Goal: Task Accomplishment & Management: Manage account settings

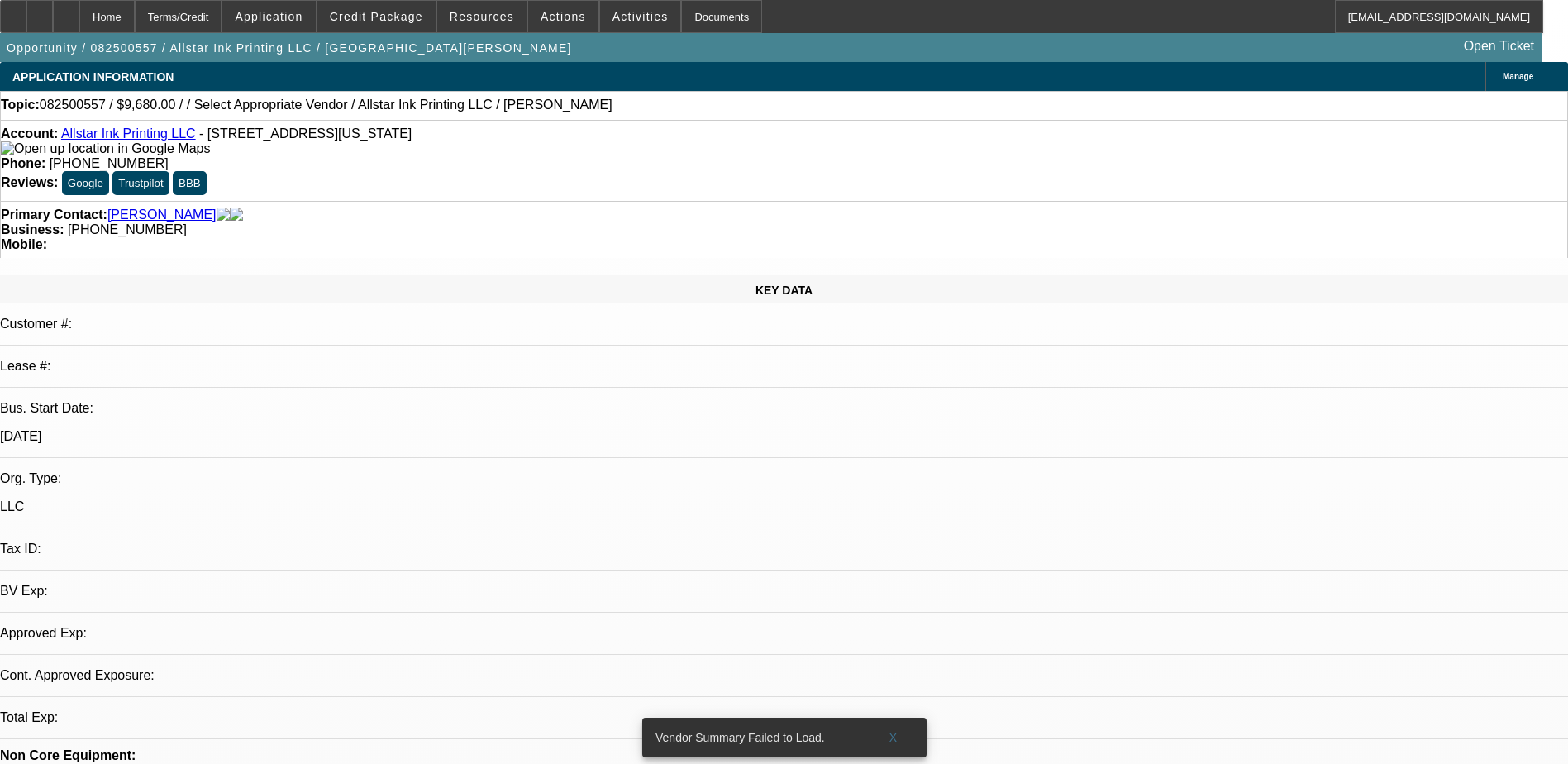
select select "0"
select select "2"
select select "0.1"
select select "1"
select select "2"
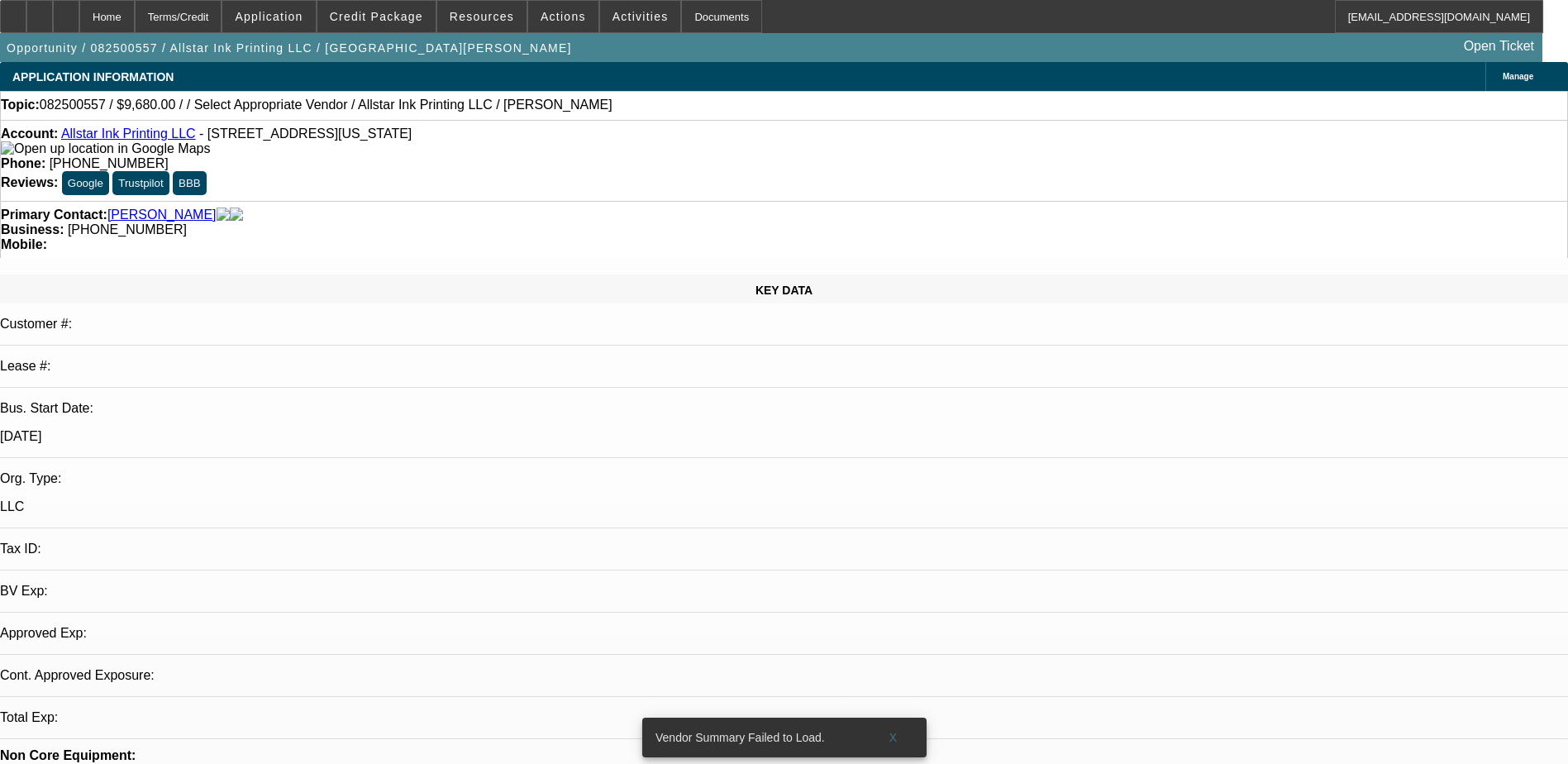
select select "4"
click at [40, 11] on icon at bounding box center [40, 11] width 0 height 0
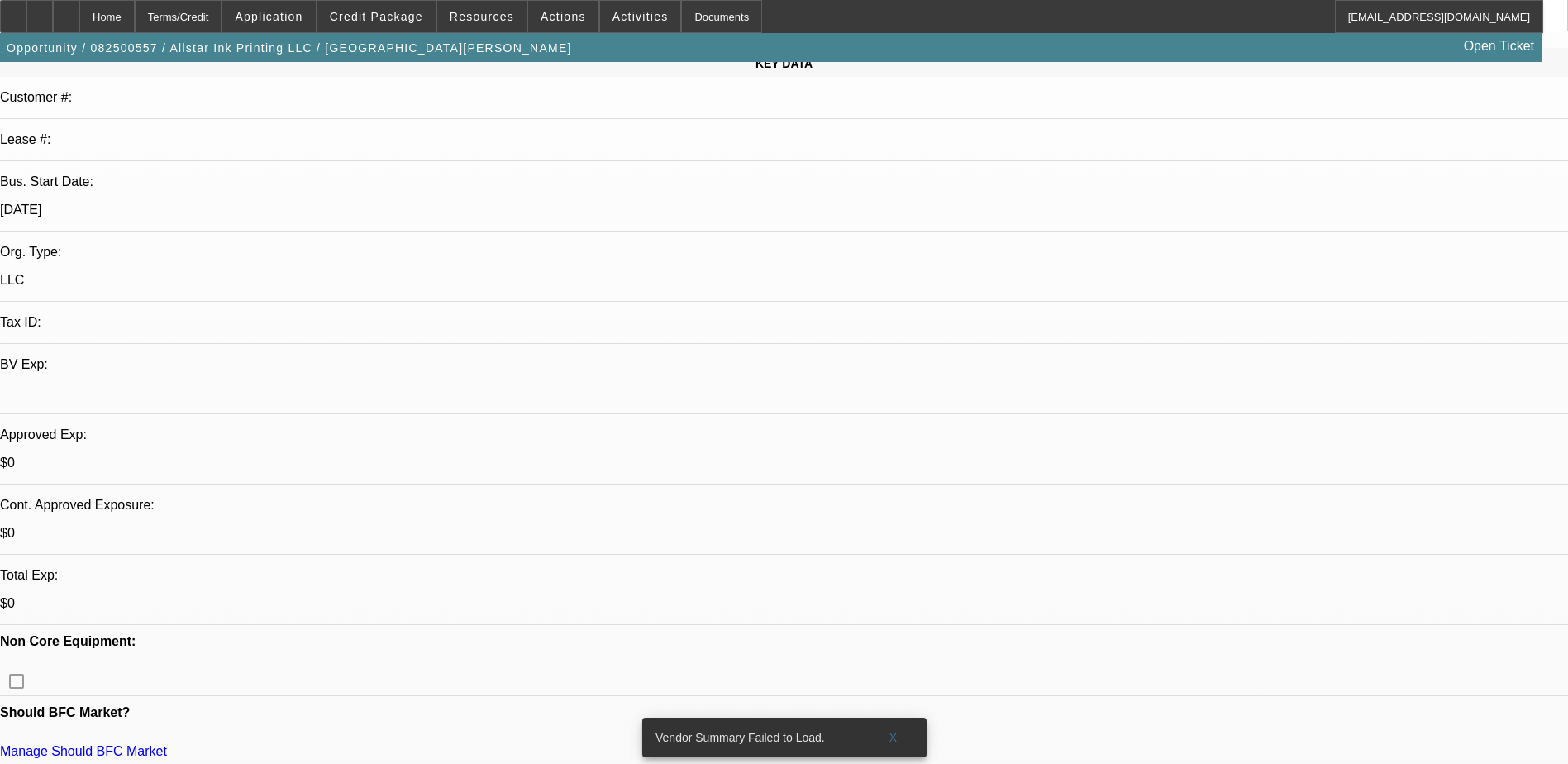
scroll to position [249, 0]
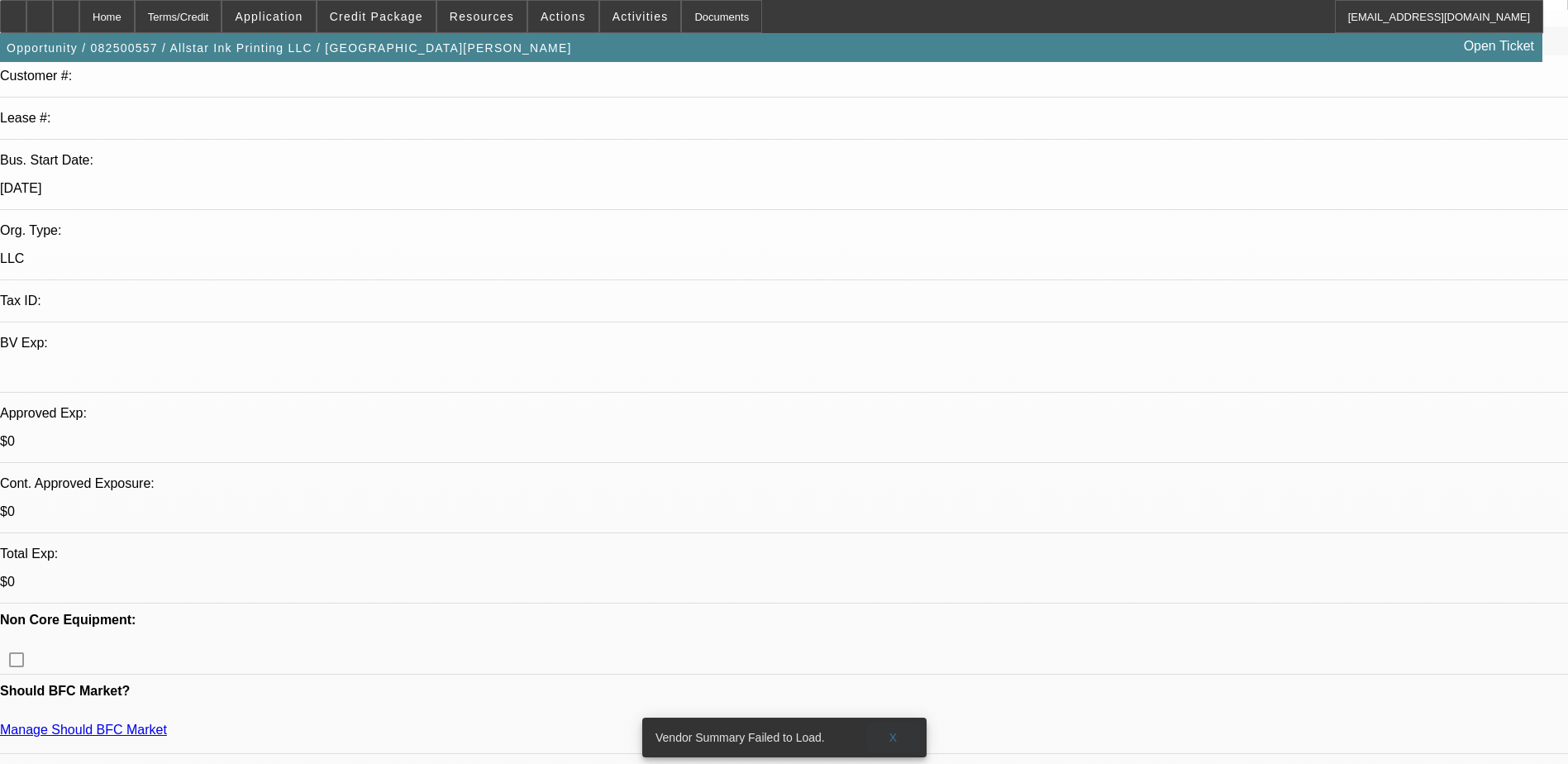
click at [894, 731] on span "X" at bounding box center [893, 737] width 9 height 13
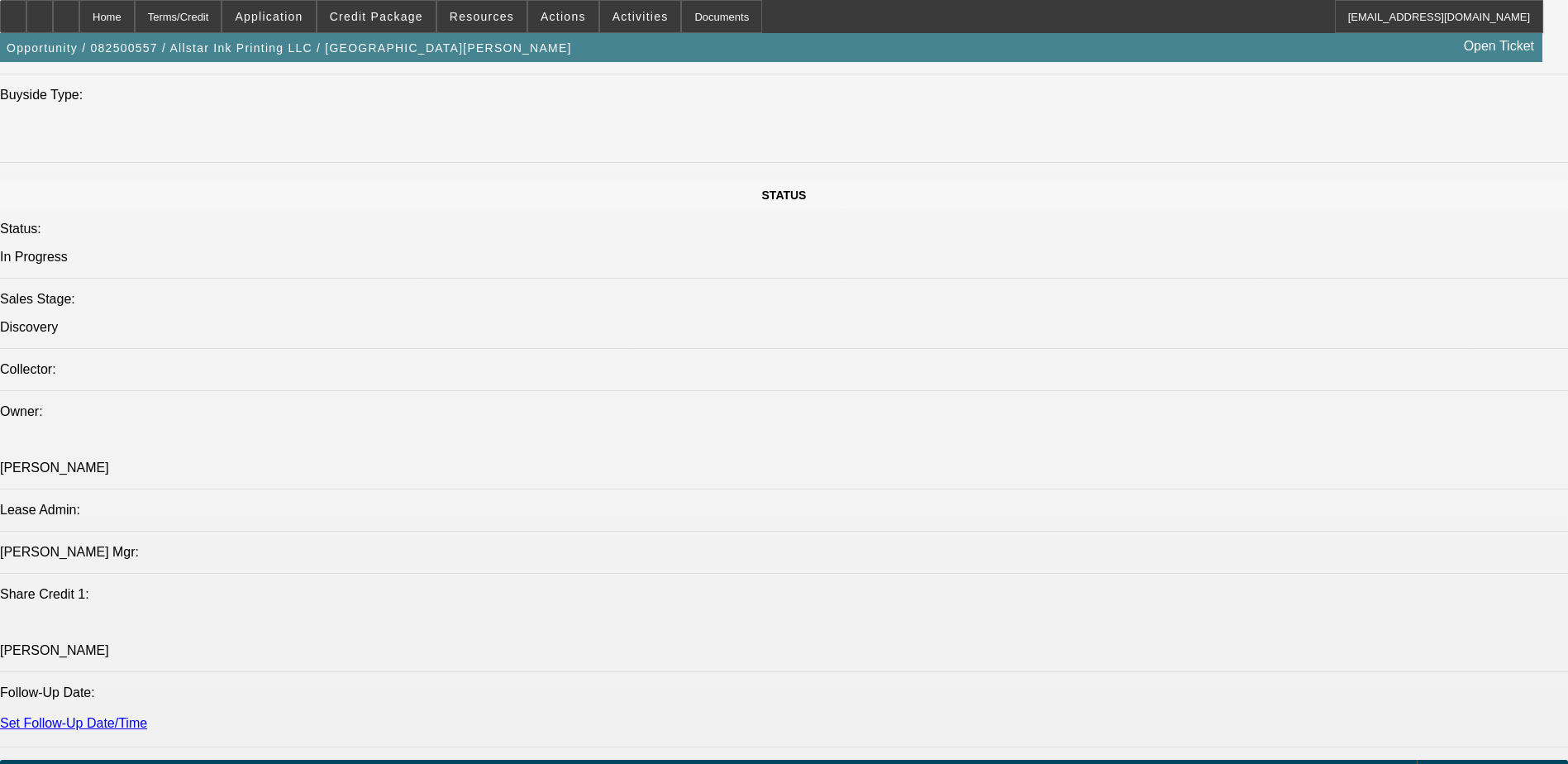
scroll to position [1737, 0]
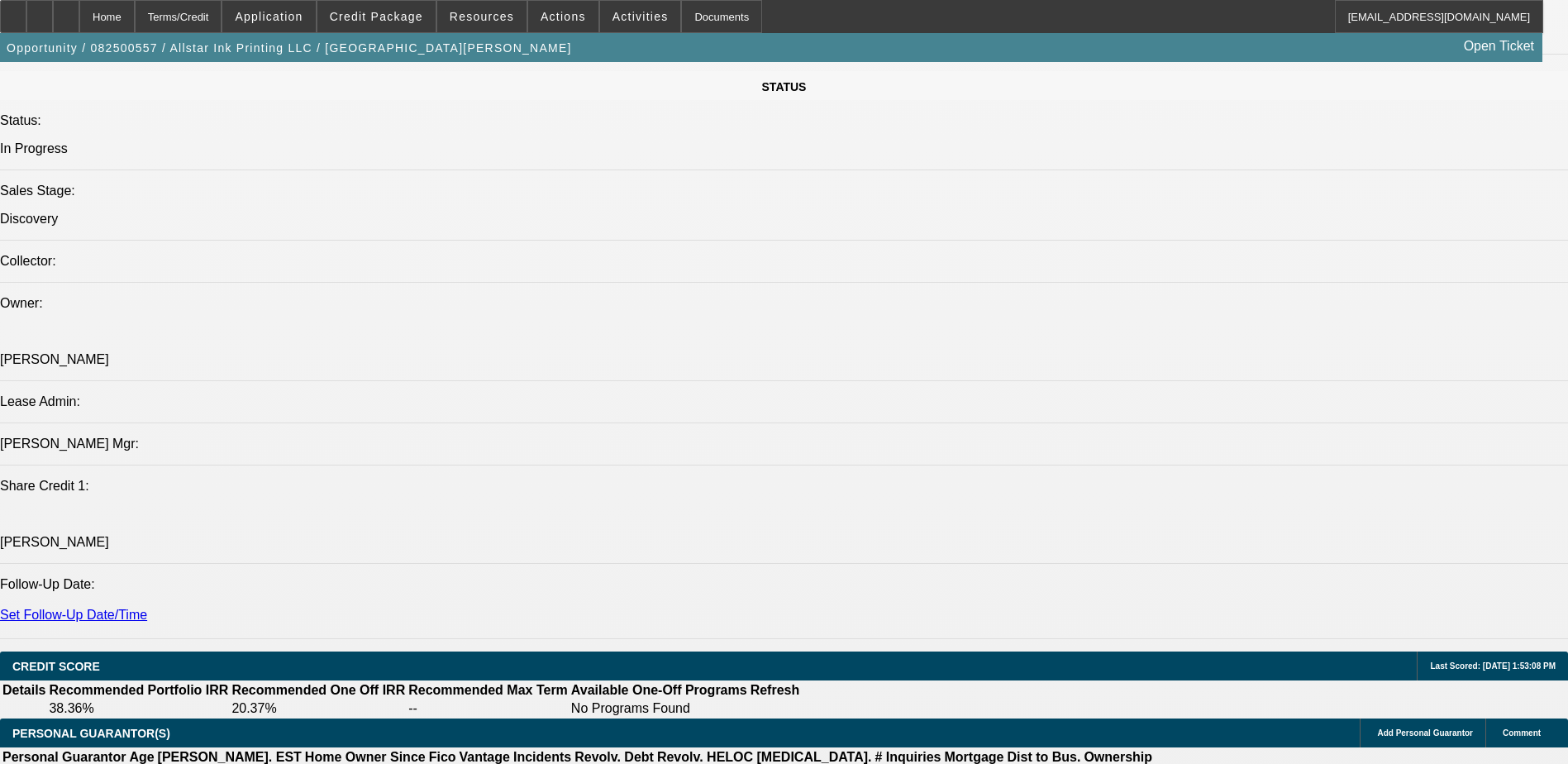
drag, startPoint x: 1313, startPoint y: 150, endPoint x: 1314, endPoint y: 161, distance: 11.0
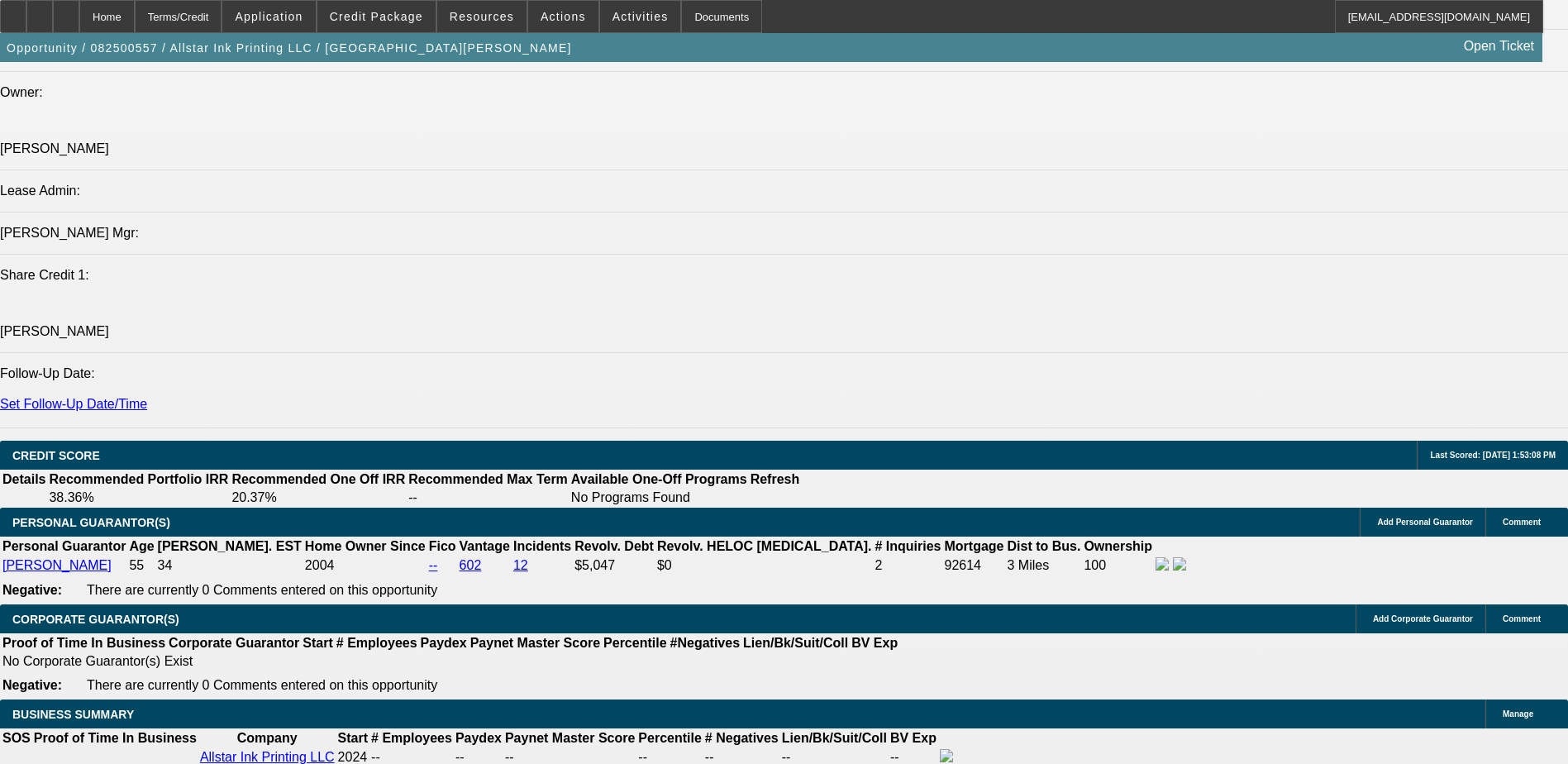
scroll to position [1985, 0]
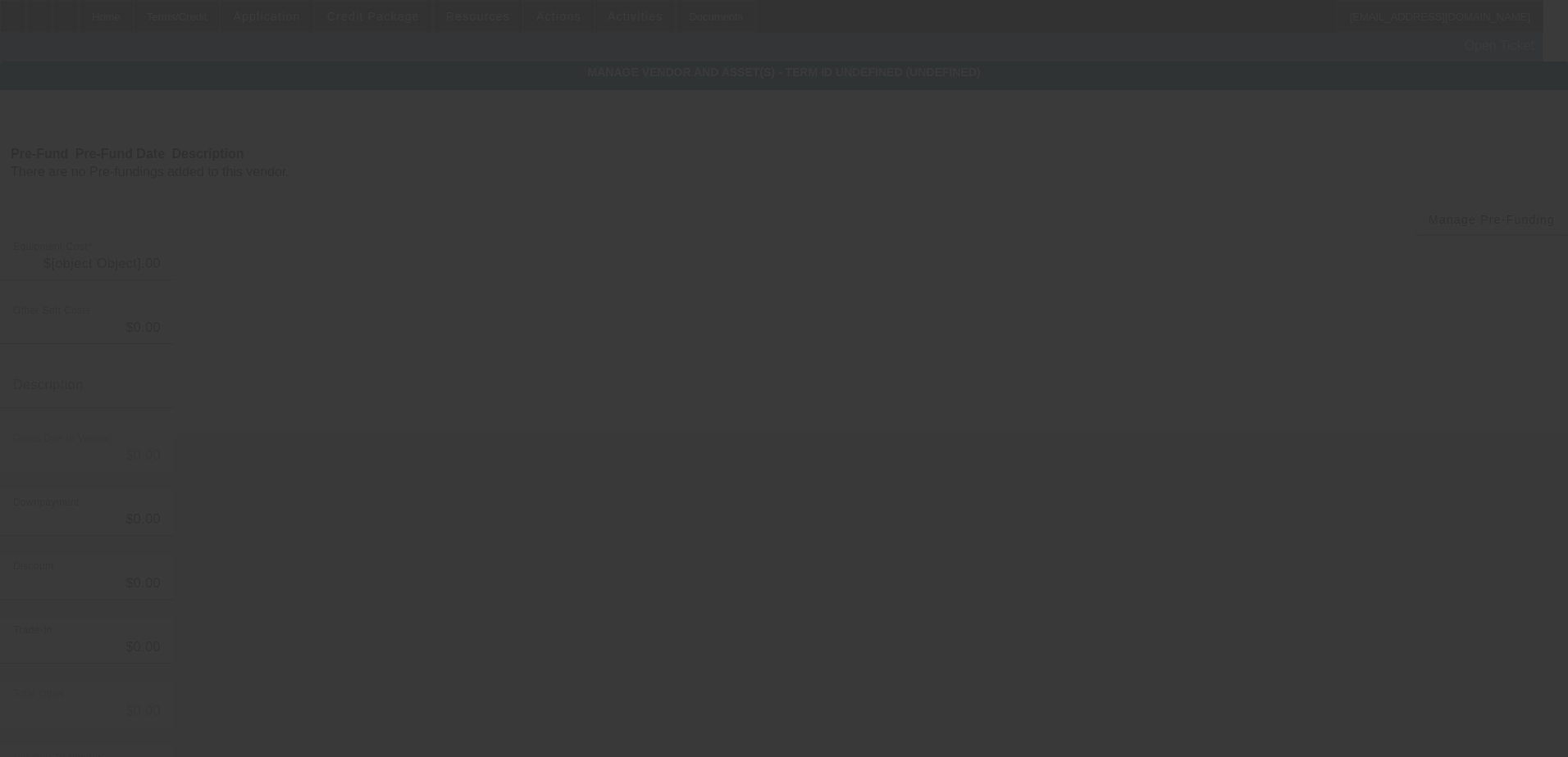
type input "$9,680.00"
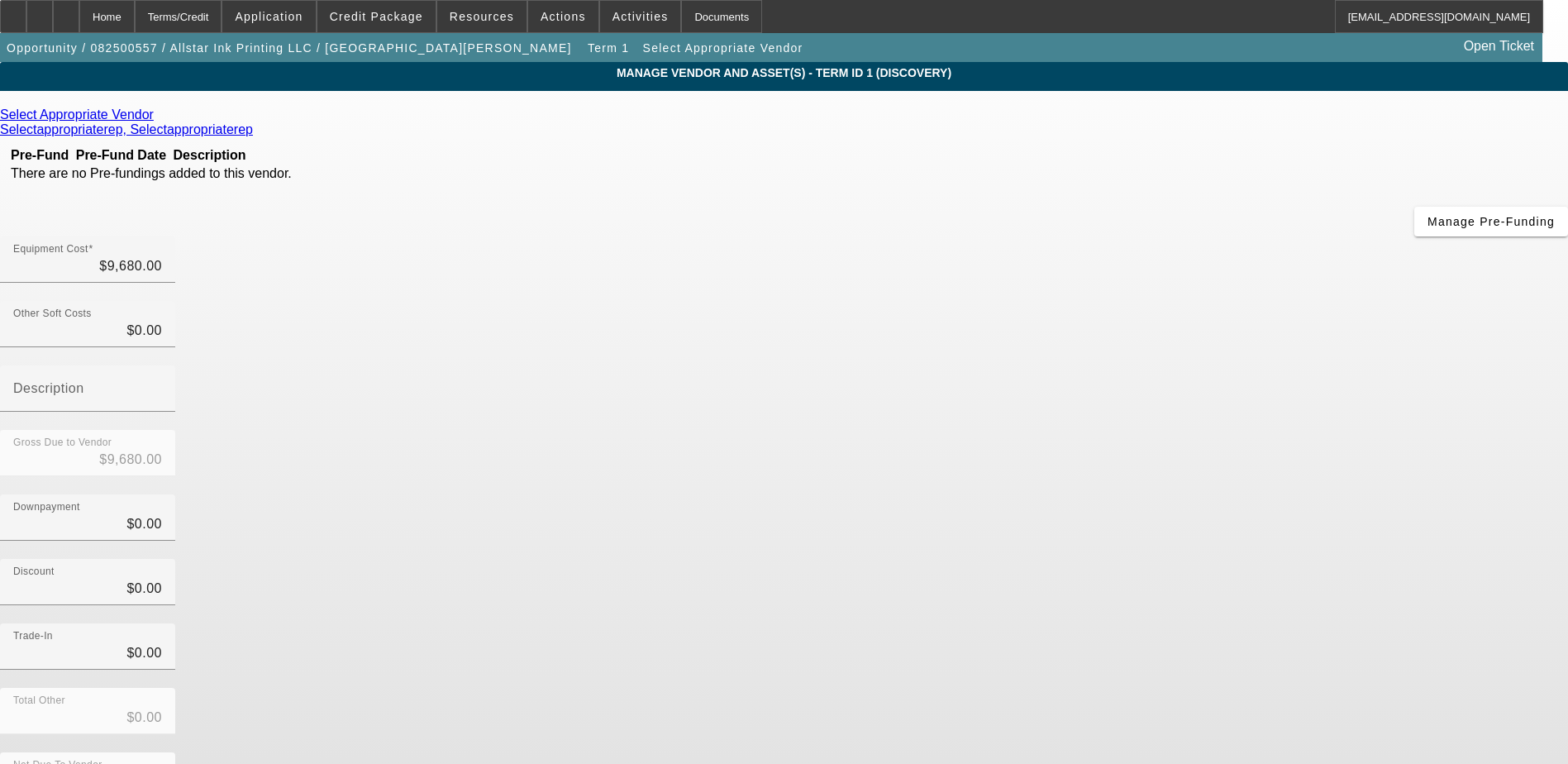
click at [158, 117] on icon at bounding box center [158, 114] width 0 height 14
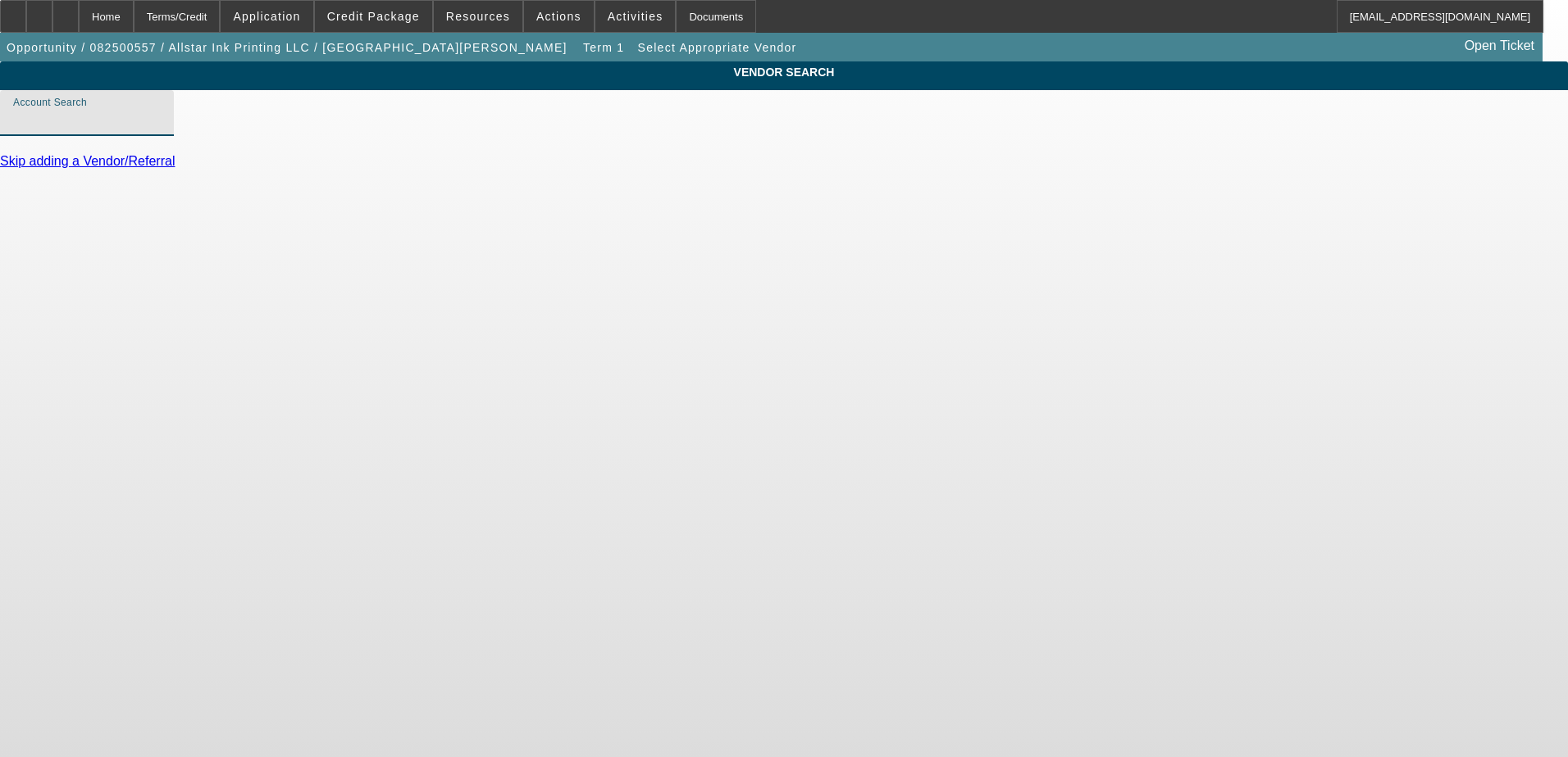
click at [160, 129] on input "Account Search" at bounding box center [86, 119] width 147 height 19
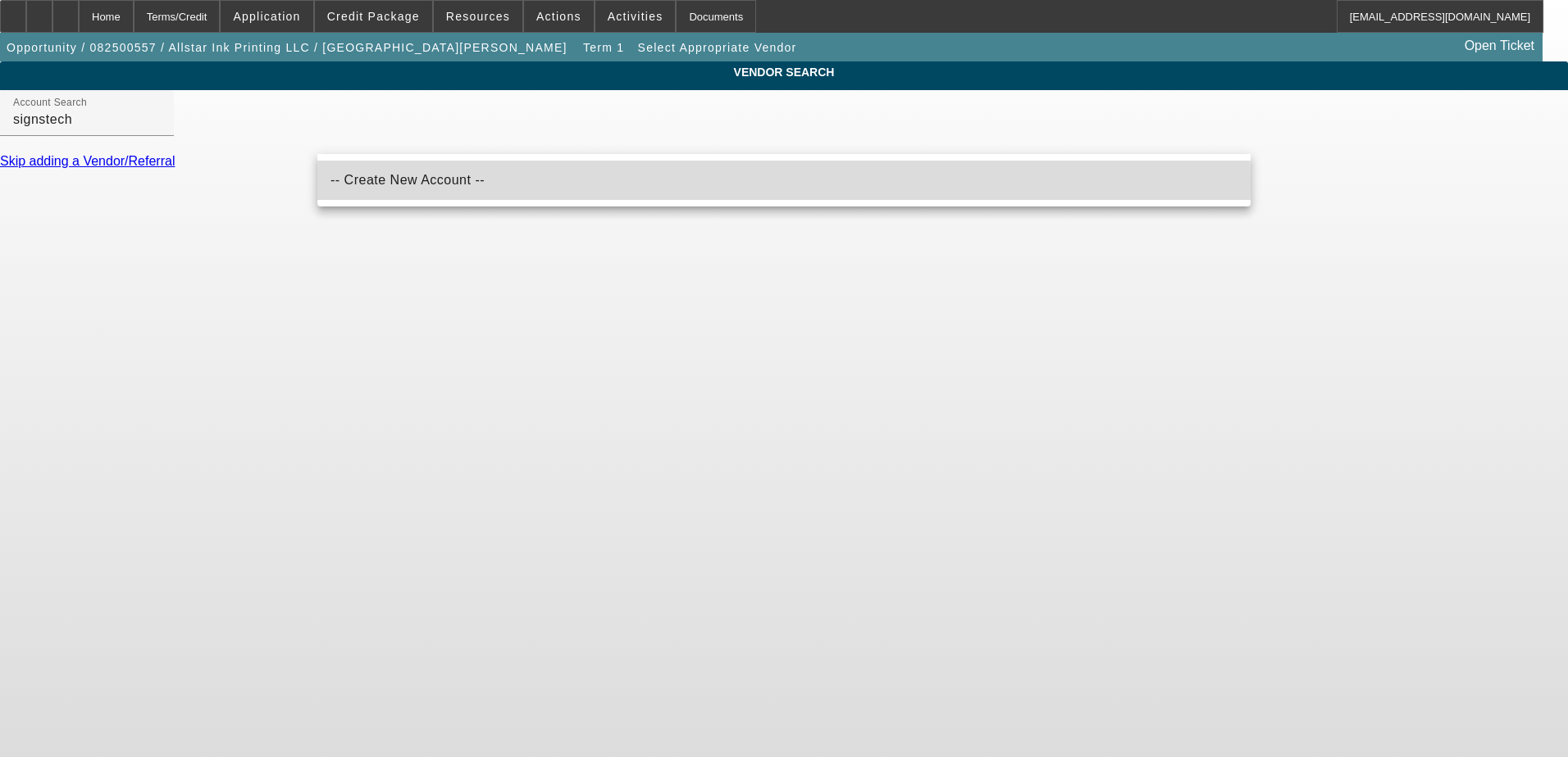
click at [401, 182] on span "-- Create New Account --" at bounding box center [408, 179] width 154 height 14
type input "-- Create New Account --"
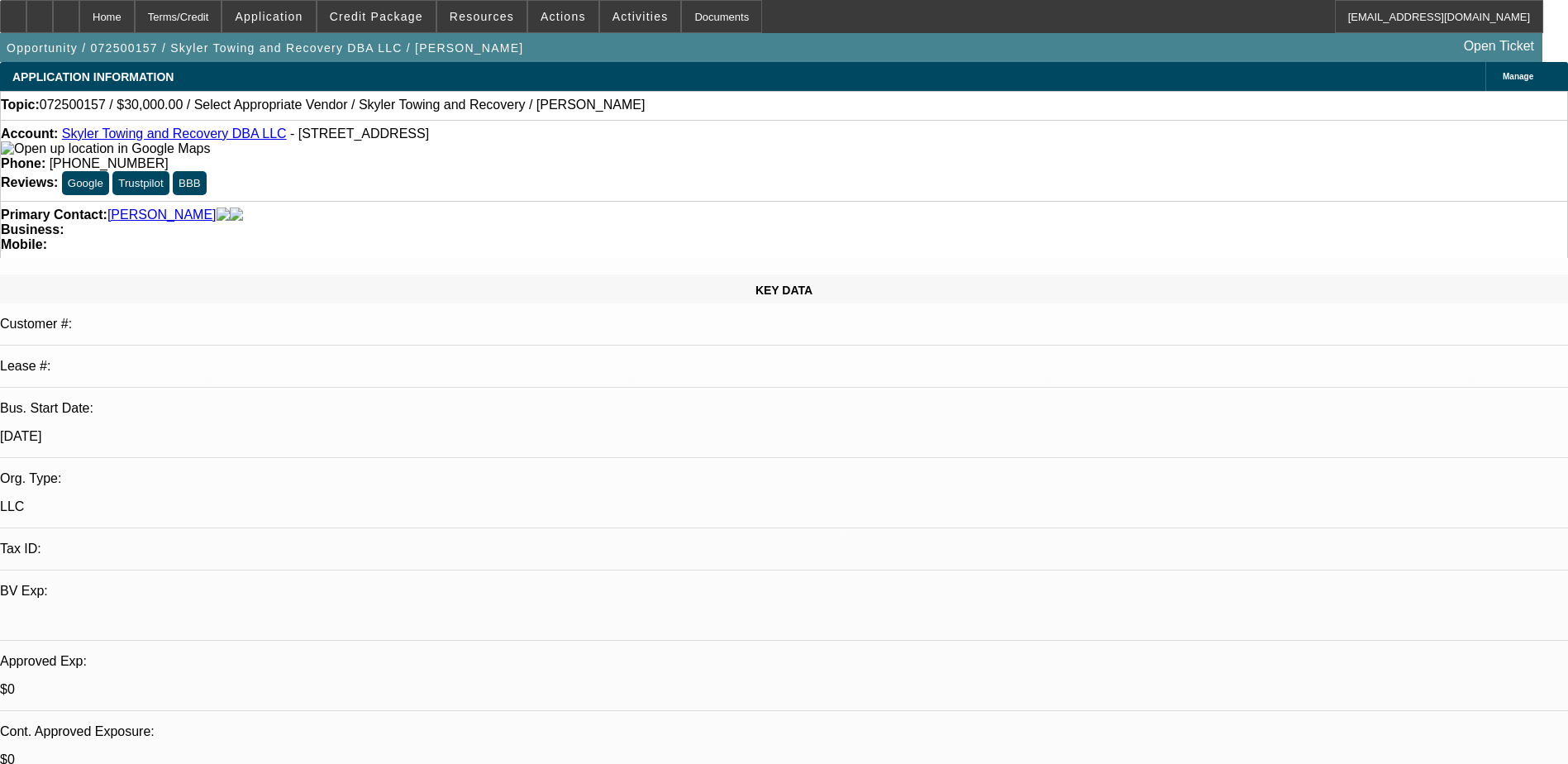
select select "0"
select select "2"
select select "0.1"
select select "1"
select select "2"
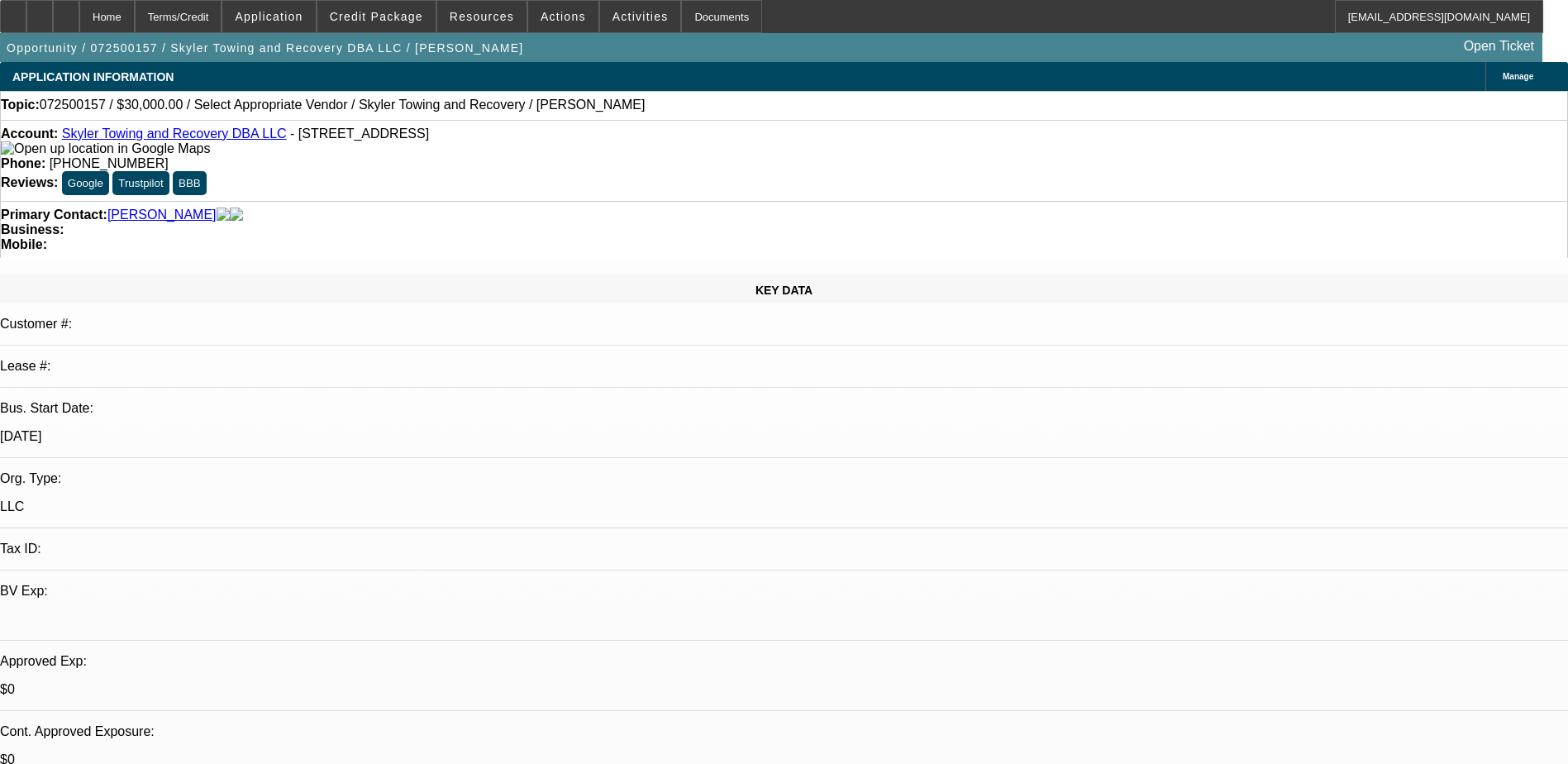
select select "4"
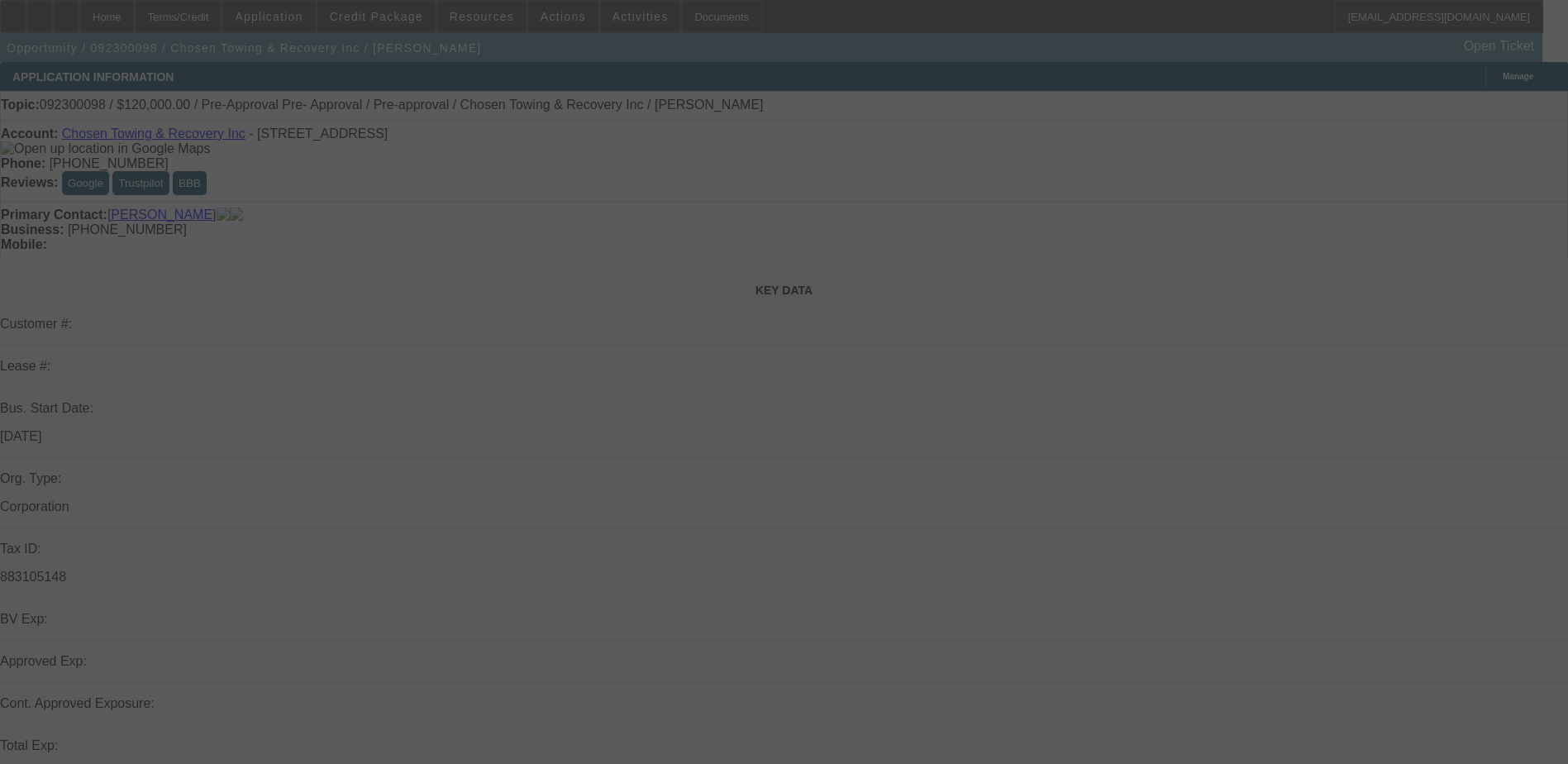
select select "0"
select select "2"
select select "0"
select select "2"
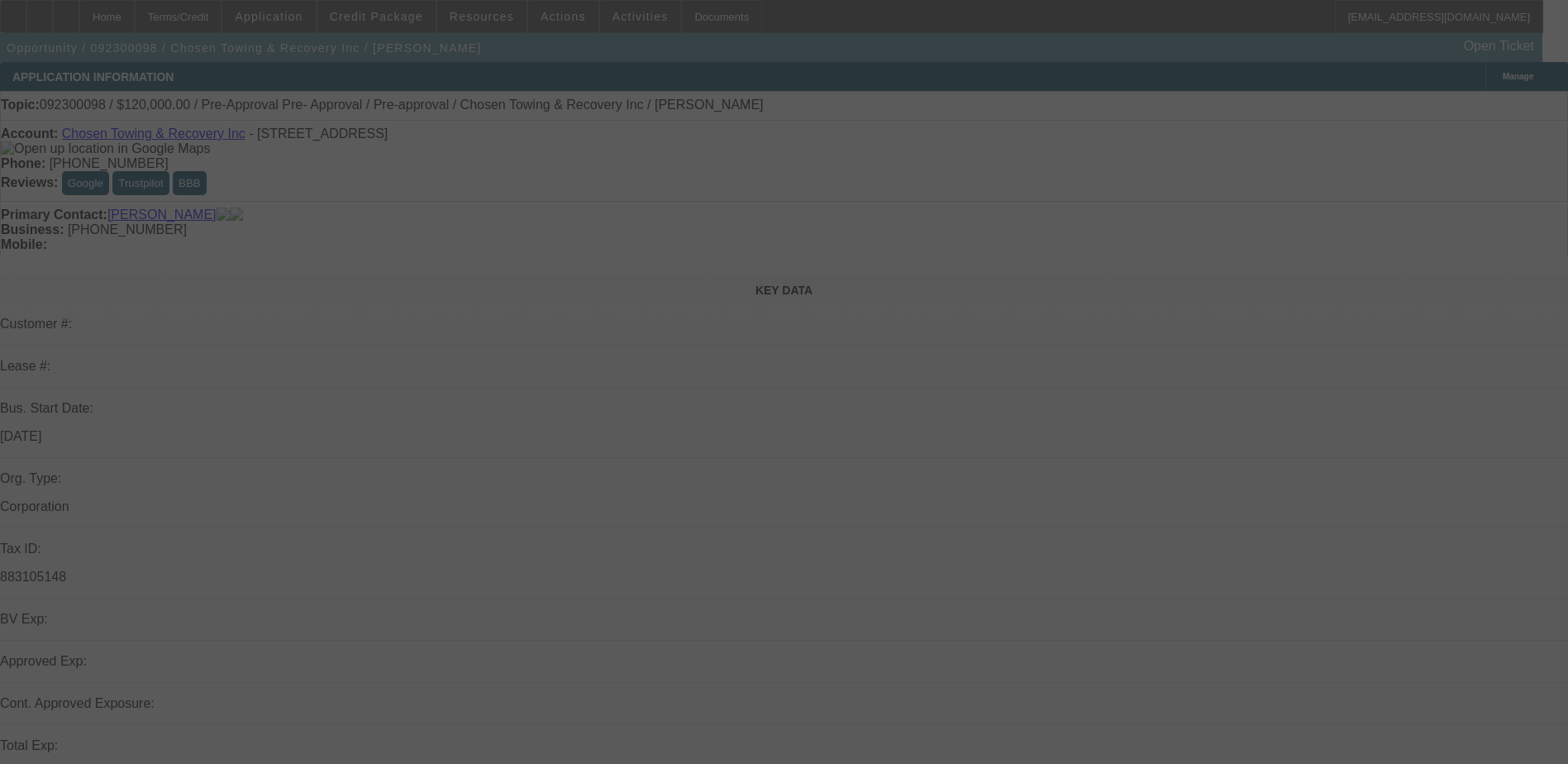
select select "0"
select select "2"
select select "0"
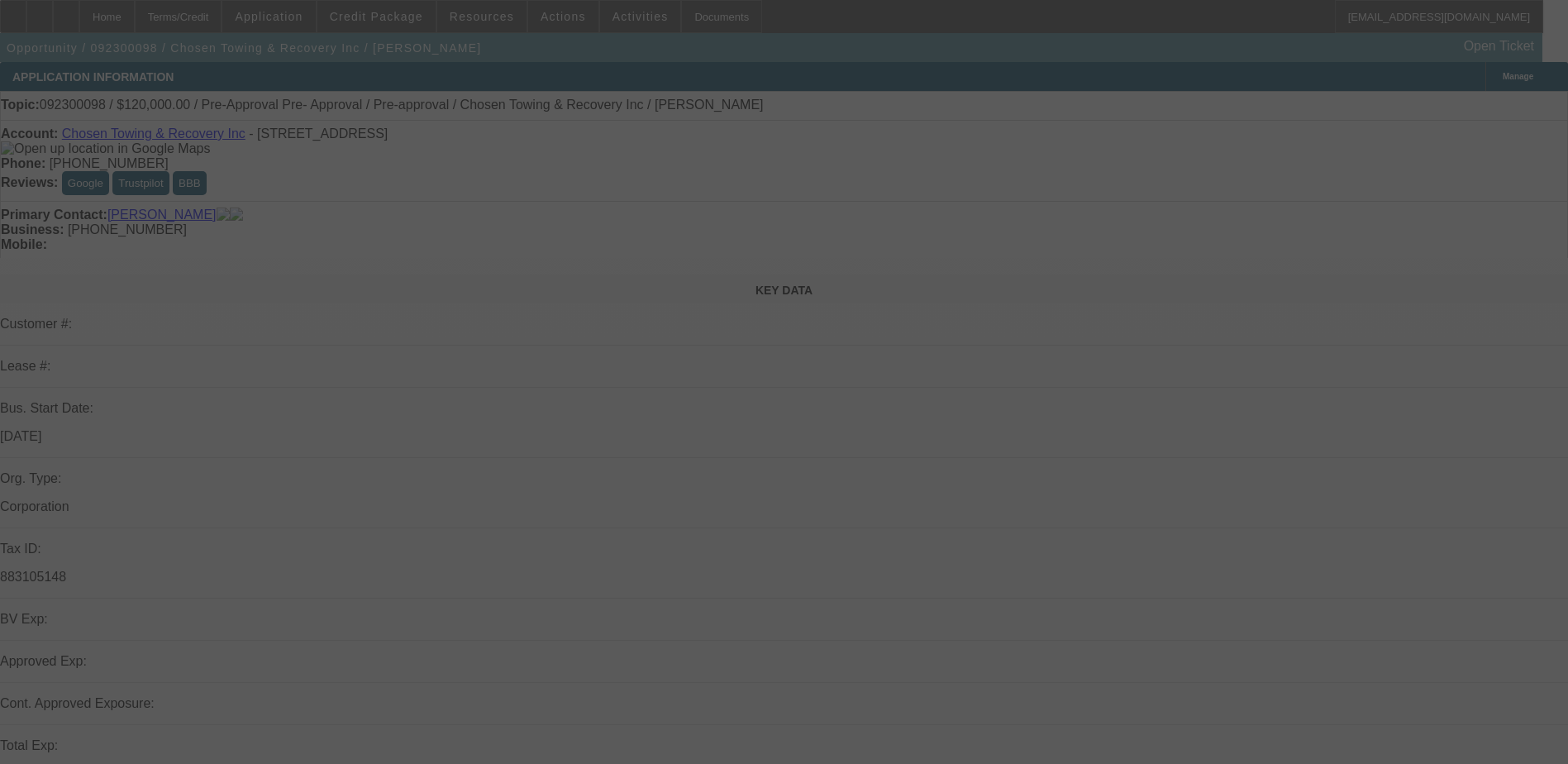
select select "2"
select select "0"
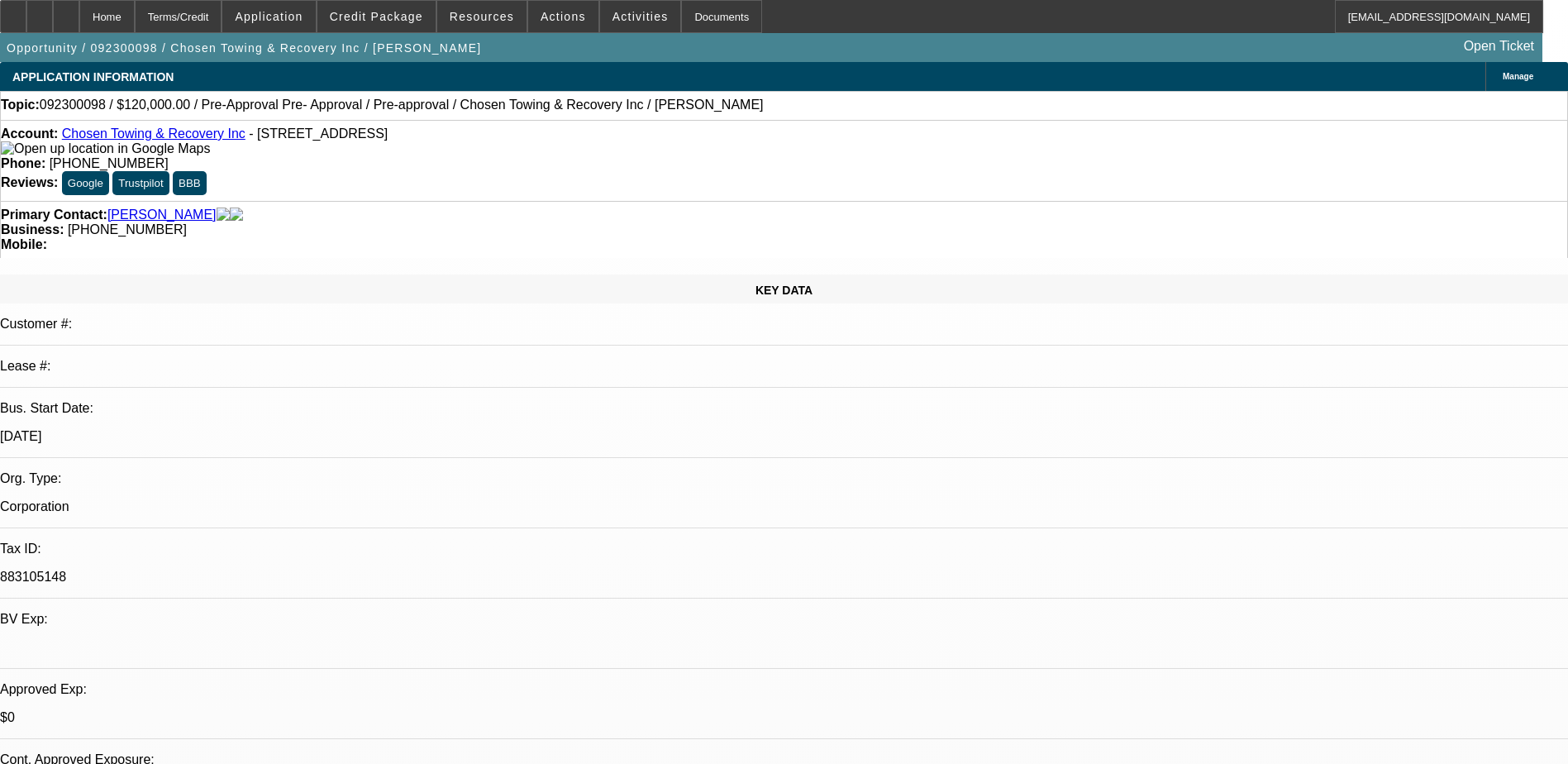
select select "1"
select select "2"
select select "6"
select select "1"
select select "2"
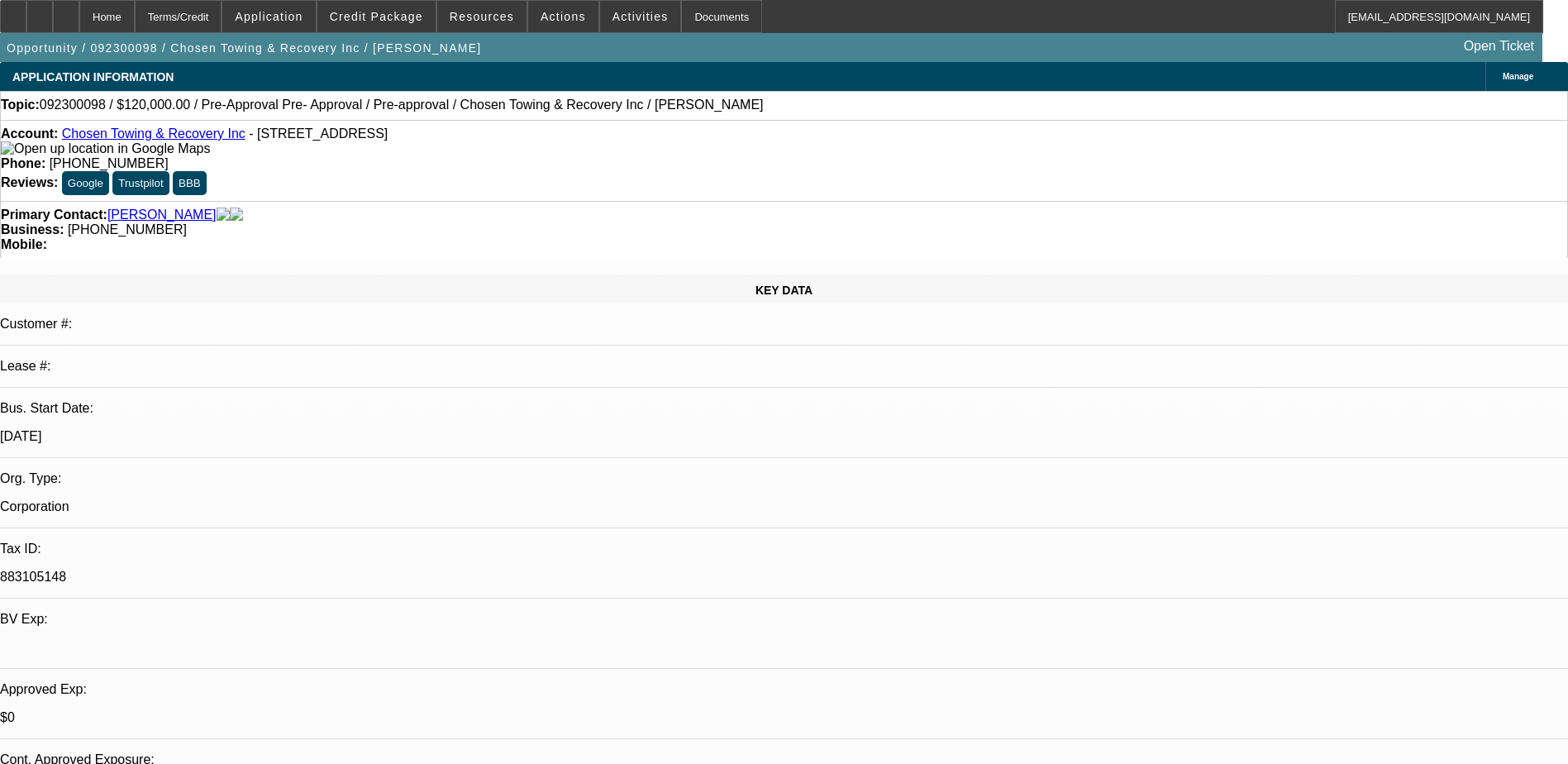
select select "6"
select select "1"
select select "2"
select select "6"
select select "1"
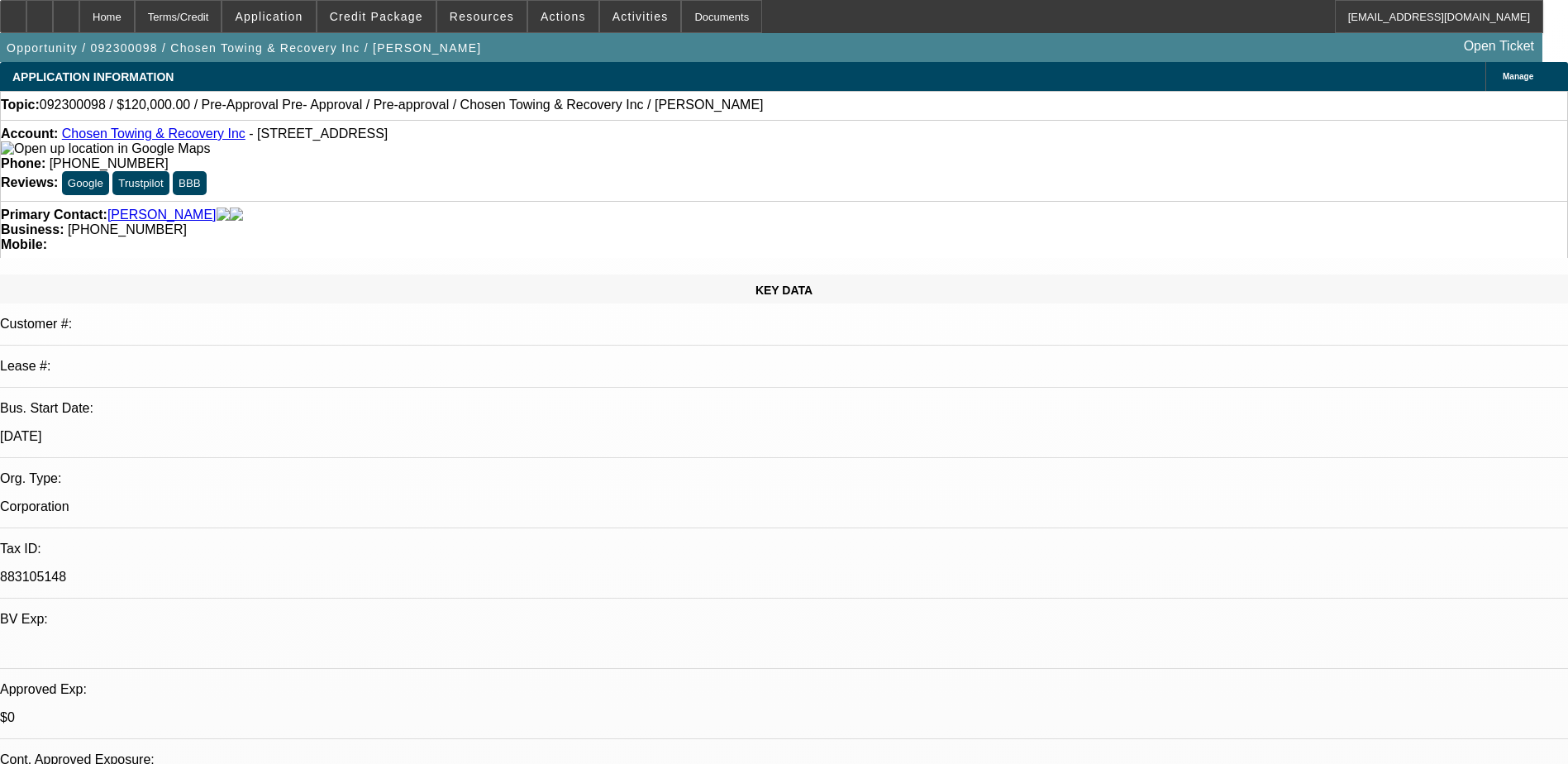
select select "2"
select select "6"
click at [145, 136] on link "Chosen Towing & Recovery Inc" at bounding box center [153, 133] width 184 height 14
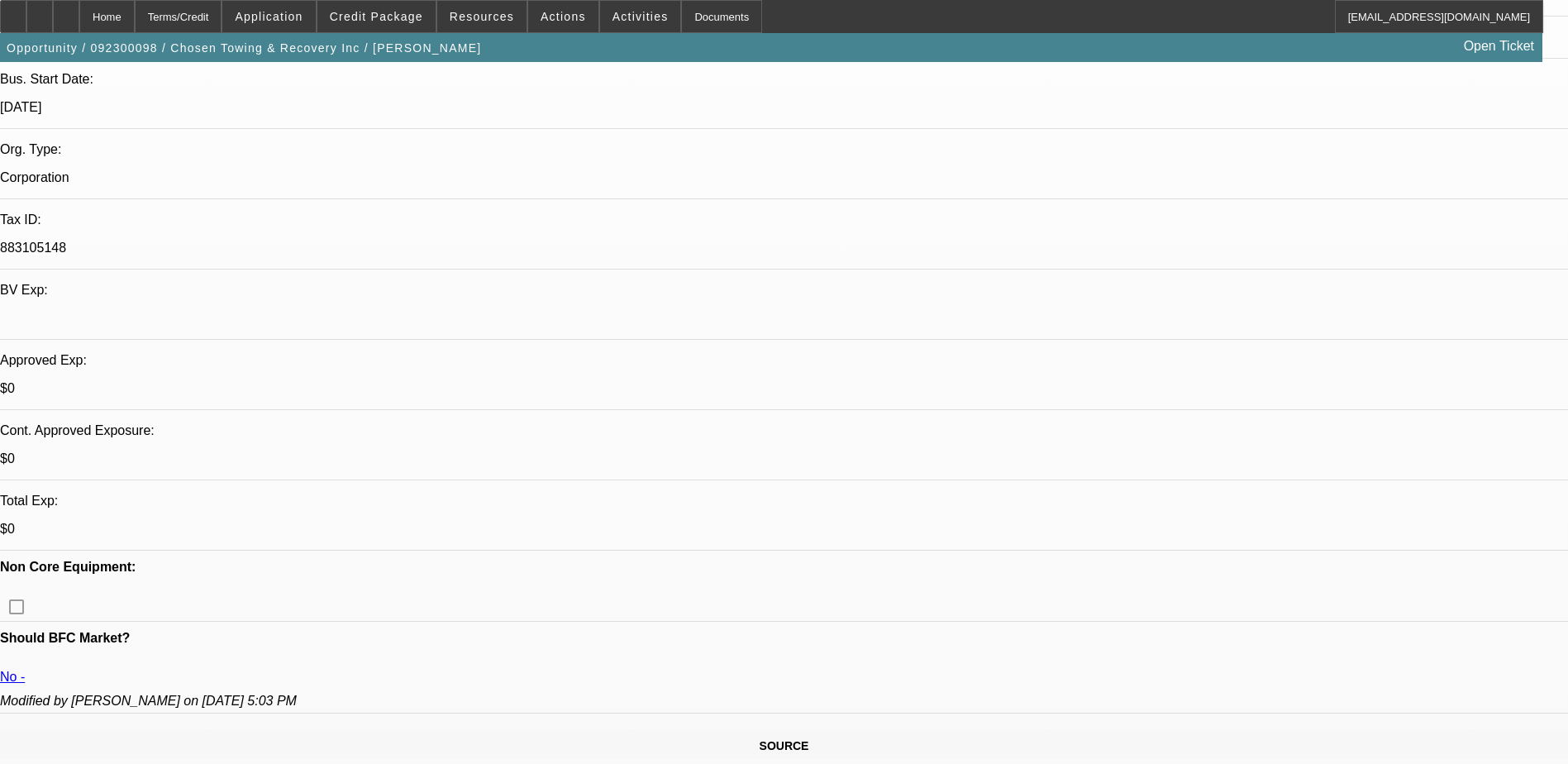
scroll to position [331, 0]
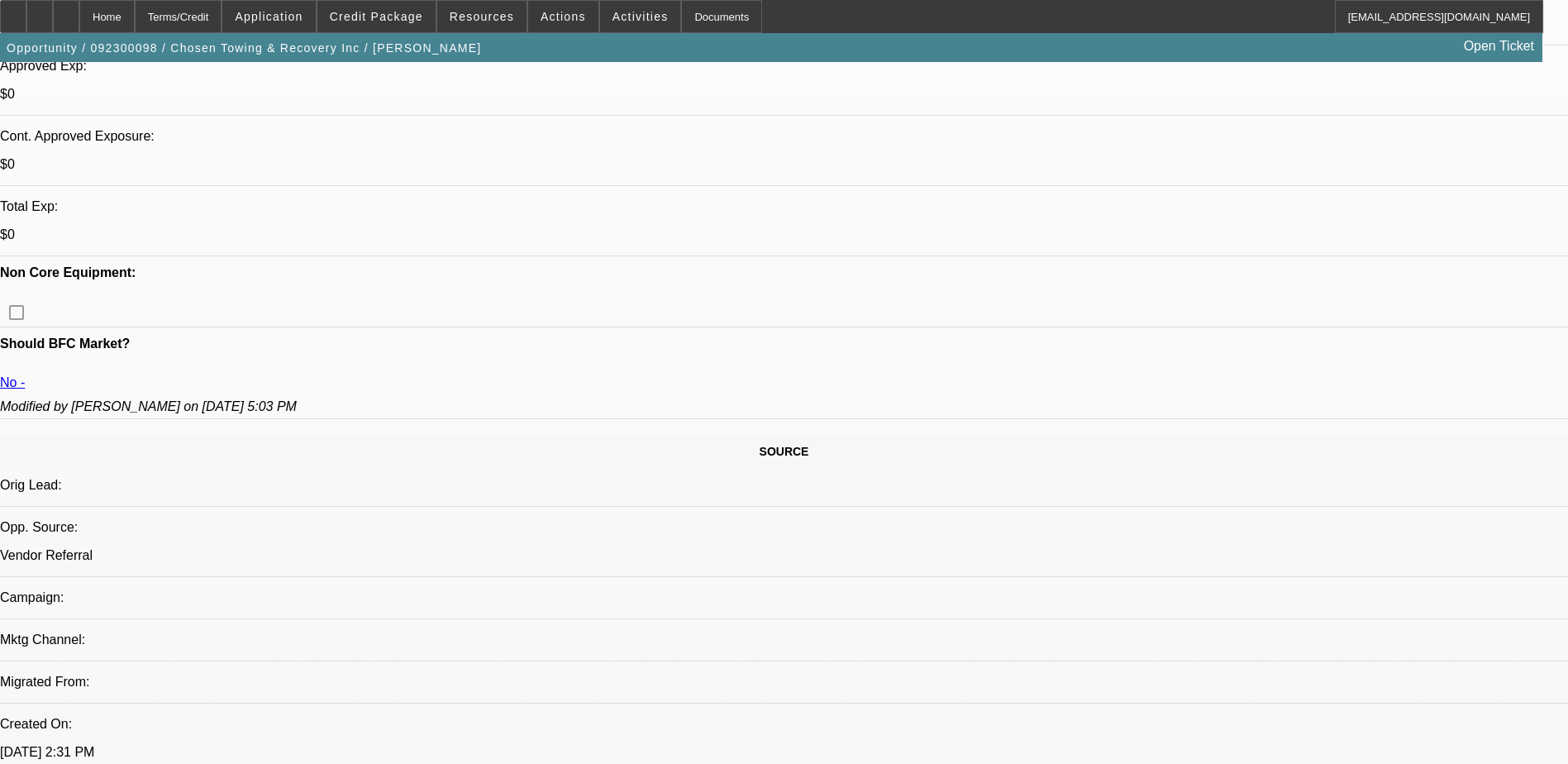
scroll to position [661, 0]
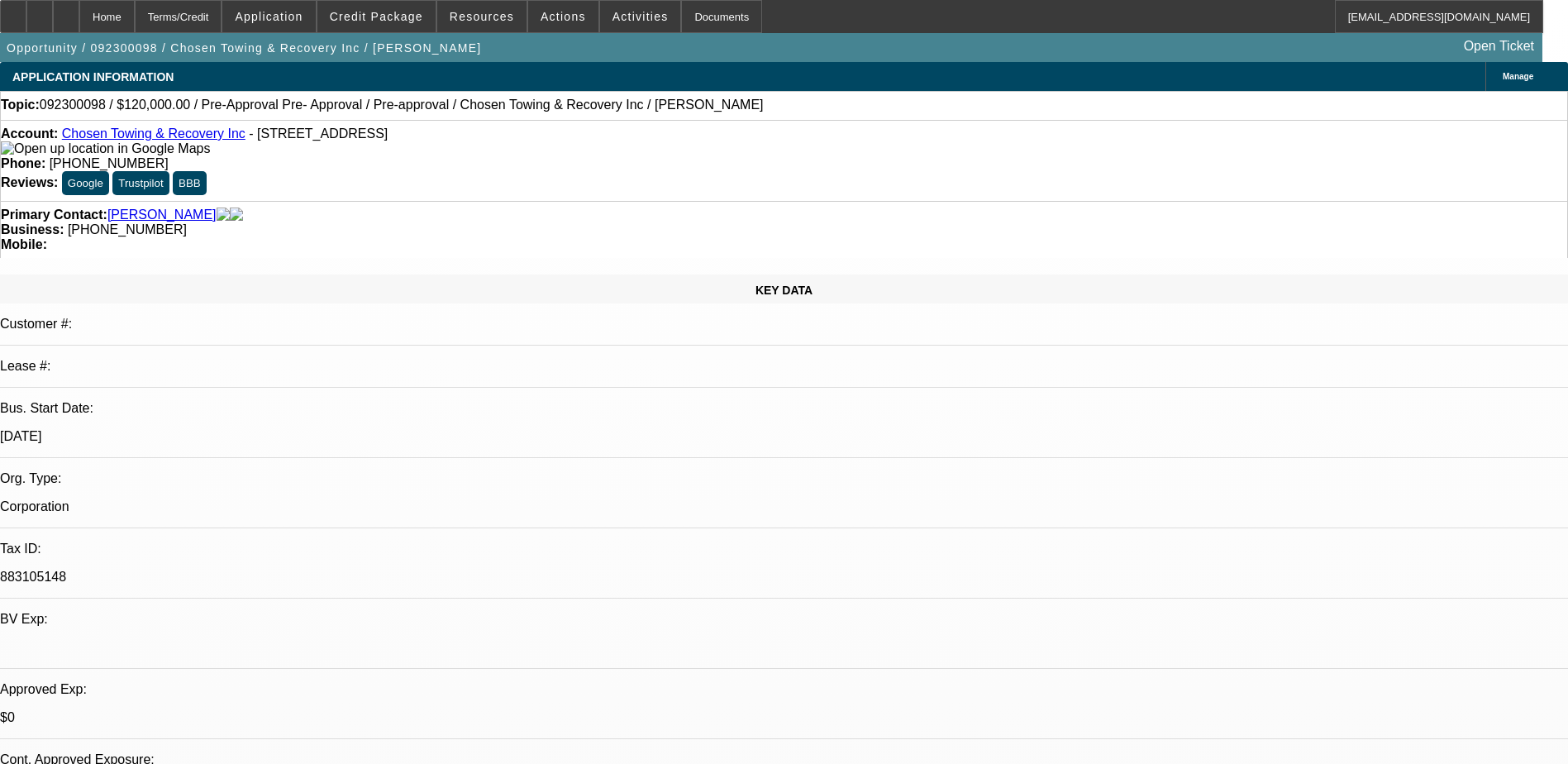
select select "0"
select select "2"
select select "0"
select select "2"
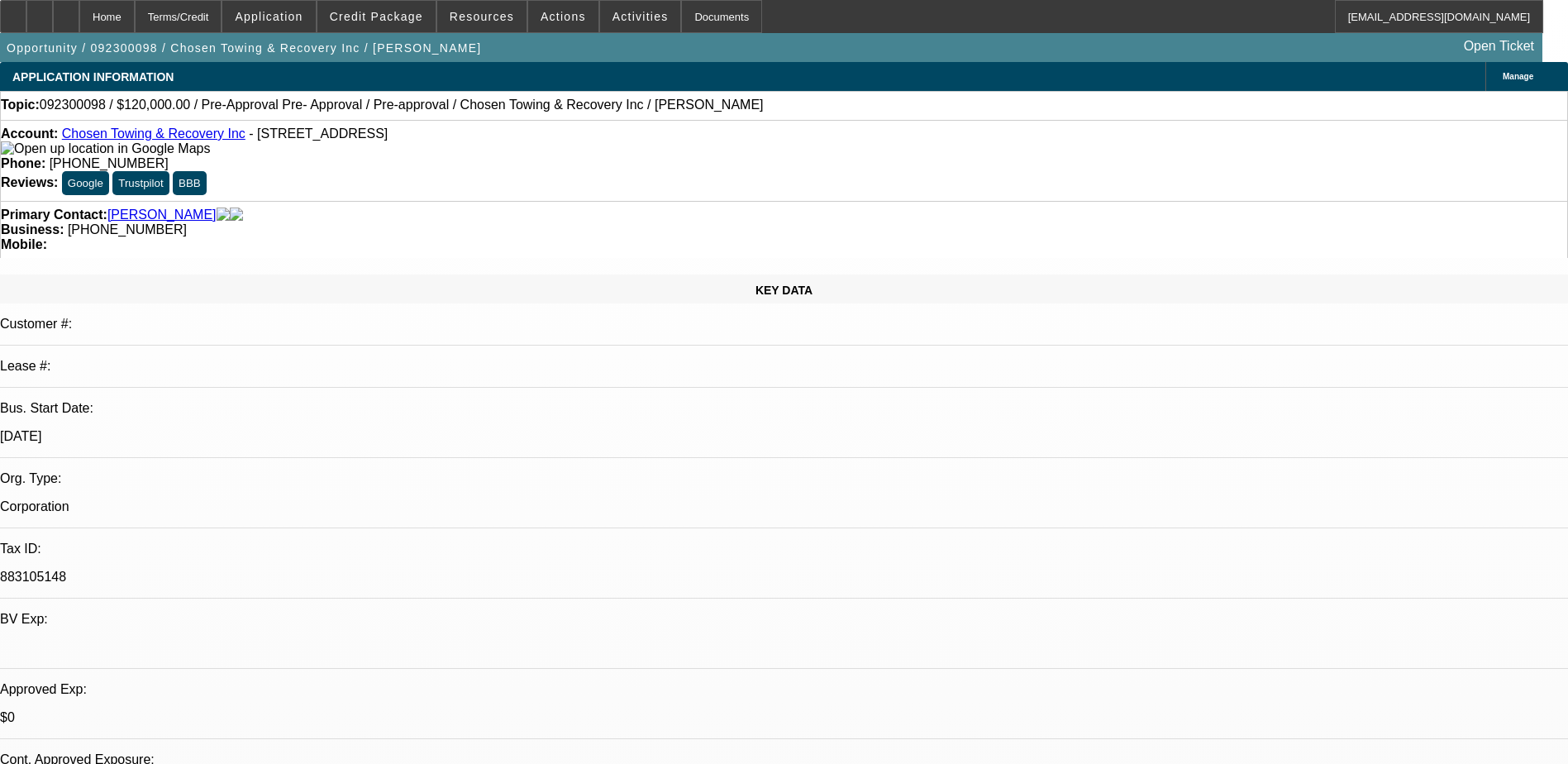
select select "0"
select select "2"
select select "0"
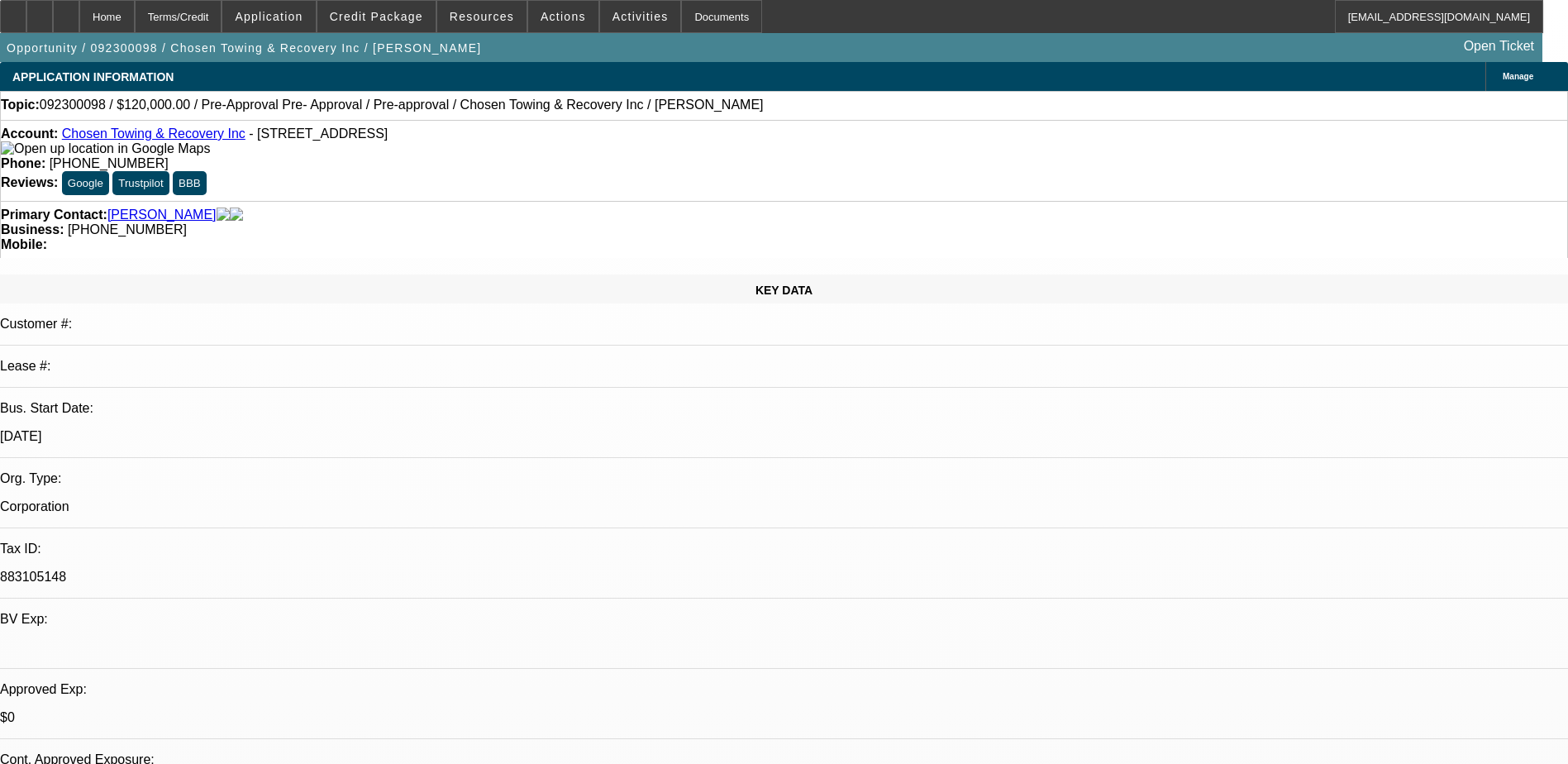
select select "2"
select select "0"
select select "1"
select select "2"
select select "6"
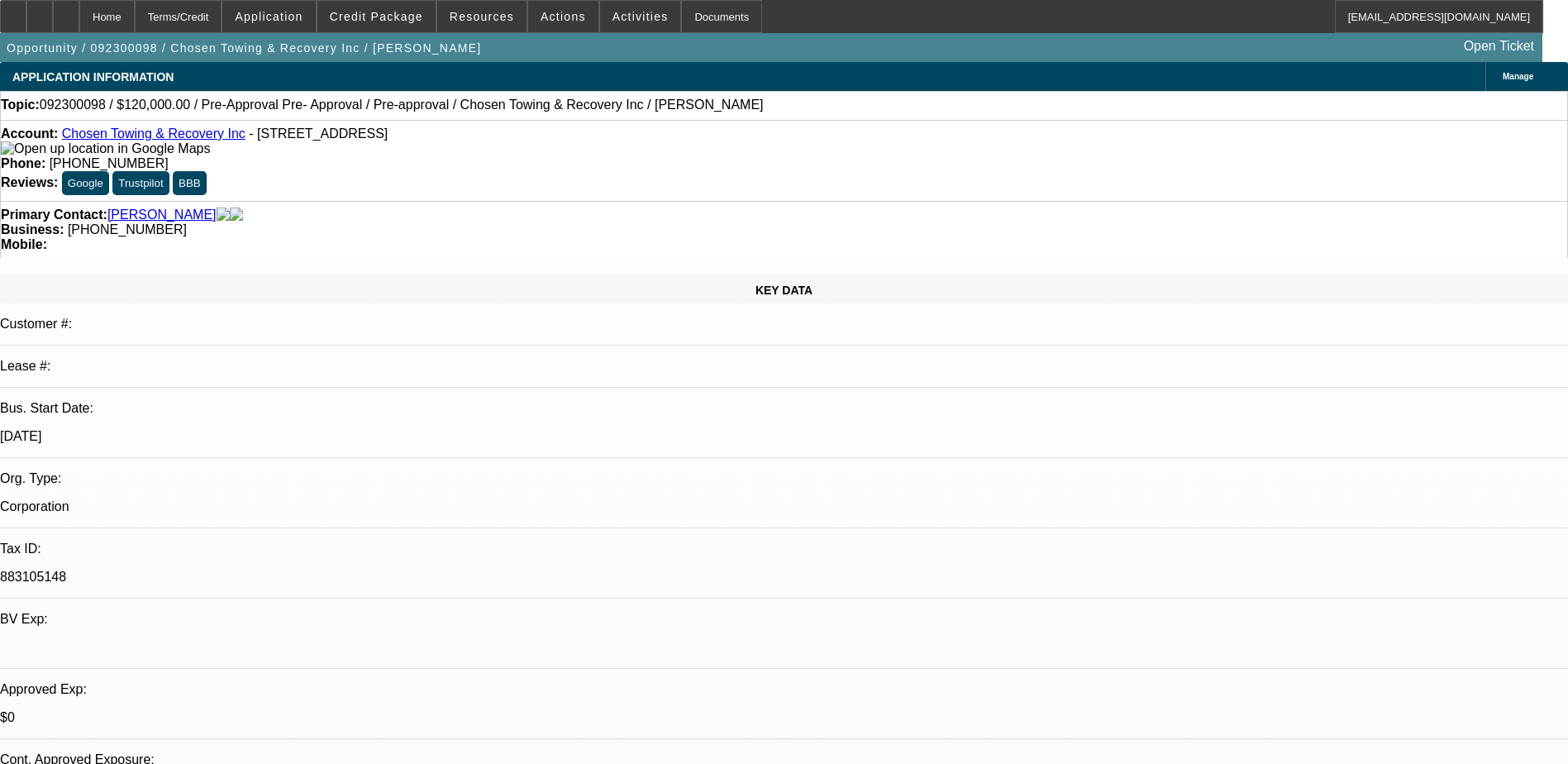
select select "1"
select select "2"
select select "6"
select select "1"
select select "2"
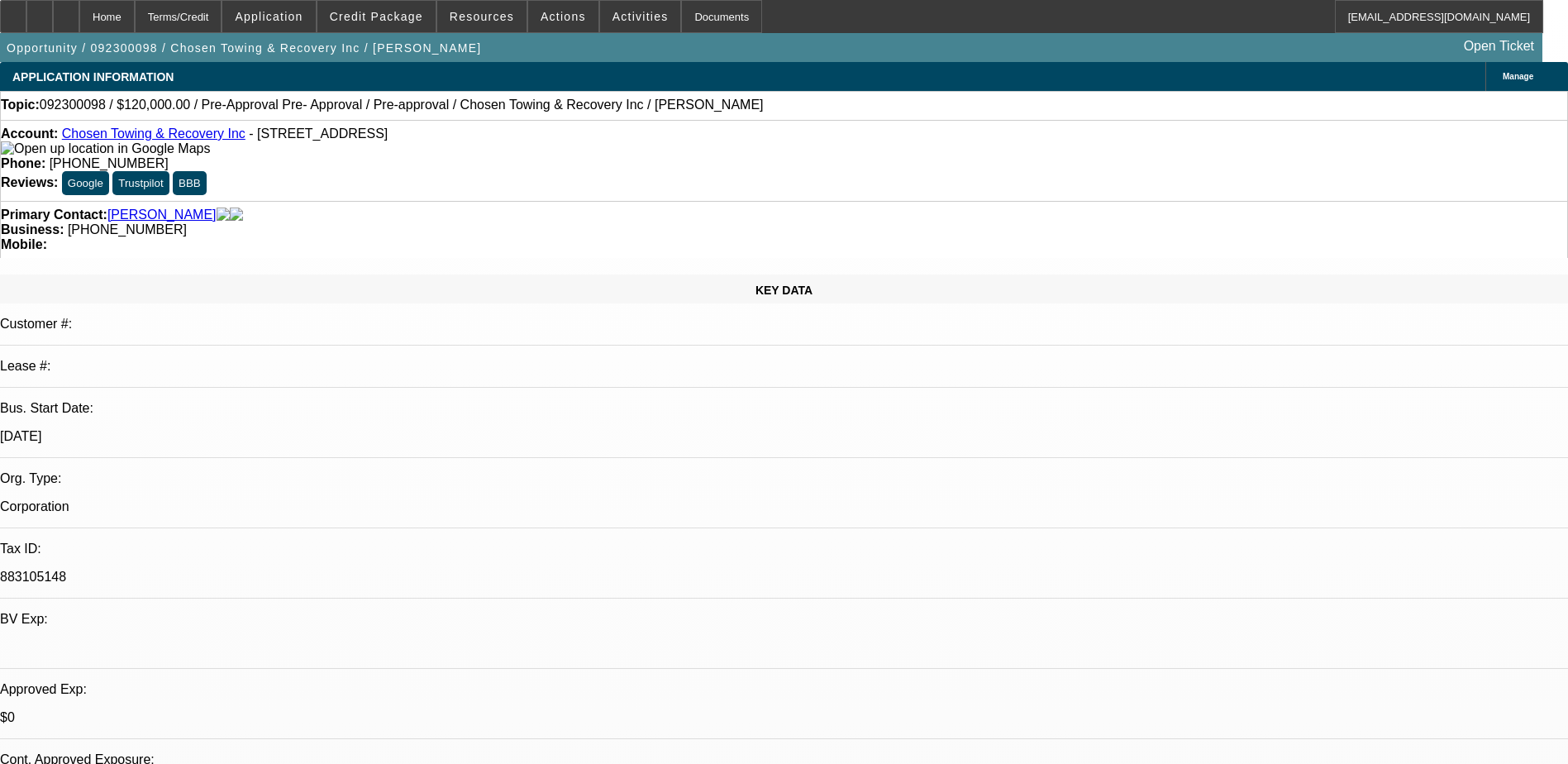
select select "6"
select select "1"
select select "2"
select select "6"
click at [621, 7] on span at bounding box center [641, 16] width 81 height 40
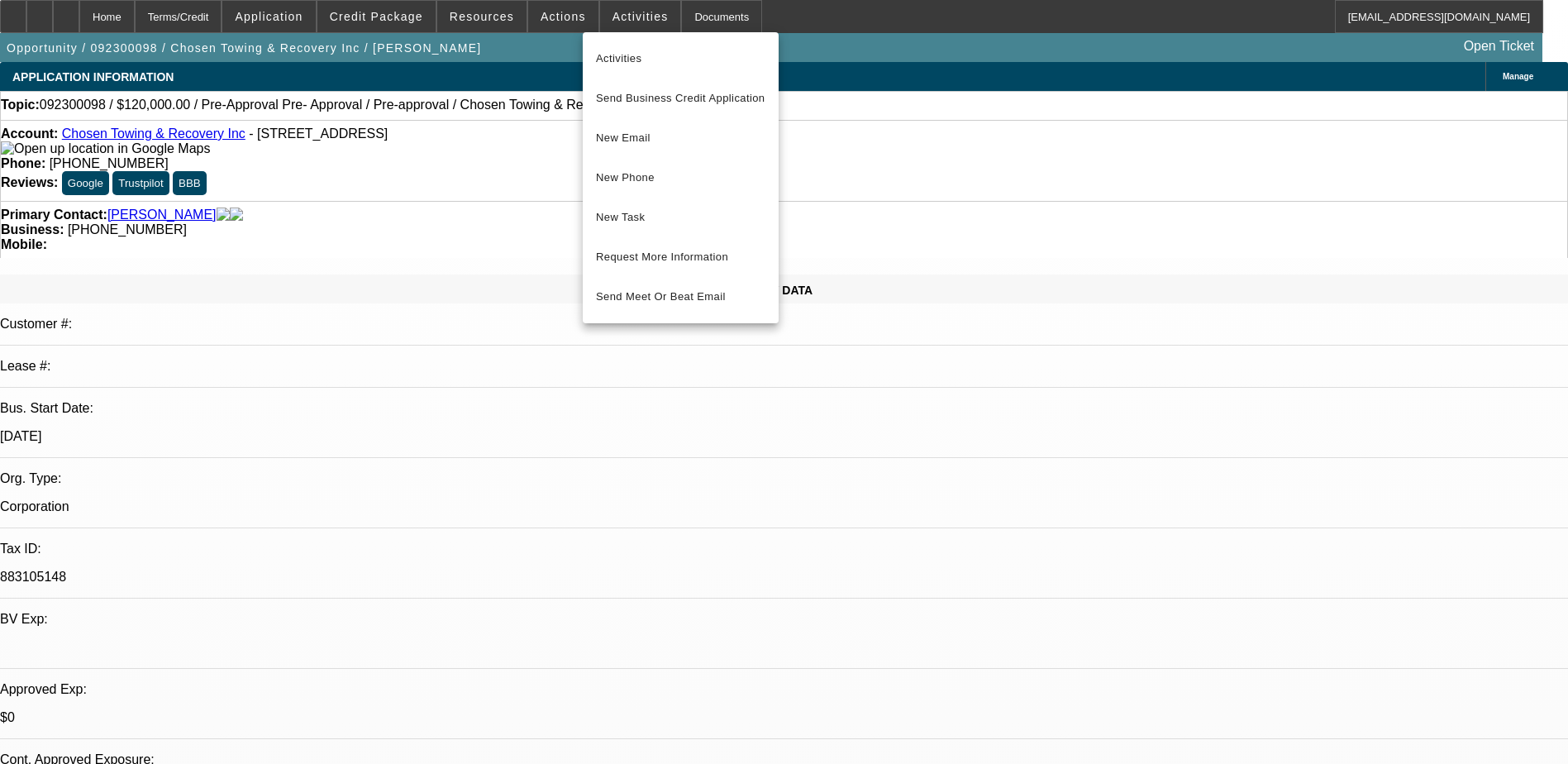
click at [538, 20] on div at bounding box center [784, 382] width 1568 height 764
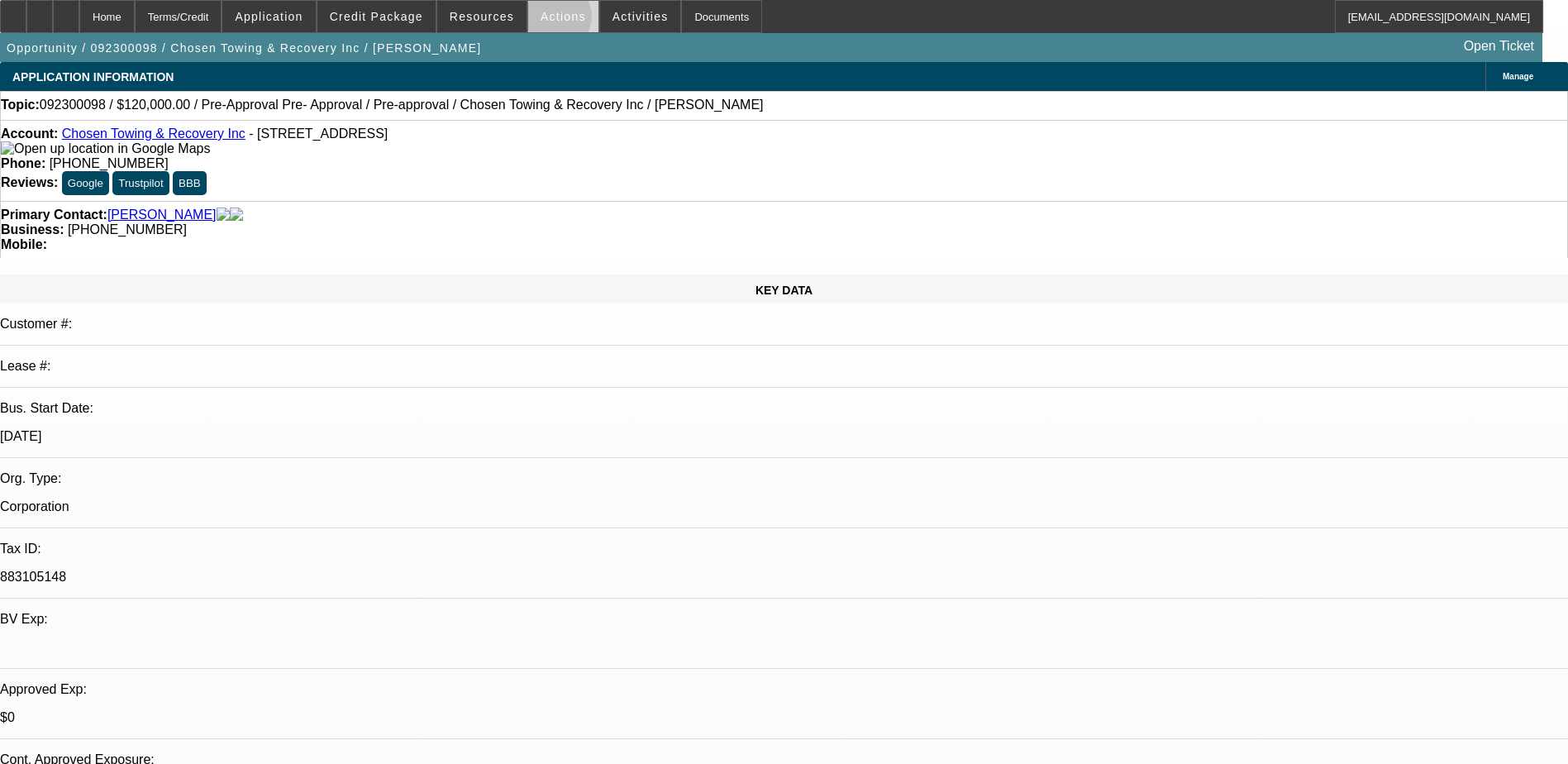
click at [549, 20] on span "Actions" at bounding box center [562, 17] width 45 height 13
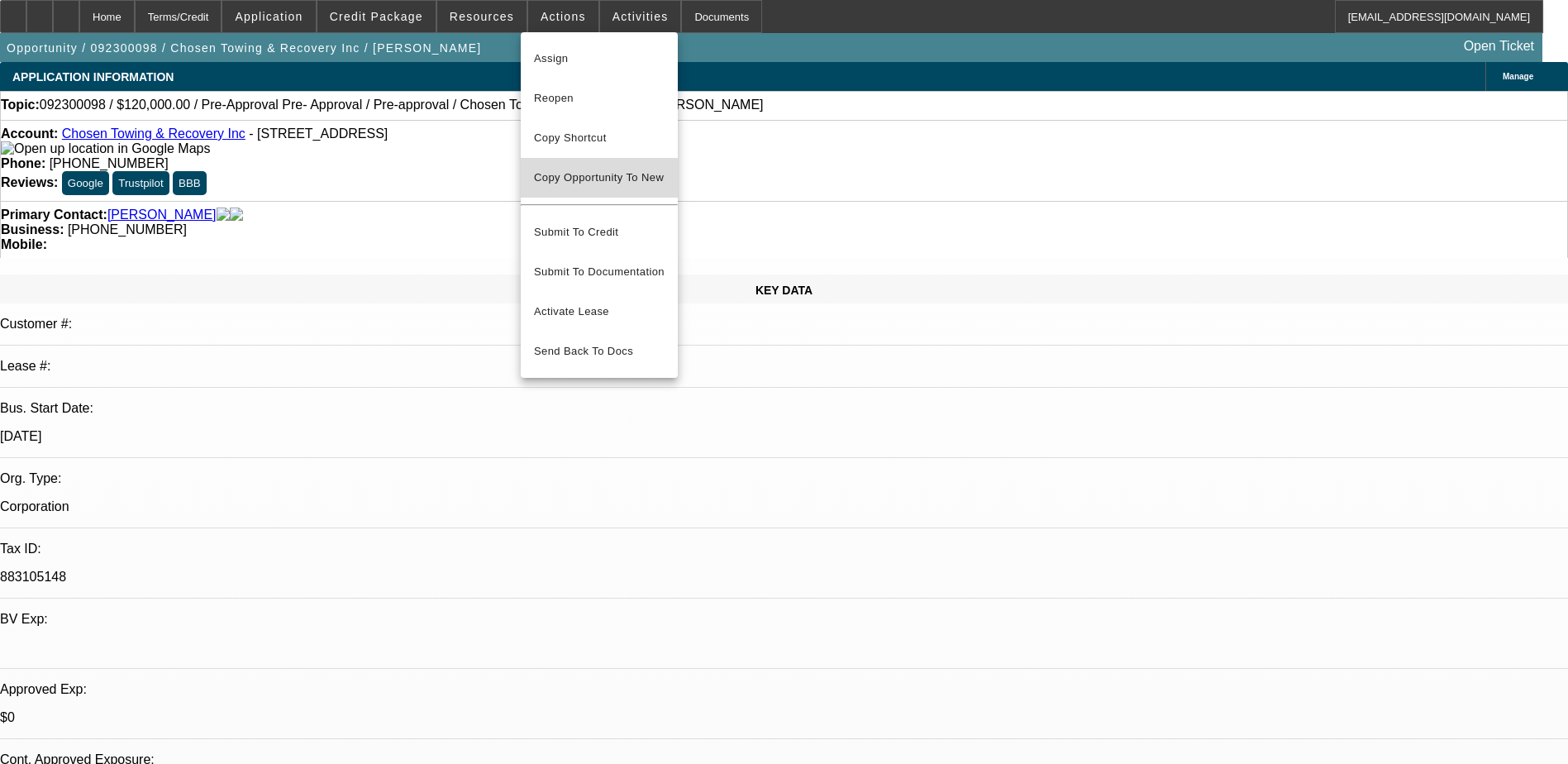
click at [584, 183] on span "Copy Opportunity To New" at bounding box center [598, 176] width 130 height 12
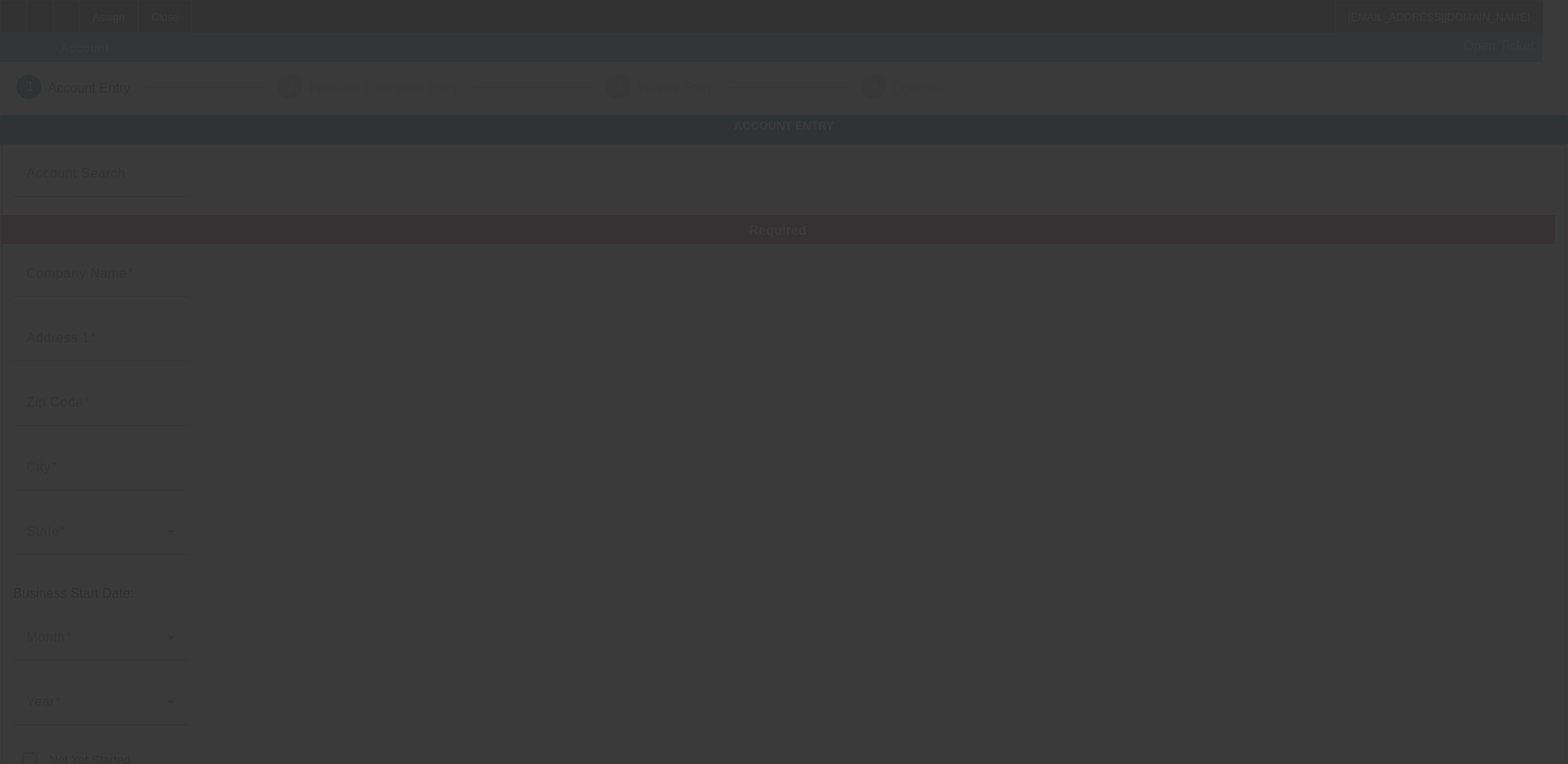
type input "Chosen Towing & Recovery Inc"
type input "PO Box 976"
type input "37172"
type input "Springfield"
type input "[PHONE_NUMBER]"
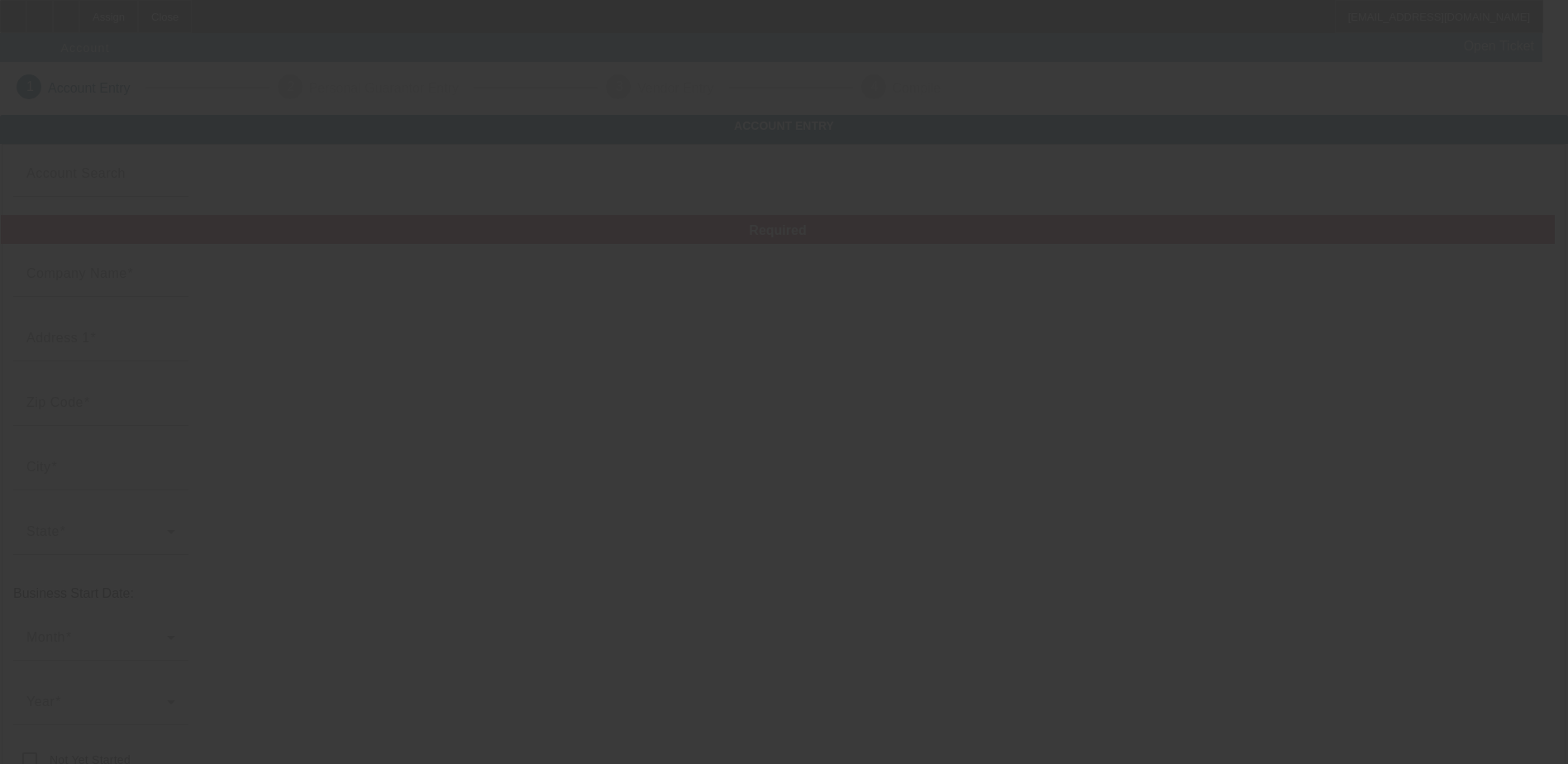
type input "chosen3871@gmail.com"
type input "883105148"
type input "Towing Company"
type input "https://chosentowingandrecovery.com/#"
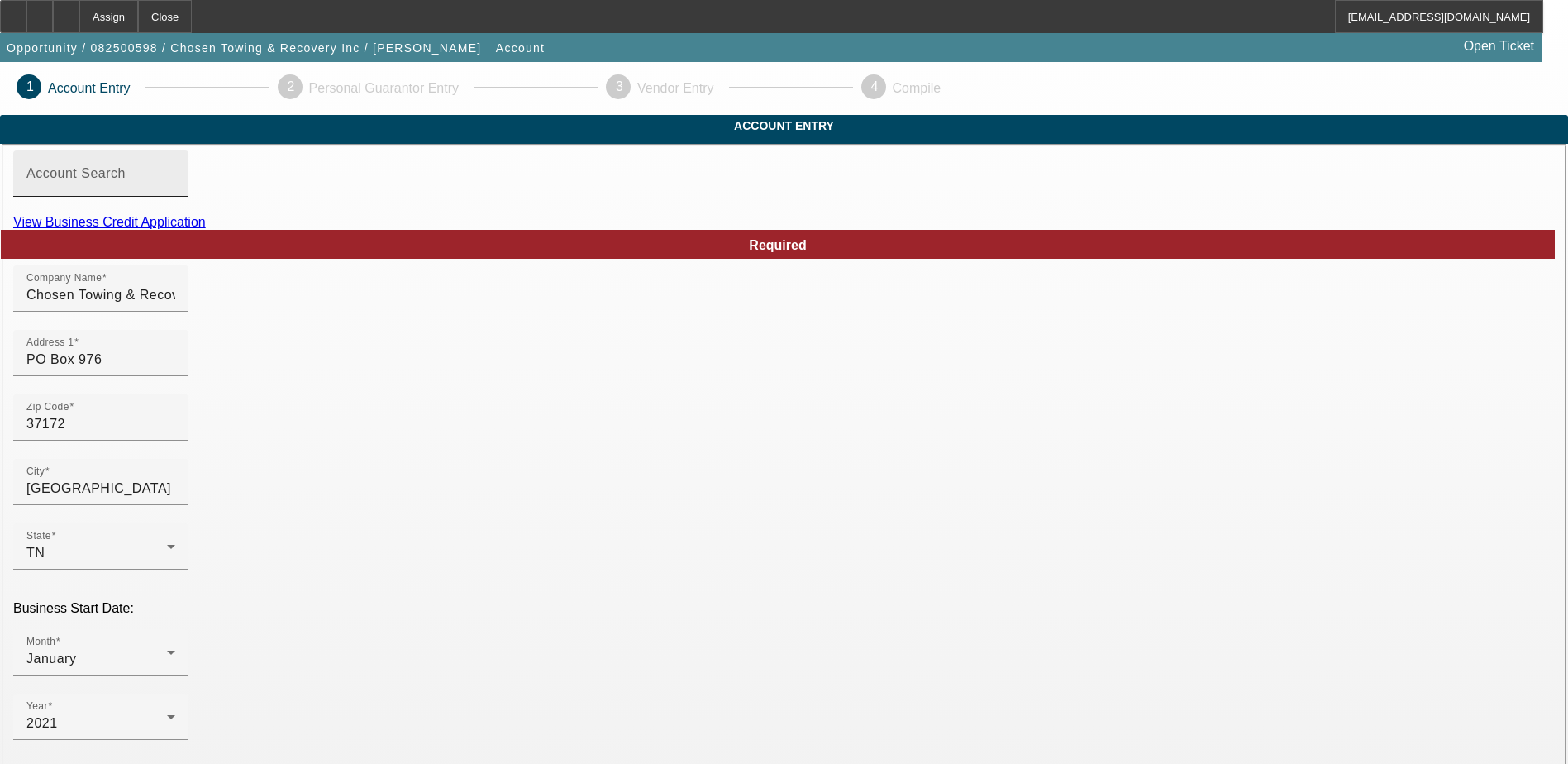
click at [175, 190] on input "Account Search" at bounding box center [101, 179] width 149 height 19
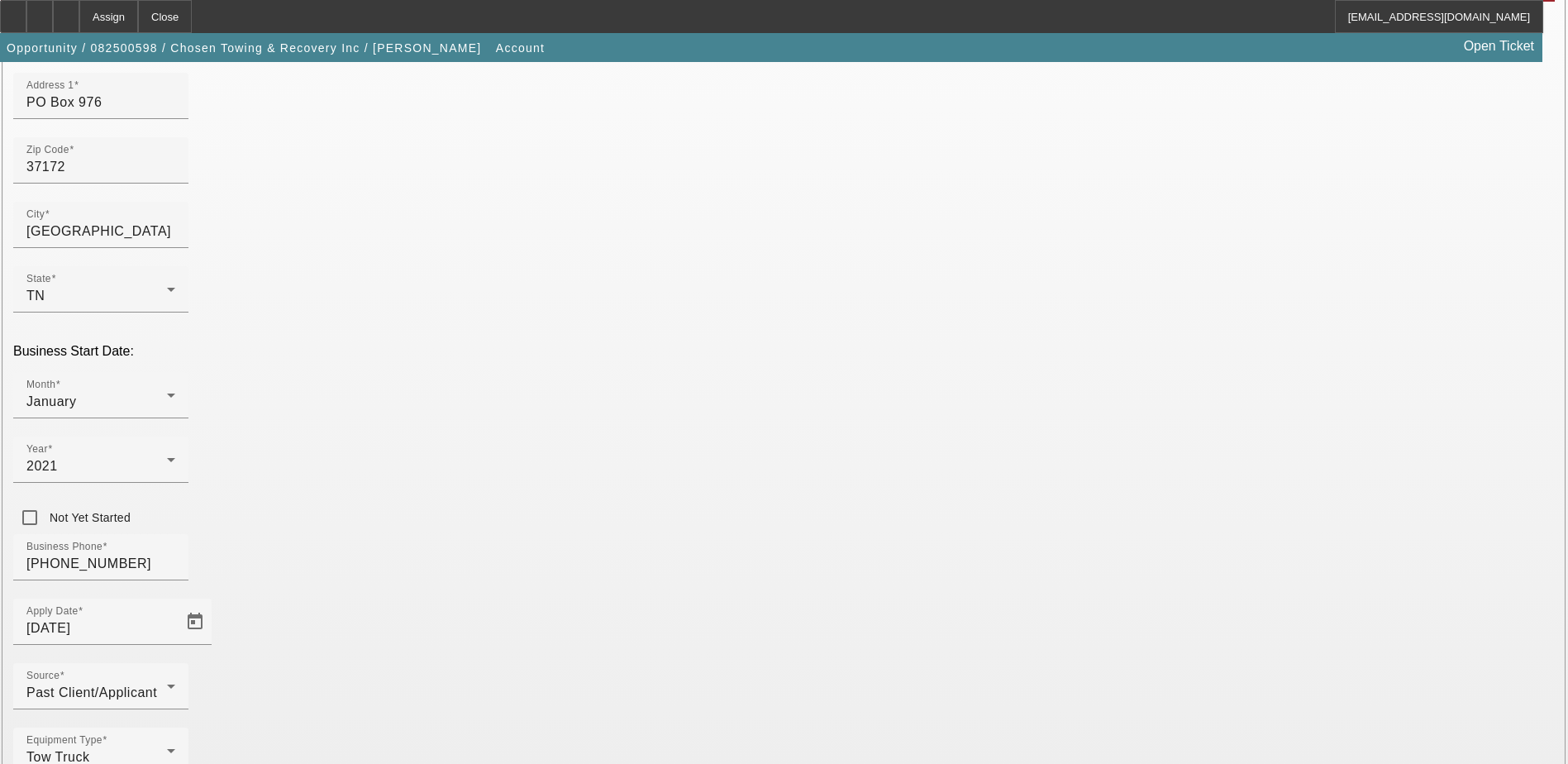
scroll to position [295, 0]
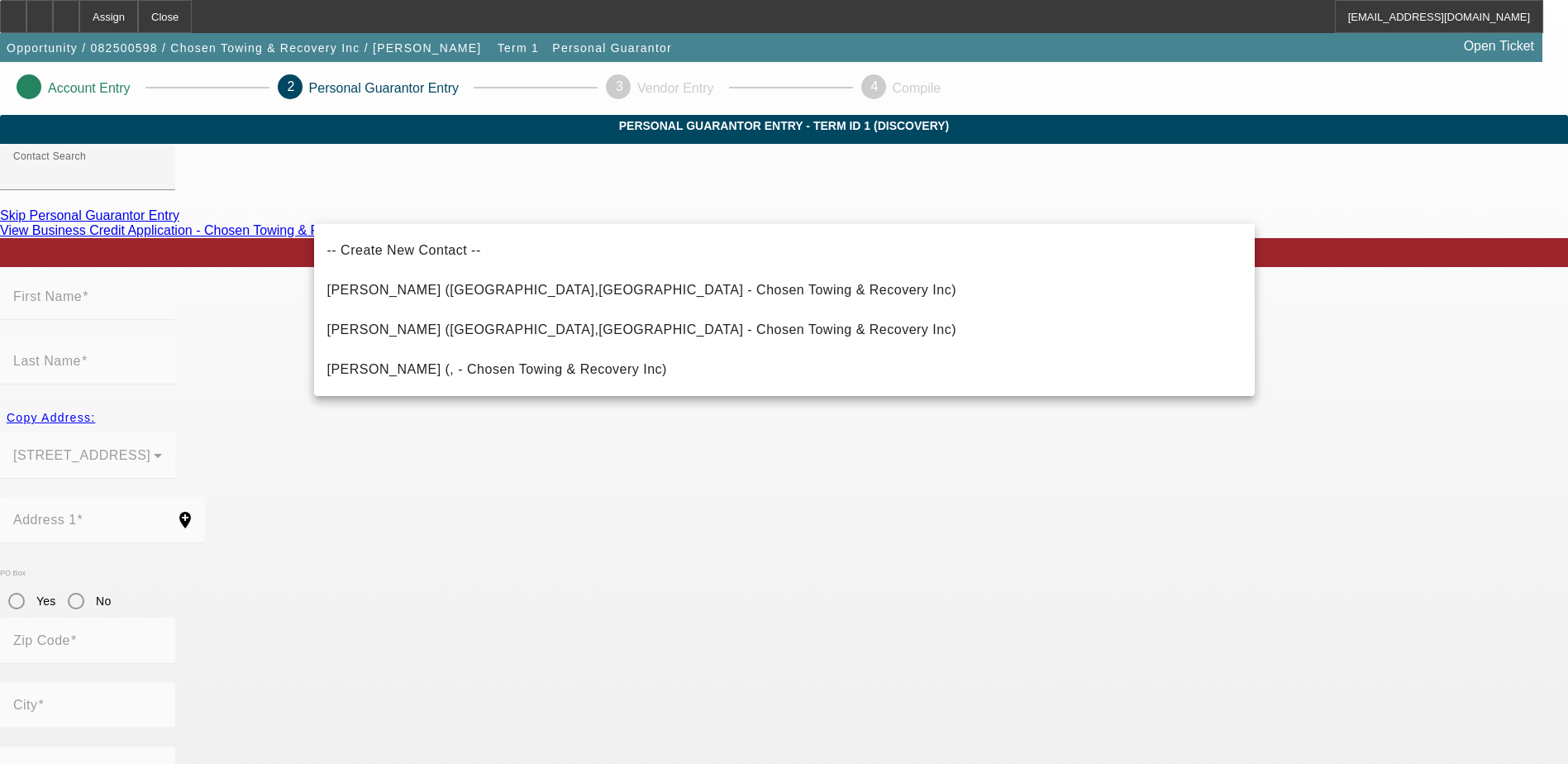
drag, startPoint x: 519, startPoint y: 287, endPoint x: 673, endPoint y: 285, distance: 154.0
click at [673, 285] on mat-option "Graves, Joshua (Cedar Hill,TN - Chosen Towing & Recovery Inc)" at bounding box center [784, 290] width 941 height 40
type input "Graves, Joshua (Cedar Hill,TN - Chosen Towing & Recovery Inc)"
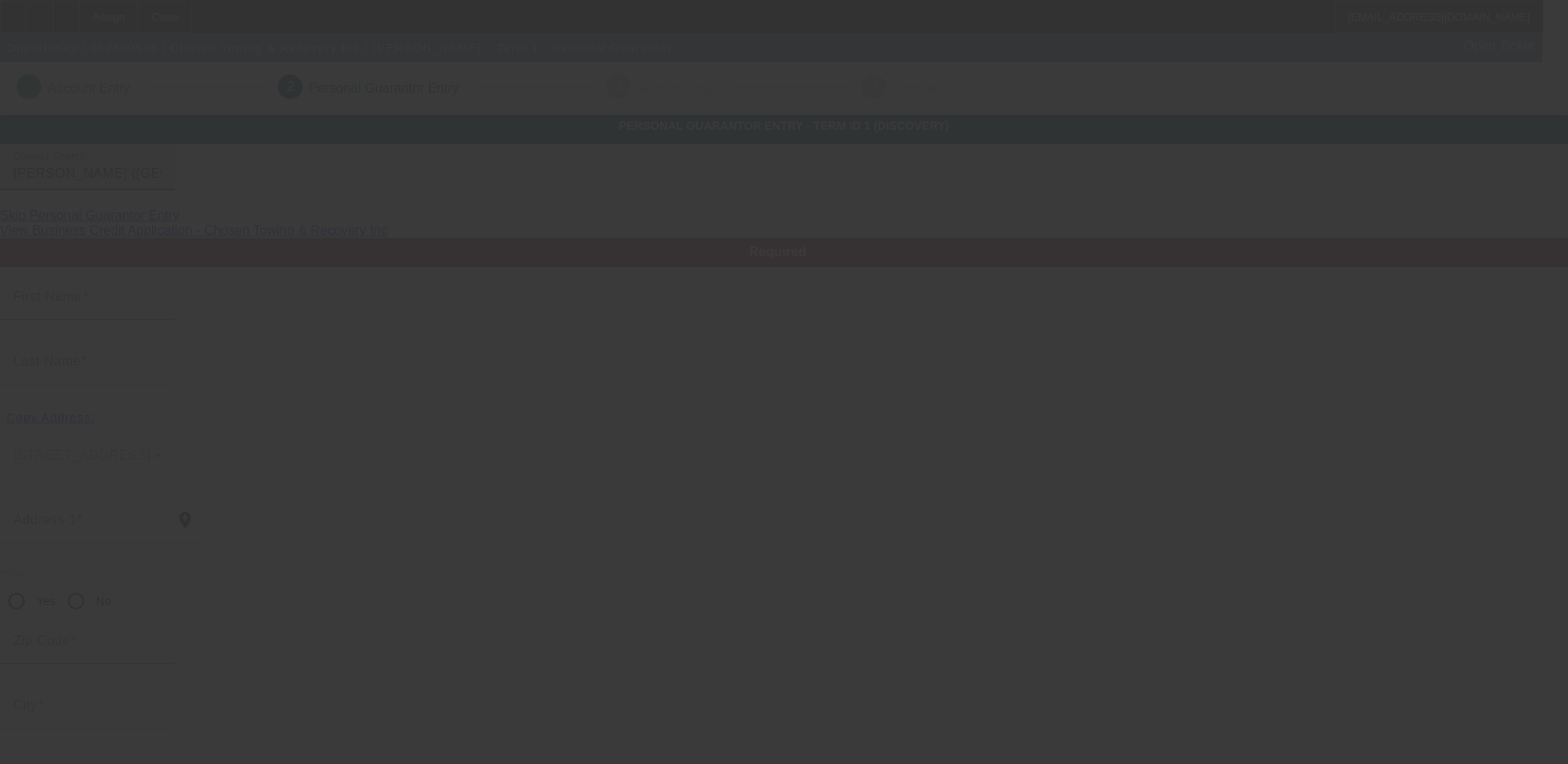
type input "Joshua"
type input "Graves"
type input "7224 Highway 41 North"
radio input "true"
type input "37032"
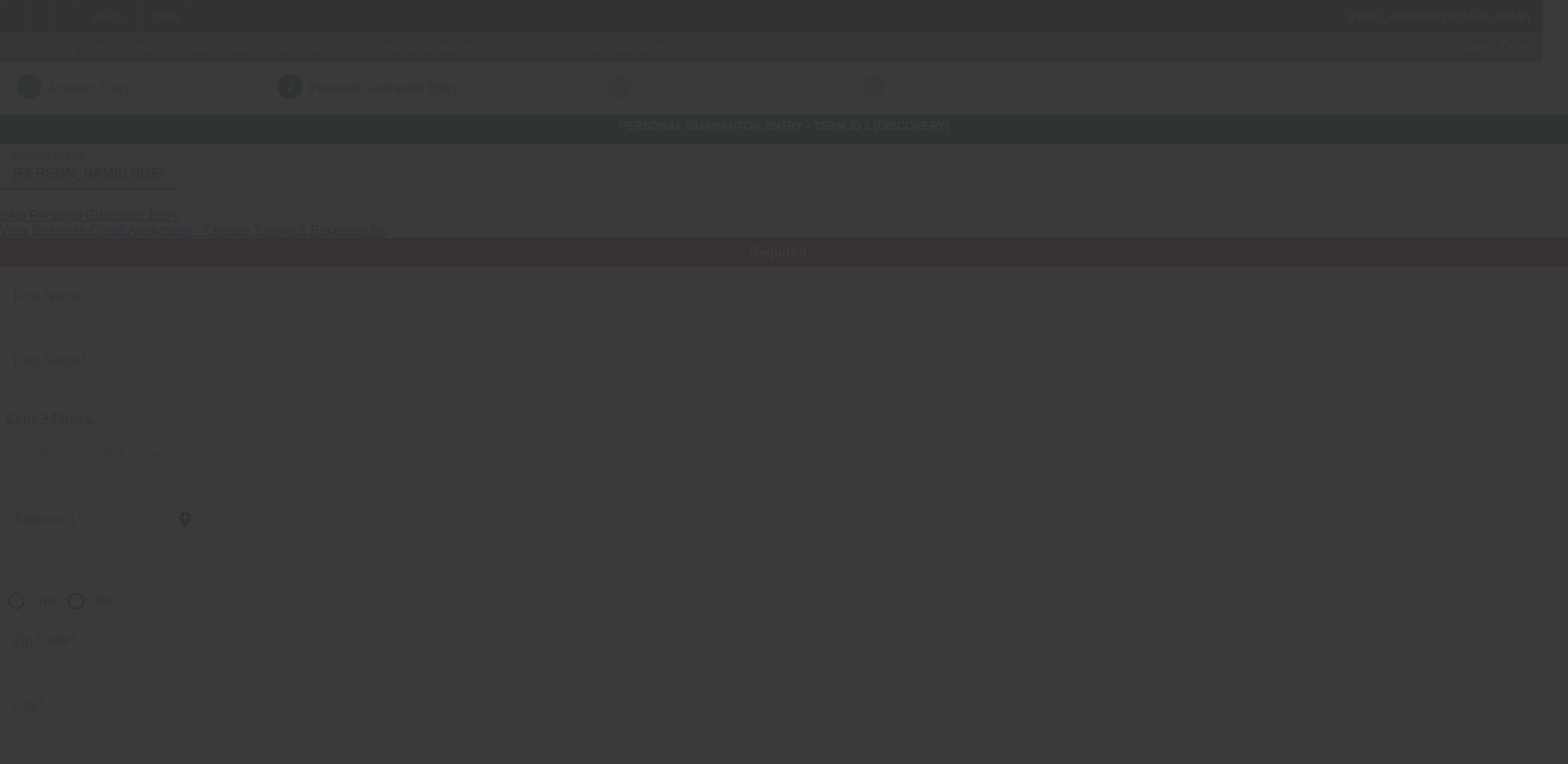
type input "Cedar Hill"
type input "[PHONE_NUMBER]"
type input "50"
type input "413-43-8732"
type input "chosen3871@gmail.com"
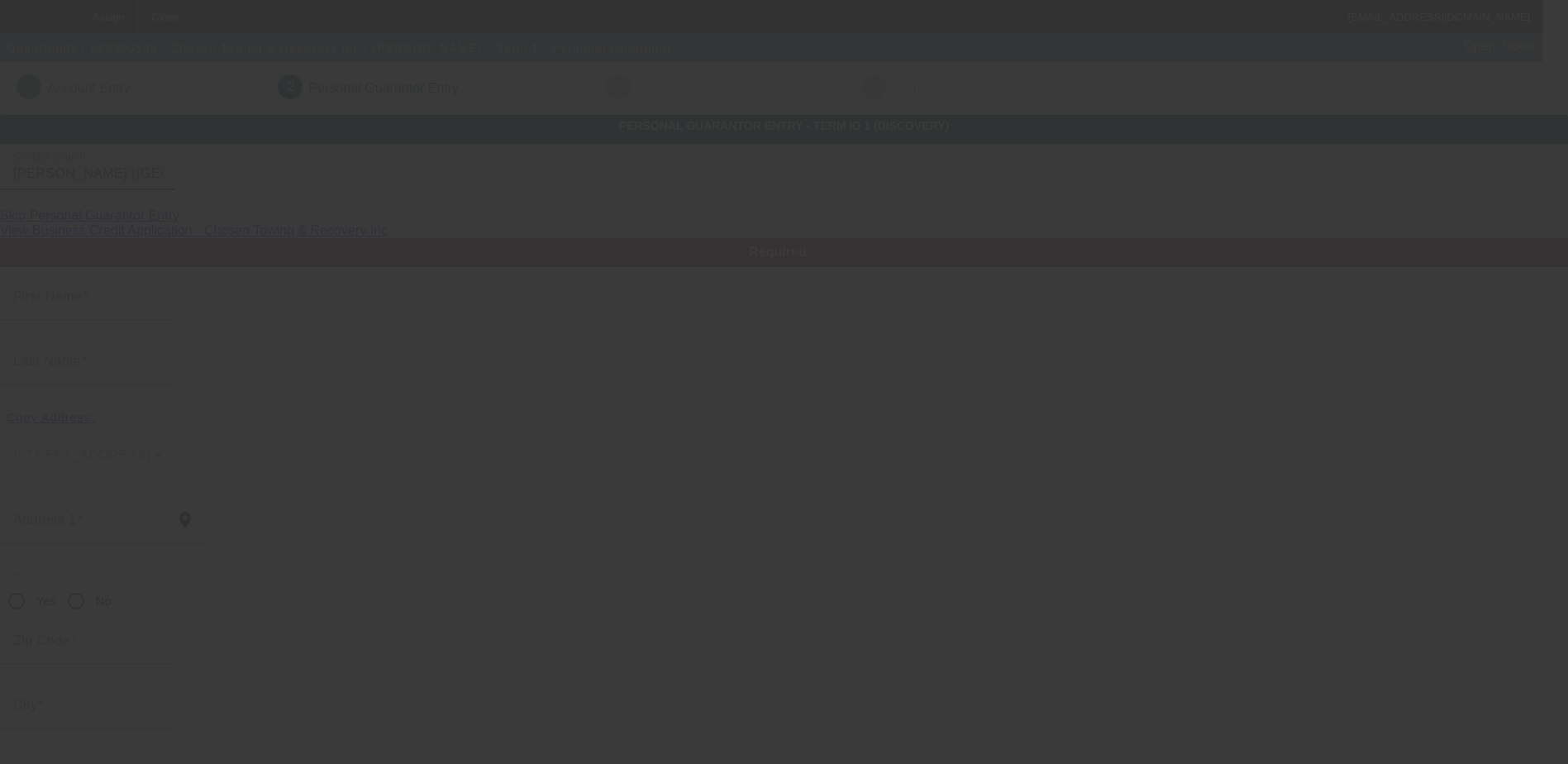
type input "[PHONE_NUMBER]"
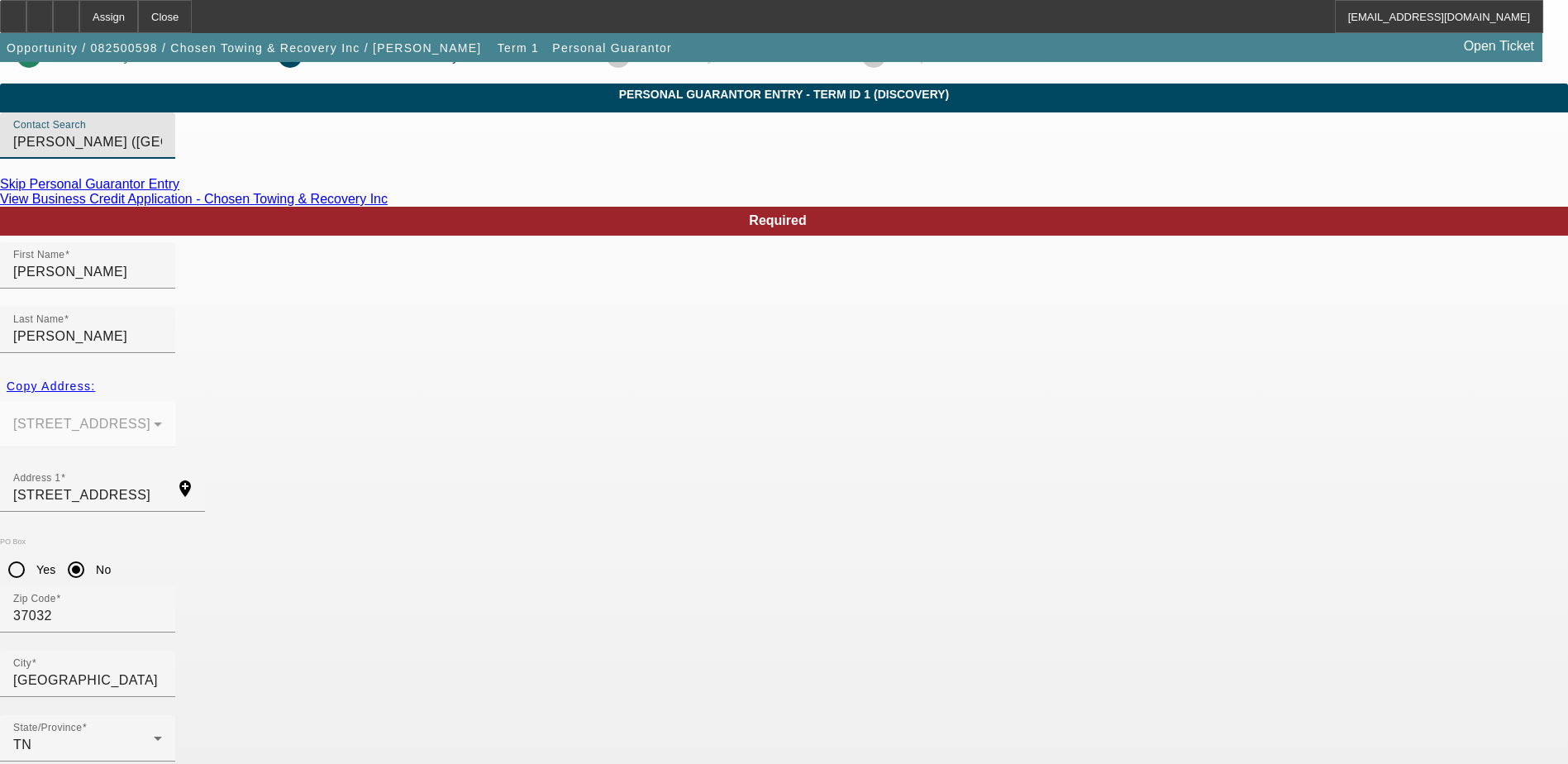
scroll to position [59, 0]
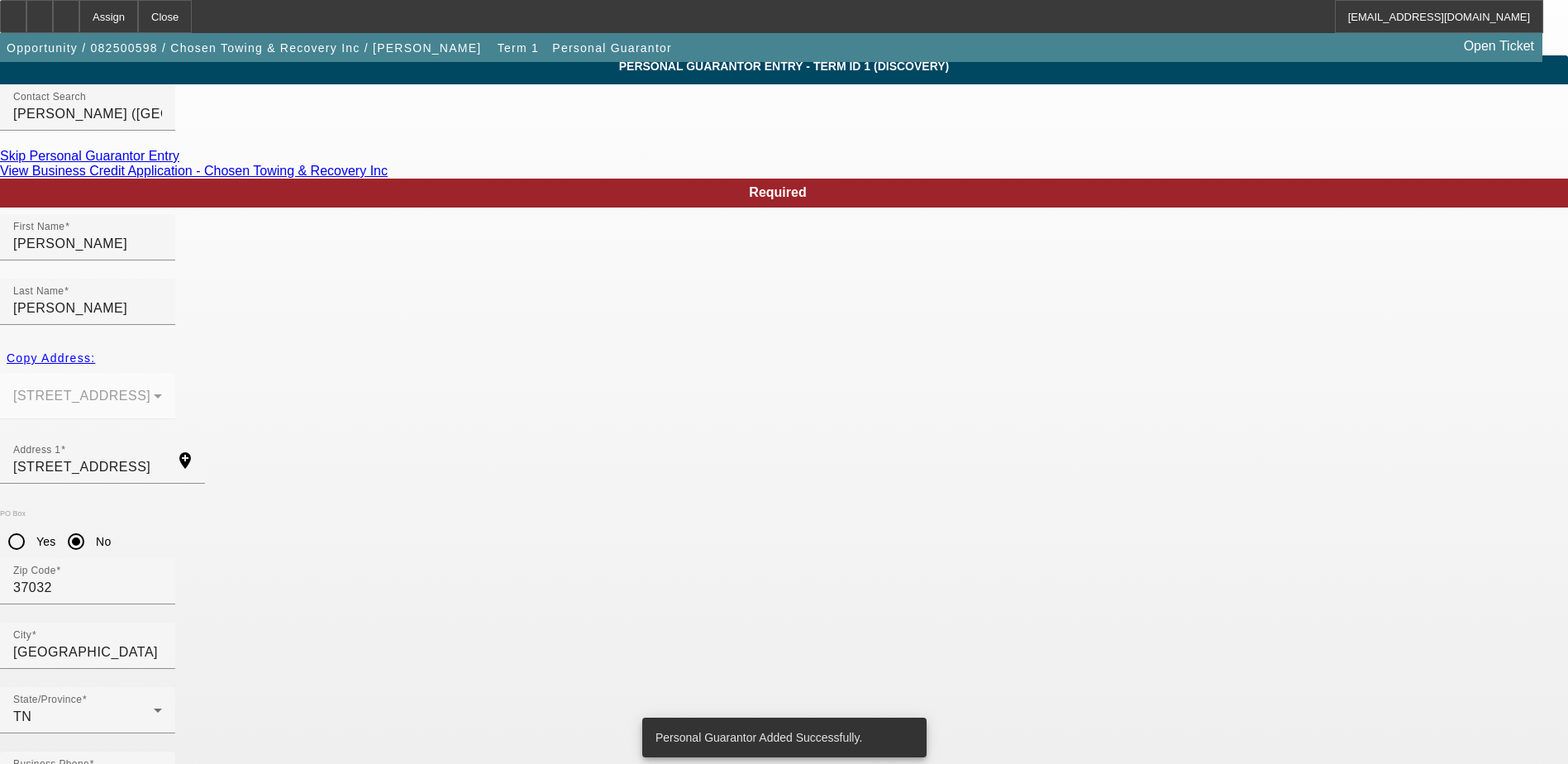
scroll to position [0, 0]
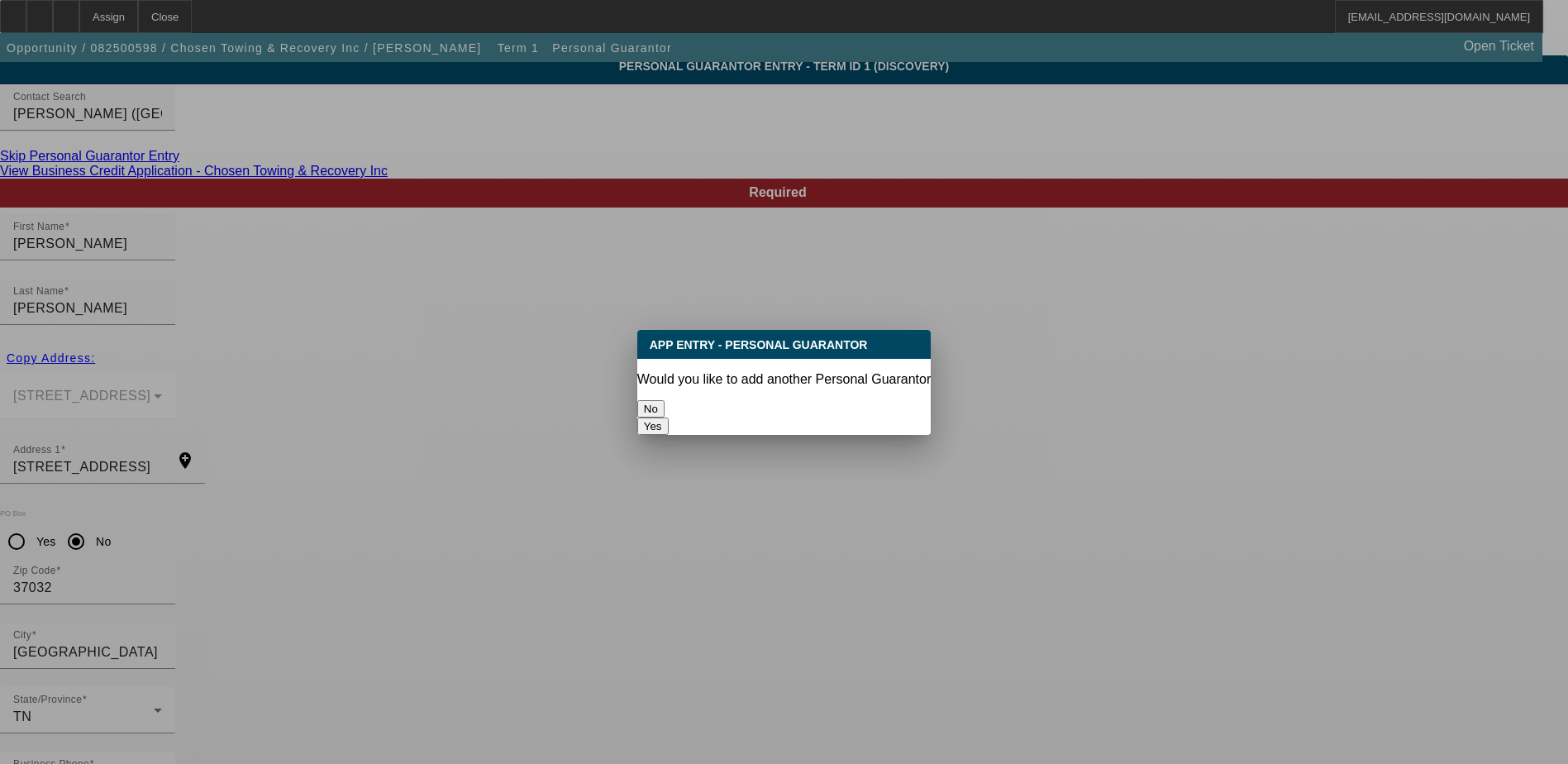
click at [669, 418] on button "Yes" at bounding box center [653, 426] width 31 height 18
radio input "false"
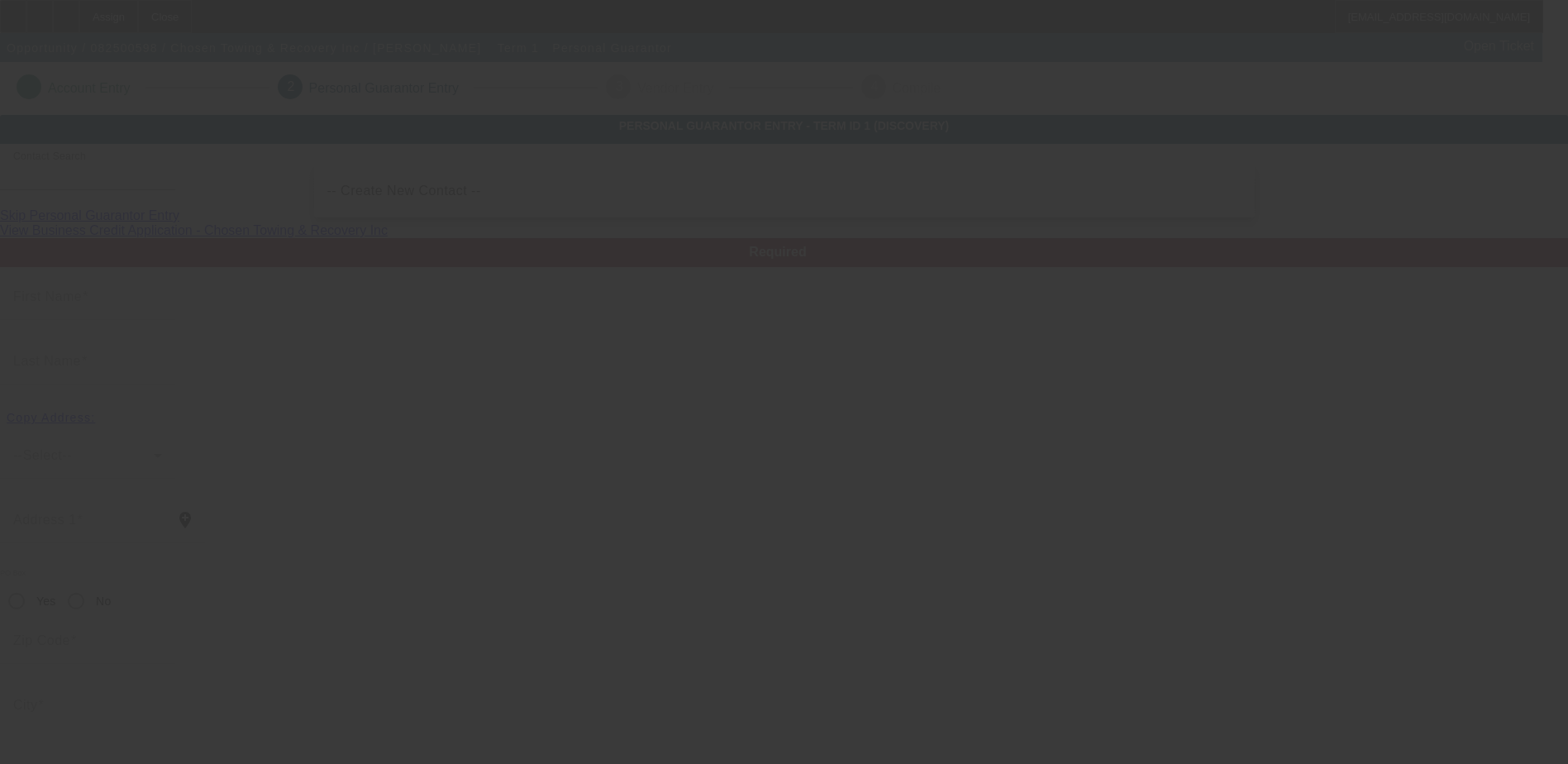
scroll to position [59, 0]
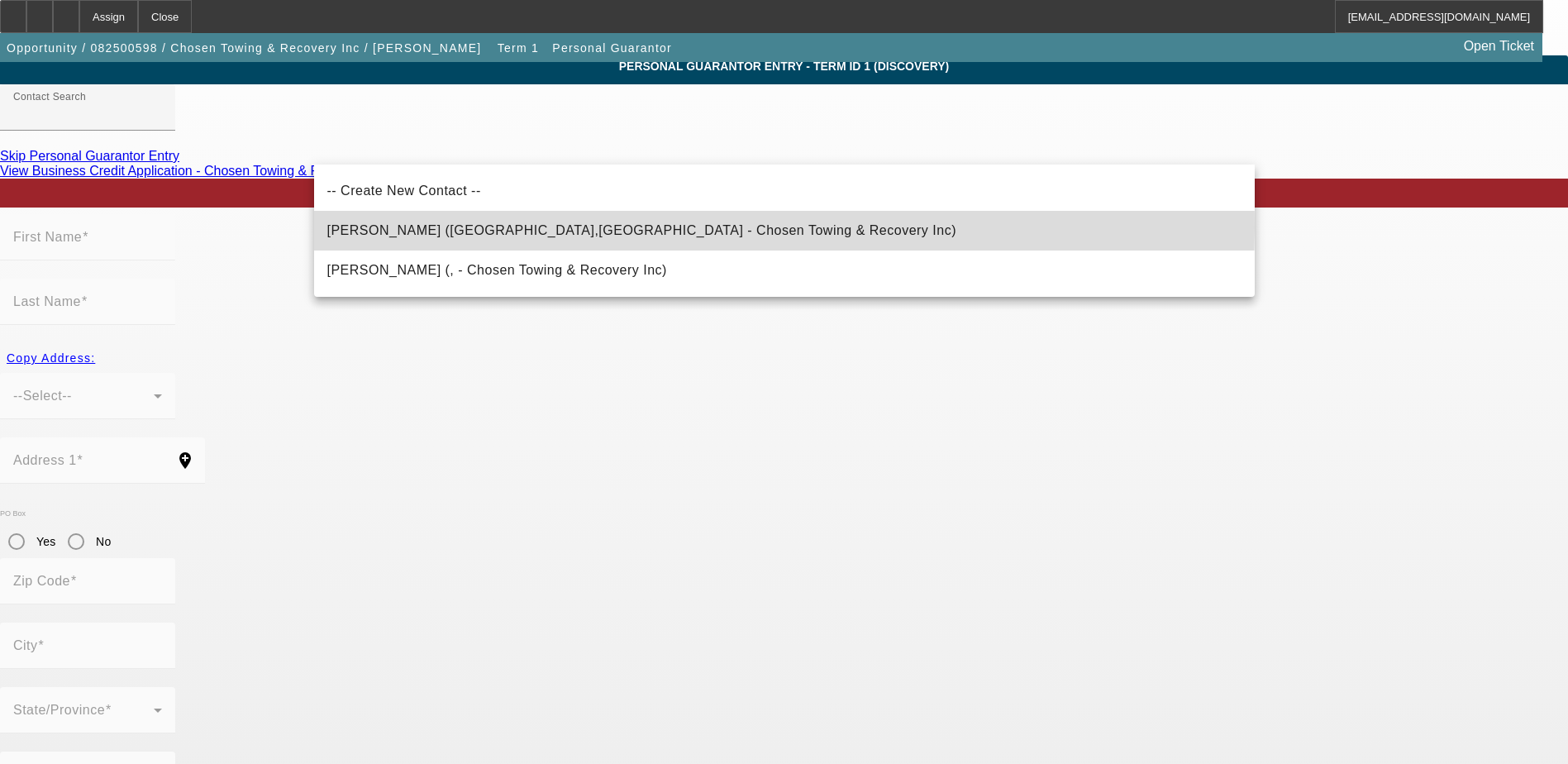
click at [477, 227] on span "Graves, Toni (Cedar Hill,TN - Chosen Towing & Recovery Inc)" at bounding box center [642, 230] width 629 height 14
type input "[PERSON_NAME] ([GEOGRAPHIC_DATA],[GEOGRAPHIC_DATA] - Chosen Towing & Recovery I…"
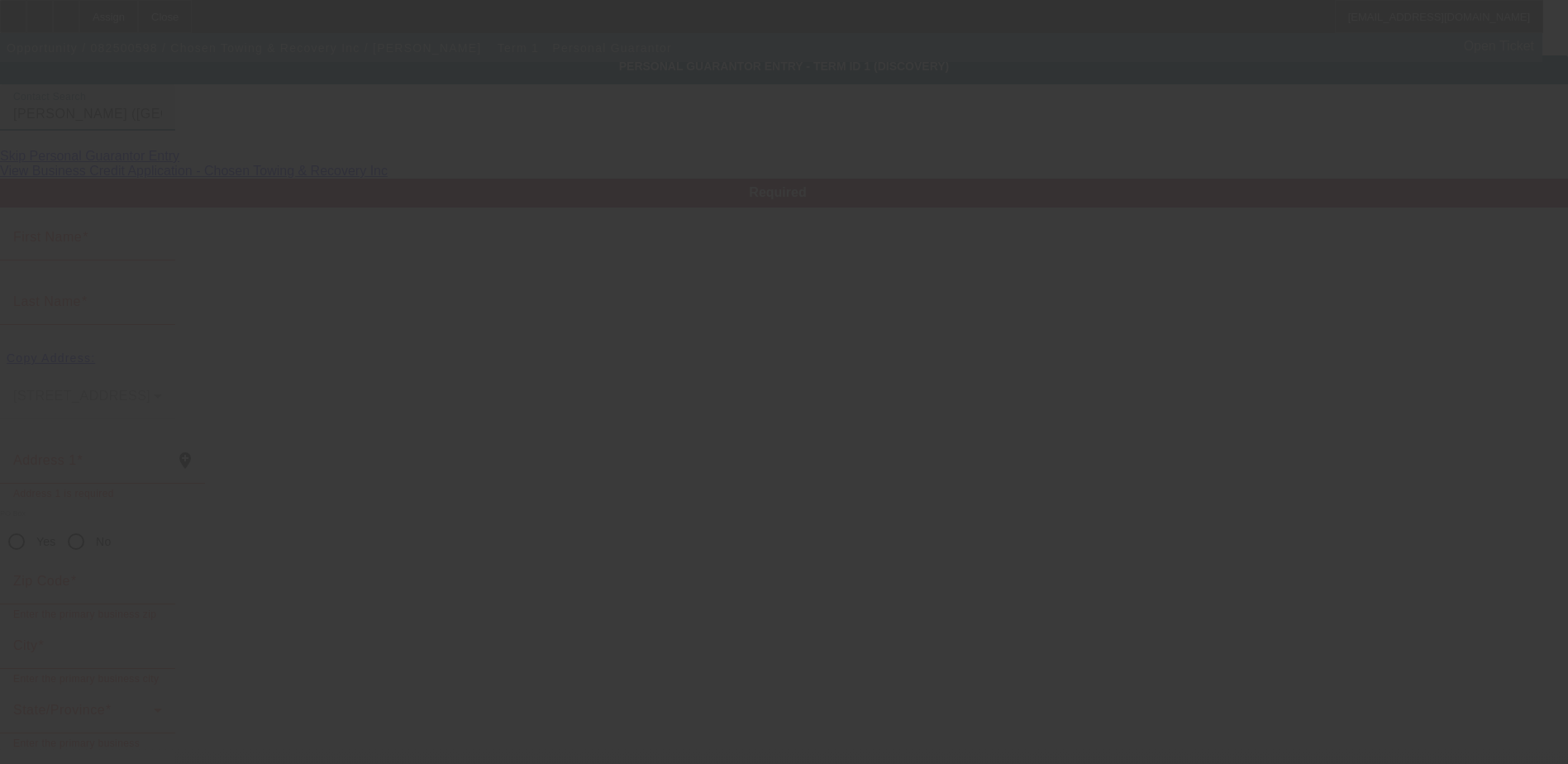
type input "[PERSON_NAME]"
type input "[STREET_ADDRESS]"
radio input "true"
type input "37032"
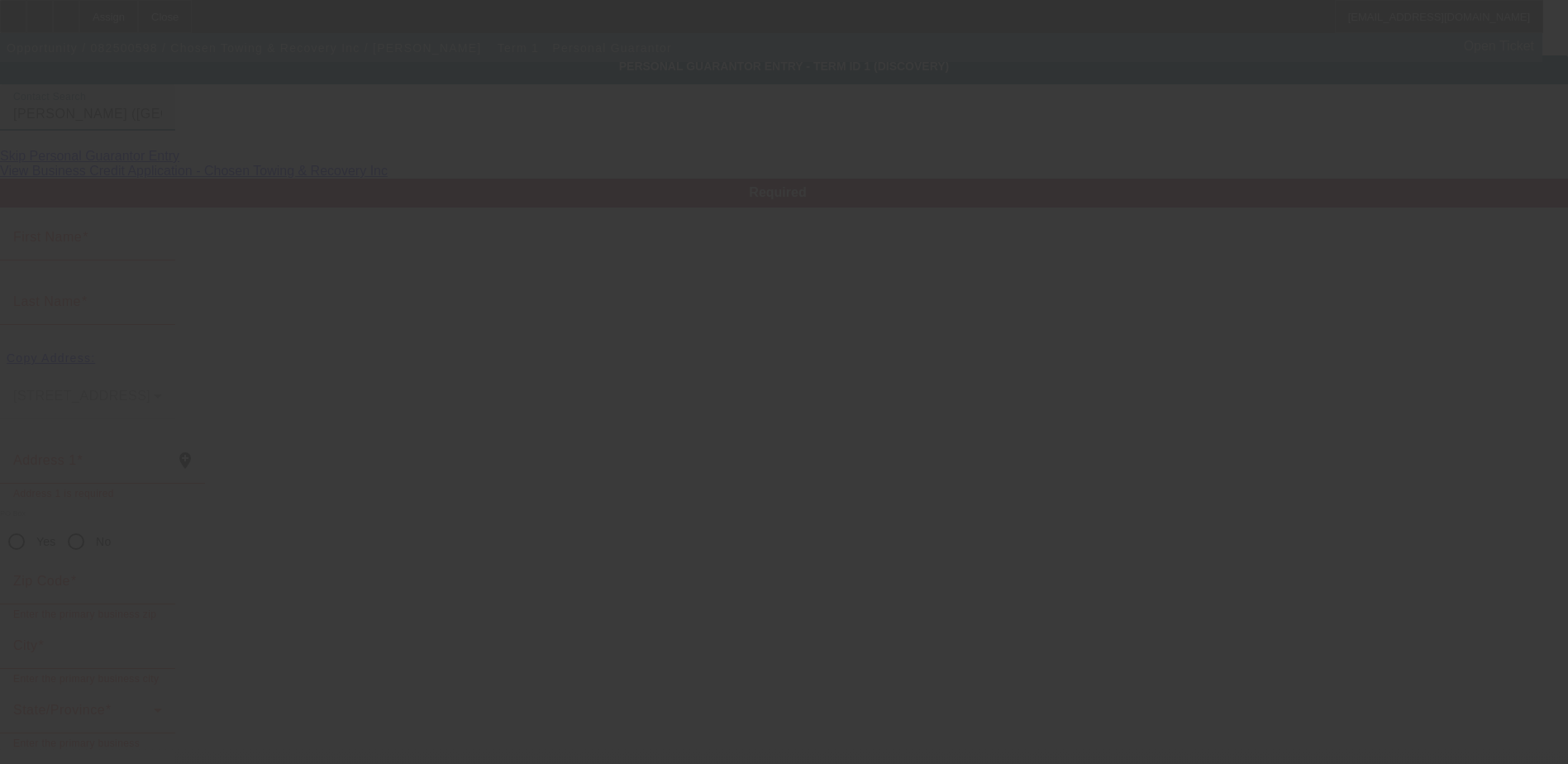
type input "[GEOGRAPHIC_DATA]"
type input "[PHONE_NUMBER]"
type input "50"
type input "125-72-3933"
type input "[EMAIL_ADDRESS][DOMAIN_NAME]"
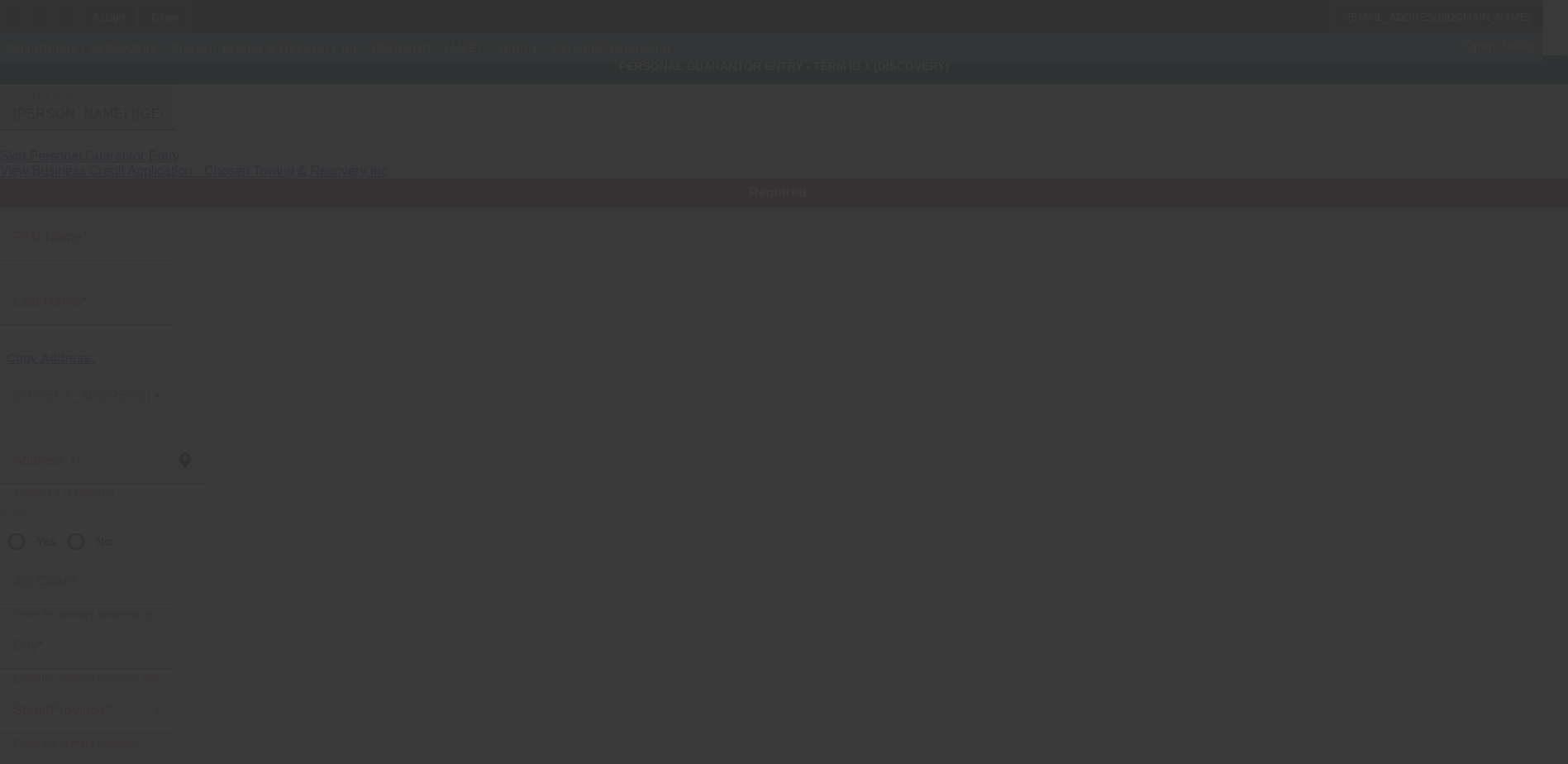
type input "[PHONE_NUMBER]"
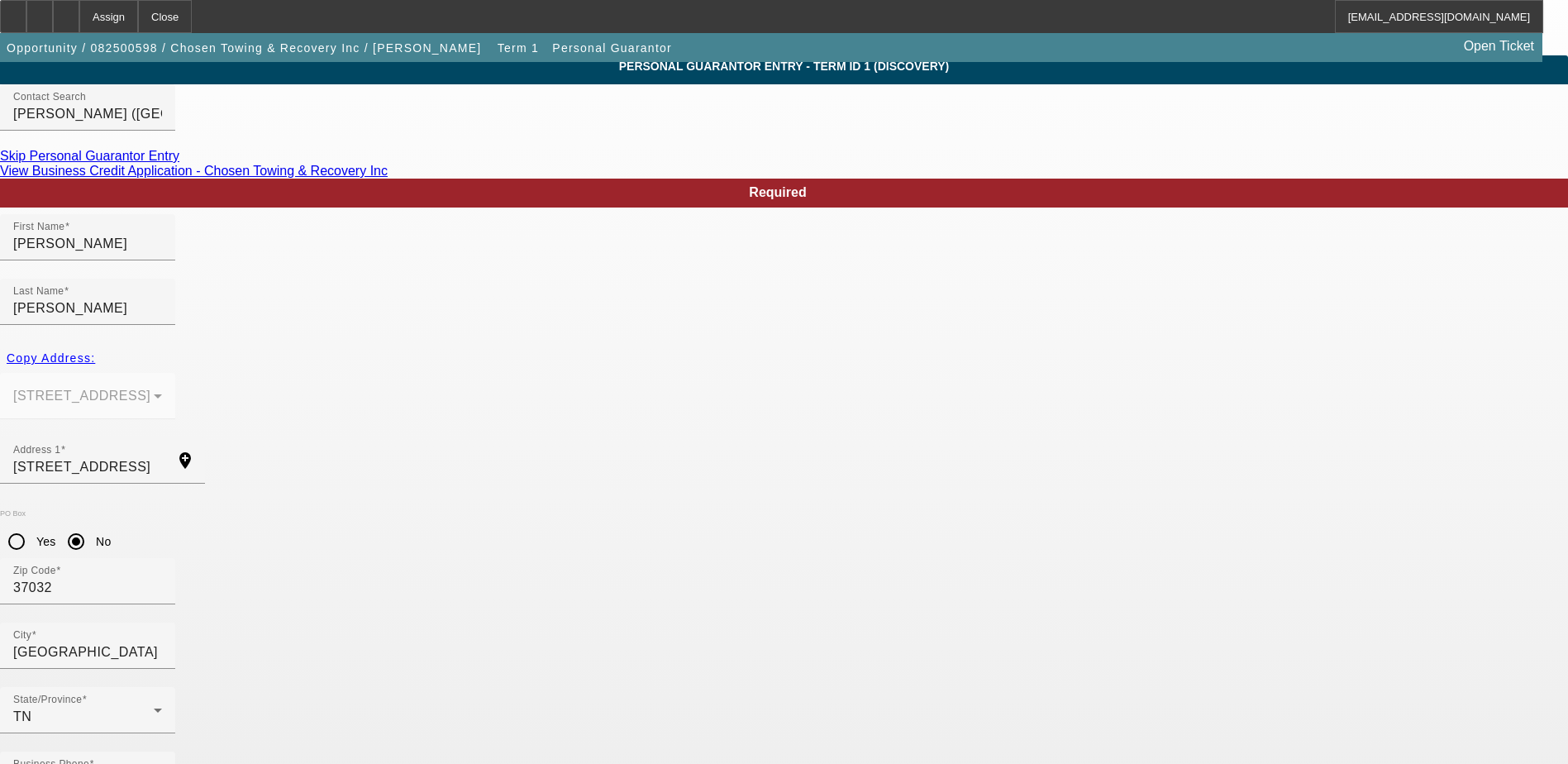
drag, startPoint x: 1150, startPoint y: 643, endPoint x: 1244, endPoint y: 624, distance: 95.9
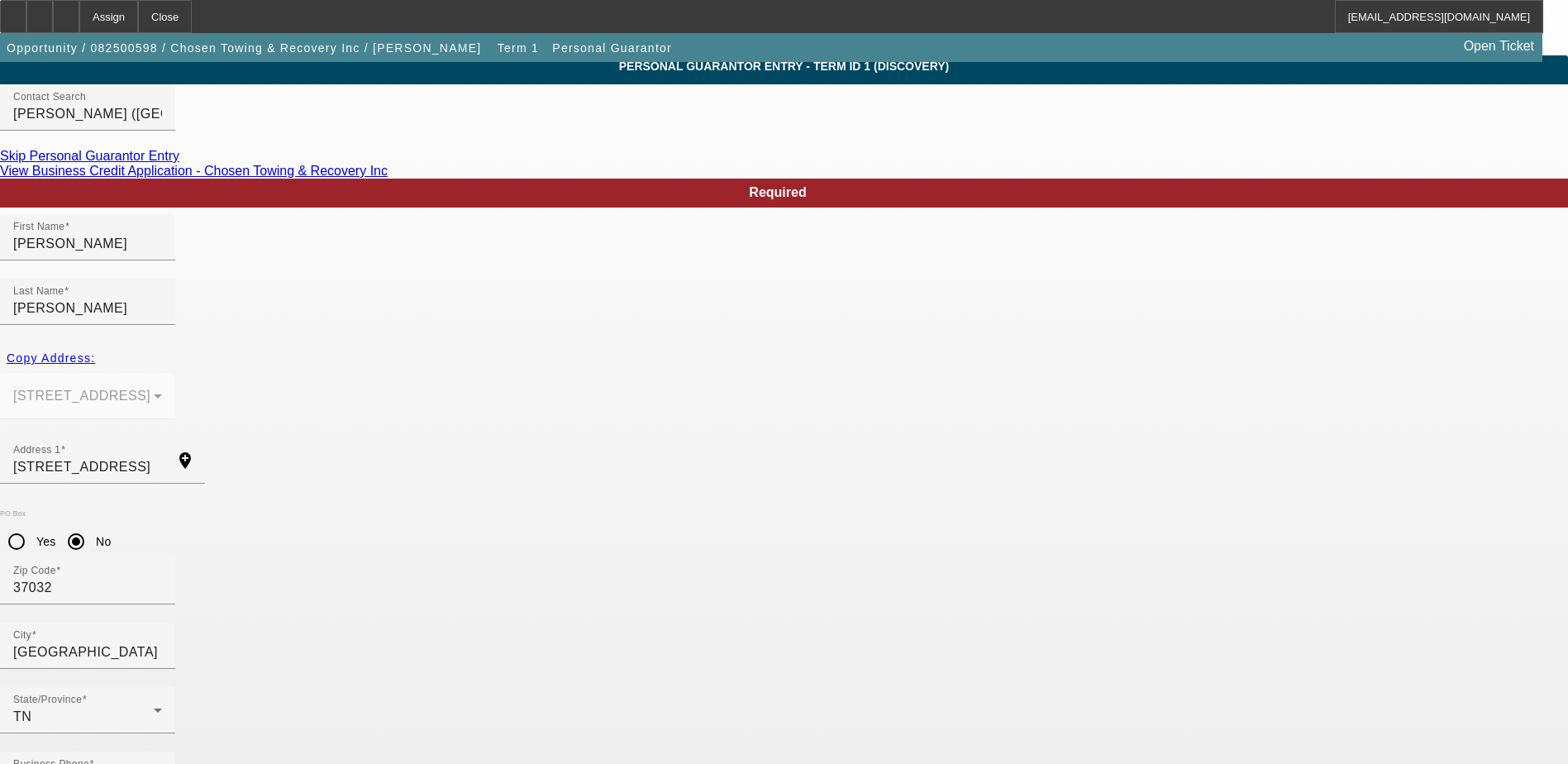
click at [162, 279] on div "Last Name Graves" at bounding box center [87, 302] width 149 height 46
click at [562, 164] on div "Skip Personal Guarantor Entry" at bounding box center [784, 156] width 1568 height 15
click at [66, 11] on icon at bounding box center [66, 11] width 0 height 0
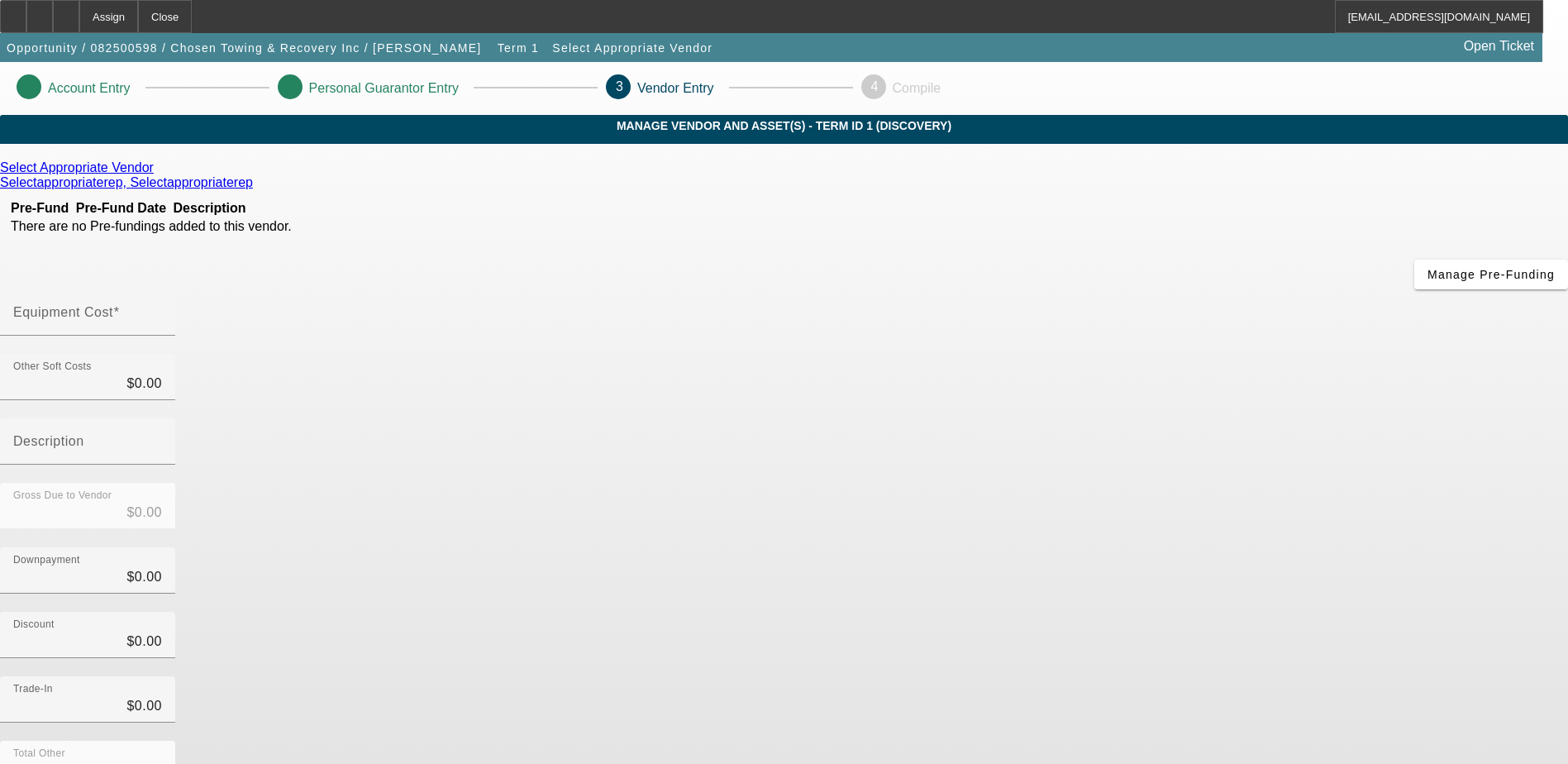
click at [162, 309] on input "Equipment Cost" at bounding box center [87, 319] width 149 height 19
type input "2"
type input "$2.00"
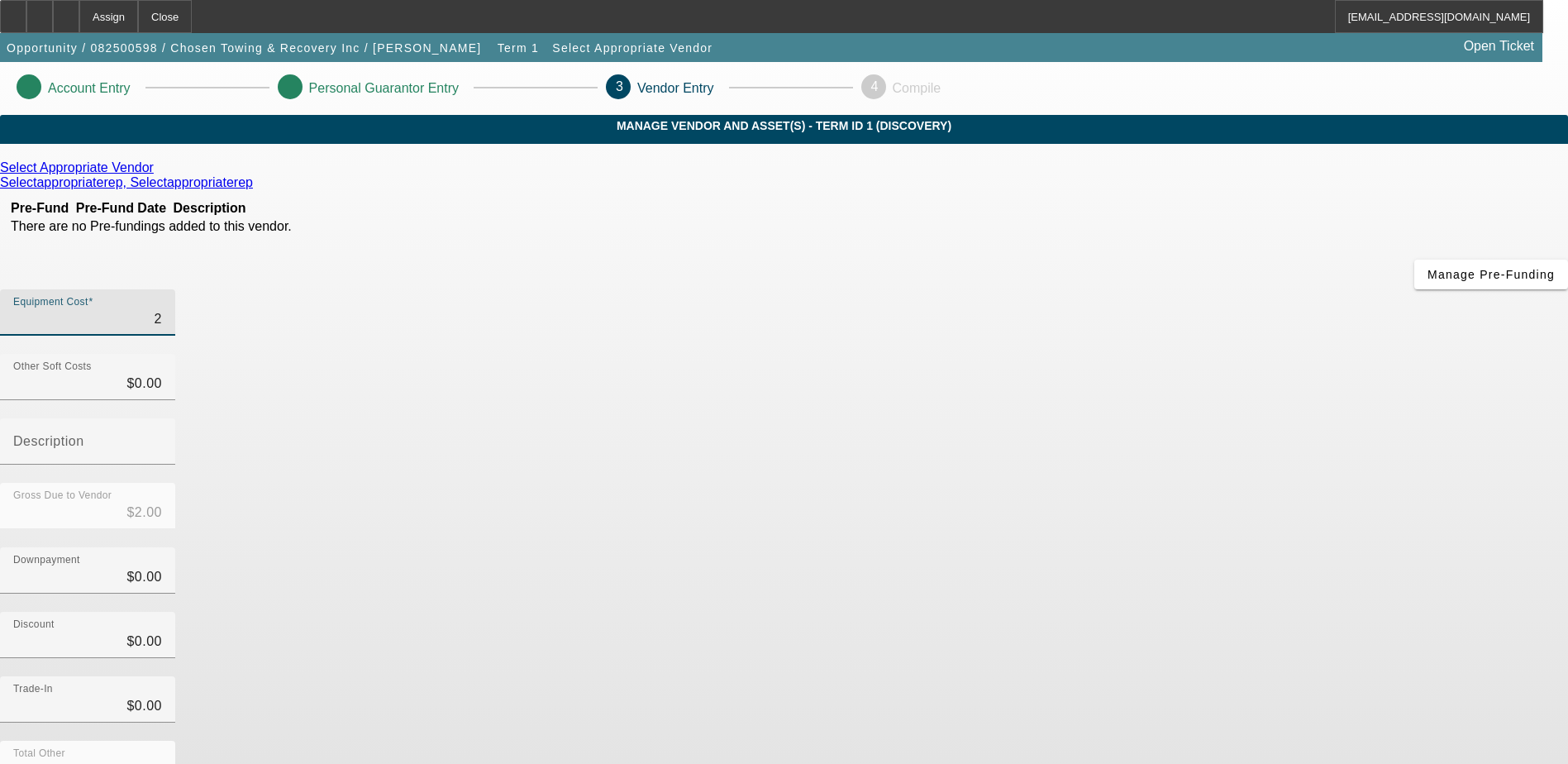
type input "25"
type input "$25.00"
type input "255"
type input "$255.00"
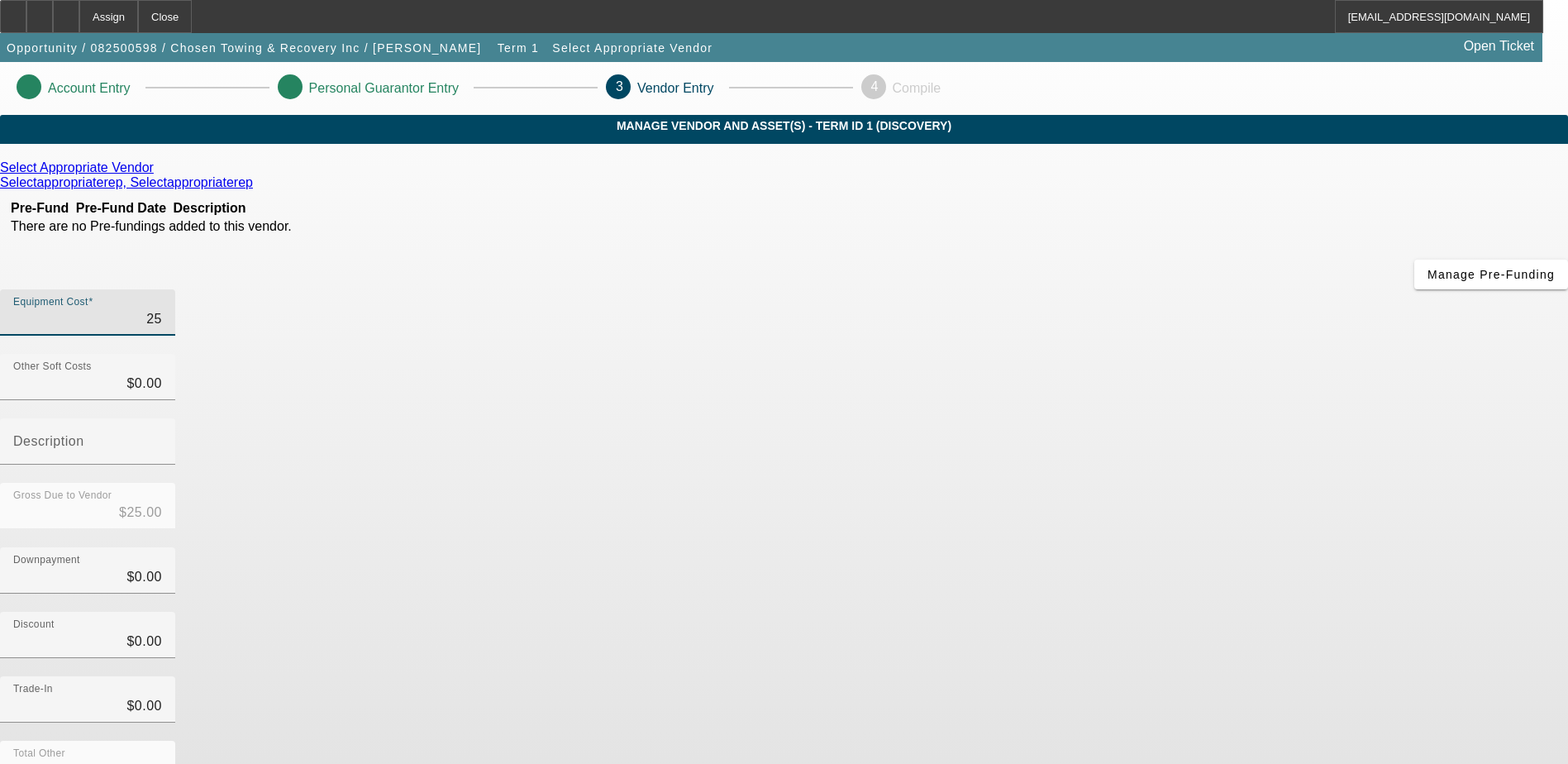
type input "$255.00"
type input "2550"
type input "$2,550.00"
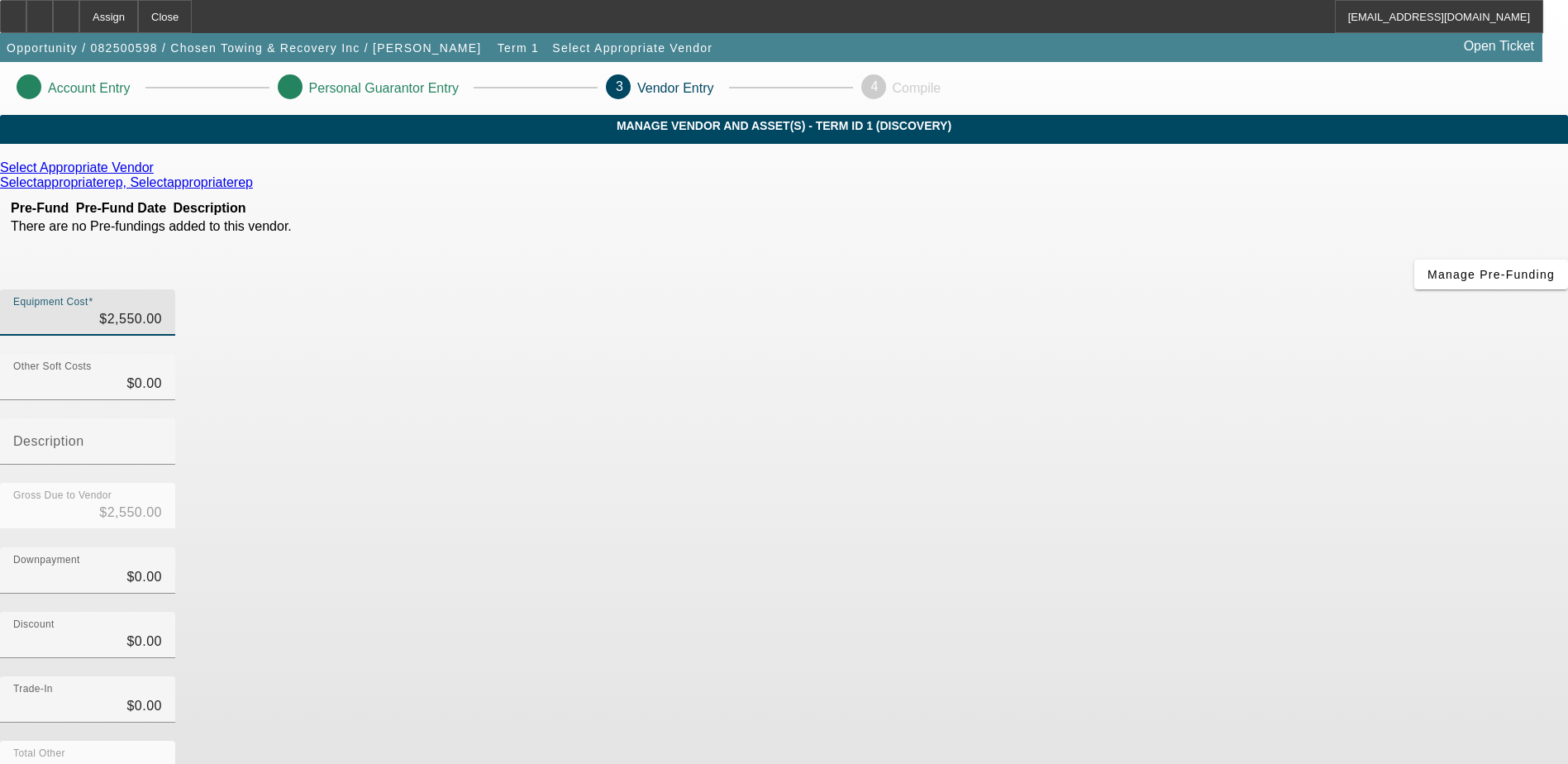
click at [1159, 548] on div "Downpayment $0.00" at bounding box center [784, 580] width 1568 height 65
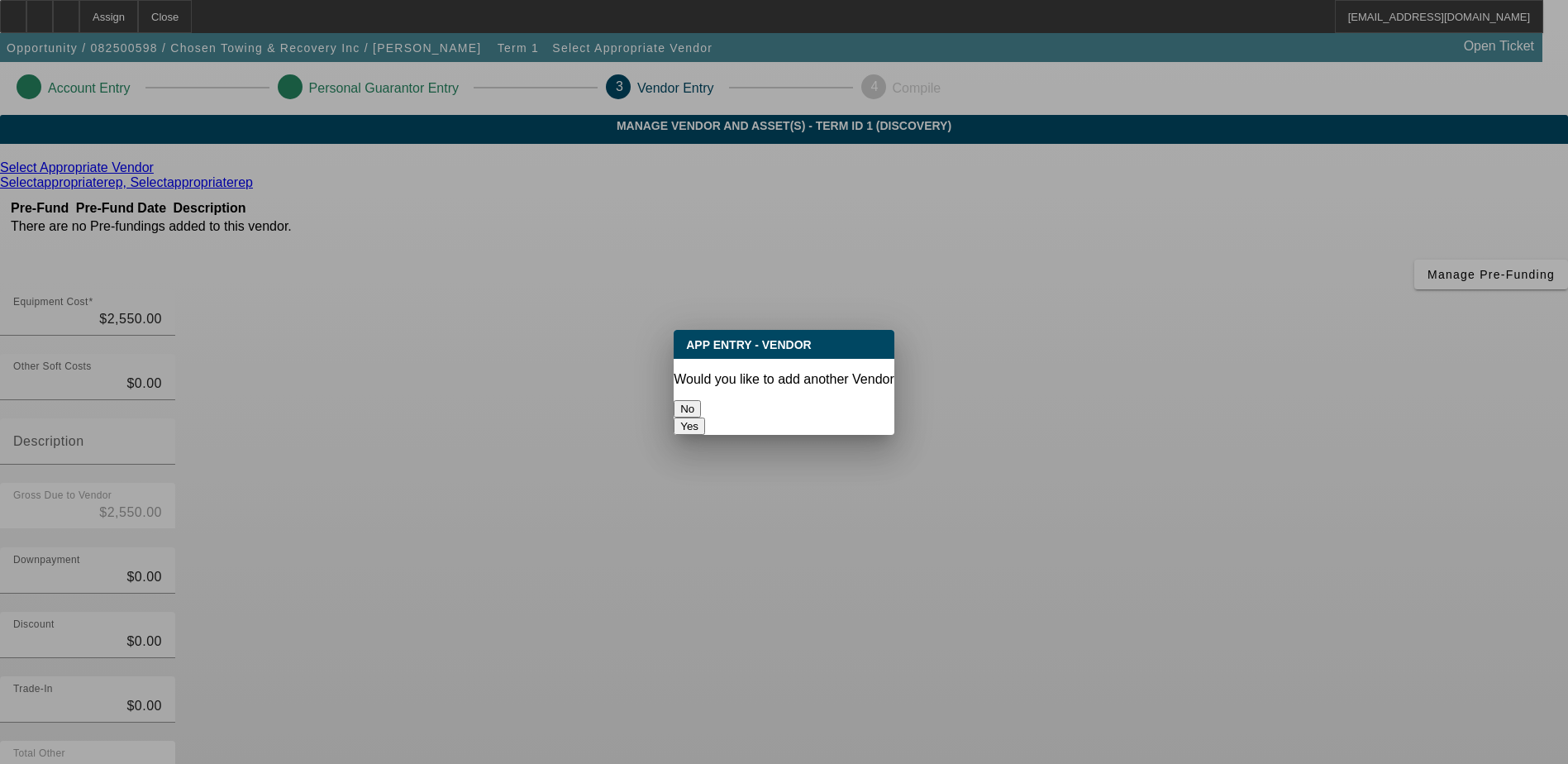
click at [701, 400] on button "No" at bounding box center [688, 408] width 28 height 18
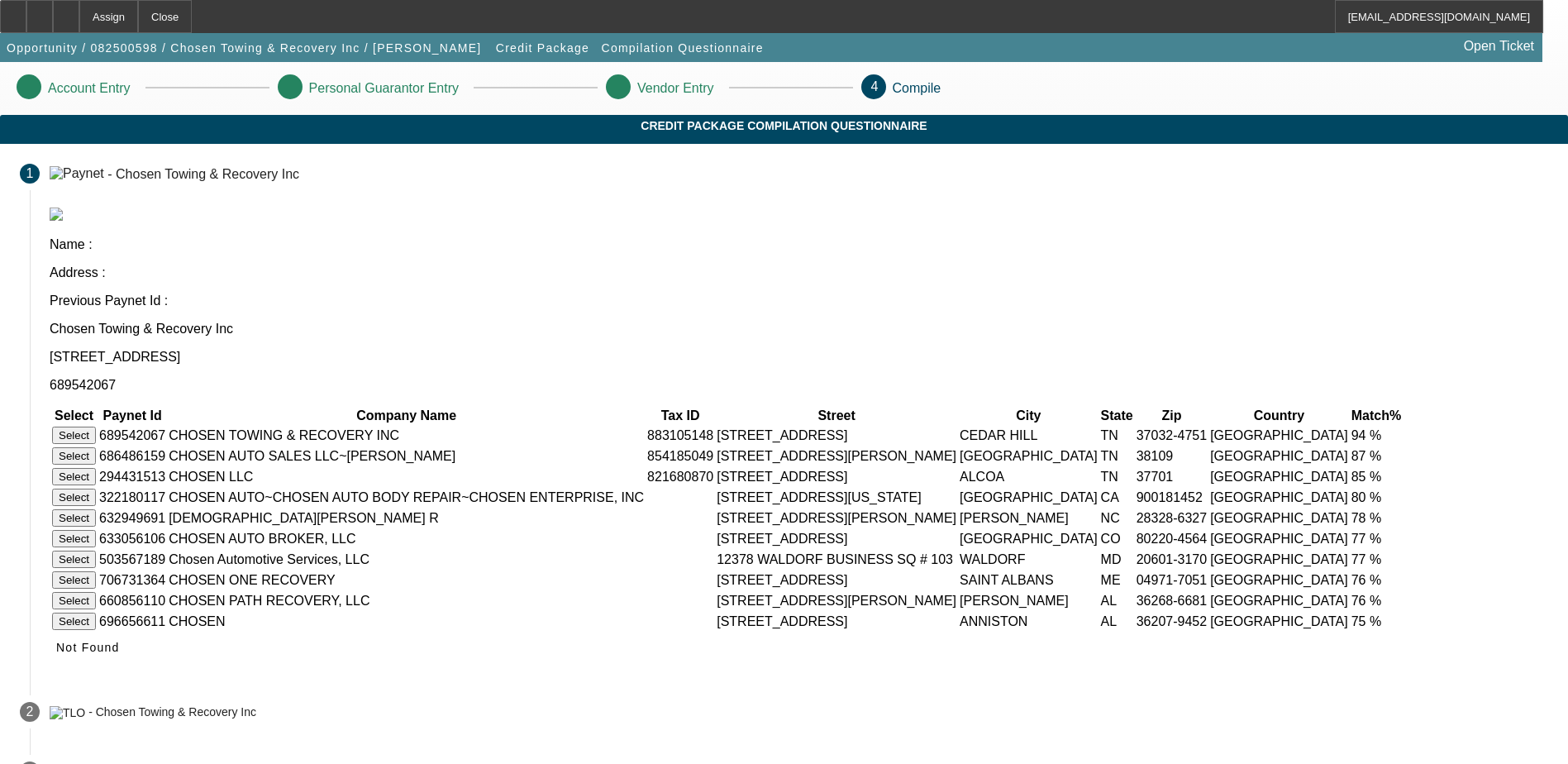
click at [96, 427] on button "Select" at bounding box center [73, 435] width 43 height 18
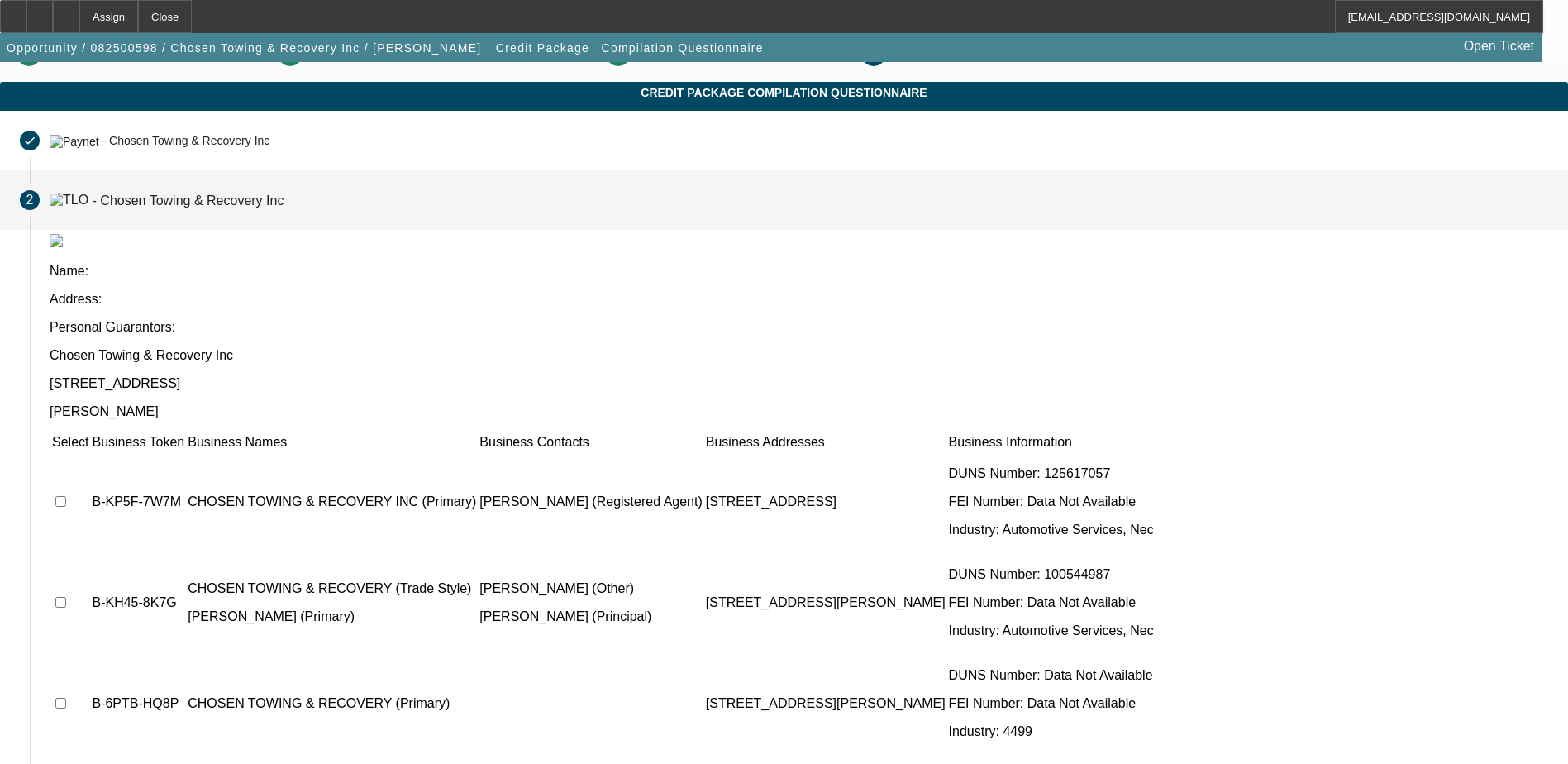
click at [90, 453] on td at bounding box center [70, 502] width 38 height 99
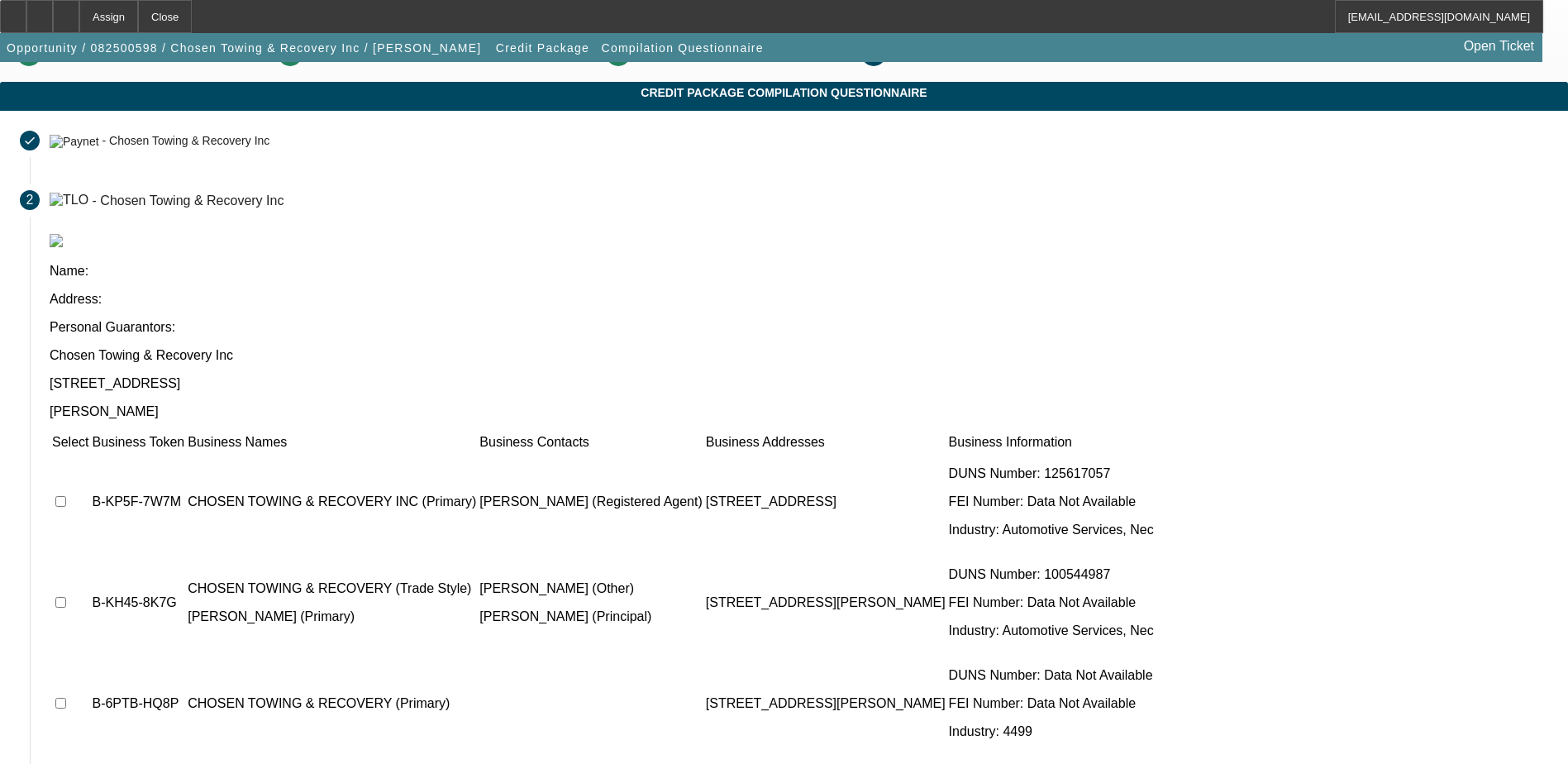
click at [90, 553] on td at bounding box center [70, 602] width 38 height 99
click at [66, 496] on input "checkbox" at bounding box center [61, 502] width 11 height 11
checkbox input "true"
click at [66, 597] on input "checkbox" at bounding box center [61, 602] width 11 height 11
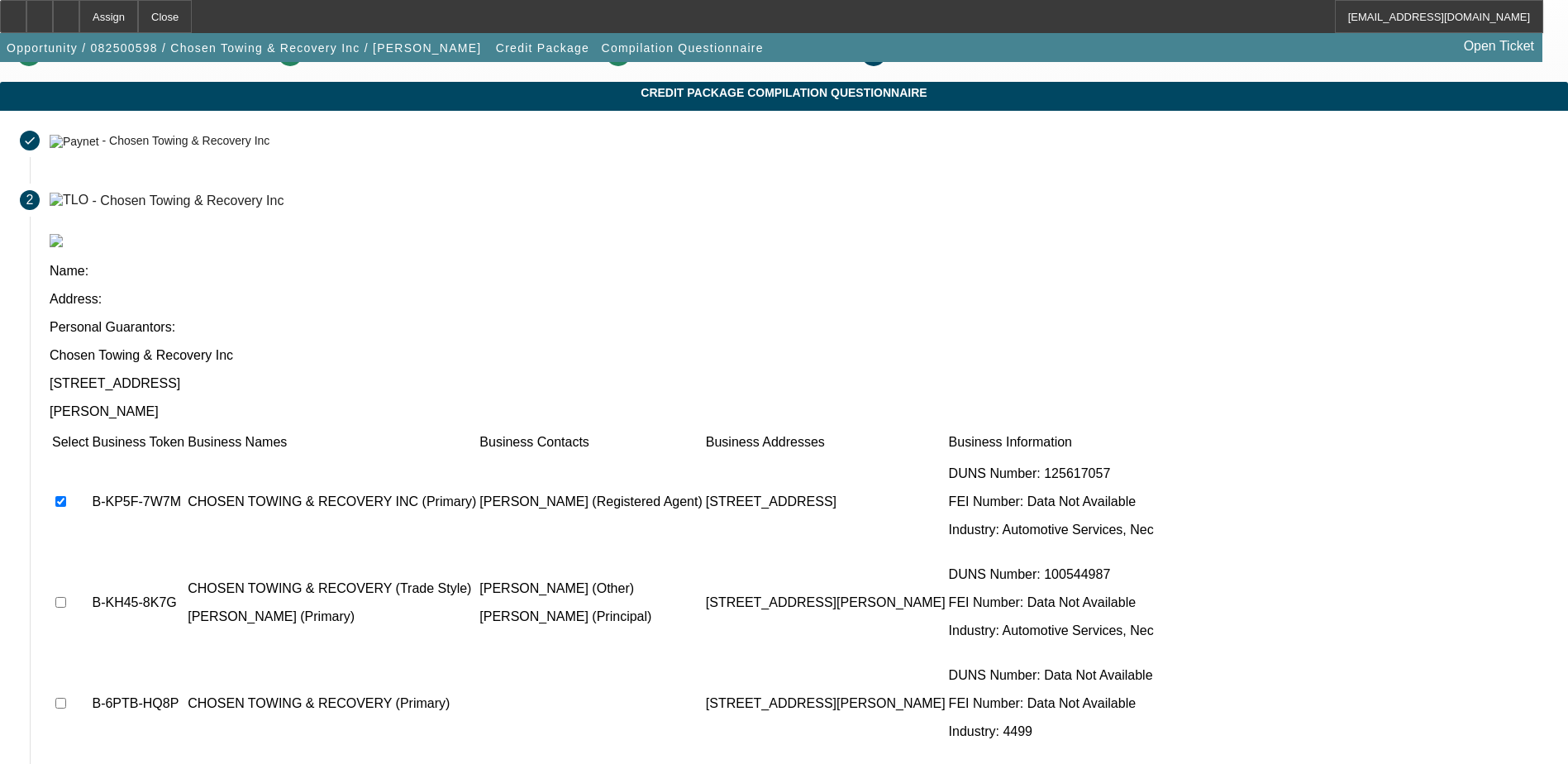
checkbox input "true"
click at [66, 698] on input "checkbox" at bounding box center [61, 704] width 11 height 11
checkbox input "true"
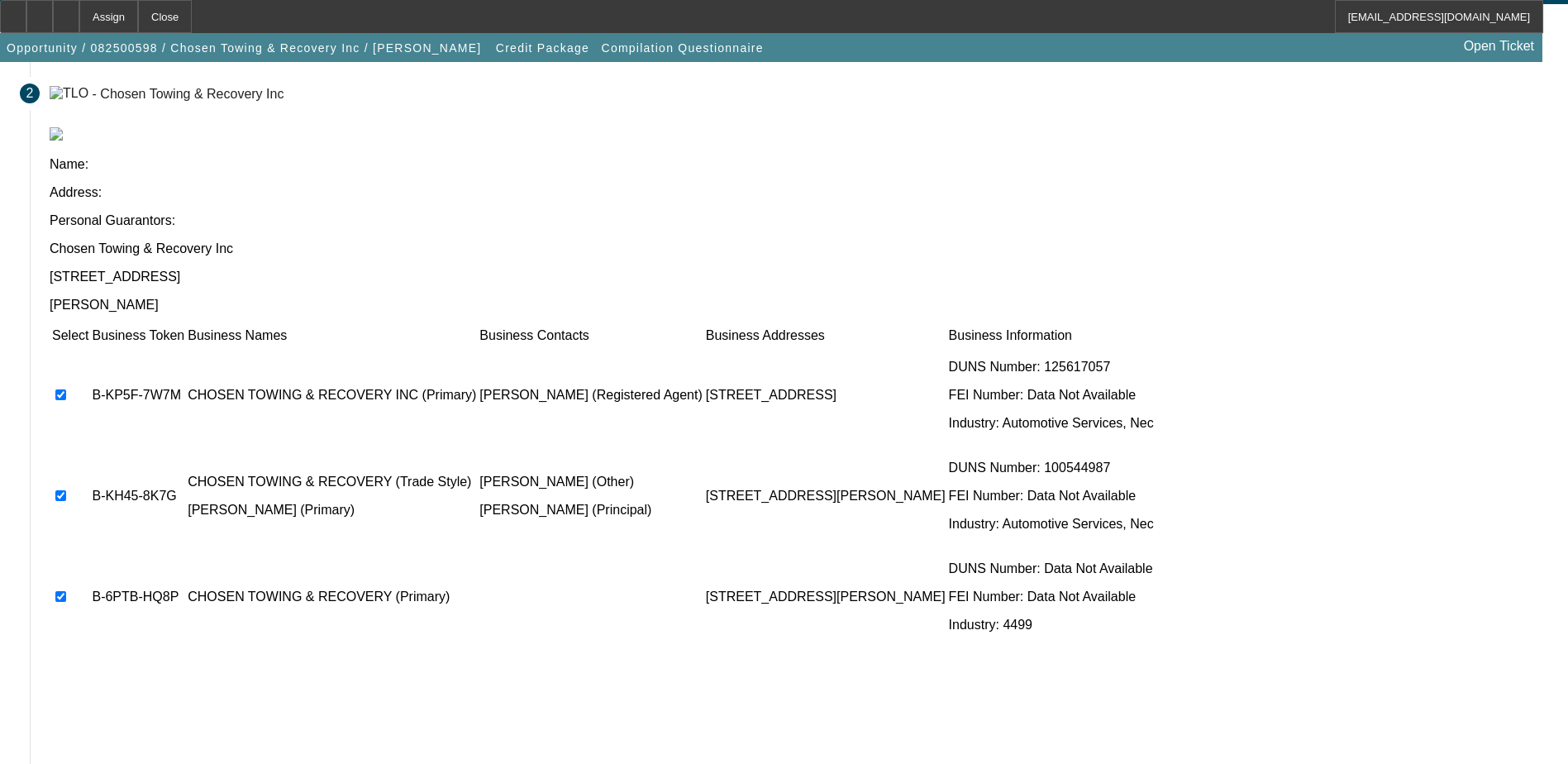
scroll to position [151, 0]
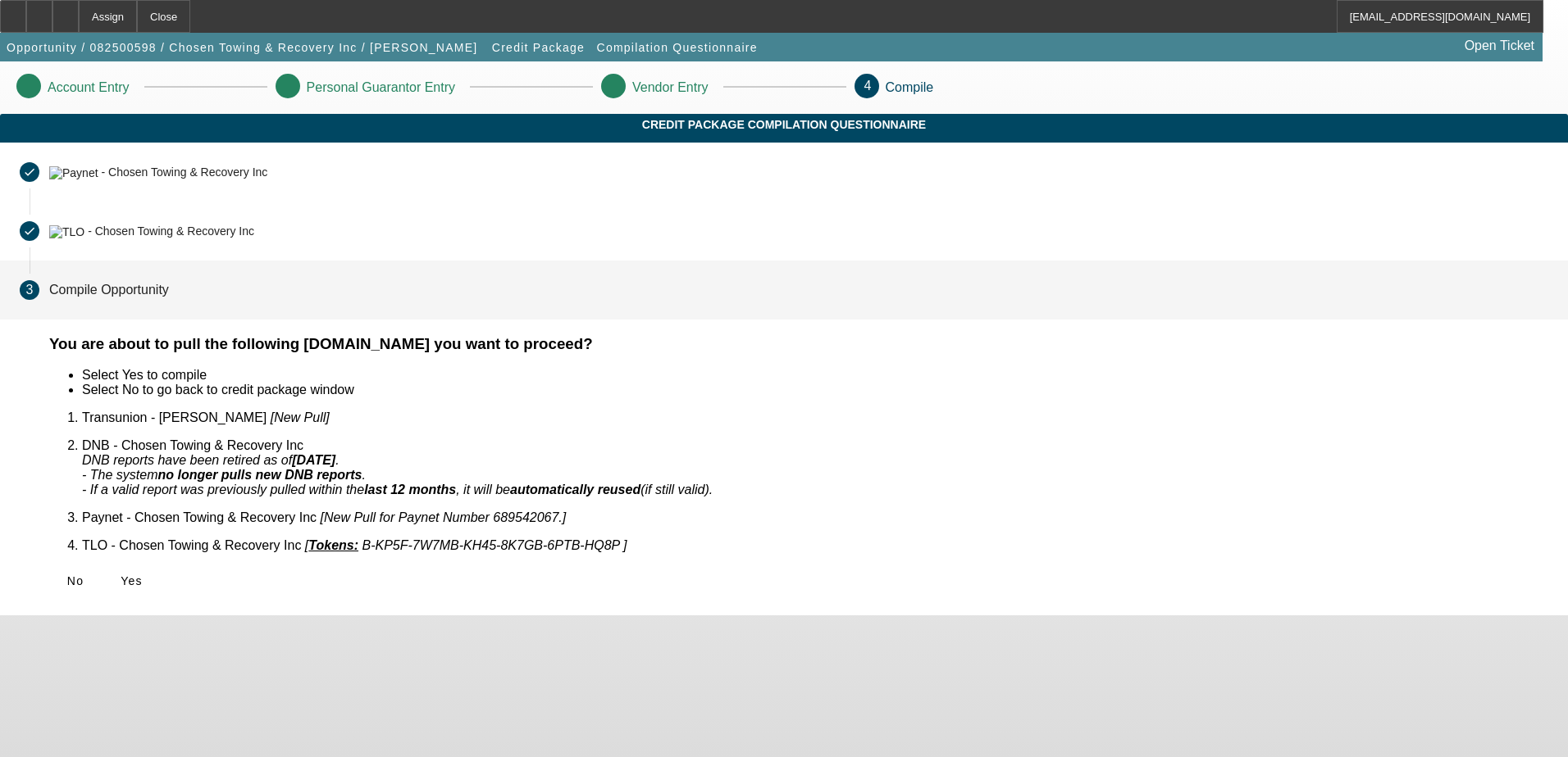
click at [158, 572] on span at bounding box center [131, 580] width 52 height 39
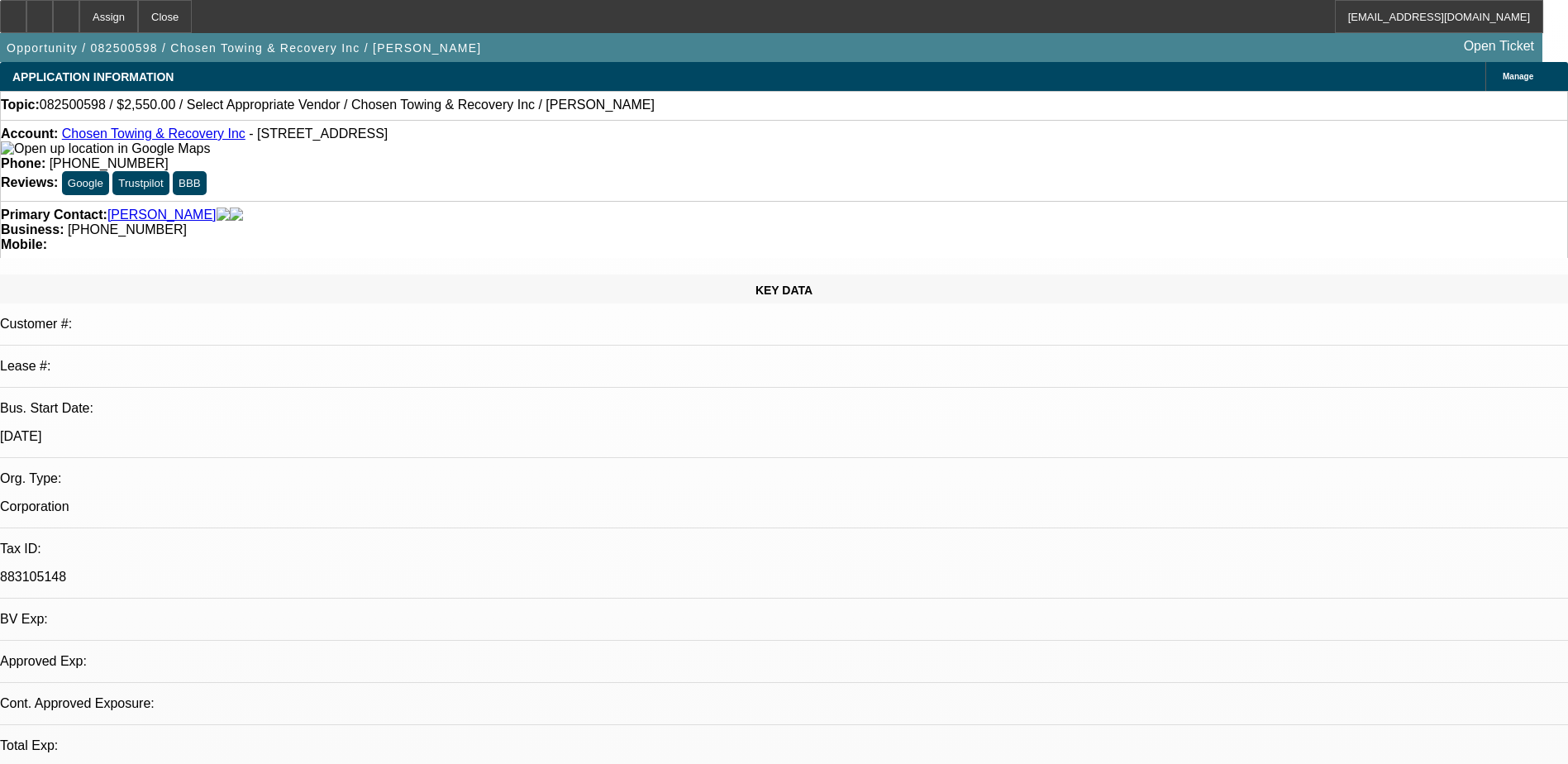
select select "0"
select select "2"
select select "0.1"
select select "1"
select select "2"
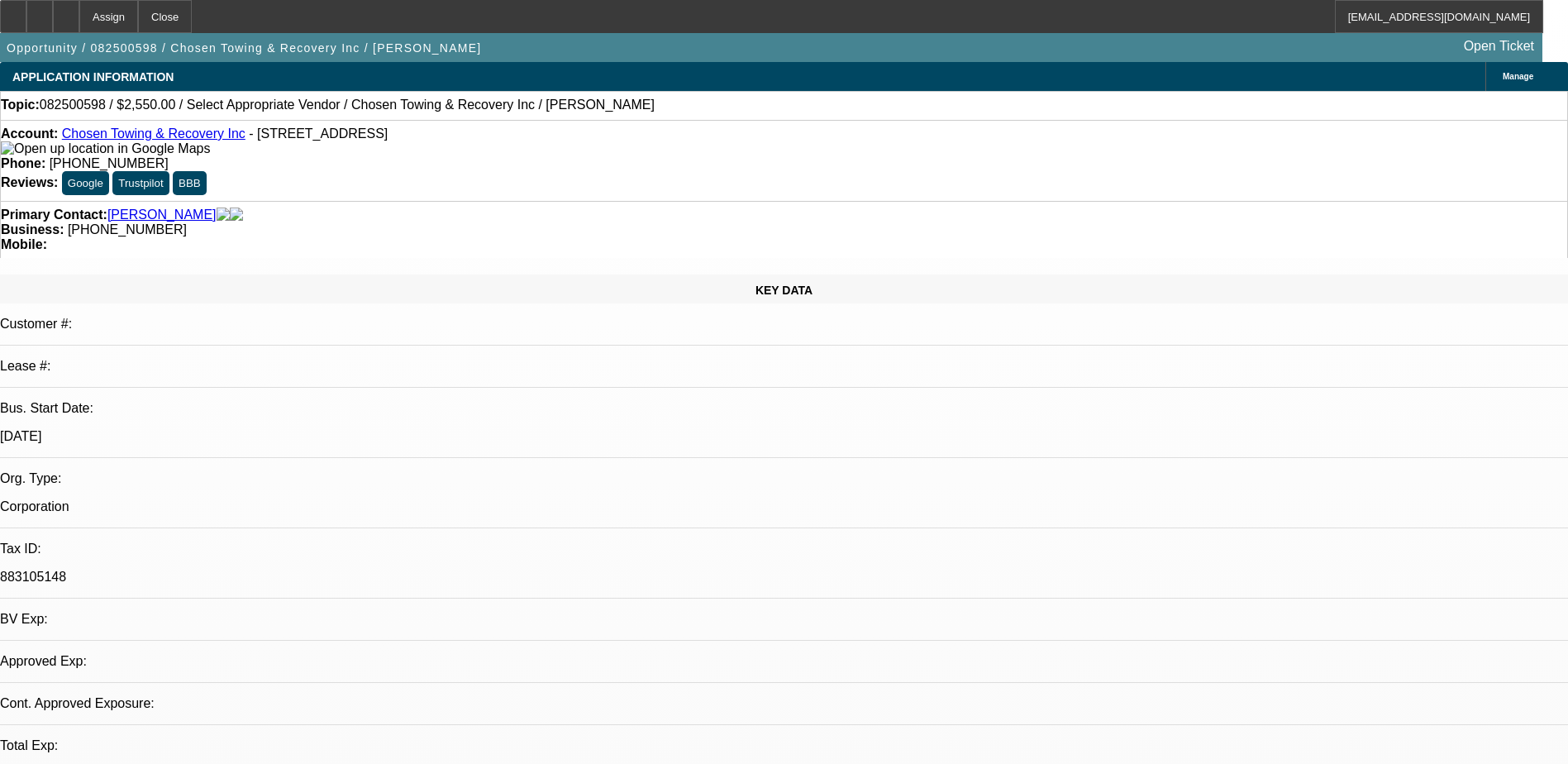
select select "4"
select select "0"
select select "2"
select select "0.1"
select select "1"
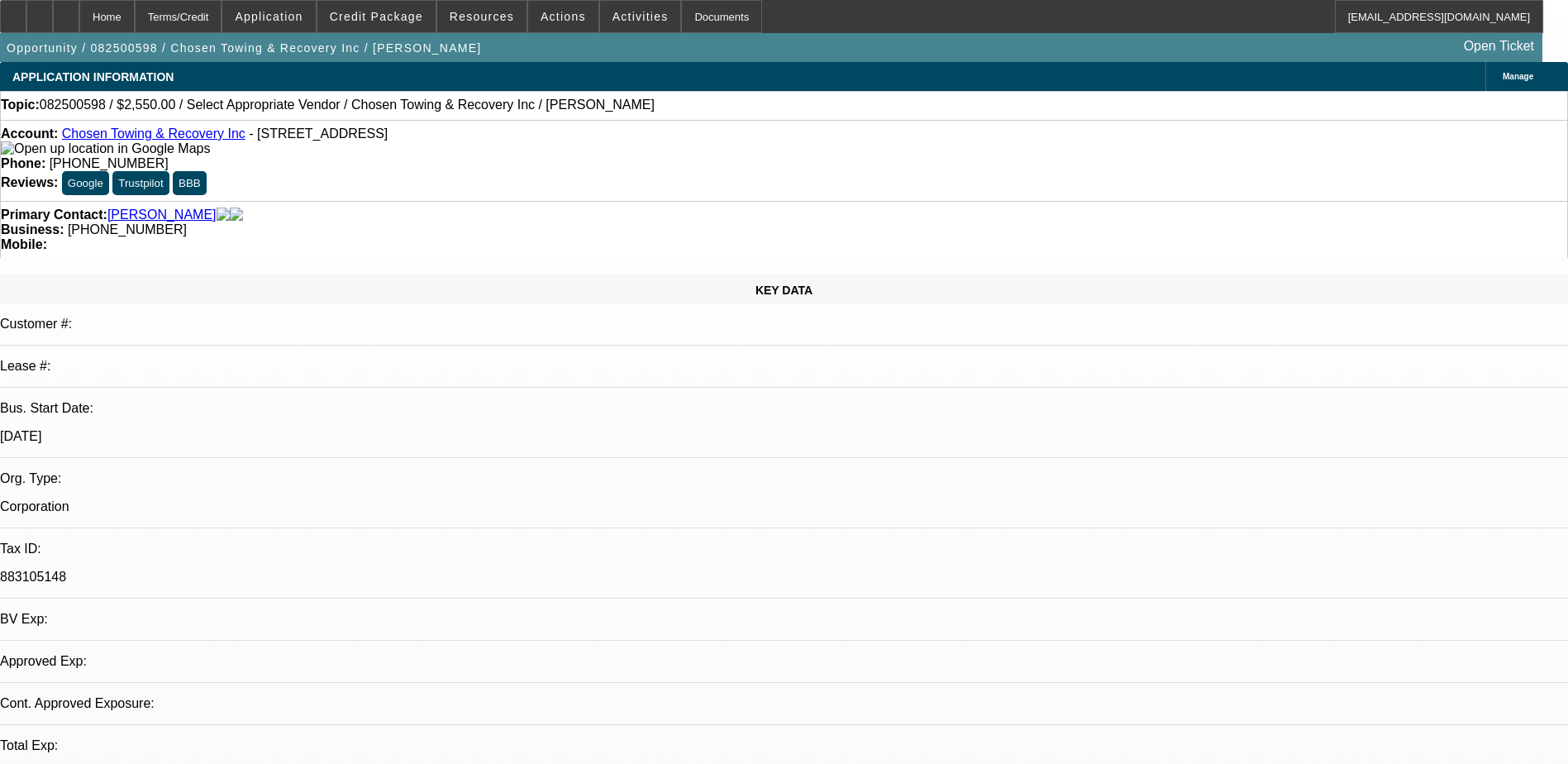
select select "2"
select select "4"
click at [551, 18] on span "Actions" at bounding box center [562, 17] width 45 height 13
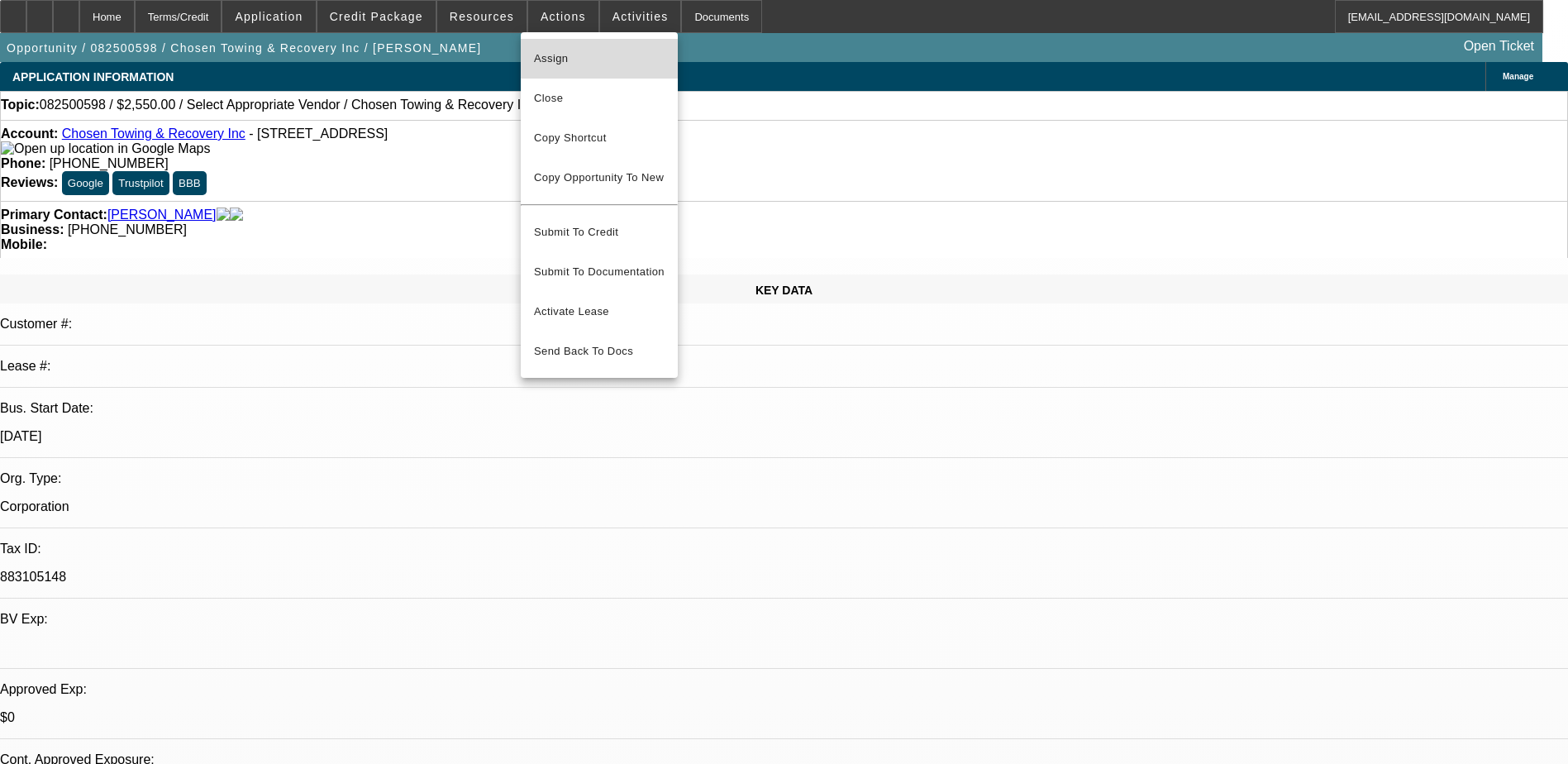
click at [553, 59] on span "Assign" at bounding box center [598, 58] width 130 height 19
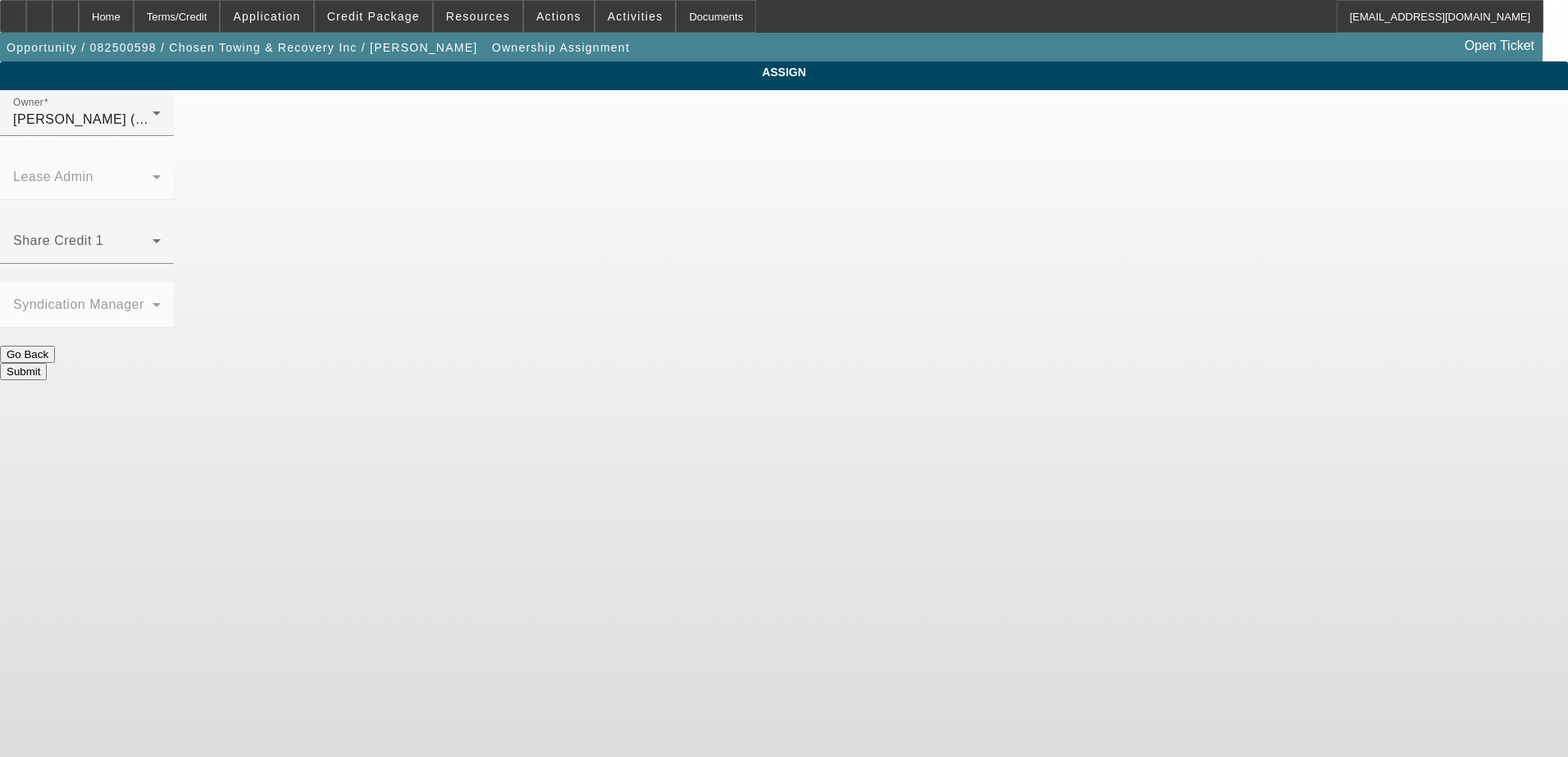
click at [174, 154] on mat-form-field "Lease Admin" at bounding box center [87, 186] width 174 height 64
click at [160, 238] on mat-select at bounding box center [86, 247] width 147 height 19
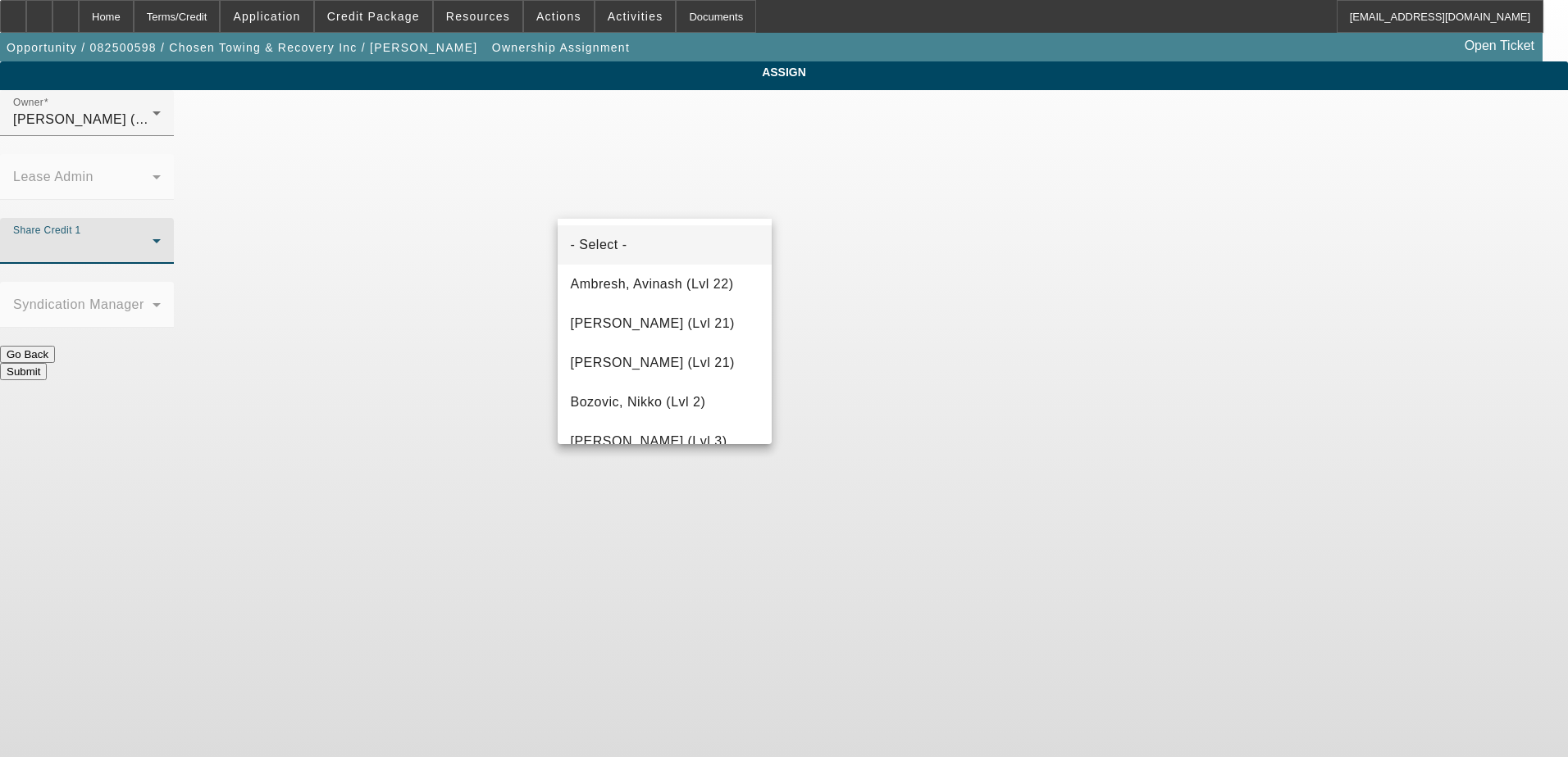
click at [740, 138] on div at bounding box center [784, 378] width 1568 height 757
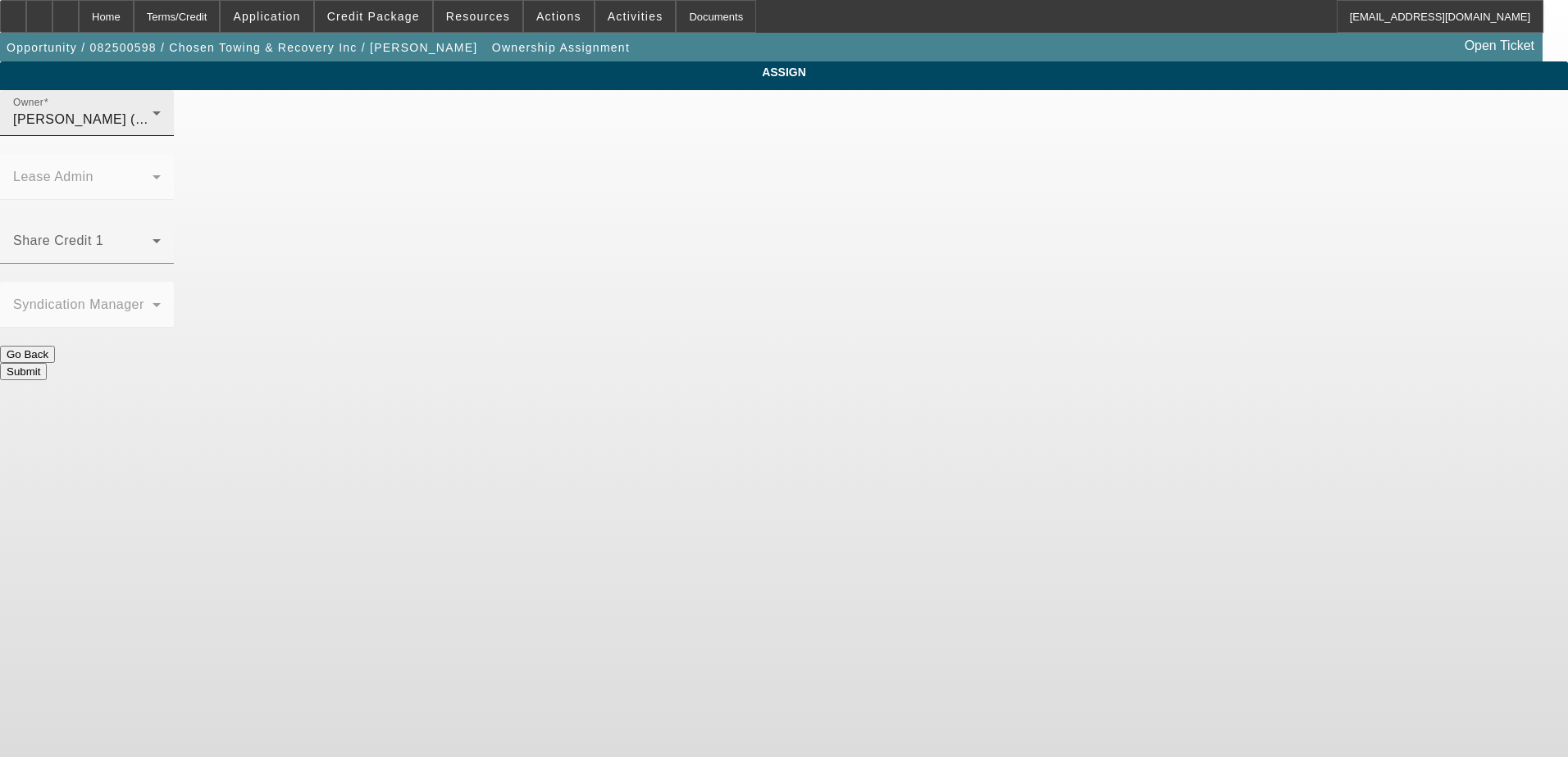
click at [153, 129] on div "Gaizutis, Lucas (Lvl 2)" at bounding box center [82, 119] width 139 height 19
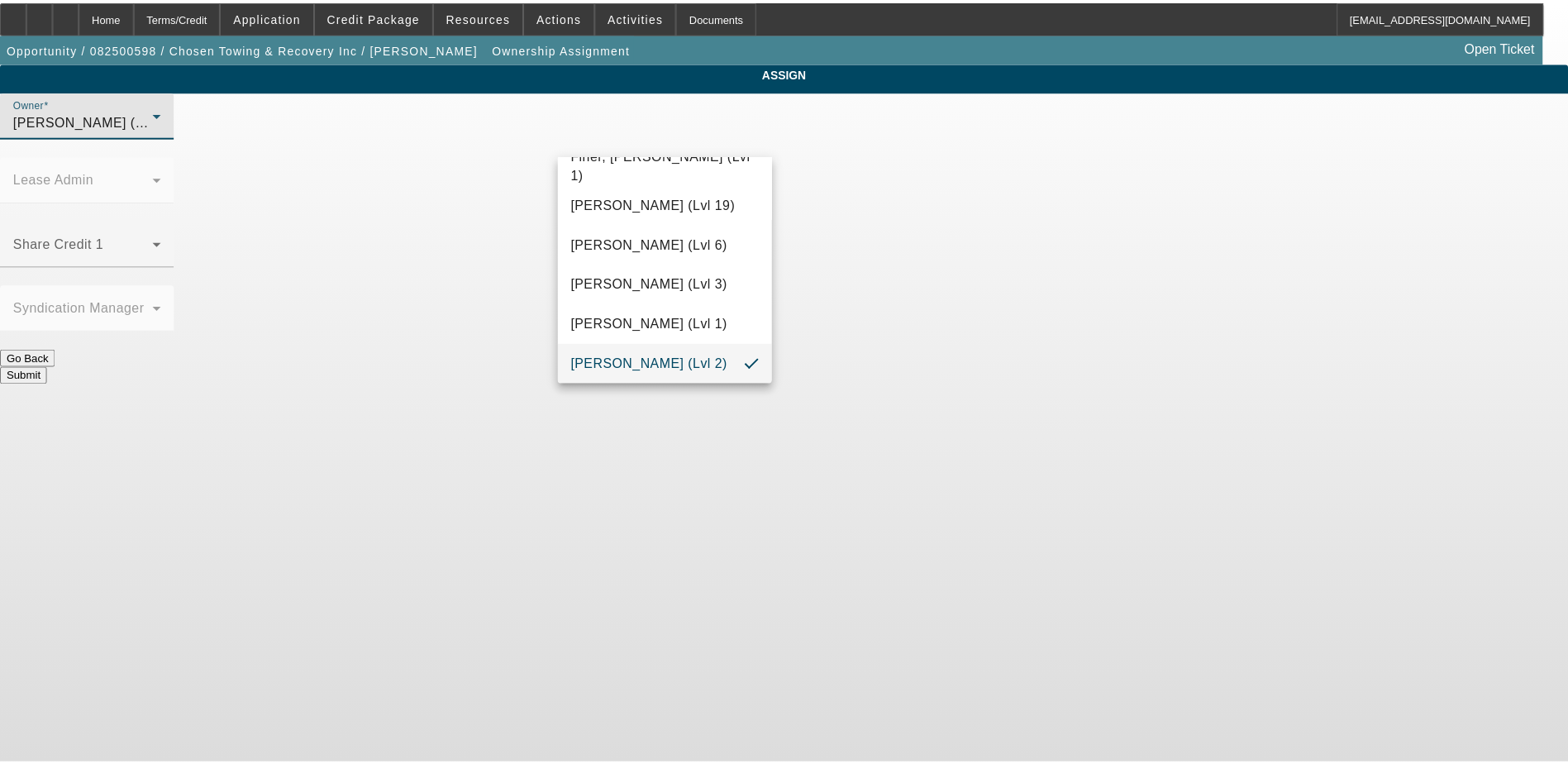
scroll to position [404, 0]
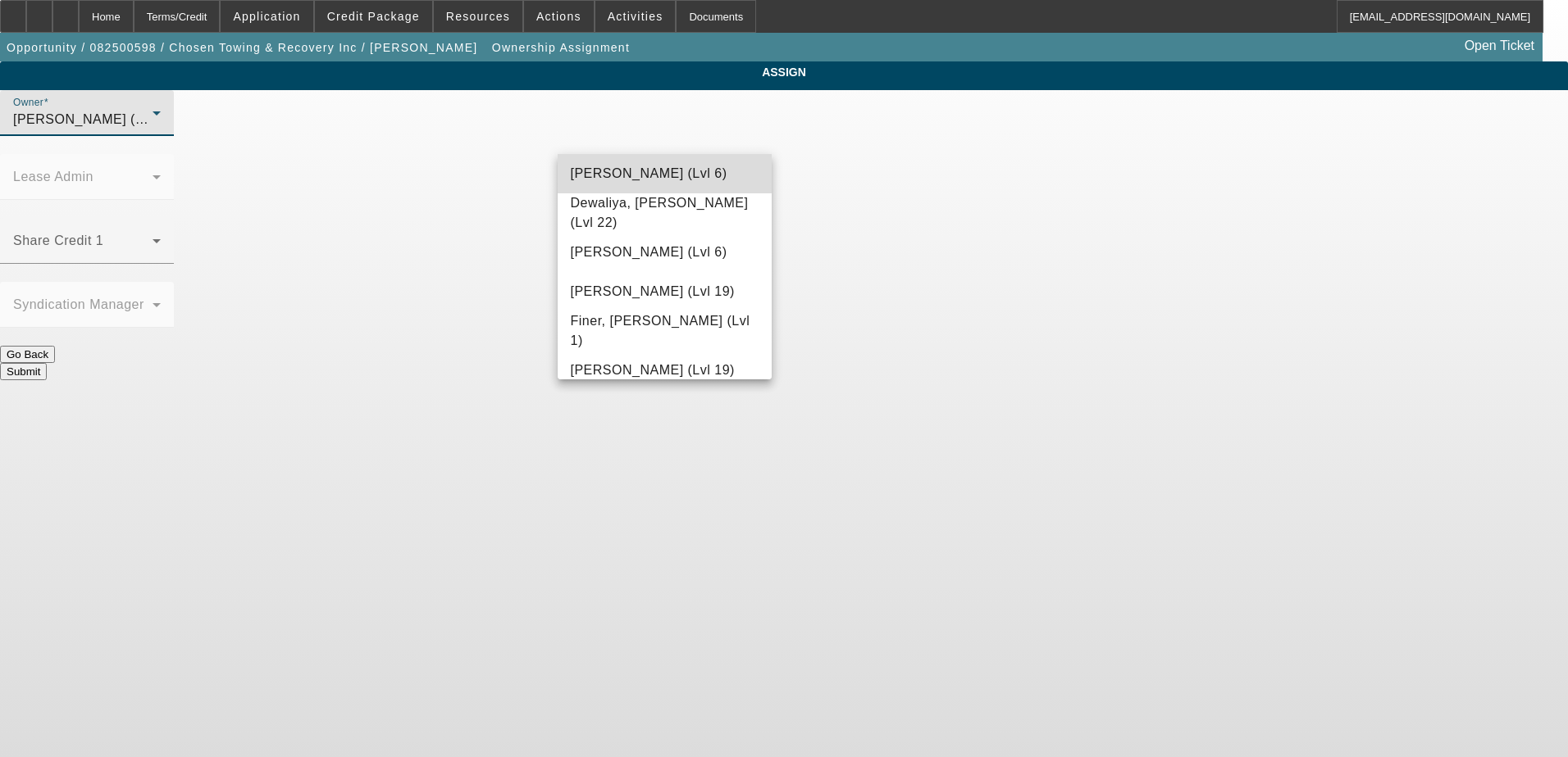
click at [669, 180] on span "D'Aquila, Philip (Lvl 6)" at bounding box center [648, 173] width 157 height 19
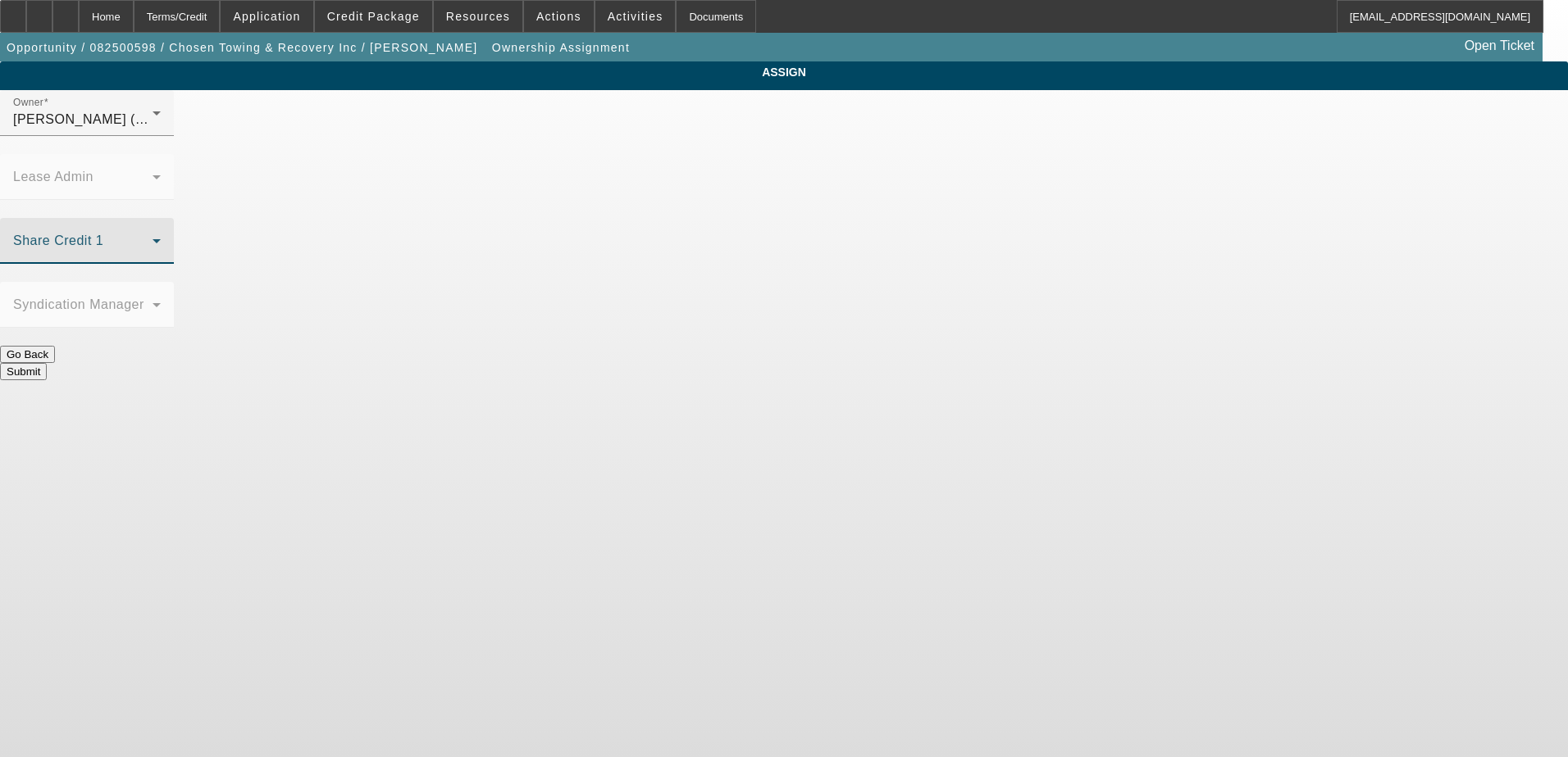
click at [153, 238] on span at bounding box center [82, 247] width 139 height 19
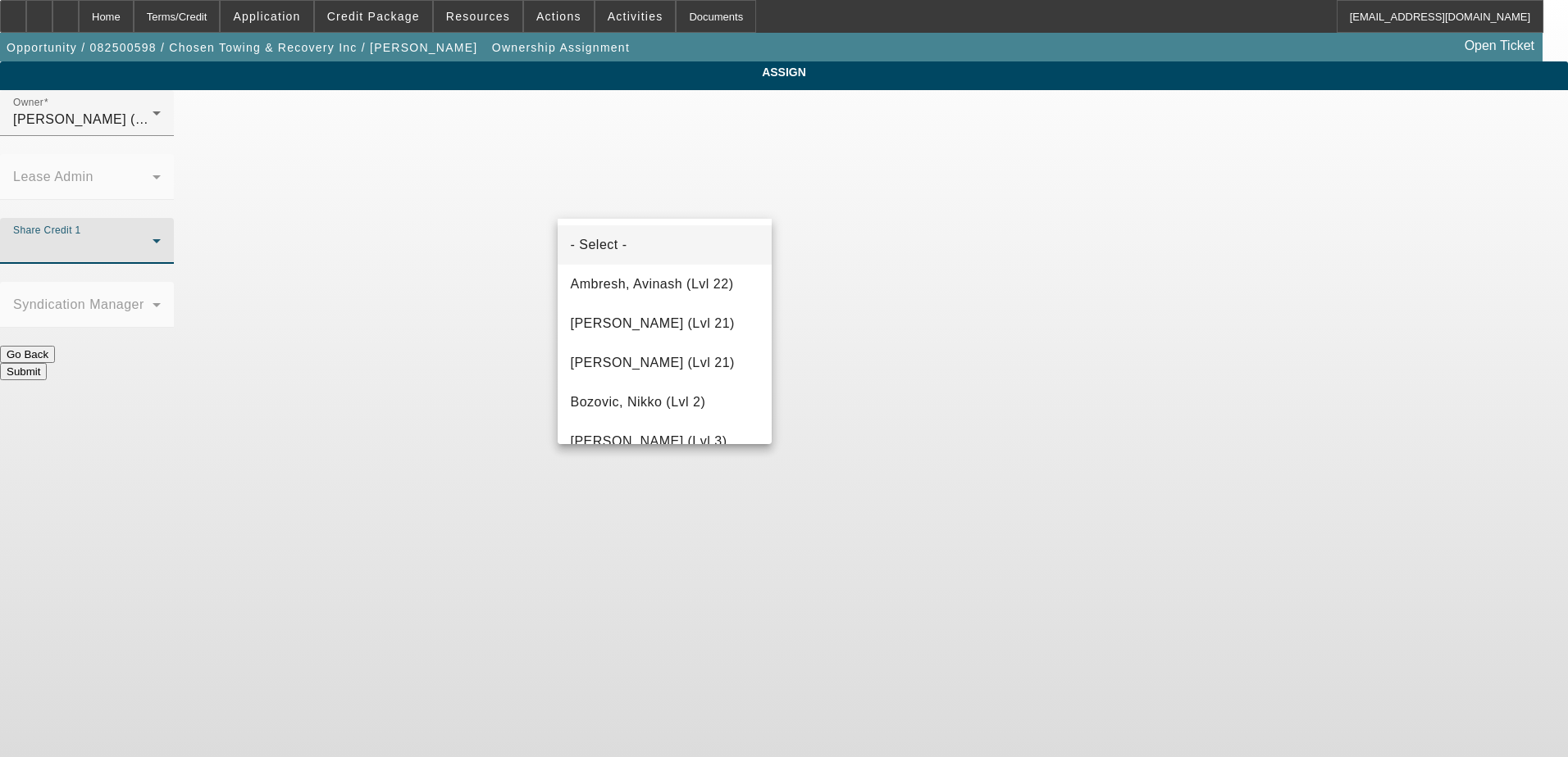
click at [542, 213] on div at bounding box center [784, 378] width 1568 height 757
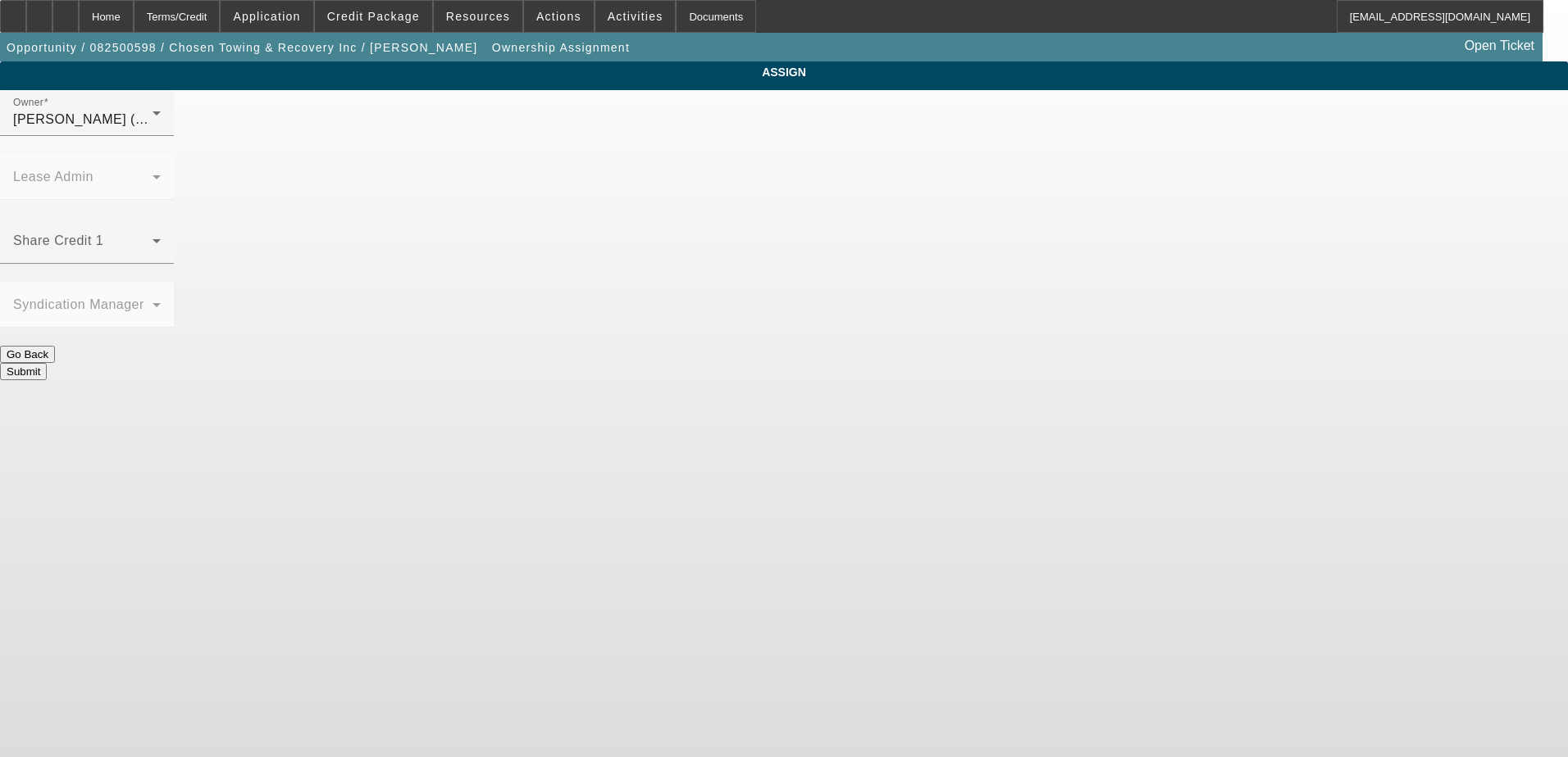
click at [47, 363] on button "Submit" at bounding box center [23, 372] width 47 height 17
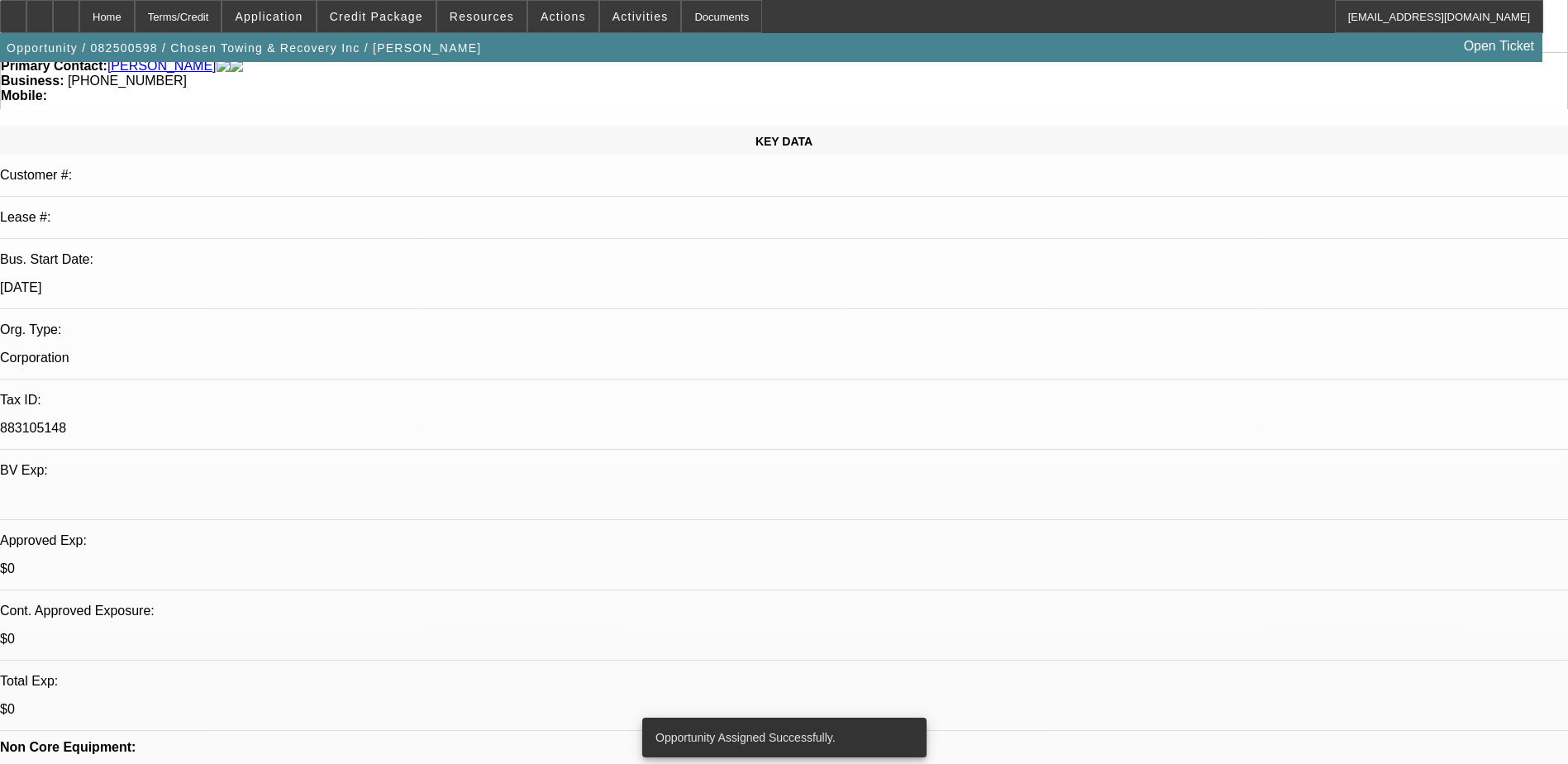
select select "0"
select select "2"
select select "0.1"
select select "4"
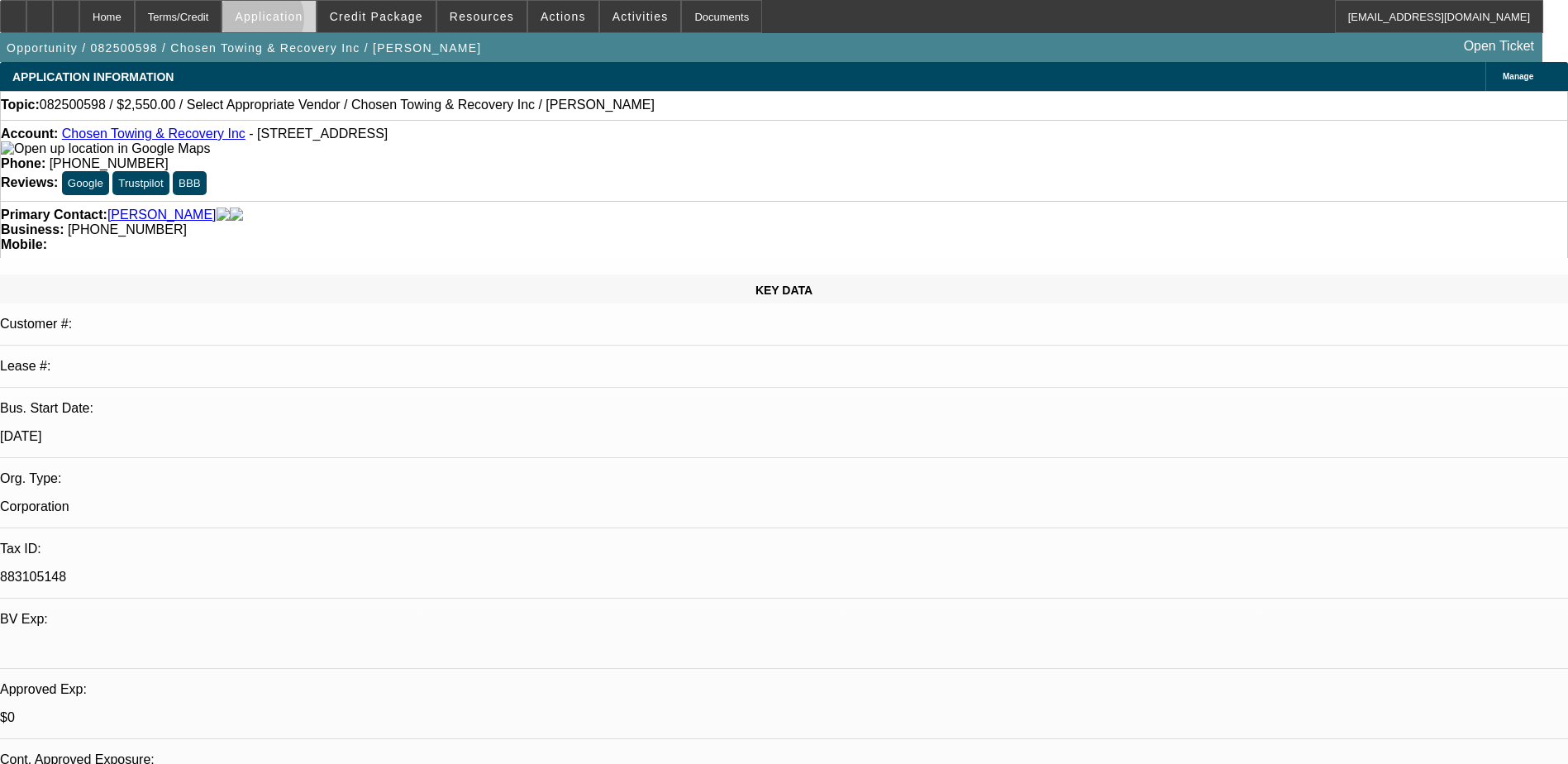
click at [303, 22] on span "Application" at bounding box center [268, 17] width 67 height 13
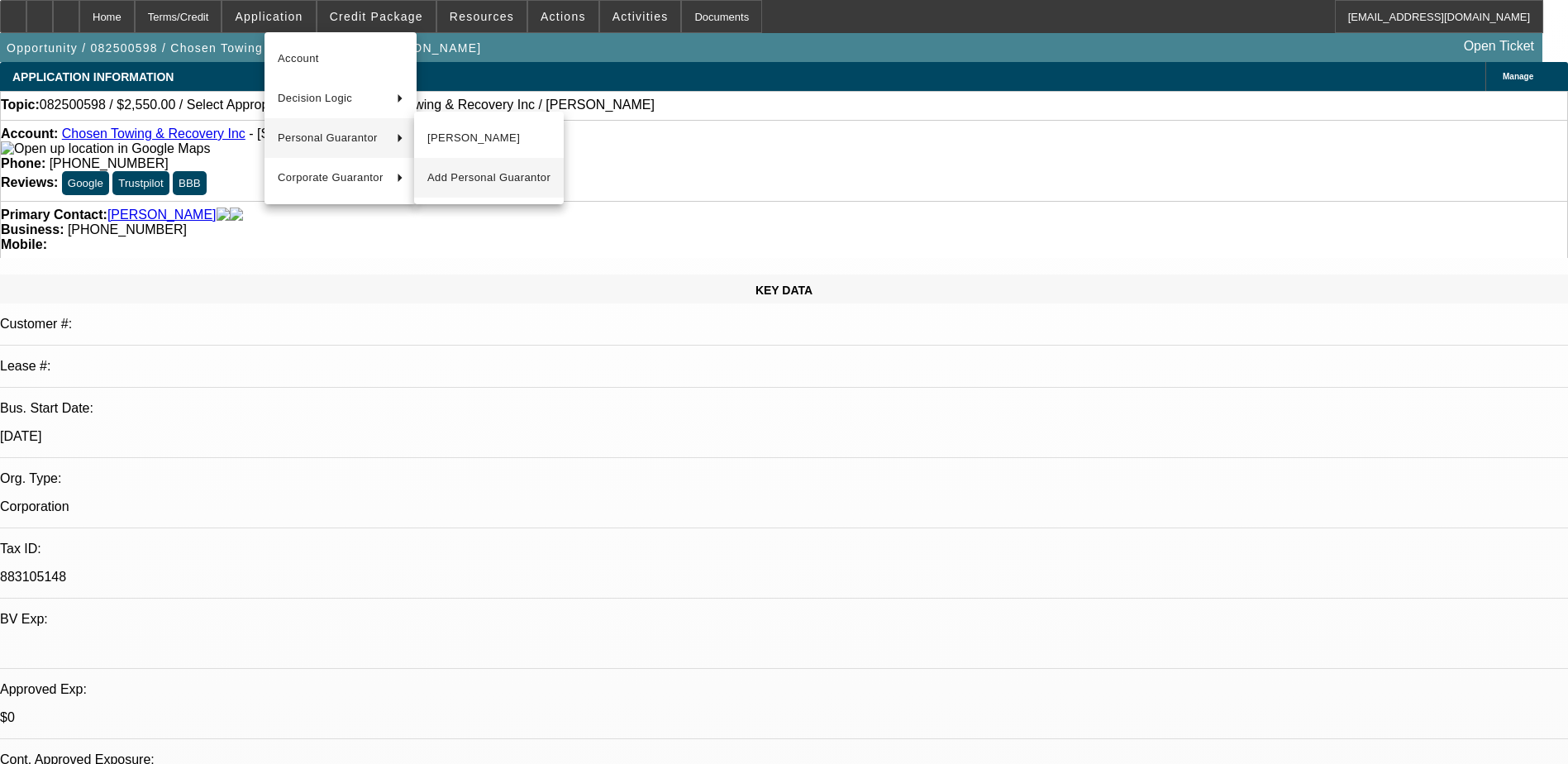
click at [457, 176] on span "Add Personal Guarantor" at bounding box center [488, 177] width 123 height 19
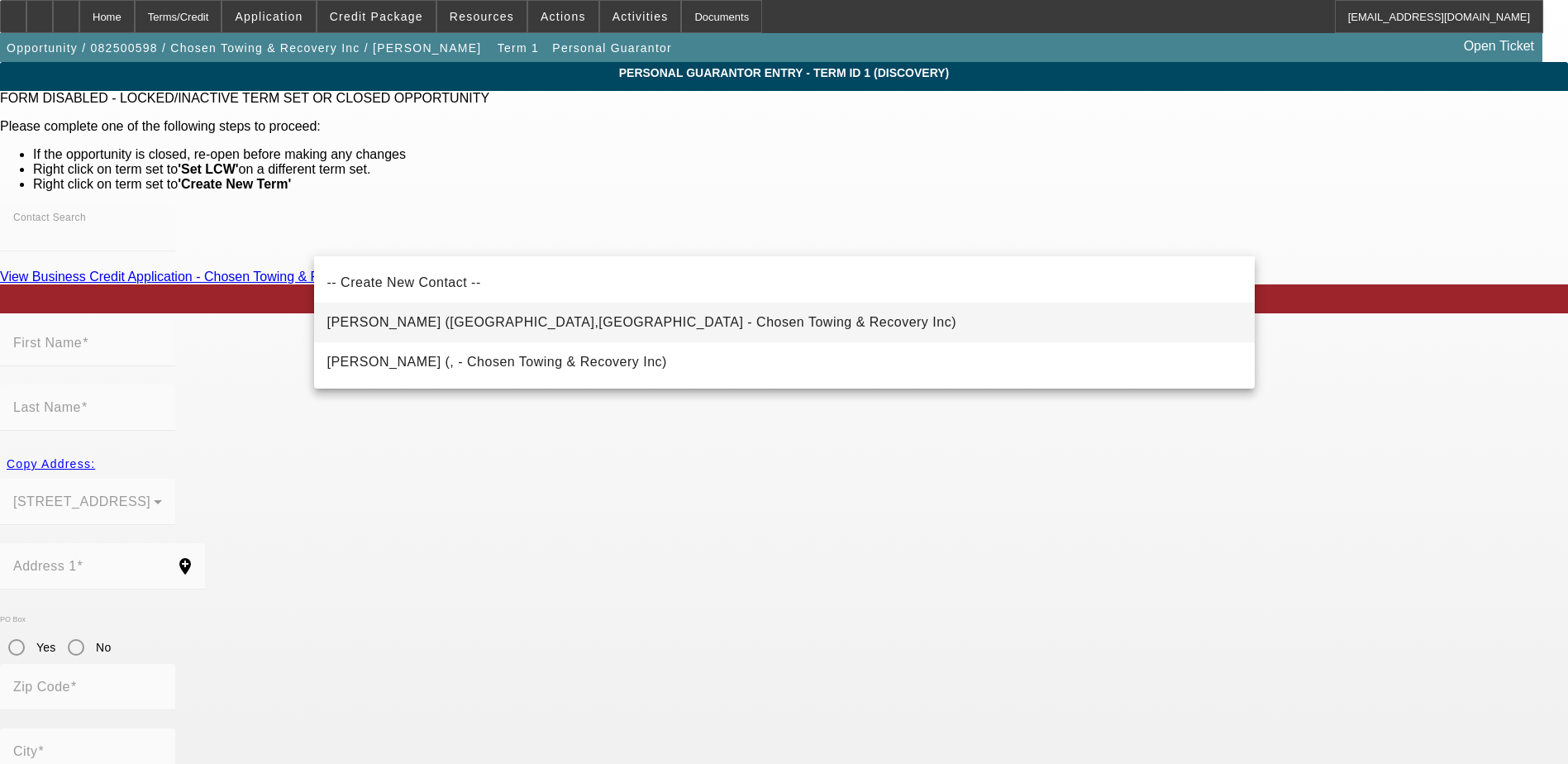
click at [491, 324] on span "Graves, Toni (Cedar Hill,TN - Chosen Towing & Recovery Inc)" at bounding box center [642, 321] width 629 height 14
type input "Graves, Toni (Cedar Hill,TN - Chosen Towing & Recovery Inc)"
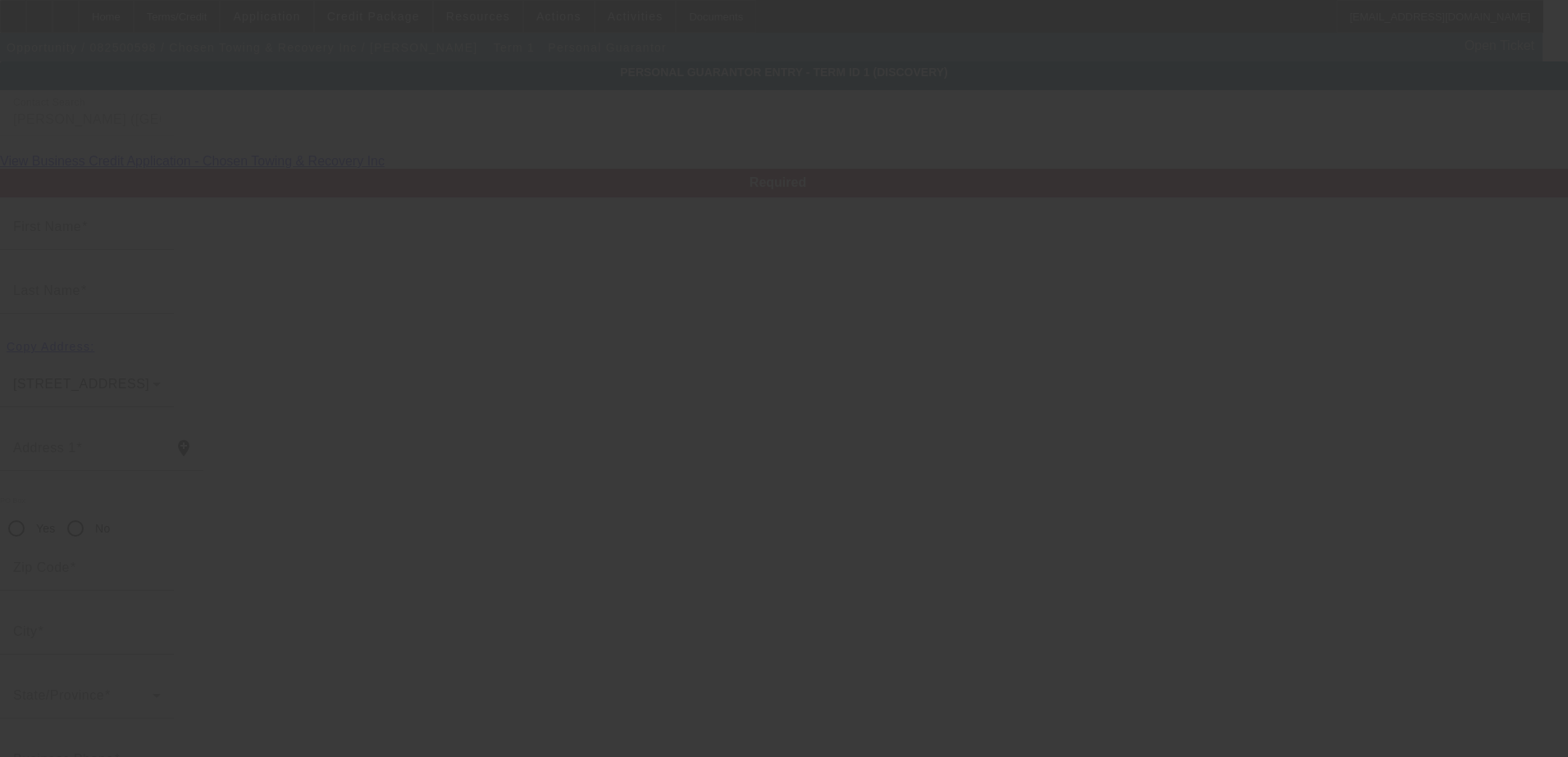
type input "Toni"
type input "Graves"
type input "7224 Highway 41 North"
radio input "true"
type input "37032"
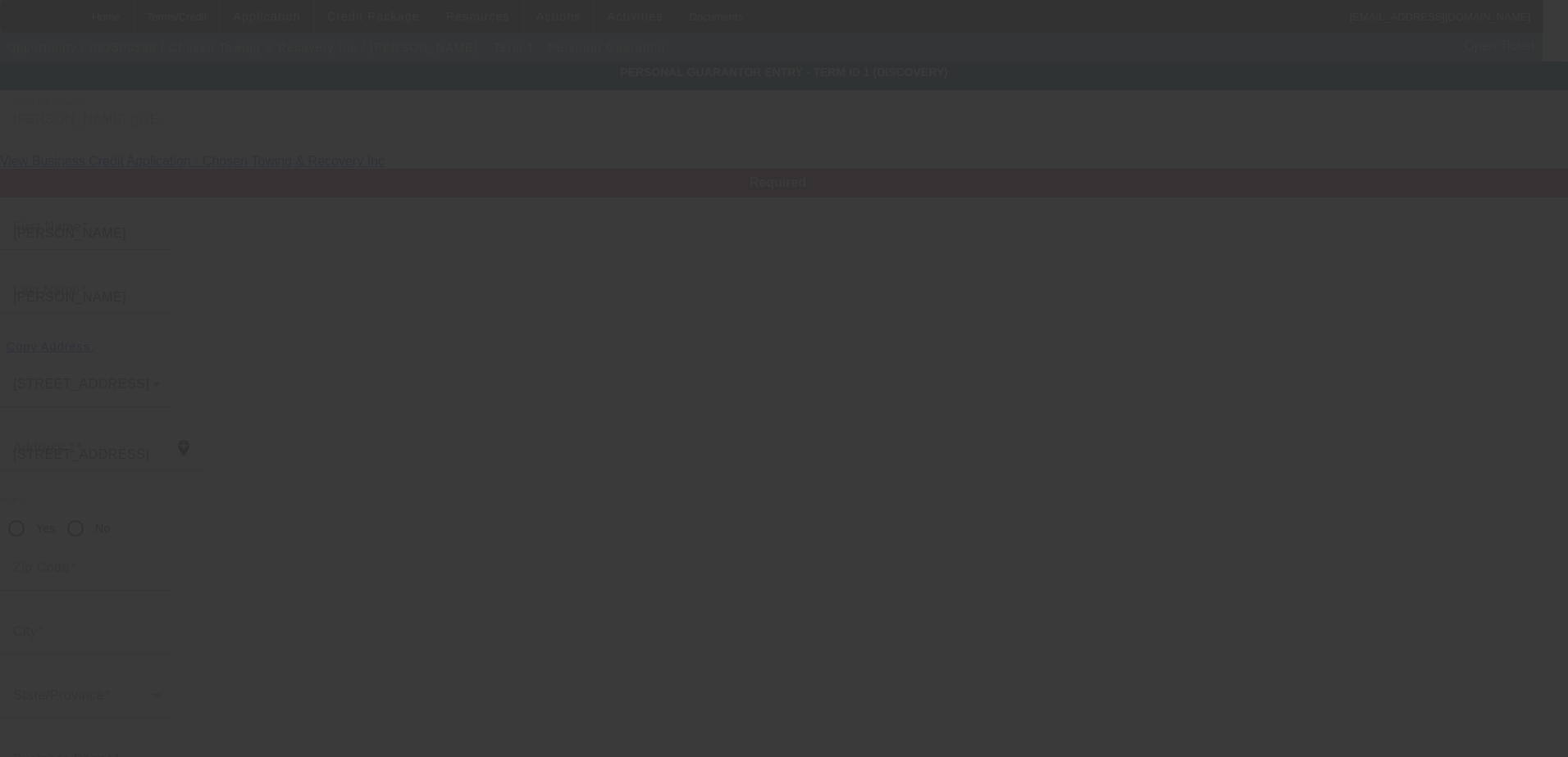
type input "Cedar Hill"
type input "(615) 630-8566"
type input "50"
type input "125-72-3933"
type input "tonisellstnhomes@gmail.com"
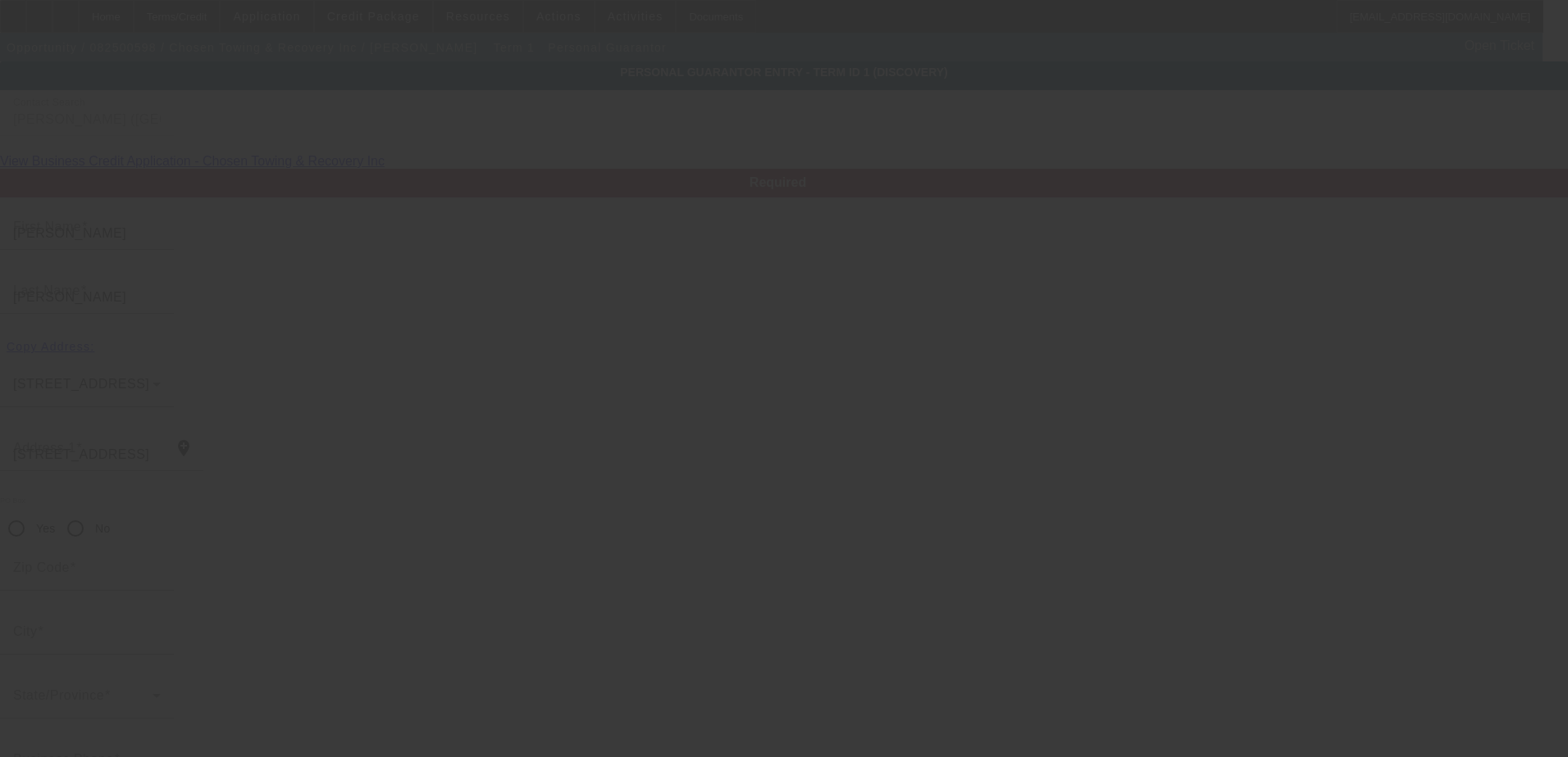
type input "(615) 584-1495"
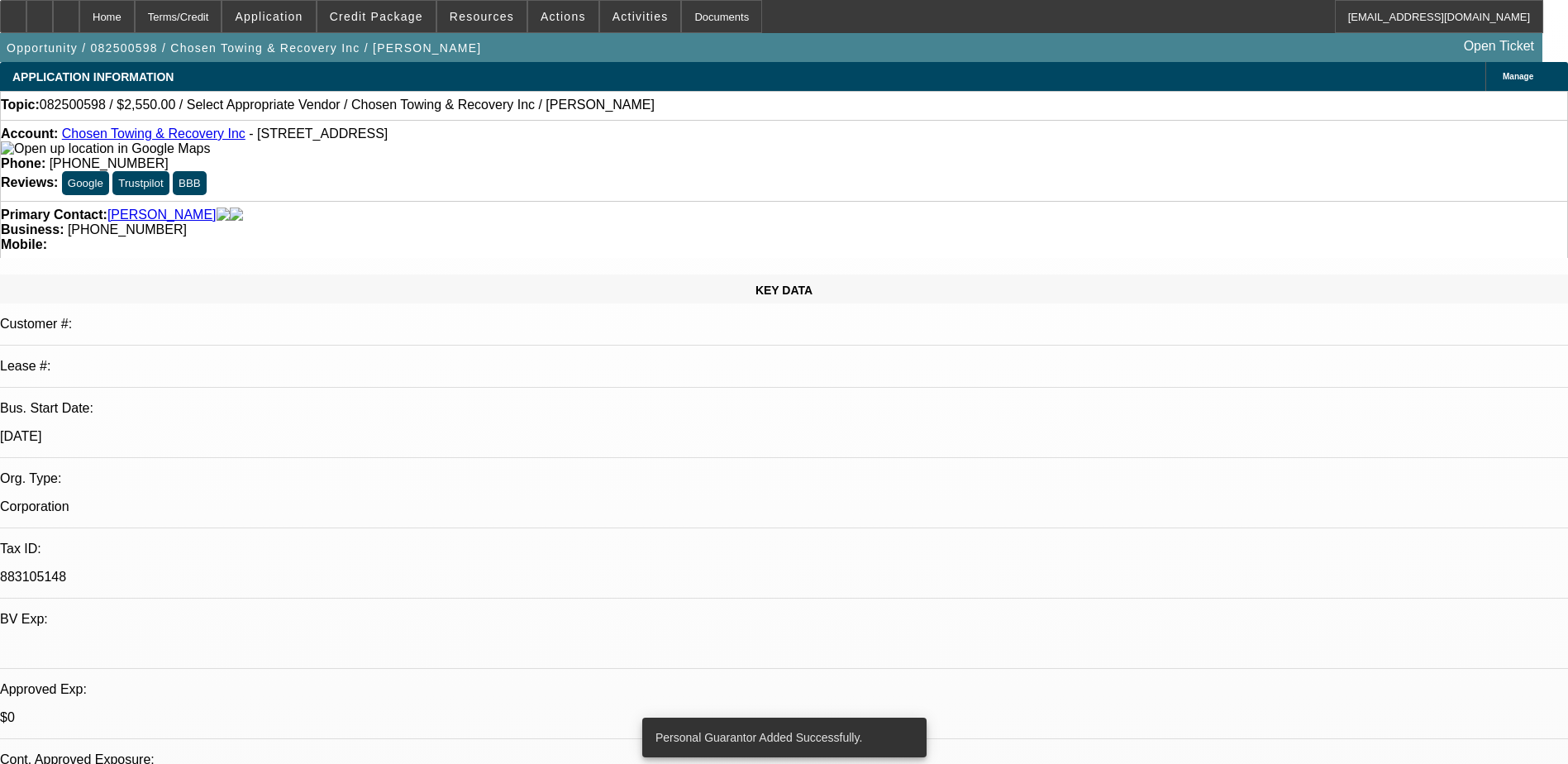
select select "0"
select select "2"
select select "0.1"
select select "4"
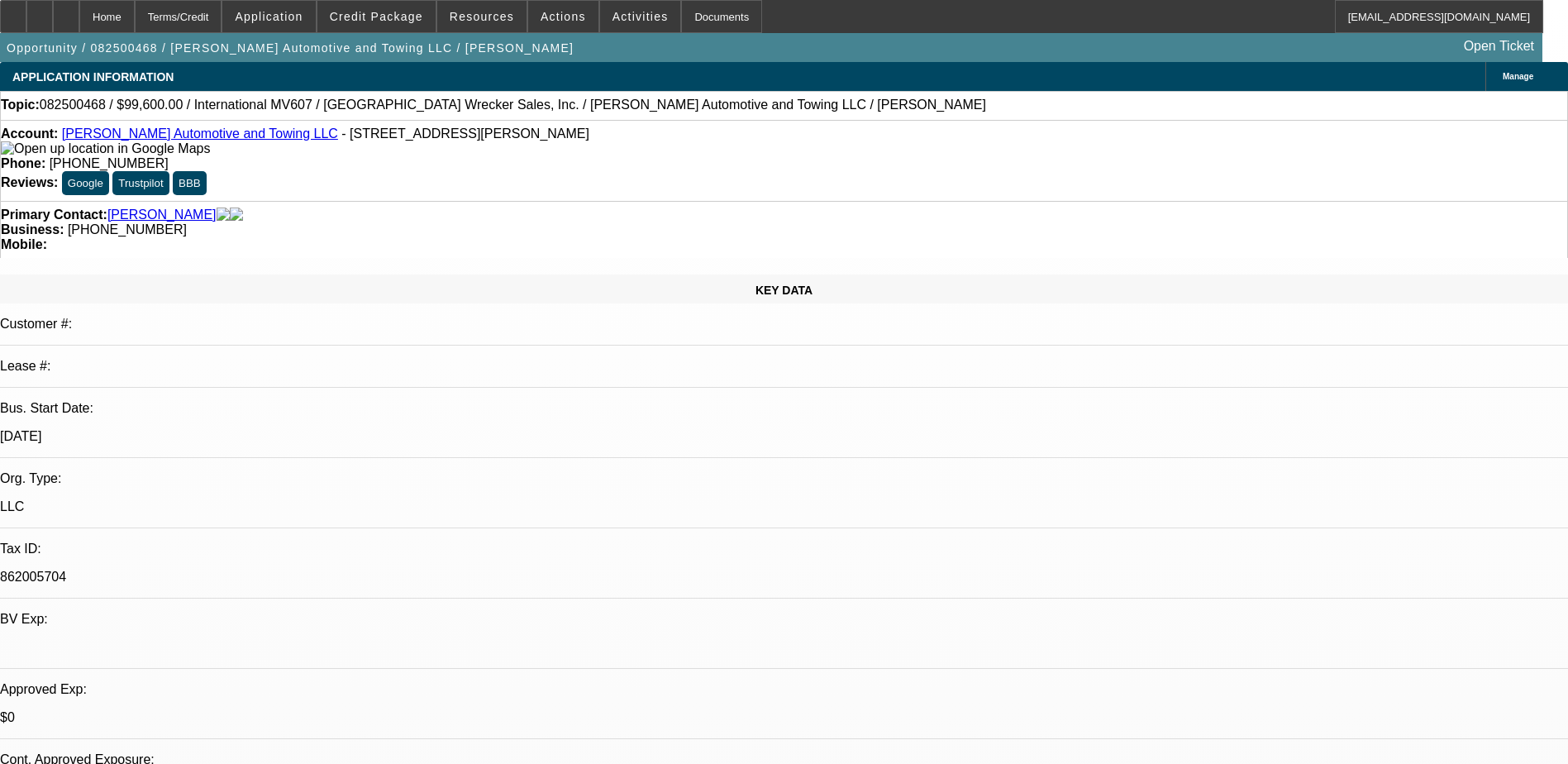
select select "0"
select select "2"
select select "0.1"
select select "0.2"
select select "2"
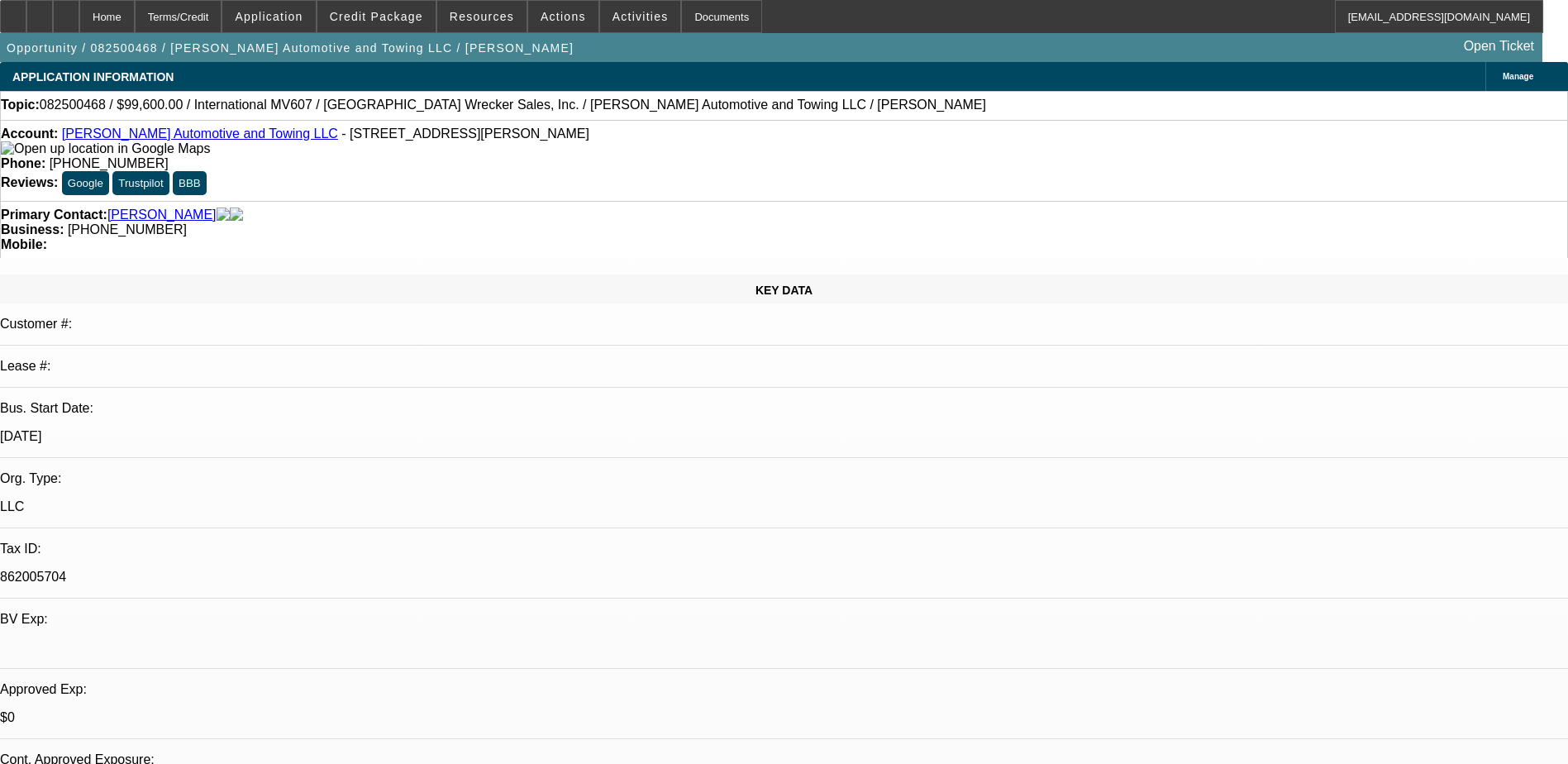
select select "0.1"
select select "0"
select select "2"
select select "0.1"
select select "1"
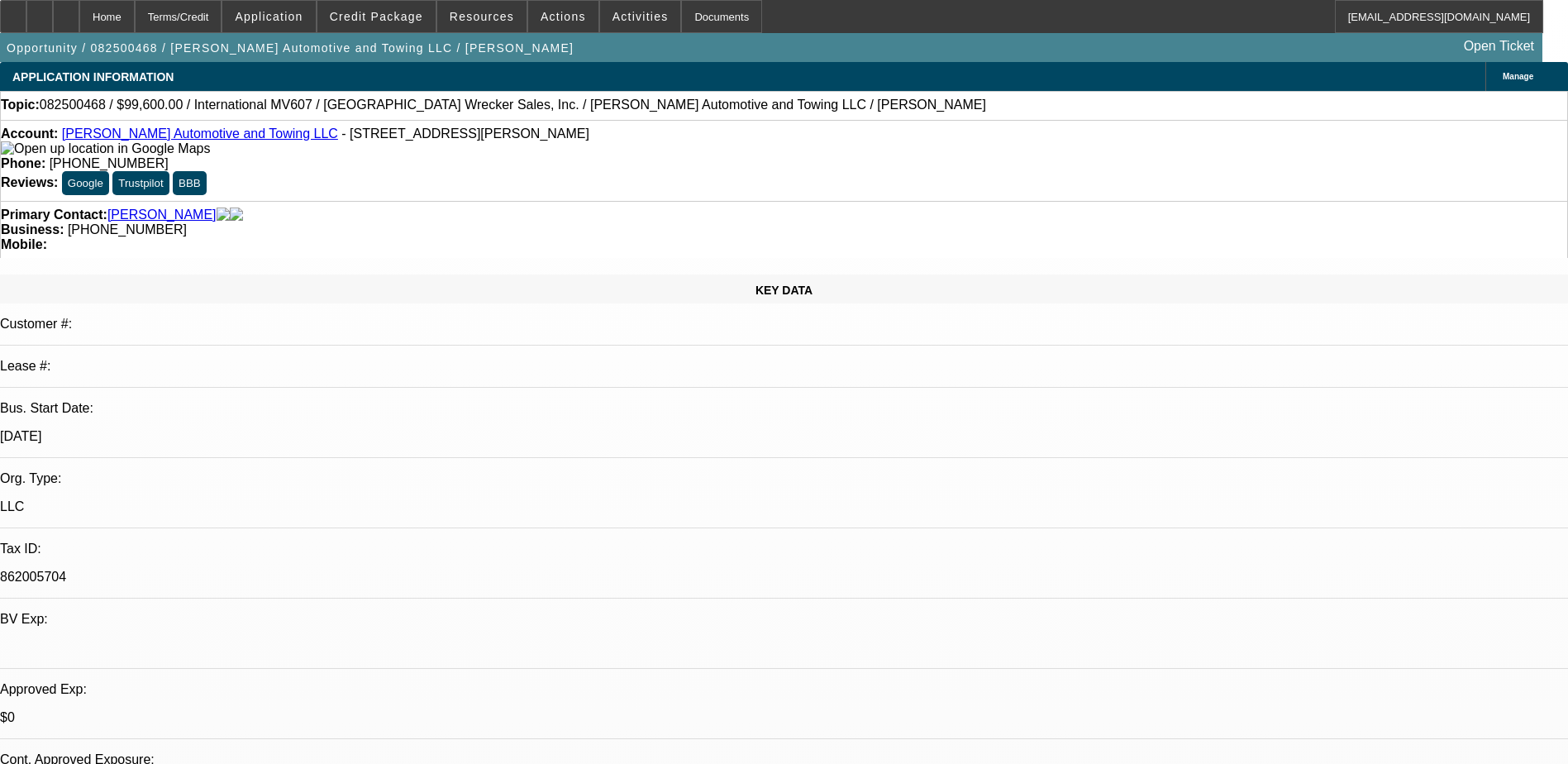
select select "2"
select select "4"
select select "1"
select select "2"
select select "4"
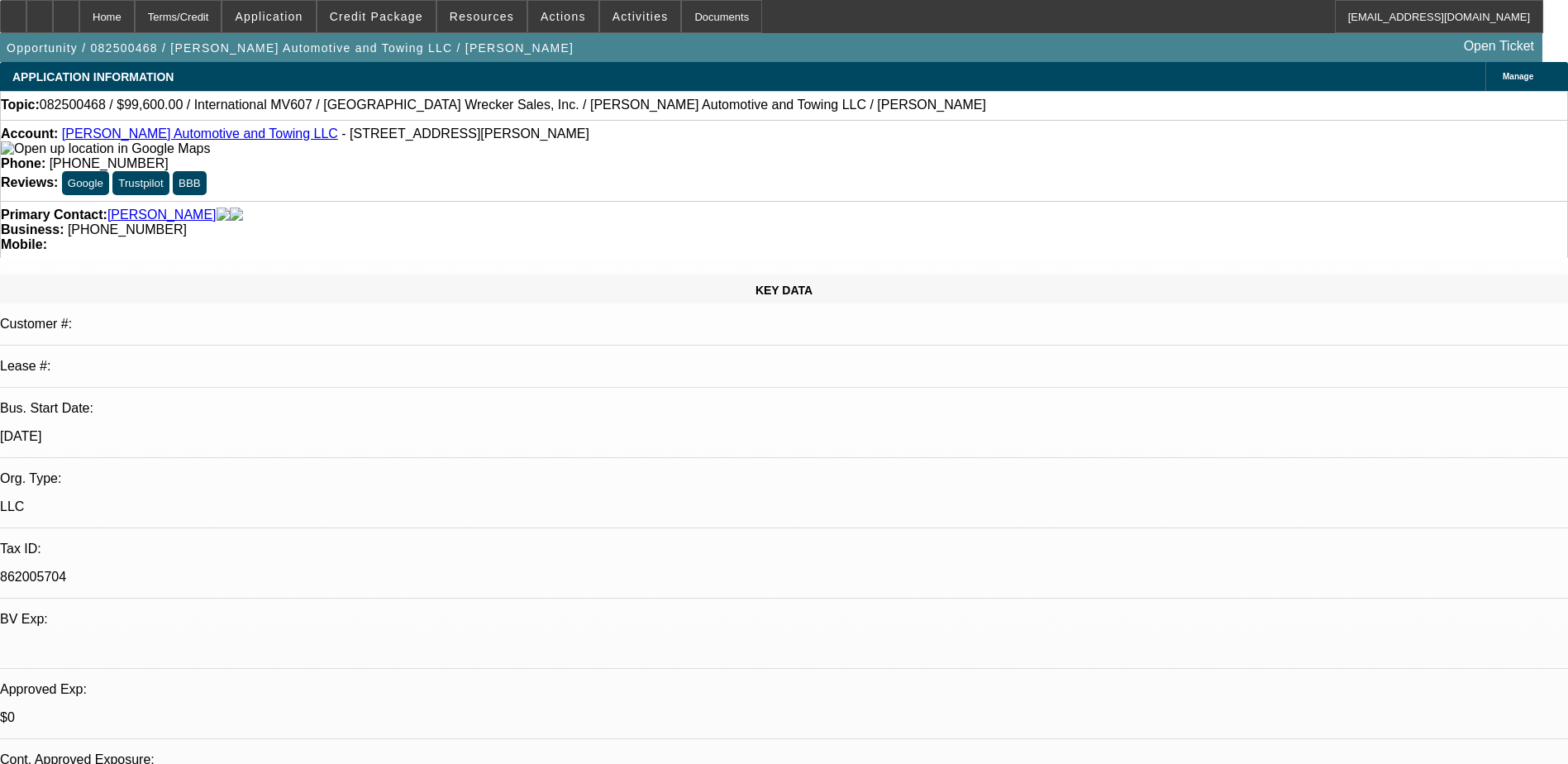
select select "1"
select select "2"
select select "4"
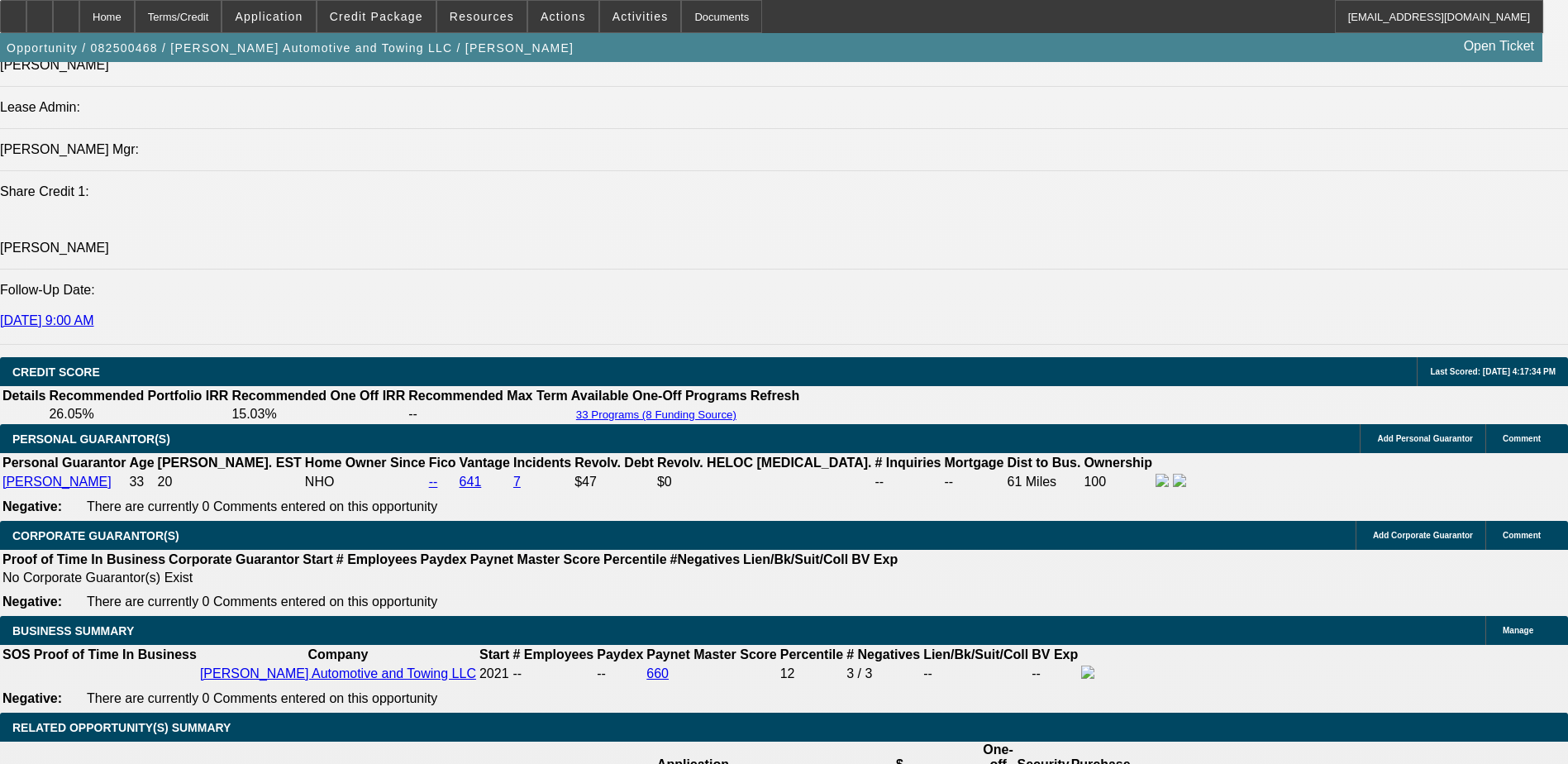
scroll to position [2316, 0]
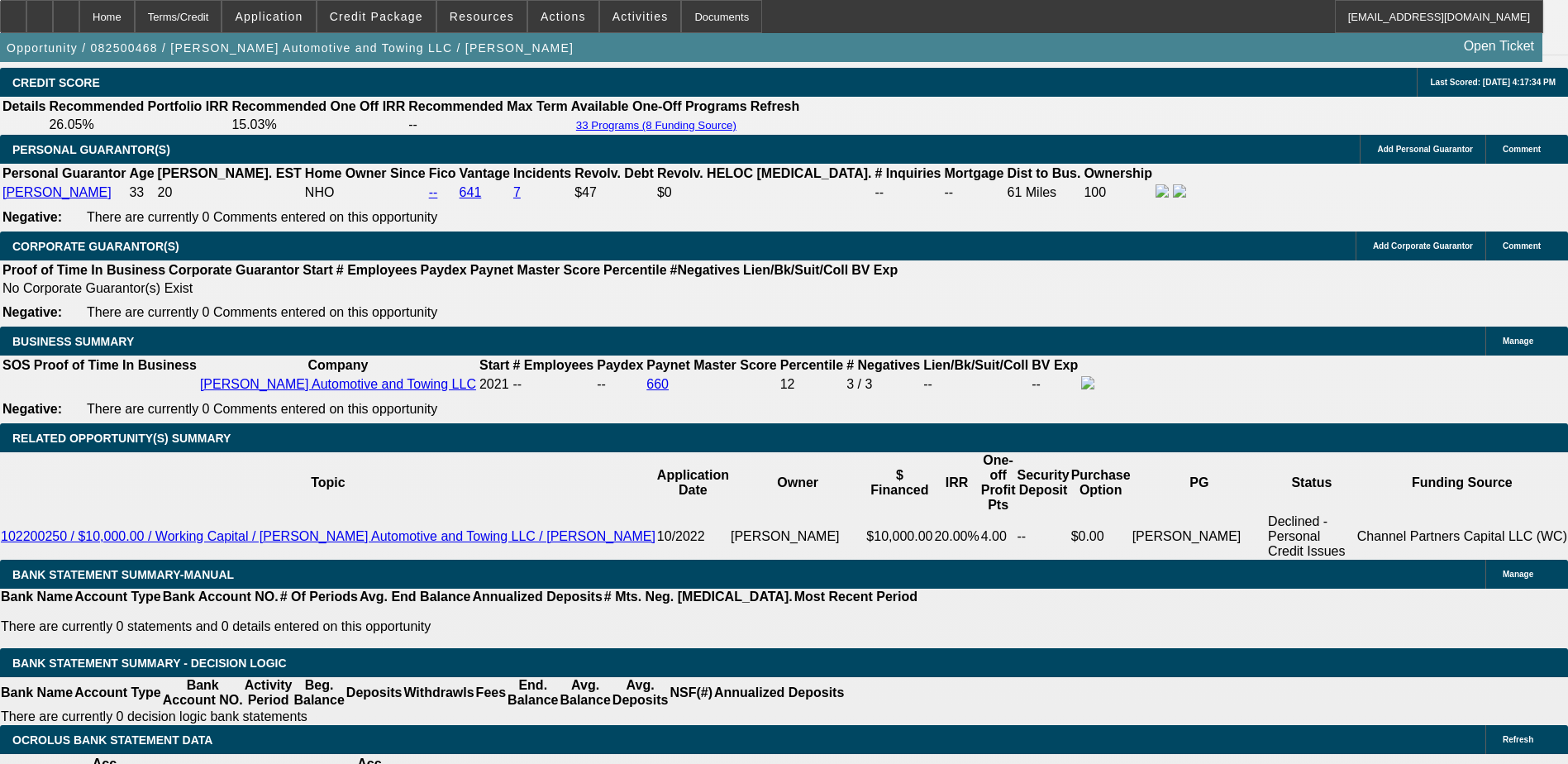
scroll to position [2481, 0]
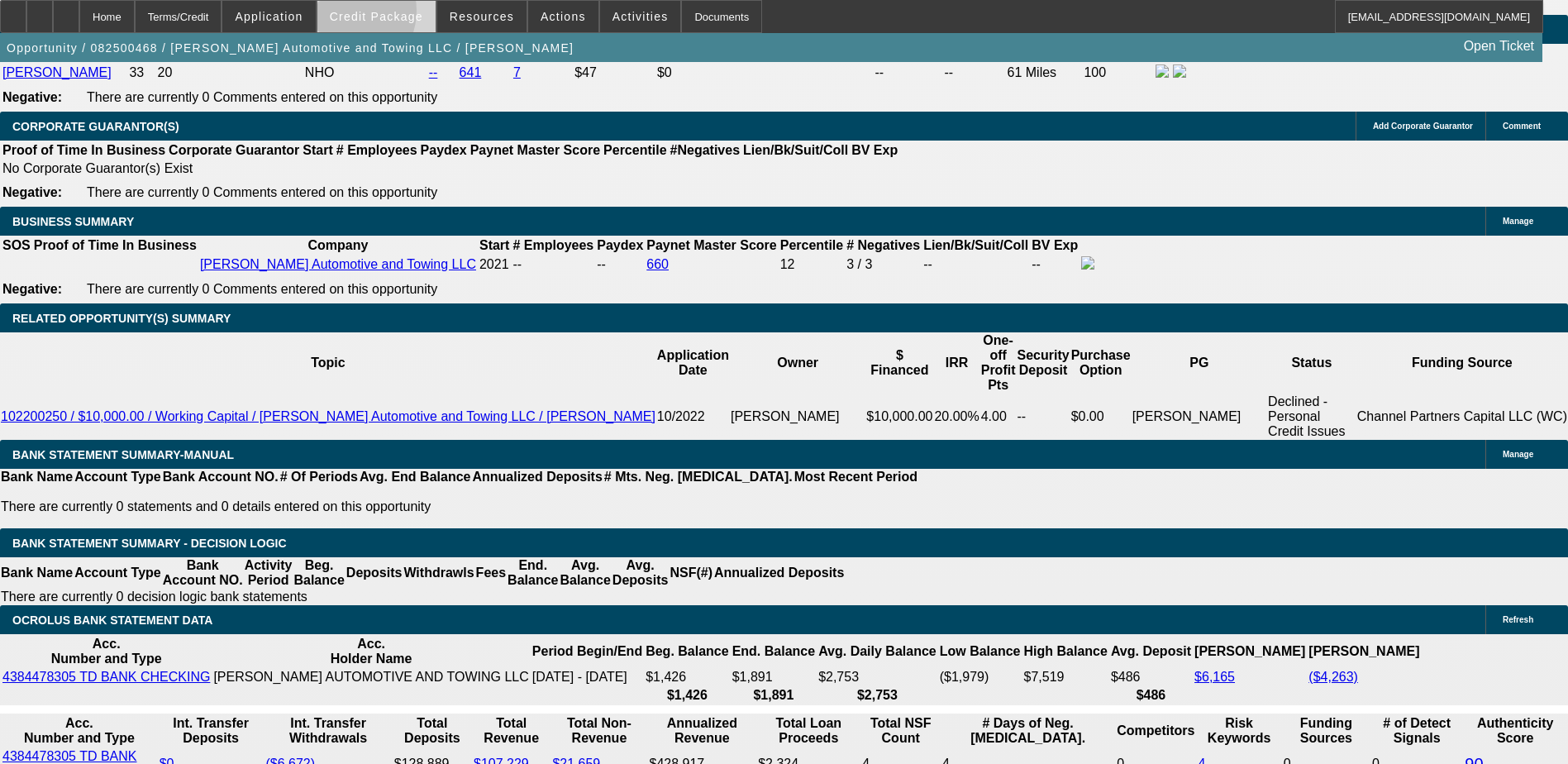
click at [373, 15] on span "Credit Package" at bounding box center [376, 17] width 93 height 13
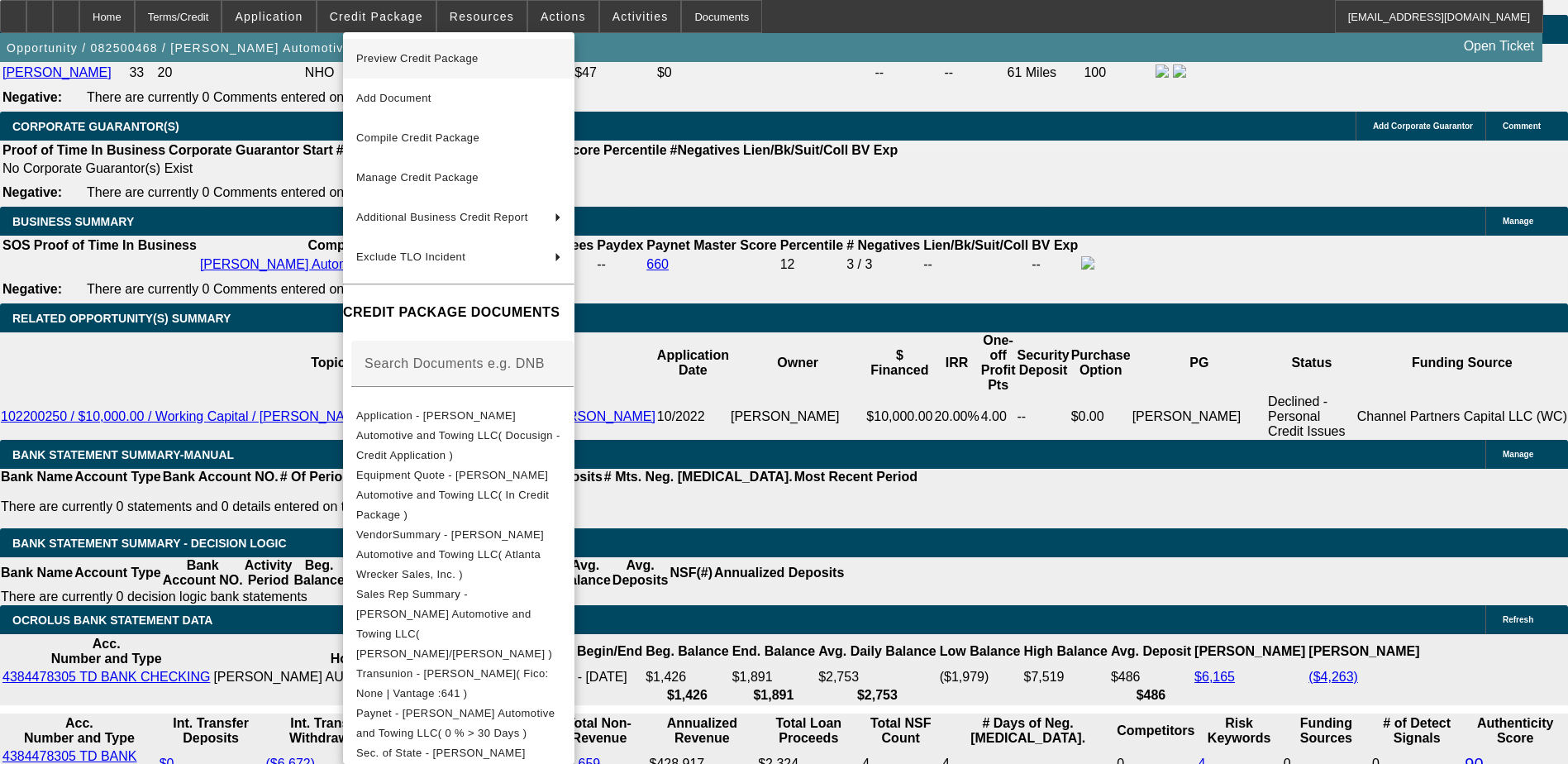
click at [496, 66] on span "Preview Credit Package" at bounding box center [459, 58] width 205 height 19
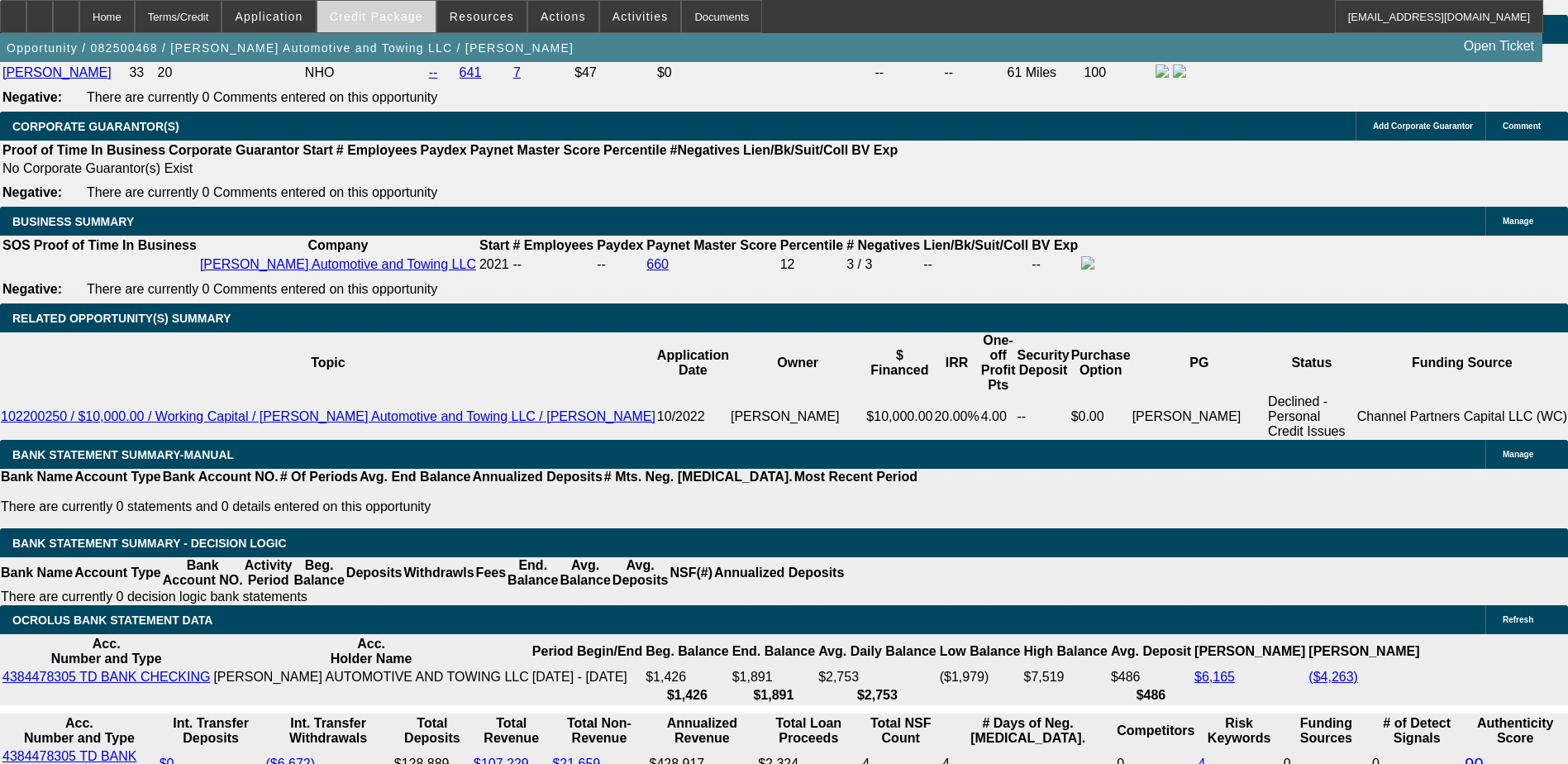
click at [380, 17] on span "Credit Package" at bounding box center [376, 17] width 93 height 13
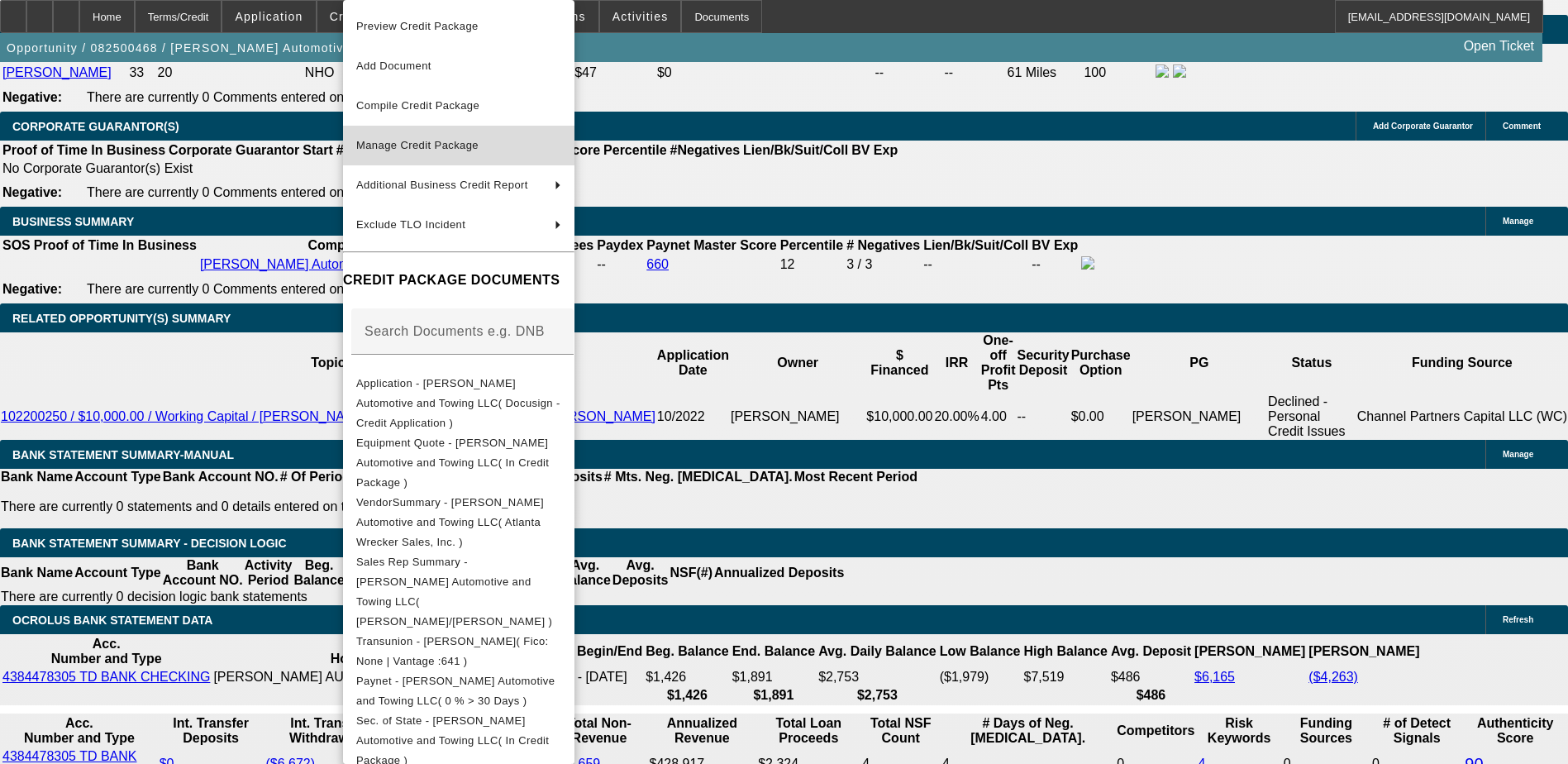
click at [474, 141] on span "Manage Credit Package" at bounding box center [417, 144] width 122 height 12
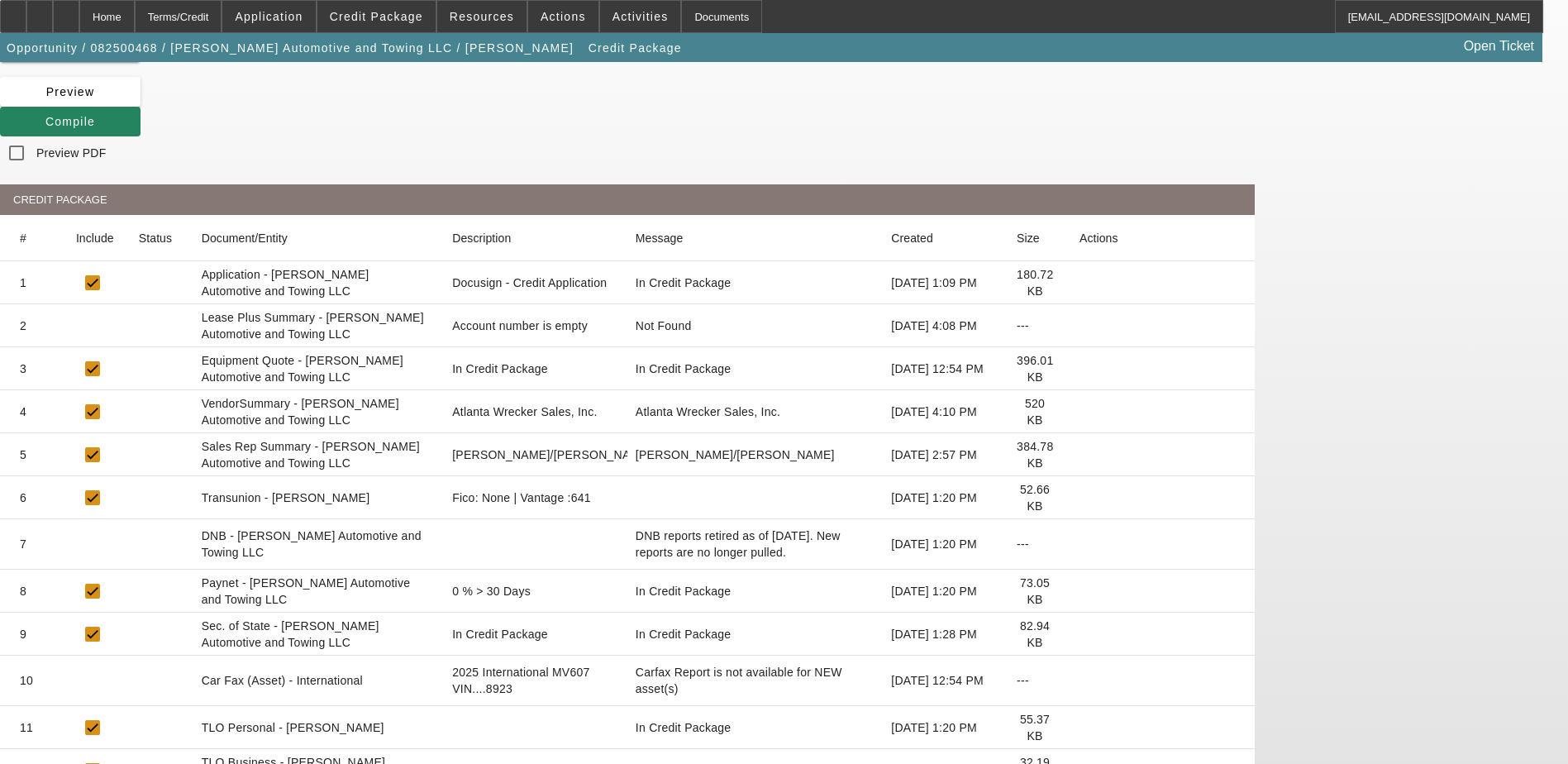
scroll to position [79, 0]
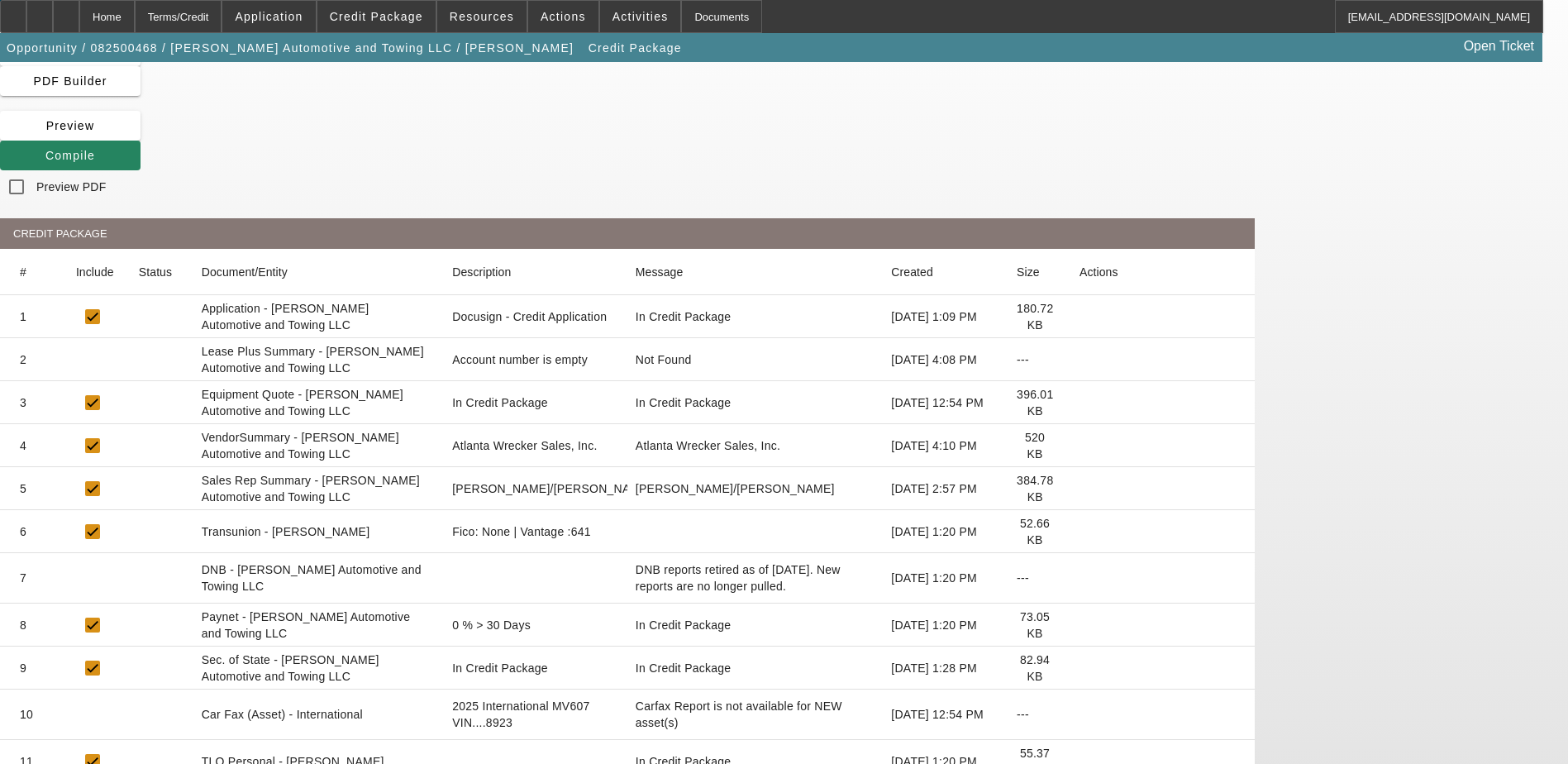
click at [1080, 446] on icon at bounding box center [1080, 446] width 0 height 0
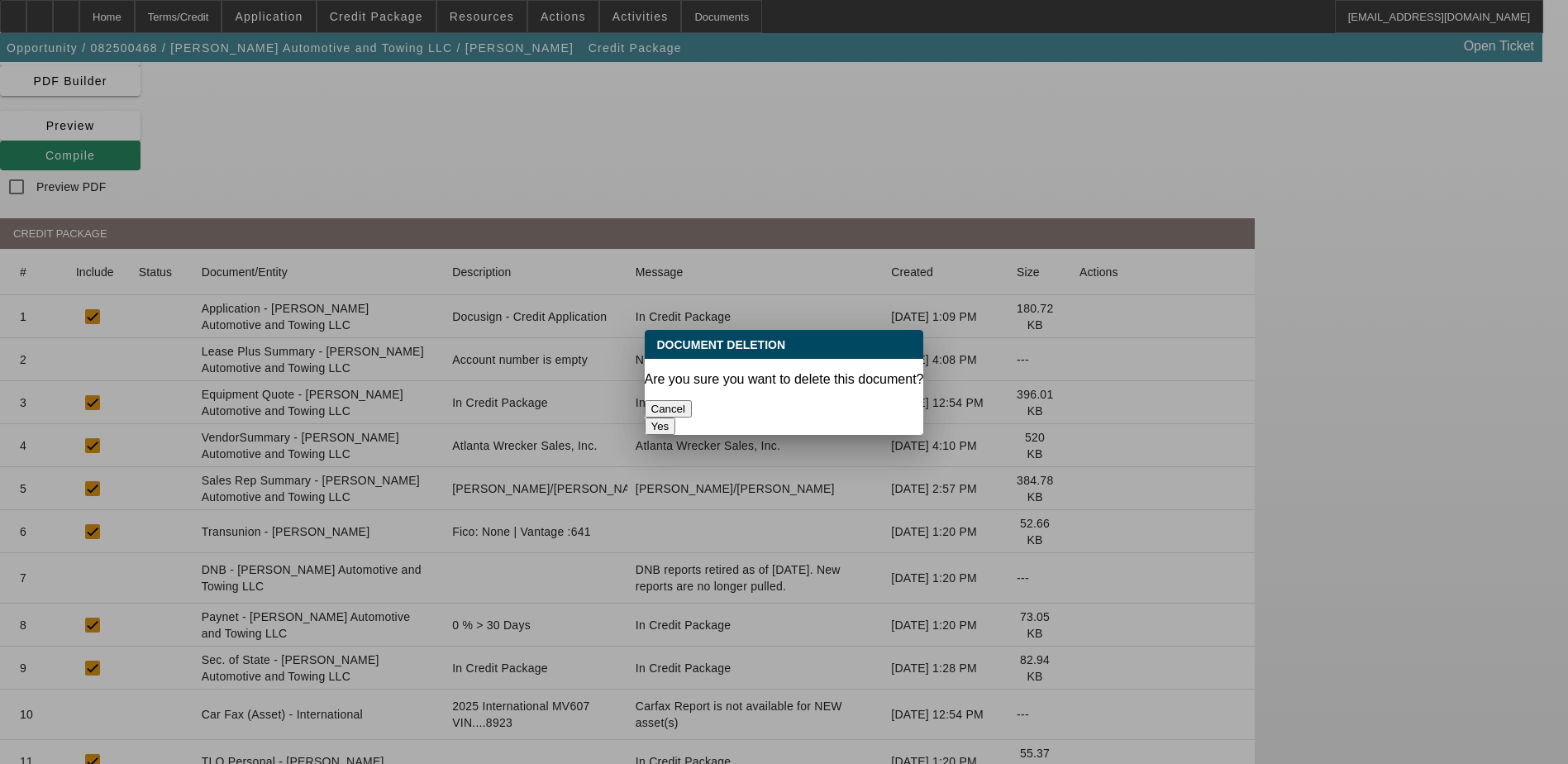
click at [676, 418] on button "Yes" at bounding box center [660, 426] width 31 height 18
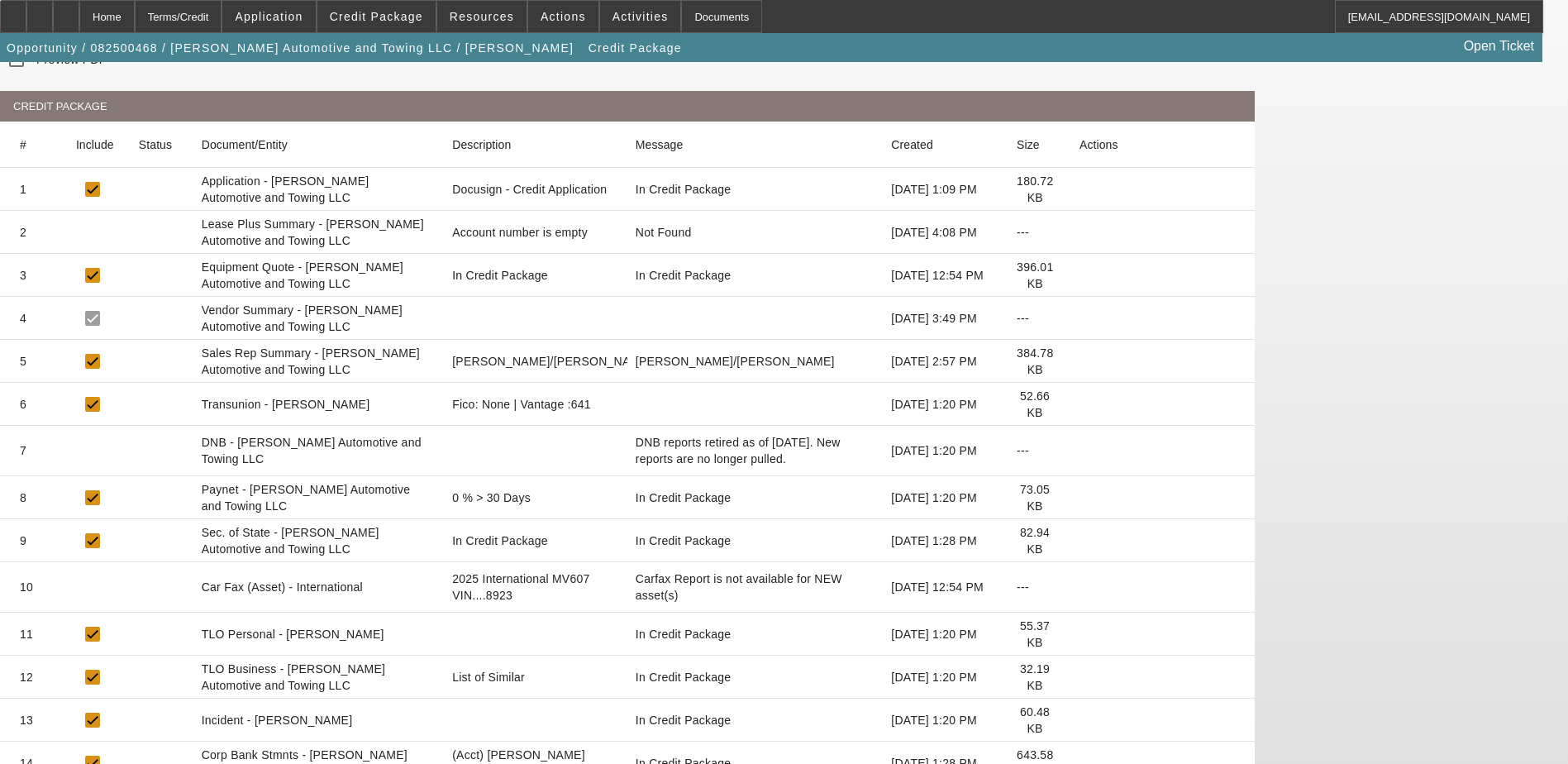
scroll to position [245, 0]
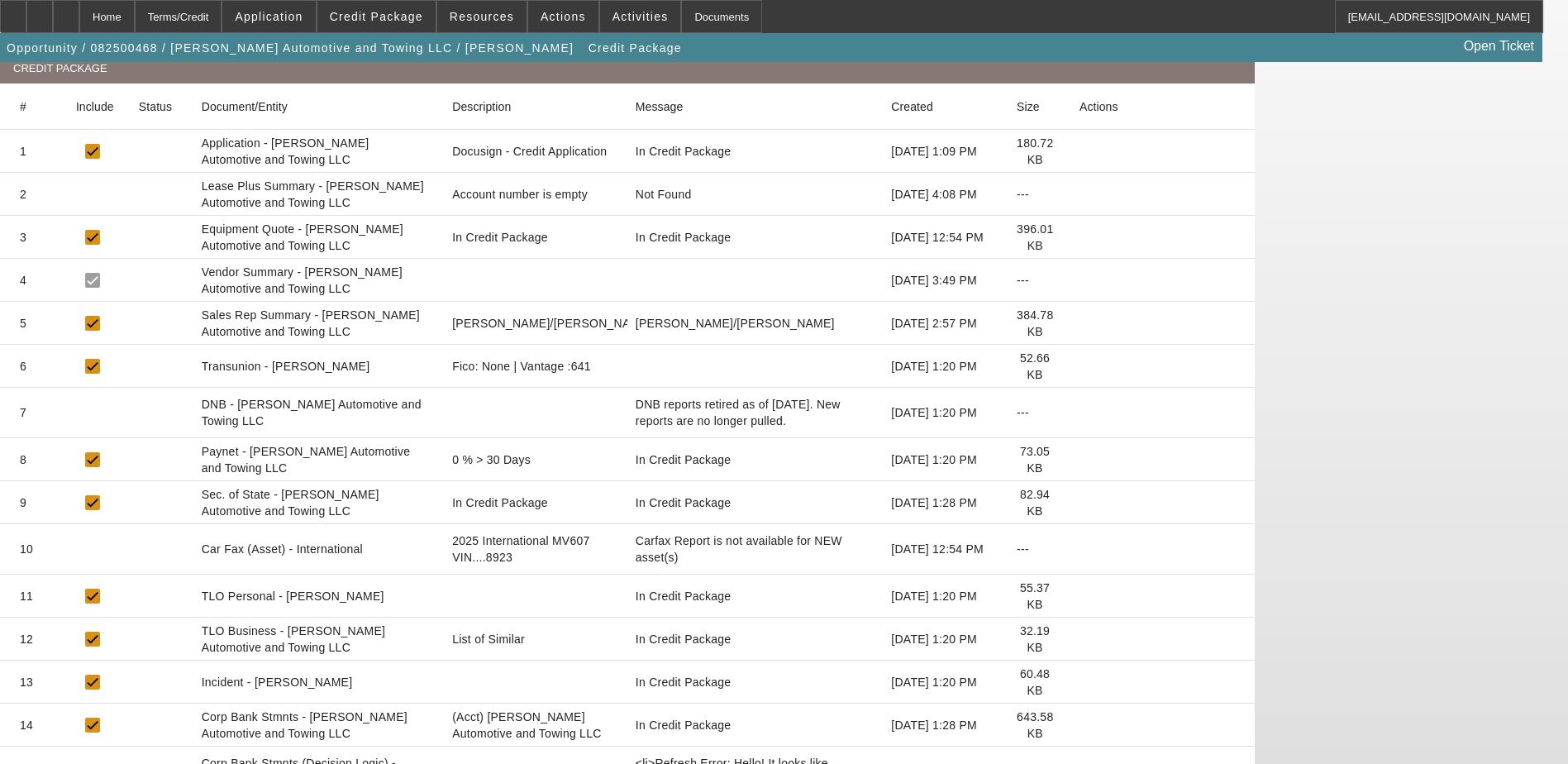
click at [1080, 549] on icon at bounding box center [1080, 549] width 0 height 0
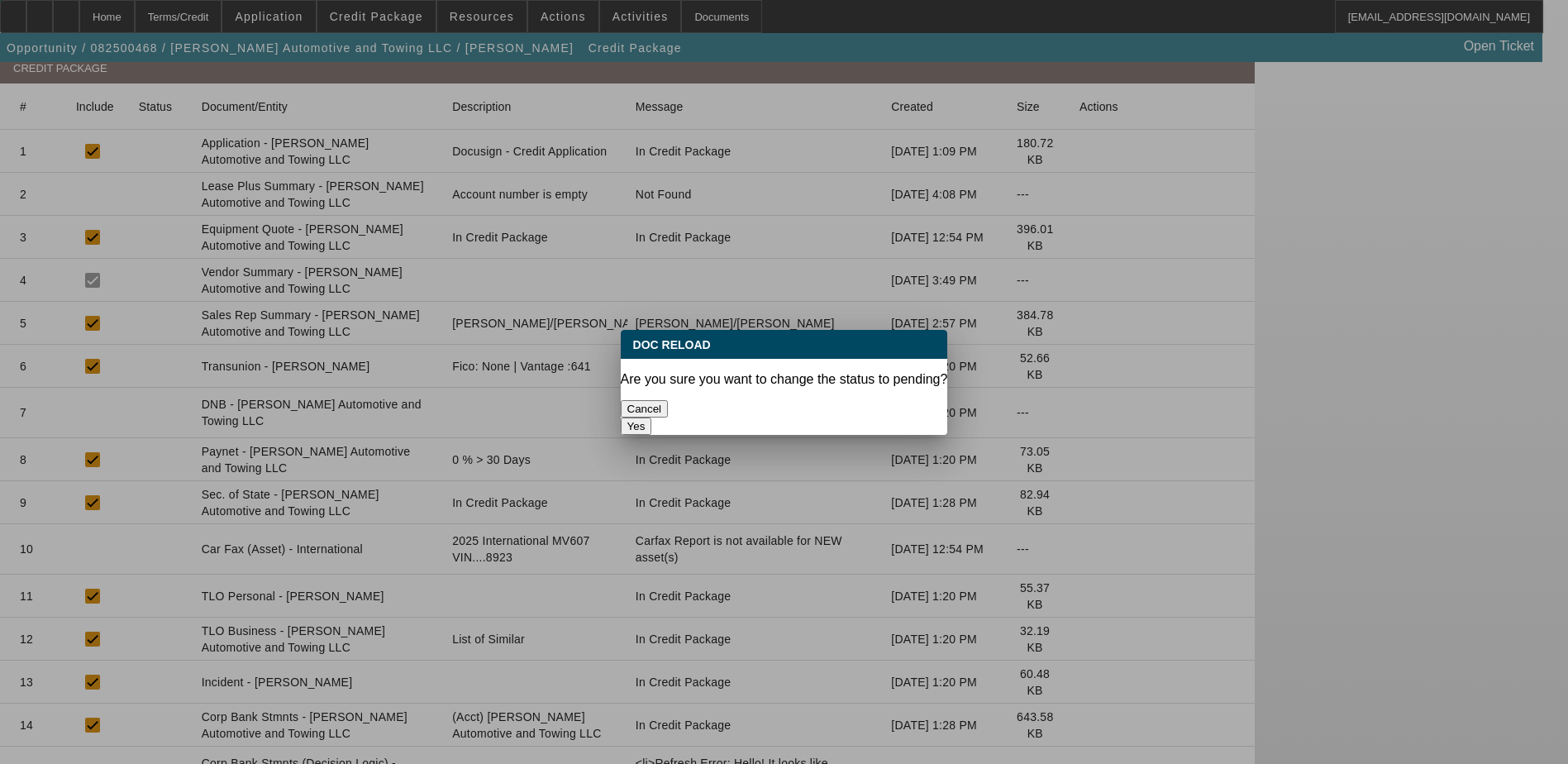
scroll to position [0, 0]
click at [652, 418] on button "Yes" at bounding box center [636, 426] width 31 height 18
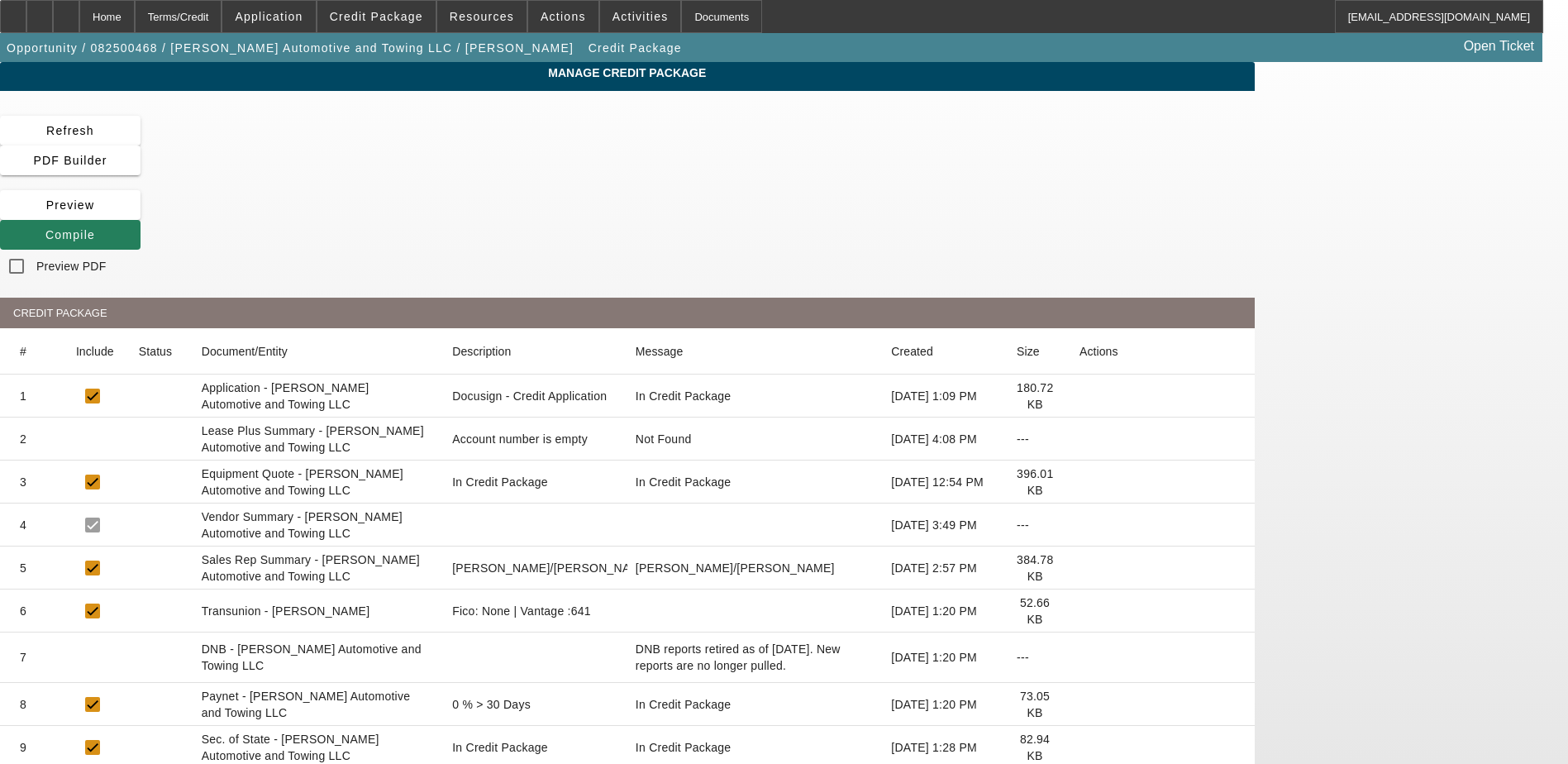
click at [95, 228] on span "Compile" at bounding box center [70, 235] width 50 height 13
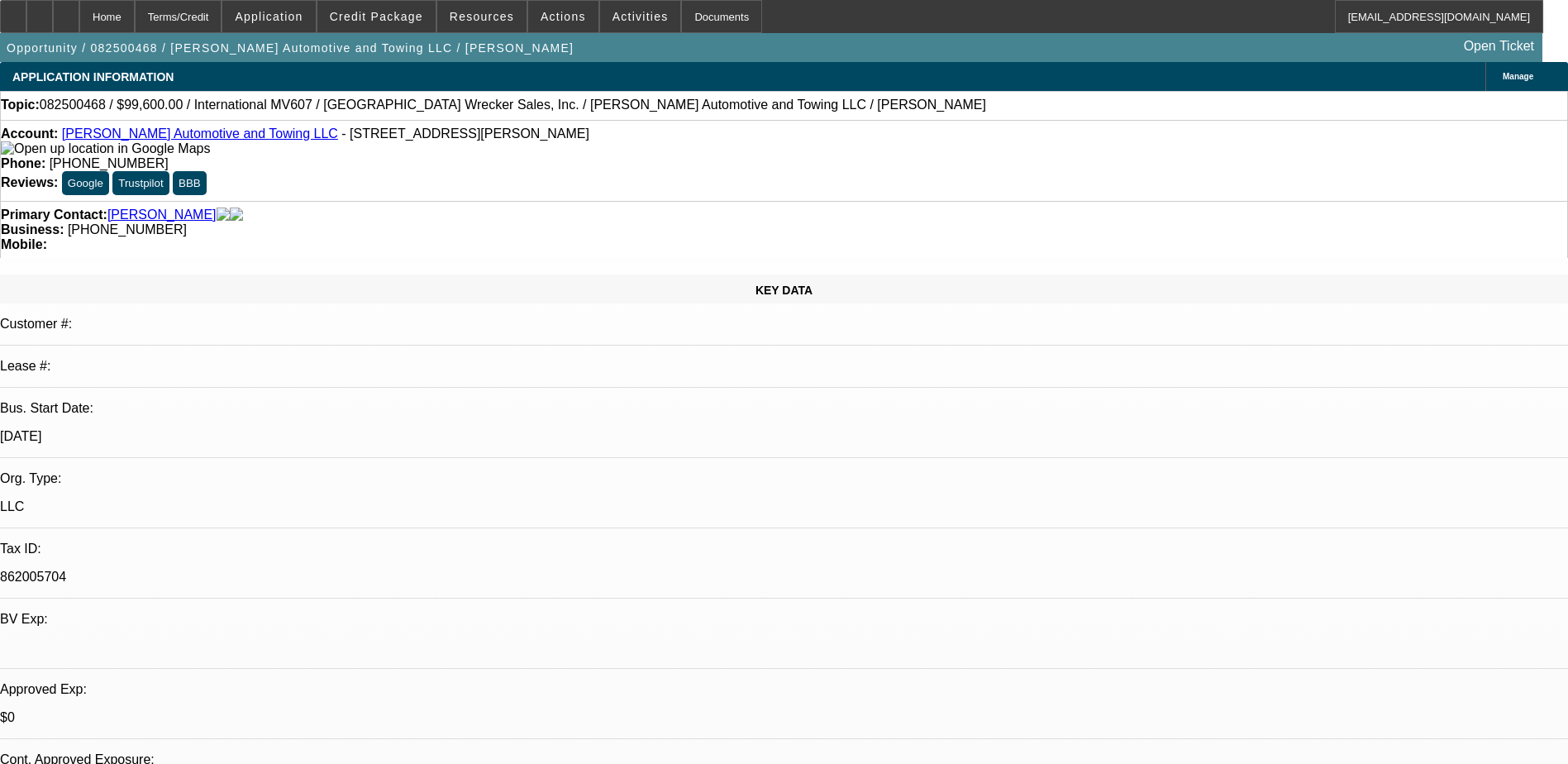
select select "0.1"
select select "2"
select select "0.1"
select select "4"
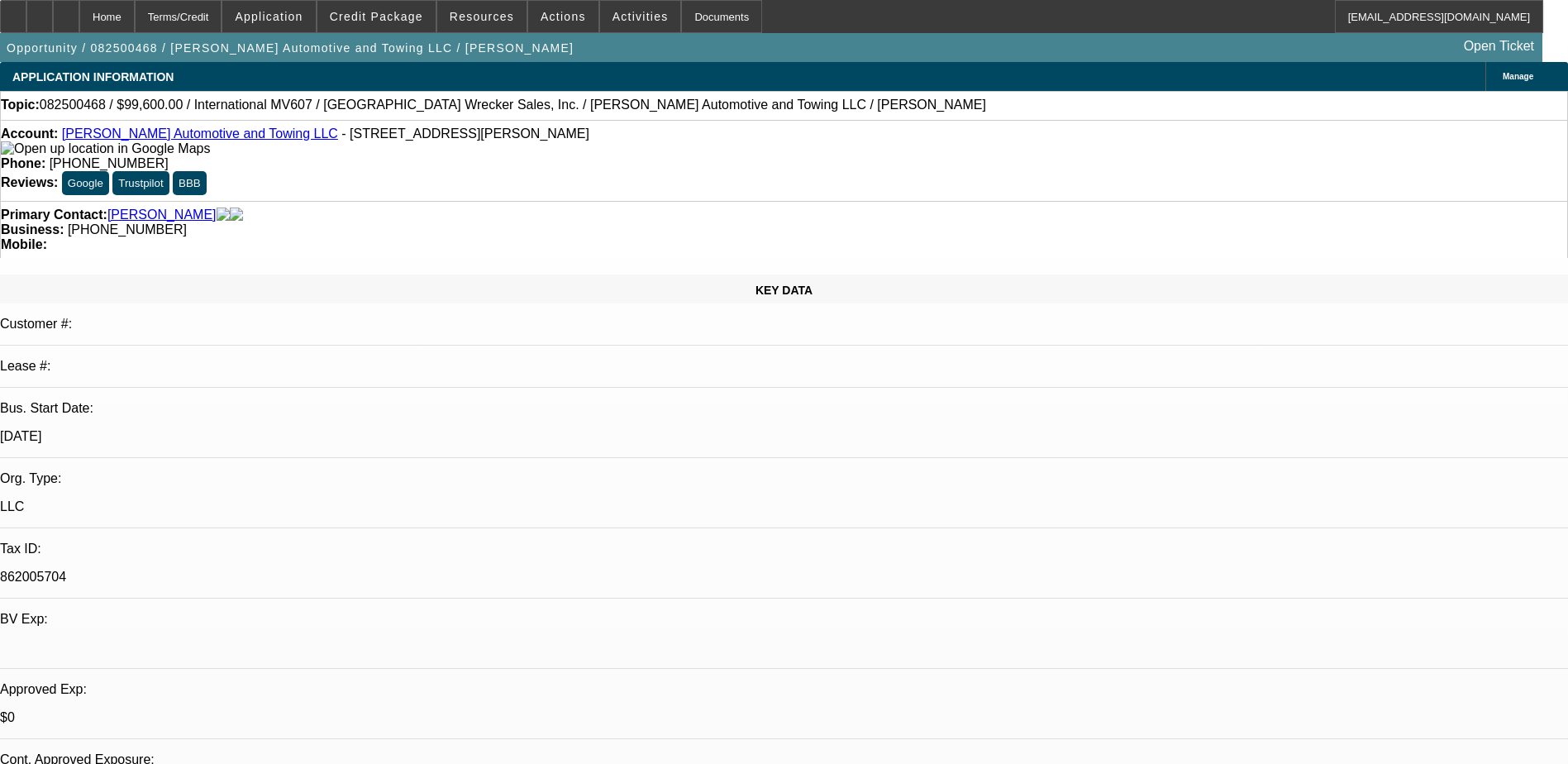
select select "0.2"
select select "2"
select select "0.1"
select select "4"
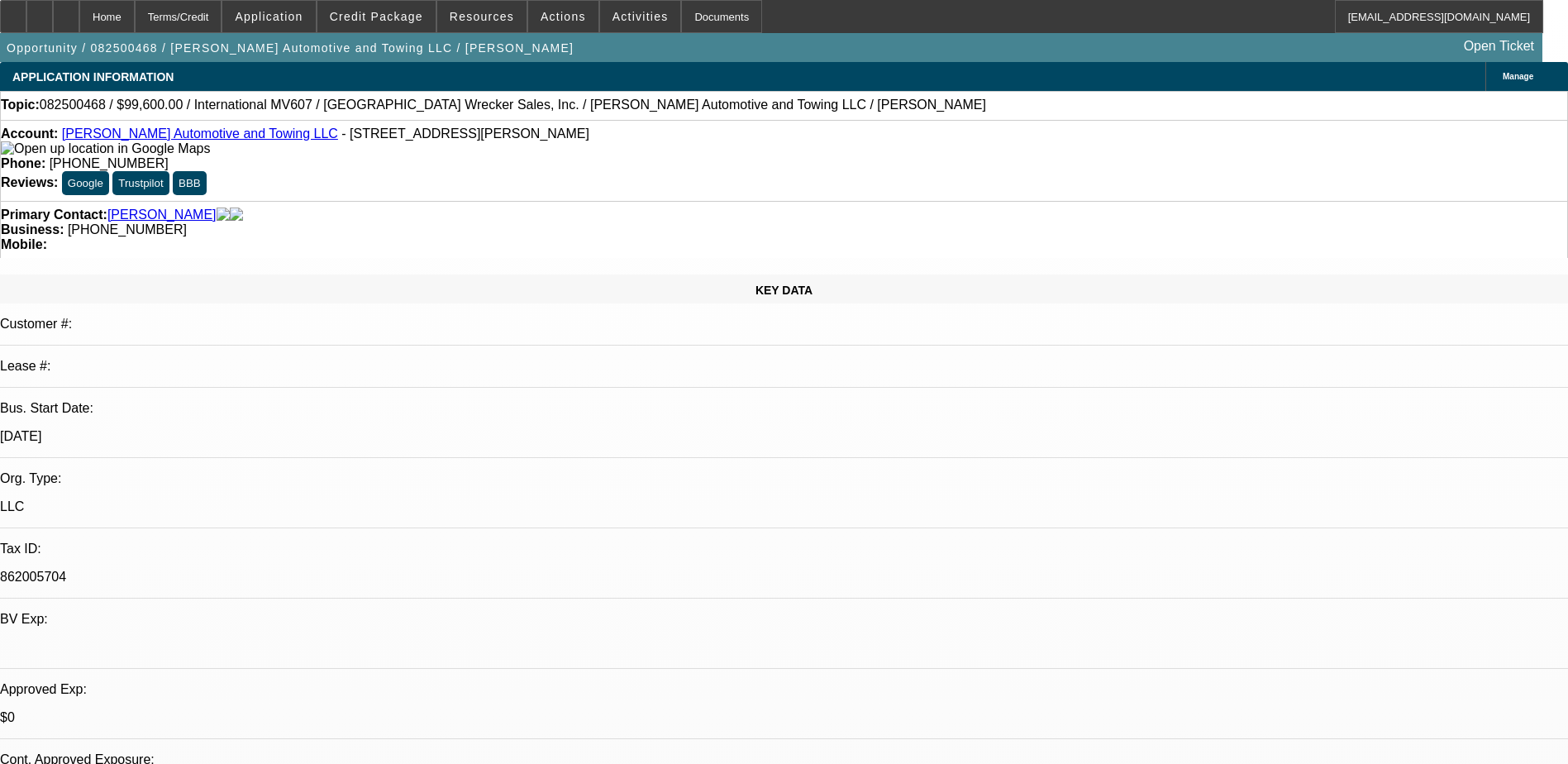
select select "0"
select select "2"
select select "0.1"
select select "4"
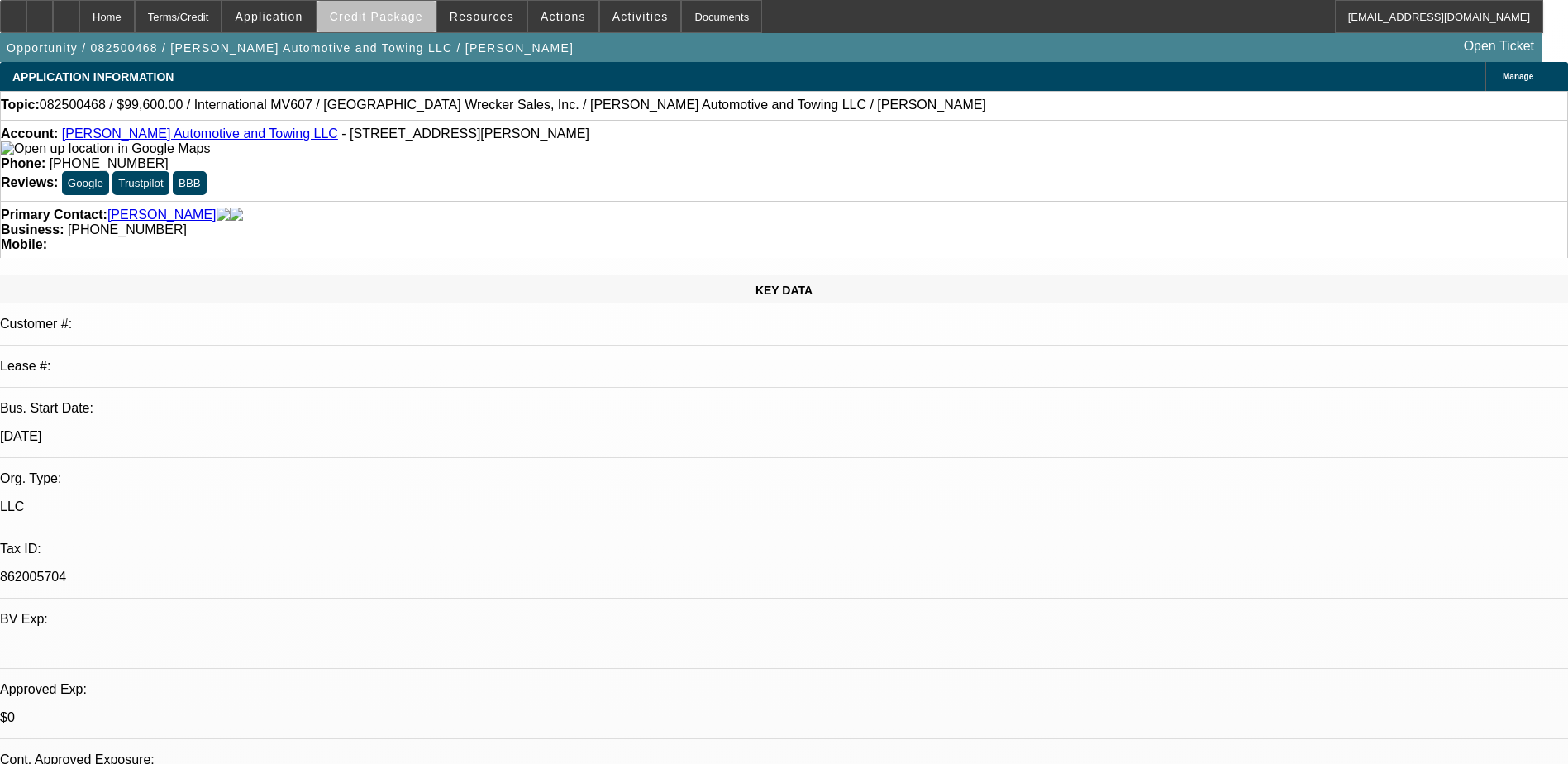
click at [413, 18] on span "Credit Package" at bounding box center [376, 17] width 93 height 13
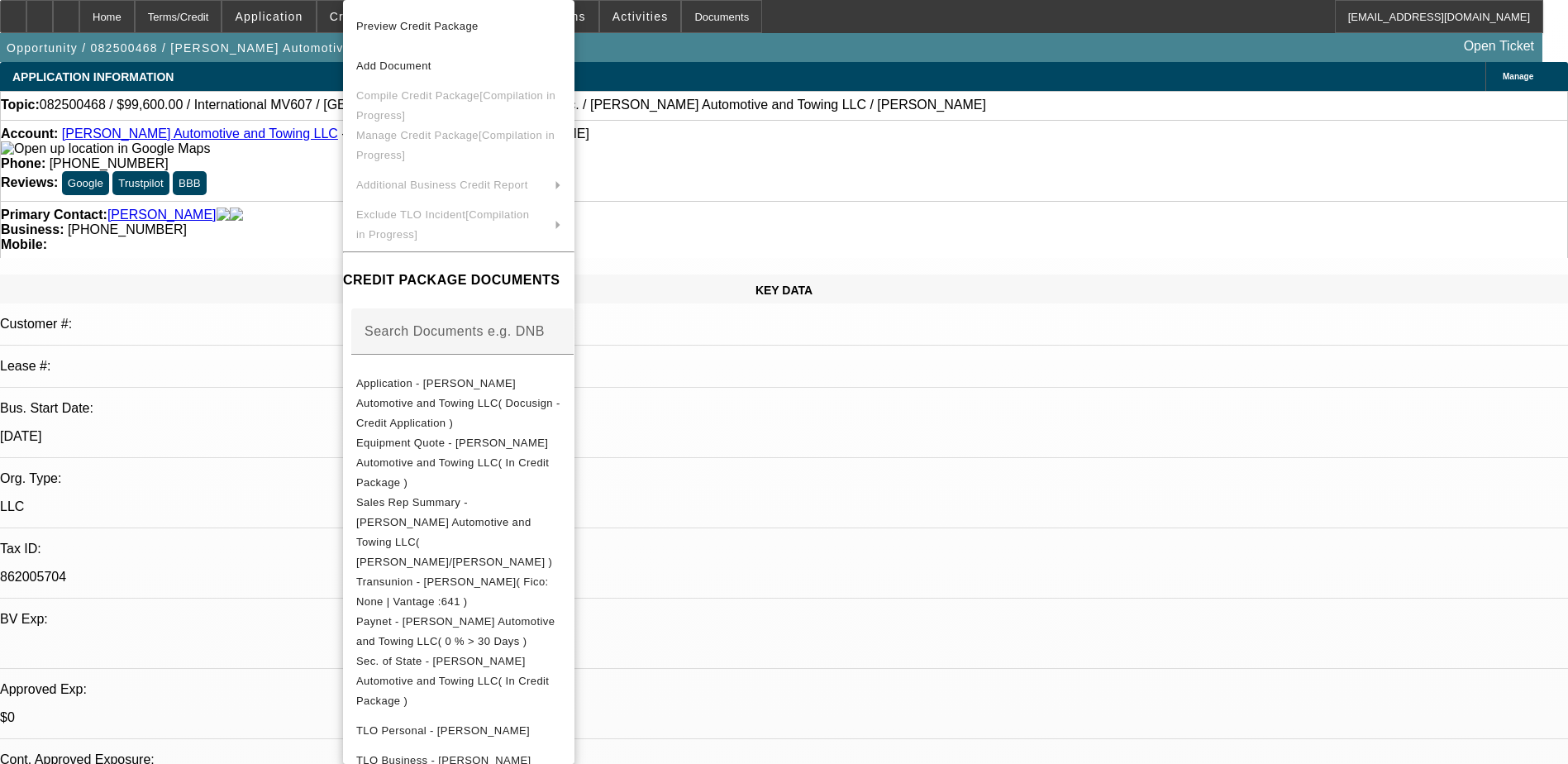
click at [887, 19] on div at bounding box center [784, 382] width 1568 height 764
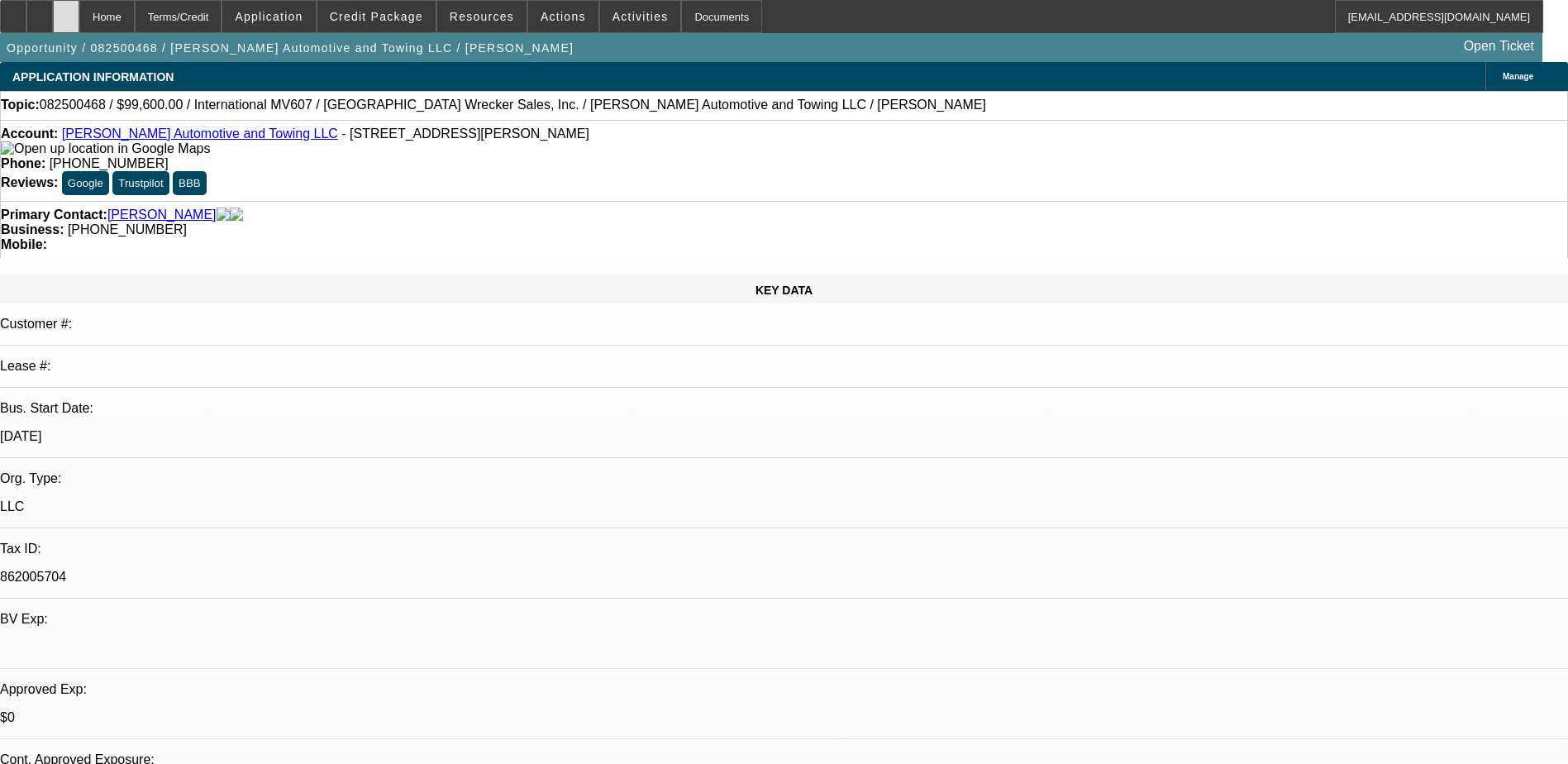
click at [79, 6] on div at bounding box center [66, 17] width 27 height 33
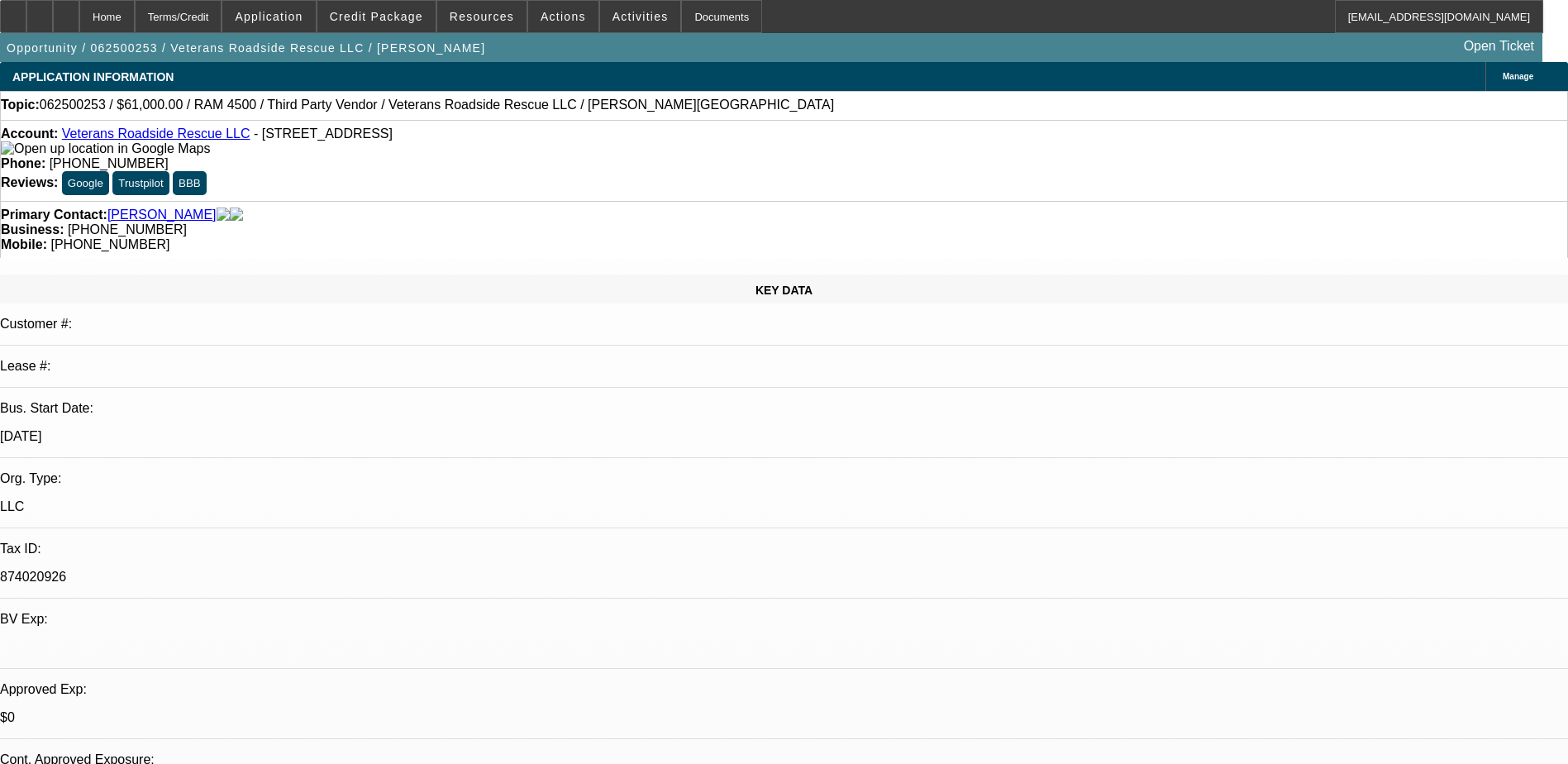
select select "0"
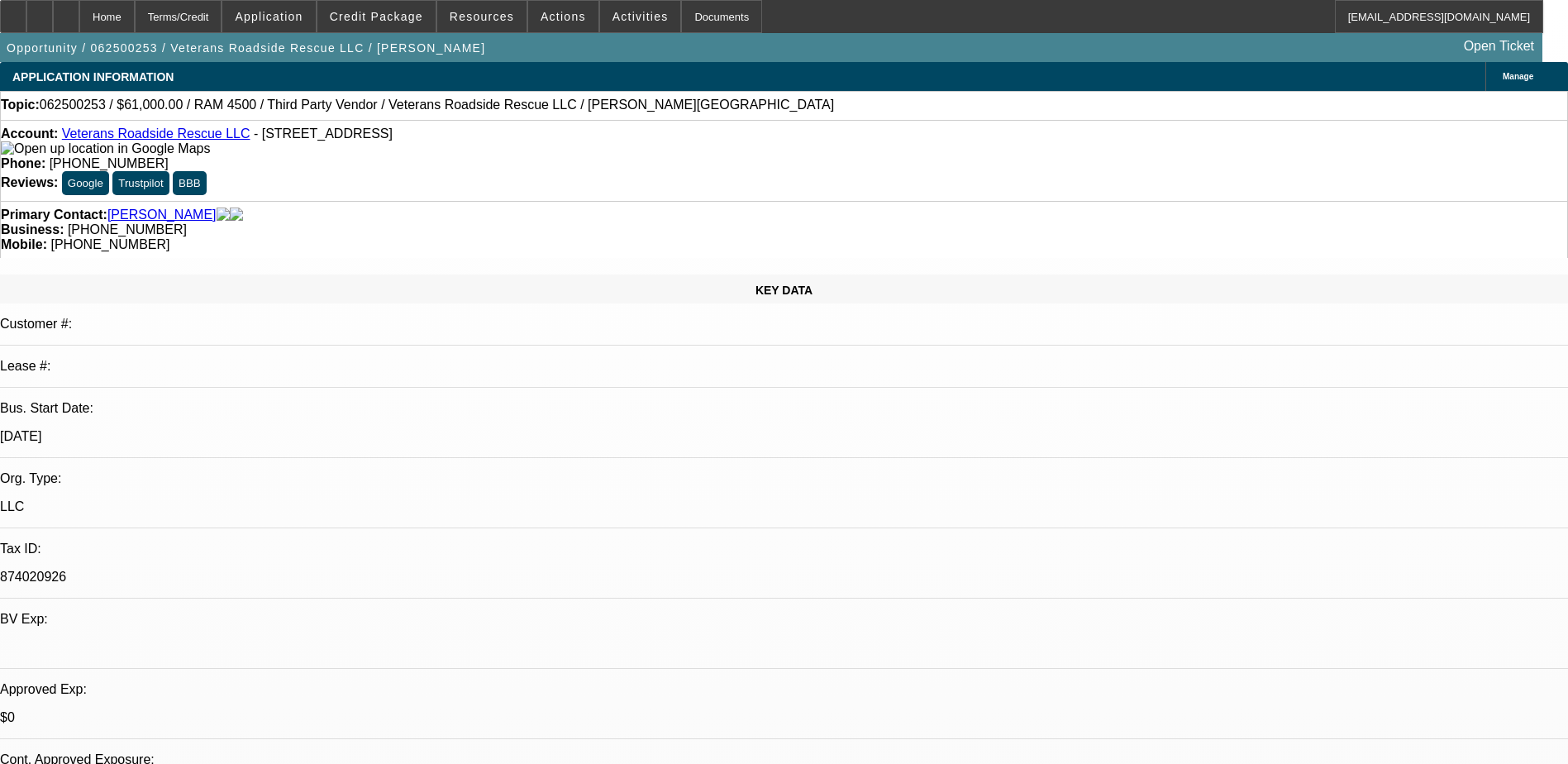
select select "0"
select select "0.1"
select select "2"
select select "0.1"
select select "0"
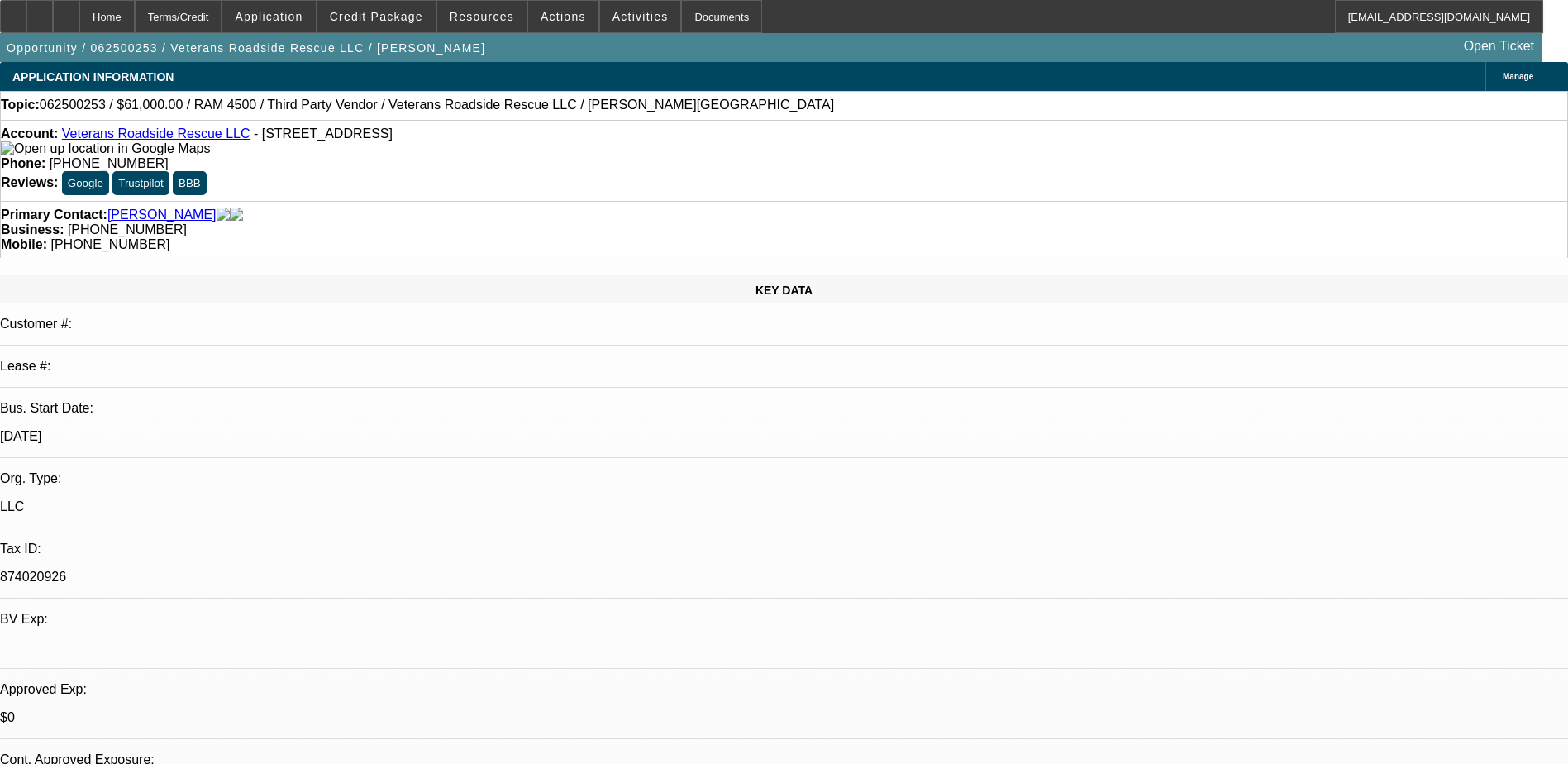
select select "2"
select select "0.1"
select select "1"
select select "2"
select select "6"
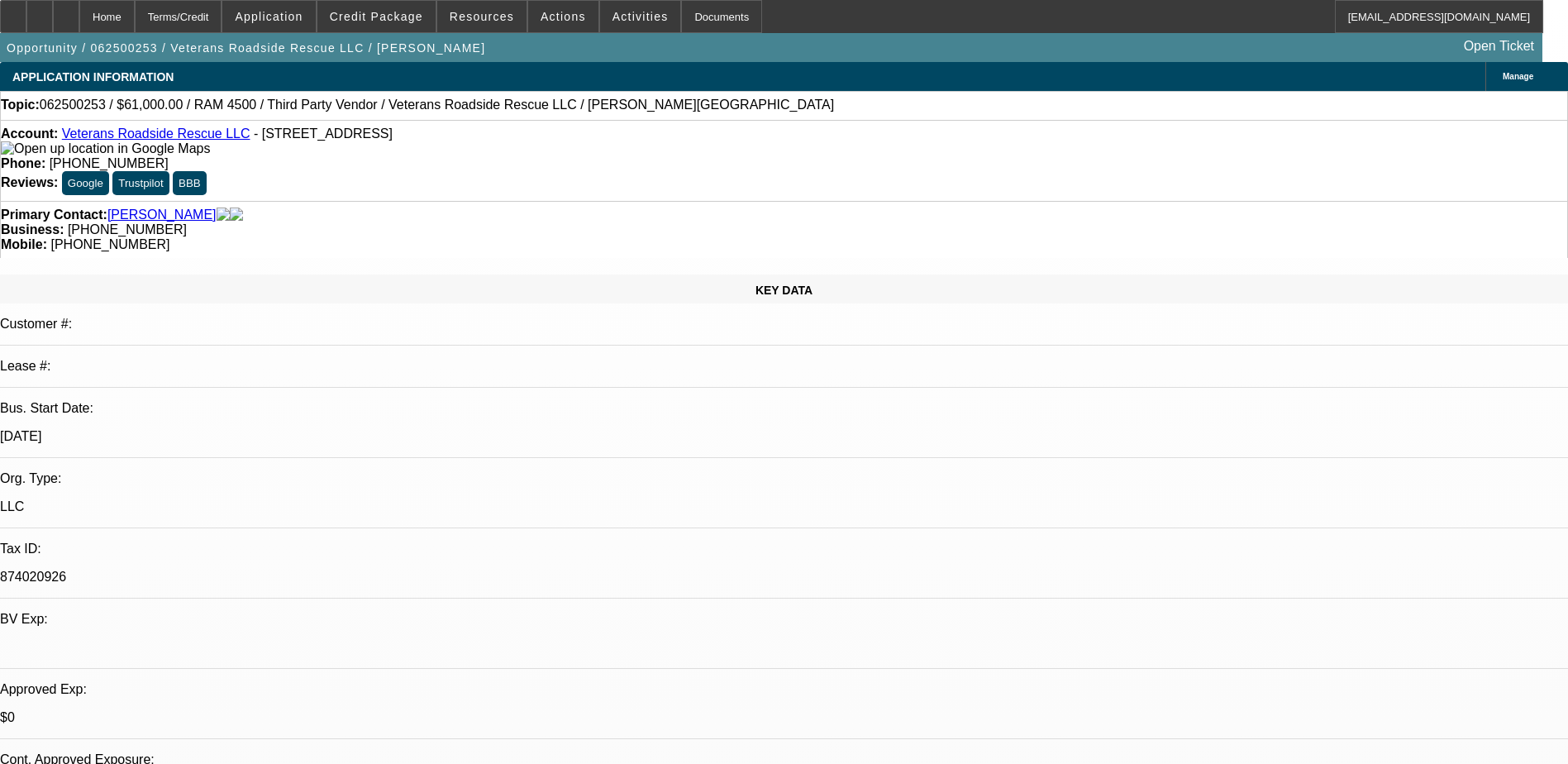
select select "1"
select select "2"
select select "6"
select select "1"
select select "2"
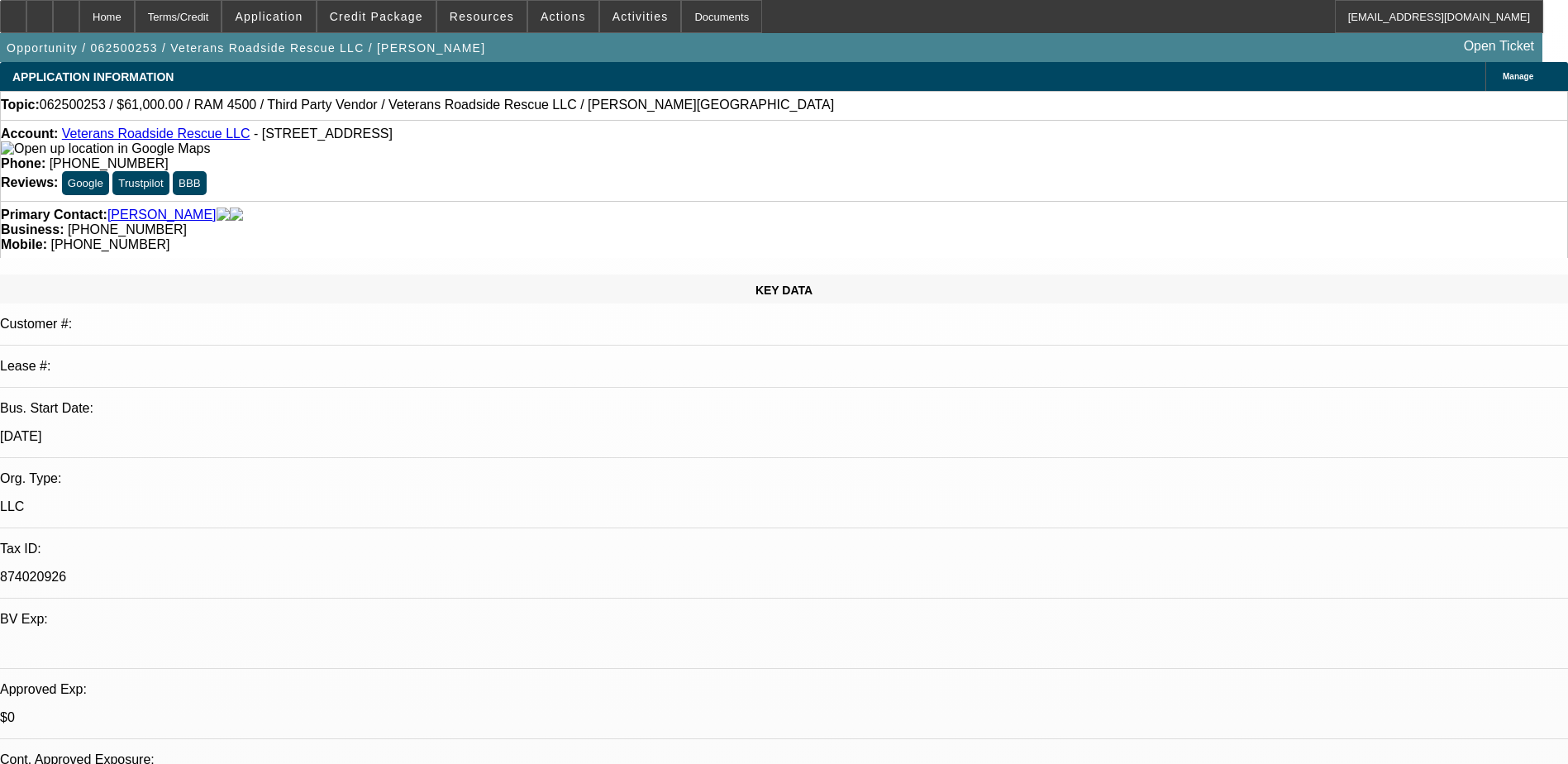
select select "4"
select select "1"
select select "2"
select select "4"
click at [553, 19] on span "Actions" at bounding box center [562, 17] width 45 height 13
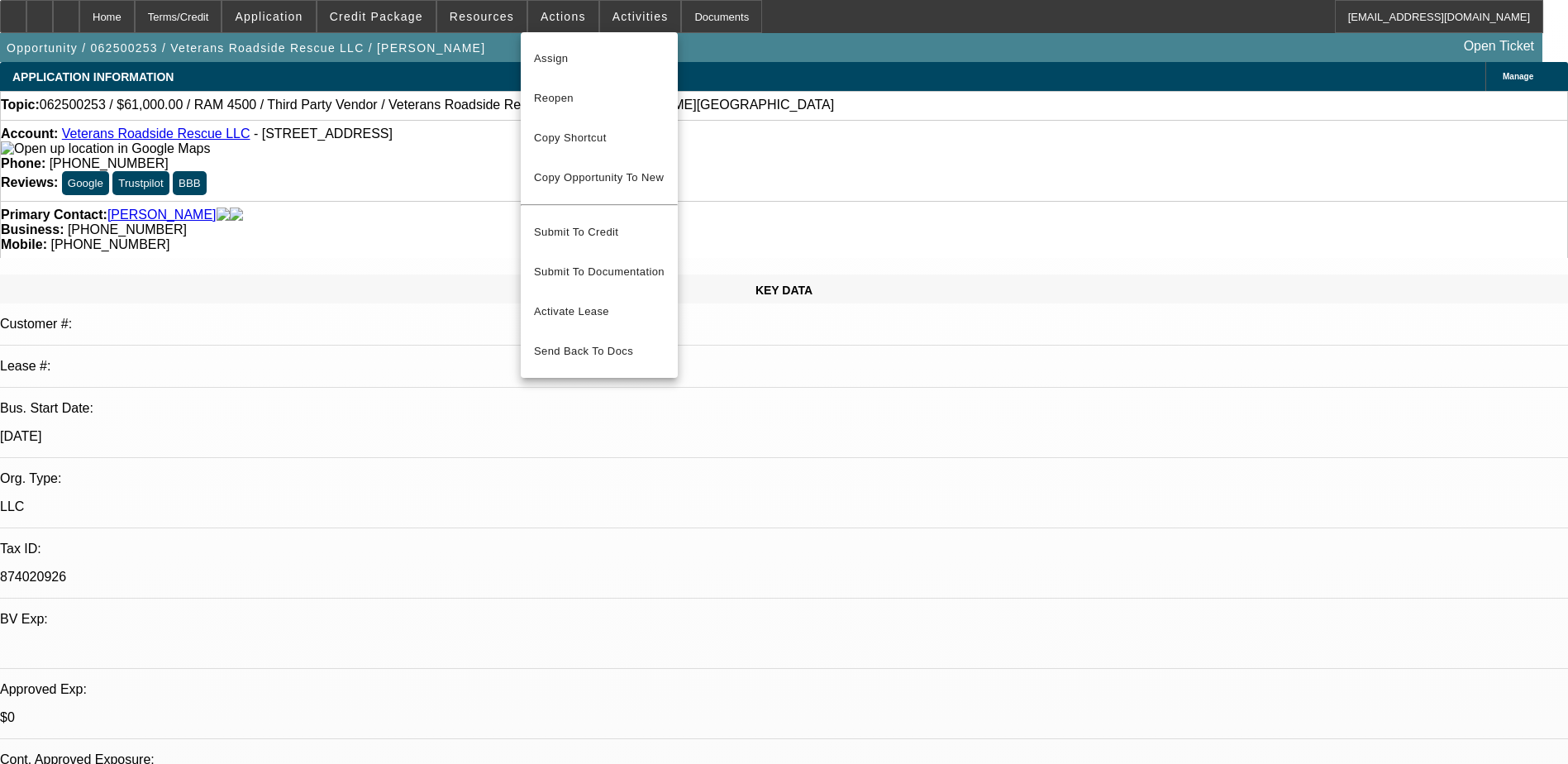
click at [151, 136] on div at bounding box center [784, 382] width 1568 height 764
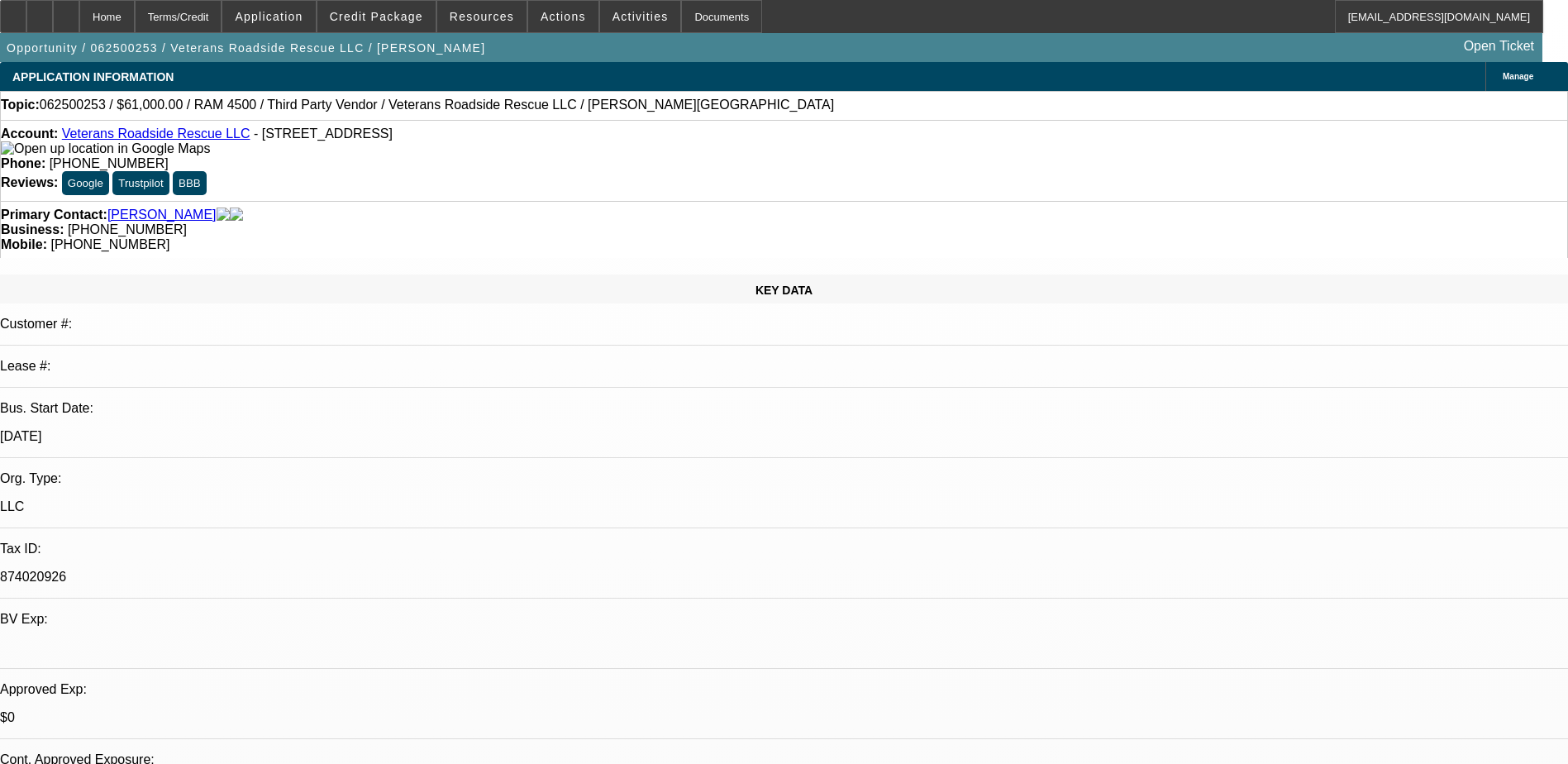
click at [158, 137] on link "Veterans Roadside Rescue LLC" at bounding box center [156, 133] width 188 height 14
click at [546, 8] on span at bounding box center [563, 16] width 70 height 40
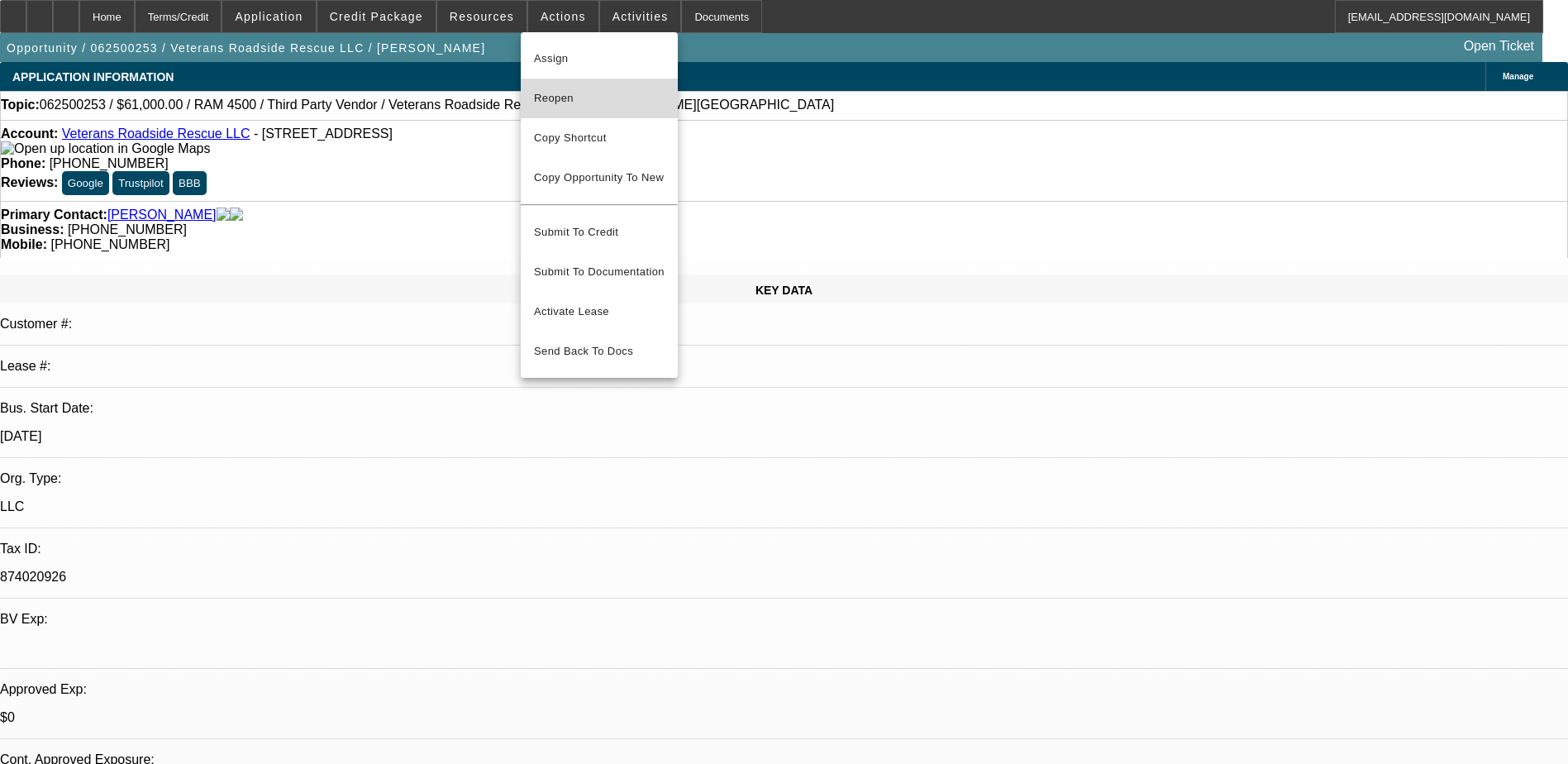
click at [620, 103] on span "Reopen" at bounding box center [598, 98] width 130 height 19
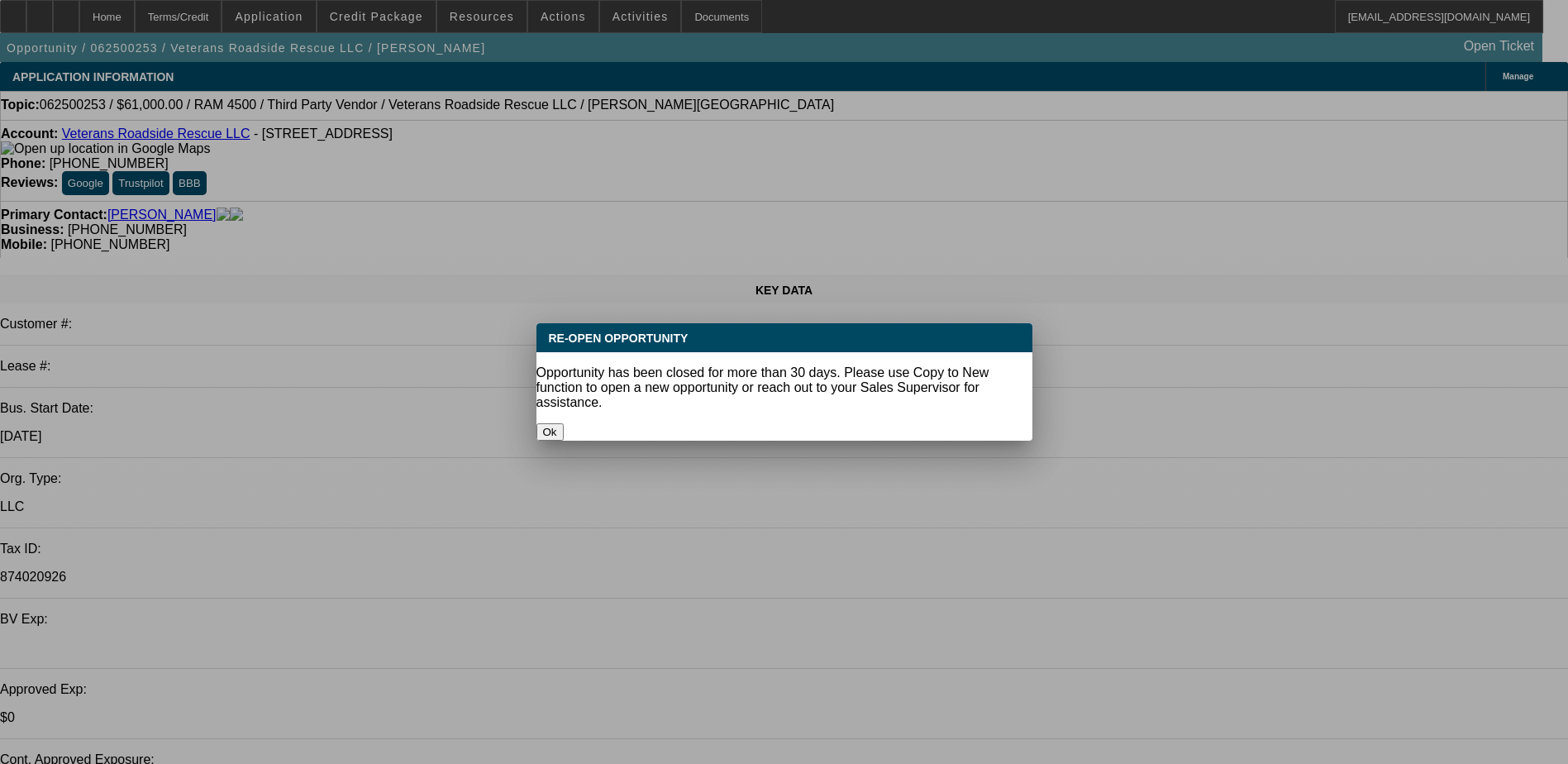
click at [564, 423] on button "Ok" at bounding box center [550, 431] width 28 height 18
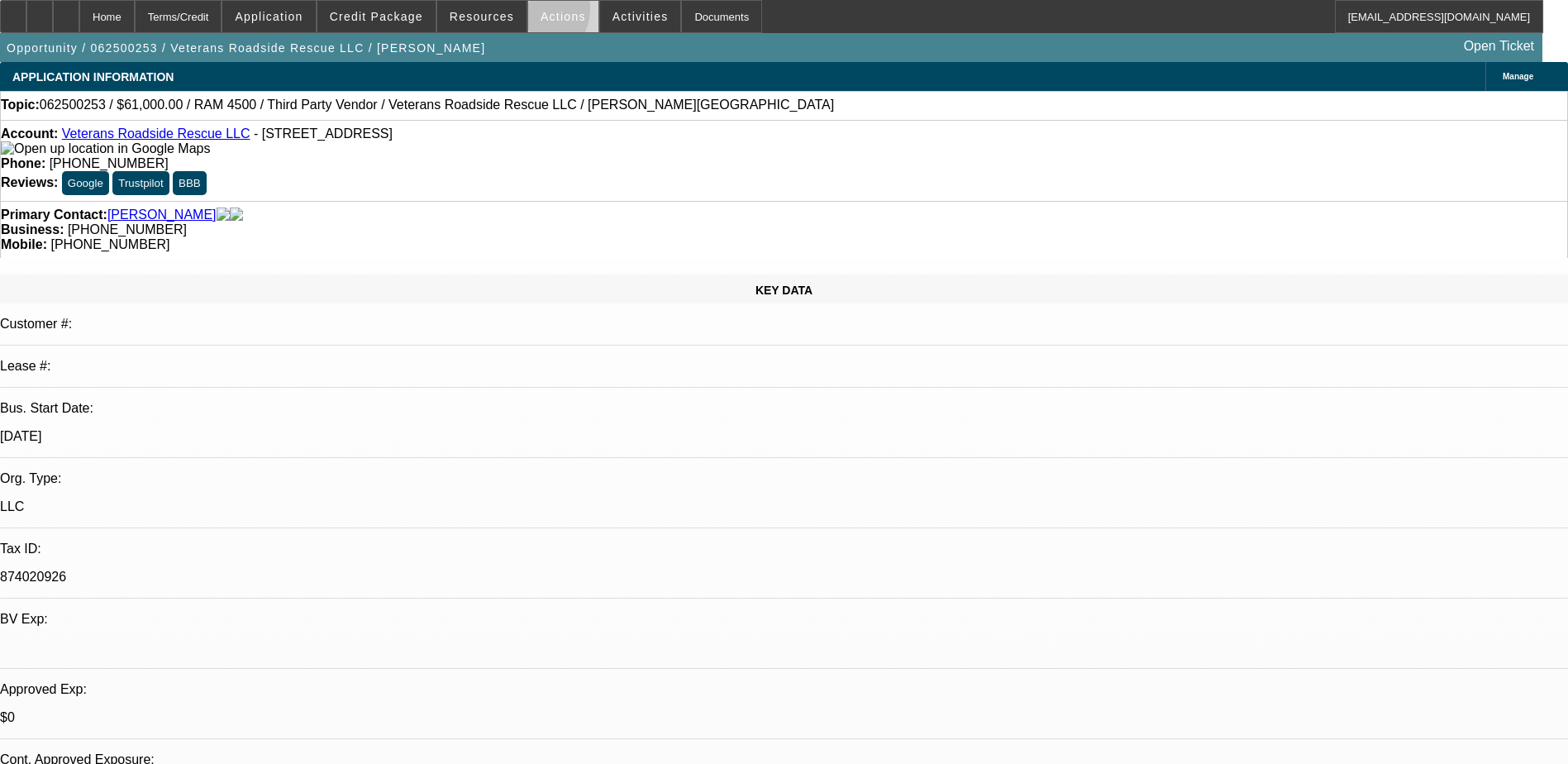
click at [528, 12] on span at bounding box center [563, 16] width 70 height 40
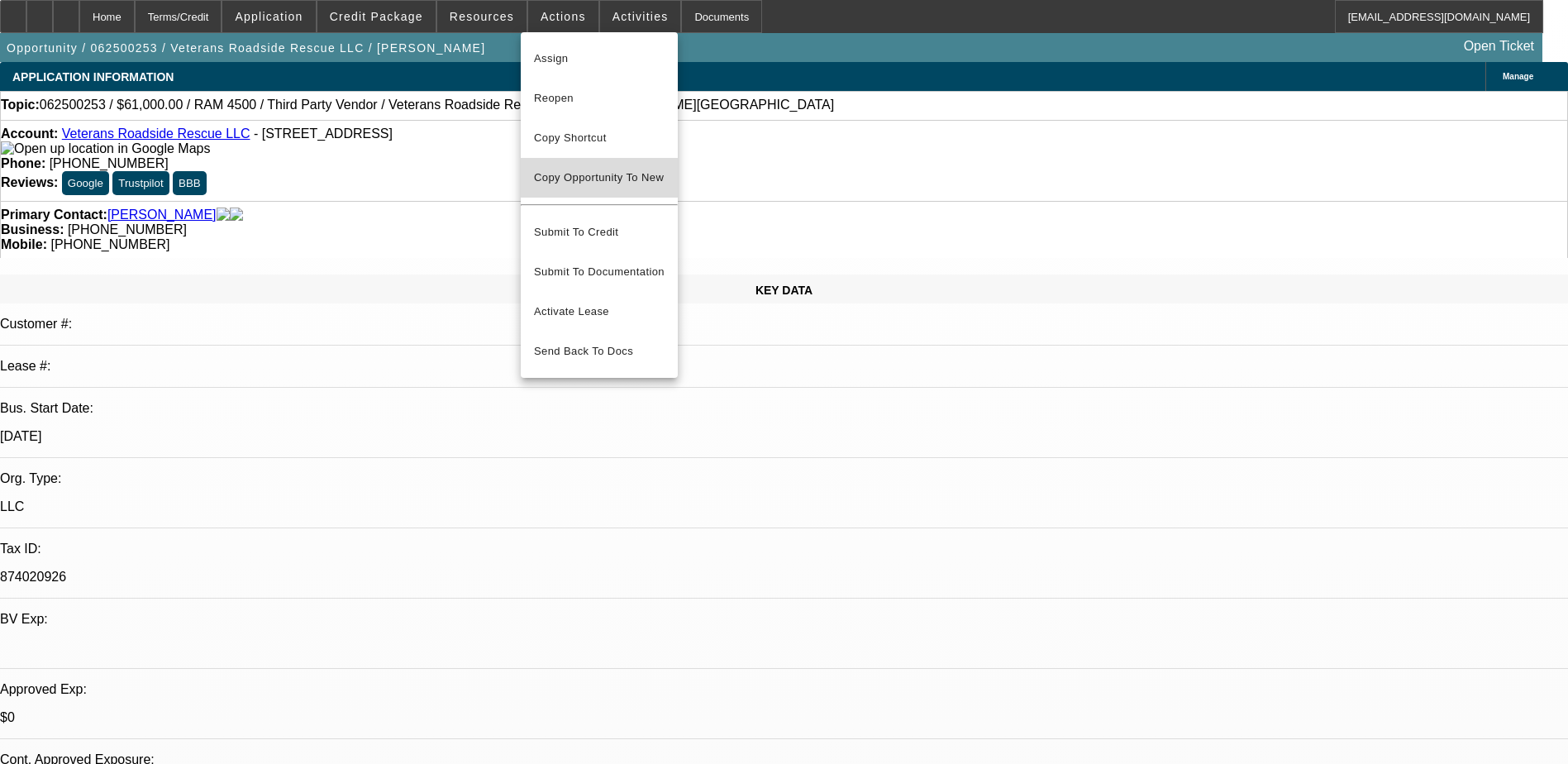
click at [596, 168] on button "Copy Opportunity To New" at bounding box center [599, 177] width 157 height 40
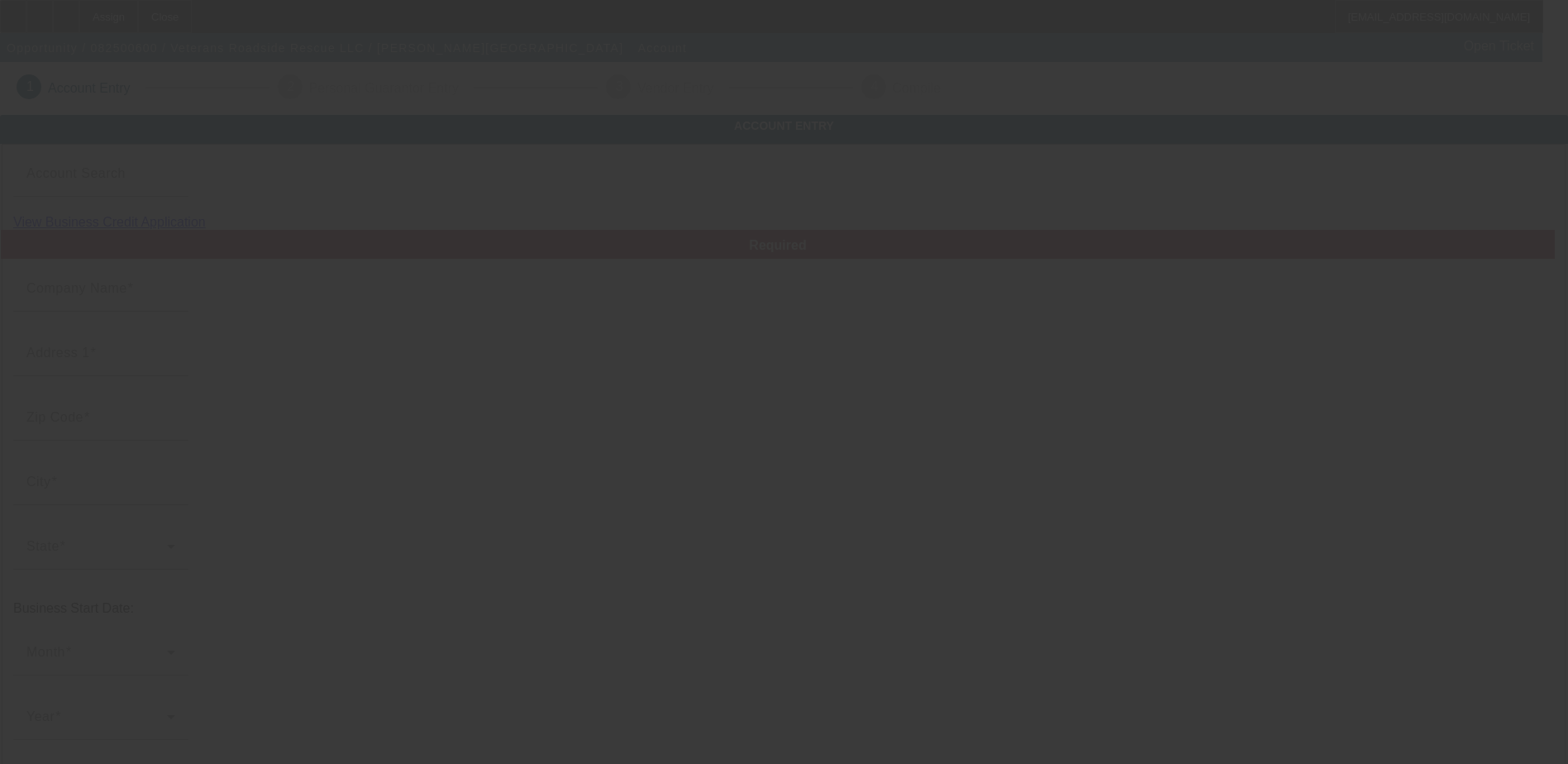
type input "Veterans Roadside Rescue LLC"
type input "1815 Lebanon Pike"
type input "37210"
type input "[GEOGRAPHIC_DATA]"
type input "[PHONE_NUMBER]"
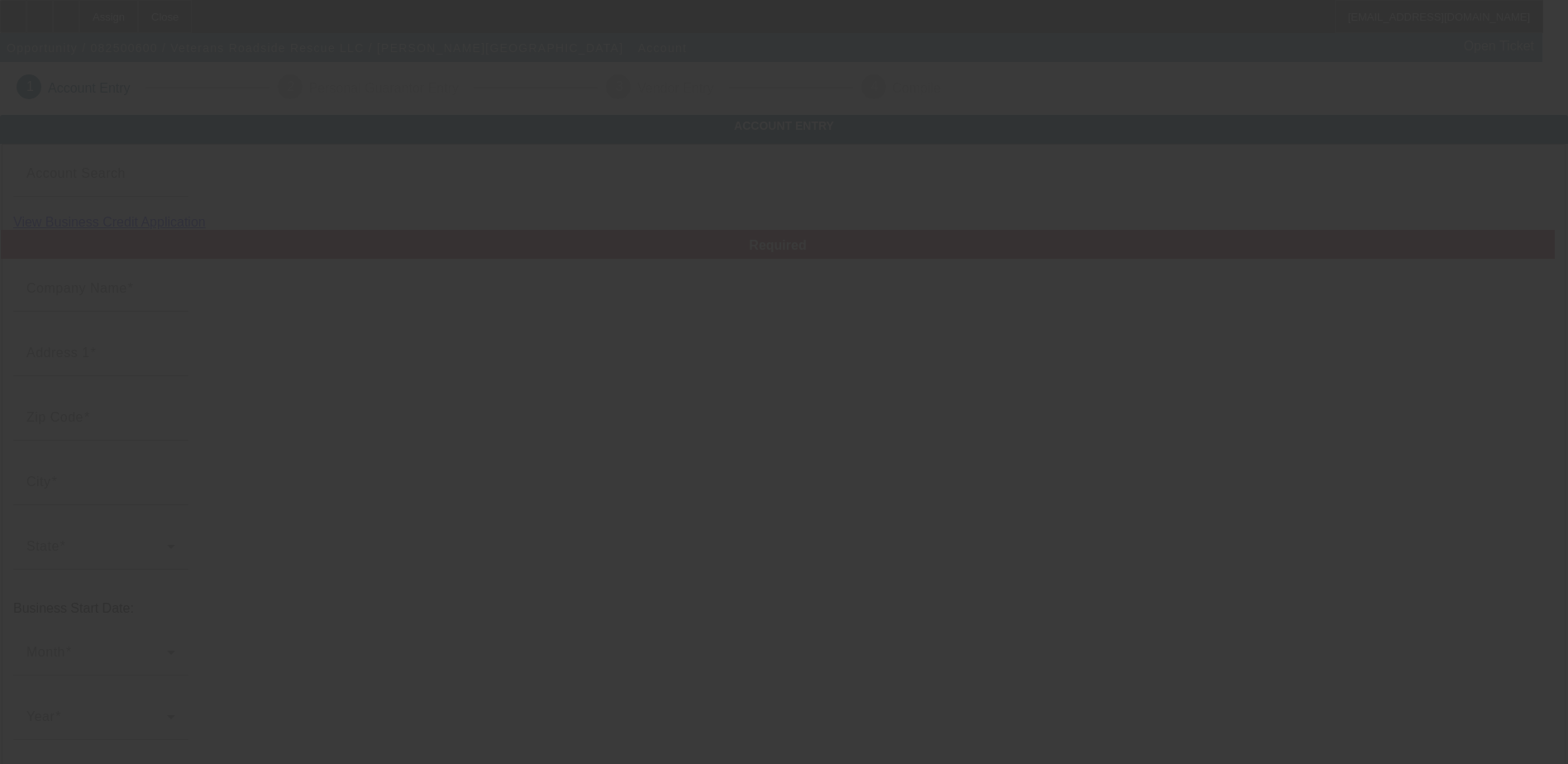
type input "freedomroadsideservices@outlook.com"
type input "874020926"
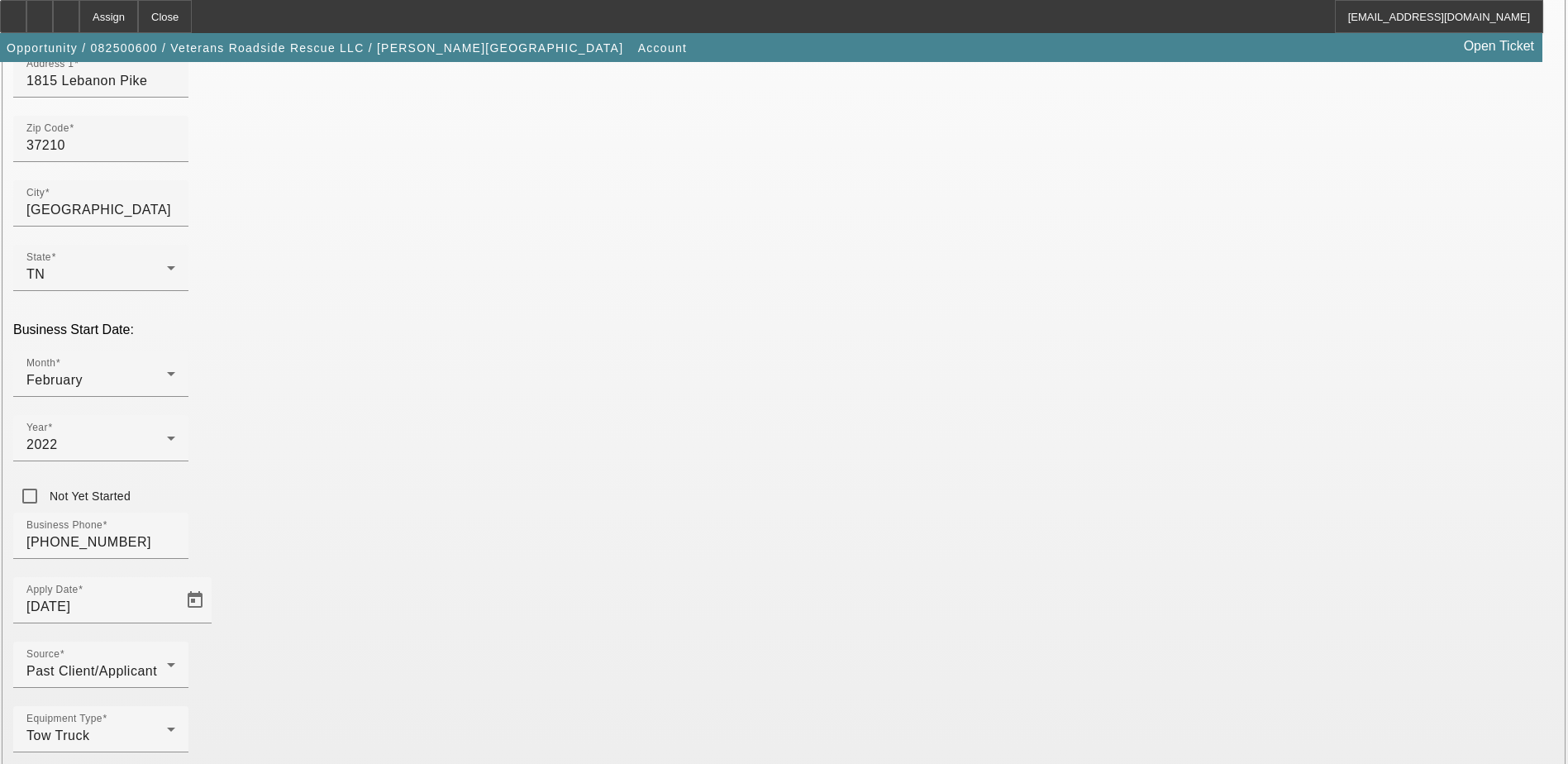
scroll to position [295, 0]
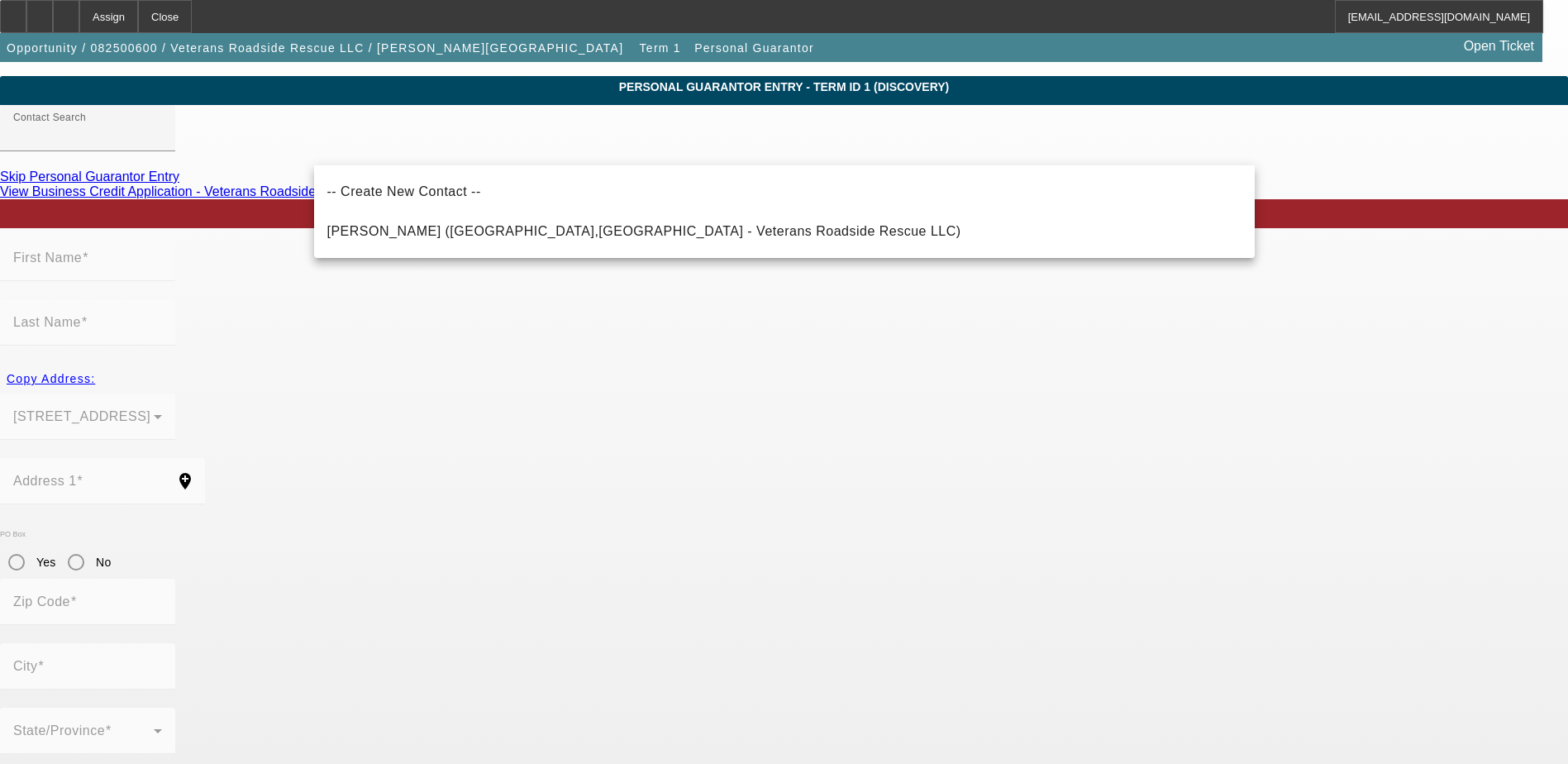
scroll to position [59, 0]
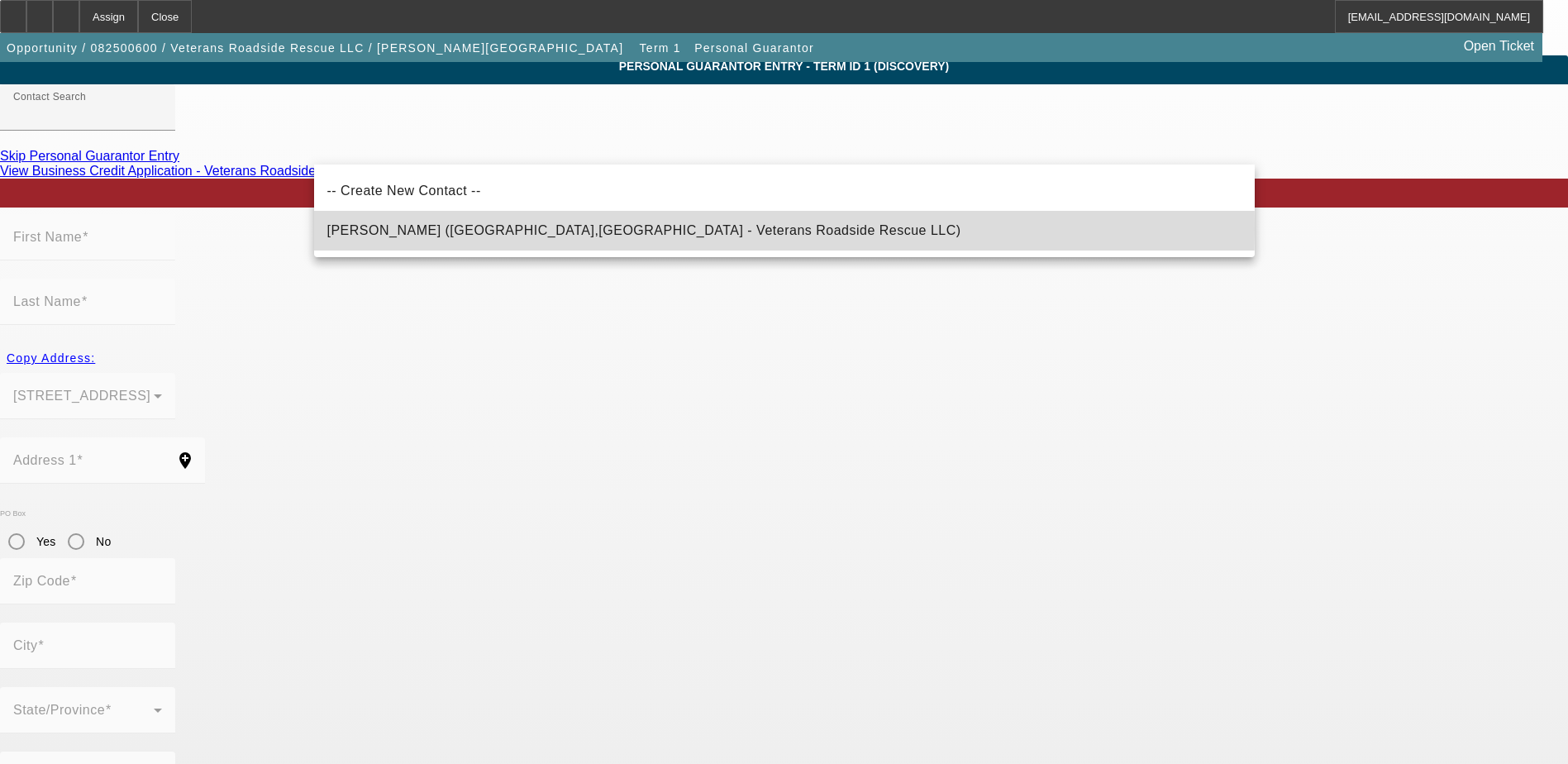
click at [461, 229] on span "Watts, Tyler (Gallatin,TN - Veterans Roadside Rescue LLC)" at bounding box center [645, 230] width 634 height 14
type input "Watts, Tyler (Gallatin,TN - Veterans Roadside Rescue LLC)"
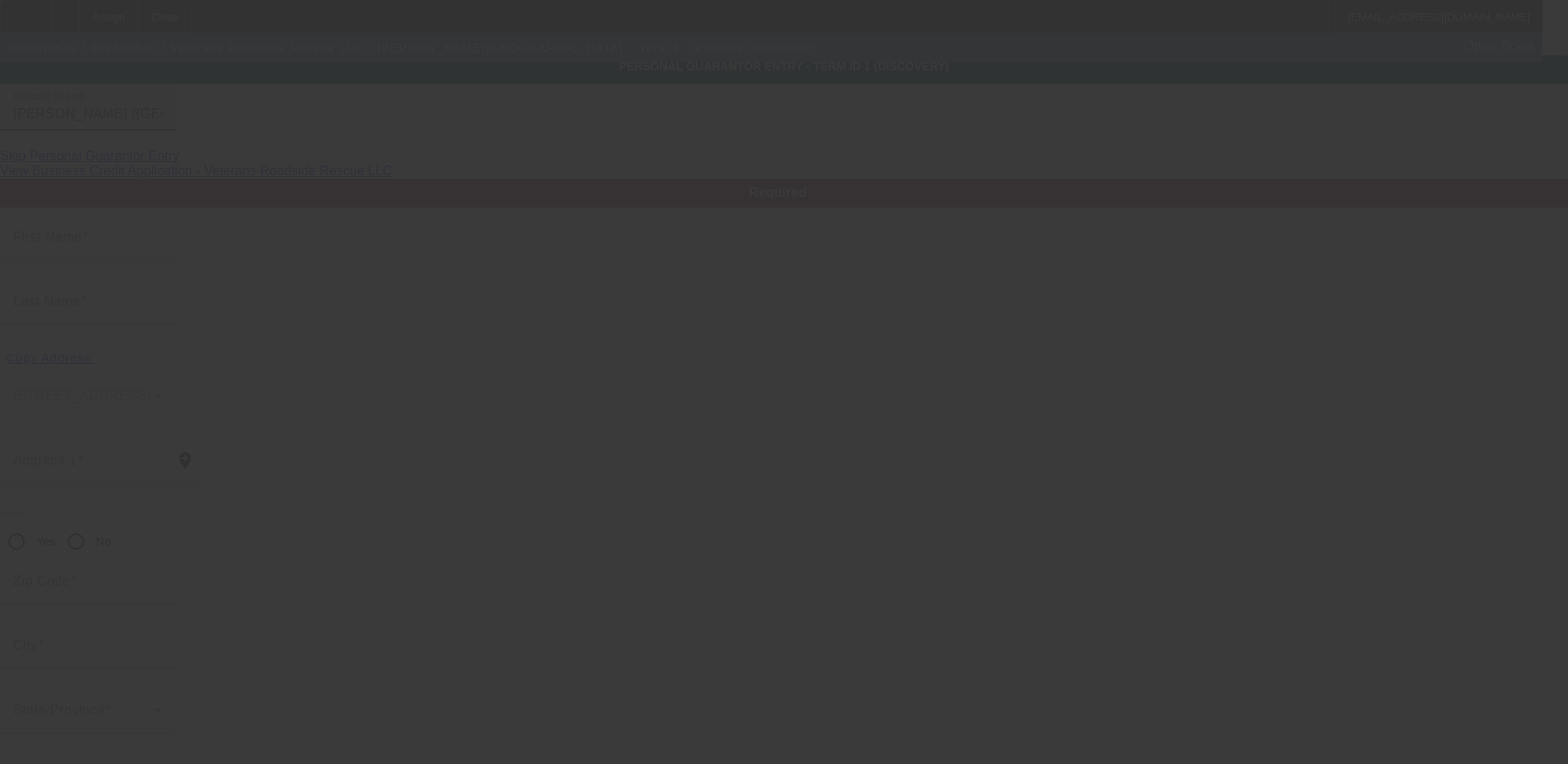
type input "Tyler"
type input "Watts"
type input "104 wayward pt"
radio input "true"
type input "37066"
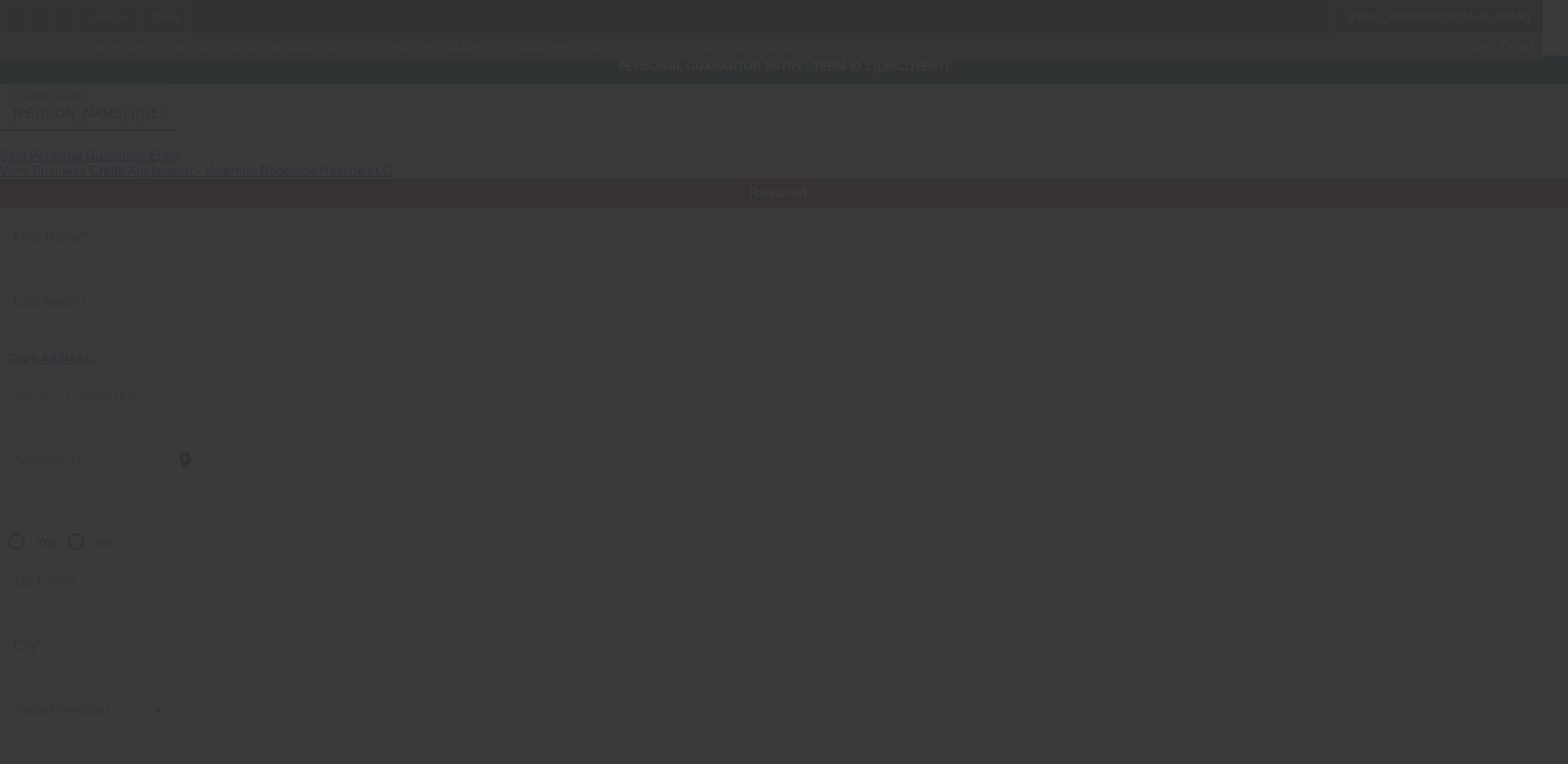
type input "Gallatin"
type input "(615) 925-2953"
type input "100"
type input "414-69-2559"
type input "tylerwattsoffdutytn@gmail.com"
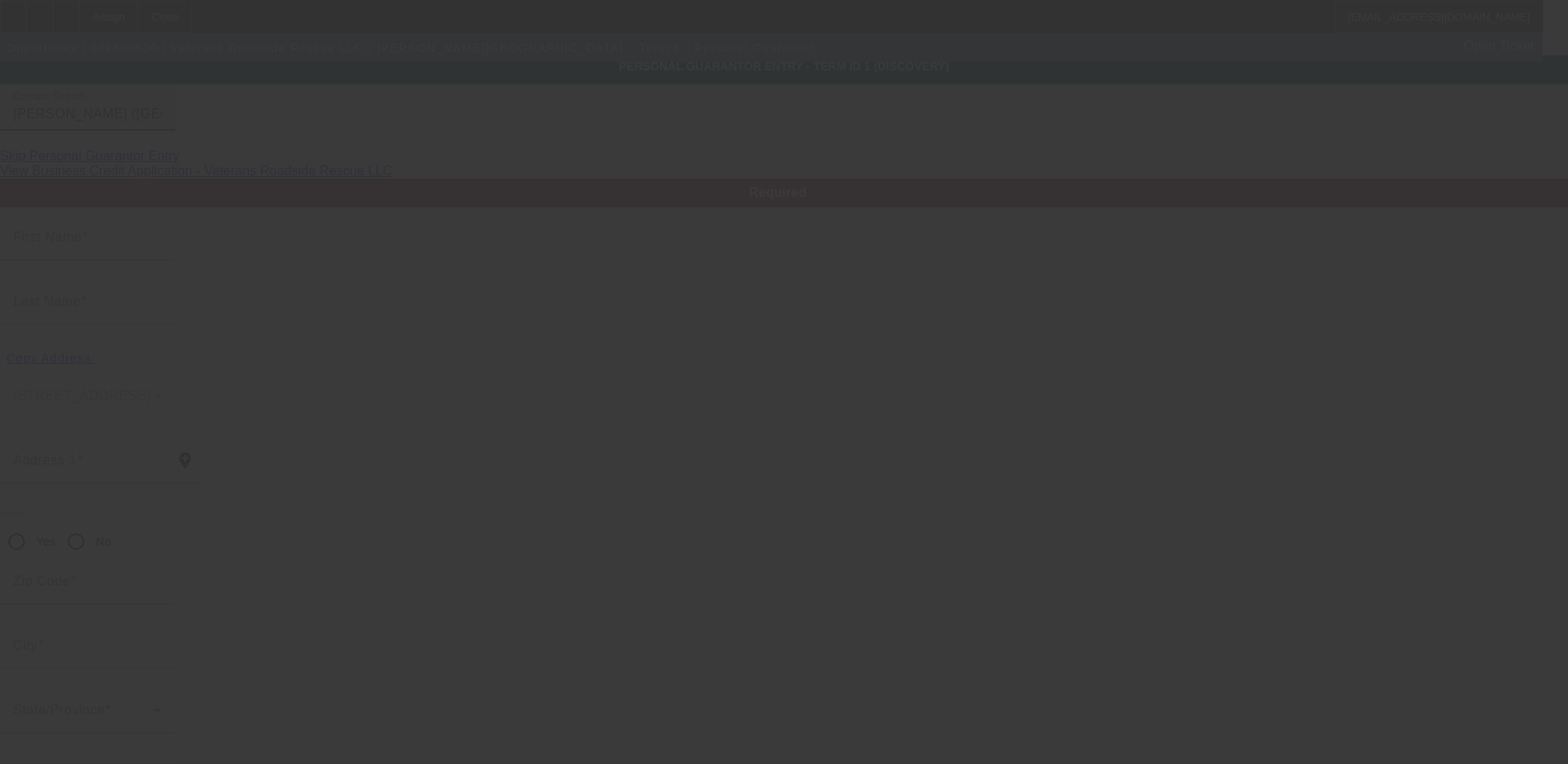
type input "(615) 892-4753"
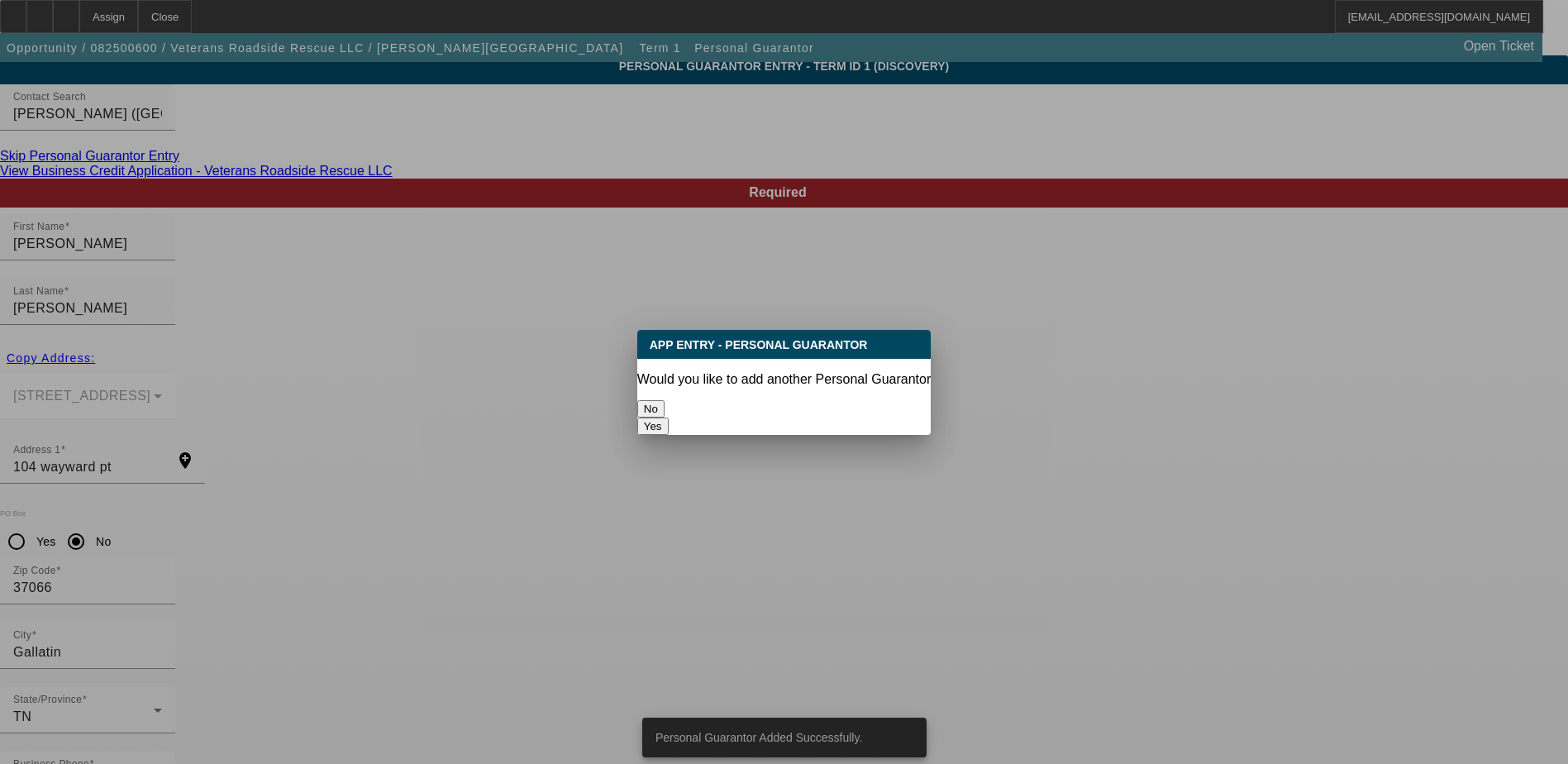
scroll to position [0, 0]
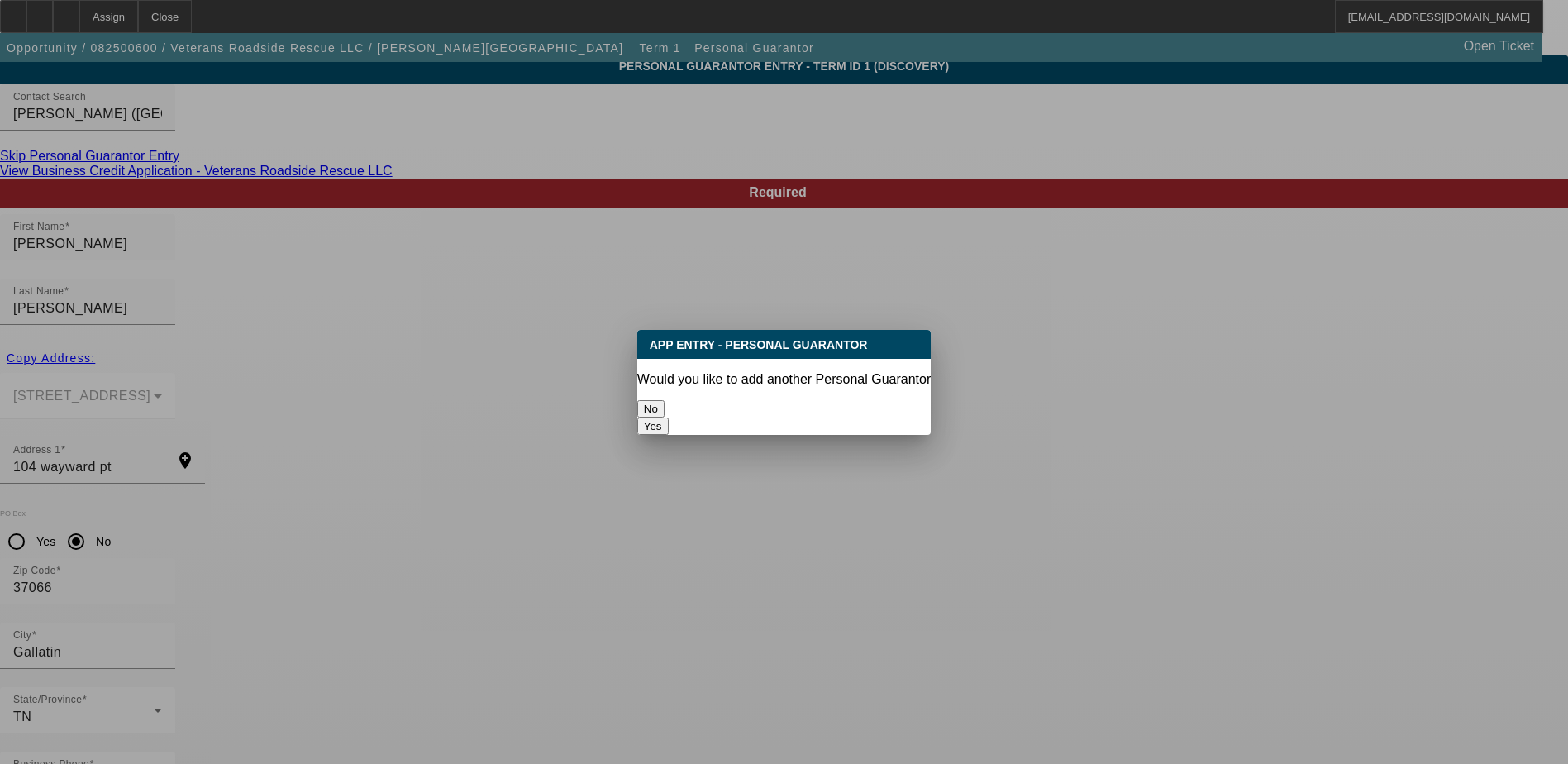
click at [665, 406] on button "No" at bounding box center [651, 408] width 28 height 18
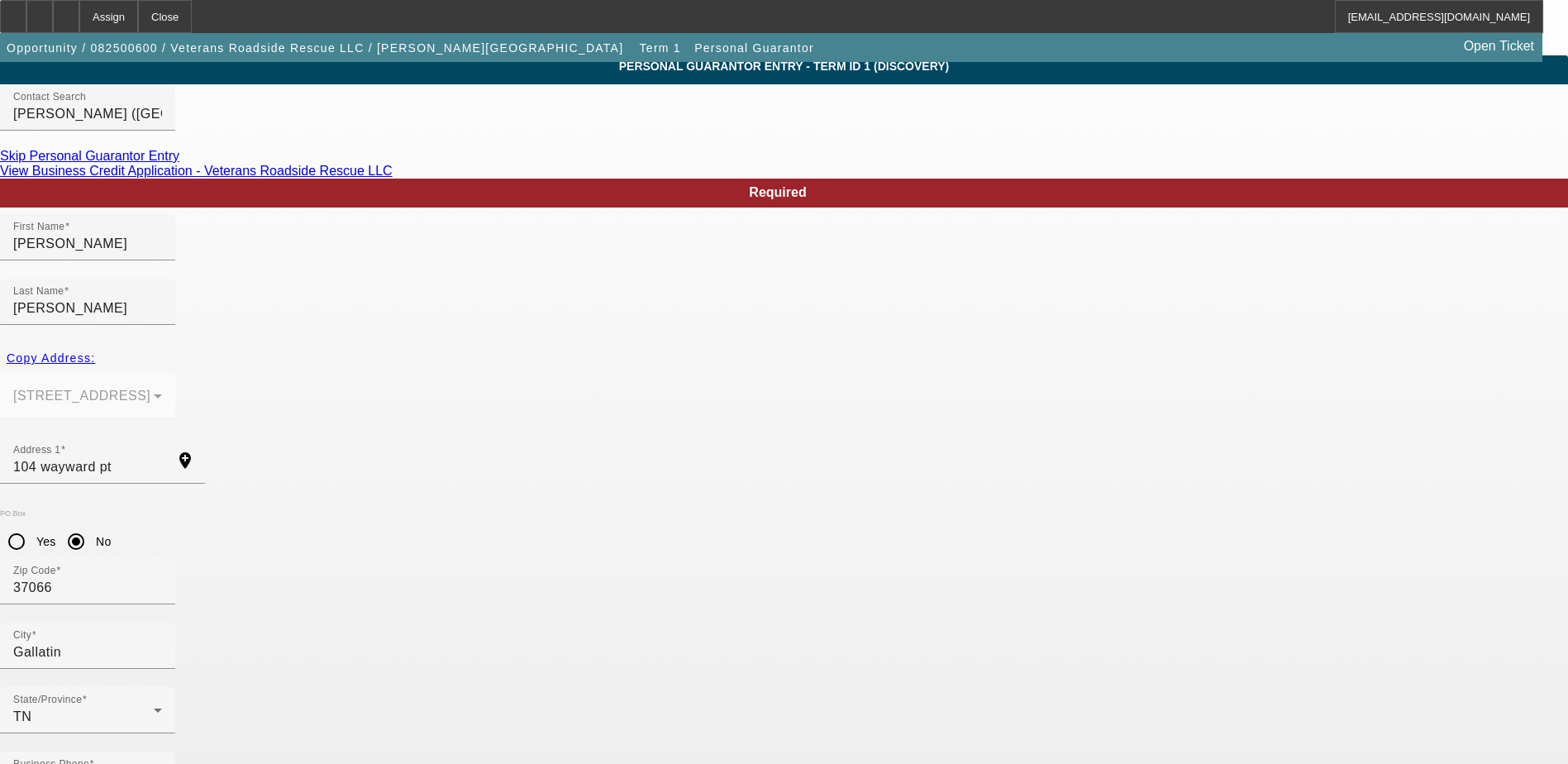
scroll to position [59, 0]
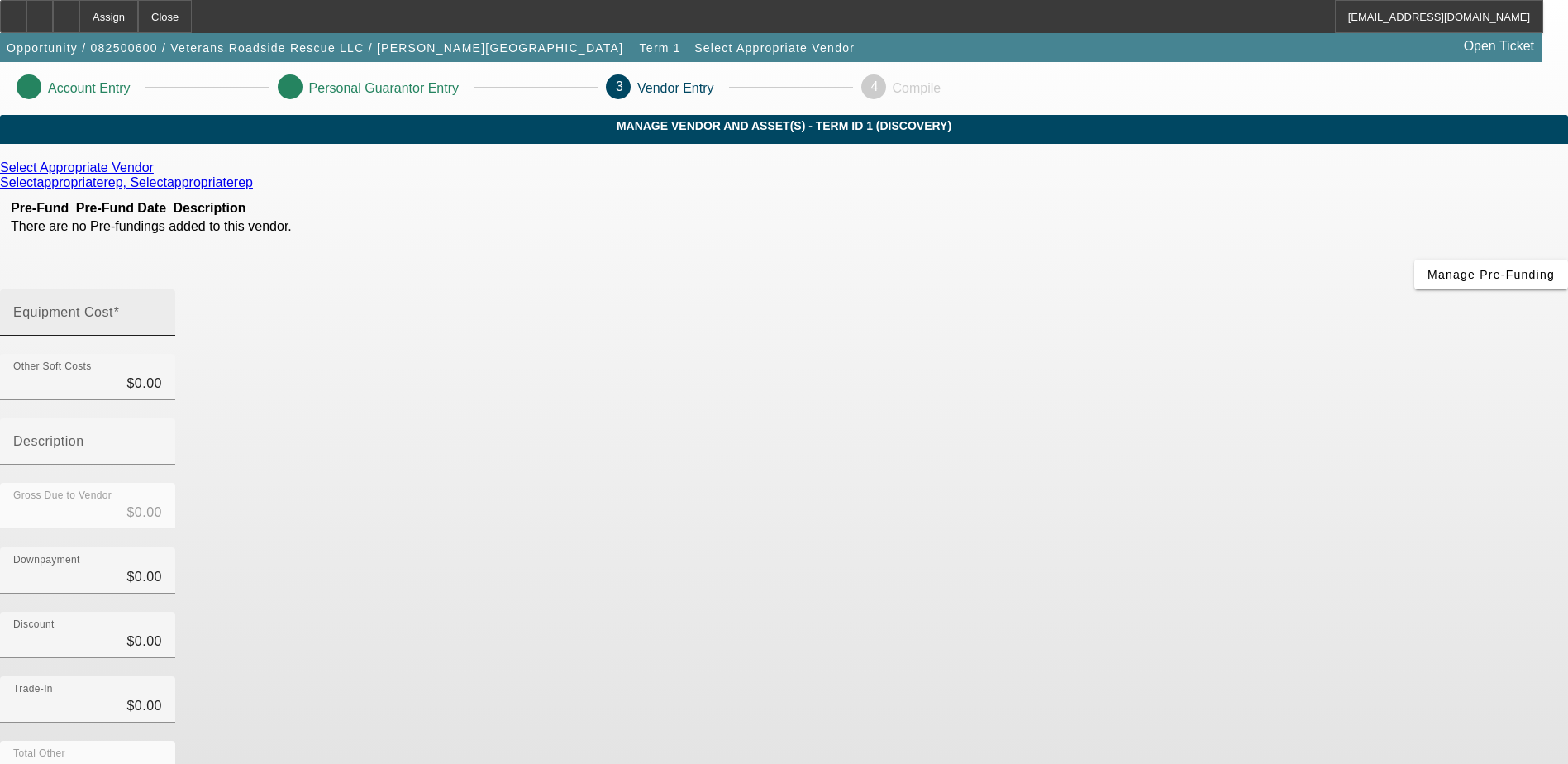
click at [162, 289] on div "Equipment Cost" at bounding box center [87, 312] width 149 height 46
type input "1"
type input "$1.00"
type input "10"
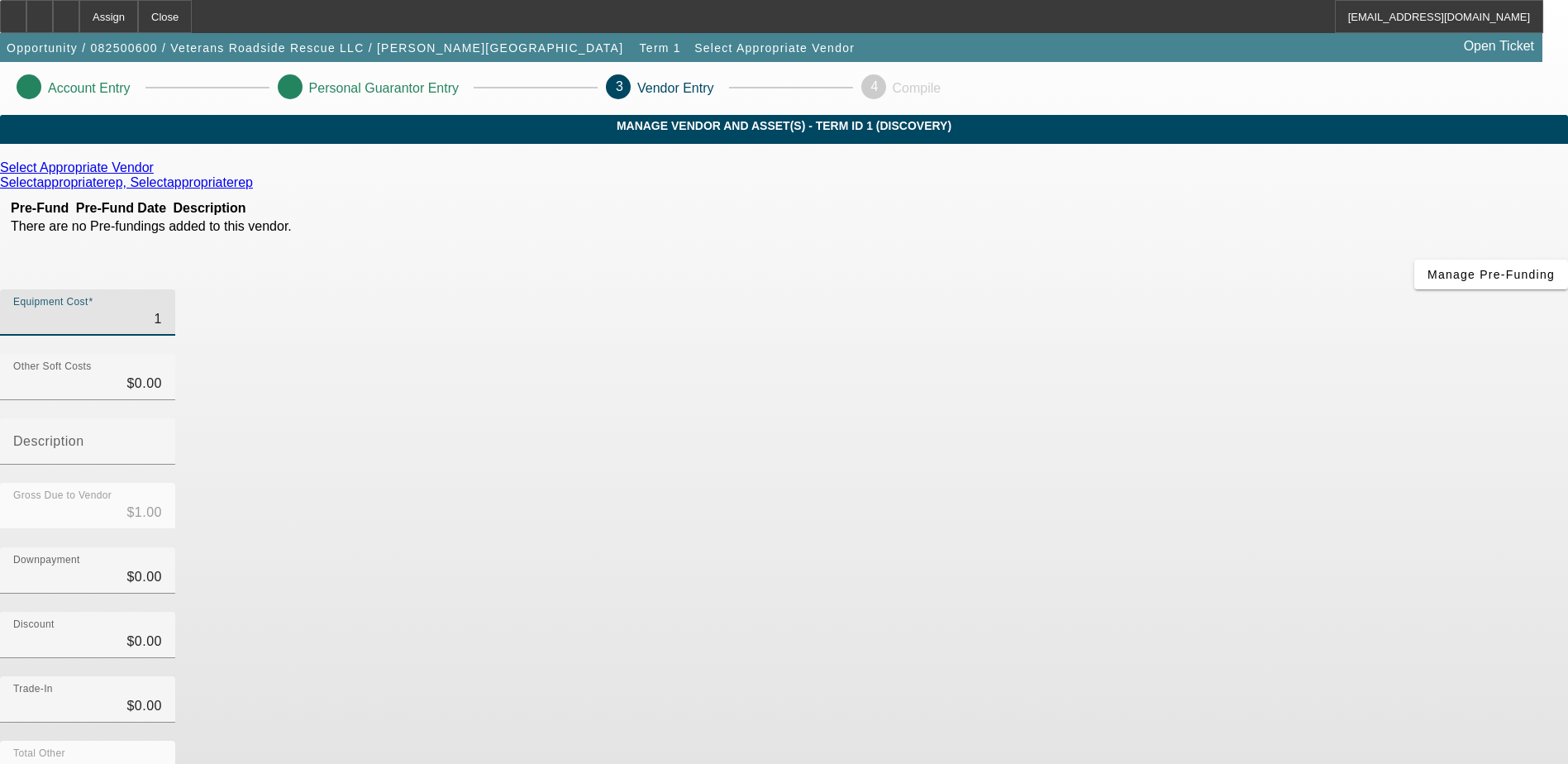
type input "$10.00"
type input "109"
type input "$109.00"
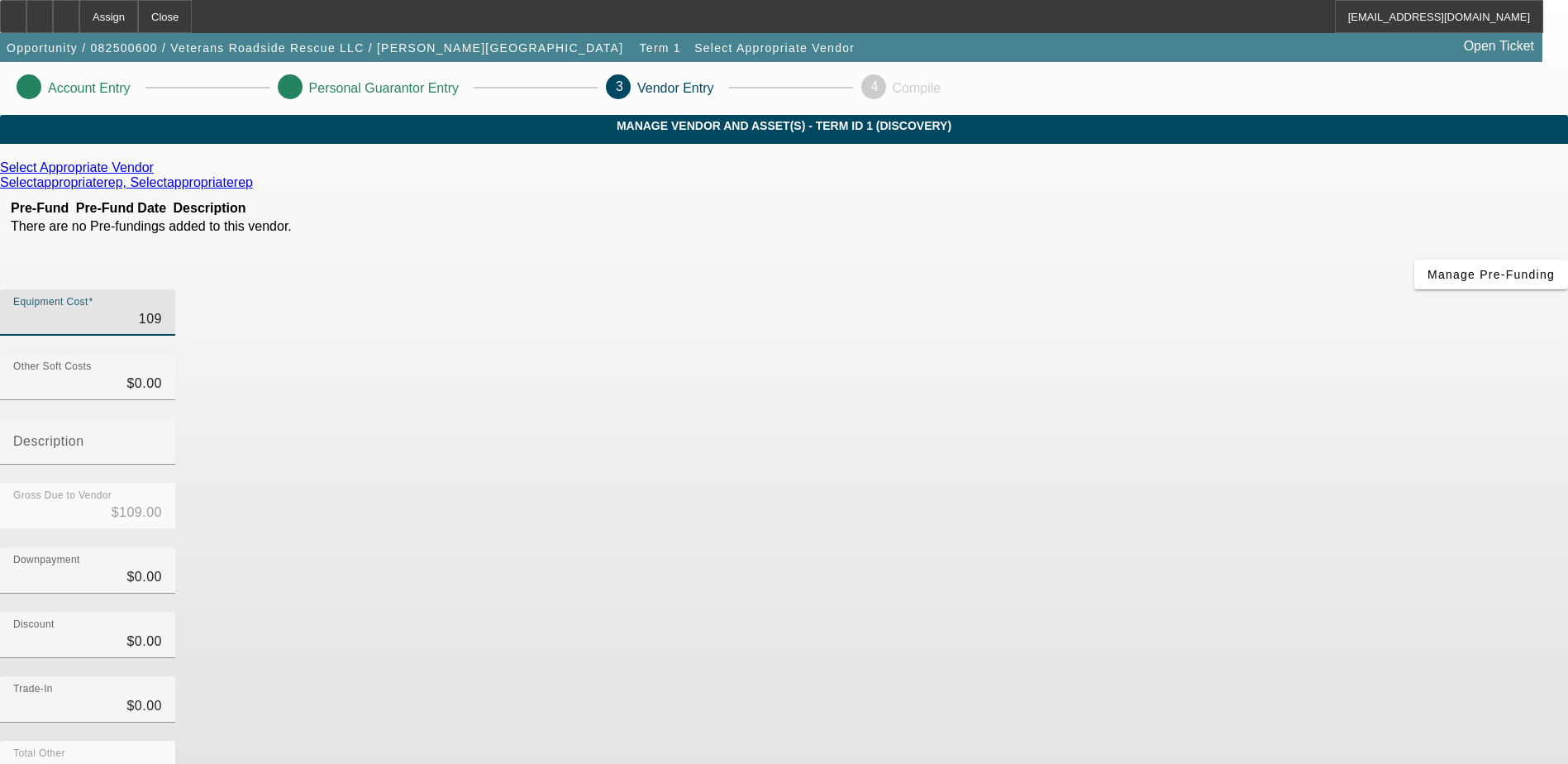
type input "1090"
type input "$1,090.00"
type input "10900"
type input "$10,900.00"
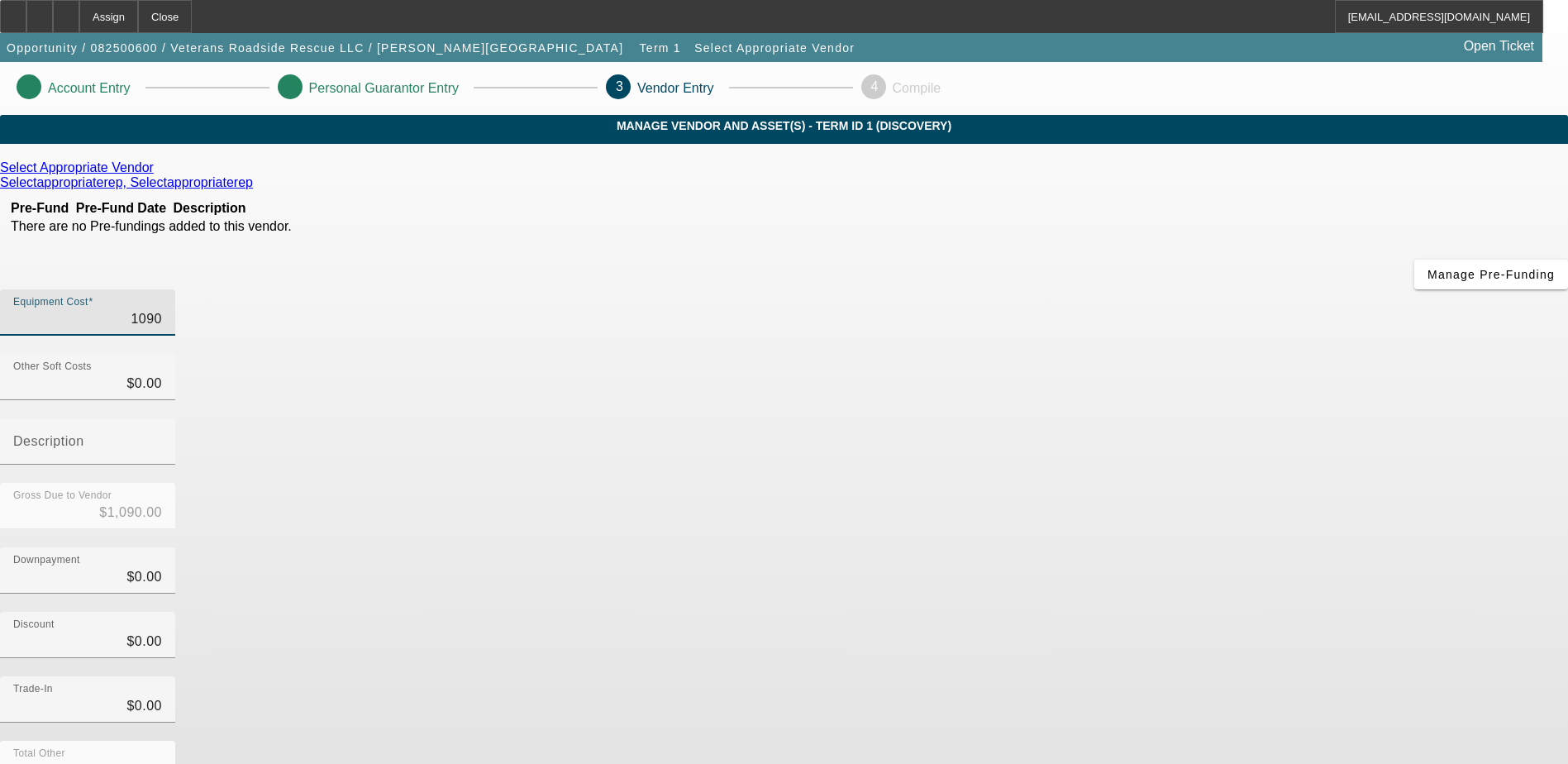
type input "$10,900.00"
type input "109000"
type input "$109,000.00"
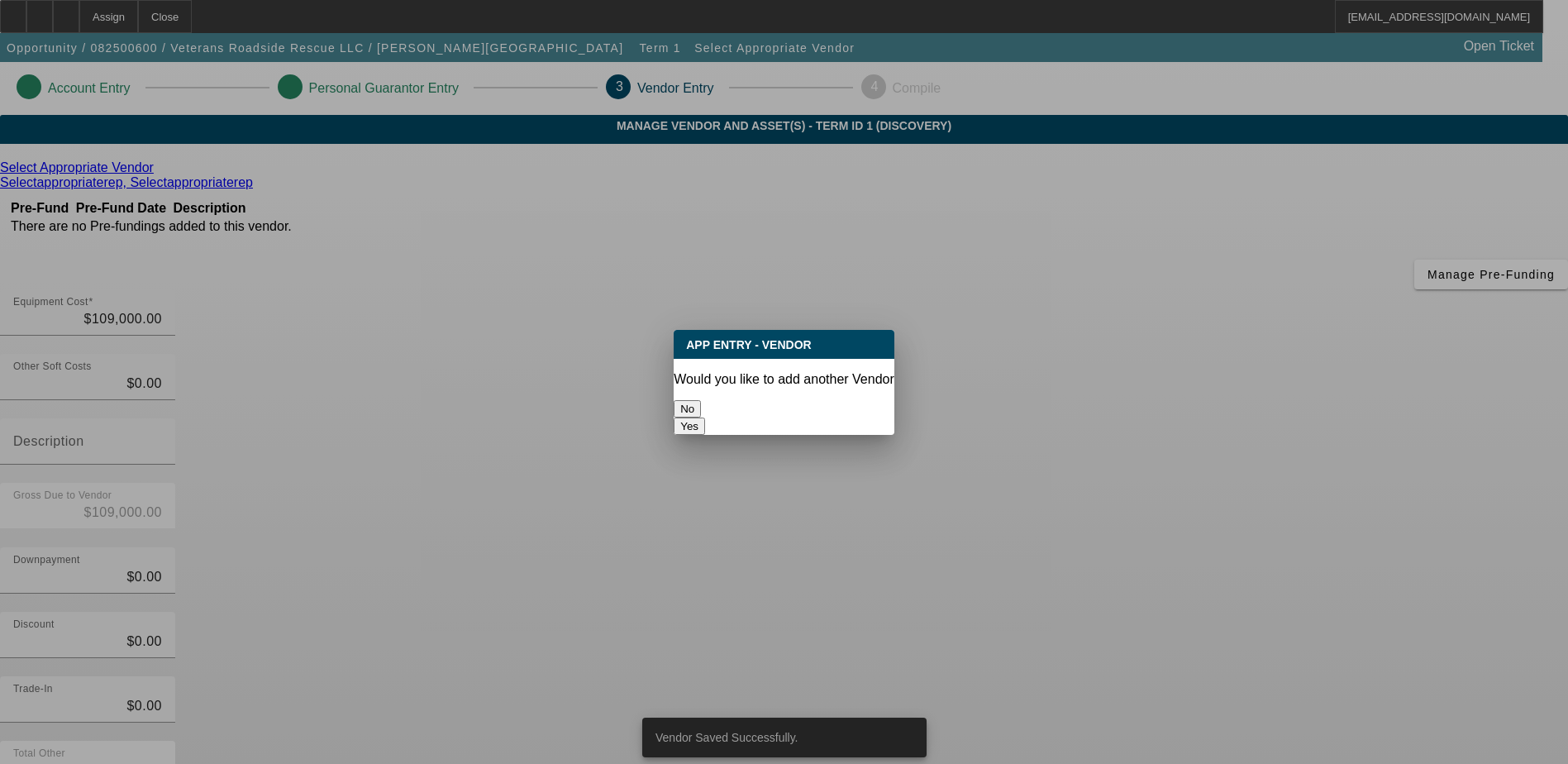
click at [701, 400] on button "No" at bounding box center [688, 408] width 28 height 18
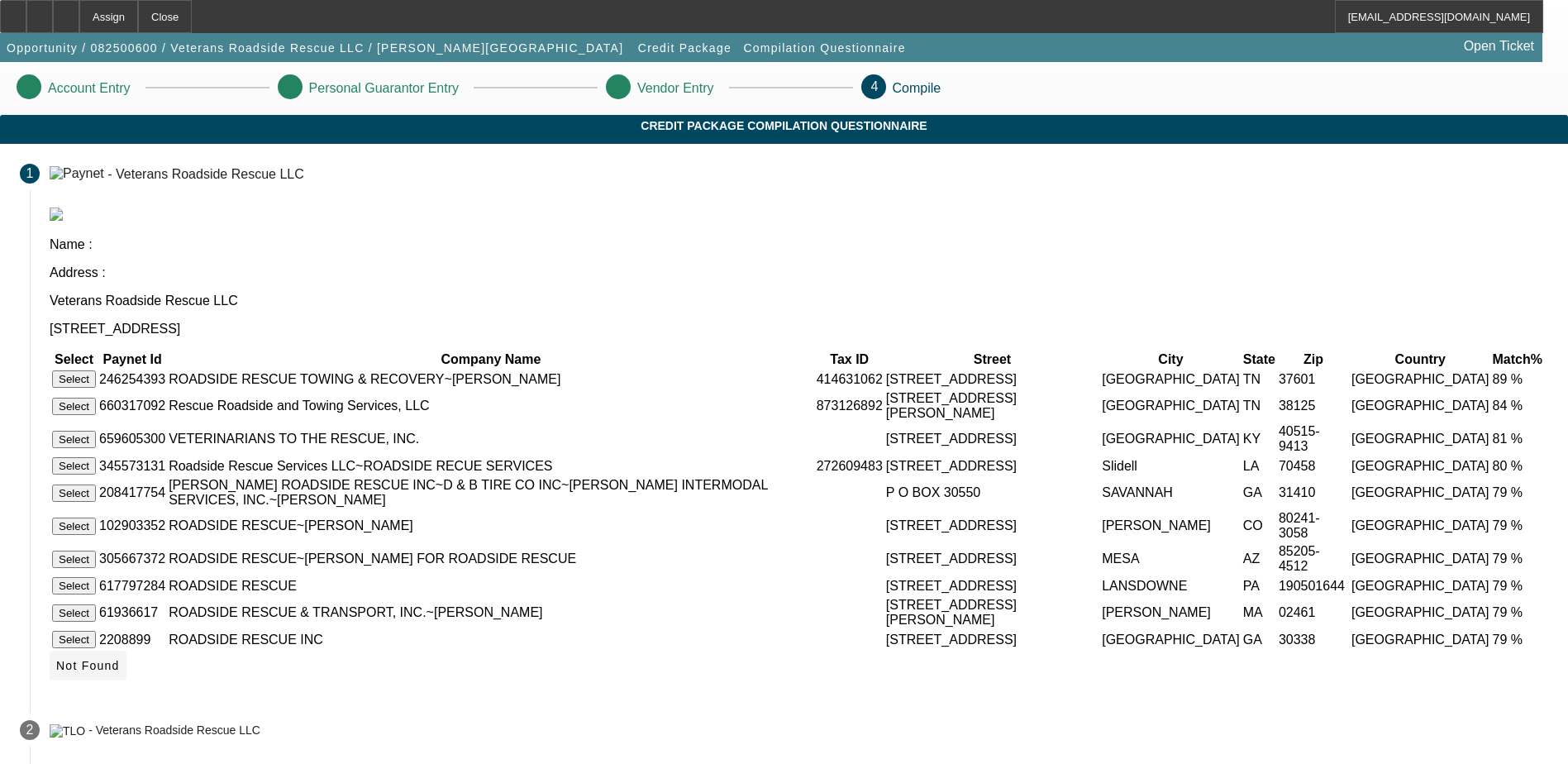
click at [120, 662] on span "Not Found" at bounding box center [88, 666] width 64 height 13
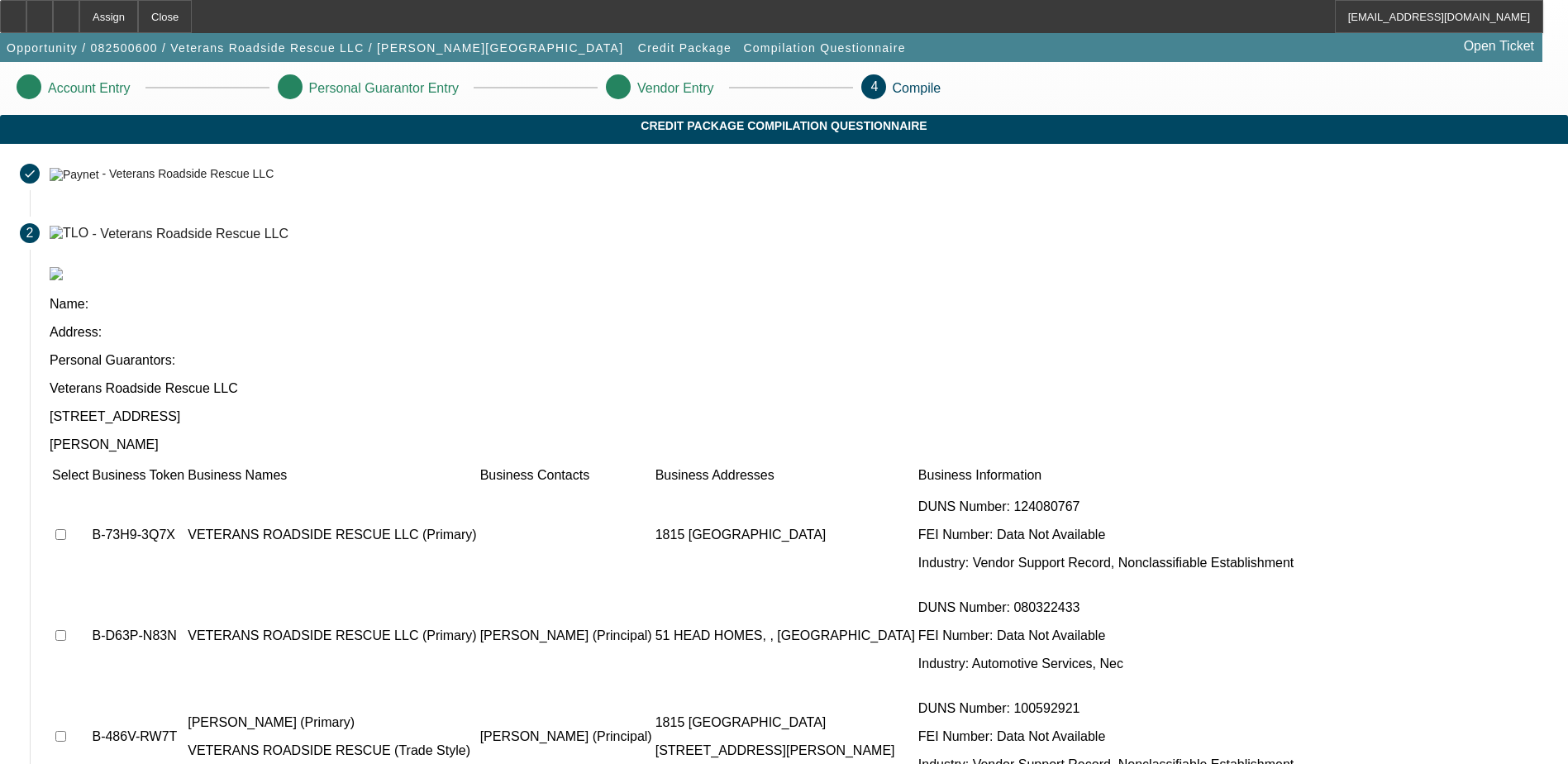
click at [90, 486] on td at bounding box center [70, 535] width 38 height 99
click at [66, 529] on input "checkbox" at bounding box center [61, 535] width 11 height 11
checkbox input "true"
click at [90, 587] on td at bounding box center [70, 636] width 38 height 99
click at [66, 630] on input "checkbox" at bounding box center [61, 636] width 11 height 11
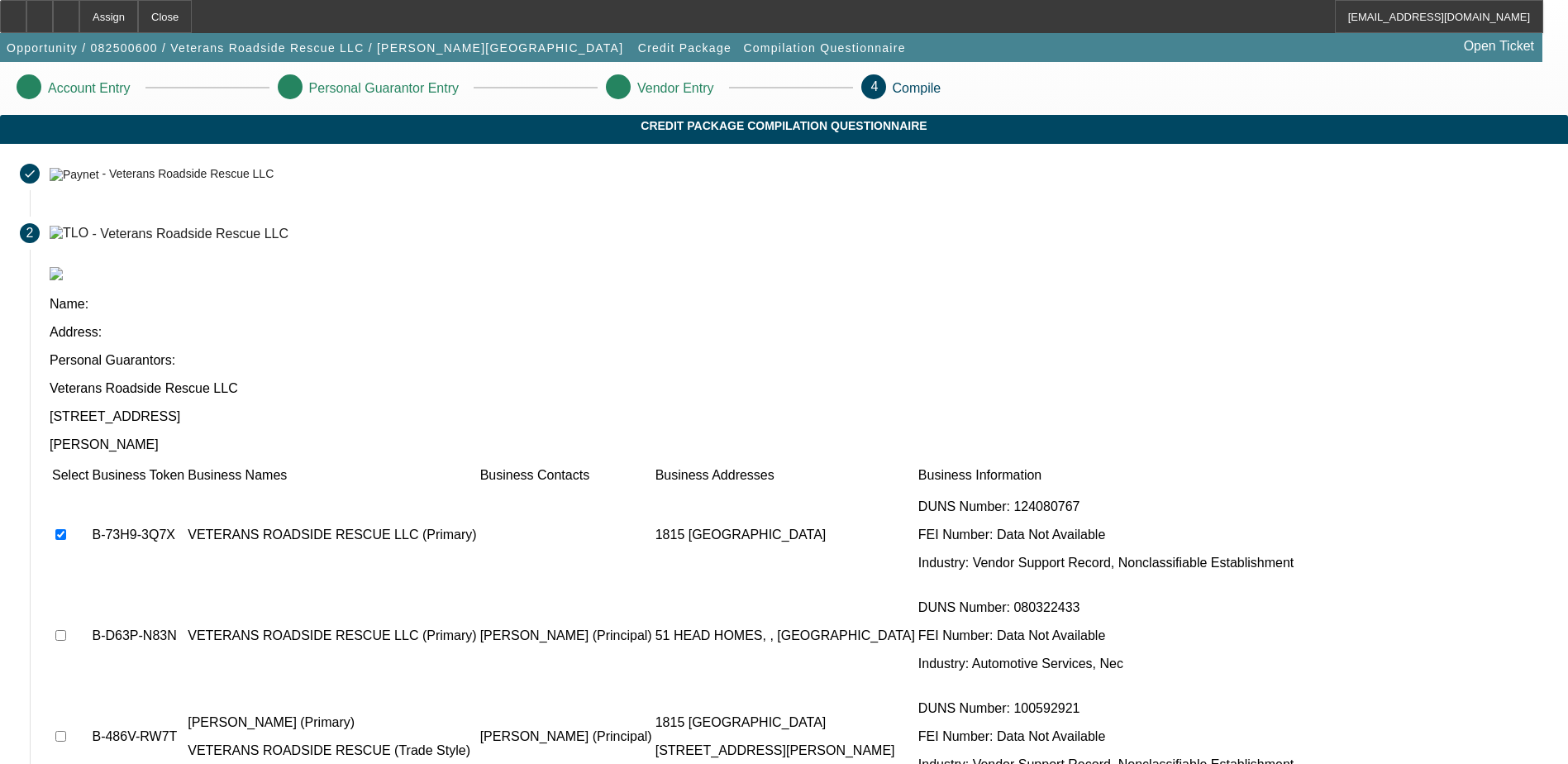
checkbox input "true"
click at [66, 731] on input "checkbox" at bounding box center [61, 736] width 11 height 11
checkbox input "true"
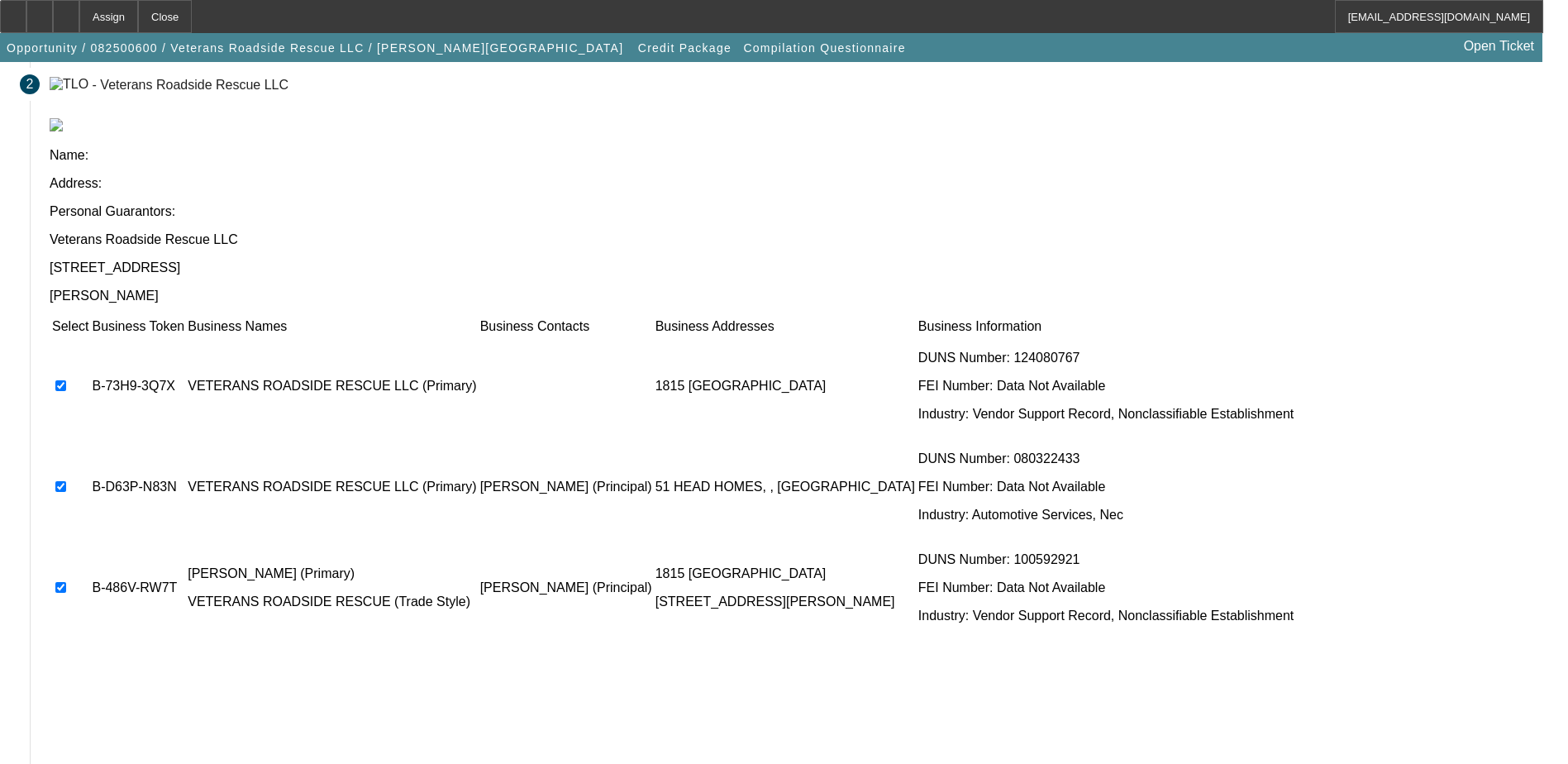
scroll to position [151, 0]
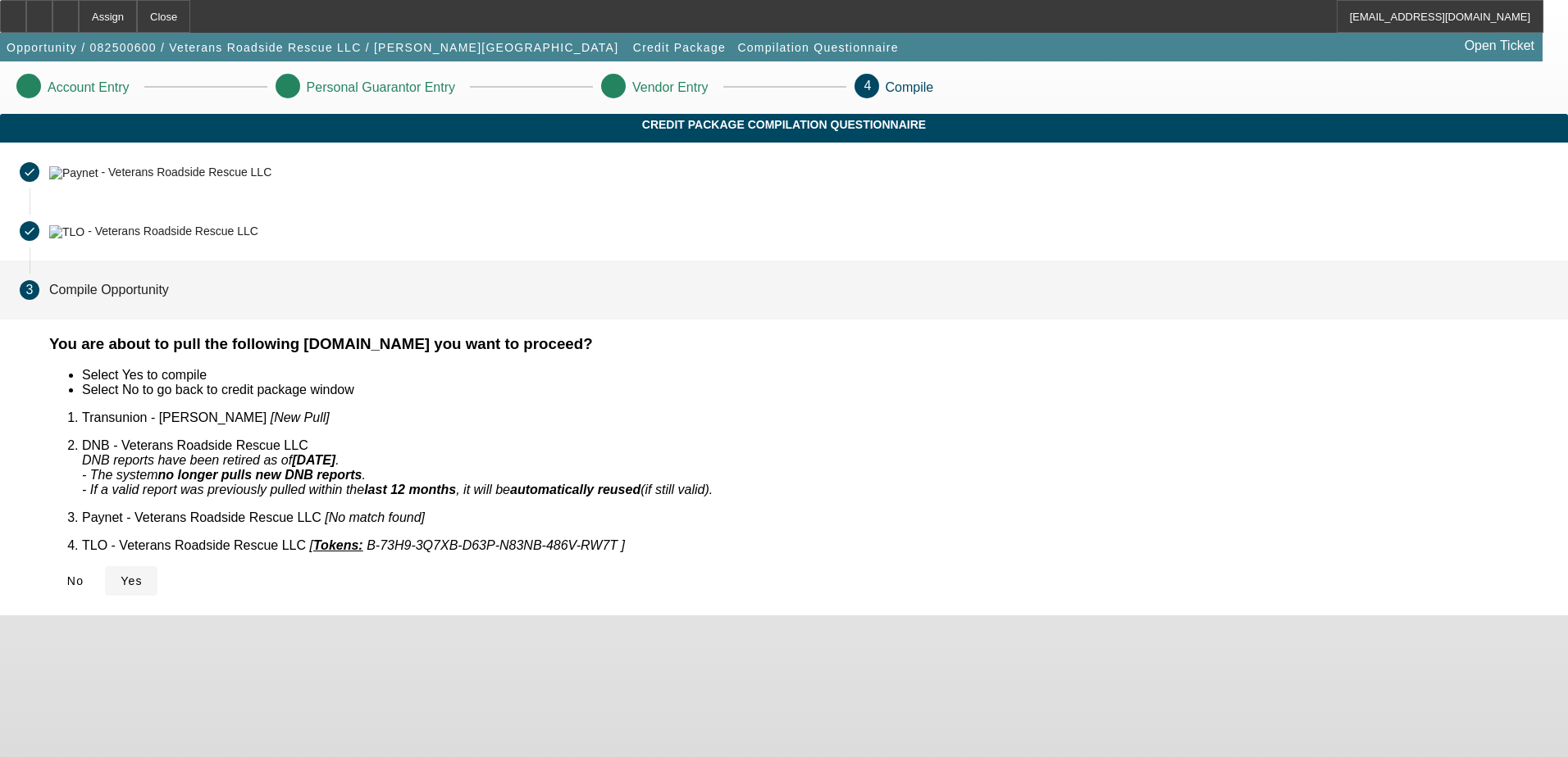
click at [143, 575] on span "Yes" at bounding box center [132, 581] width 22 height 13
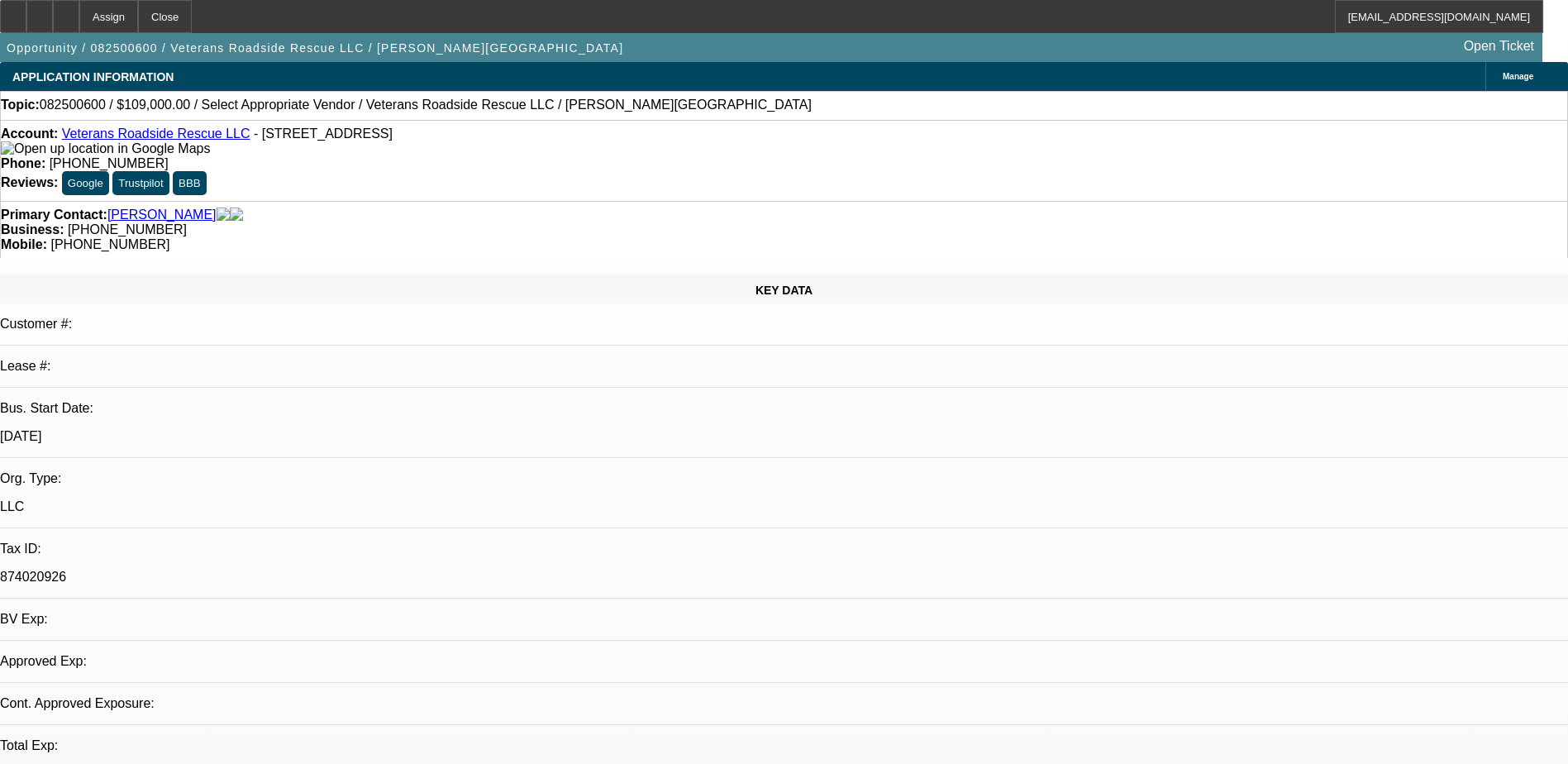
select select "0"
select select "2"
select select "0.1"
select select "4"
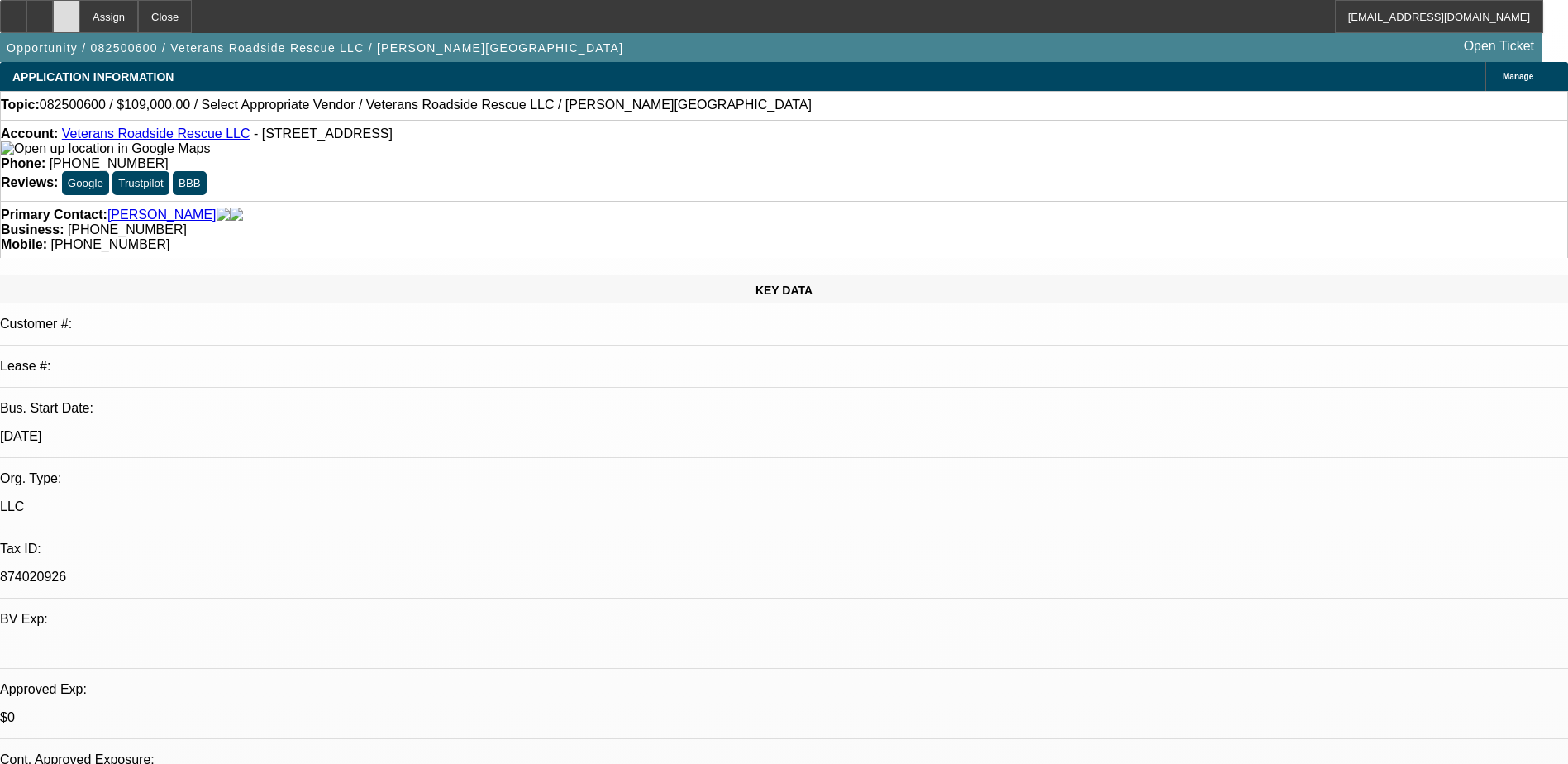
click at [66, 11] on icon at bounding box center [66, 11] width 0 height 0
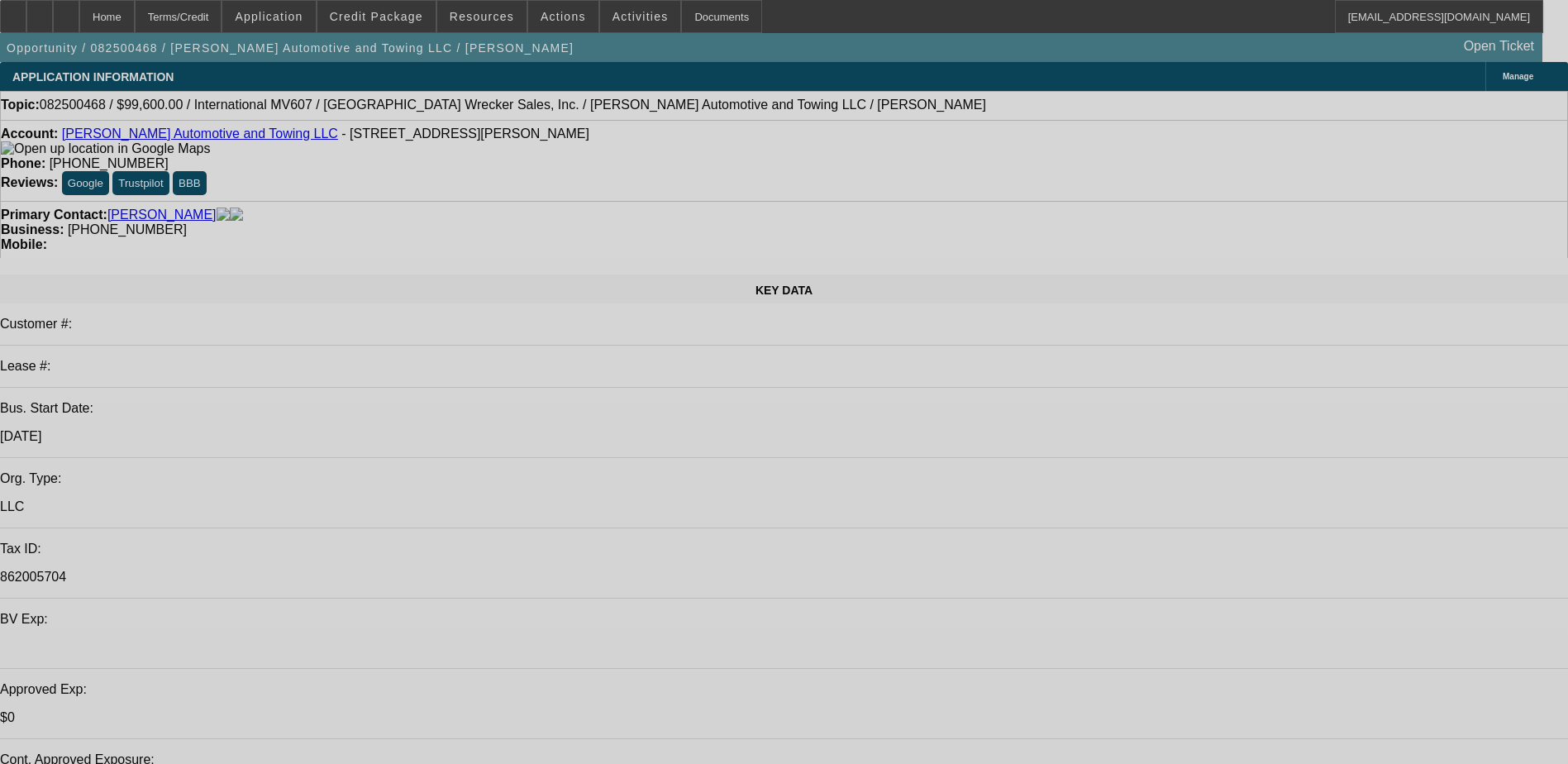
select select "0.1"
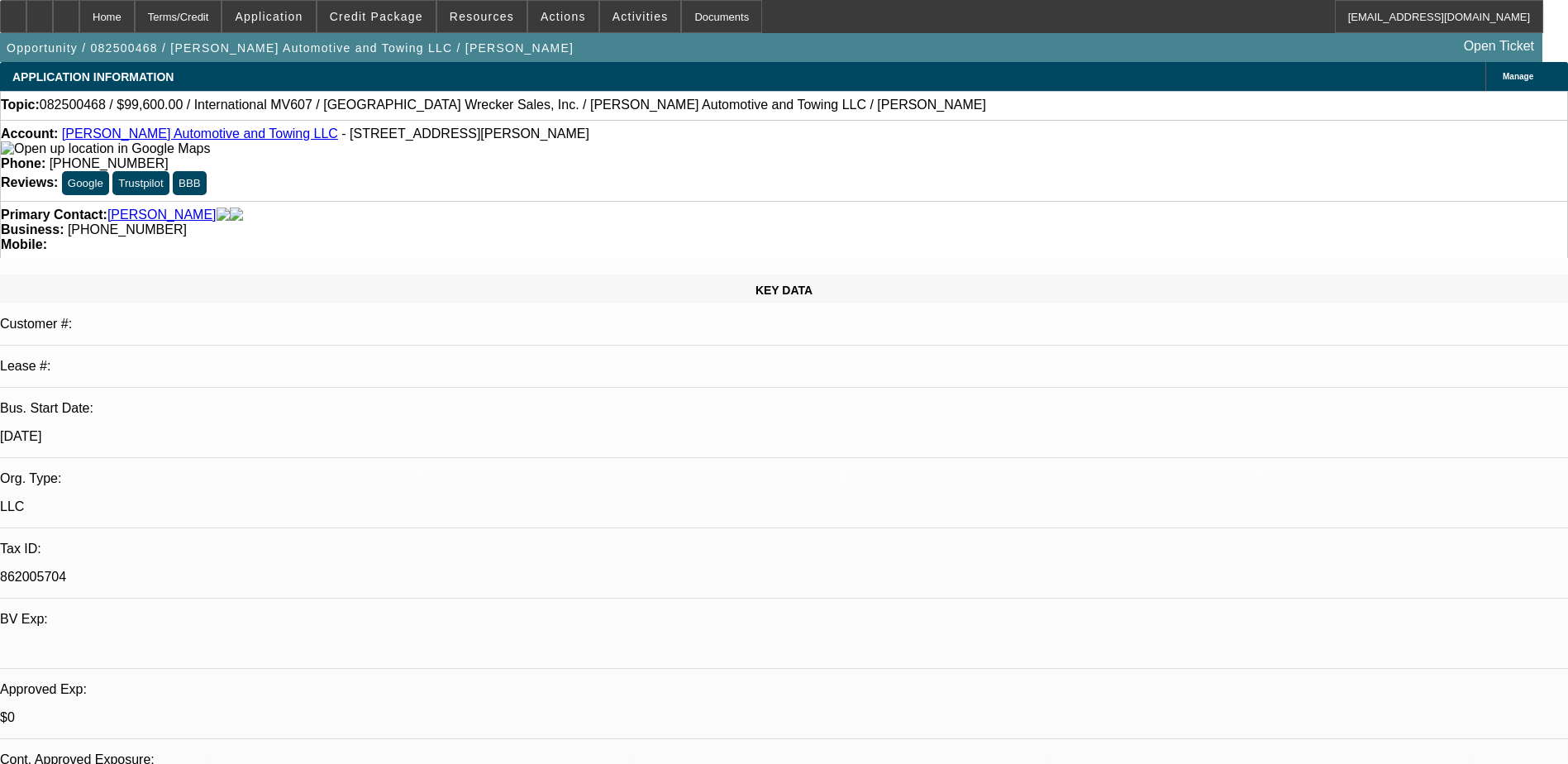
select select "2"
select select "0.1"
select select "0.2"
select select "2"
select select "0.1"
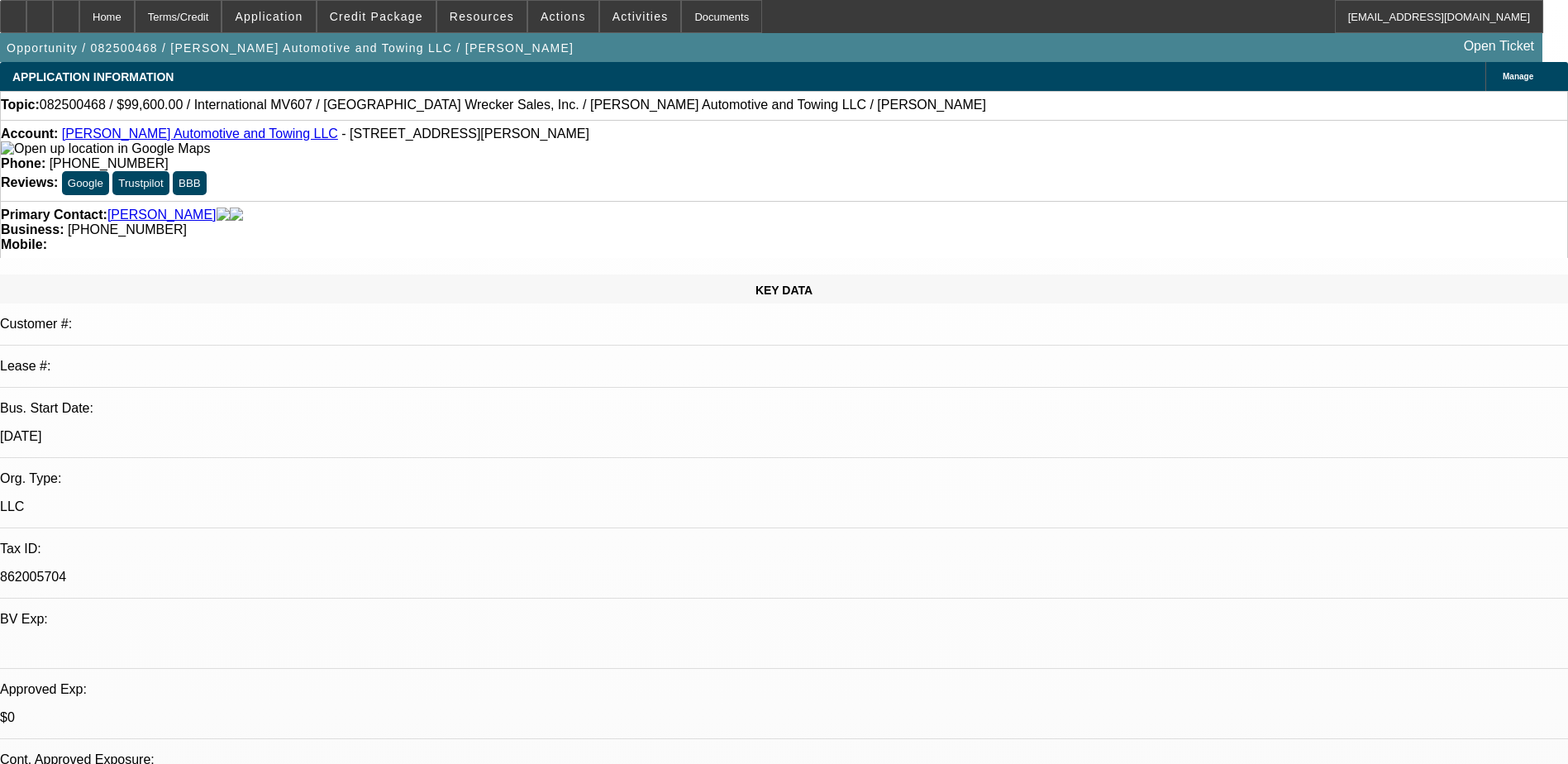
select select "0"
select select "2"
select select "0.1"
select select "1"
select select "2"
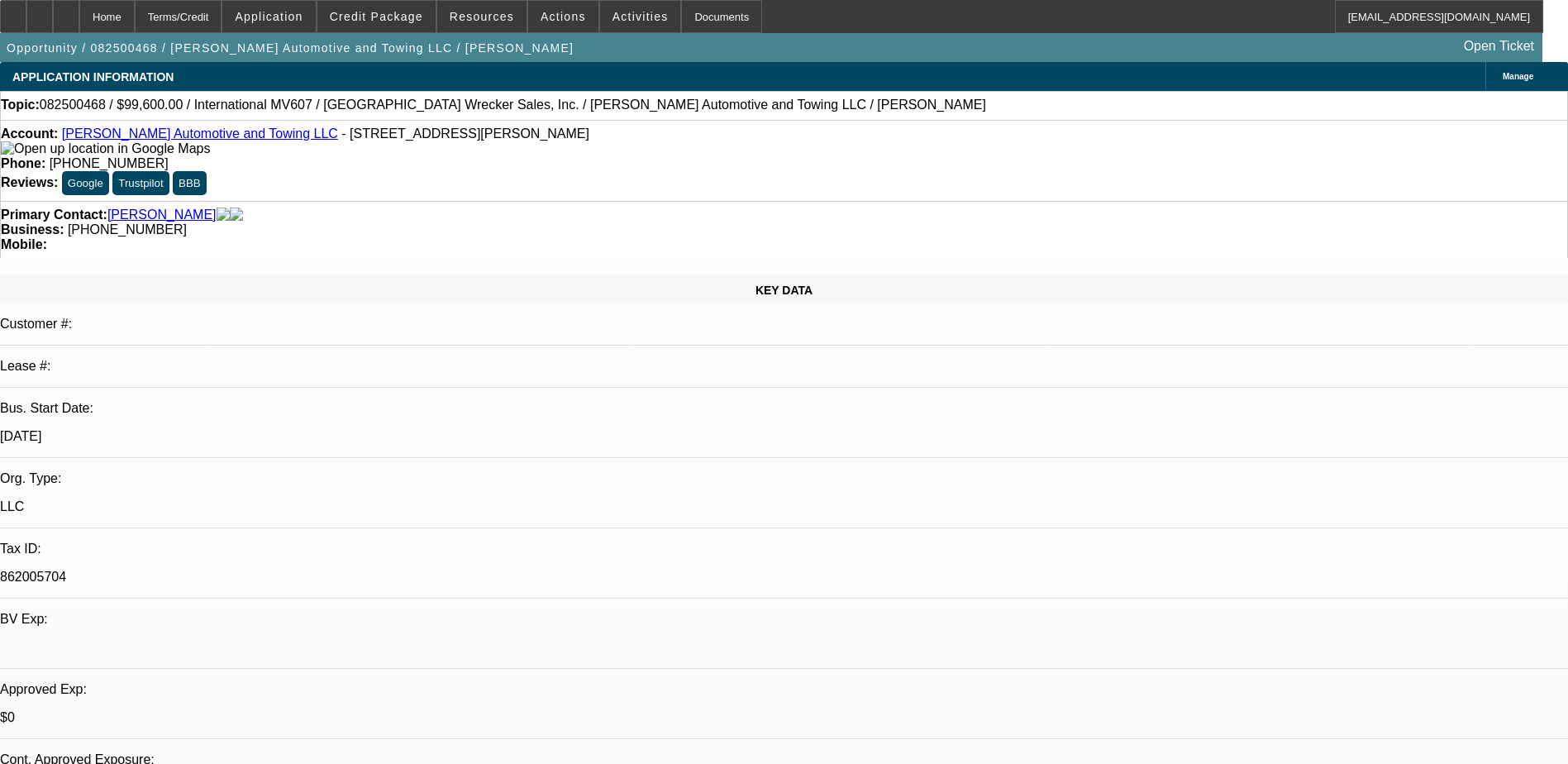
select select "4"
select select "1"
select select "2"
select select "4"
select select "1"
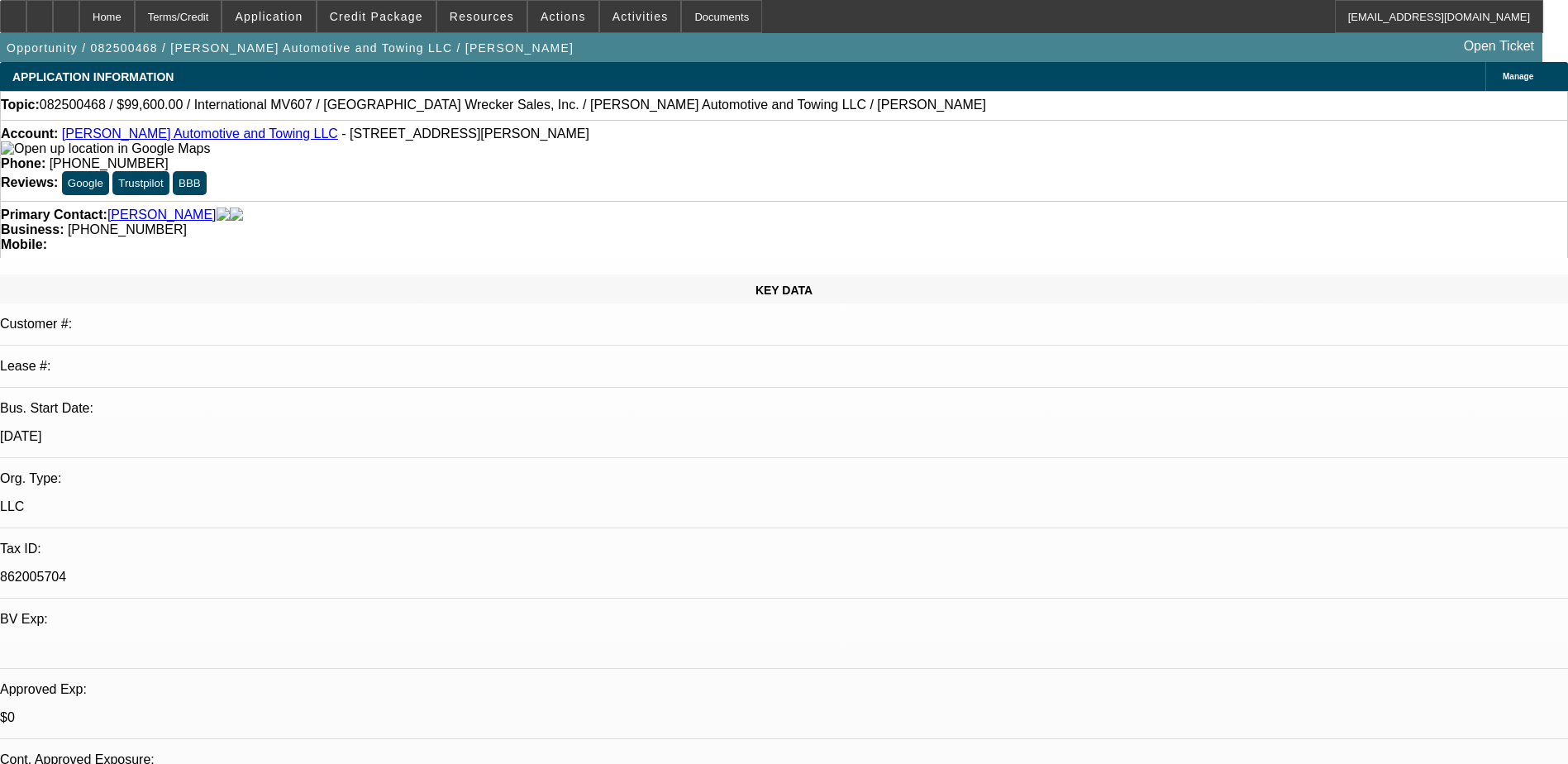
select select "2"
select select "4"
click at [374, 13] on span "Credit Package" at bounding box center [376, 17] width 93 height 13
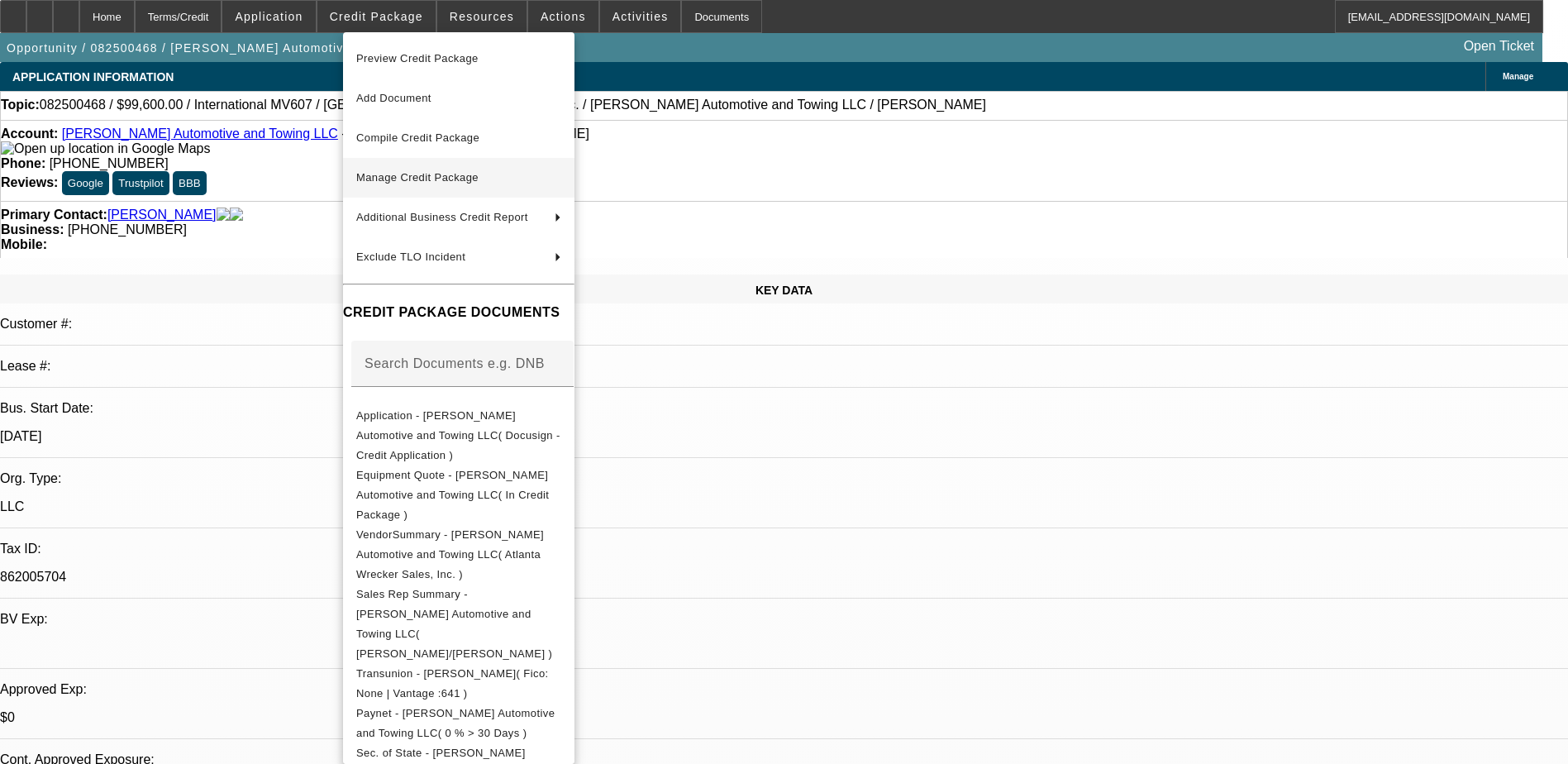
click at [473, 175] on span "Manage Credit Package" at bounding box center [417, 176] width 122 height 12
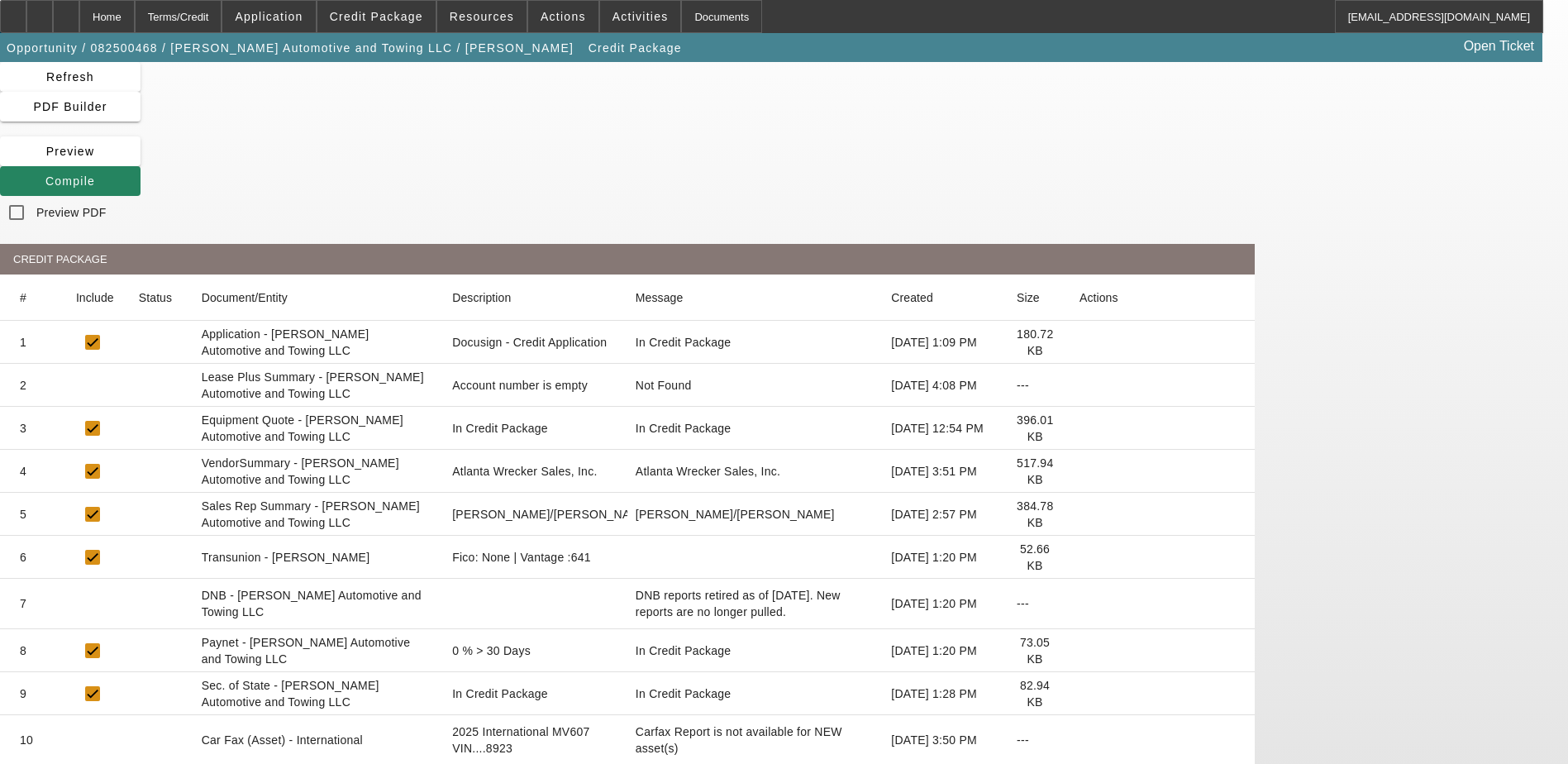
scroll to position [83, 0]
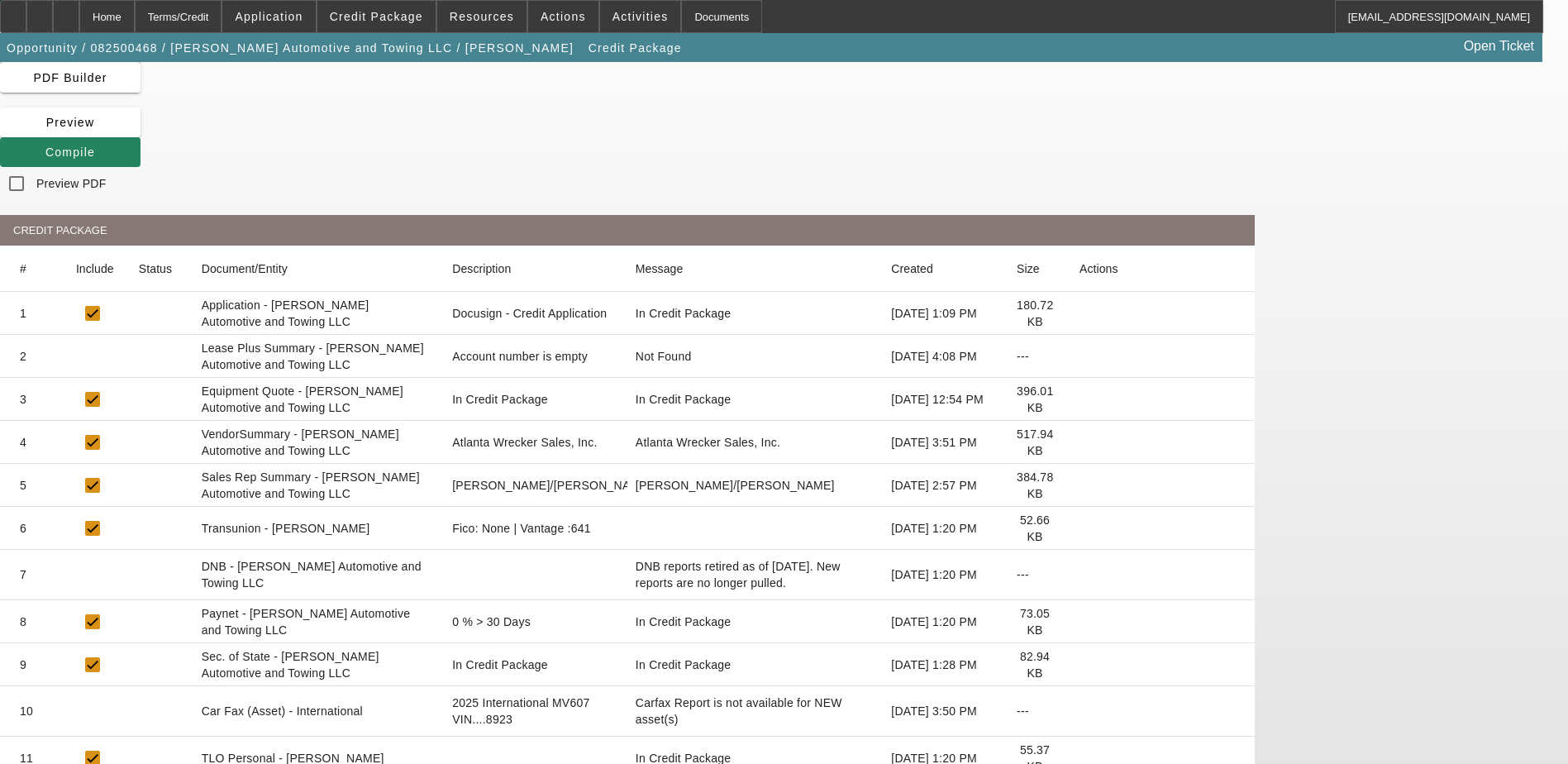
click at [1080, 399] on icon at bounding box center [1080, 399] width 0 height 0
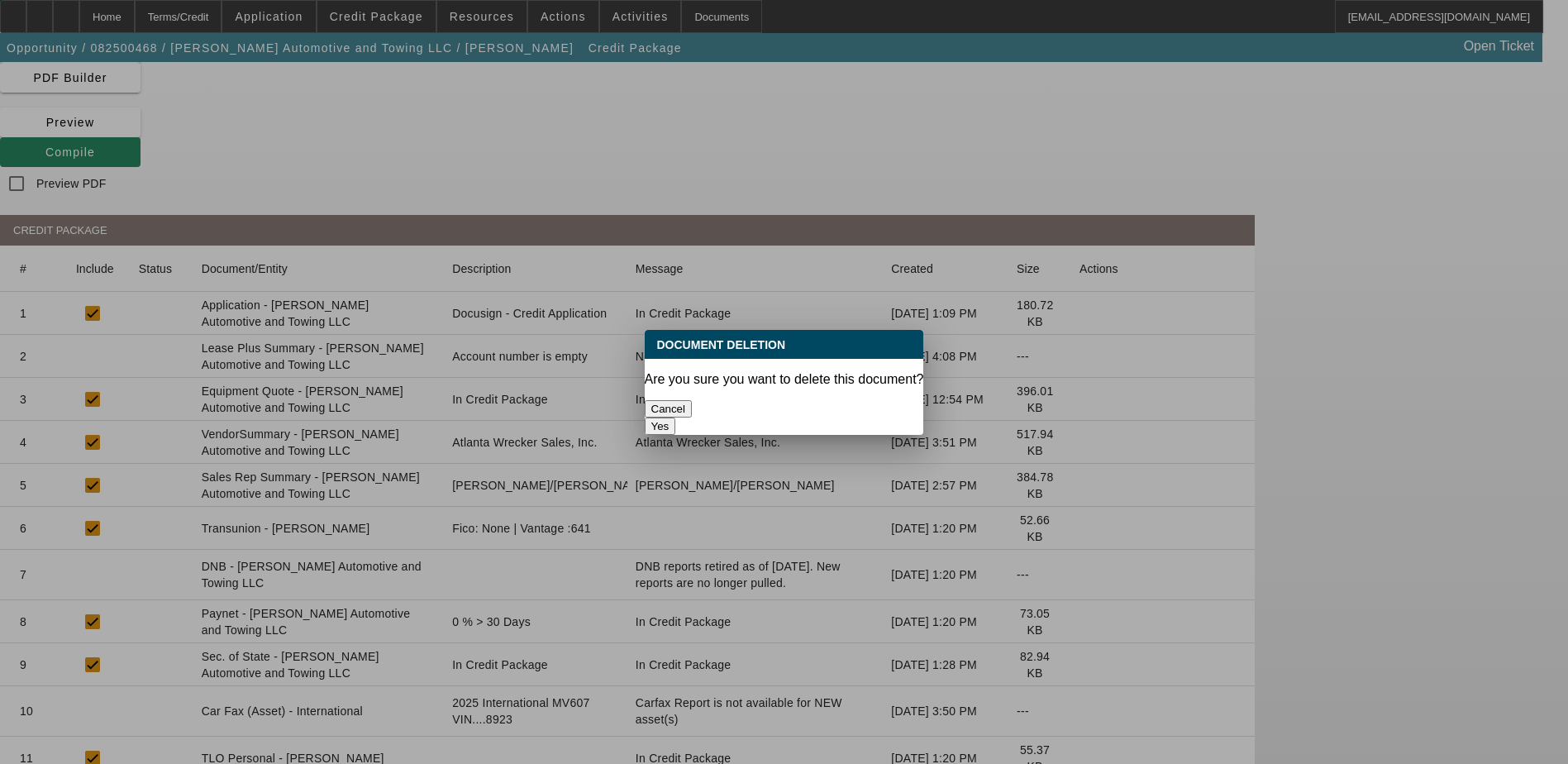
scroll to position [0, 0]
click at [676, 418] on button "Yes" at bounding box center [660, 426] width 31 height 18
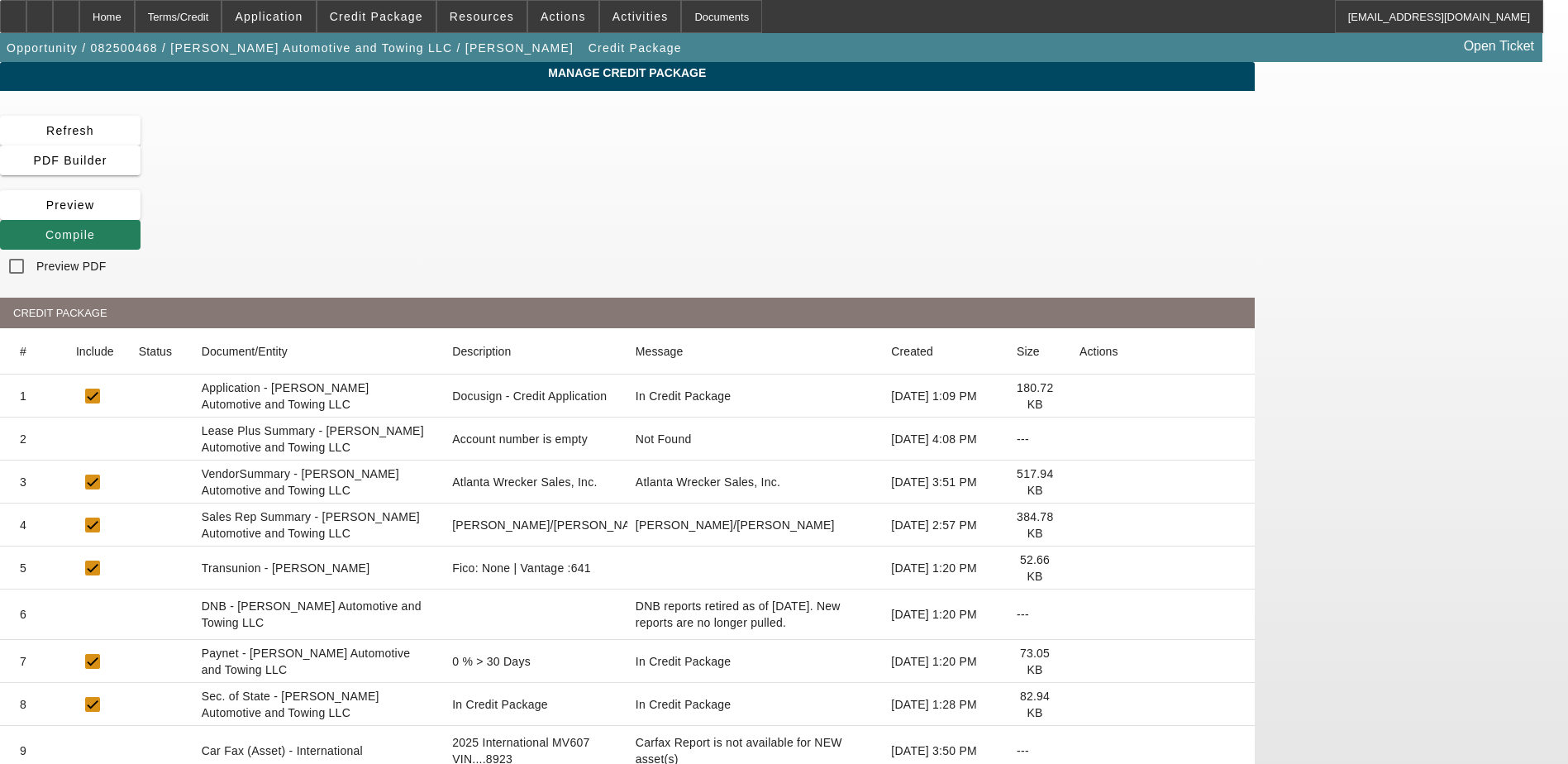
click at [95, 228] on span "Compile" at bounding box center [70, 235] width 50 height 13
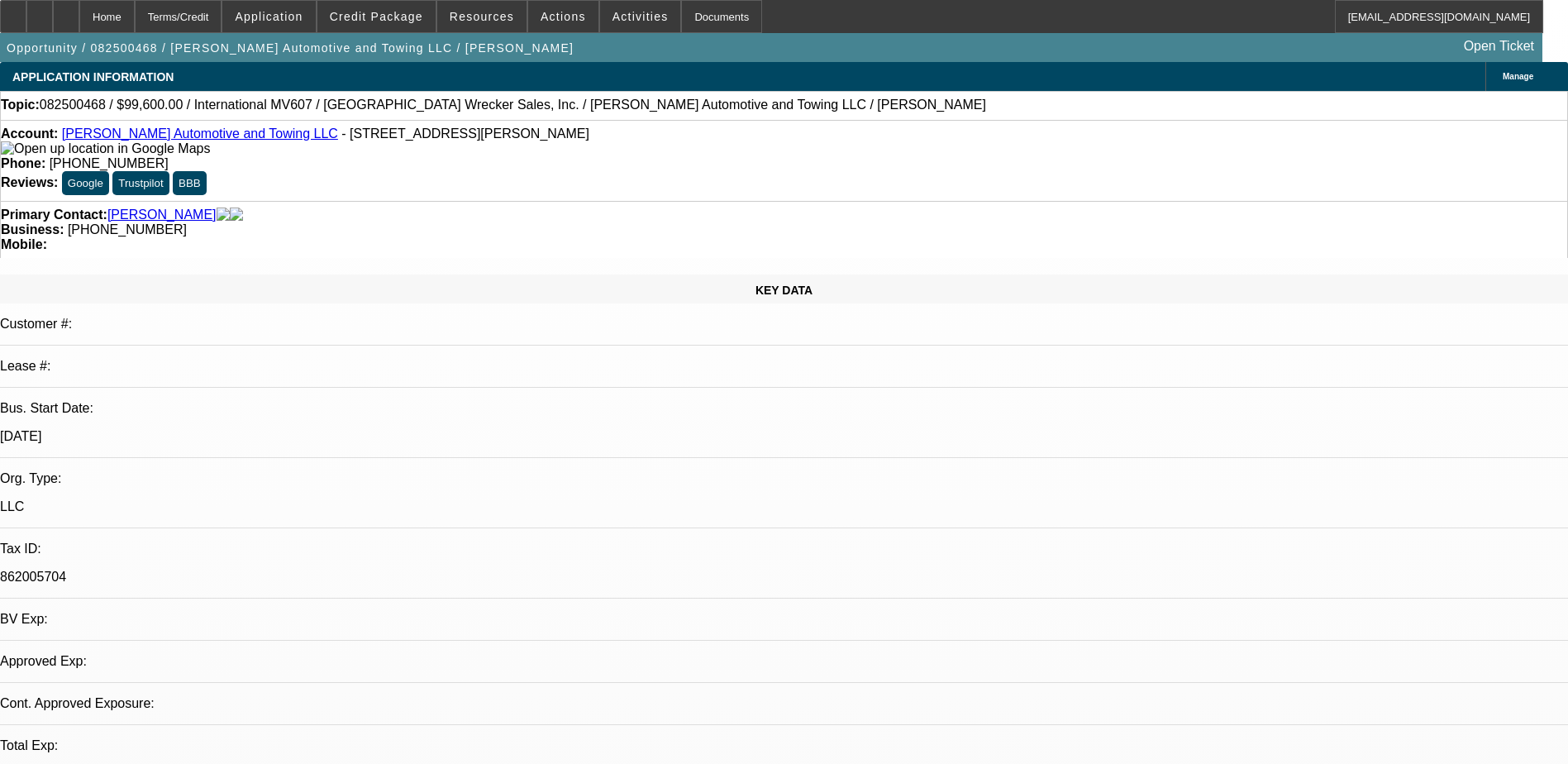
select select "0"
select select "2"
select select "0.1"
select select "4"
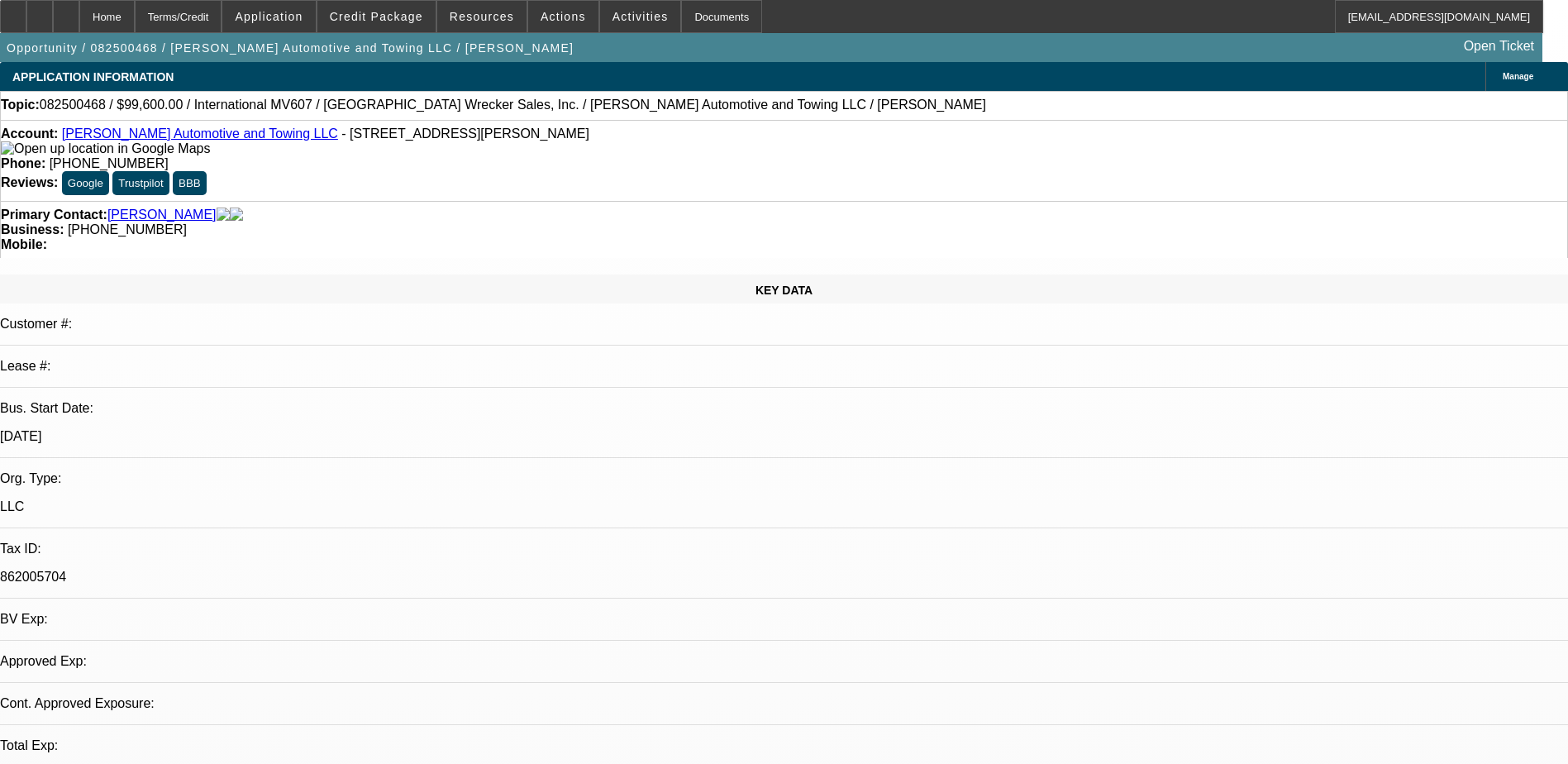
select select "0.2"
select select "2"
select select "0.1"
select select "4"
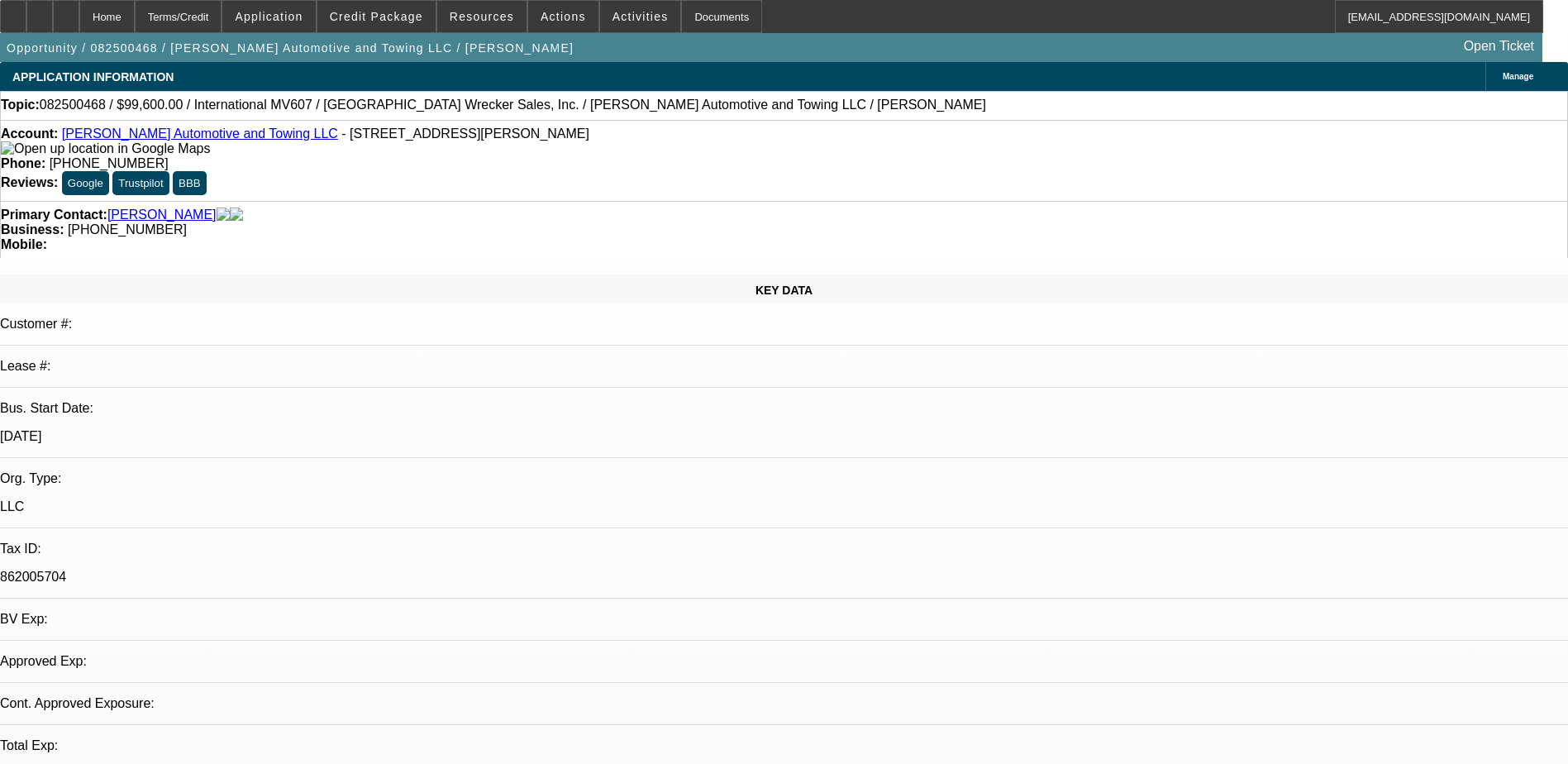
select select "0"
select select "2"
select select "0.1"
select select "4"
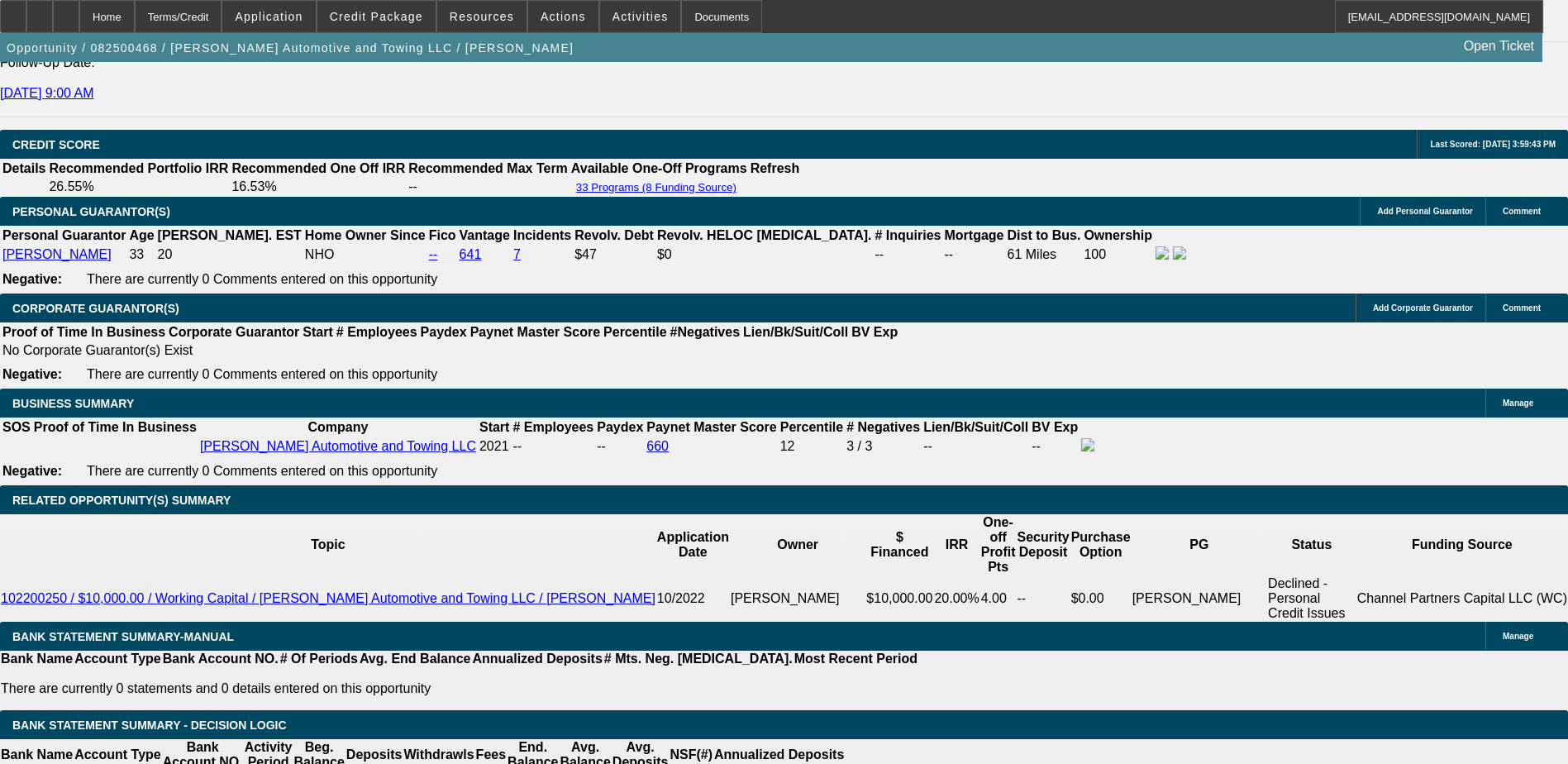
scroll to position [2316, 0]
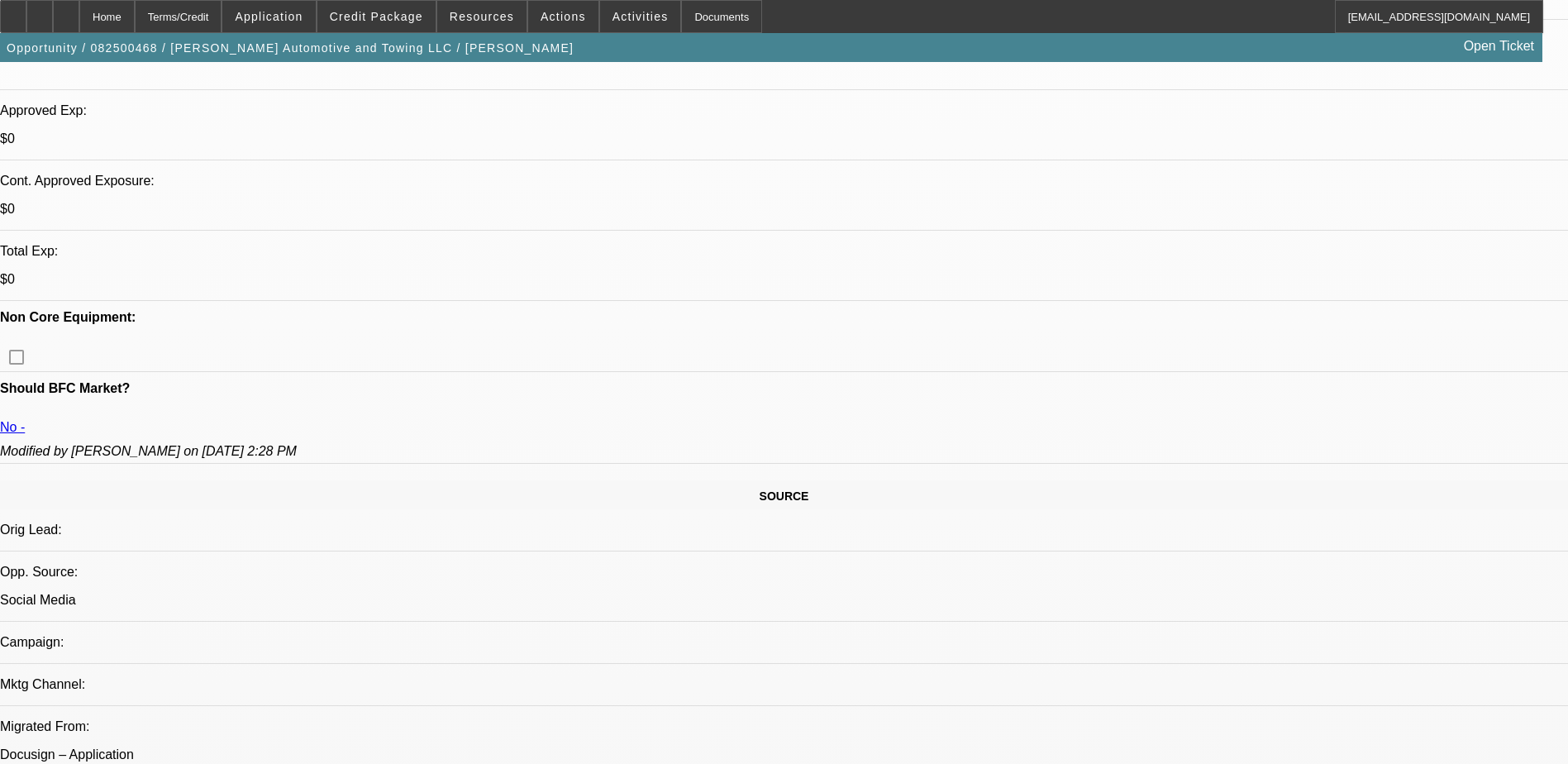
scroll to position [0, 0]
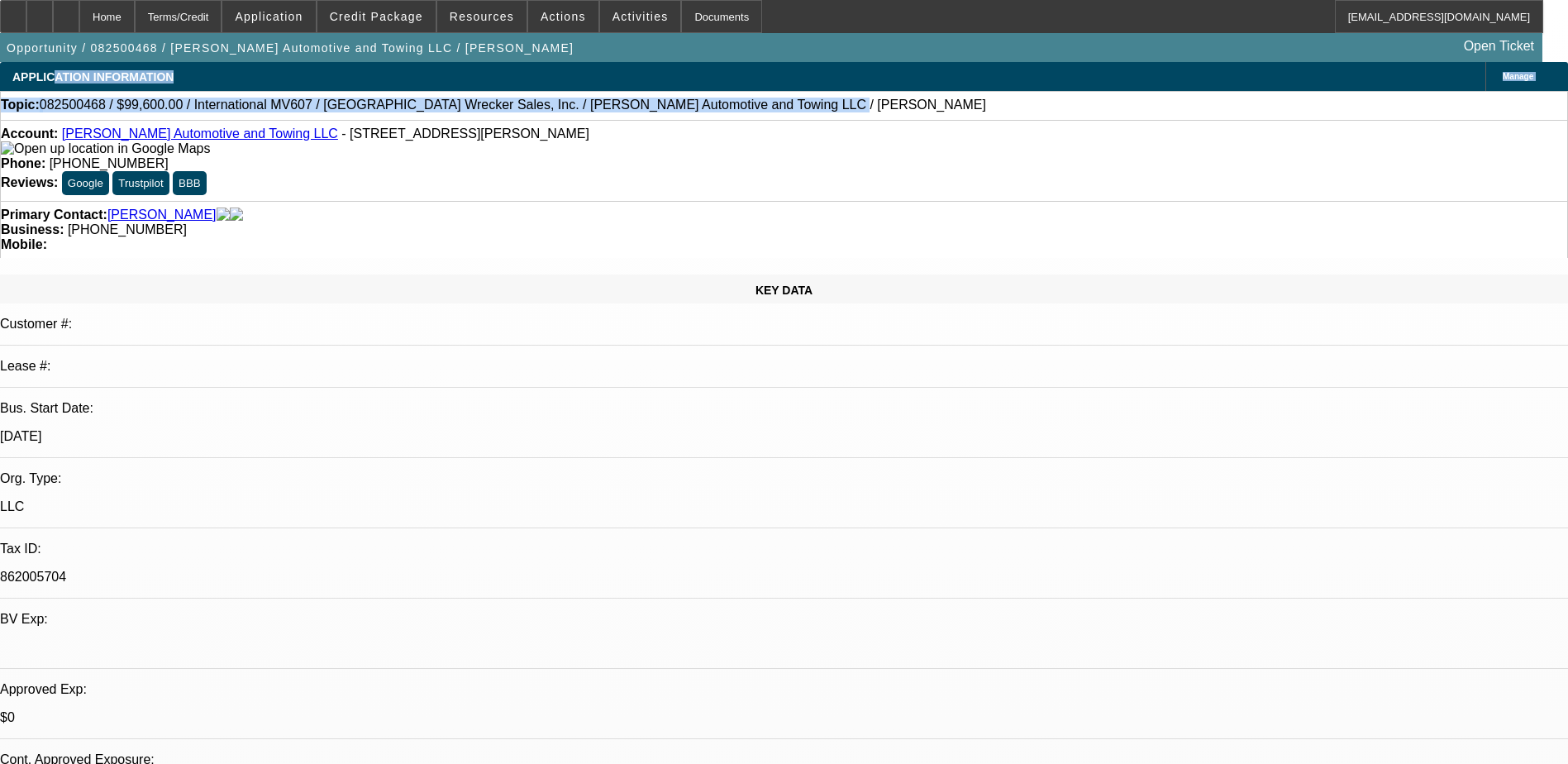
drag, startPoint x: 696, startPoint y: 105, endPoint x: 66, endPoint y: 90, distance: 630.2
click at [712, 105] on div "Topic: 082500468 / $99,600.00 / International MV607 / Atlanta Wrecker Sales, In…" at bounding box center [784, 105] width 1566 height 15
drag, startPoint x: 712, startPoint y: 105, endPoint x: 7, endPoint y: 111, distance: 705.0
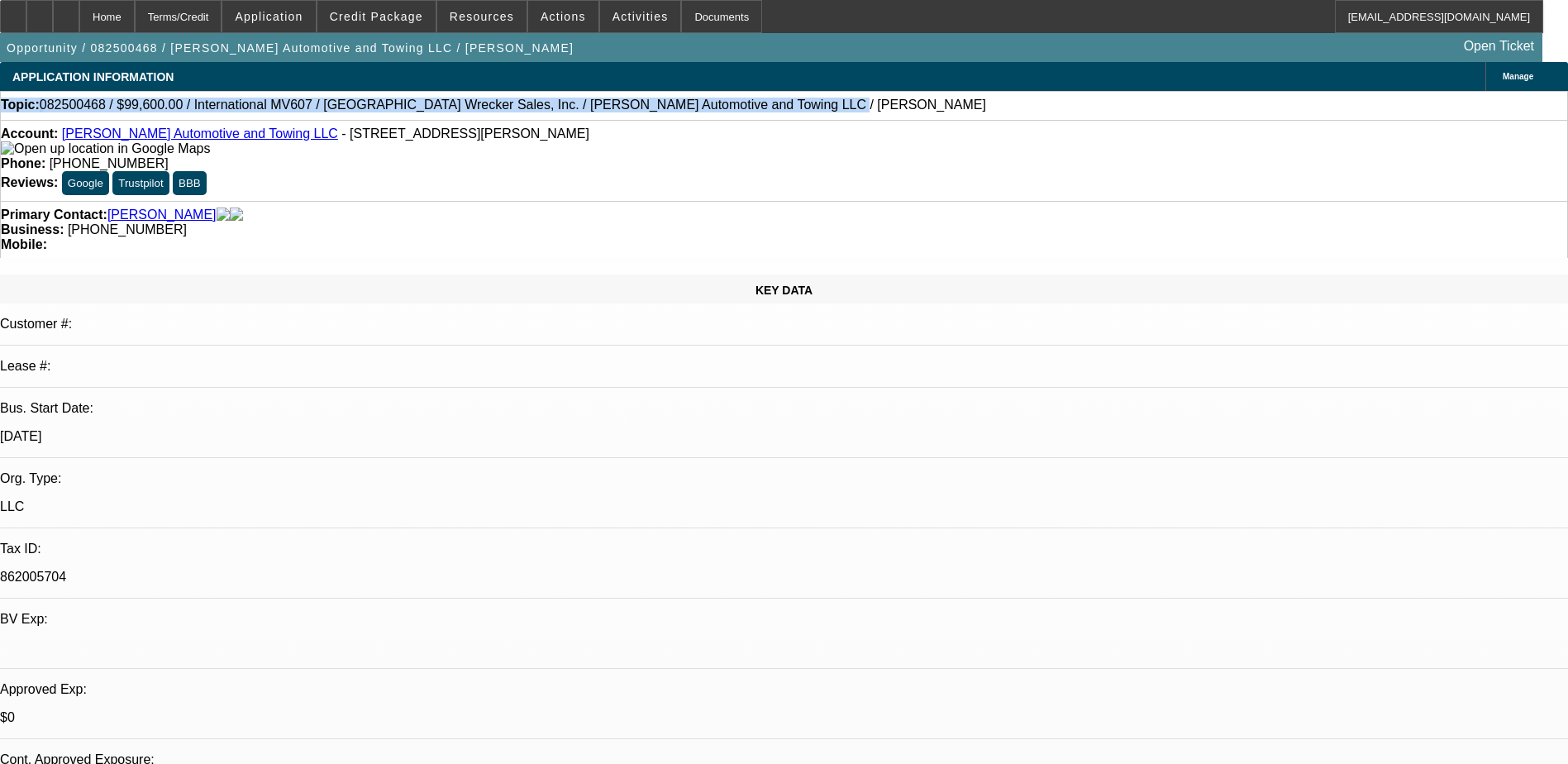
copy div "Topic: 082500468 / $99,600.00 / International MV607 / Atlanta Wrecker Sales, In…"
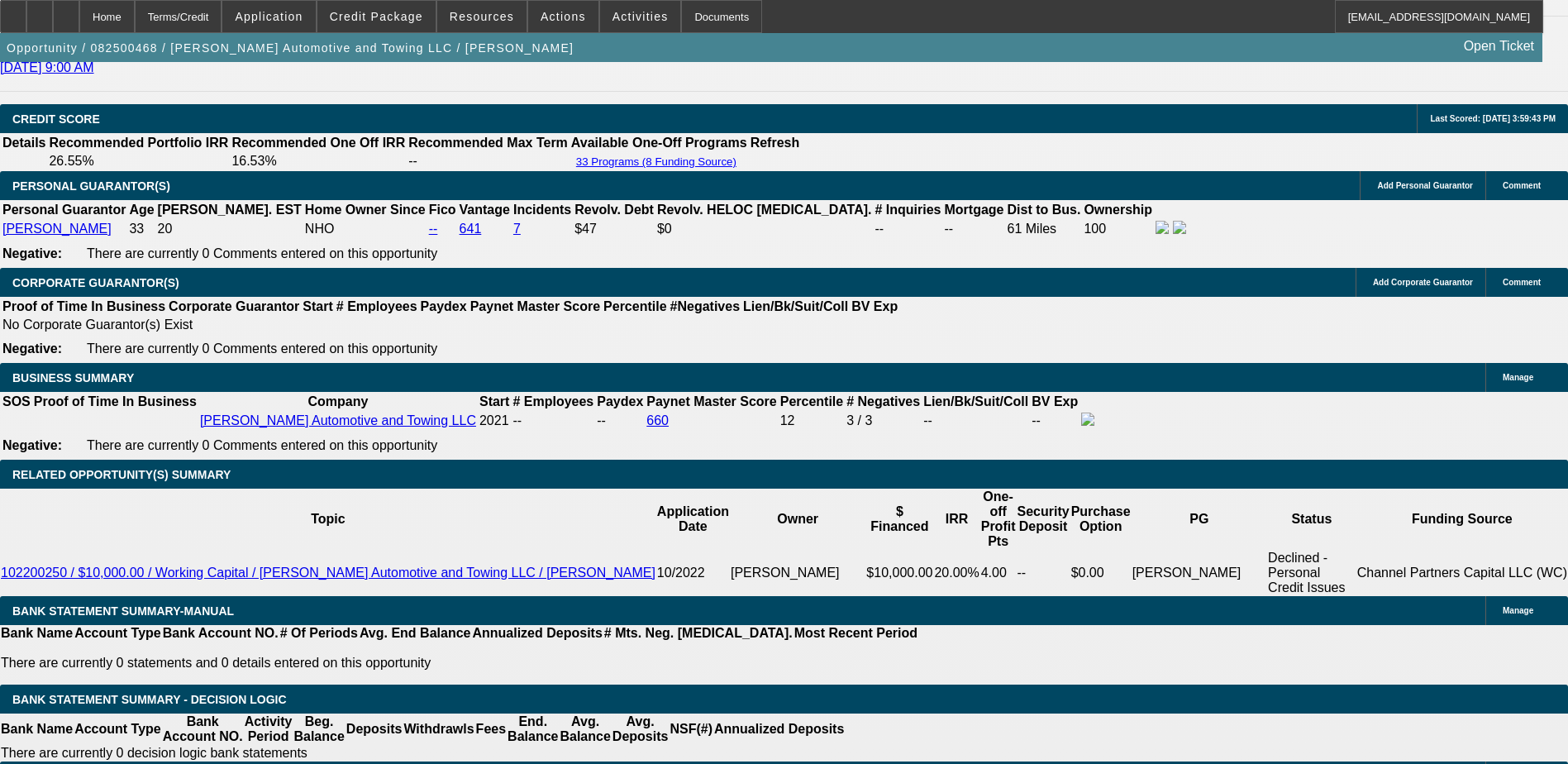
scroll to position [2316, 0]
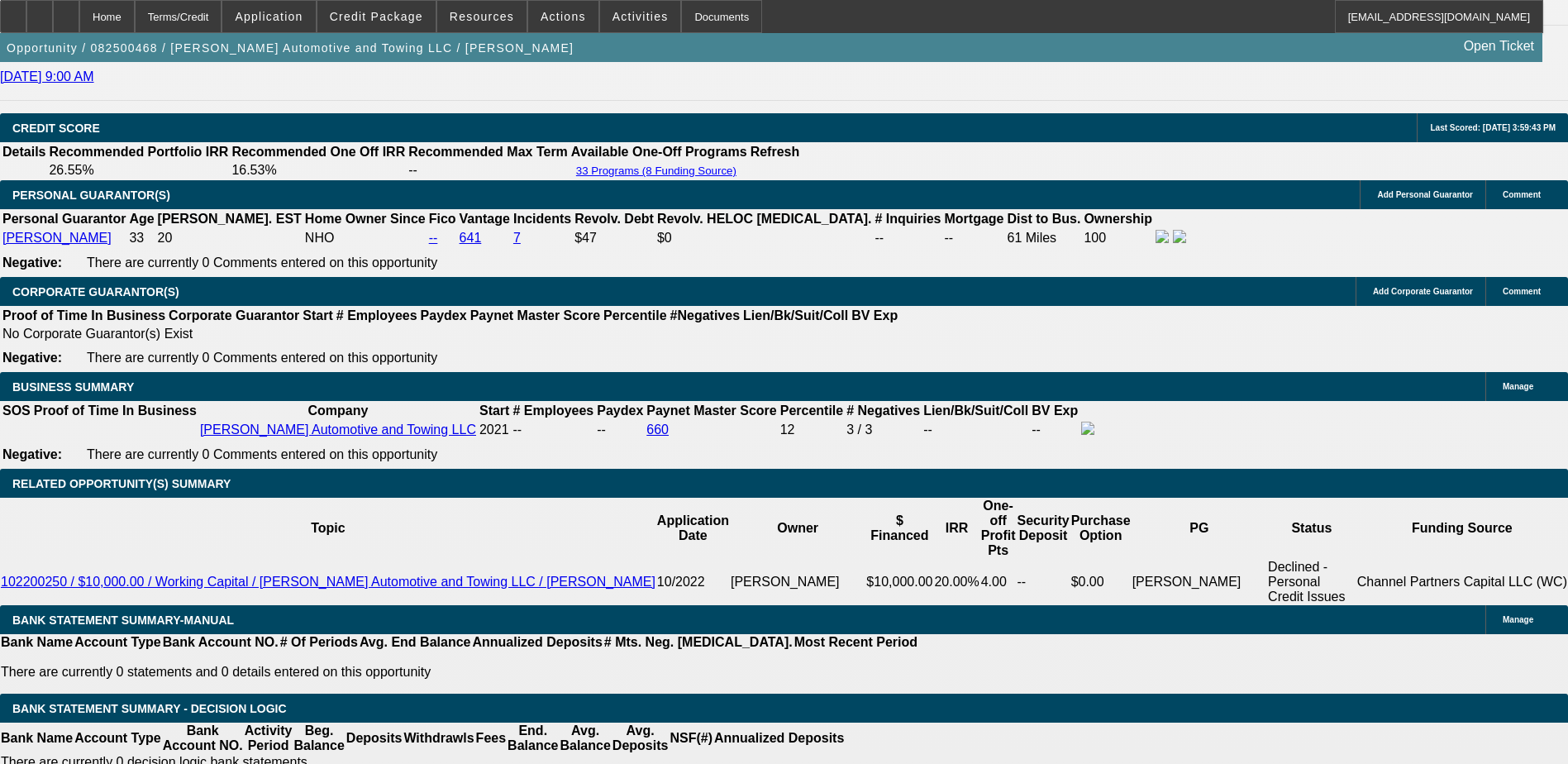
drag, startPoint x: 233, startPoint y: 298, endPoint x: 256, endPoint y: 333, distance: 41.9
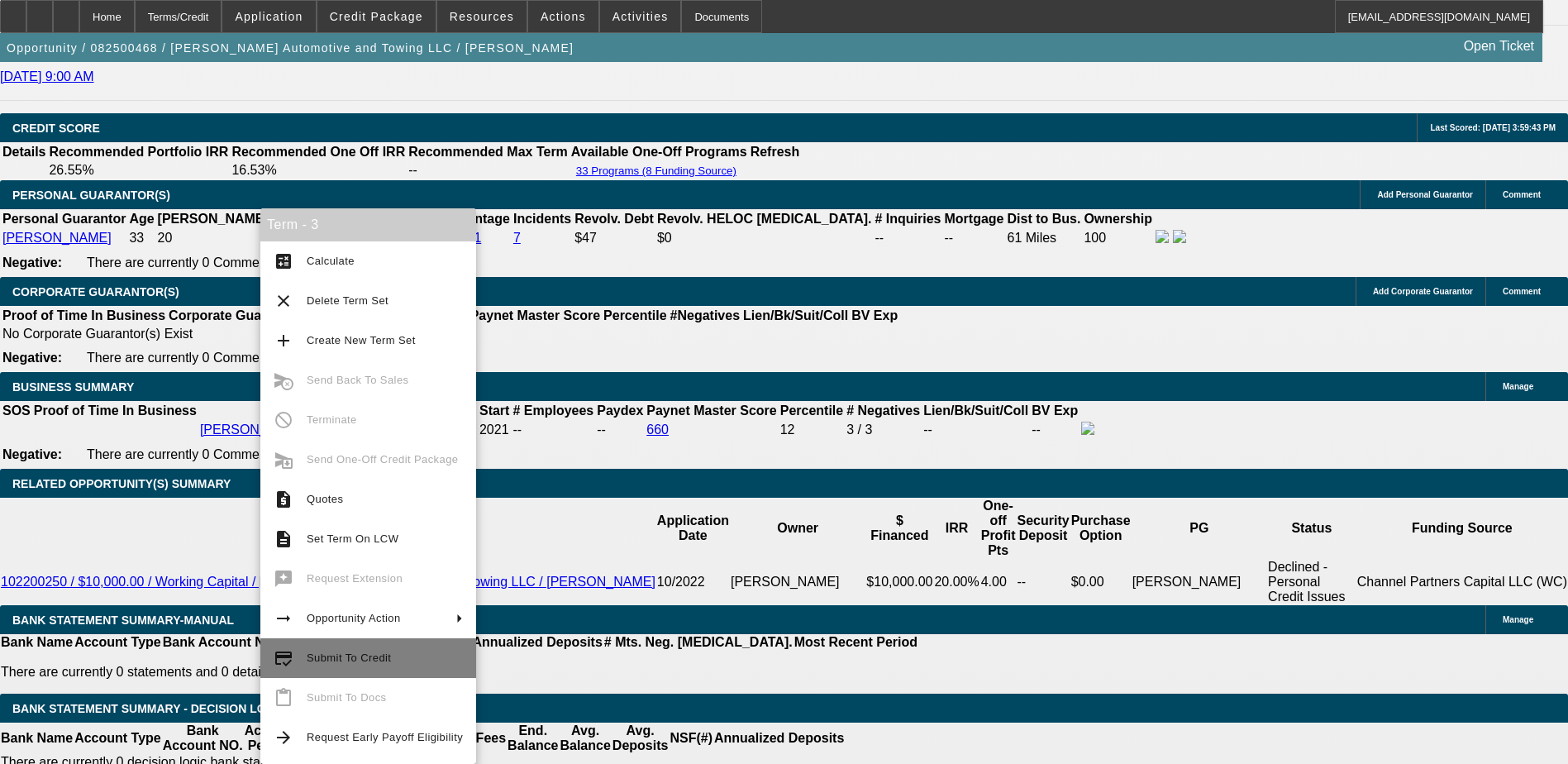
click at [368, 657] on span "Submit To Credit" at bounding box center [348, 657] width 84 height 12
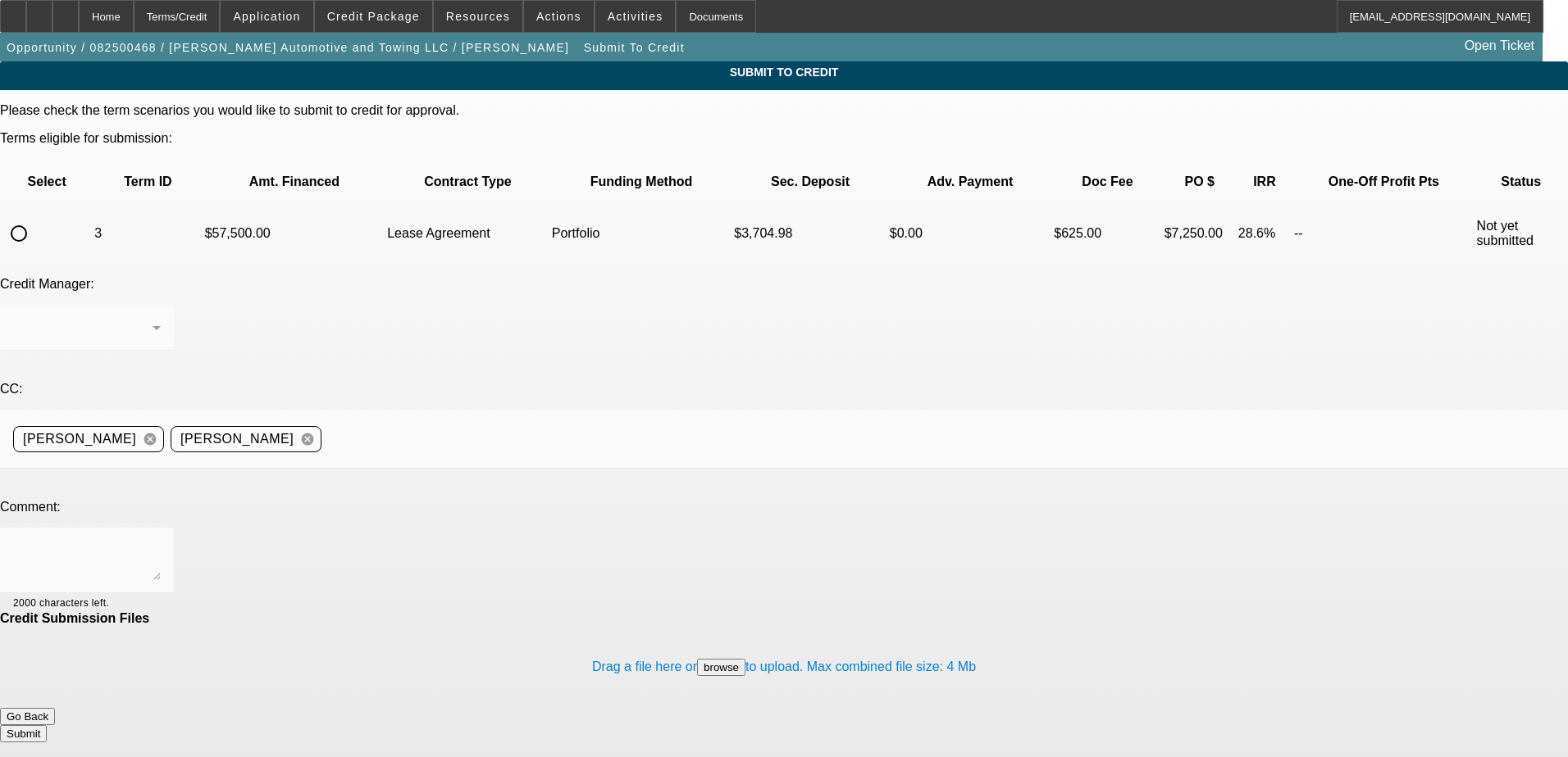
click at [55, 708] on button "Go Back" at bounding box center [27, 716] width 55 height 17
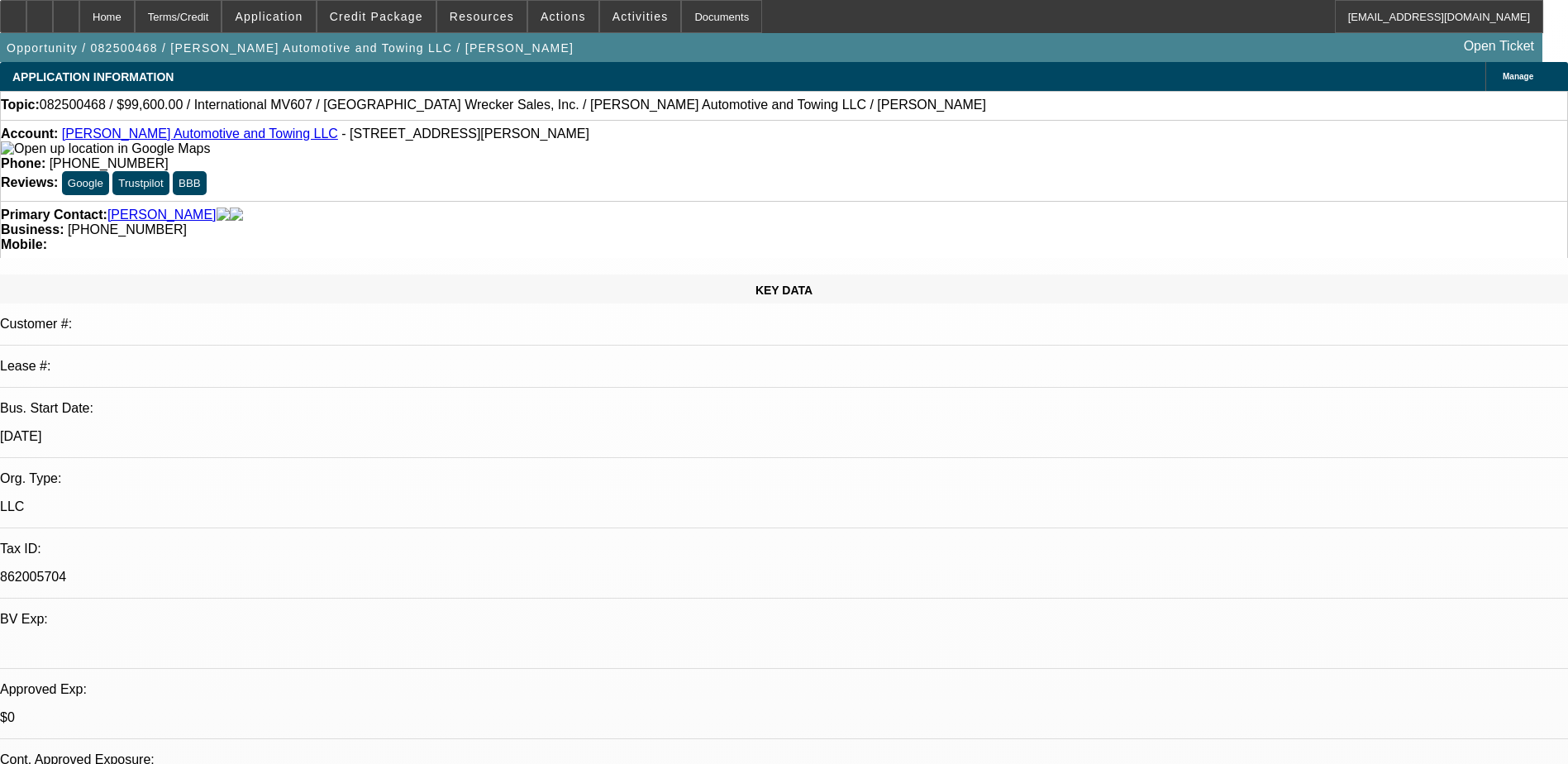
select select "0"
select select "2"
select select "0.1"
select select "4"
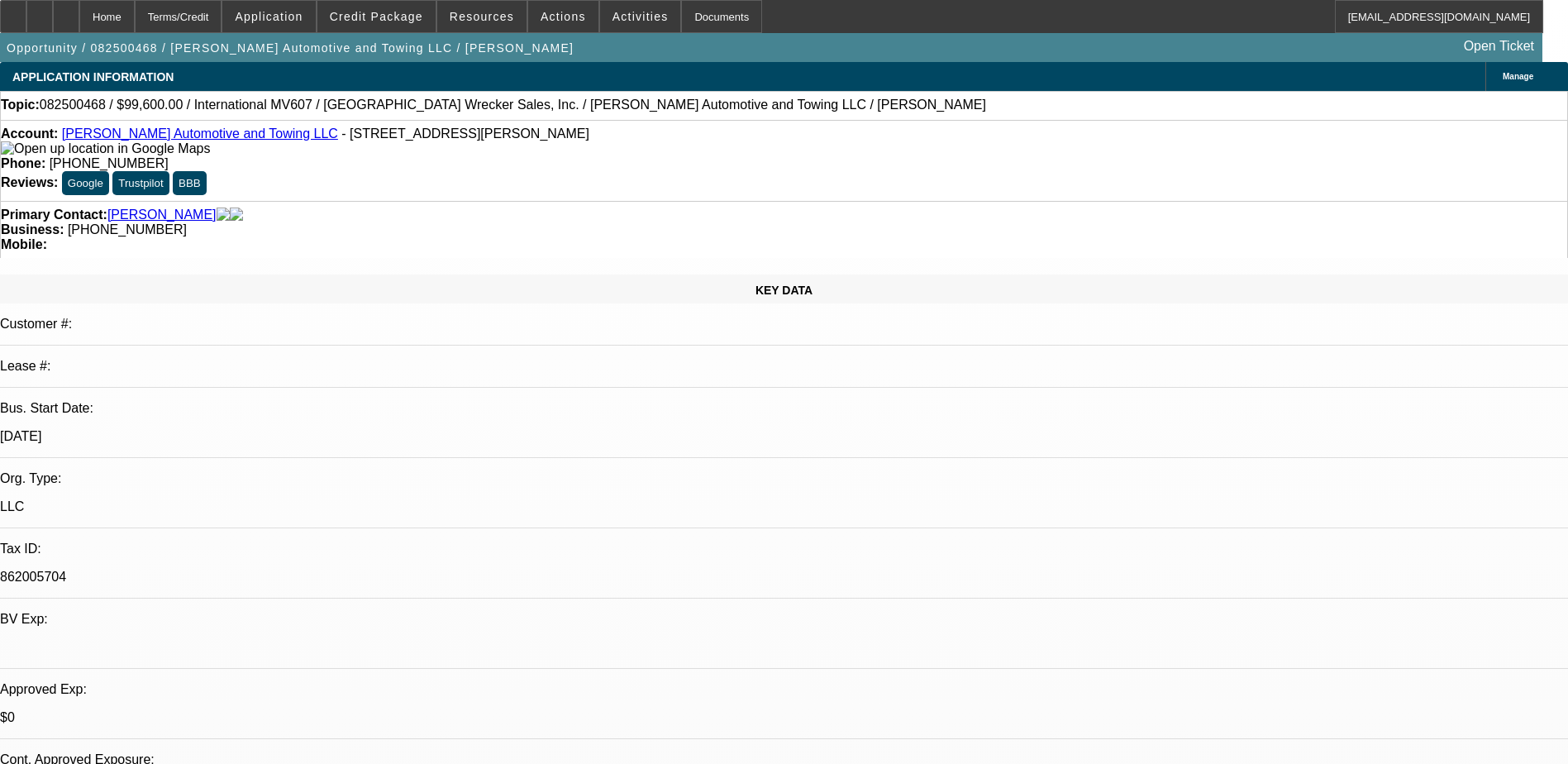
select select "0.2"
select select "2"
select select "0.1"
select select "4"
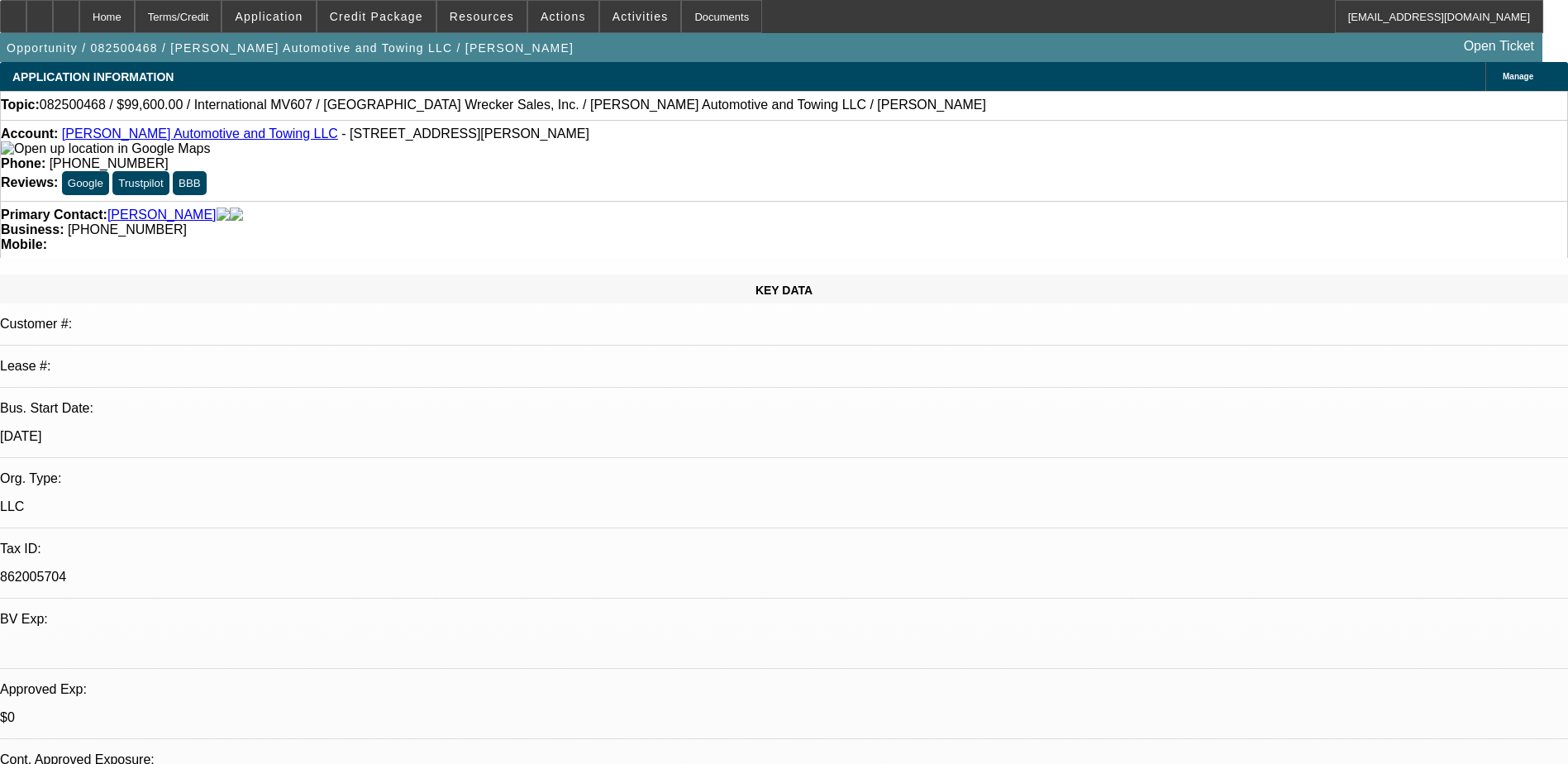
select select "0"
select select "2"
select select "0.1"
select select "4"
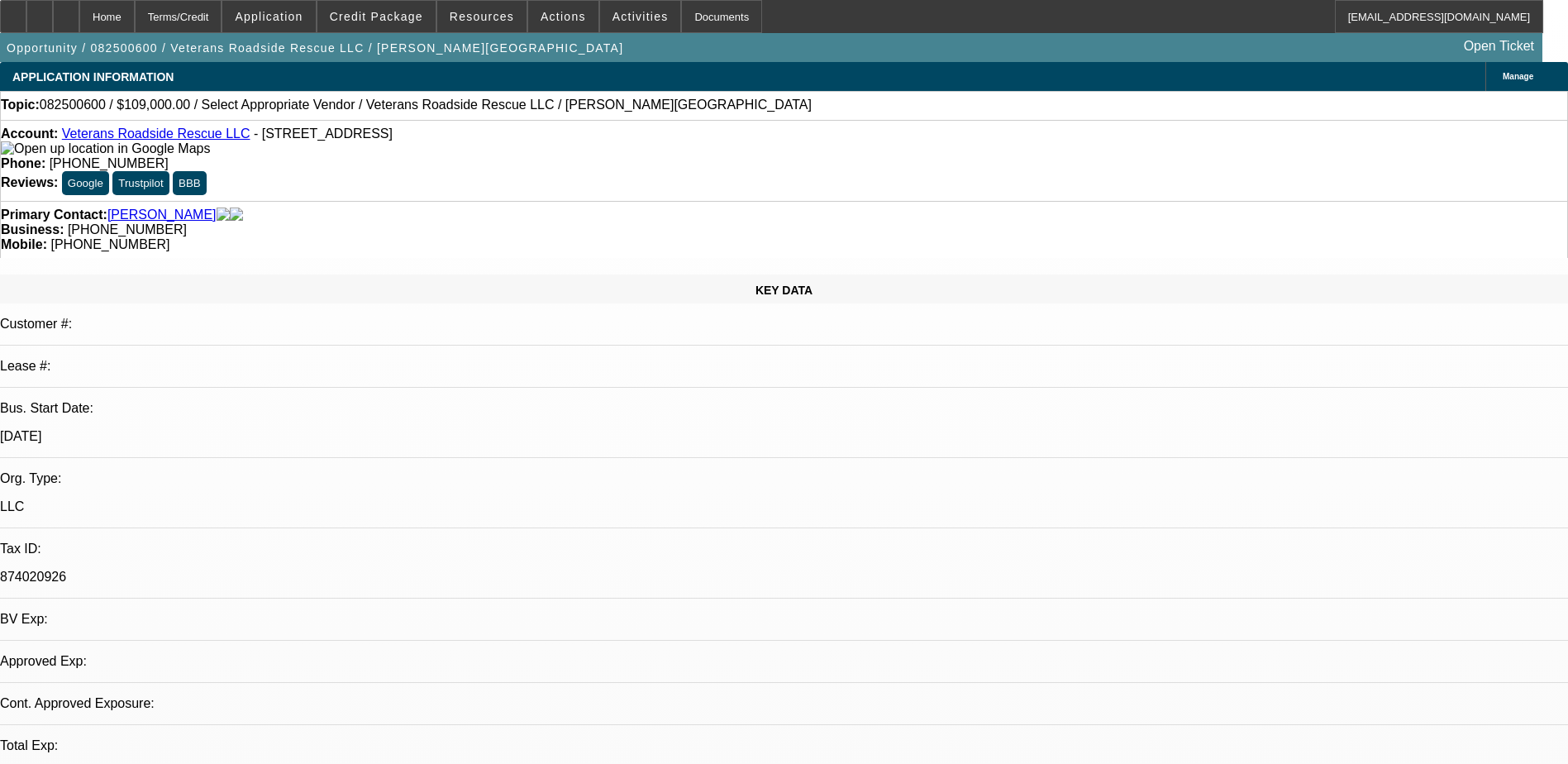
select select "0"
select select "2"
select select "0.1"
select select "1"
select select "2"
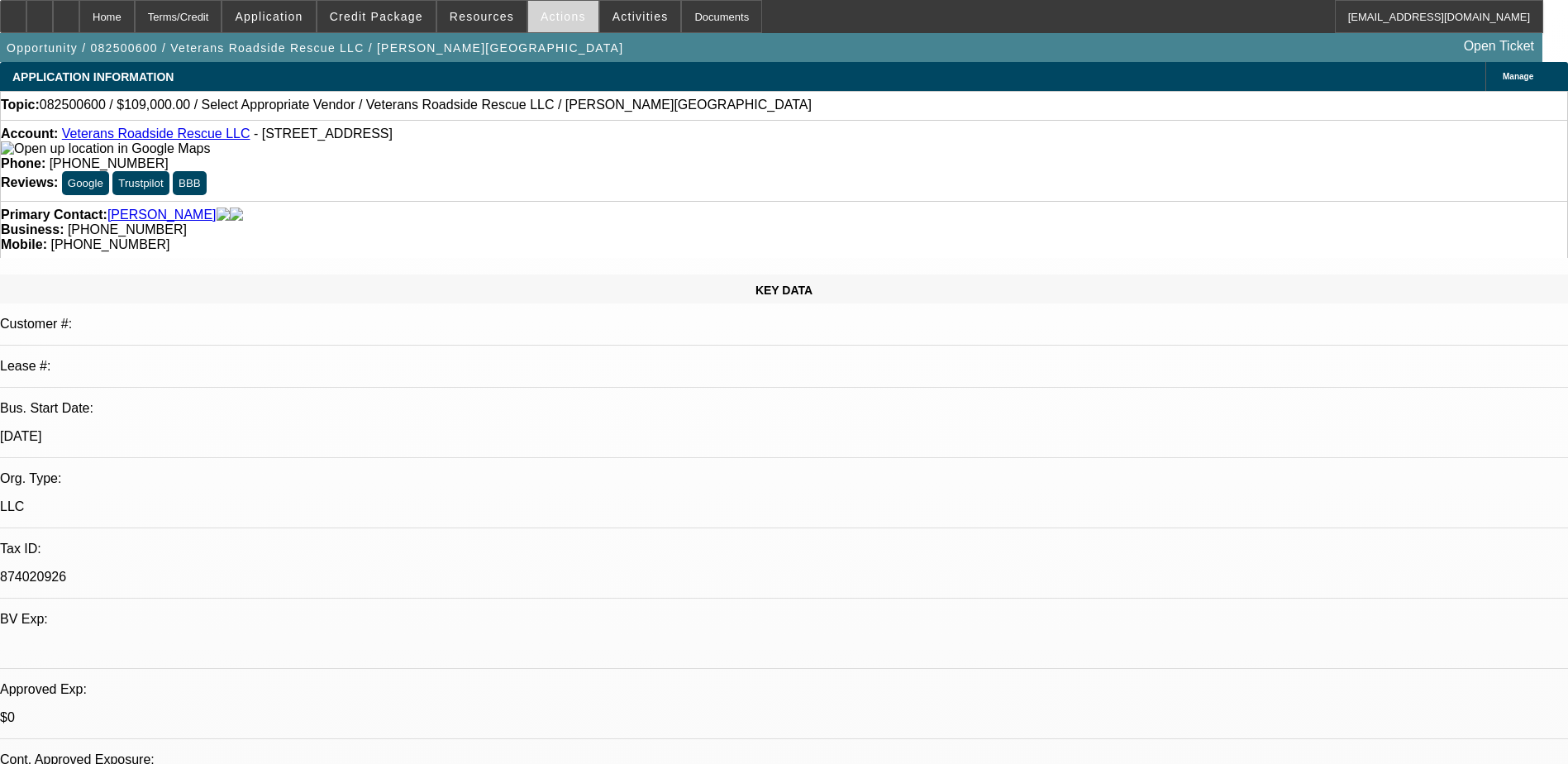
select select "4"
click at [551, 19] on span "Actions" at bounding box center [562, 17] width 45 height 13
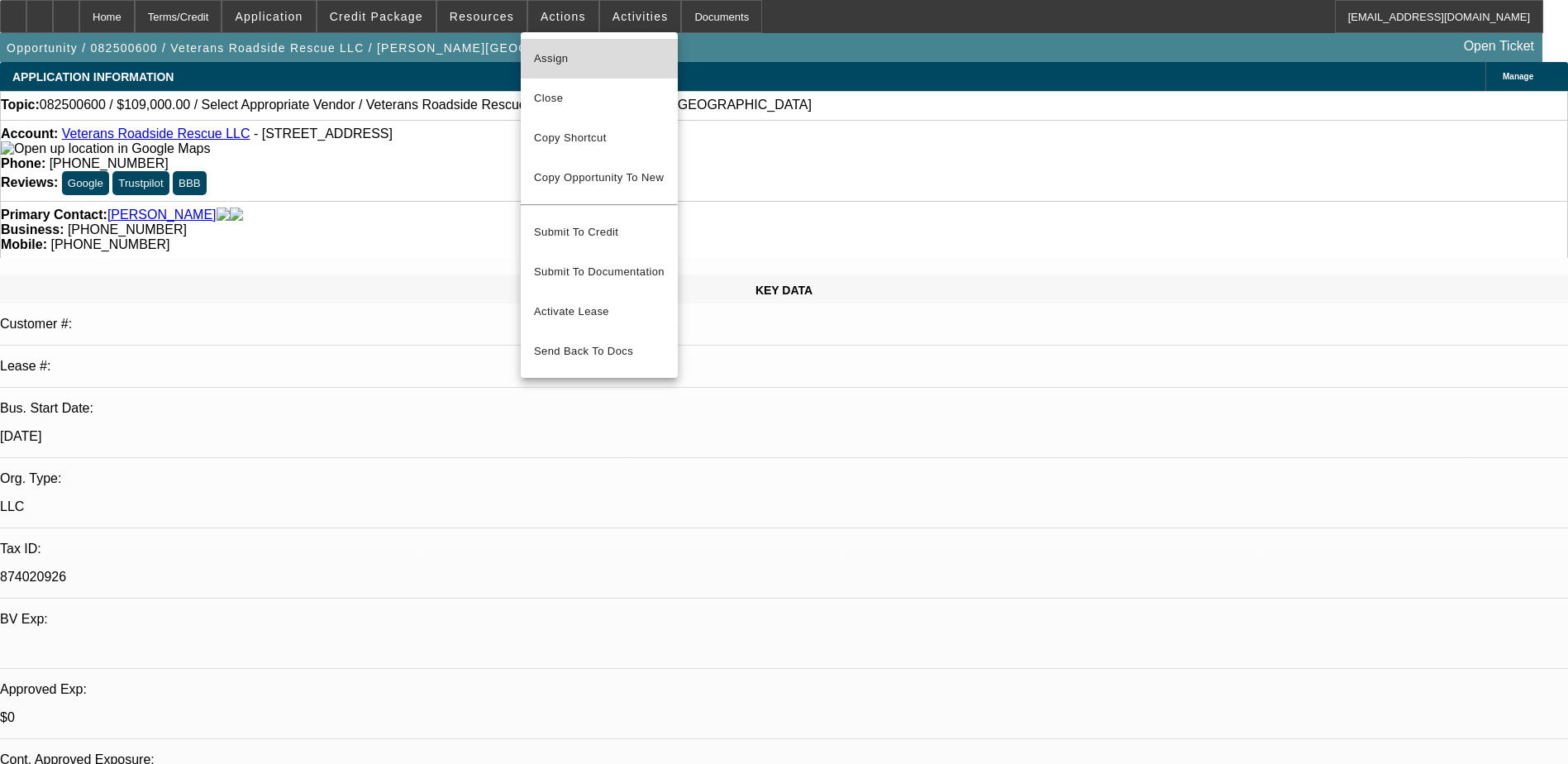
click at [600, 63] on span "Assign" at bounding box center [598, 58] width 130 height 19
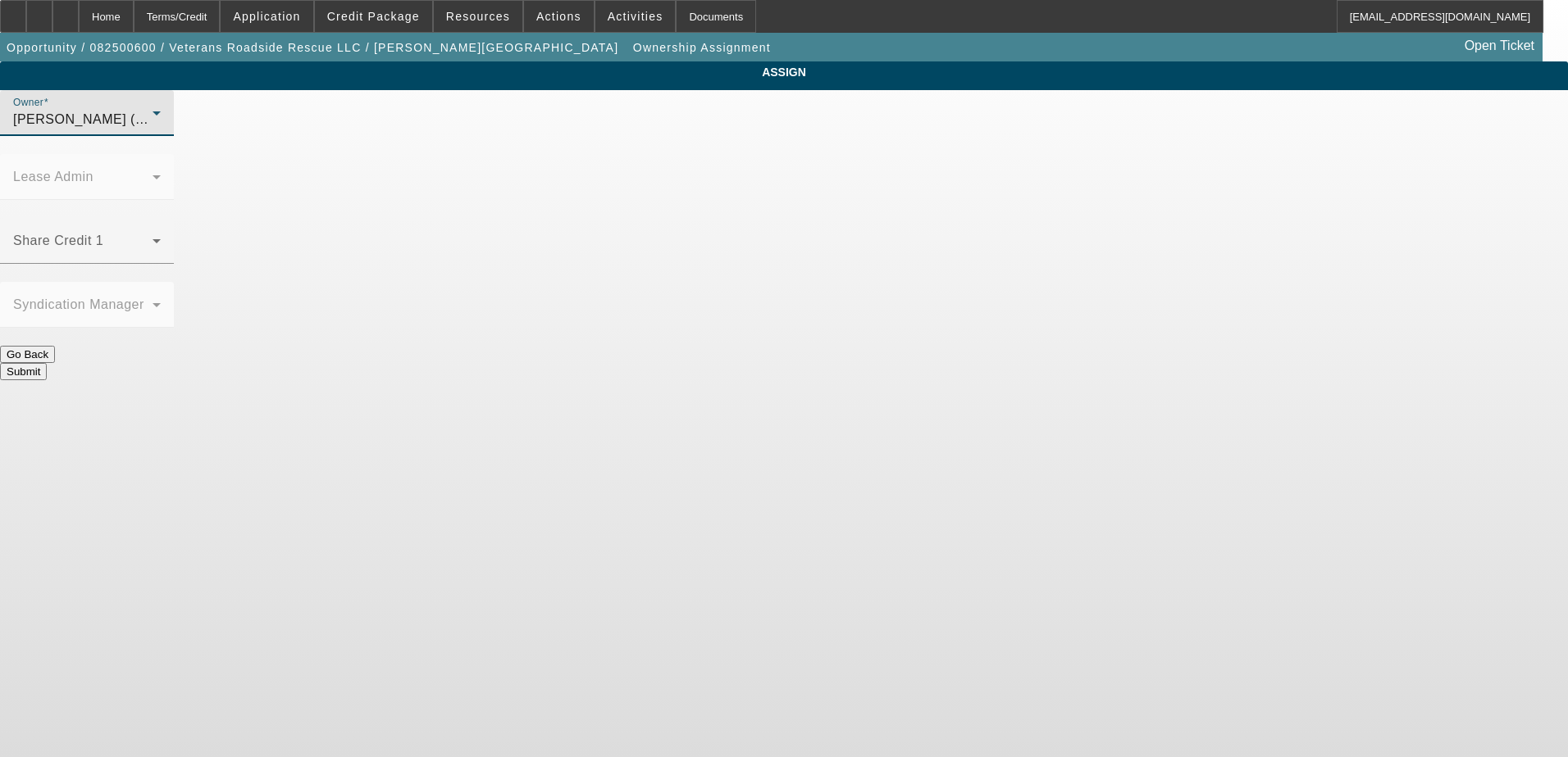
click at [167, 122] on icon at bounding box center [156, 113] width 19 height 19
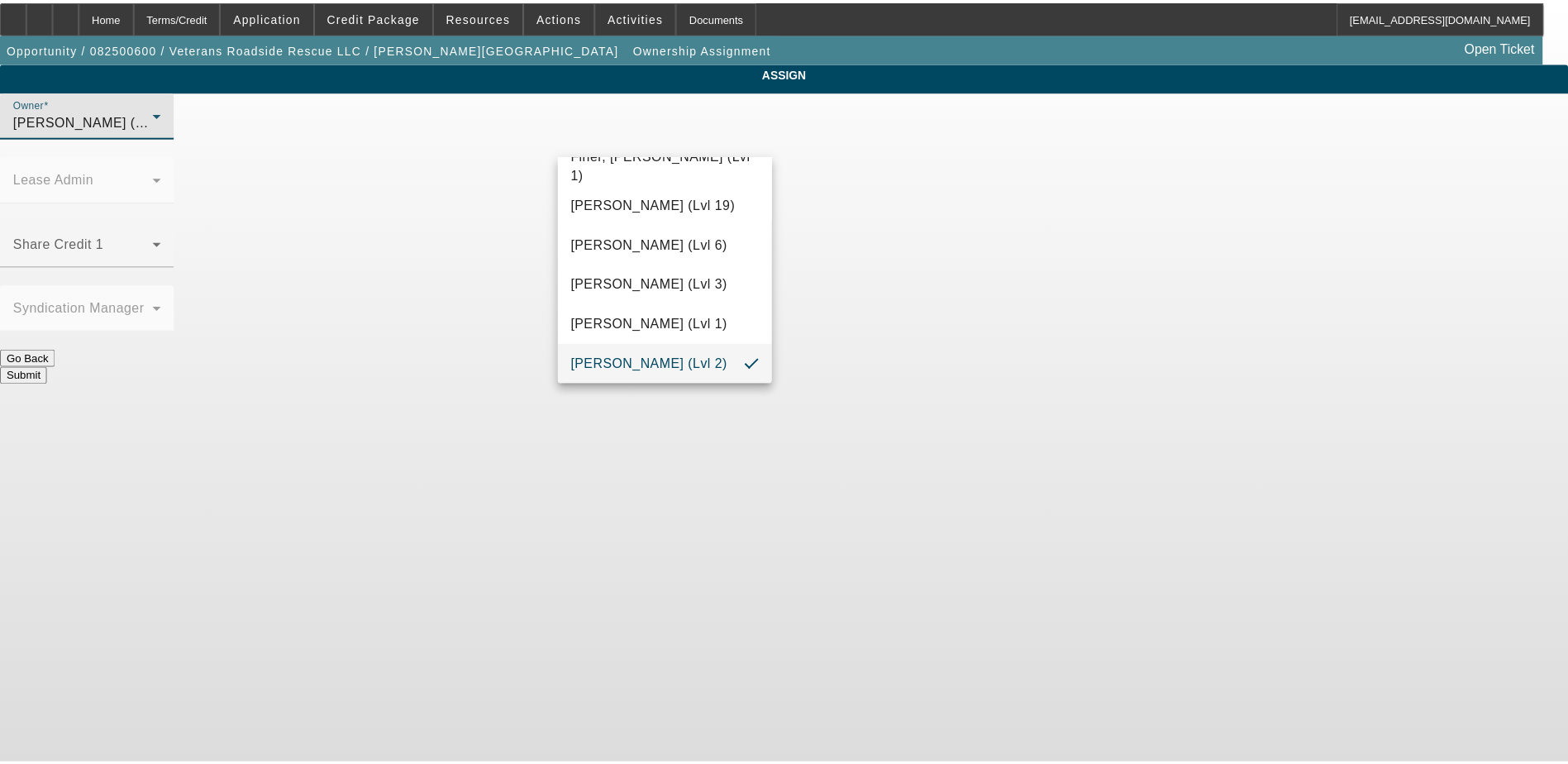
scroll to position [404, 0]
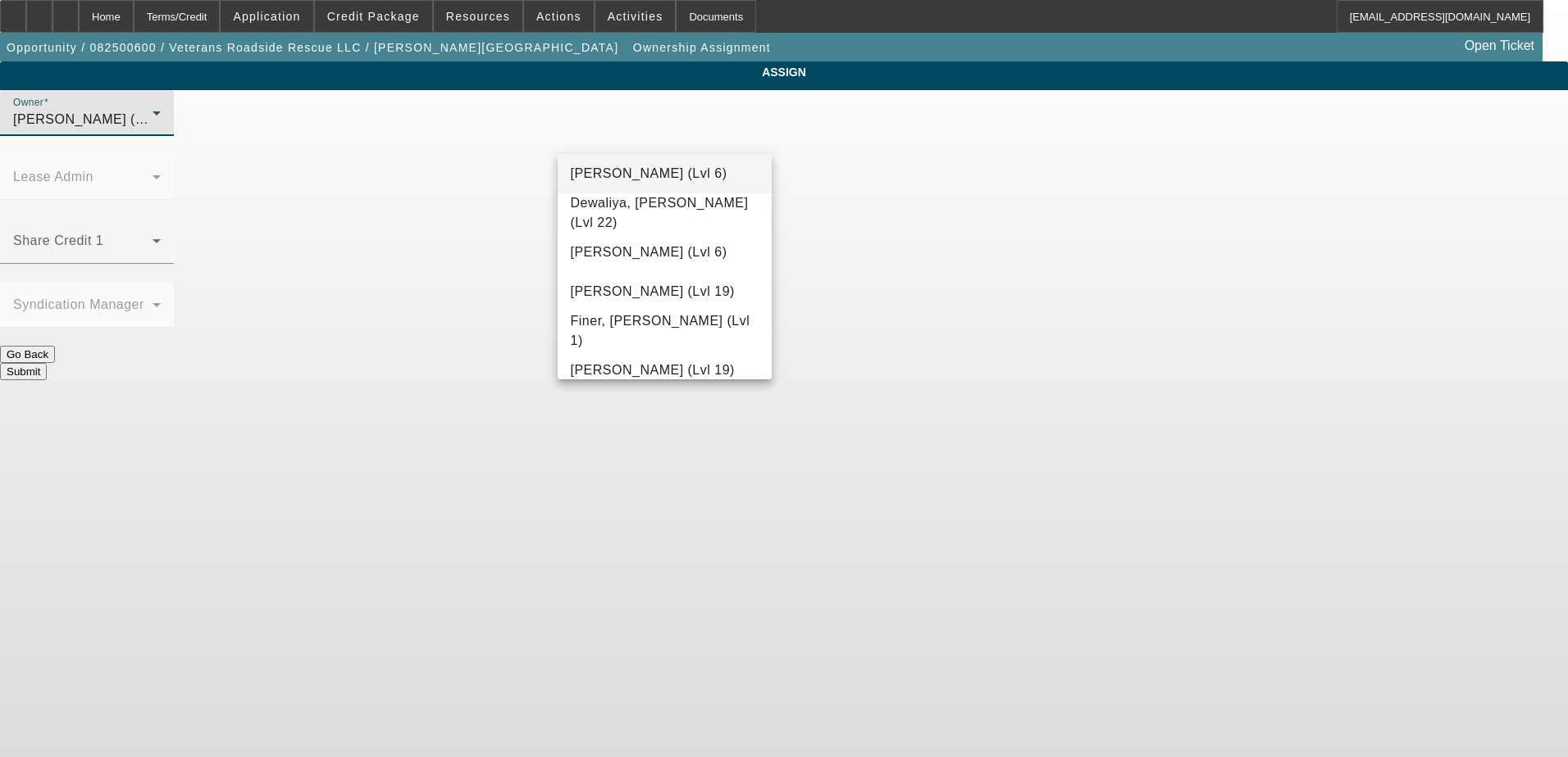
click at [653, 161] on mat-option "D'Aquila, Philip (Lvl 6)" at bounding box center [665, 173] width 215 height 39
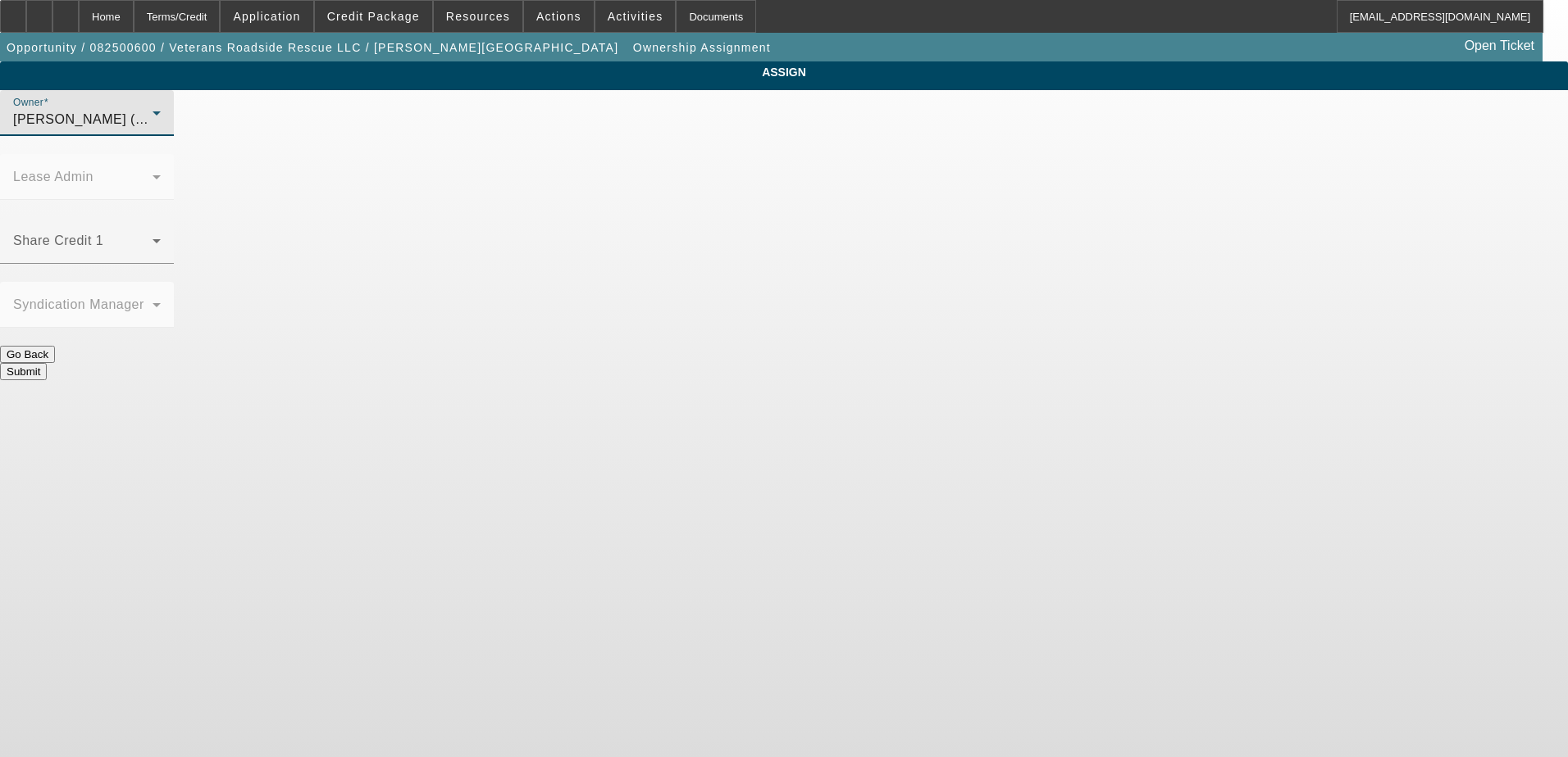
click at [47, 363] on button "Submit" at bounding box center [23, 372] width 47 height 17
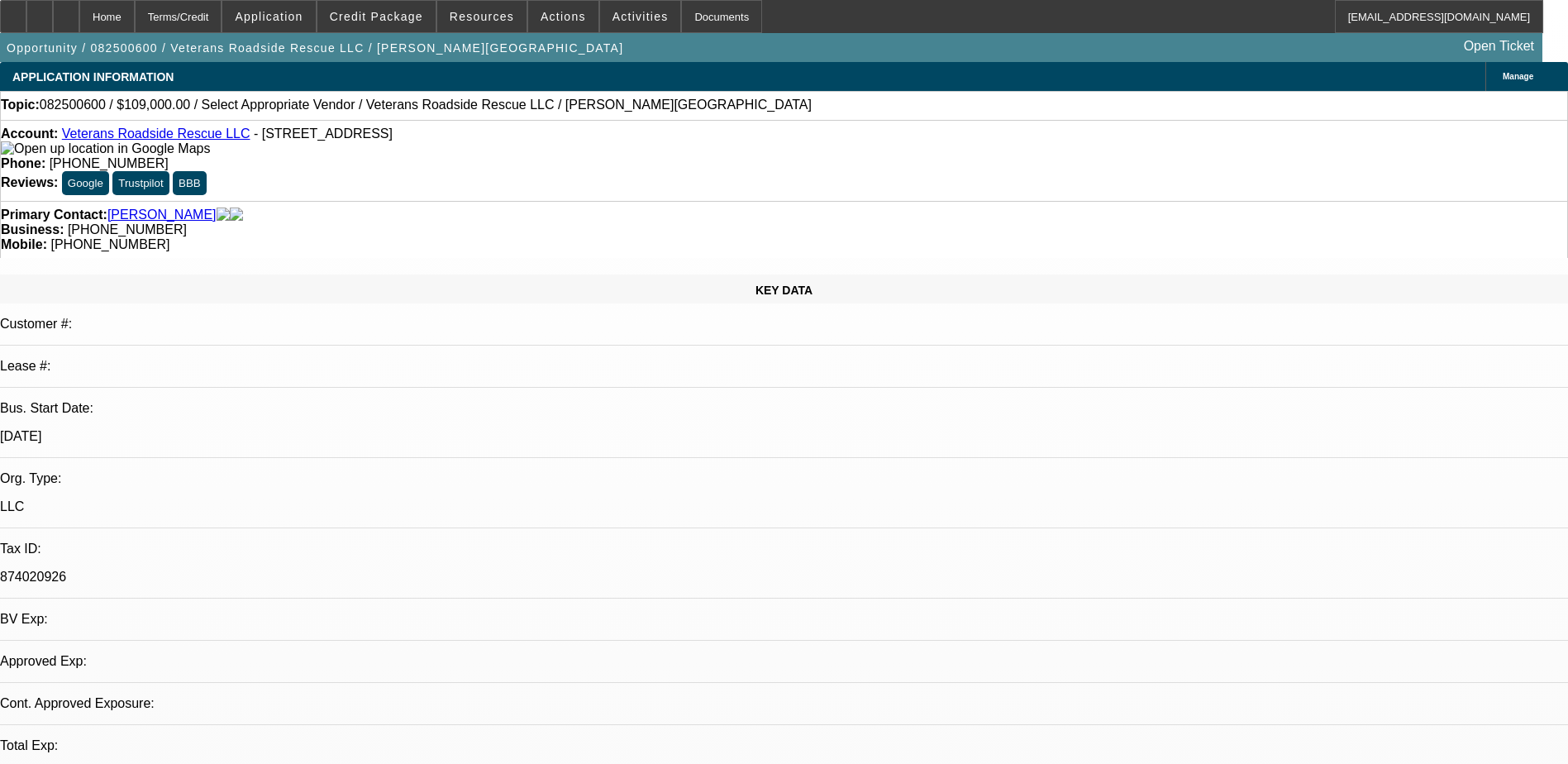
select select "0"
select select "2"
select select "0.1"
select select "4"
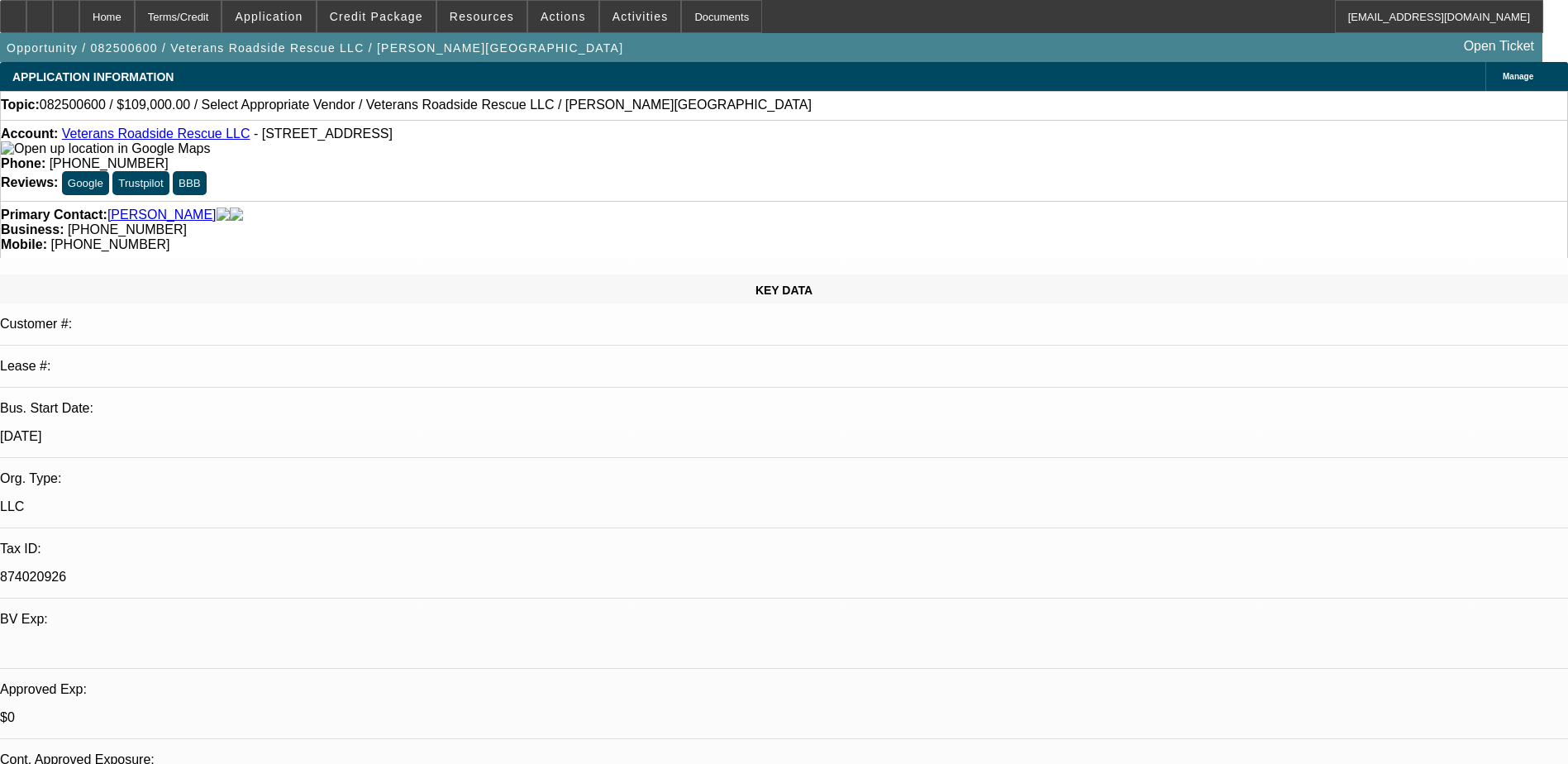
click at [170, 139] on link "Veterans Roadside Rescue LLC" at bounding box center [156, 133] width 188 height 14
click at [552, 8] on span at bounding box center [563, 16] width 70 height 40
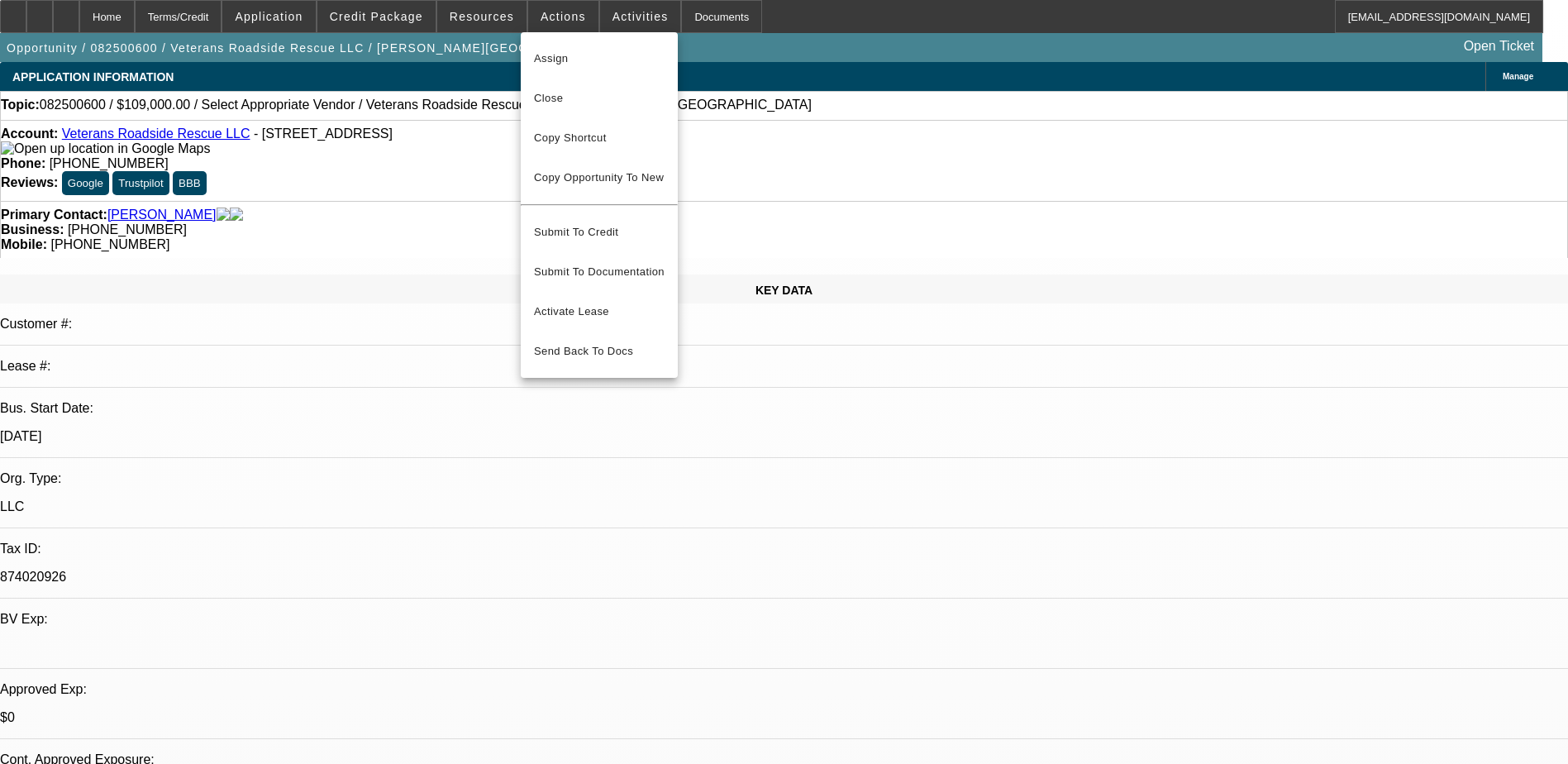
click at [599, 16] on div at bounding box center [784, 382] width 1568 height 764
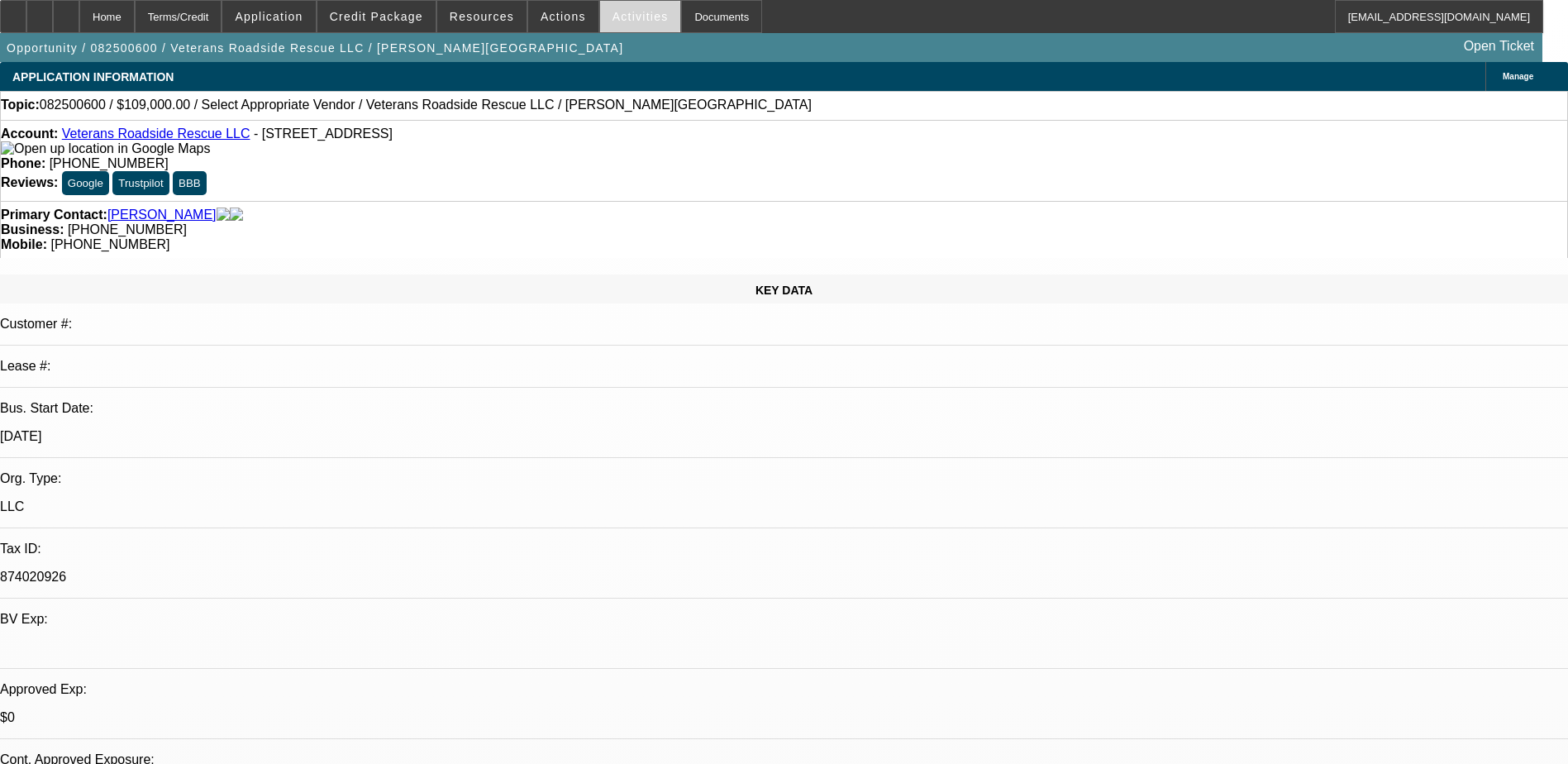
click at [612, 15] on span "Activities" at bounding box center [640, 17] width 56 height 13
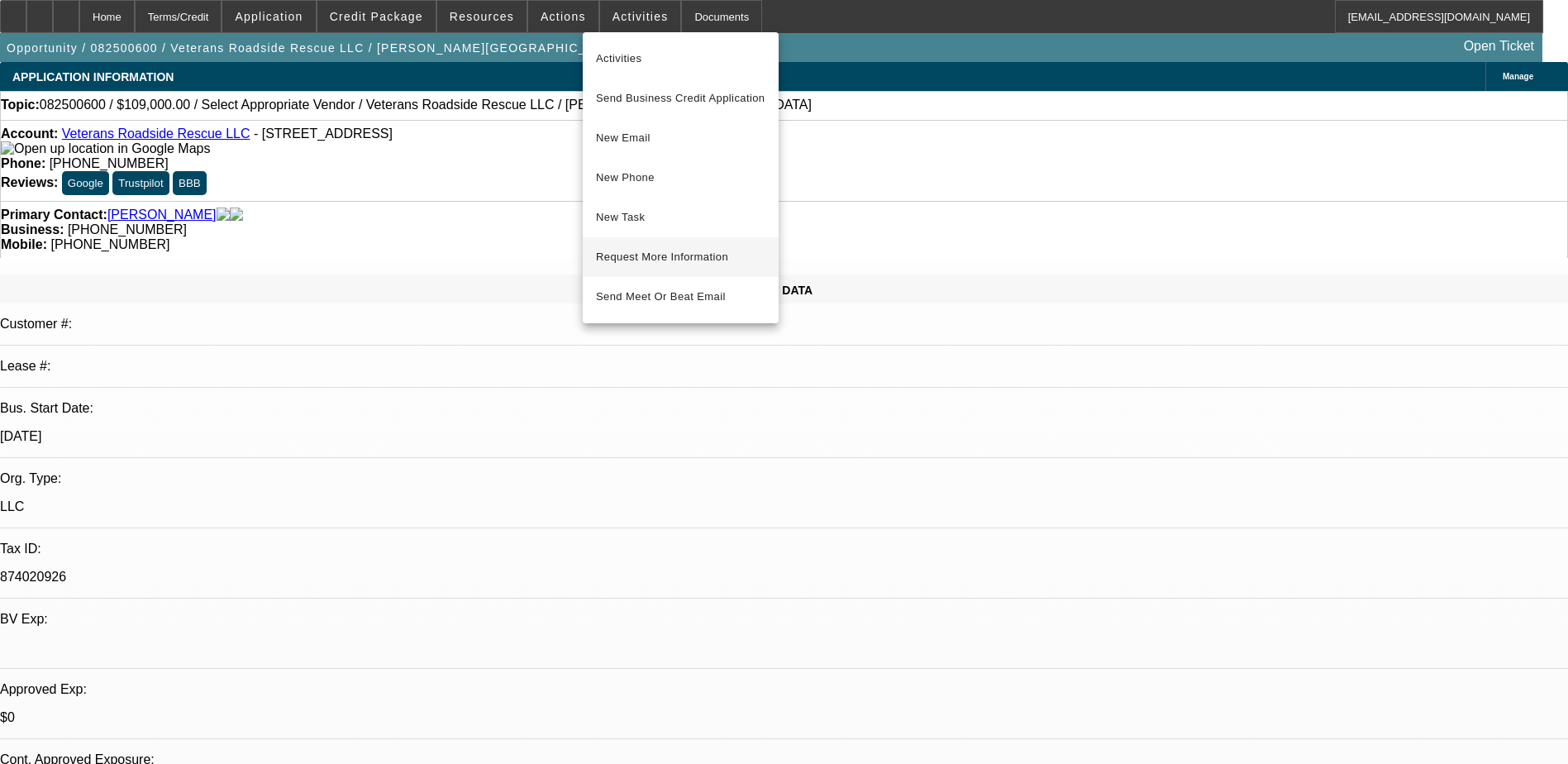
click at [703, 259] on span "Request More Information" at bounding box center [681, 257] width 170 height 19
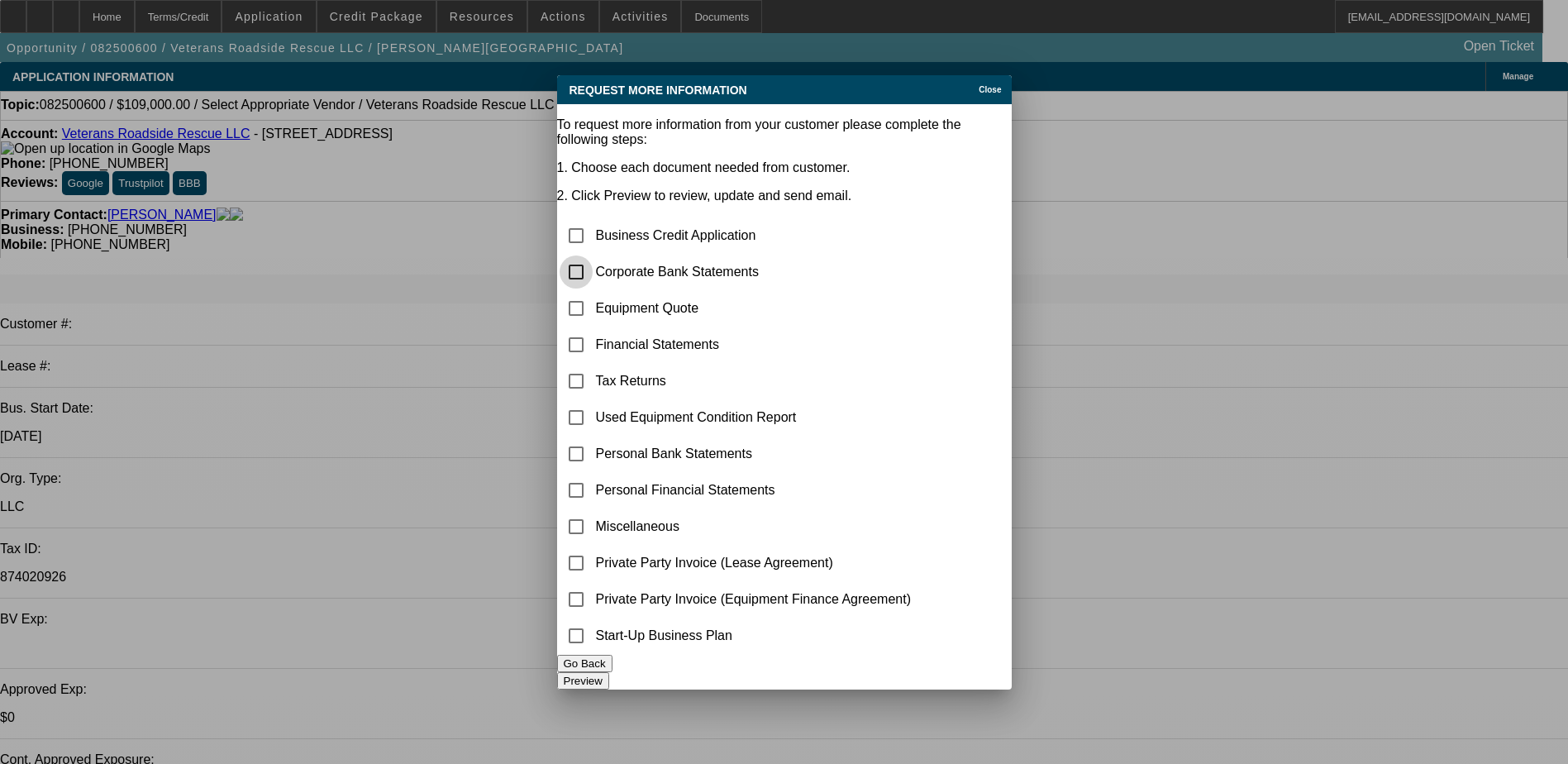
click at [593, 256] on input "checkbox" at bounding box center [576, 273] width 33 height 33
checkbox input "true"
click at [609, 673] on button "Preview" at bounding box center [583, 681] width 52 height 18
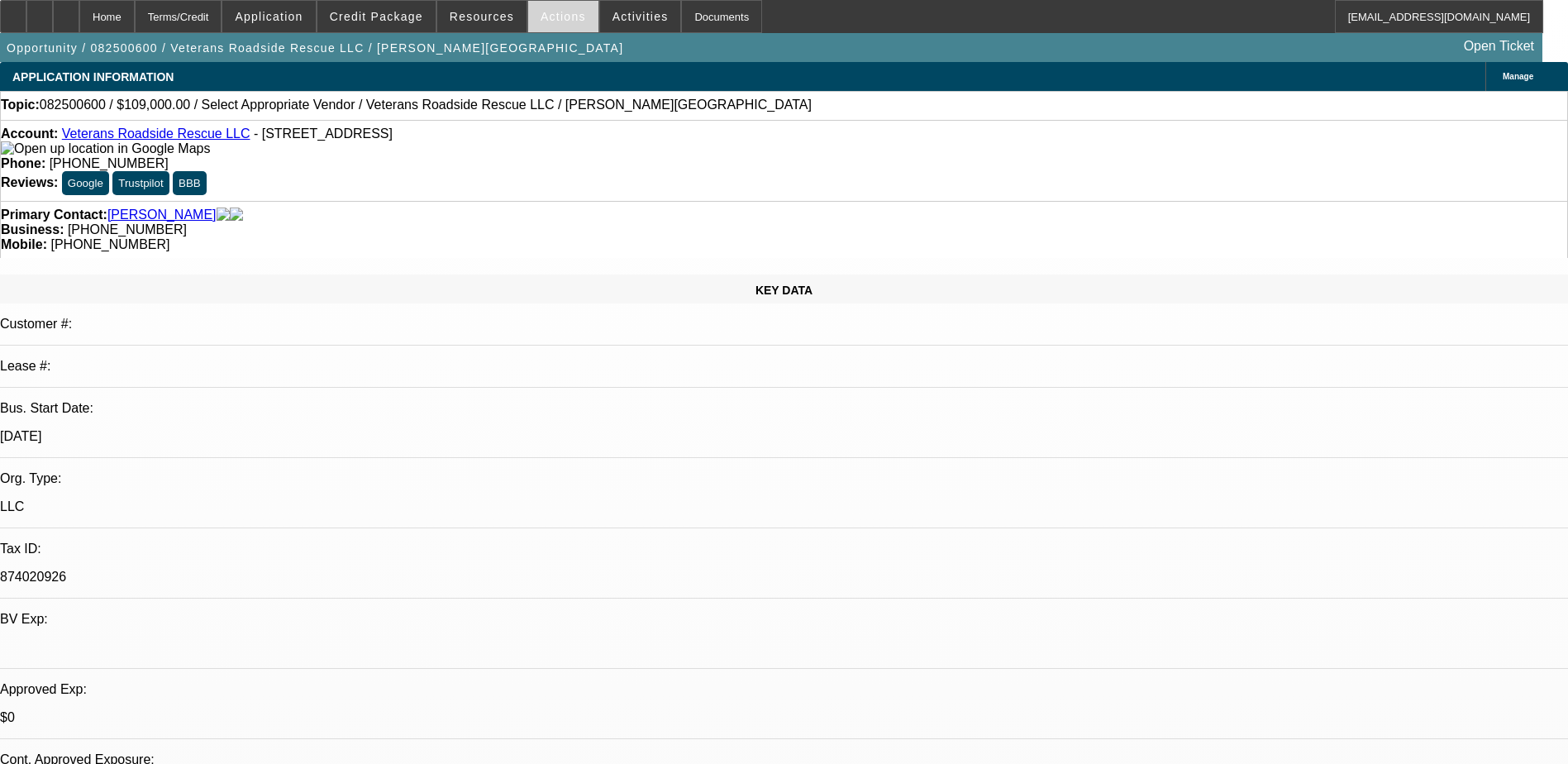
click at [562, 12] on span "Actions" at bounding box center [562, 17] width 45 height 13
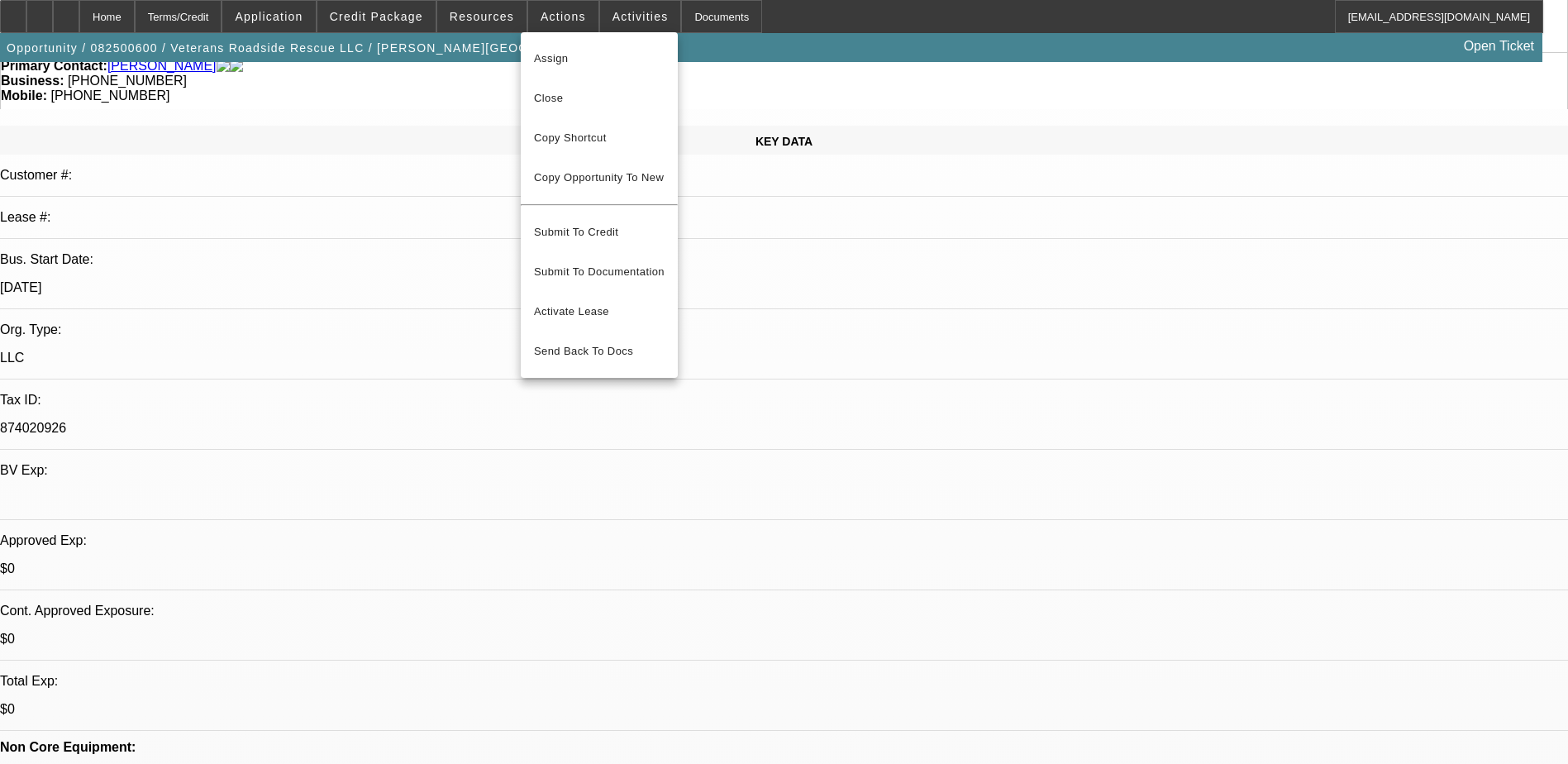
scroll to position [165, 0]
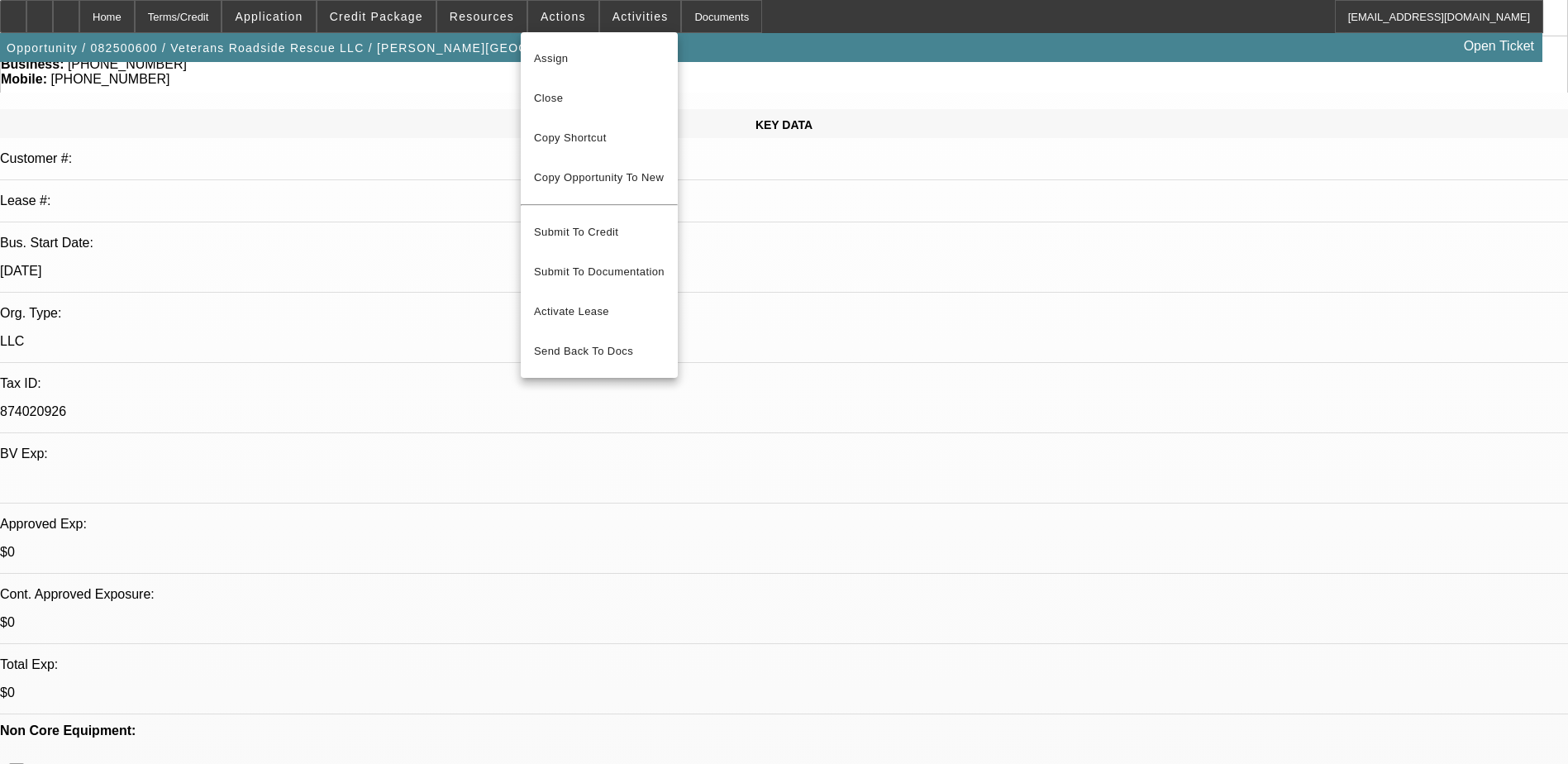
click at [845, 21] on div at bounding box center [784, 382] width 1568 height 764
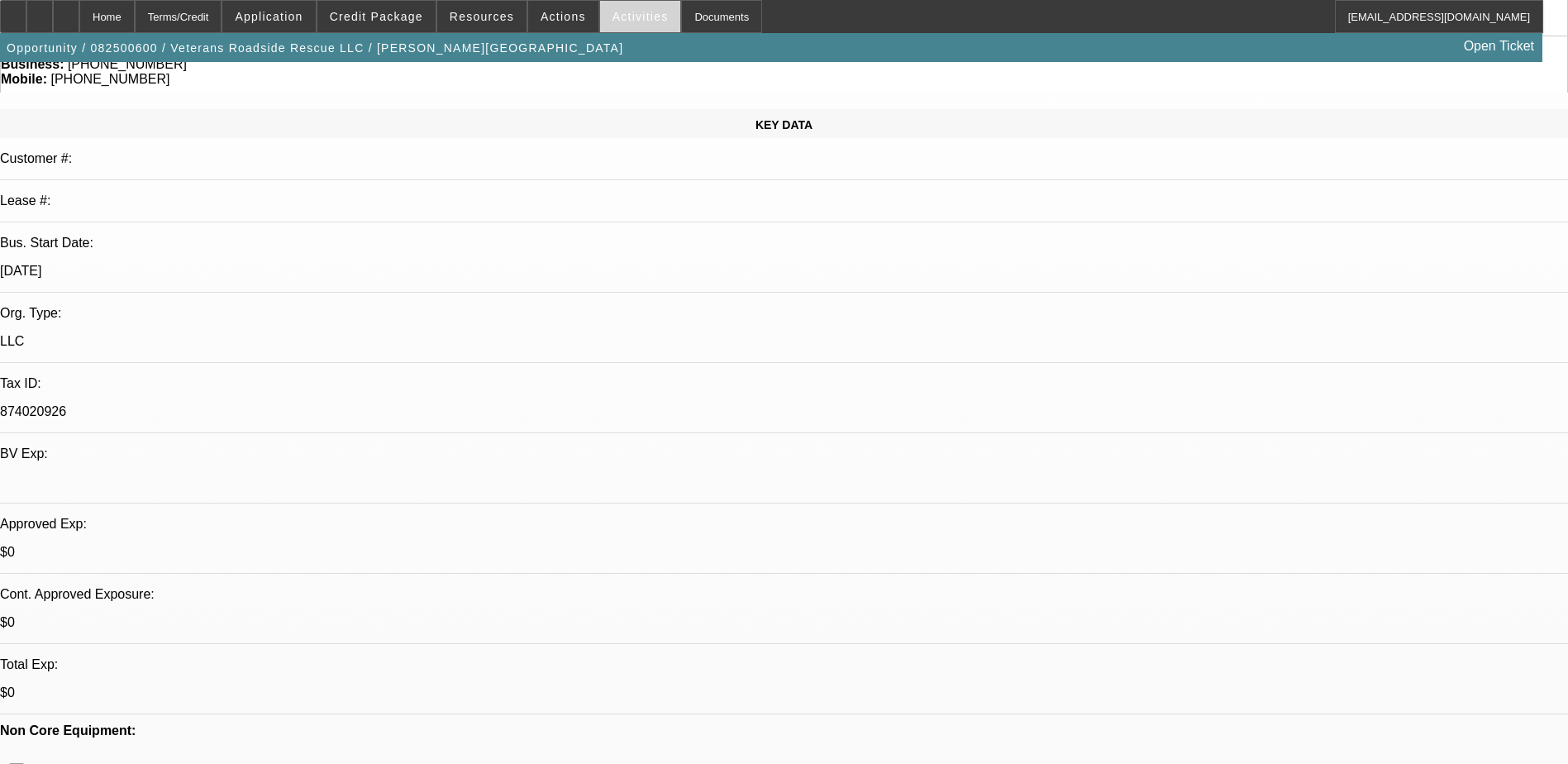
click at [612, 17] on span "Activities" at bounding box center [640, 17] width 56 height 13
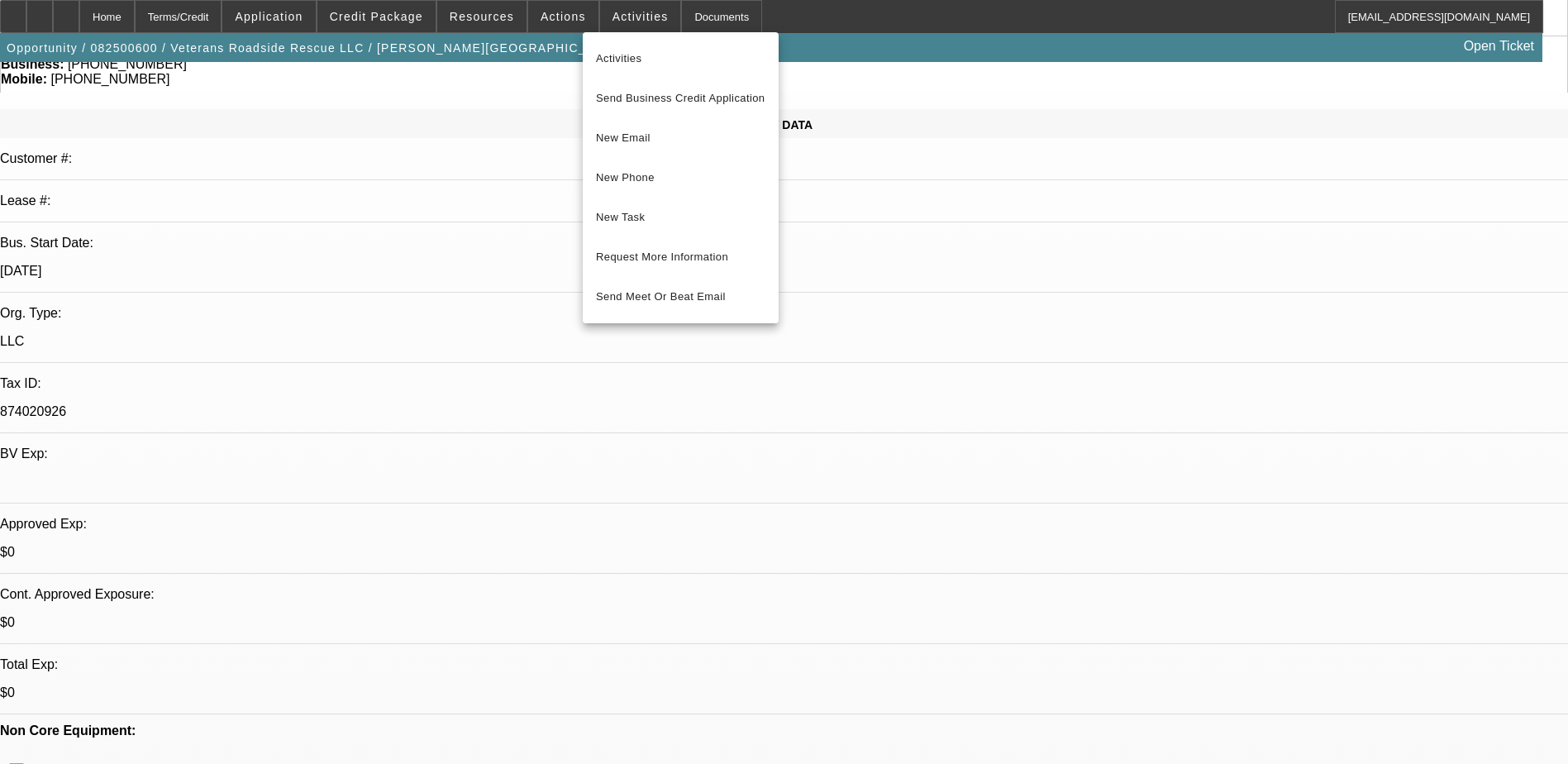
click at [558, 18] on div at bounding box center [784, 382] width 1568 height 764
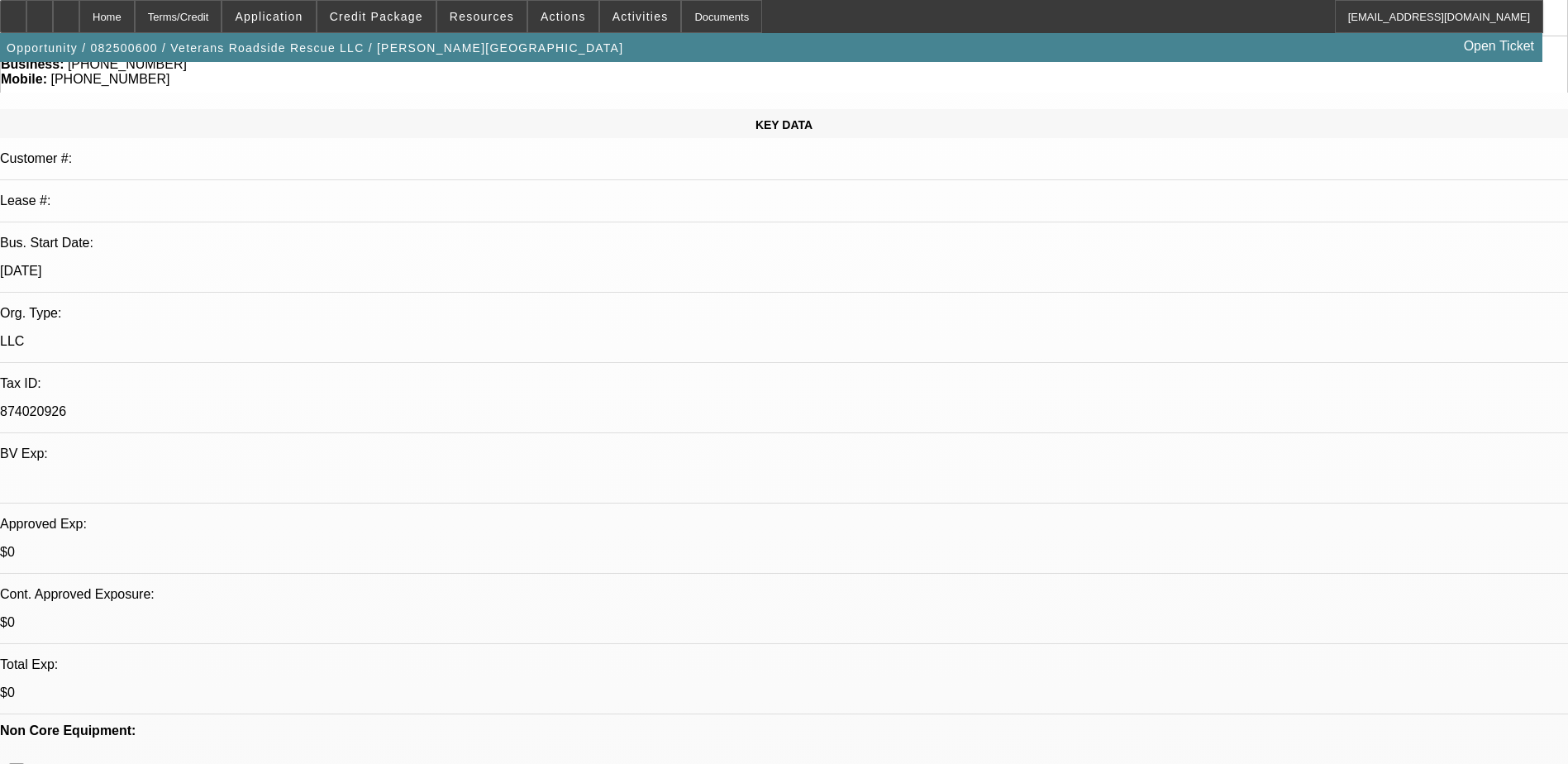
click at [558, 18] on span "Actions" at bounding box center [562, 17] width 45 height 13
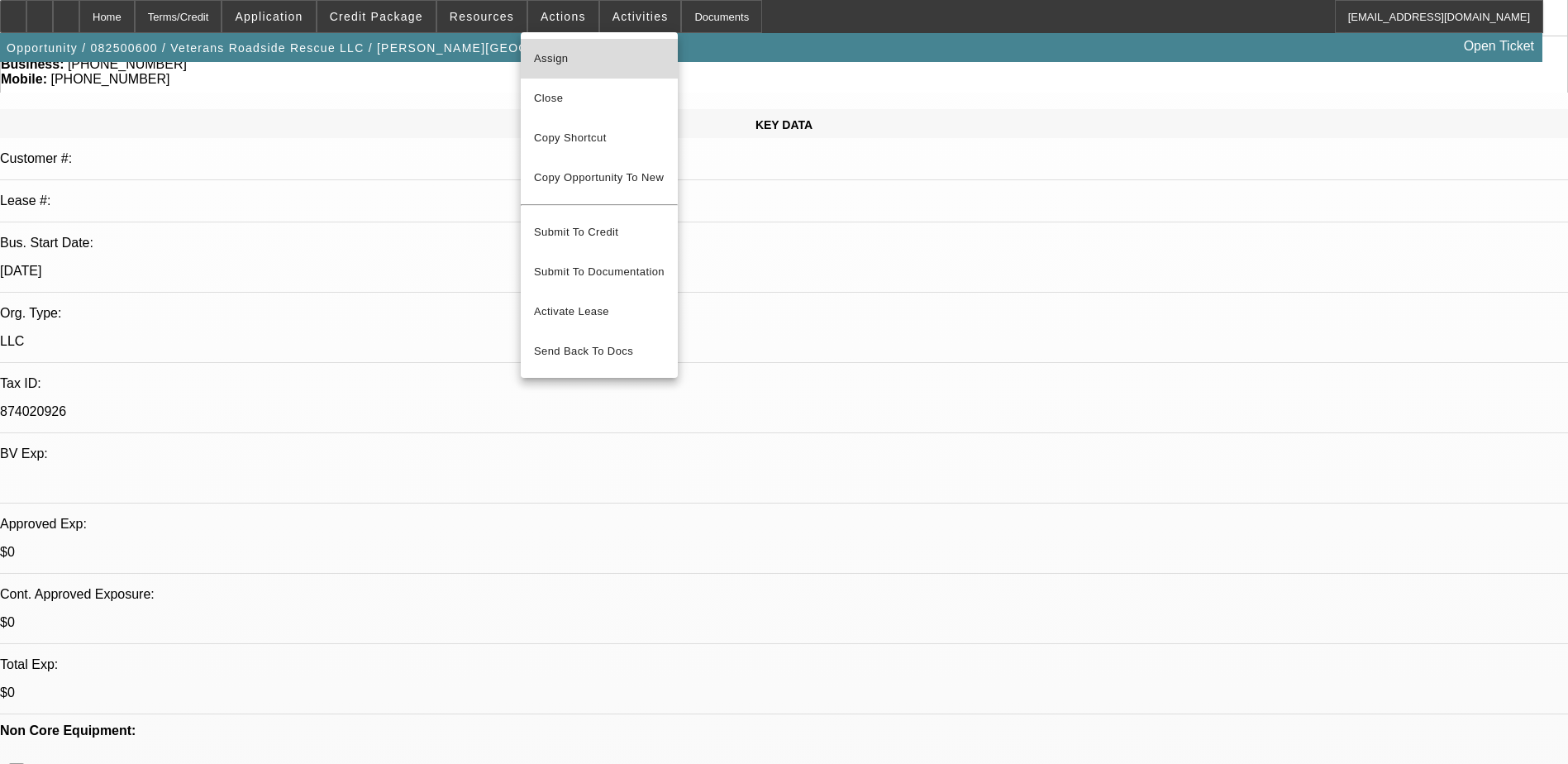
click at [562, 48] on button "Assign" at bounding box center [599, 58] width 157 height 40
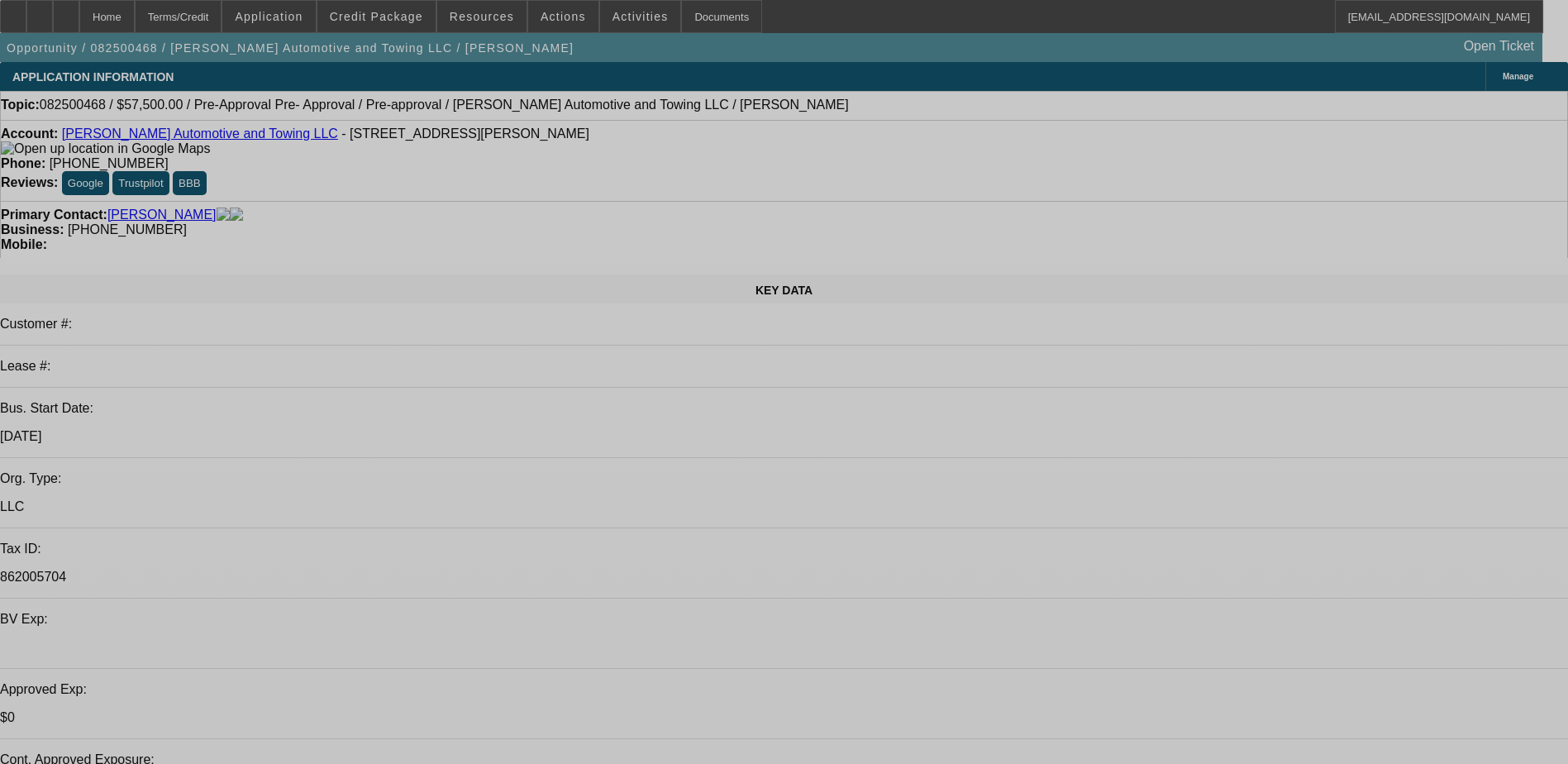
select select "0"
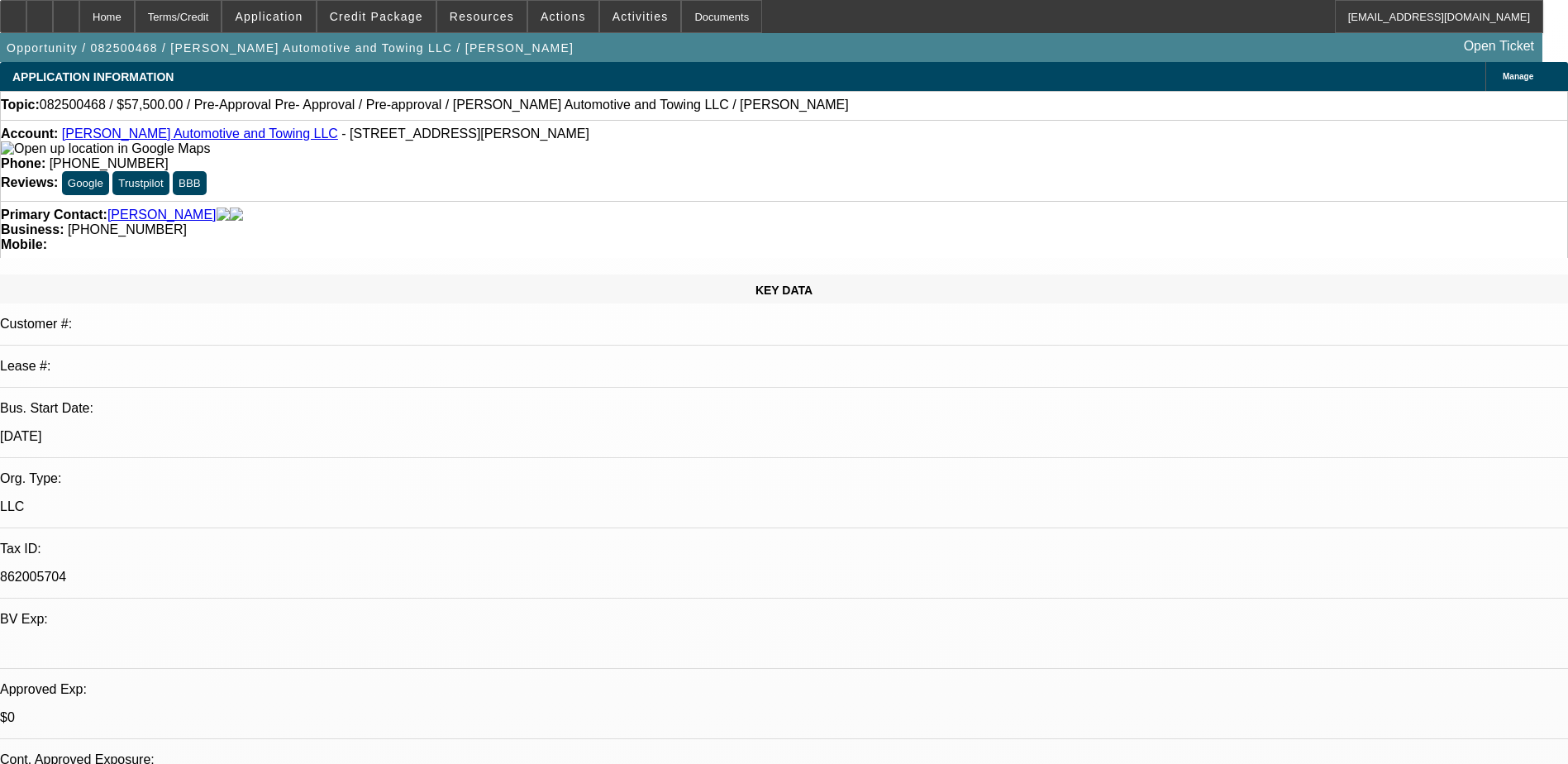
select select "2"
select select "0.1"
select select "0.2"
select select "2"
select select "0.1"
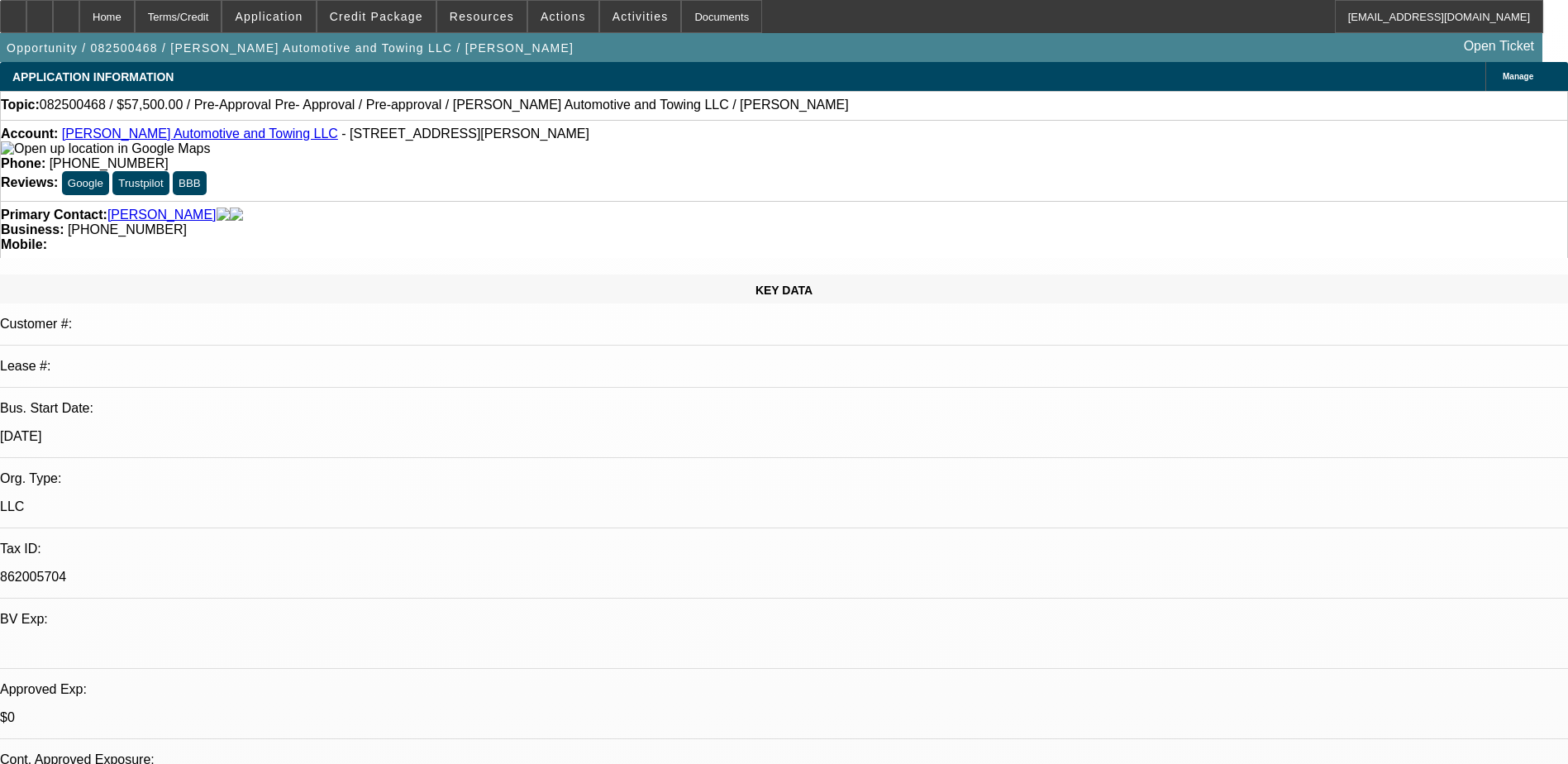
select select "0"
select select "2"
select select "0.1"
select select "1"
select select "2"
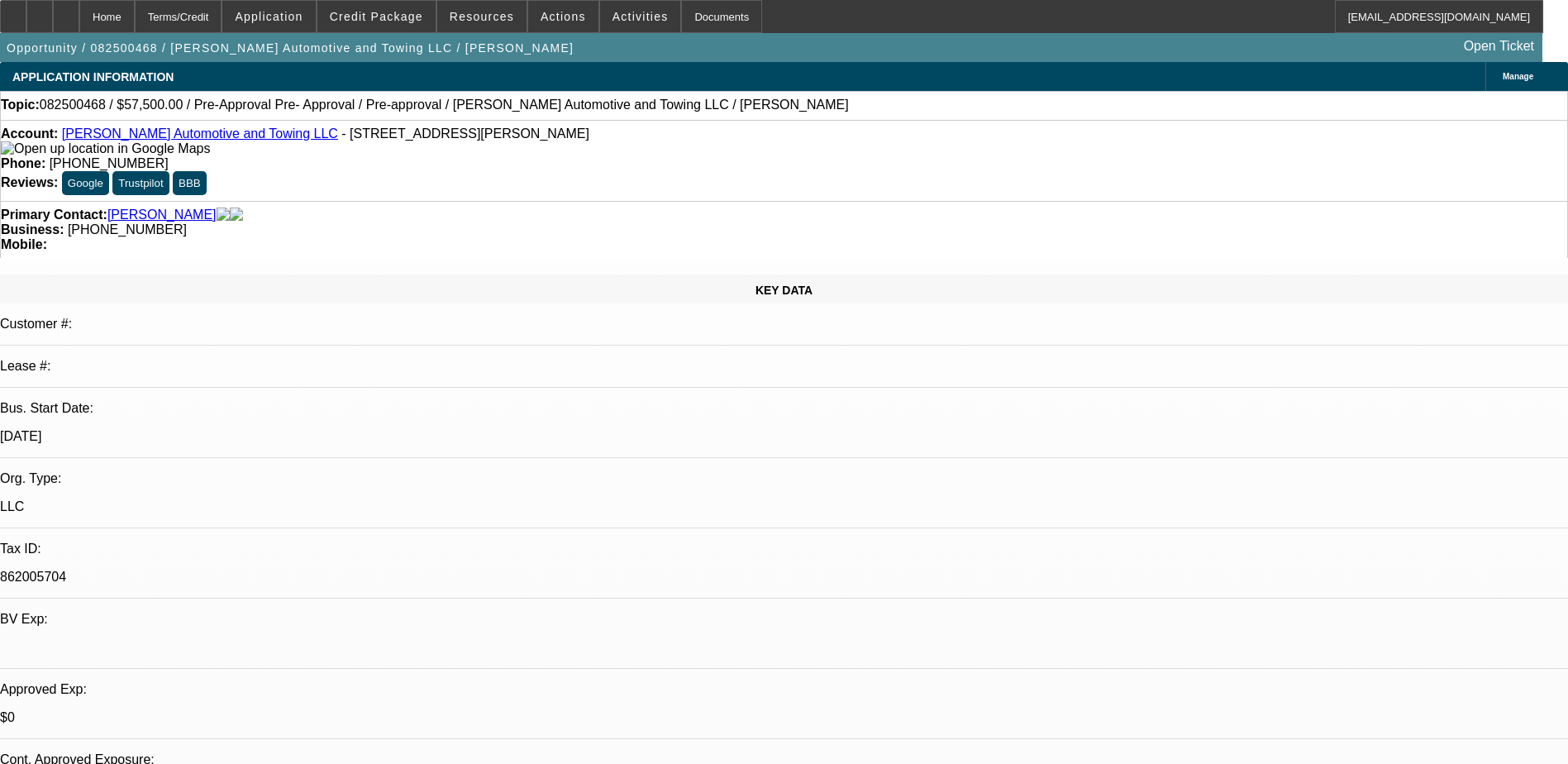
select select "4"
select select "1"
select select "2"
select select "4"
select select "1"
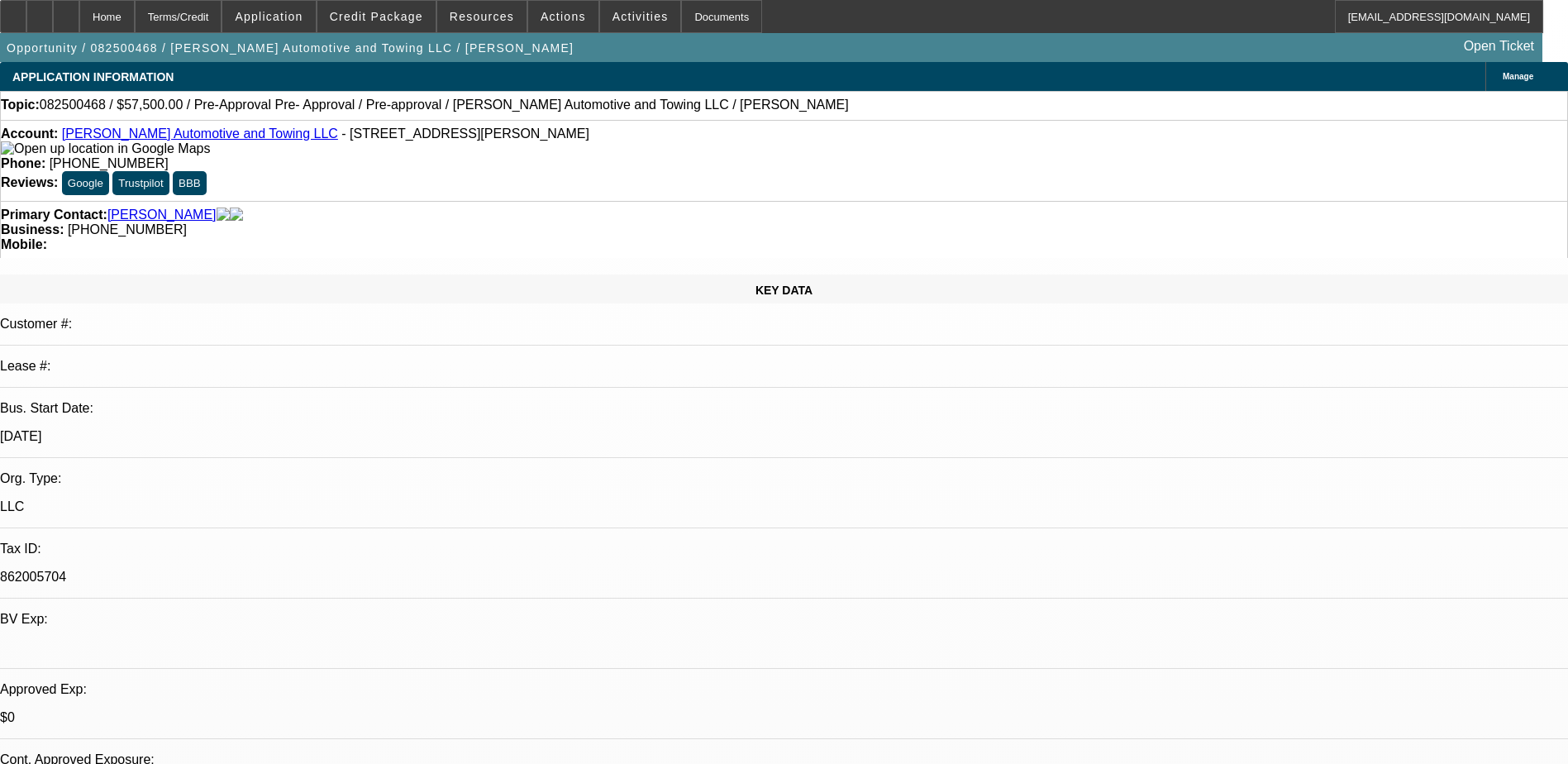
select select "2"
select select "4"
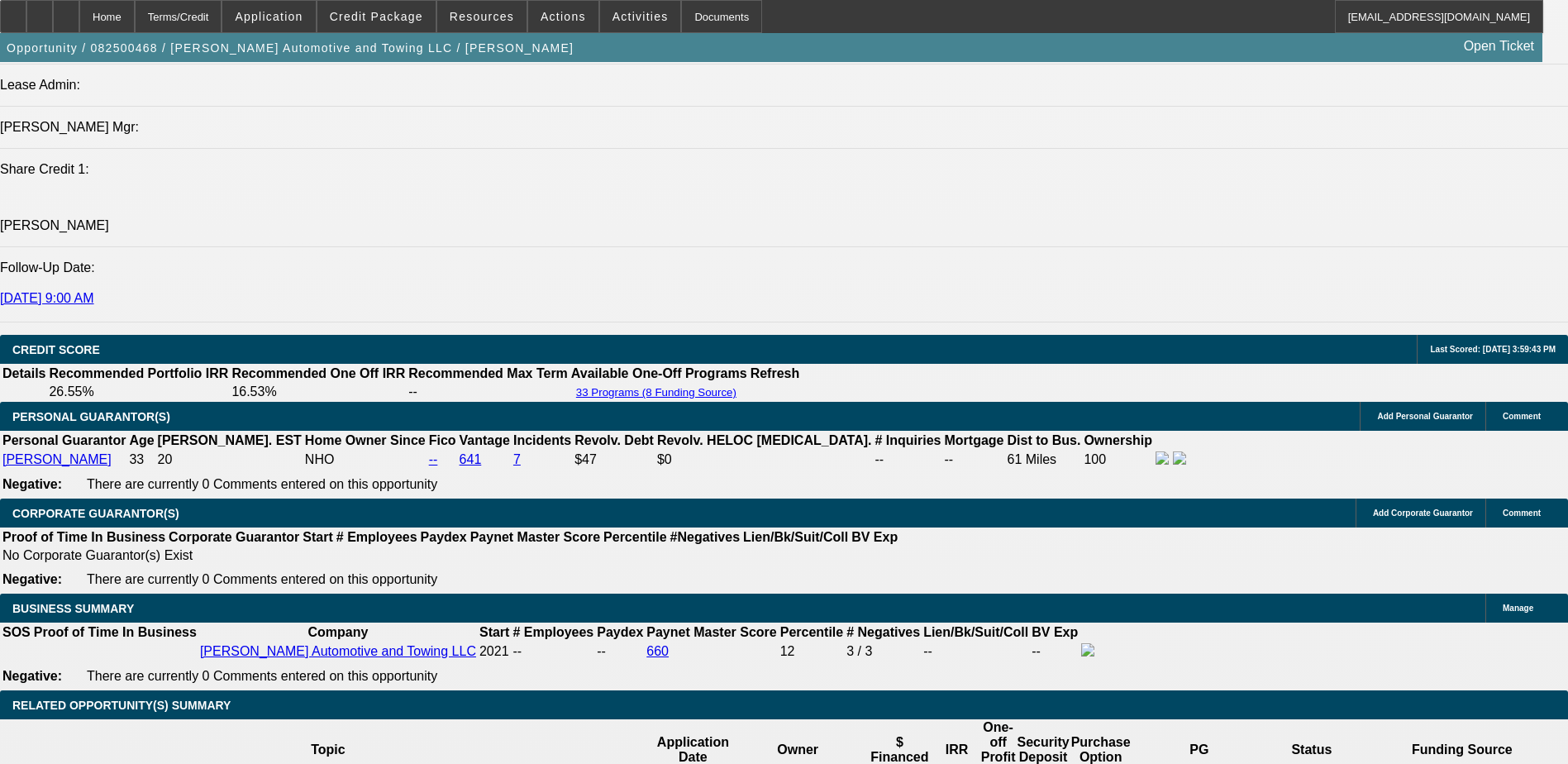
scroll to position [2151, 0]
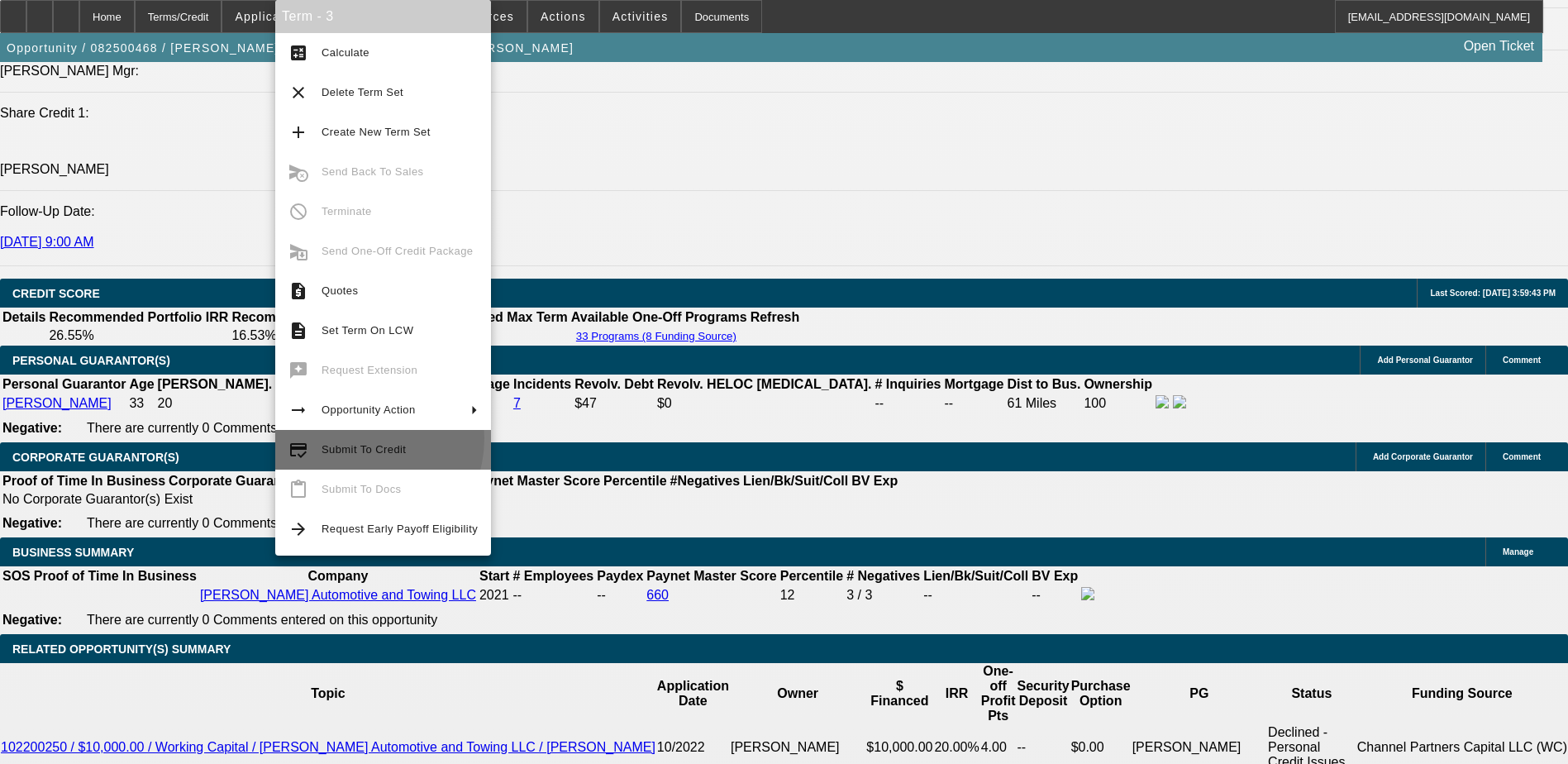
click at [356, 438] on button "credit_score Submit To Credit" at bounding box center [383, 450] width 216 height 40
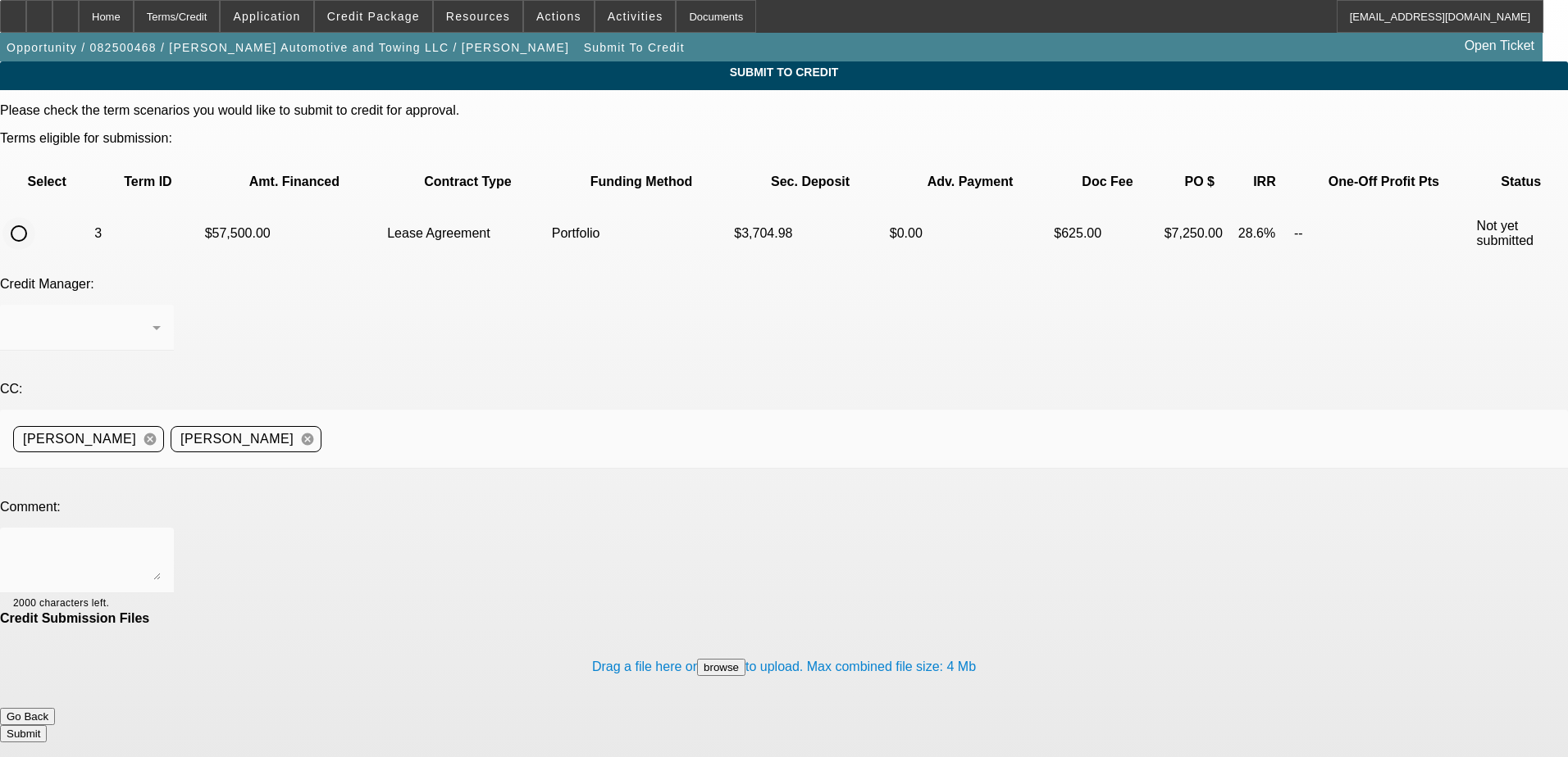
click at [35, 217] on input "radio" at bounding box center [19, 233] width 33 height 33
radio input "true"
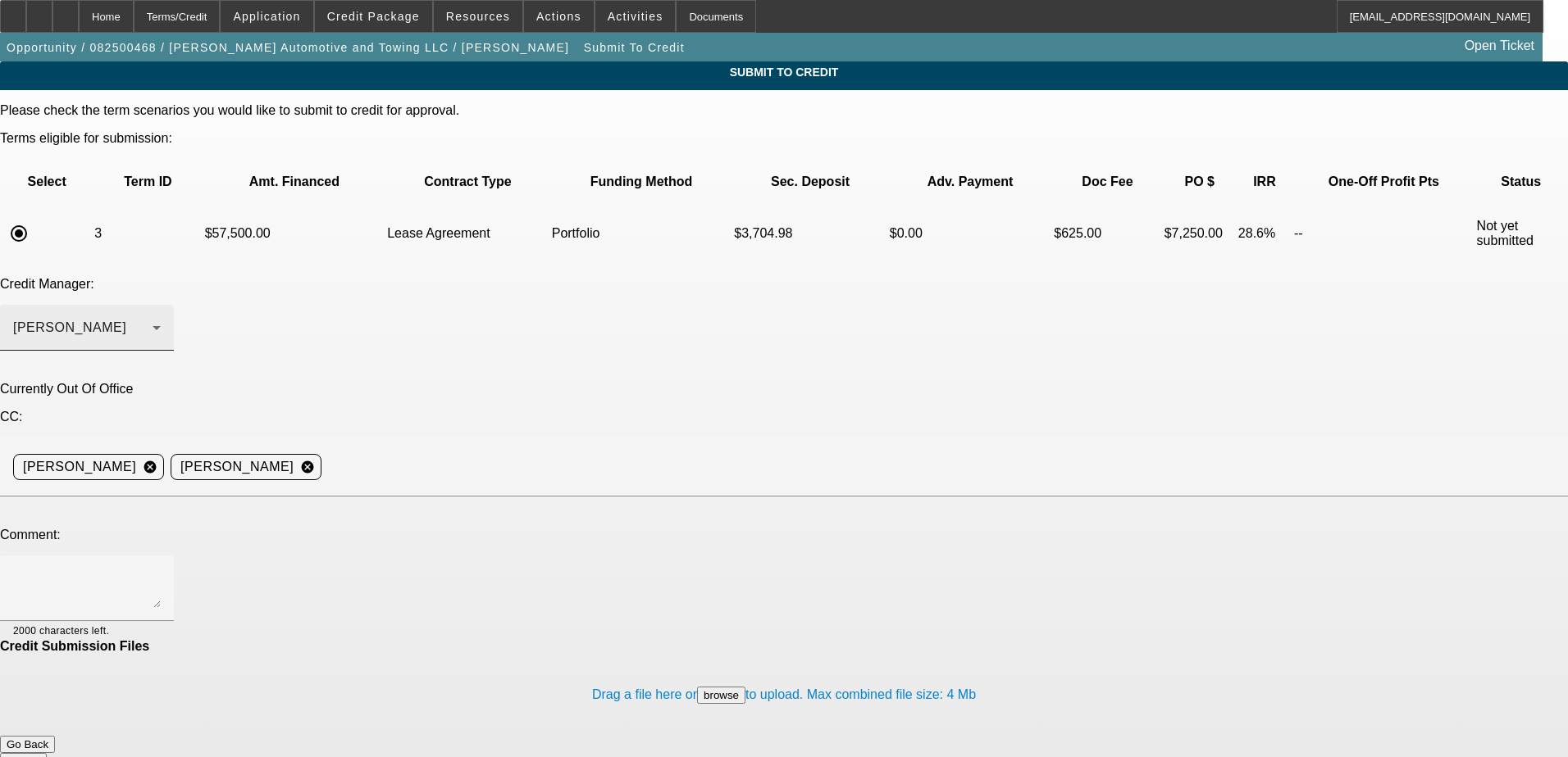
click at [153, 318] on div "[PERSON_NAME]" at bounding box center [82, 327] width 139 height 19
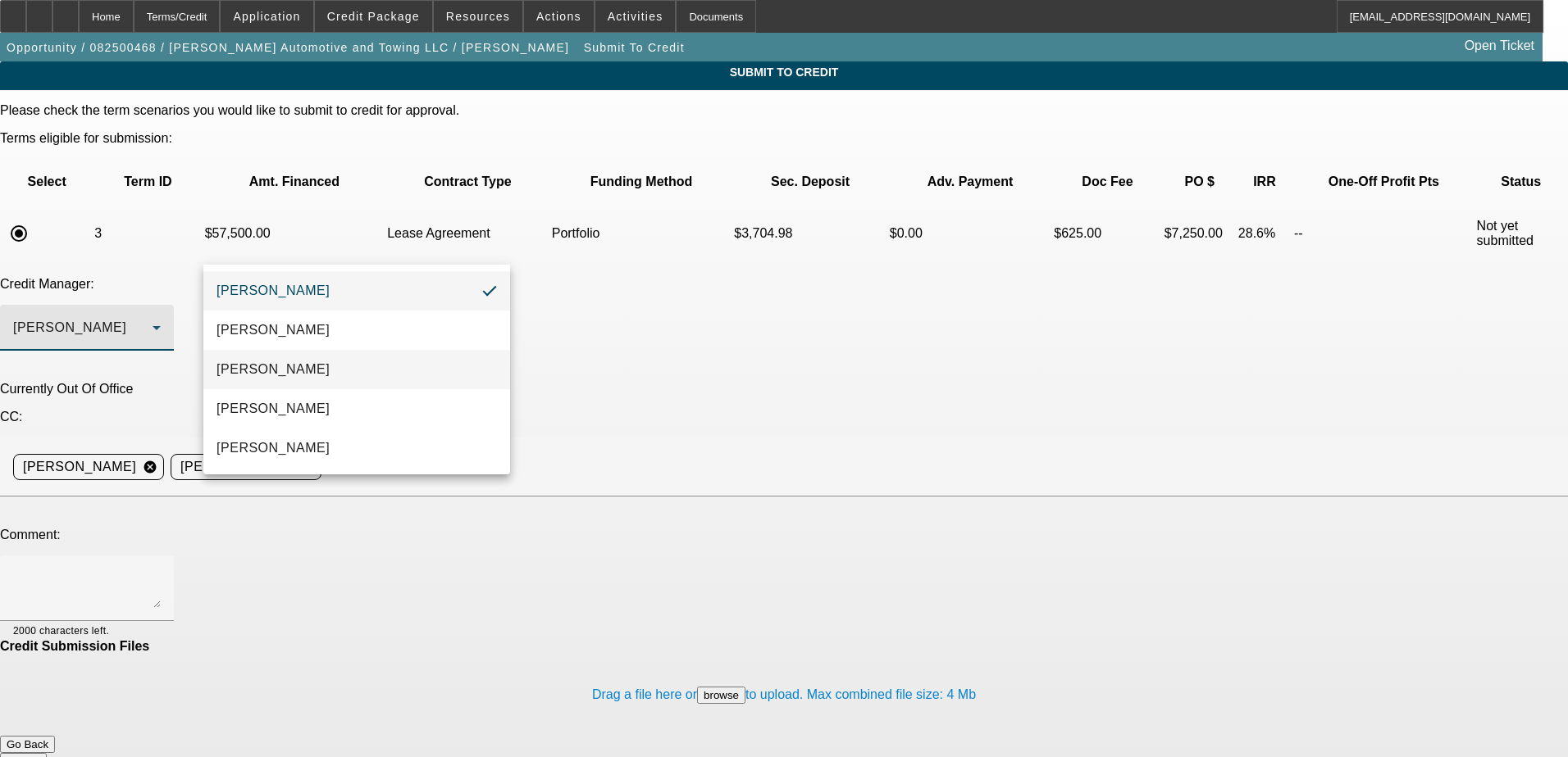
click at [295, 363] on span "[PERSON_NAME]" at bounding box center [273, 369] width 114 height 19
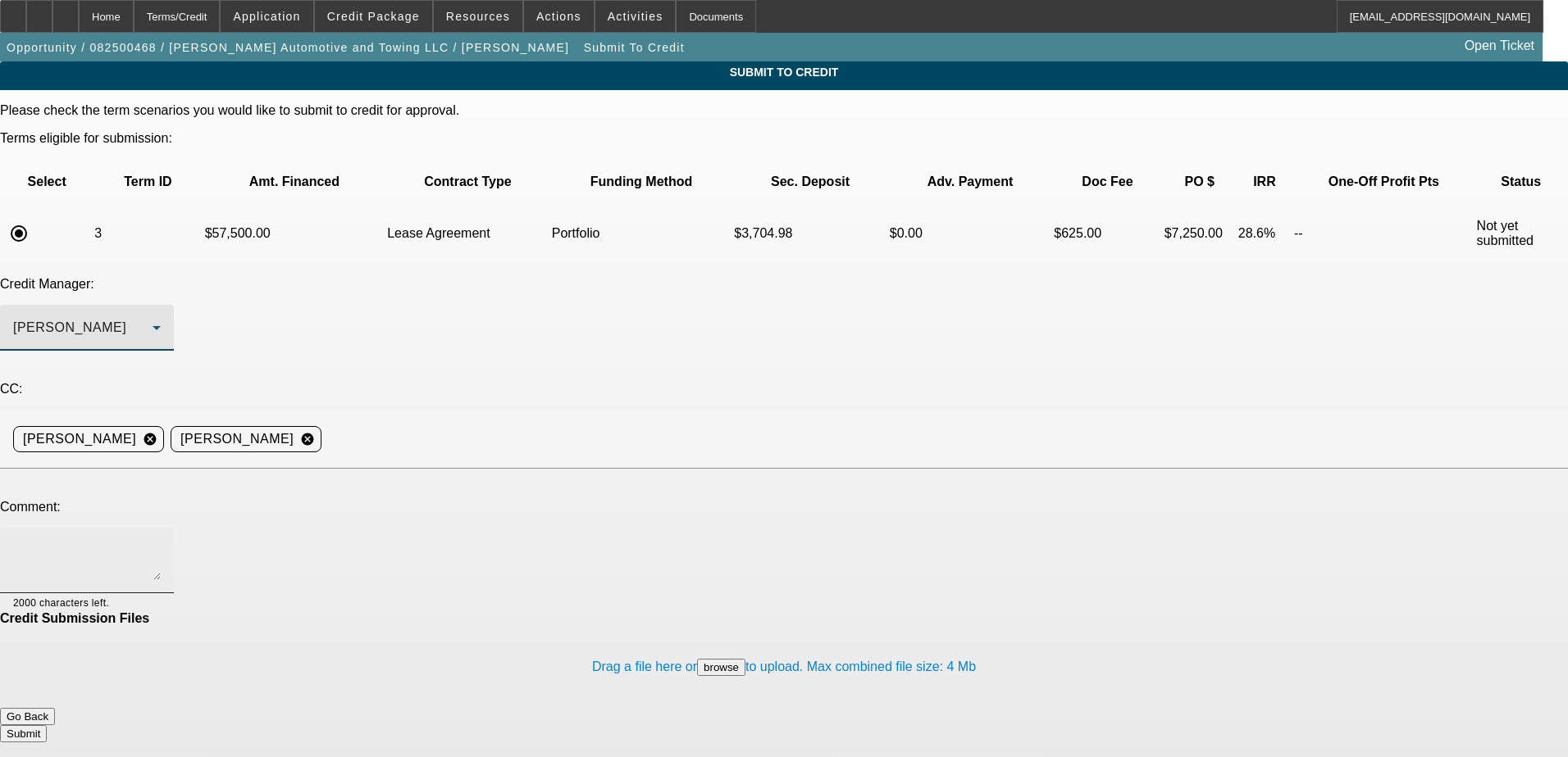
click at [160, 541] on textarea at bounding box center [86, 560] width 147 height 39
paste textarea "Good Afternoon [PERSON_NAME], please consider a pre approval on less expensive …"
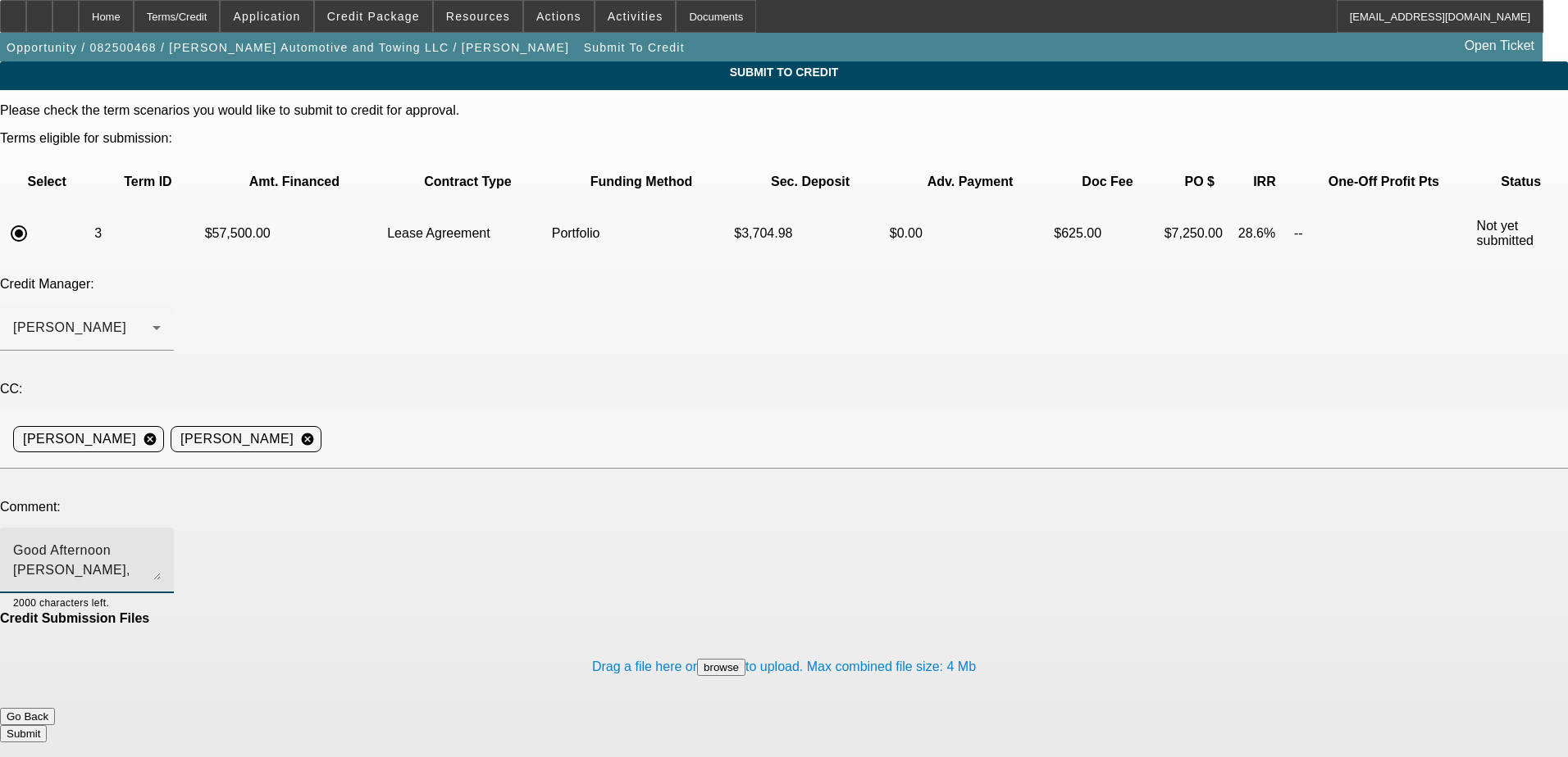
click at [160, 541] on textarea "Good Afternoon [PERSON_NAME], please consider a pre approval on less expensive …" at bounding box center [86, 560] width 147 height 39
drag, startPoint x: 550, startPoint y: 399, endPoint x: 569, endPoint y: 403, distance: 19.4
click at [160, 541] on textarea "Good Afternoon [PERSON_NAME], please consider a pre approval on less expensive …" at bounding box center [86, 560] width 147 height 39
drag, startPoint x: 564, startPoint y: 403, endPoint x: 396, endPoint y: 403, distance: 168.0
click at [160, 541] on textarea "Good Afternoon [PERSON_NAME], please consider a pre approval on less expensive …" at bounding box center [86, 560] width 147 height 39
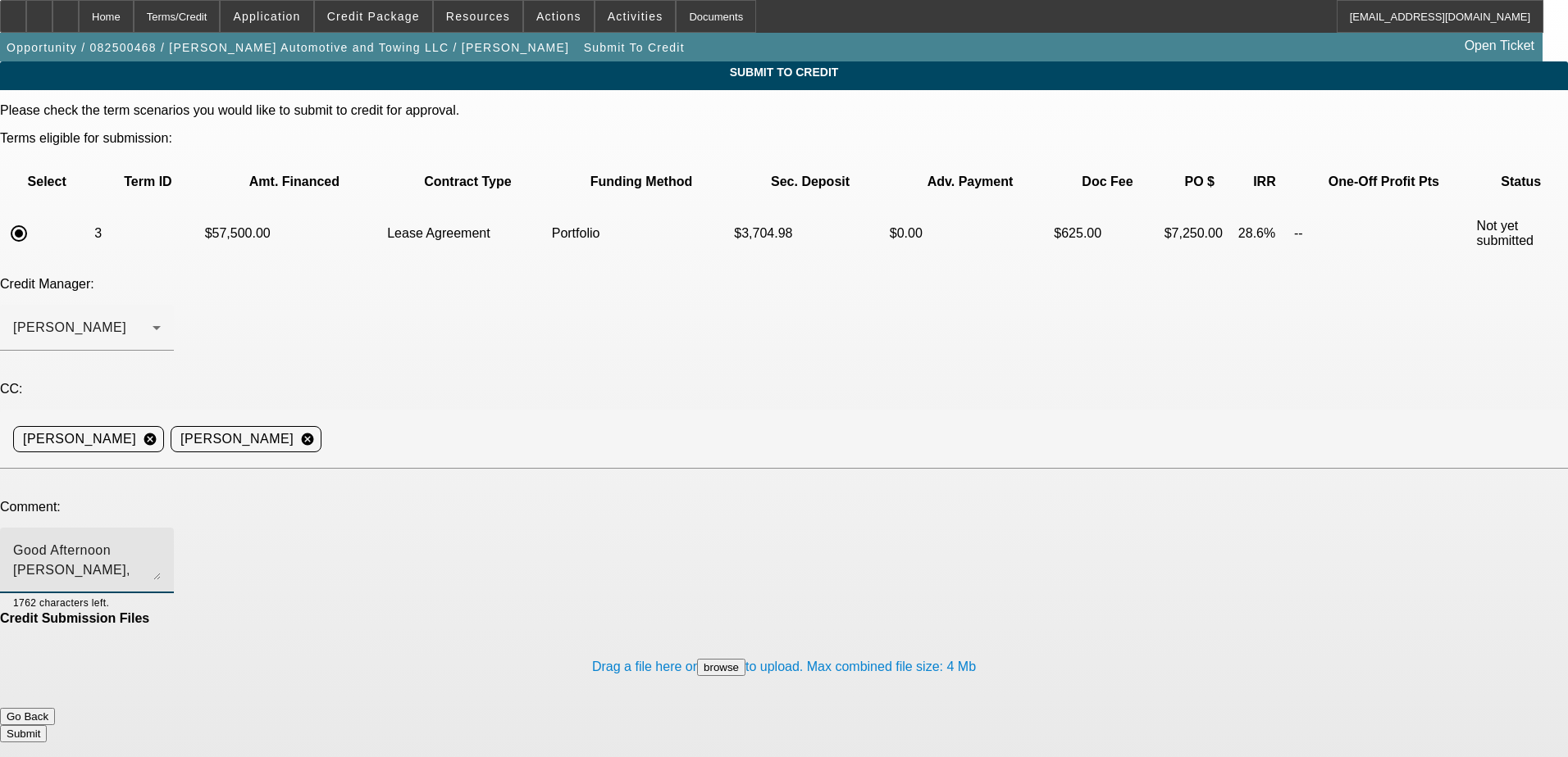
type textarea "Good Afternoon [PERSON_NAME], please consider a pre-approval on less expensive …"
click at [160, 528] on div "Good Afternoon [PERSON_NAME], please consider a pre-approval on less expensive …" at bounding box center [86, 561] width 147 height 66
click at [160, 541] on textarea "Good Afternoon [PERSON_NAME], please consider a pre-approval on less expensive …" at bounding box center [86, 560] width 147 height 39
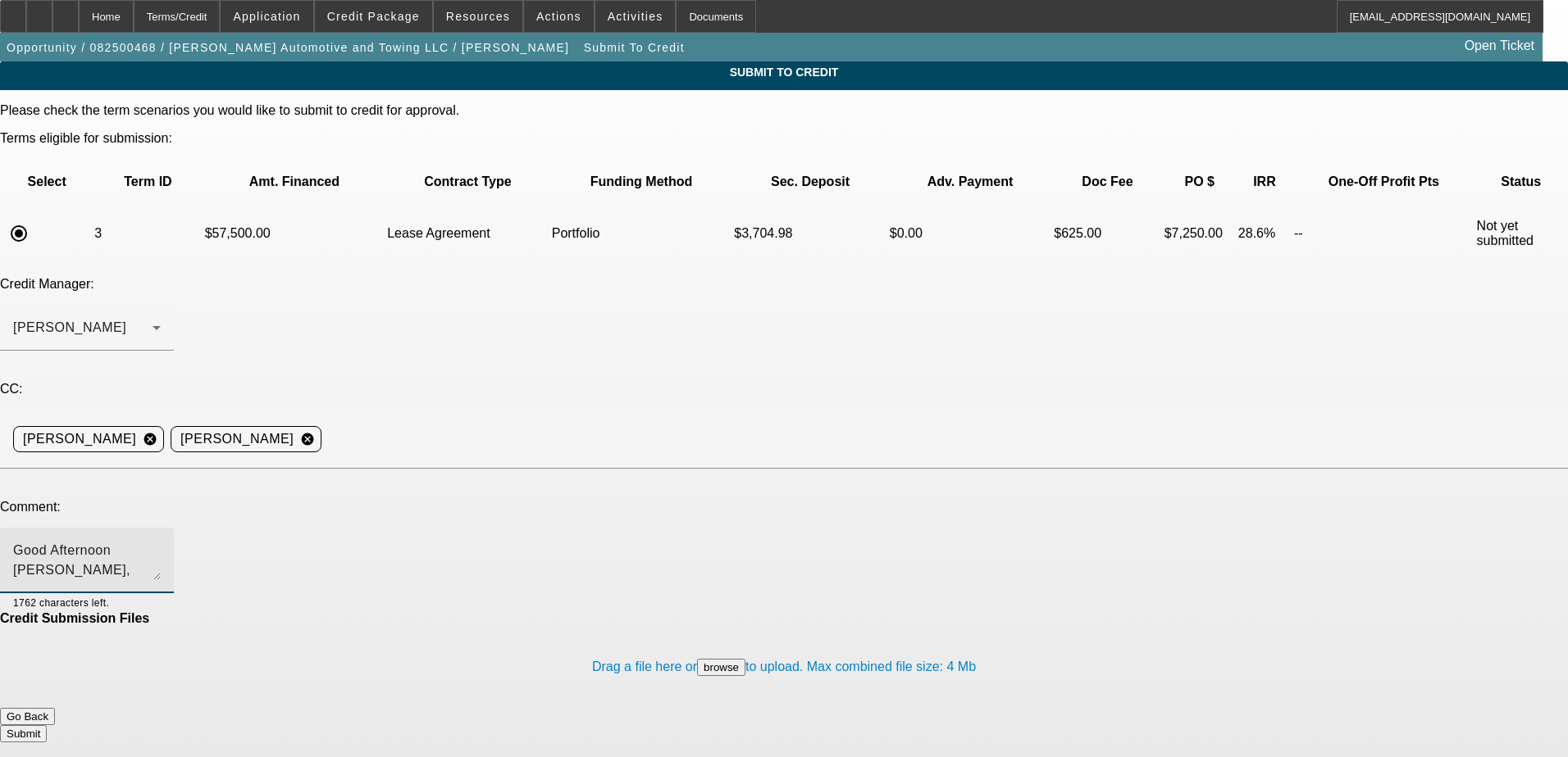
click at [160, 541] on textarea "Good Afternoon [PERSON_NAME], please consider a pre-approval on less expensive …" at bounding box center [86, 560] width 147 height 39
click at [47, 725] on button "Submit" at bounding box center [23, 733] width 47 height 17
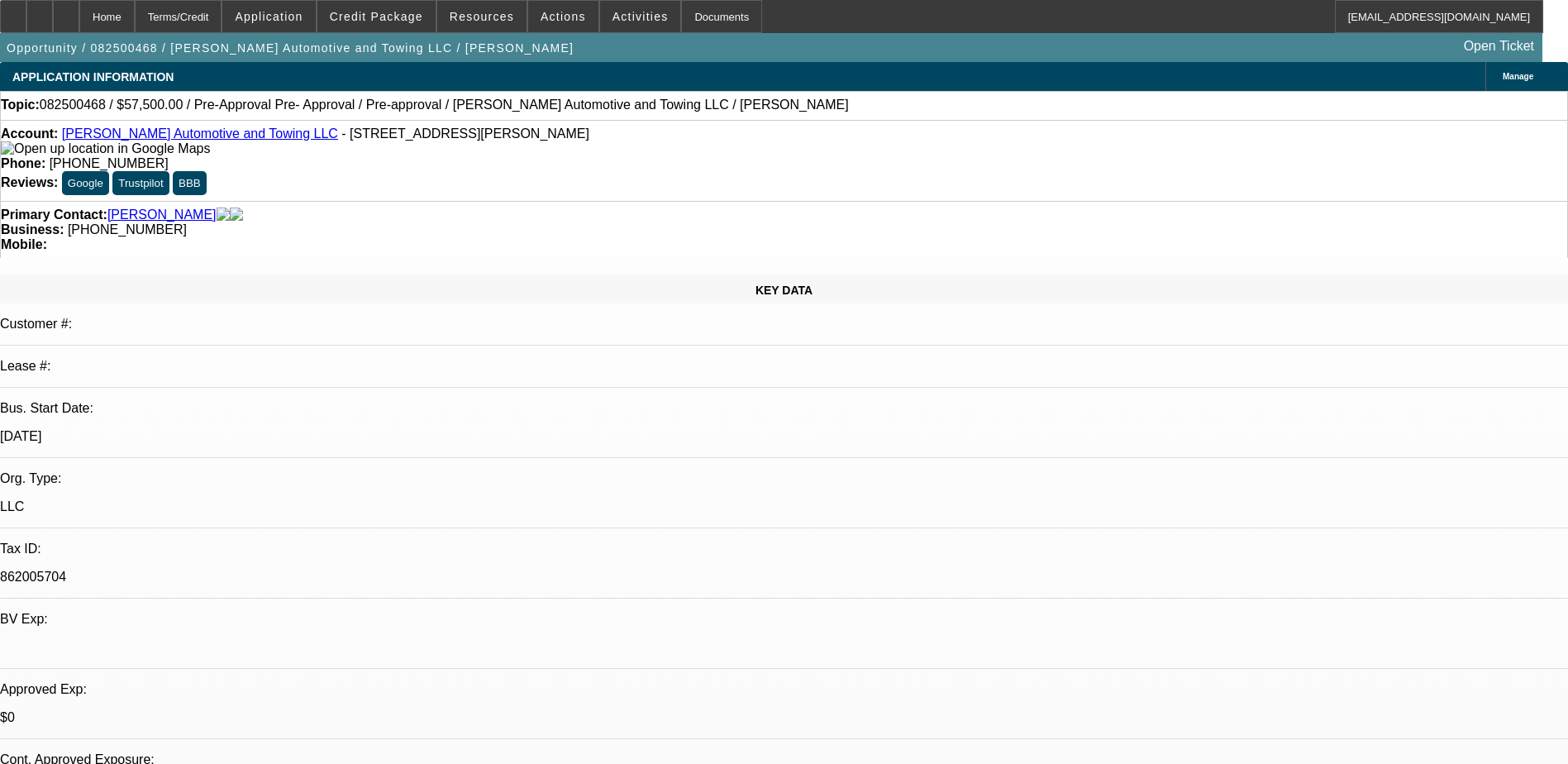
select select "0"
select select "2"
select select "0.1"
select select "4"
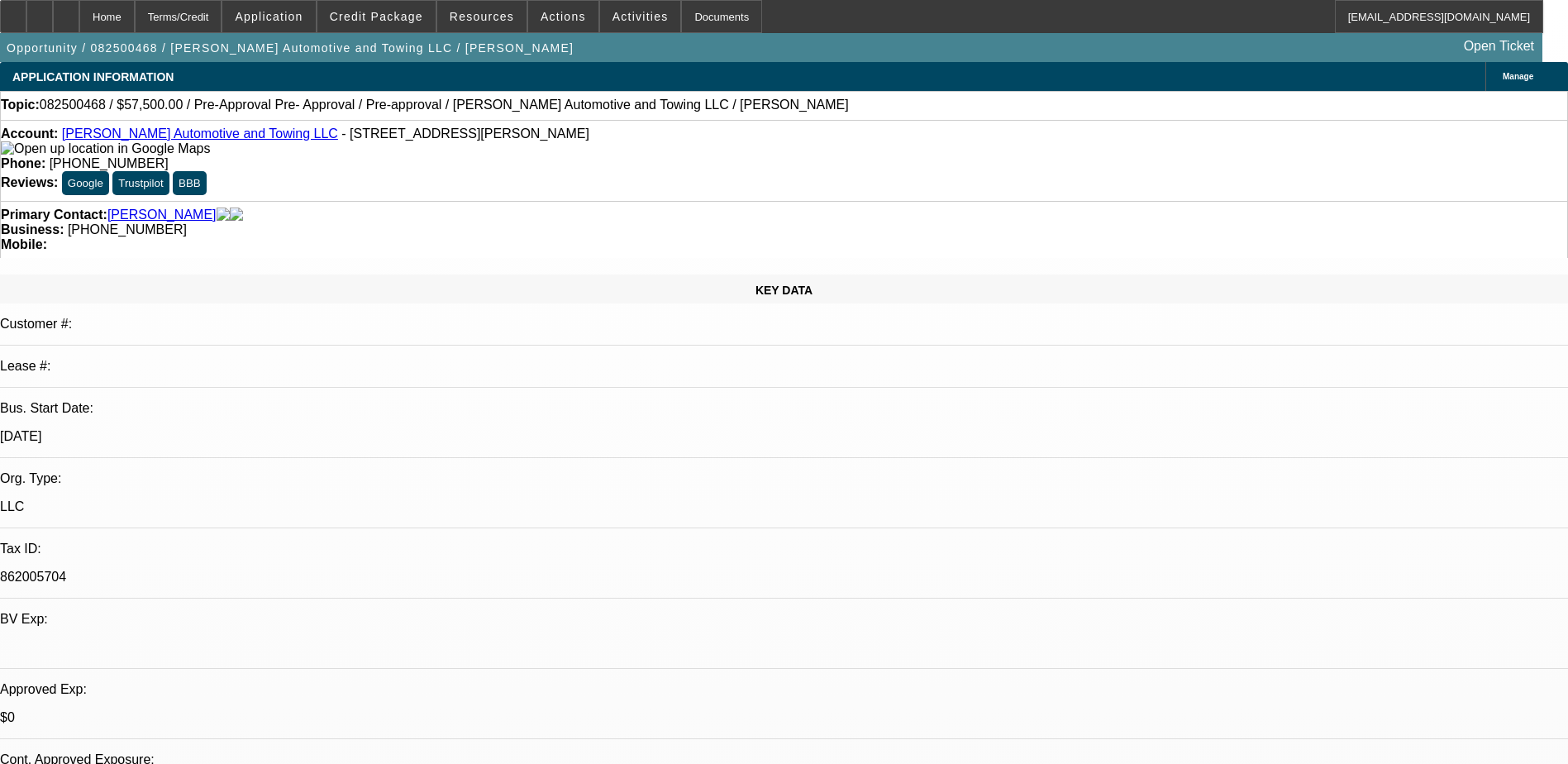
select select "0.2"
select select "2"
select select "0.1"
select select "4"
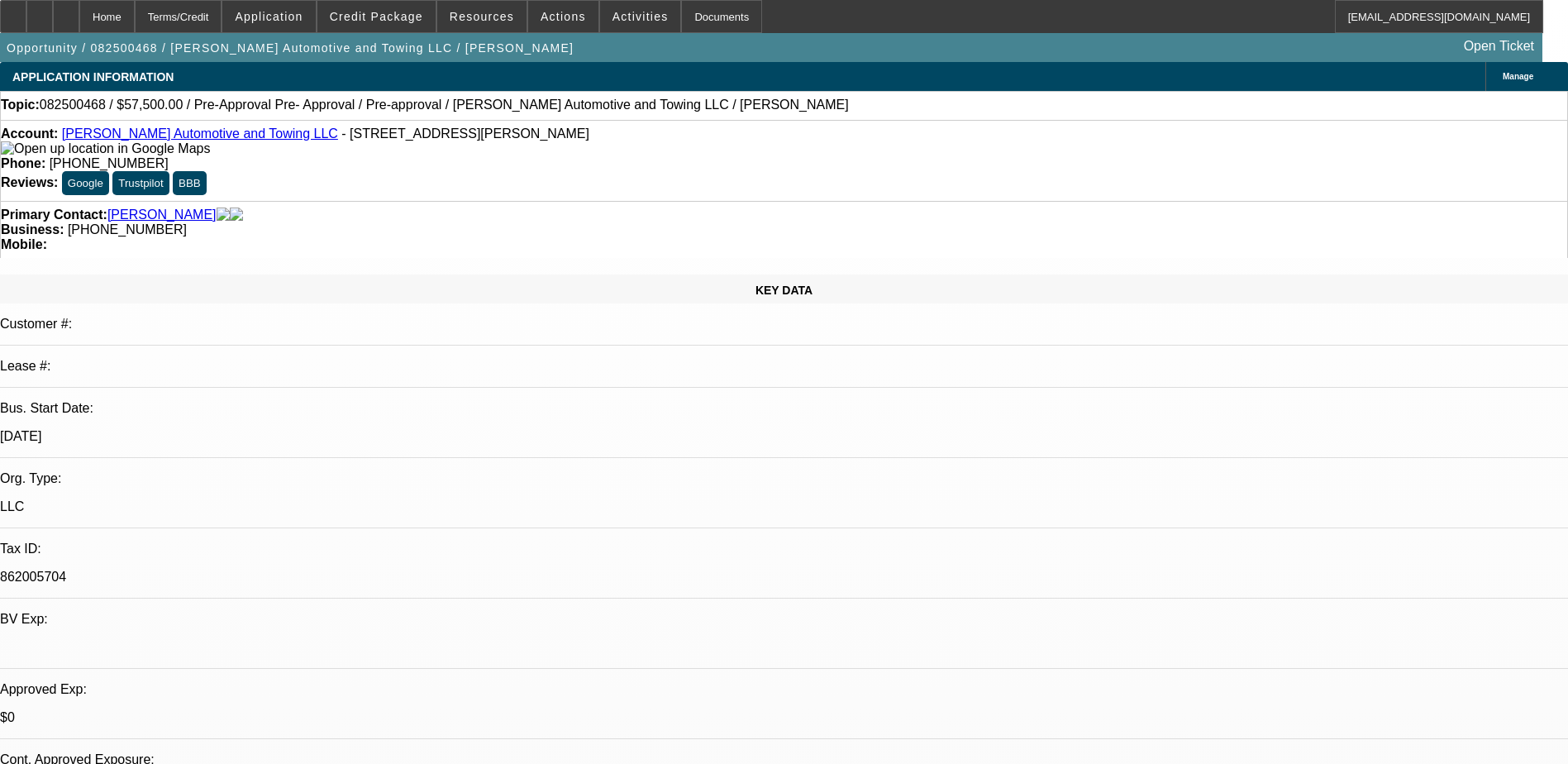
select select "0"
select select "2"
select select "0.1"
select select "4"
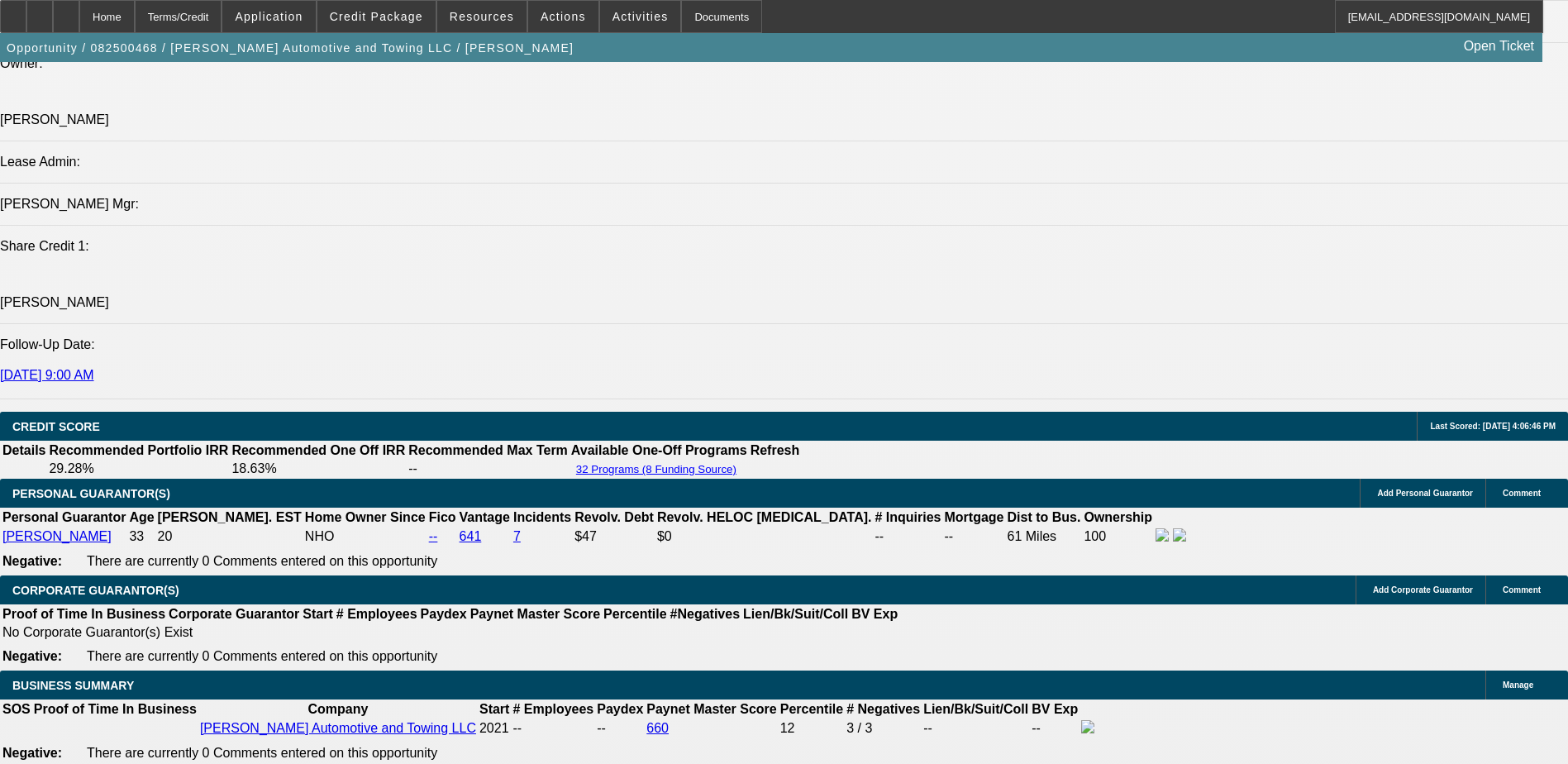
scroll to position [1985, 0]
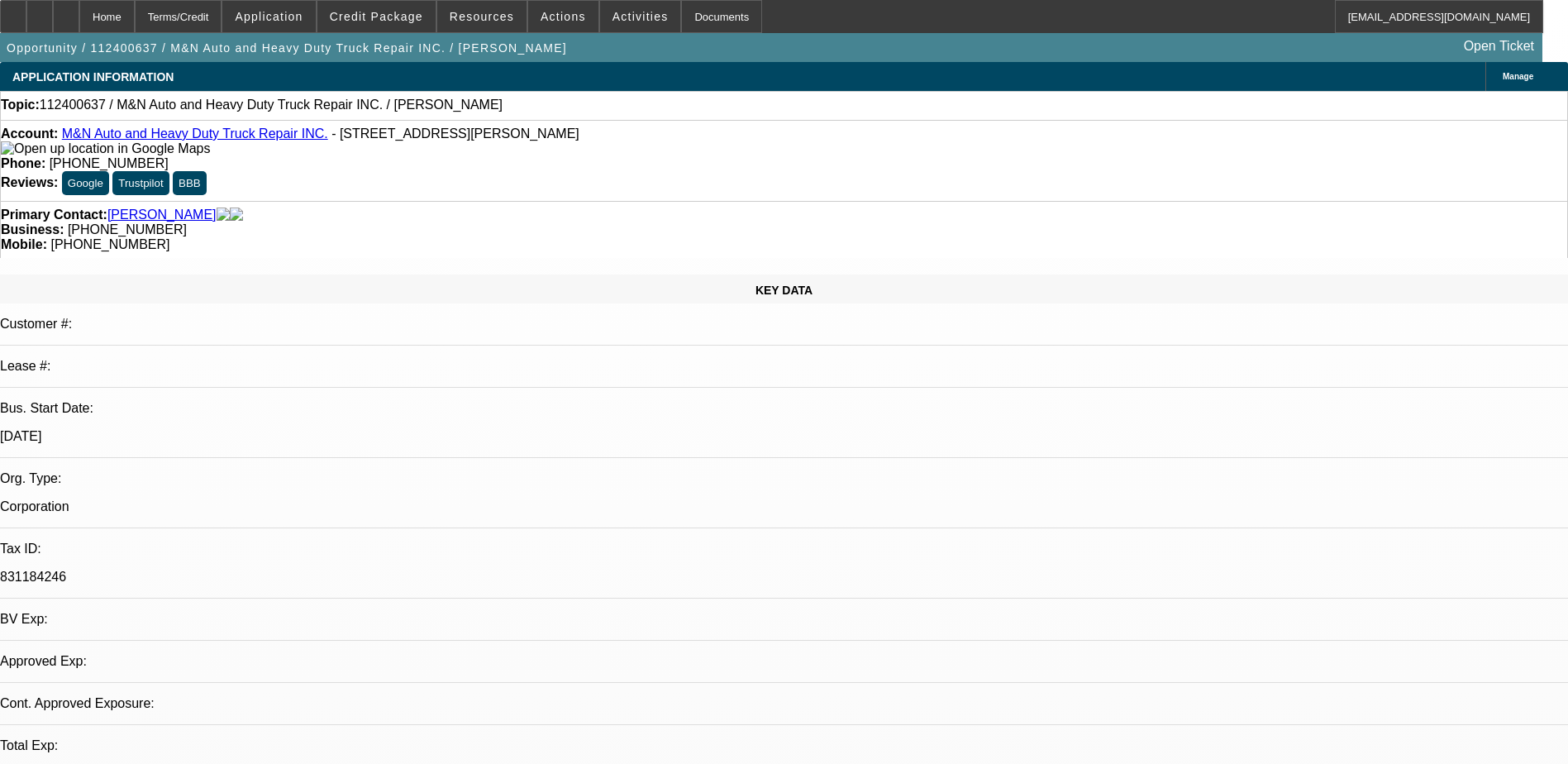
select select "0"
select select "2"
select select "0.1"
select select "1"
select select "2"
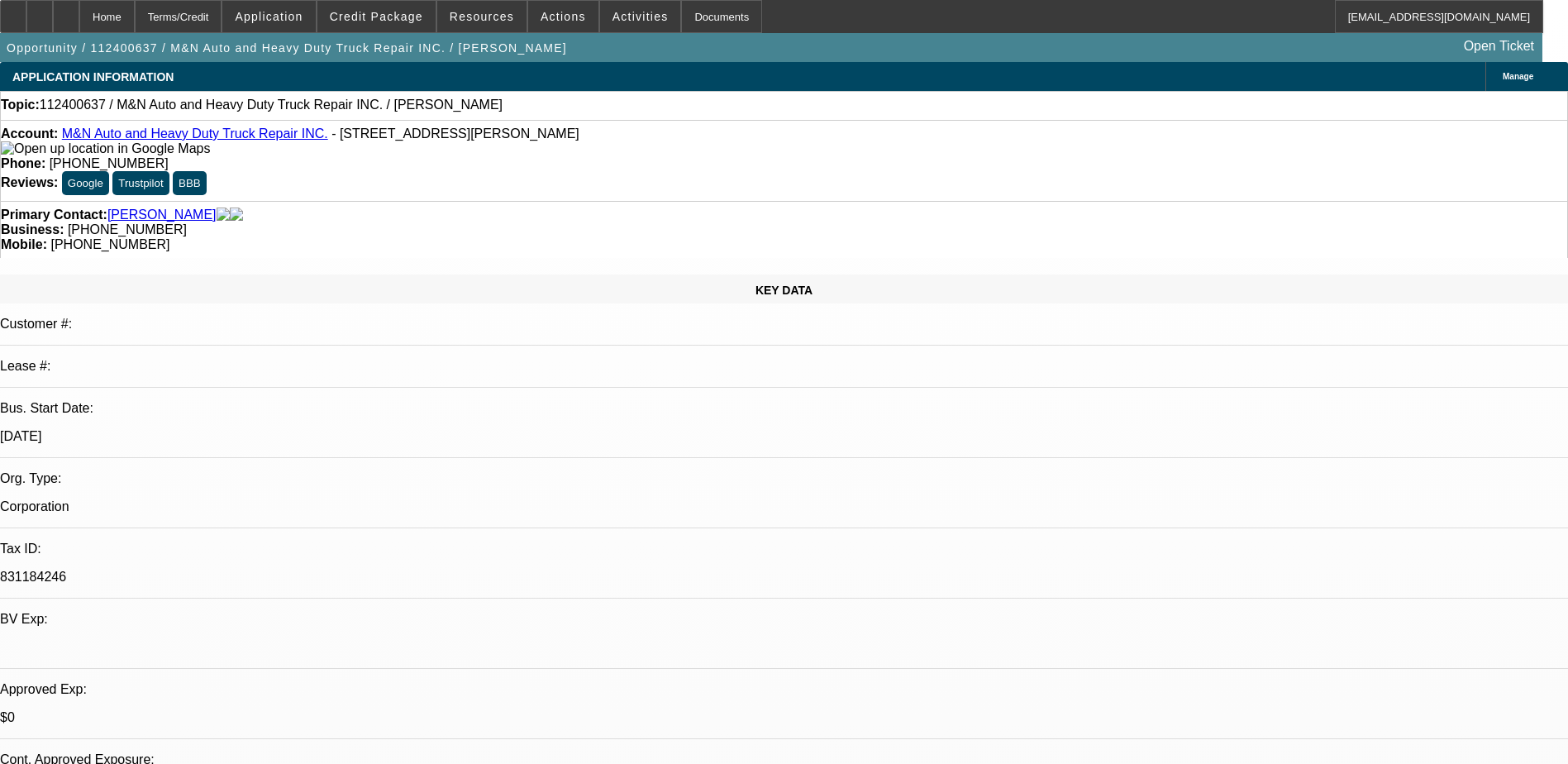
select select "4"
drag, startPoint x: 608, startPoint y: 14, endPoint x: 624, endPoint y: 91, distance: 78.6
click at [544, 17] on span "Actions" at bounding box center [562, 17] width 45 height 13
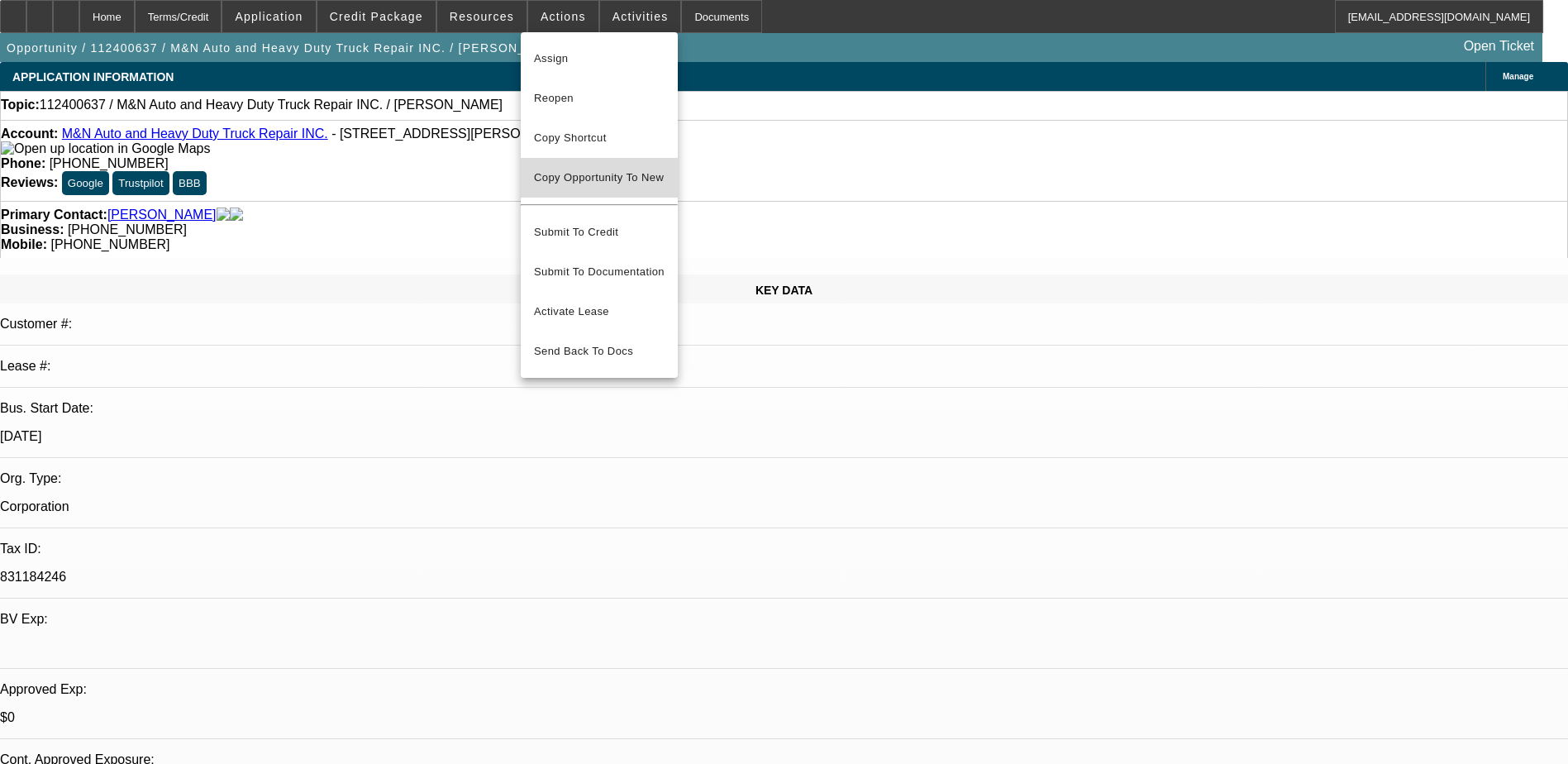
click at [610, 177] on span "Copy Opportunity To New" at bounding box center [598, 176] width 130 height 12
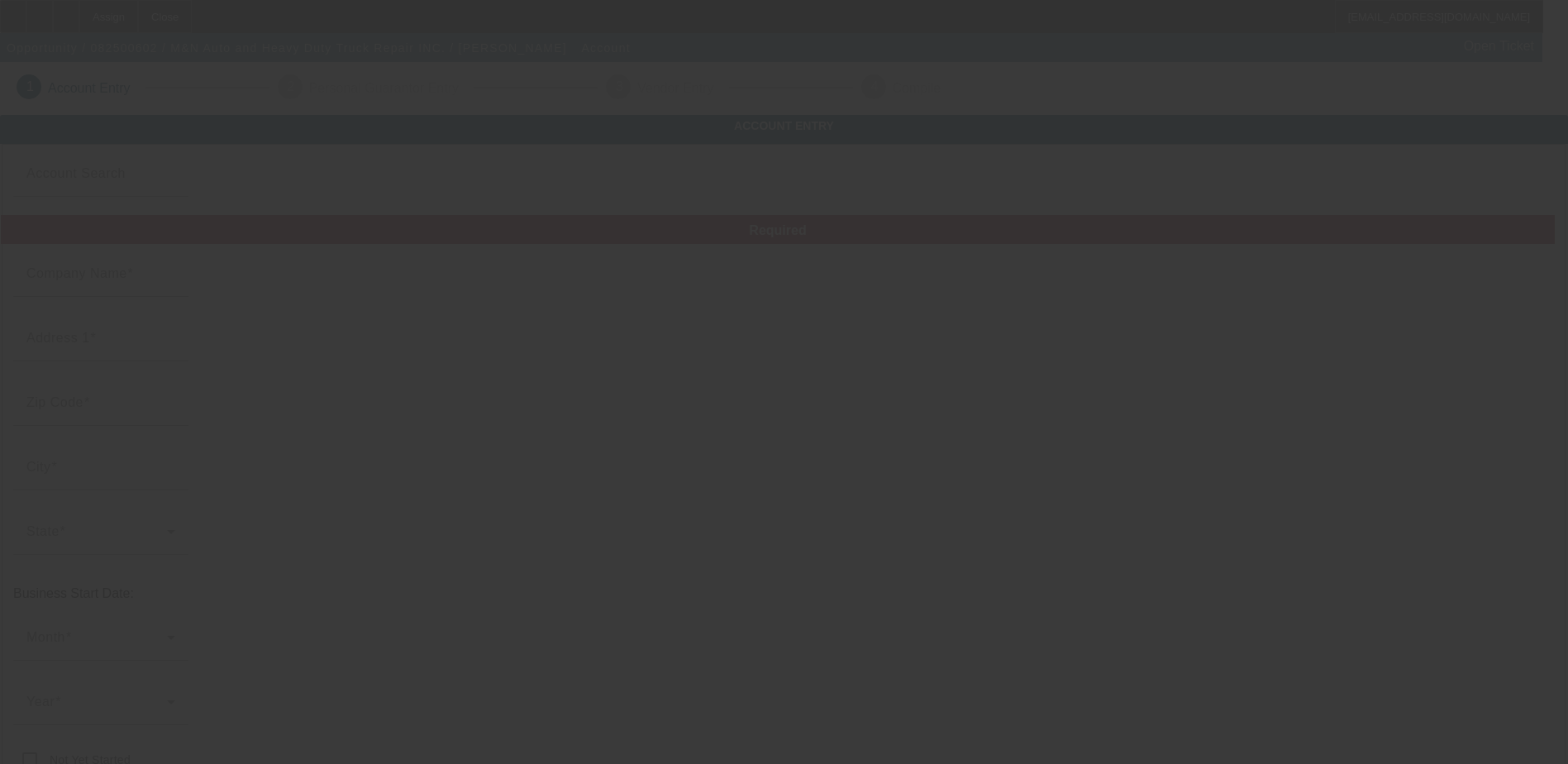
type input "M&N Auto and Heavy Duty Truck Repair INC."
type input "2493 E C 478"
type input "33597"
type input "Webster"
type input "(352) 254-0489"
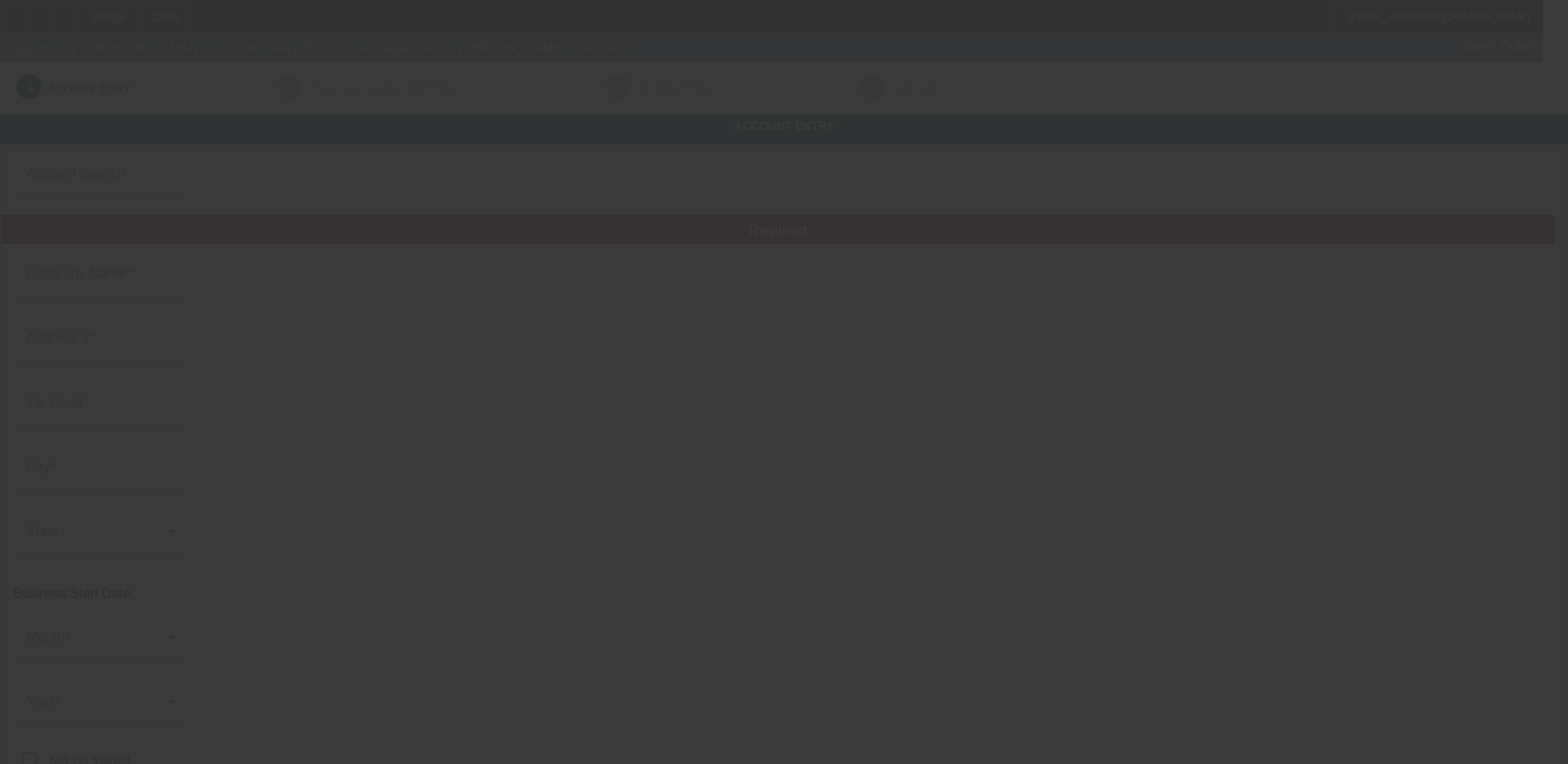
type input "mnautorepair01@gmail.com"
type input "831184246"
type input "towing"
type input "http://Mntows.Com"
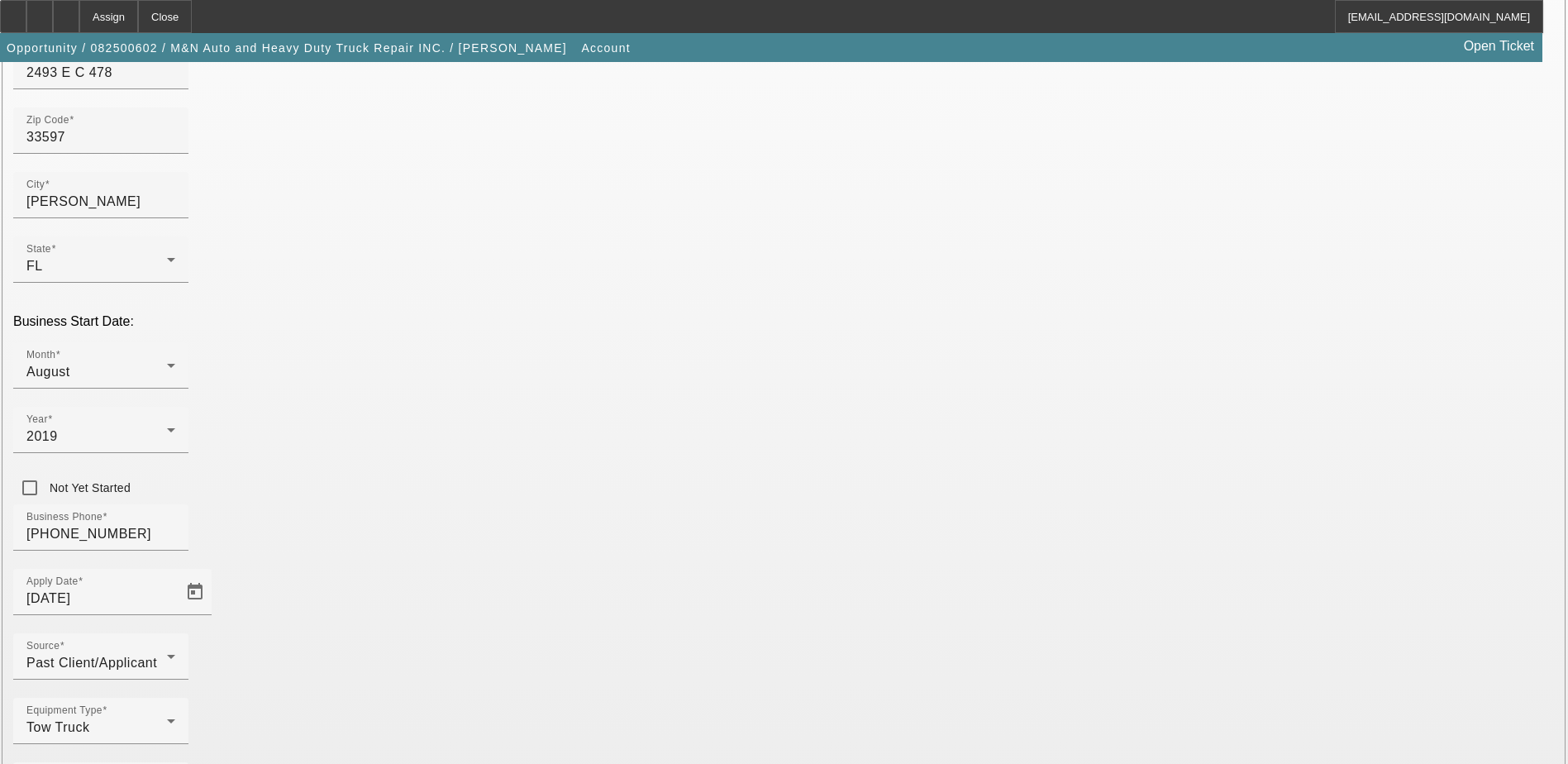
scroll to position [295, 0]
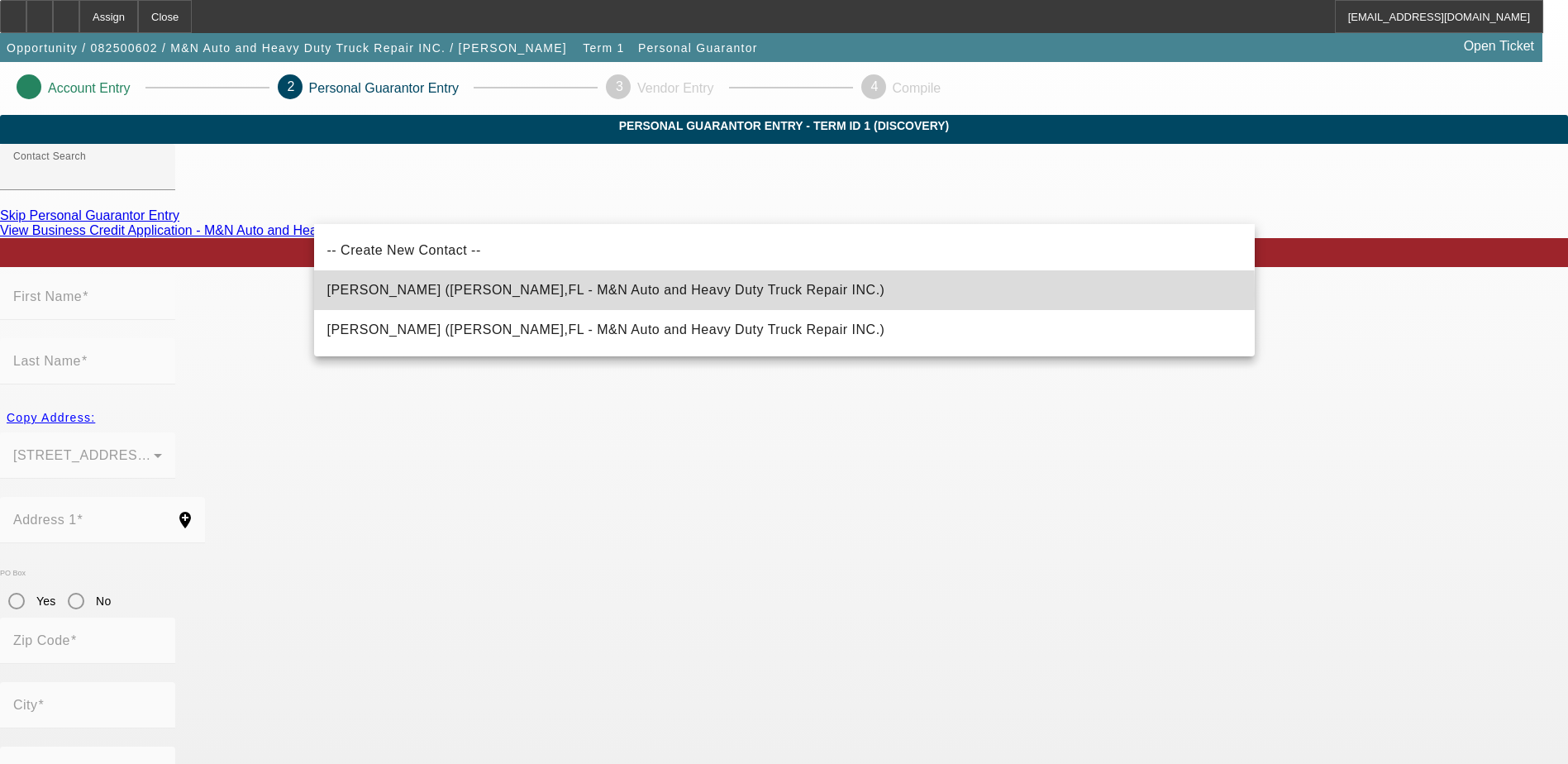
click at [516, 295] on span "Sullivan, Nathan (WEBSTER,FL - M&N Auto and Heavy Duty Truck Repair INC.)" at bounding box center [607, 289] width 558 height 14
type input "Sullivan, Nathan (WEBSTER,FL - M&N Auto and Heavy Duty Truck Repair INC.)"
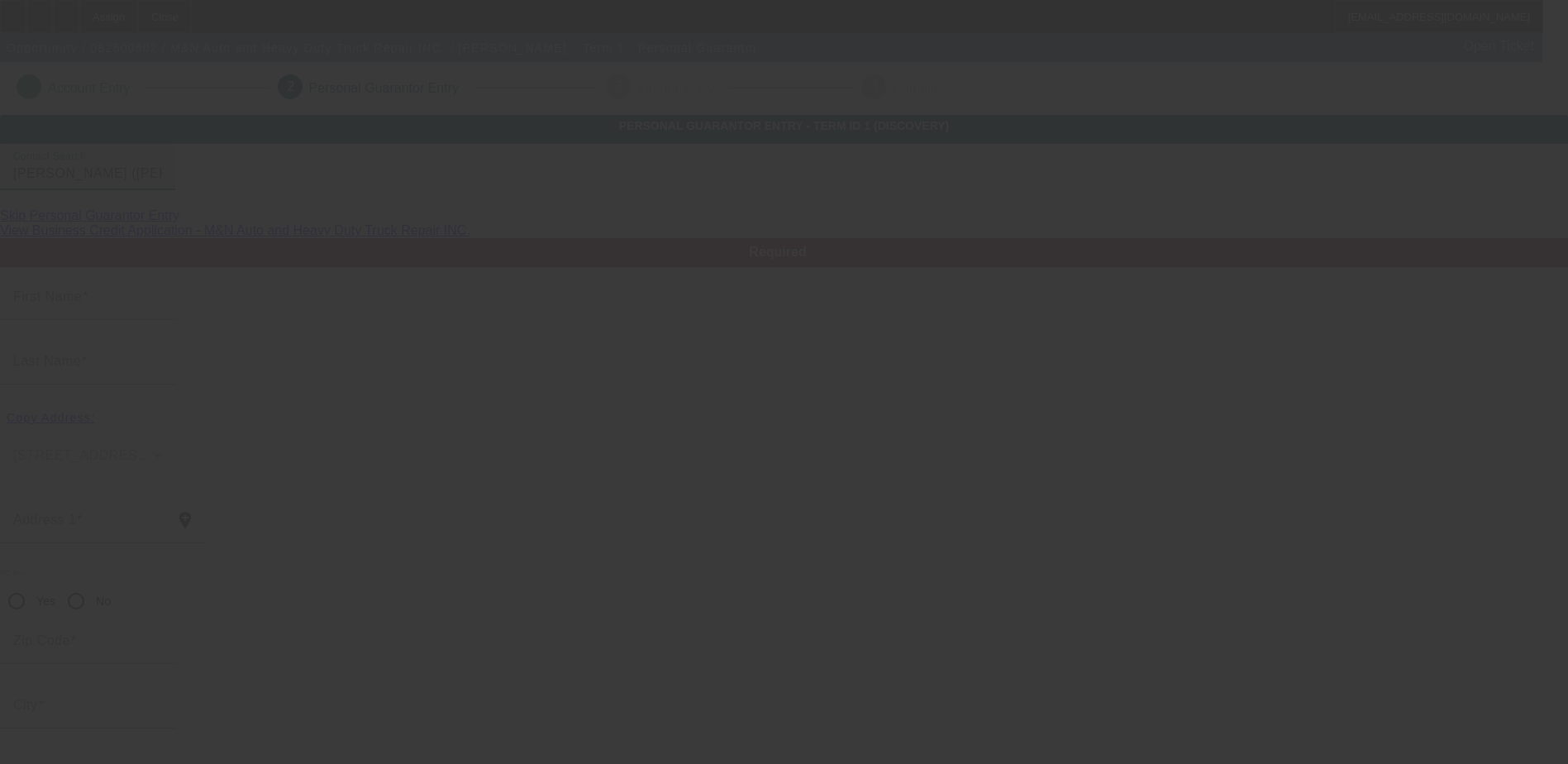
type input "Nathan"
type input "Sullivan"
type input "298 S MARKET BLVD"
radio input "true"
type input "33597"
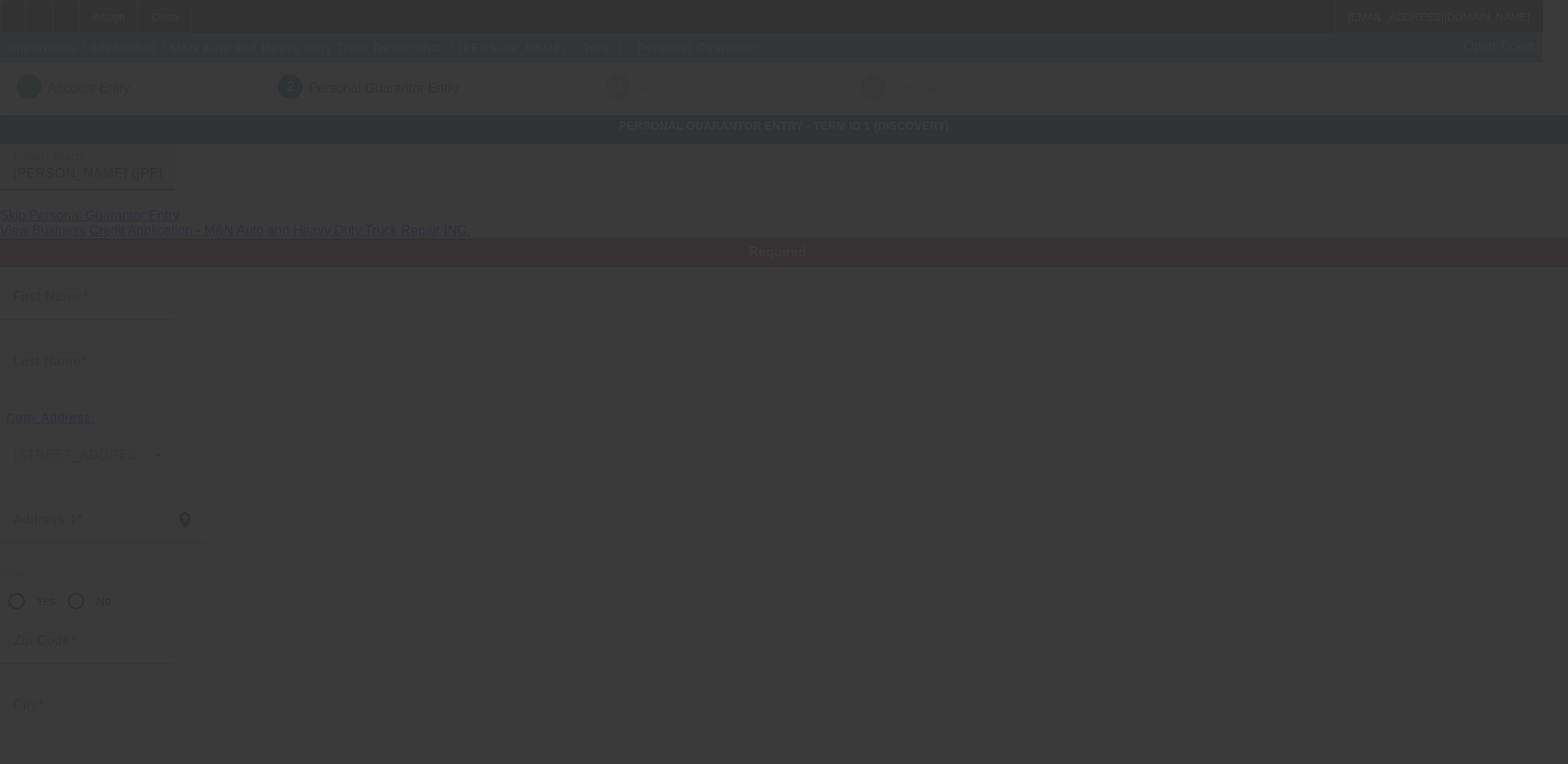
type input "WEBSTER"
type input "(352) 254-0489"
type input "100"
type input "594-15-5045"
type input "mnautorepair01@gmail.com"
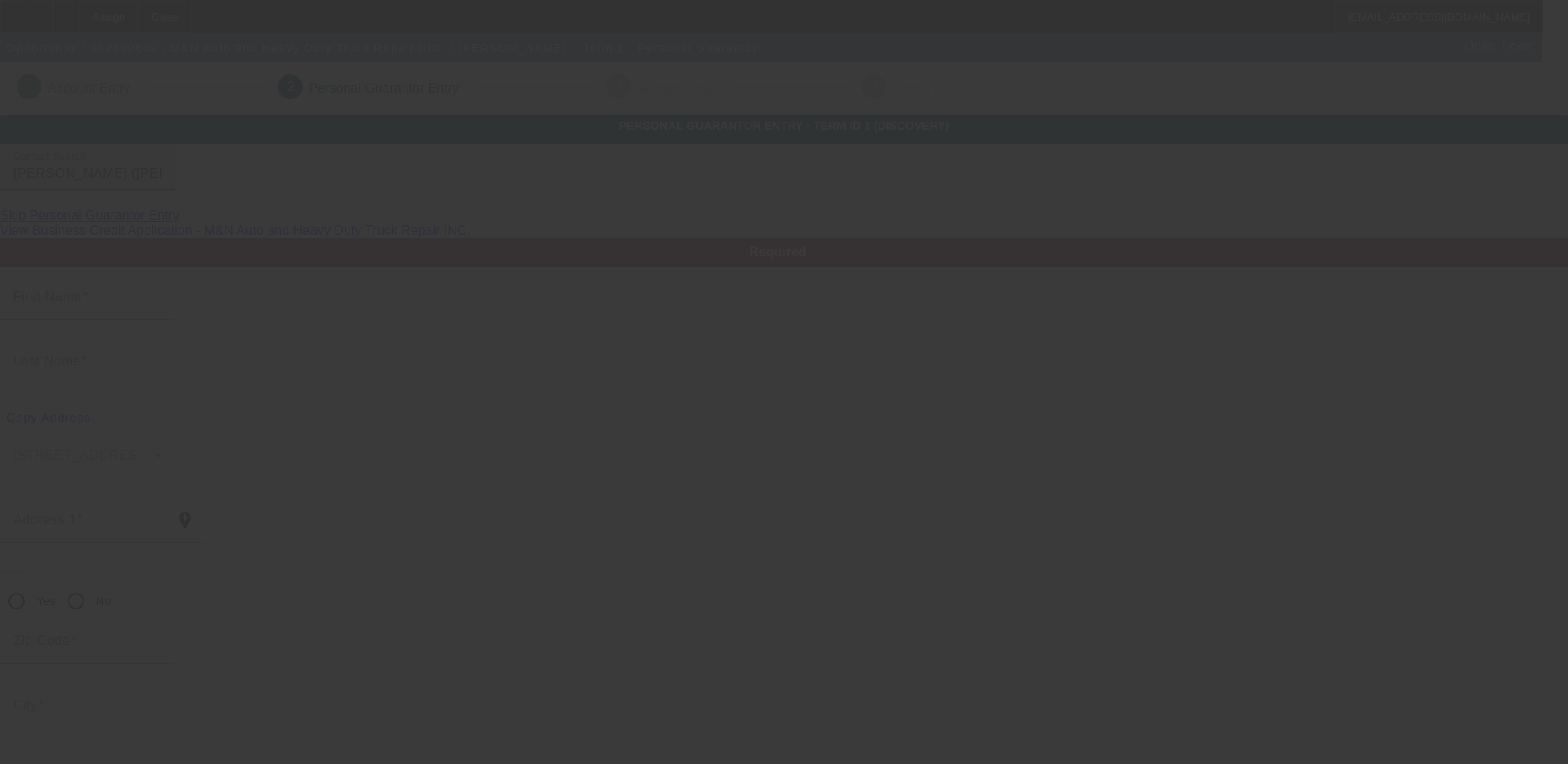
type input "(352) 247-0478"
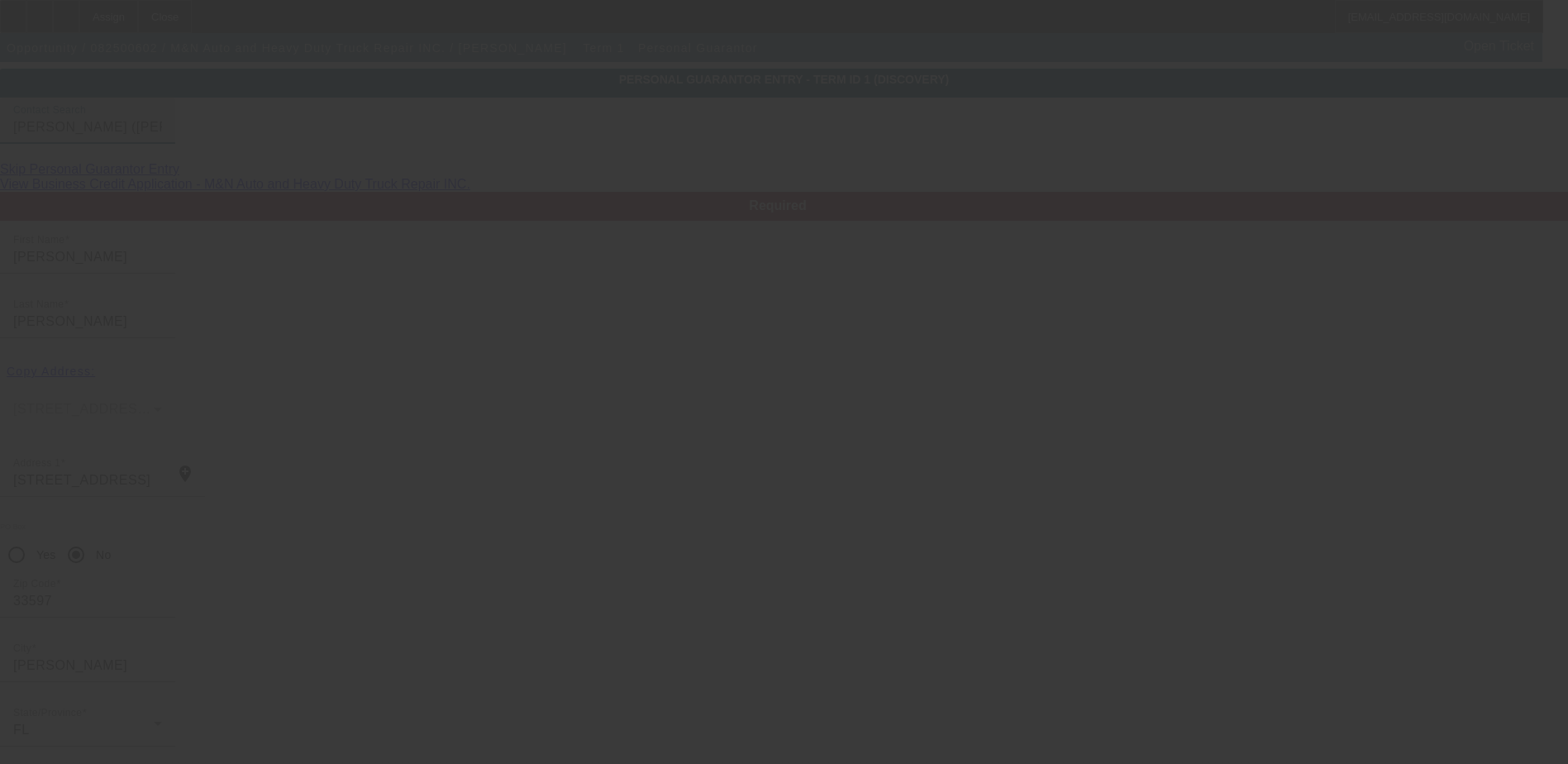
scroll to position [59, 0]
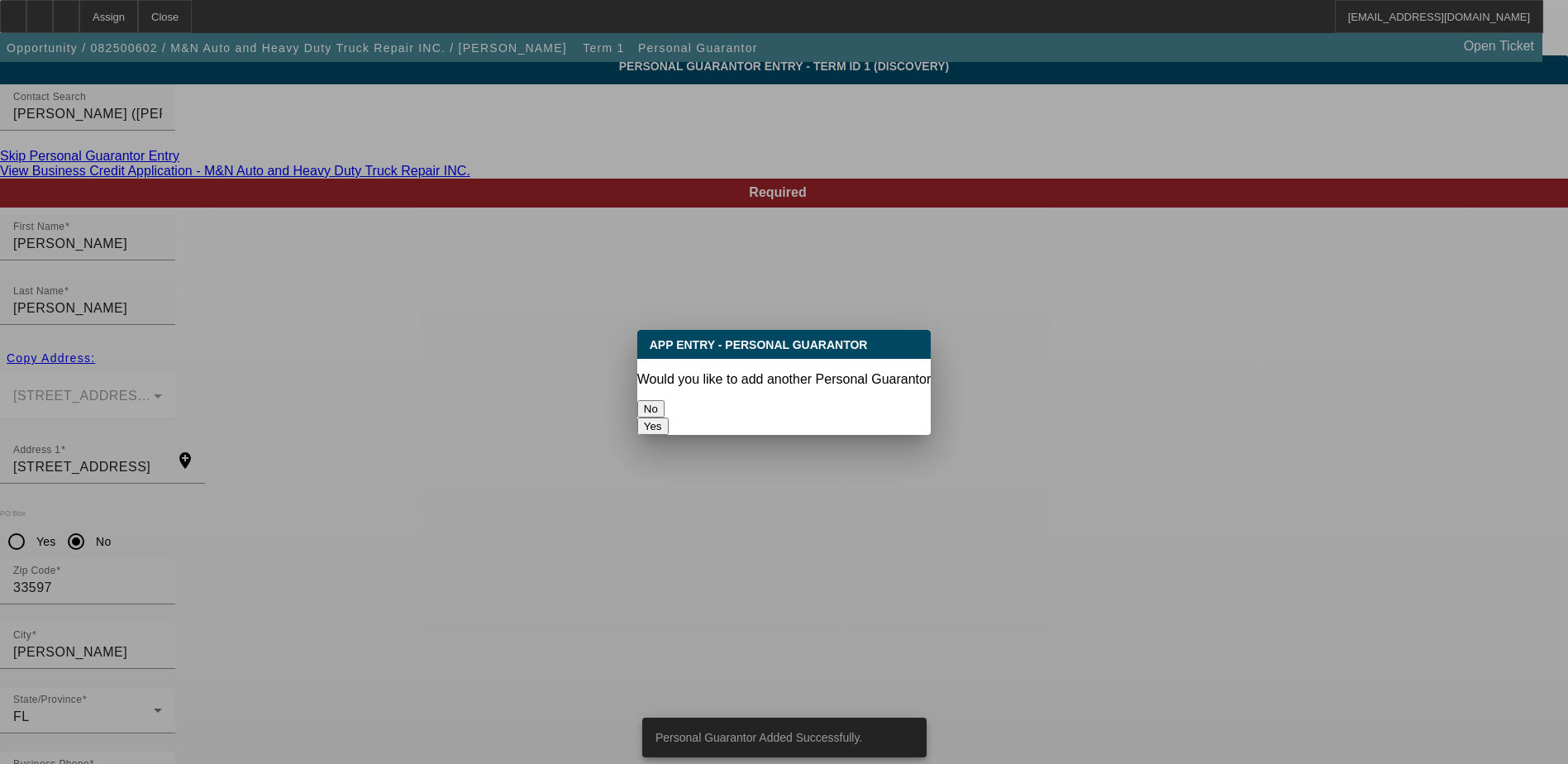
scroll to position [0, 0]
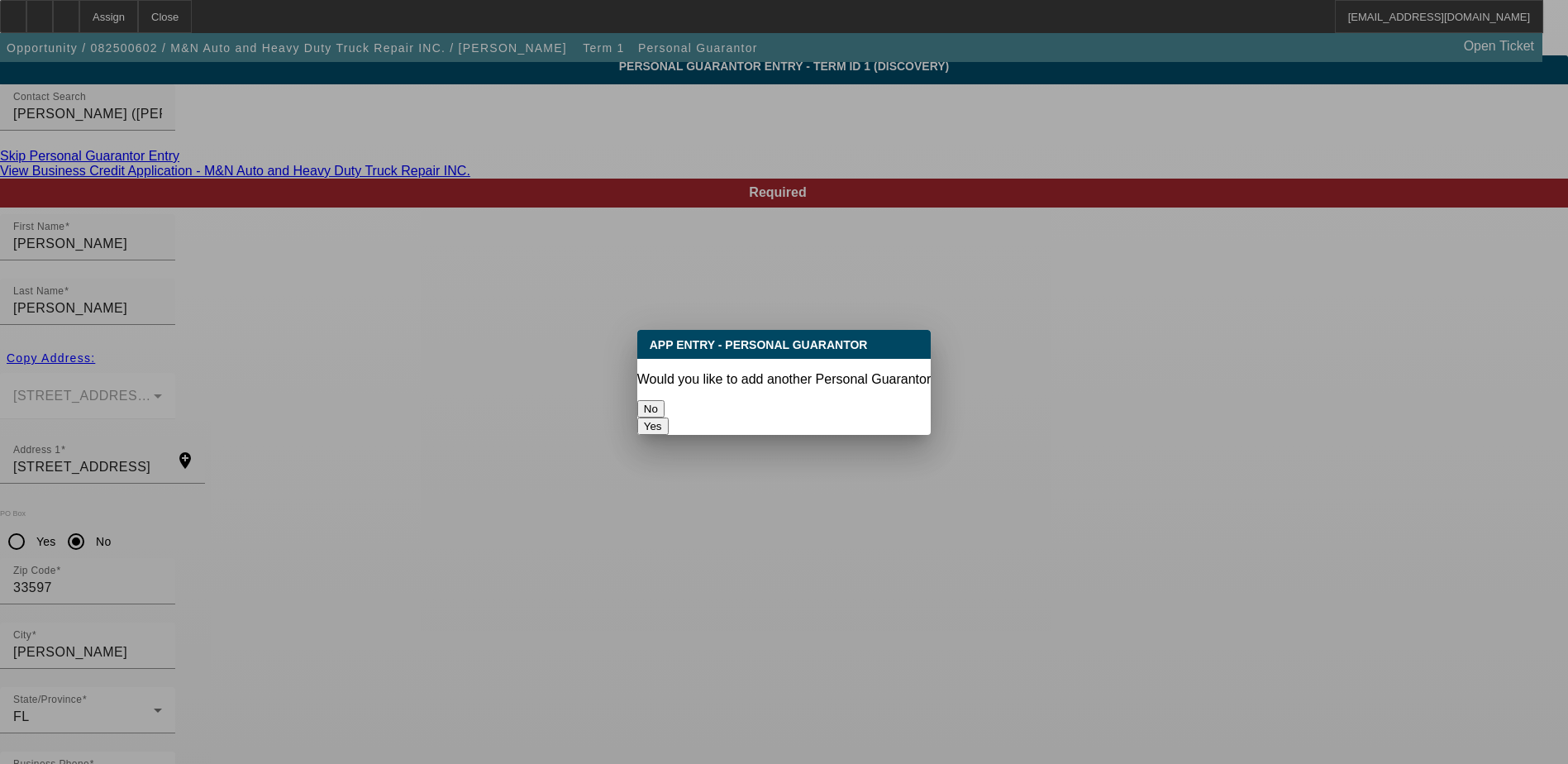
click at [665, 400] on button "No" at bounding box center [651, 408] width 28 height 18
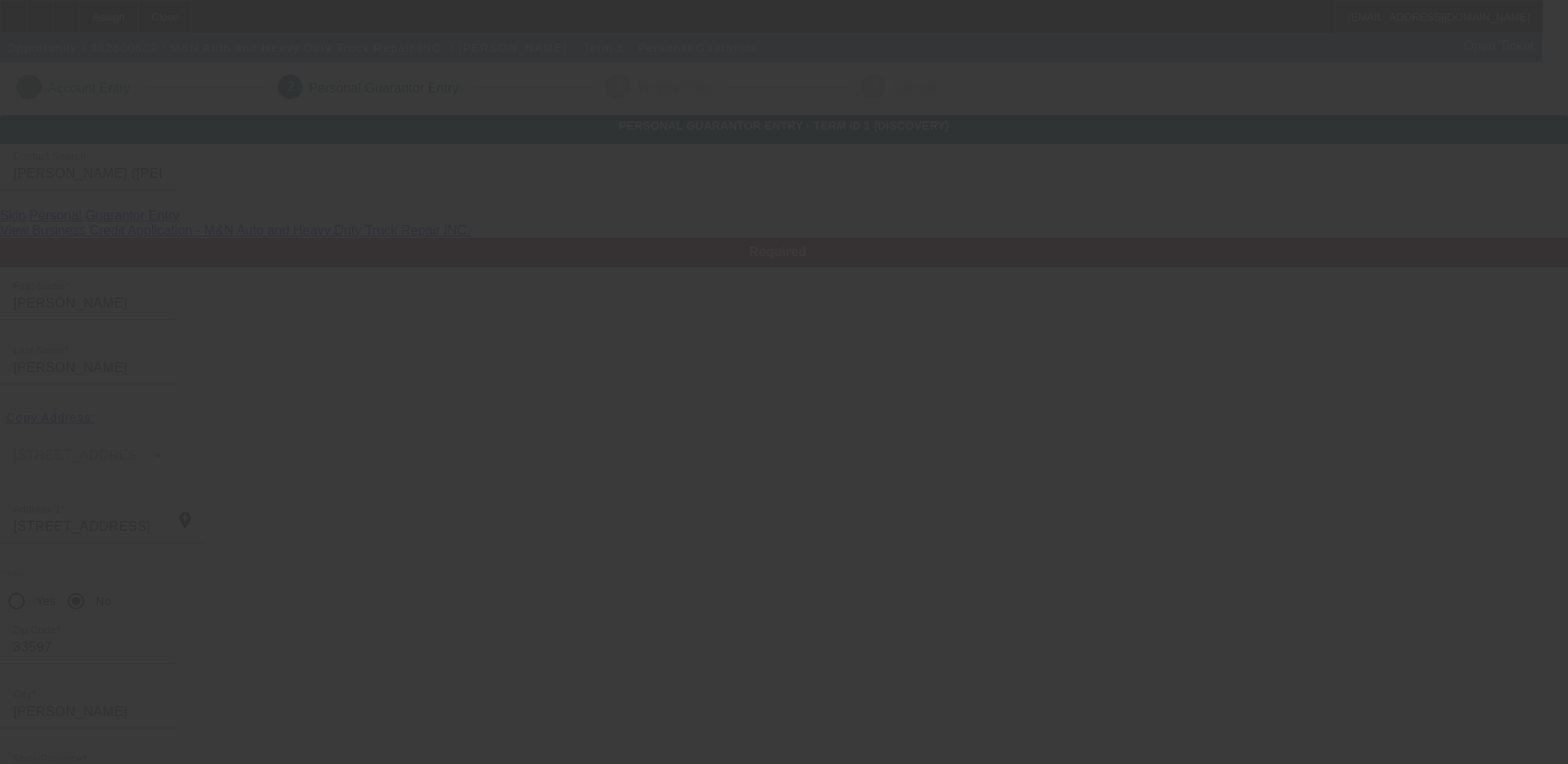
scroll to position [59, 0]
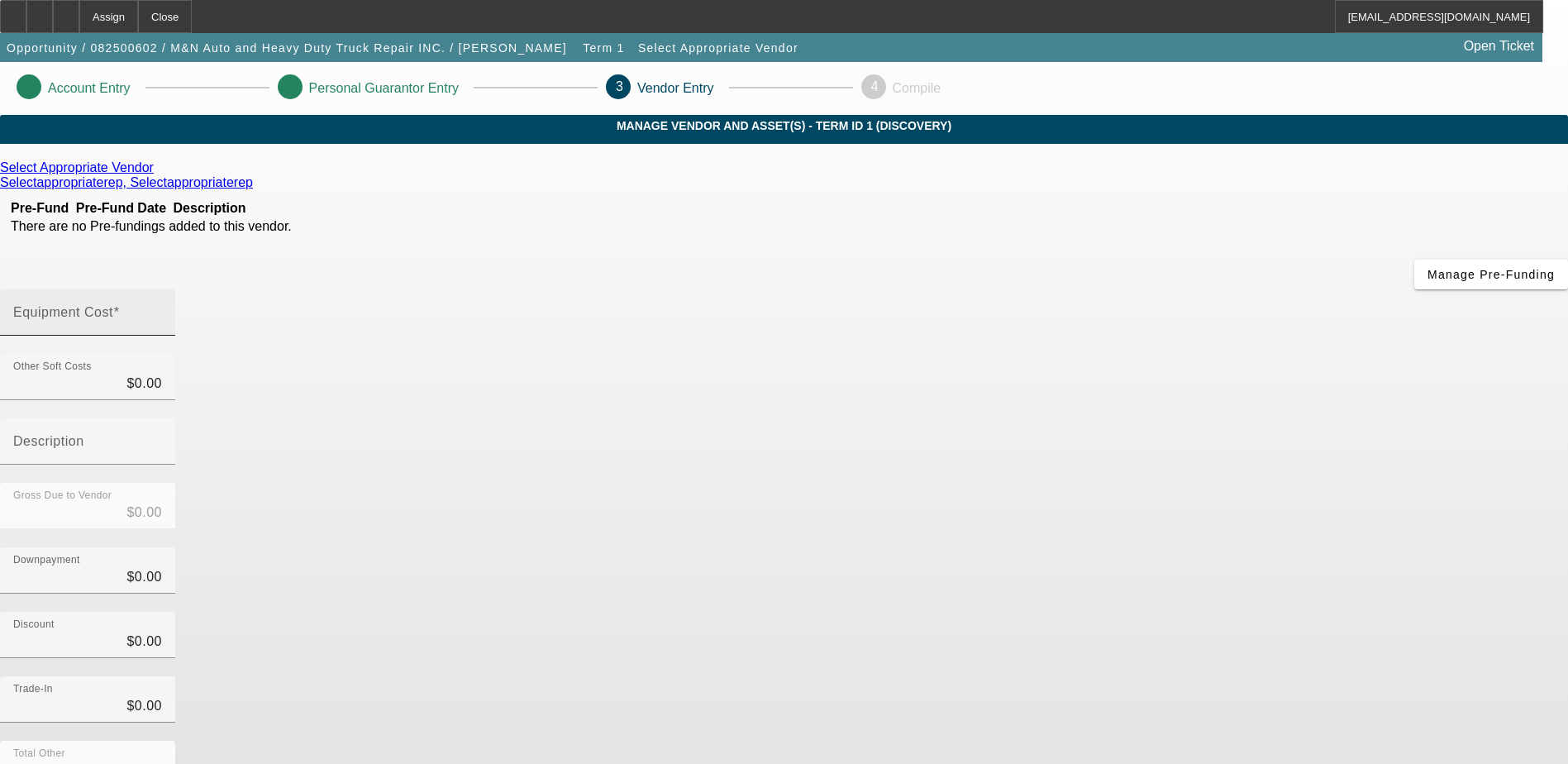
click at [162, 309] on input "Equipment Cost" at bounding box center [87, 319] width 149 height 19
type input "1"
type input "$1.00"
type input "10"
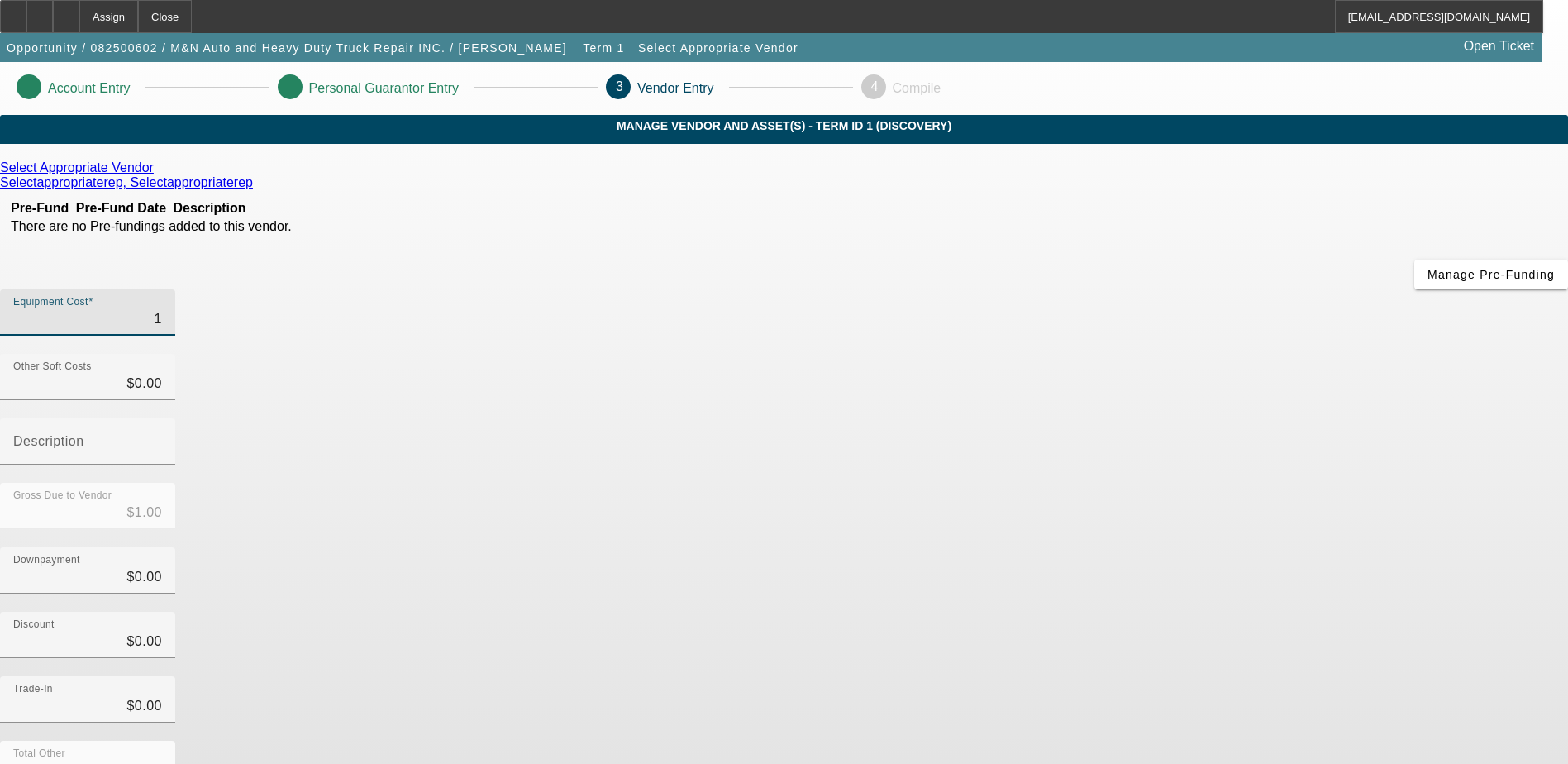
type input "$10.00"
type input "109"
type input "$109.00"
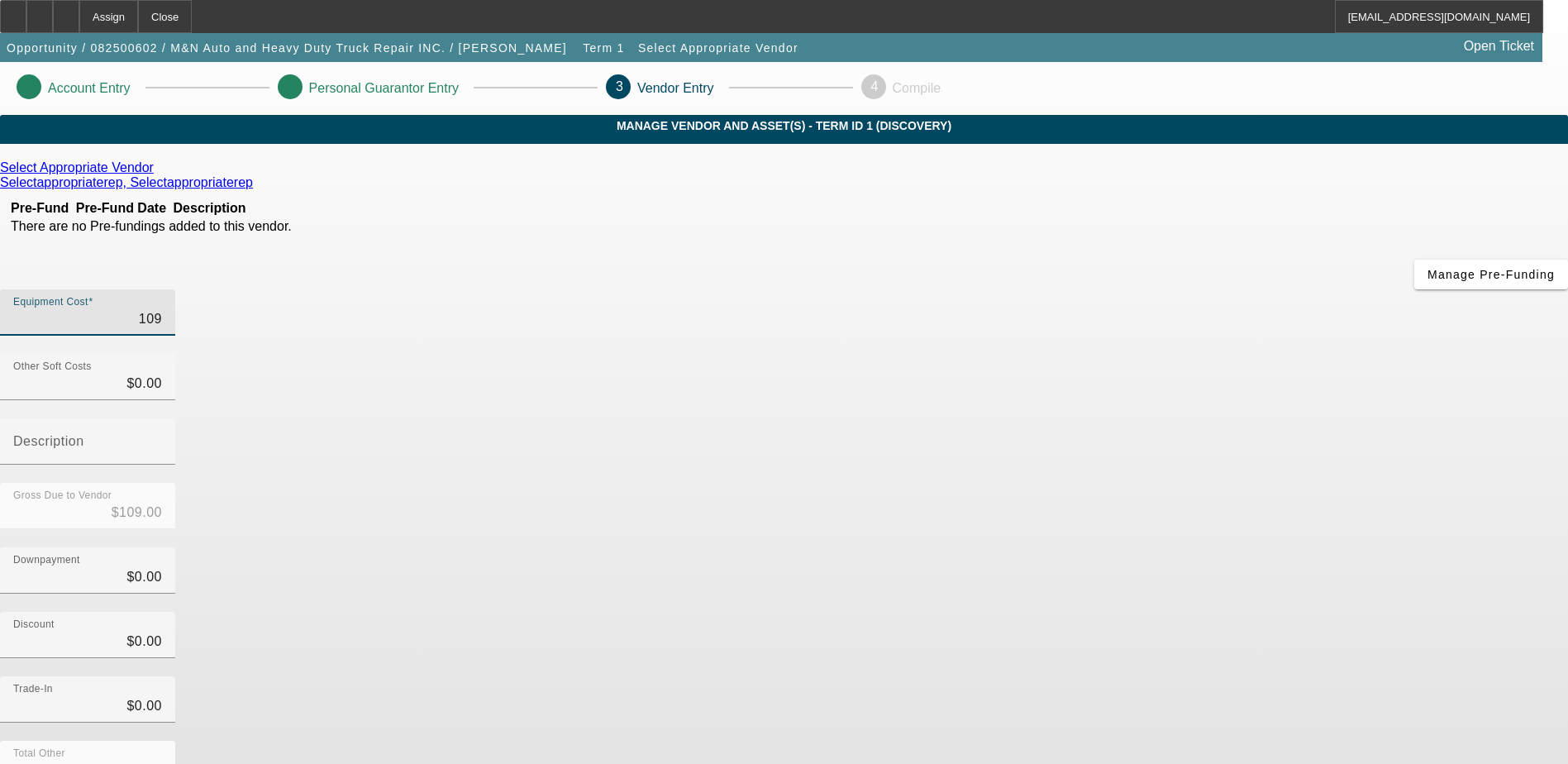
type input "1090"
type input "$1,090.00"
type input "10900"
type input "$10,900.00"
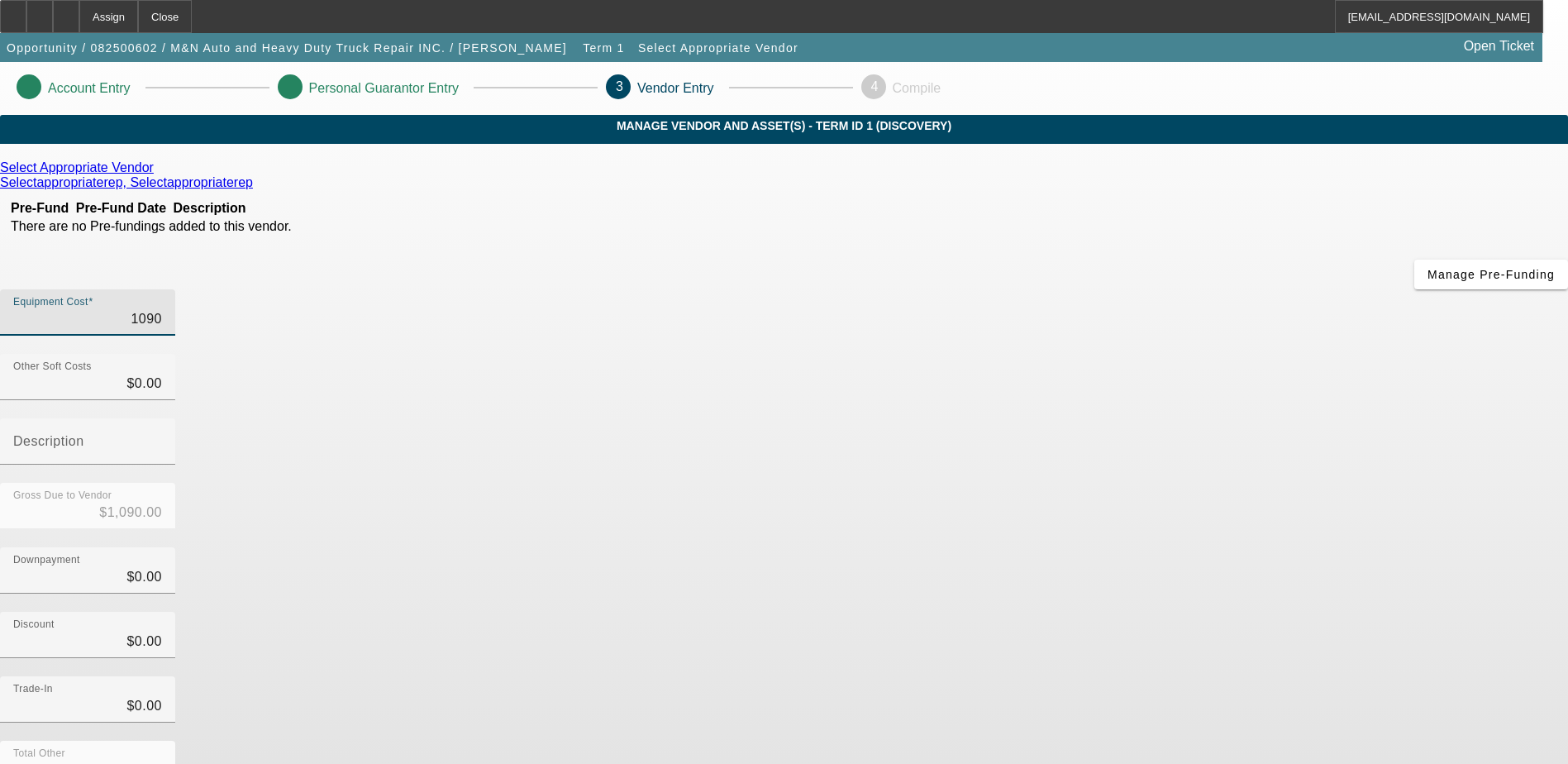
type input "$10,900.00"
type input "109000"
type input "$109,000.00"
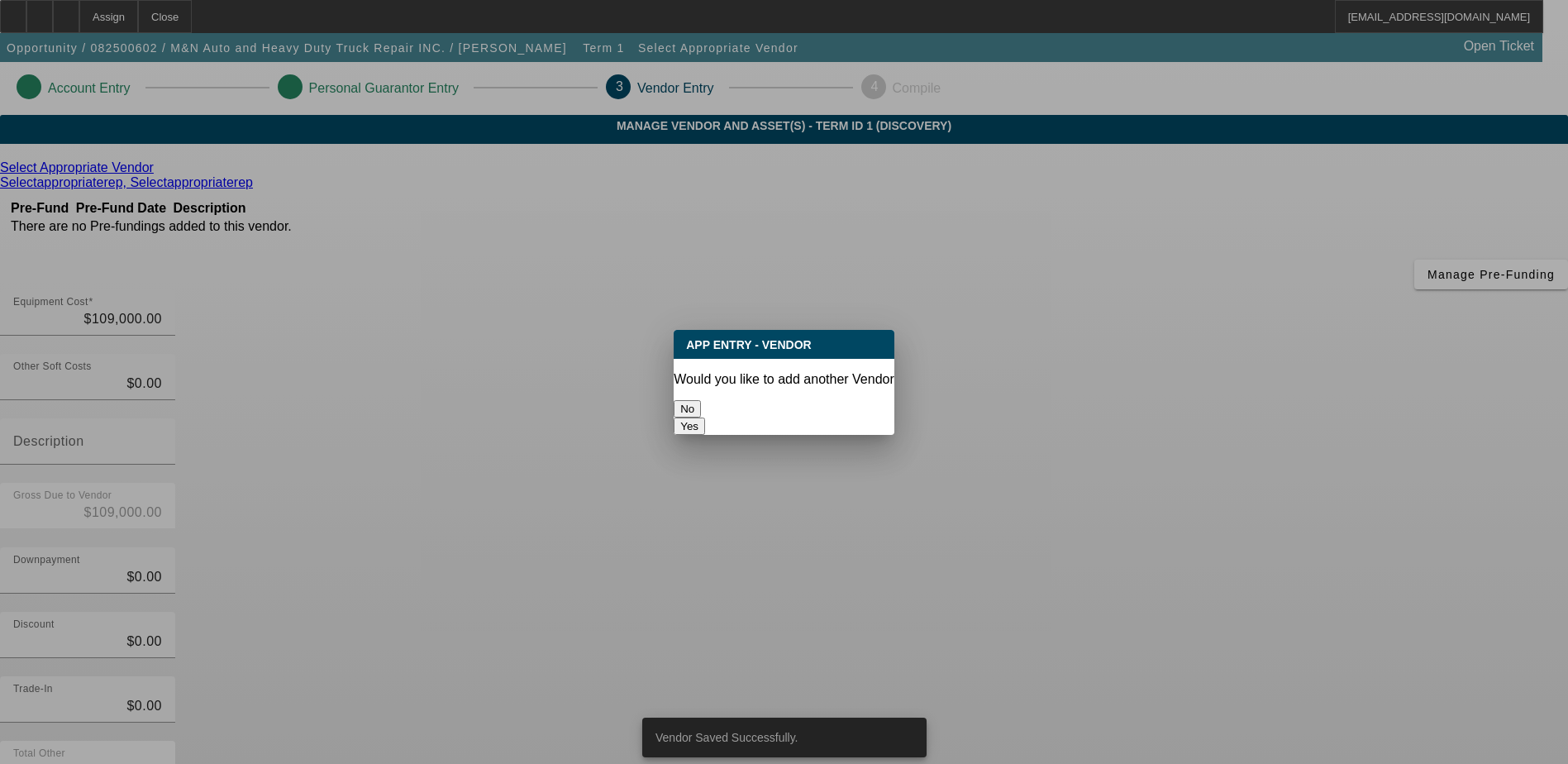
click at [701, 400] on button "No" at bounding box center [688, 408] width 28 height 18
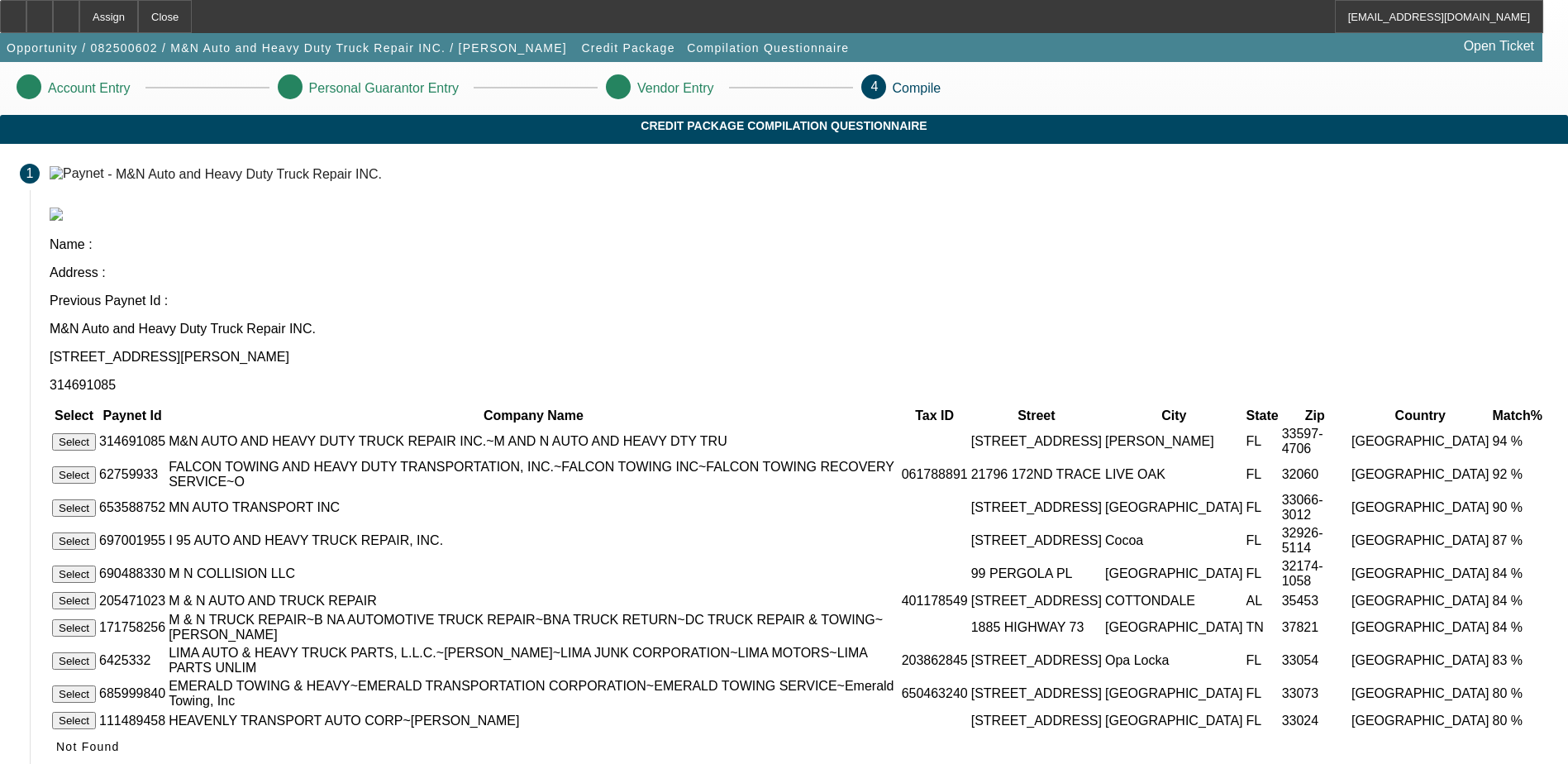
click at [96, 433] on button "Select" at bounding box center [73, 442] width 43 height 18
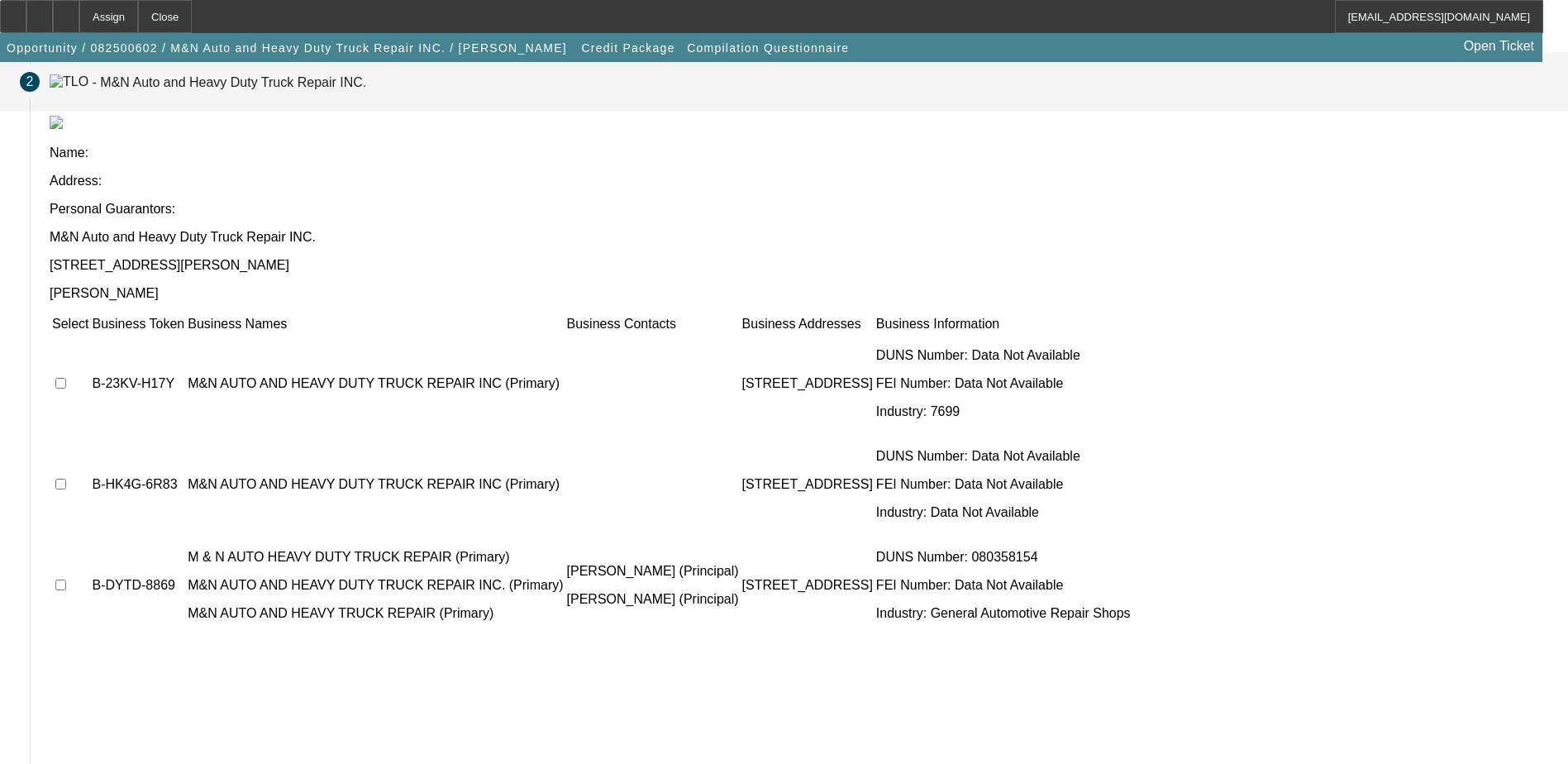
scroll to position [151, 0]
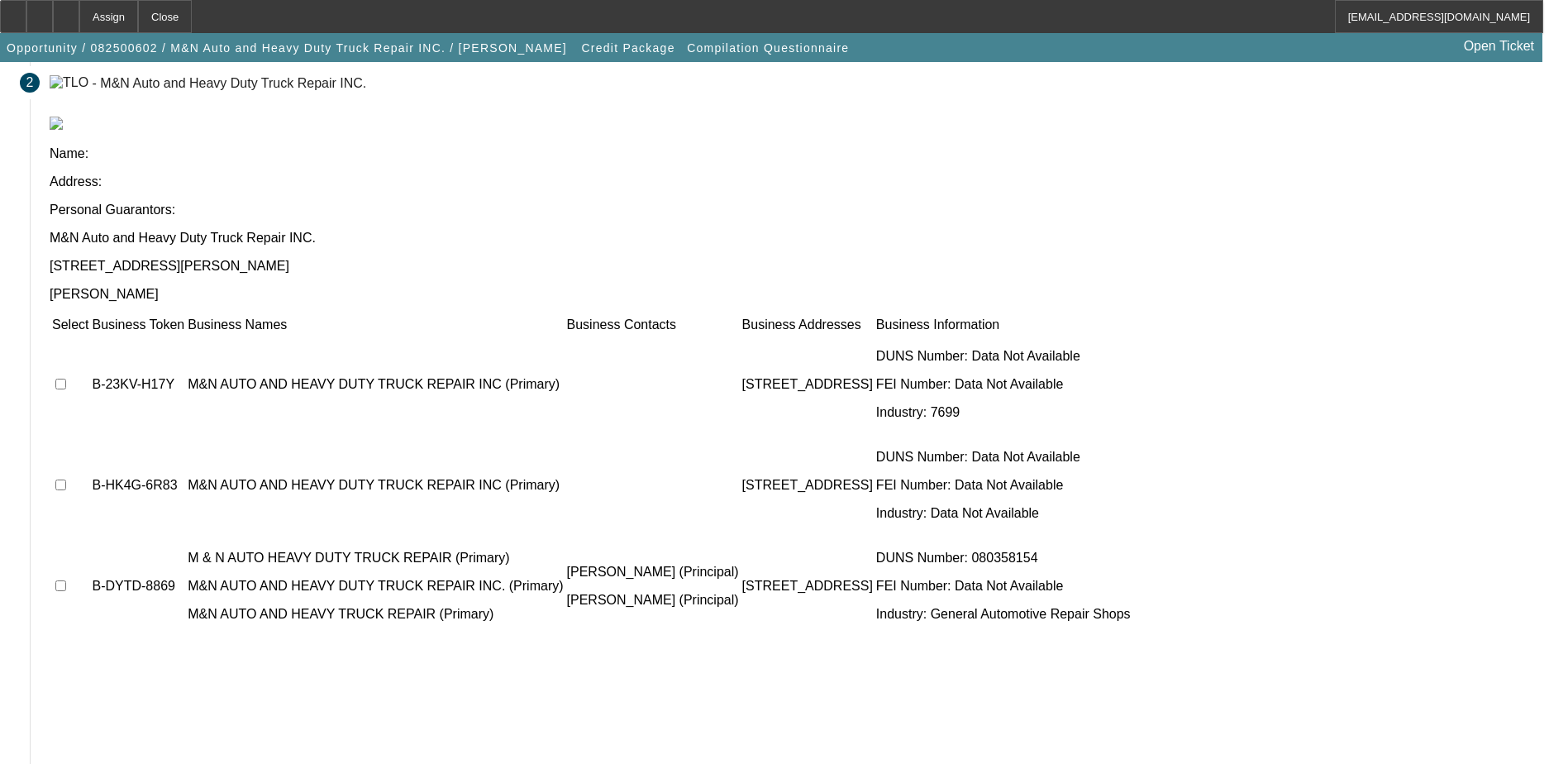
click at [66, 379] on input "checkbox" at bounding box center [61, 384] width 11 height 11
checkbox input "true"
click at [90, 436] on td at bounding box center [70, 485] width 38 height 99
click at [90, 537] on td at bounding box center [70, 586] width 38 height 99
drag, startPoint x: 360, startPoint y: 398, endPoint x: 356, endPoint y: 320, distance: 78.1
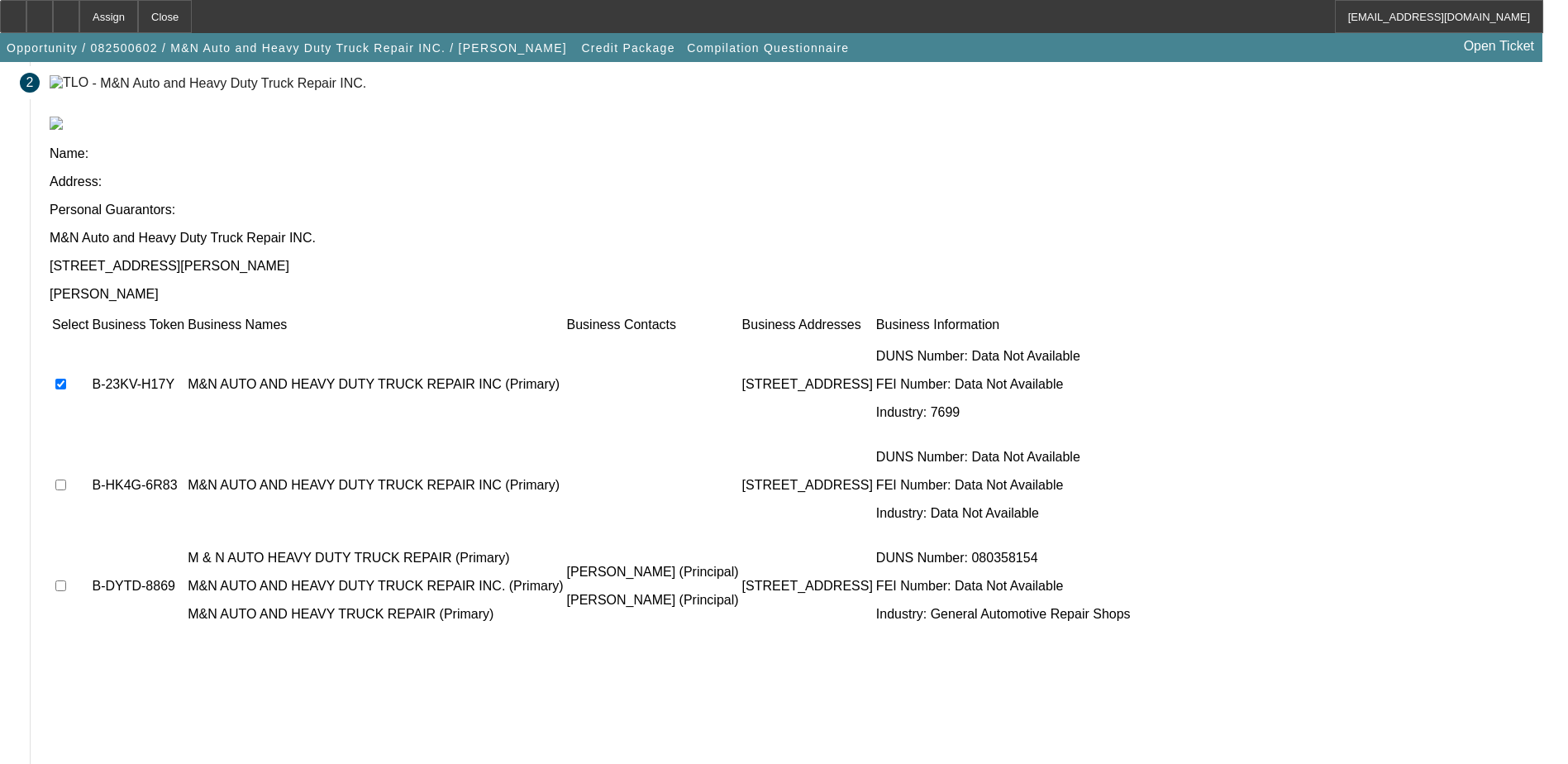
click at [66, 479] on input "checkbox" at bounding box center [61, 485] width 11 height 11
checkbox input "true"
click at [66, 580] on input "checkbox" at bounding box center [61, 586] width 11 height 11
checkbox input "true"
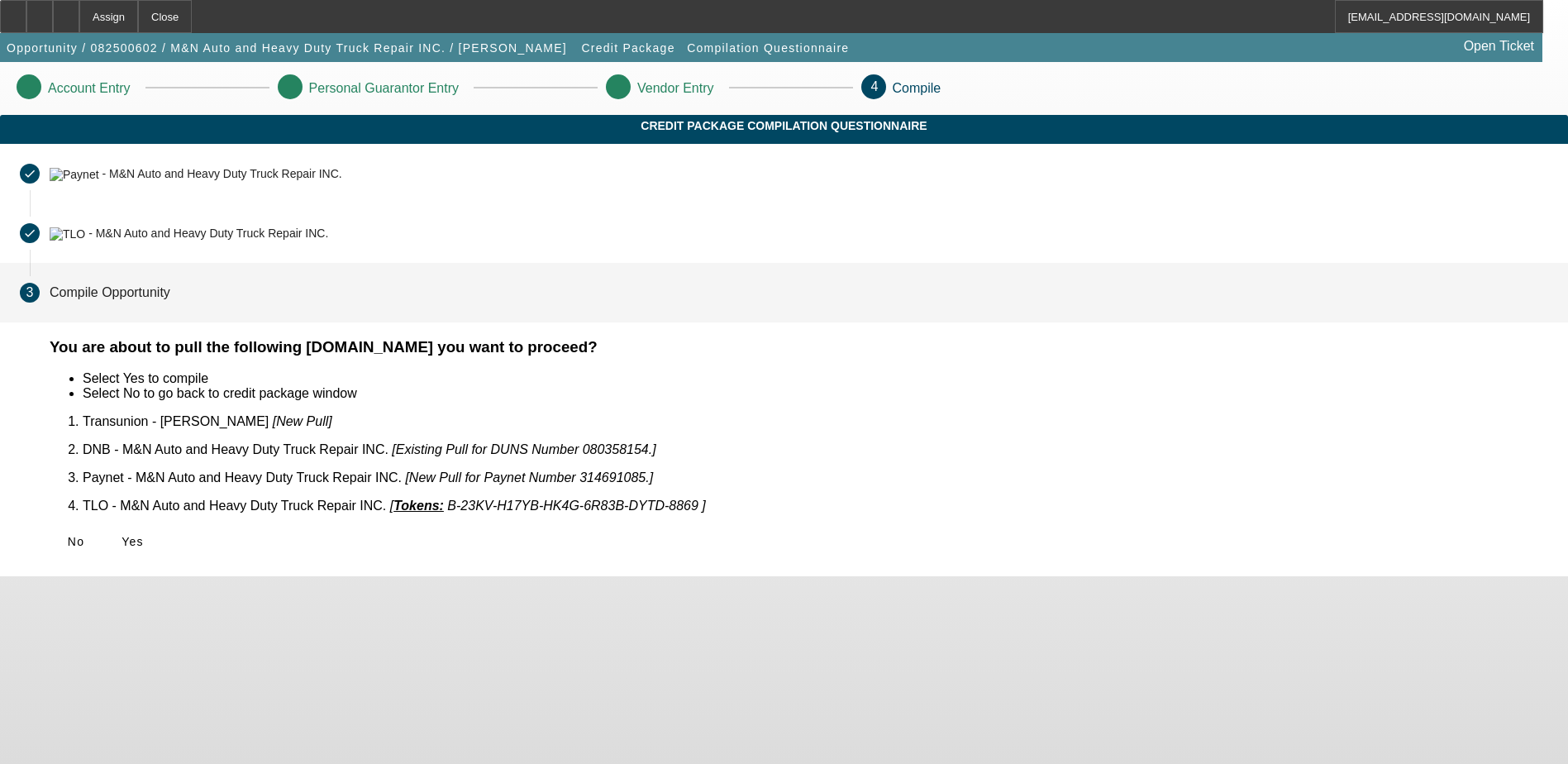
scroll to position [0, 0]
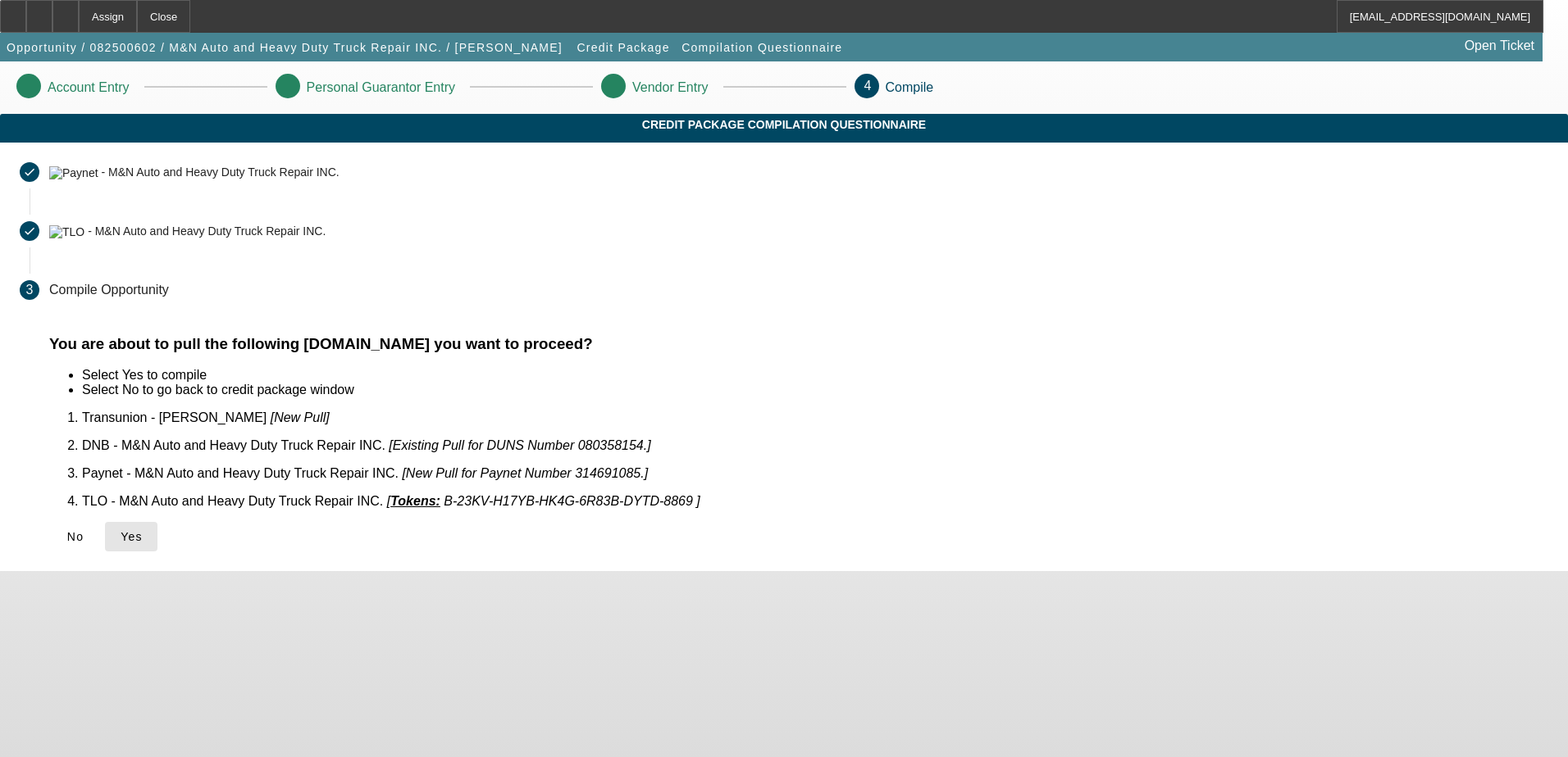
click at [143, 532] on span "Yes" at bounding box center [132, 536] width 22 height 13
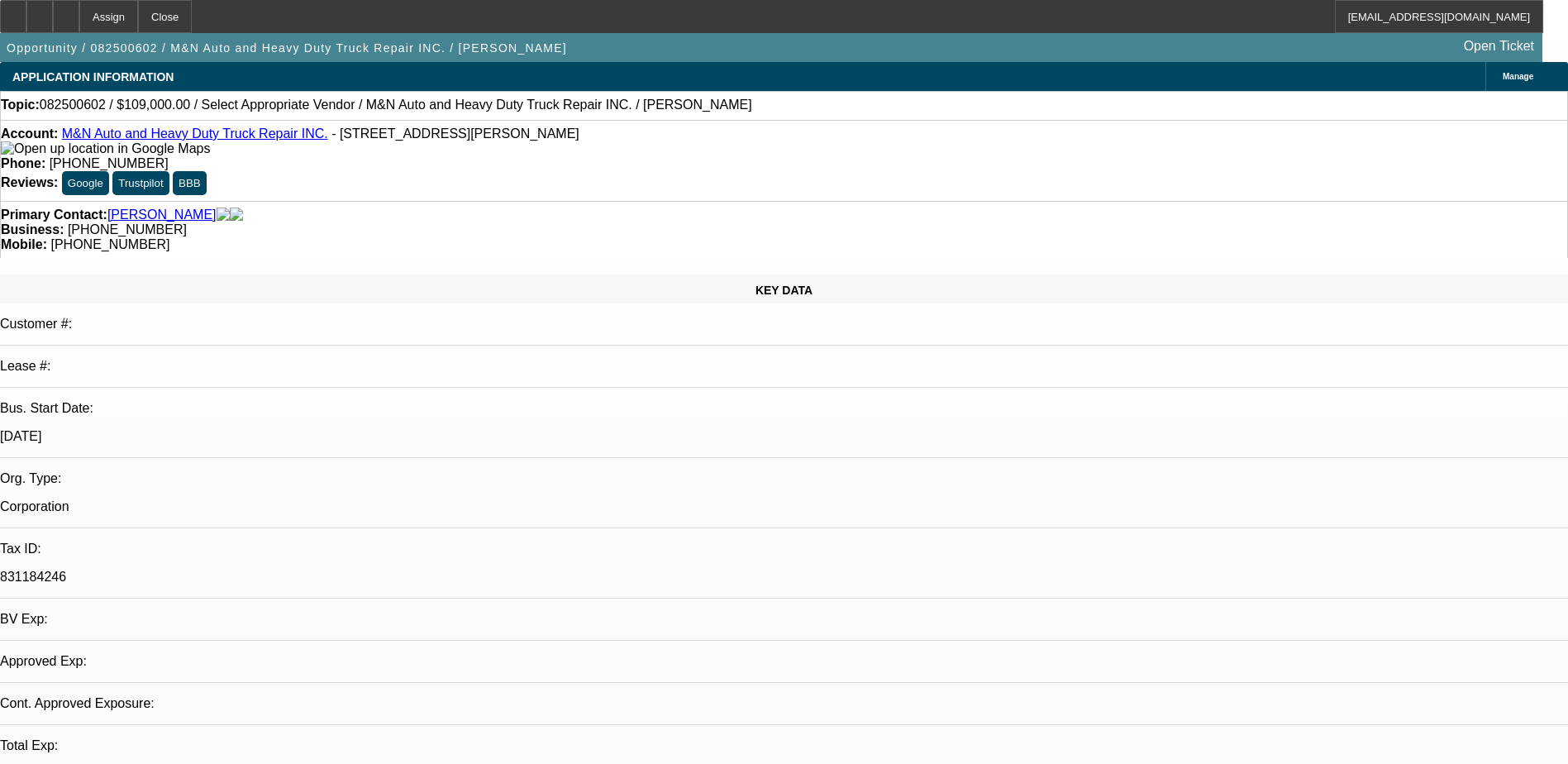
select select "0"
select select "2"
select select "0.1"
select select "4"
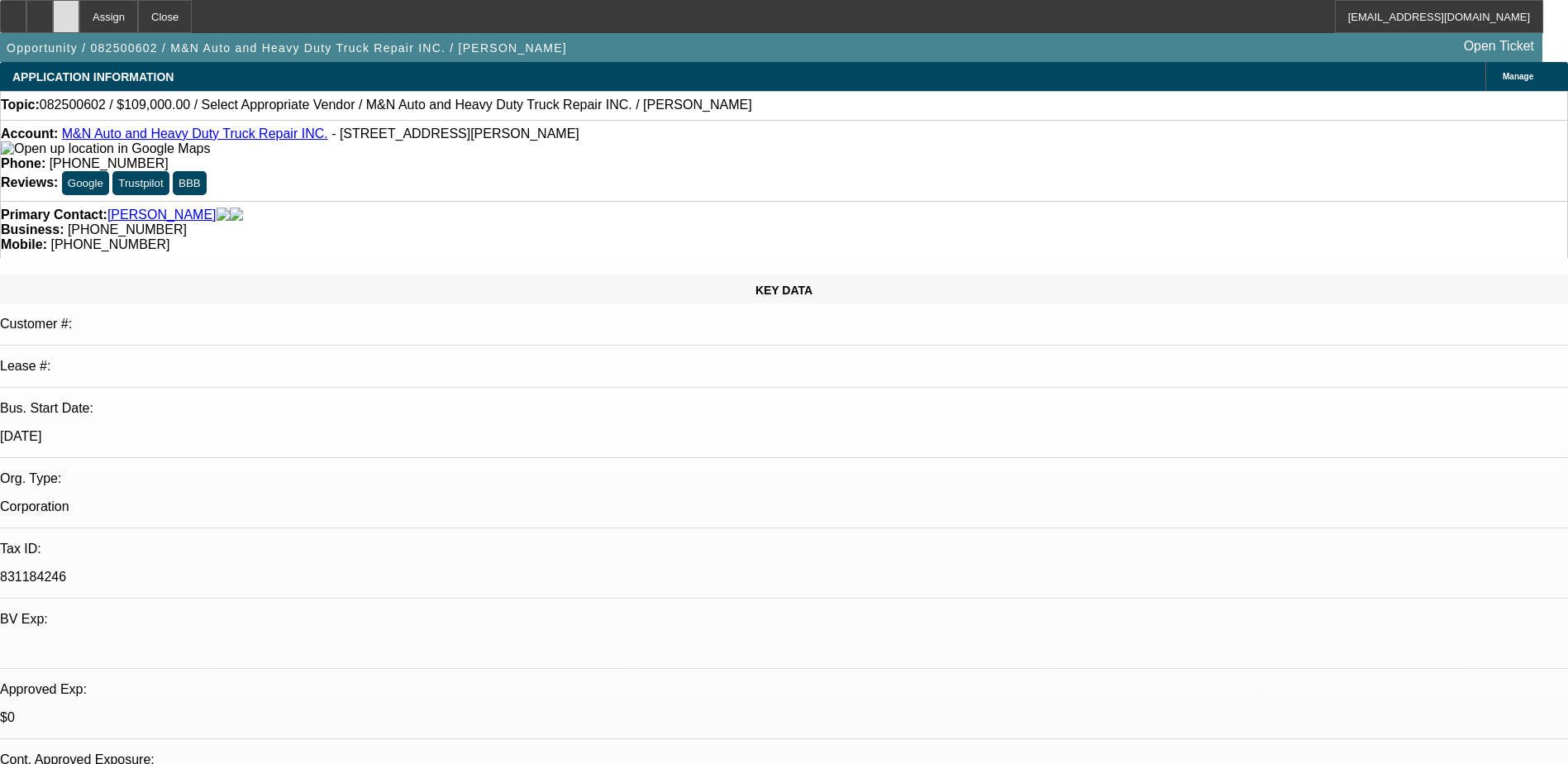
click at [79, 21] on div at bounding box center [66, 17] width 27 height 33
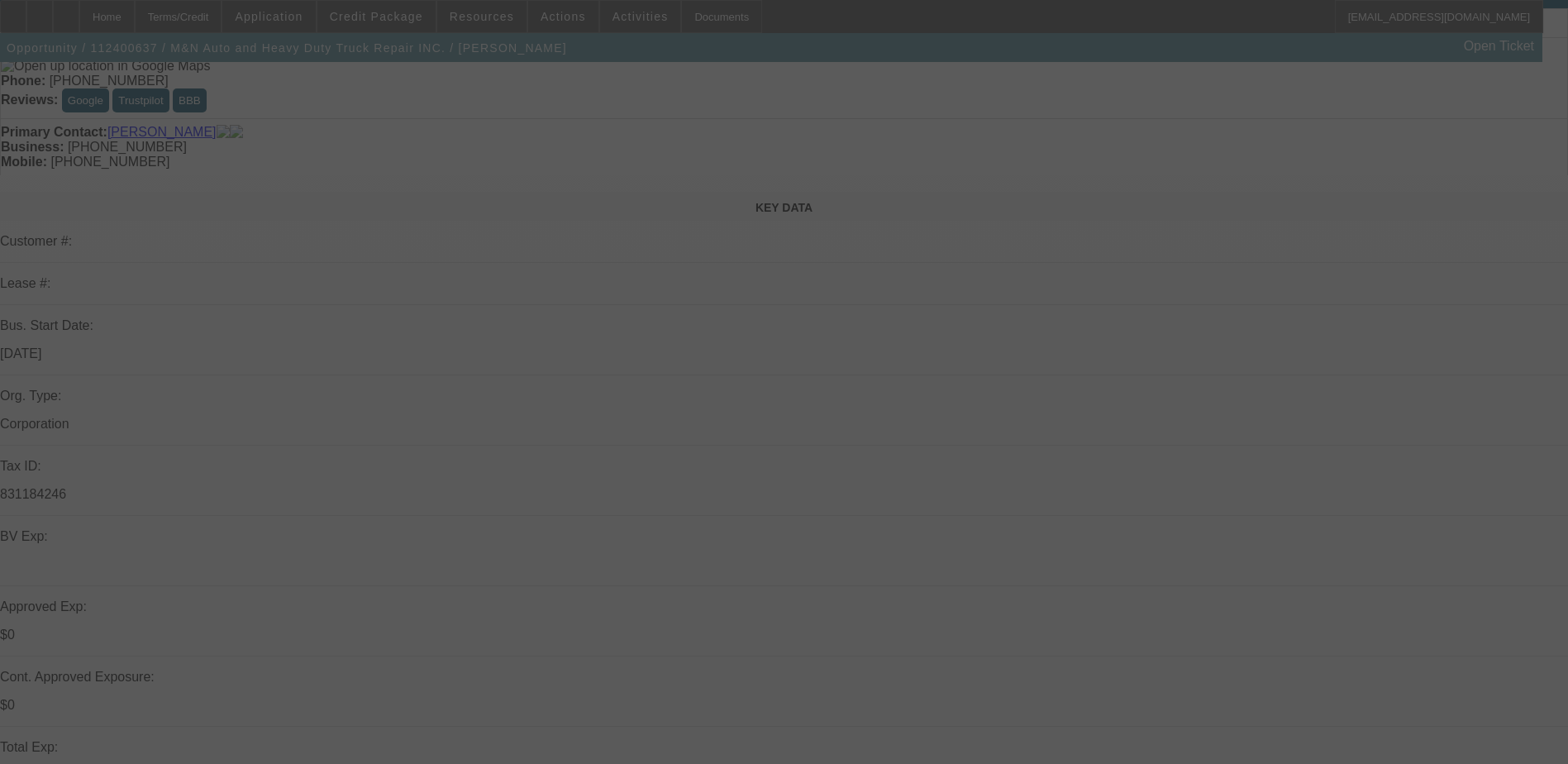
select select "0"
select select "2"
select select "0.1"
select select "4"
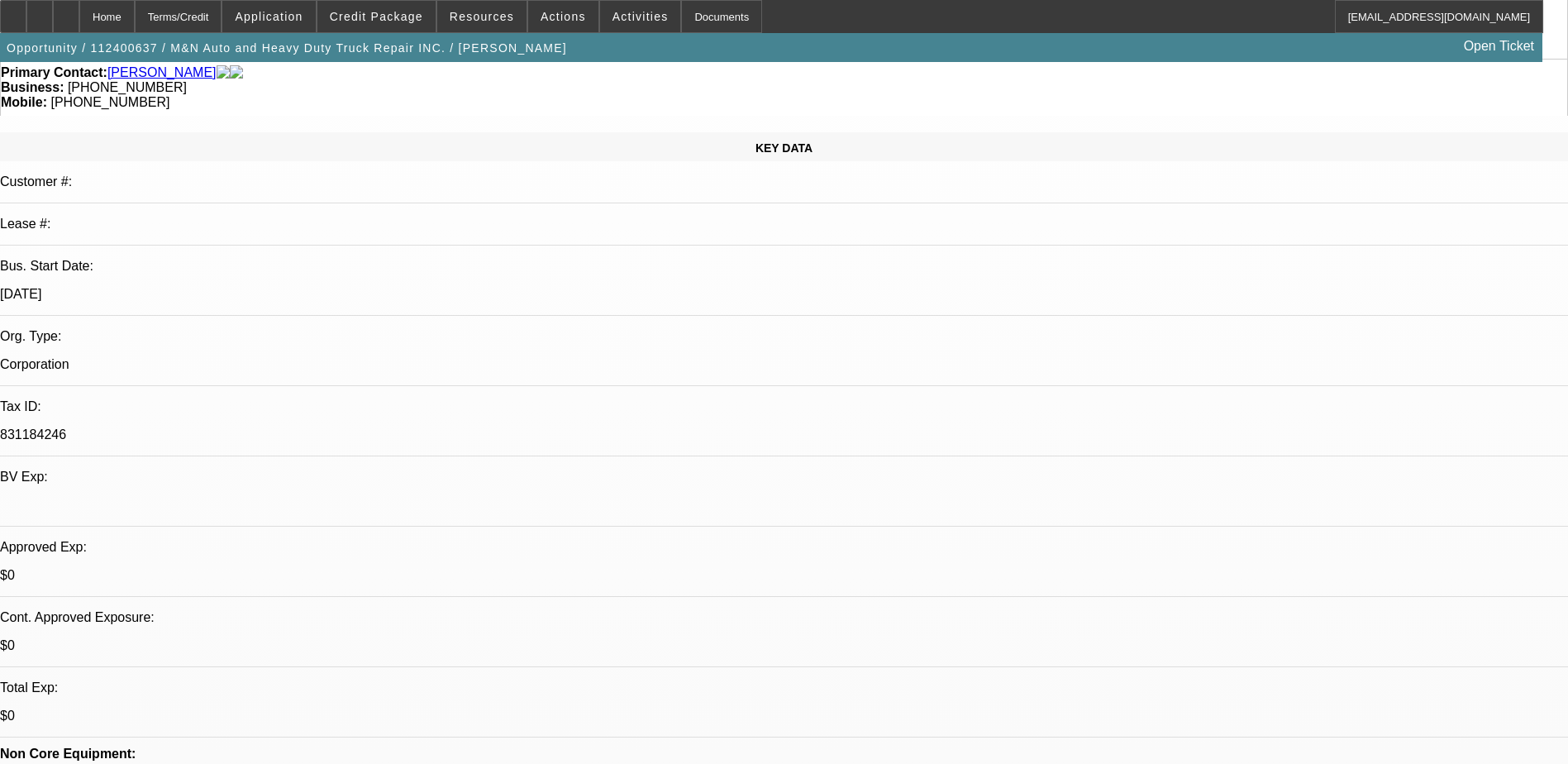
scroll to position [249, 0]
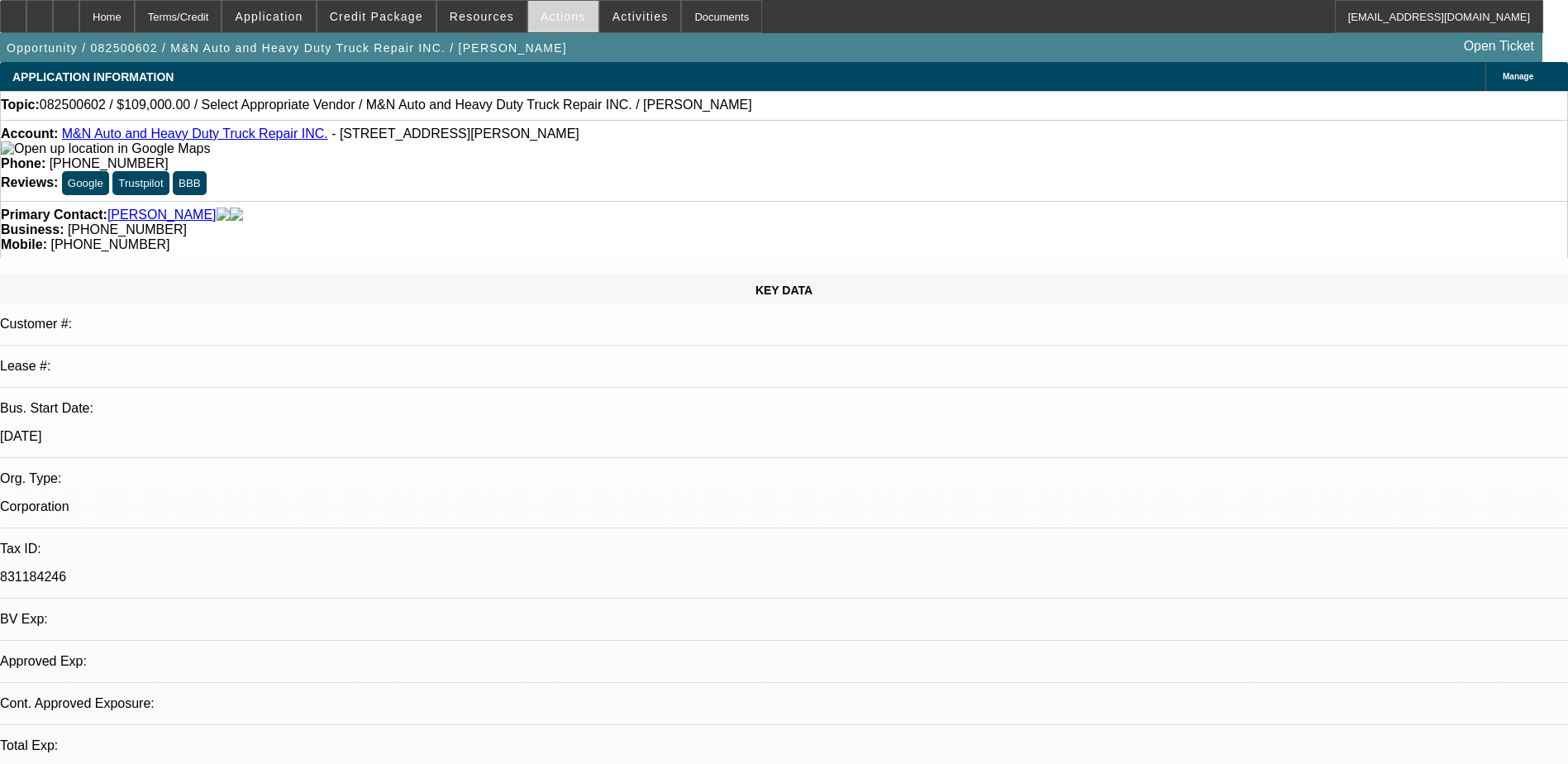
select select "0"
select select "2"
select select "0.1"
select select "1"
select select "2"
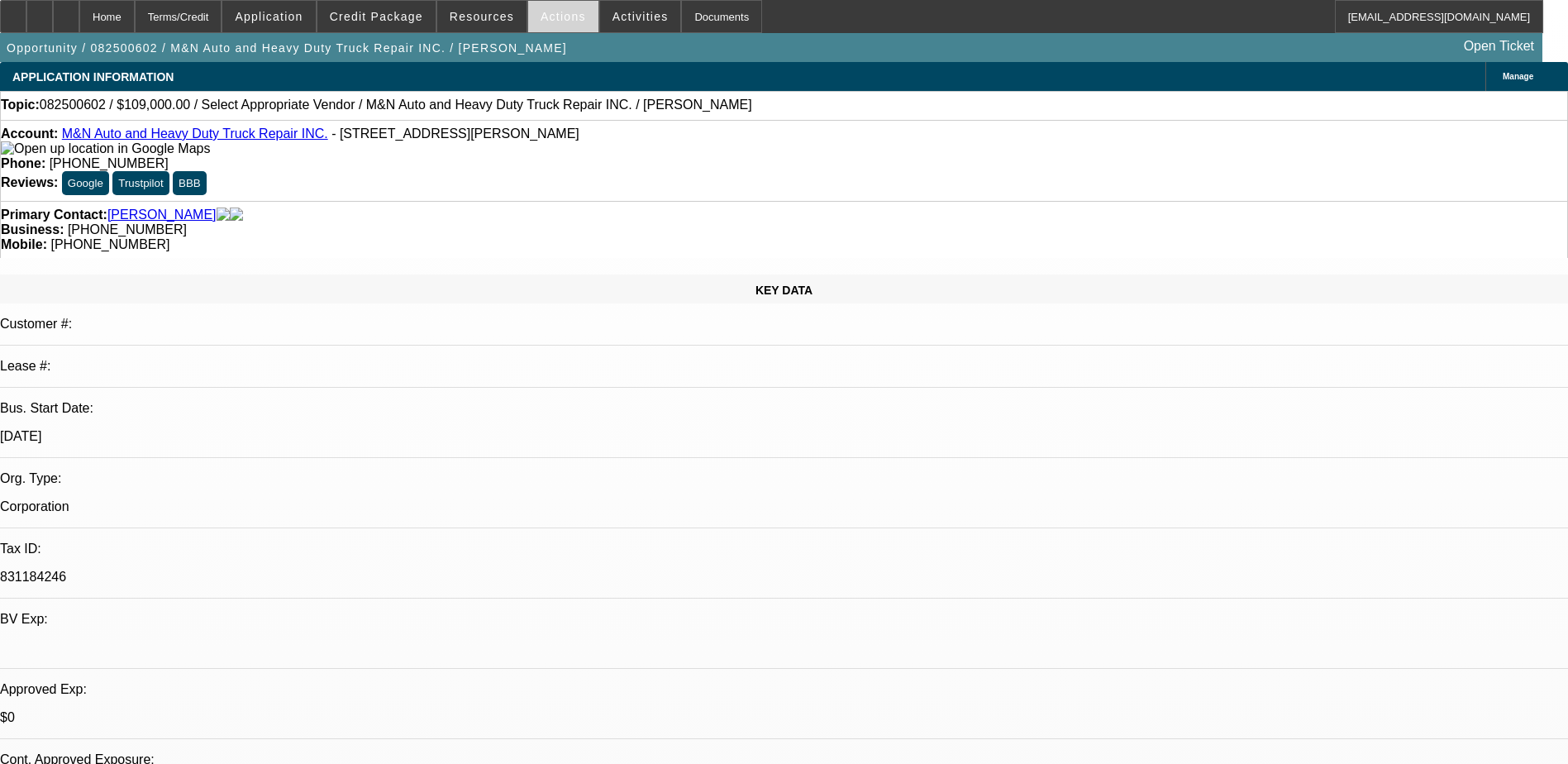
select select "4"
click at [612, 19] on span "Activities" at bounding box center [640, 17] width 56 height 13
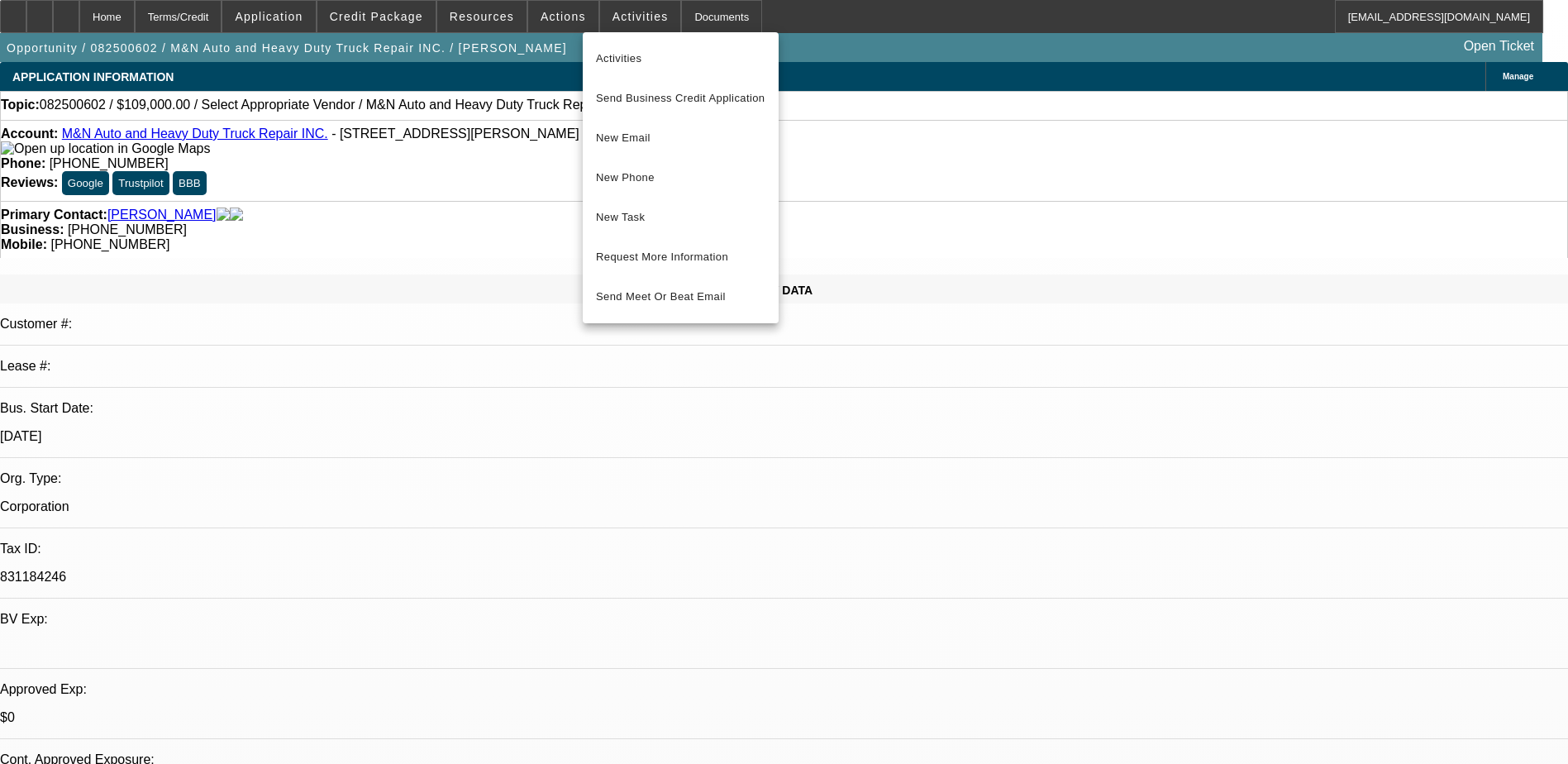
click at [554, 12] on div at bounding box center [784, 382] width 1568 height 764
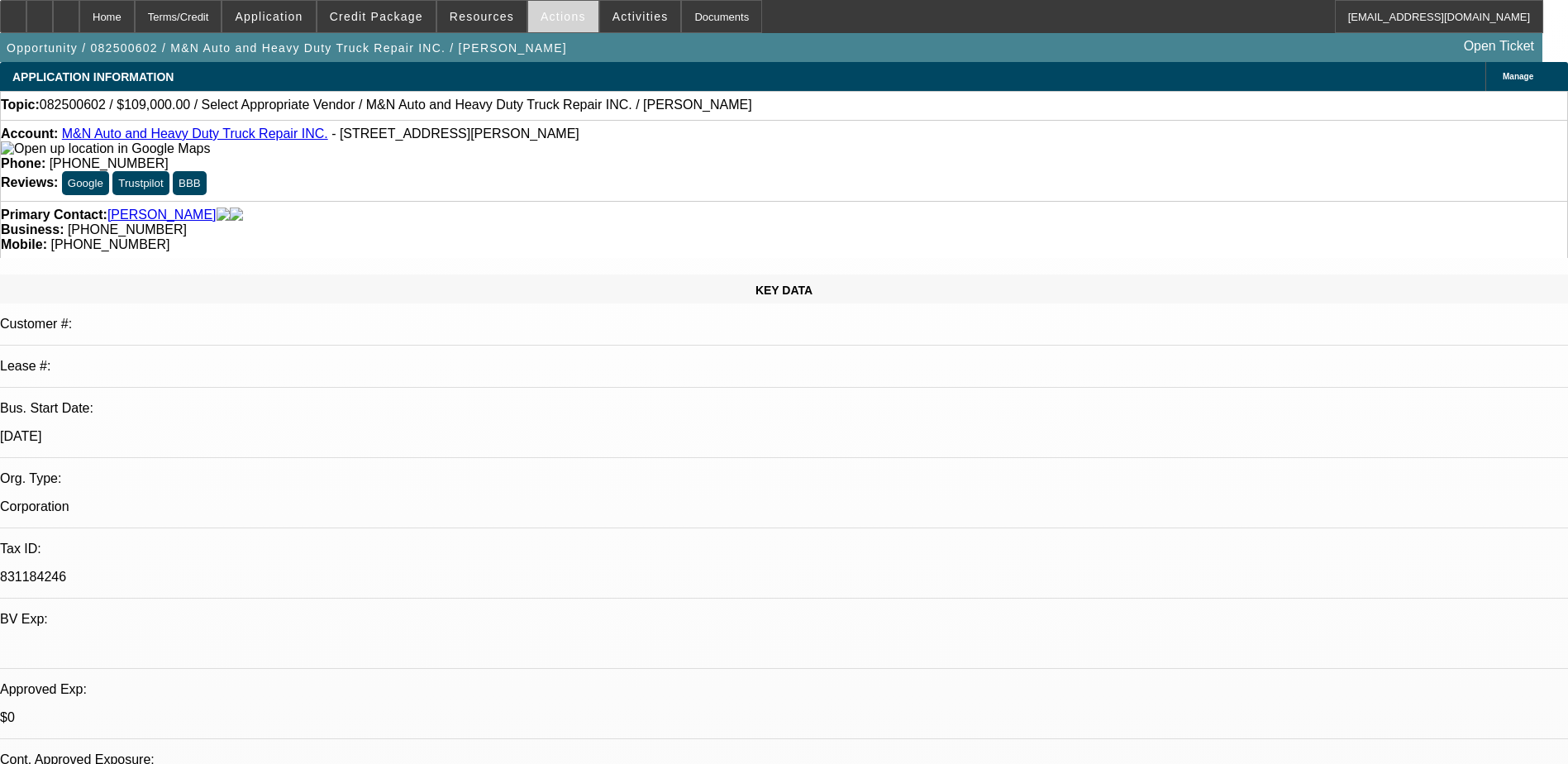
click at [554, 19] on span "Actions" at bounding box center [562, 17] width 45 height 13
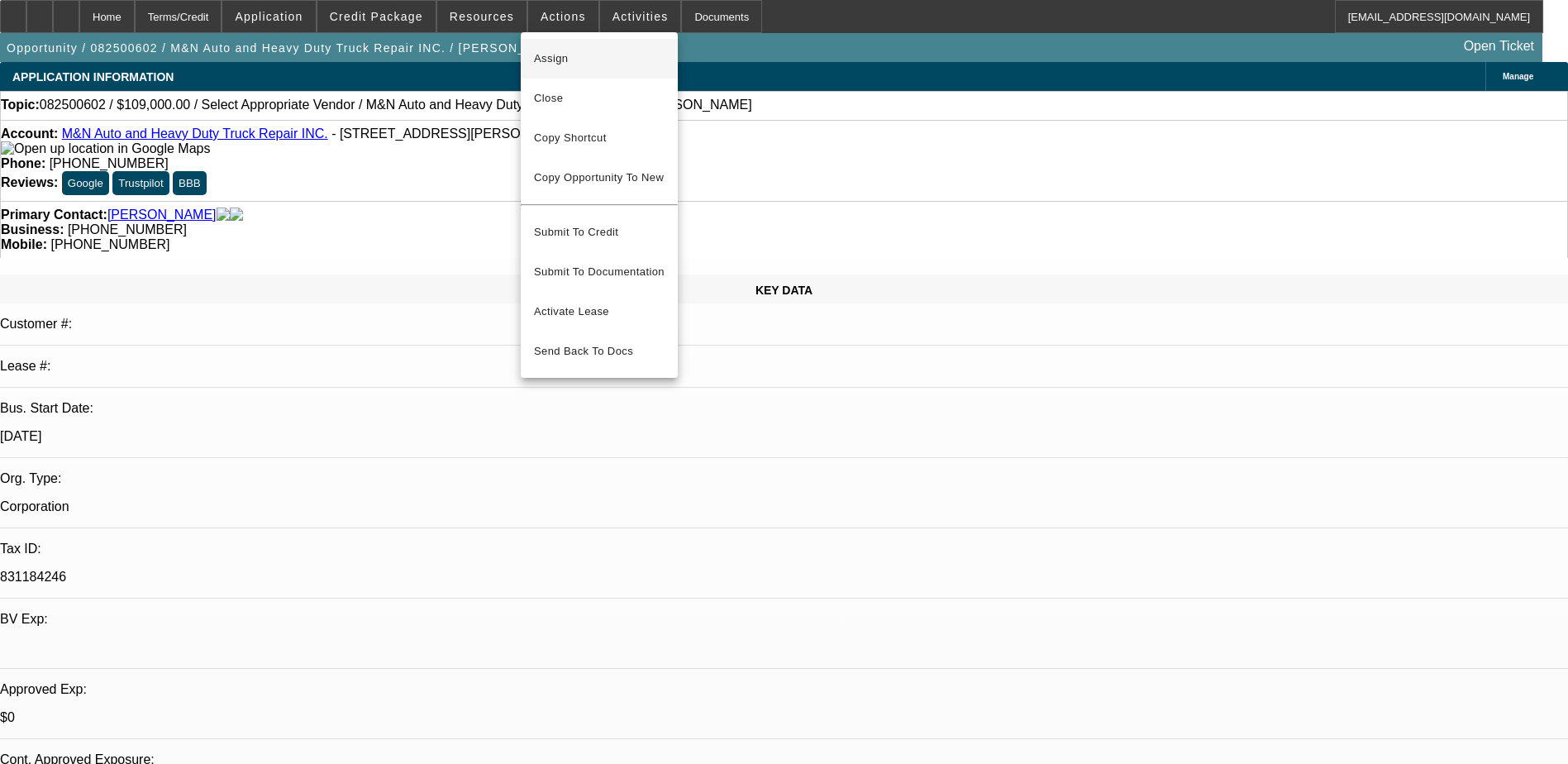
click at [564, 57] on span "Assign" at bounding box center [598, 58] width 130 height 19
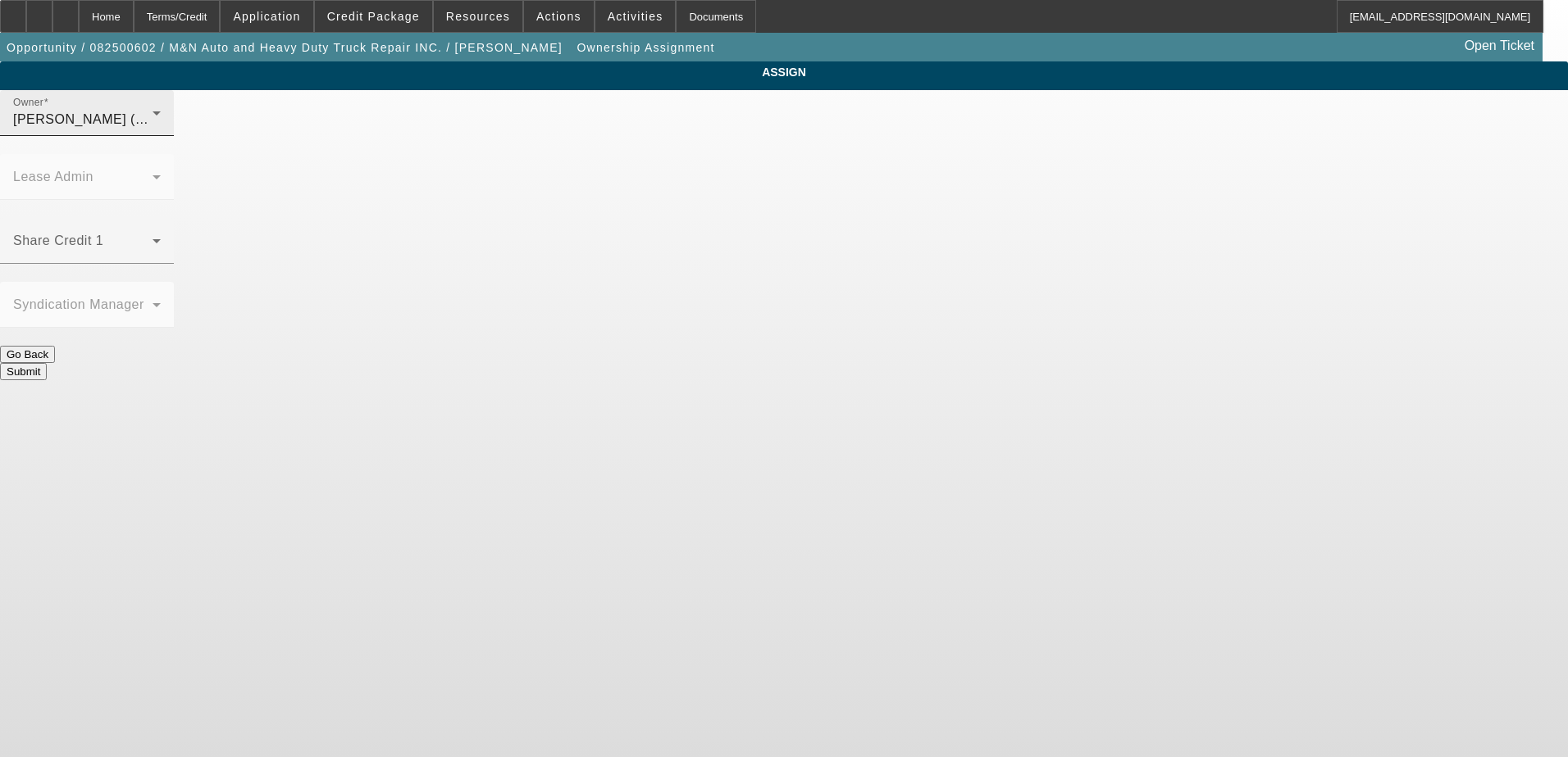
click at [174, 131] on div "Owner Gaizutis, Lucas (Lvl 2)" at bounding box center [87, 113] width 174 height 46
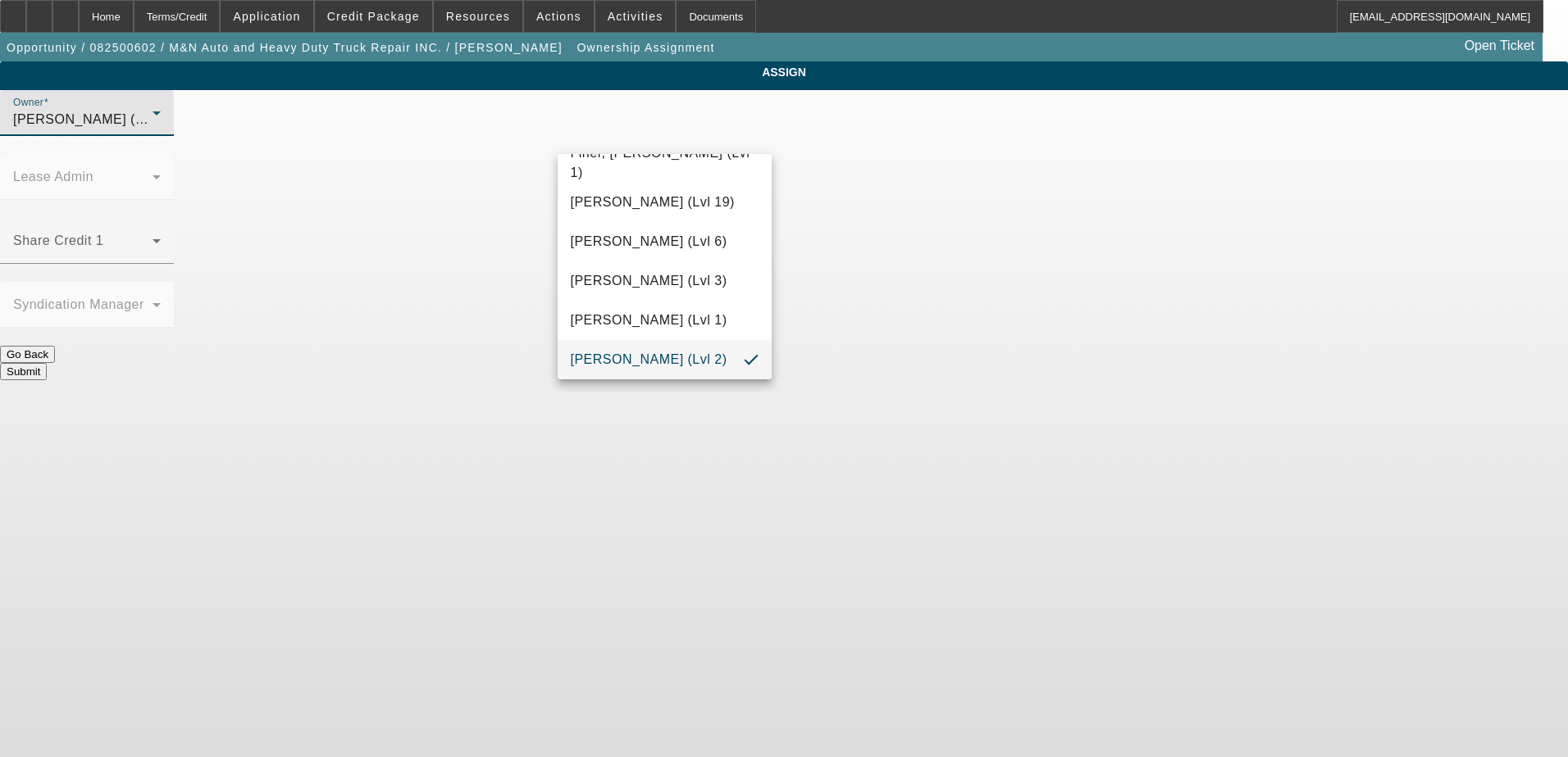
scroll to position [400, 0]
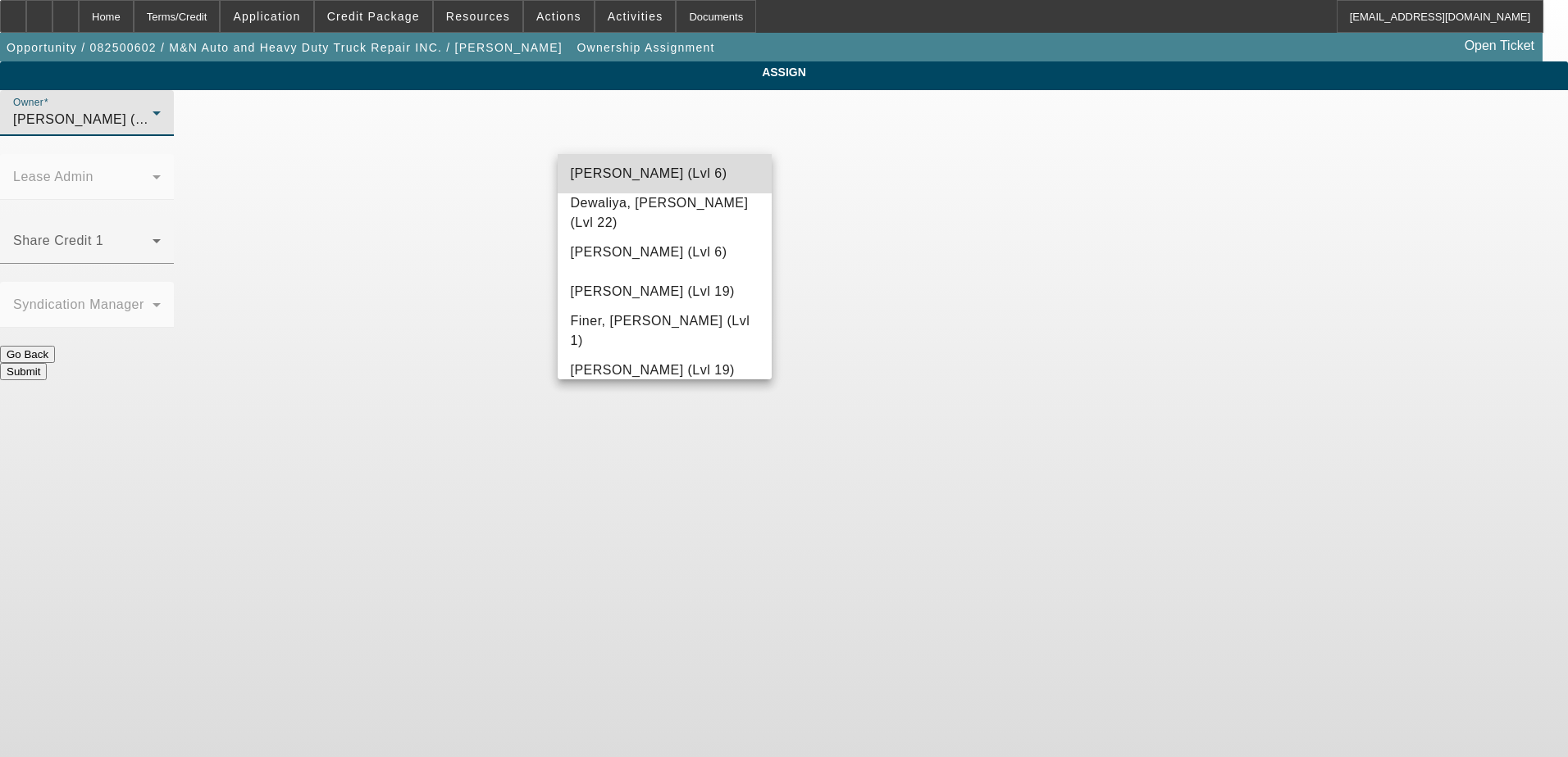
click at [685, 180] on span "D'Aquila, Philip (Lvl 6)" at bounding box center [648, 173] width 157 height 19
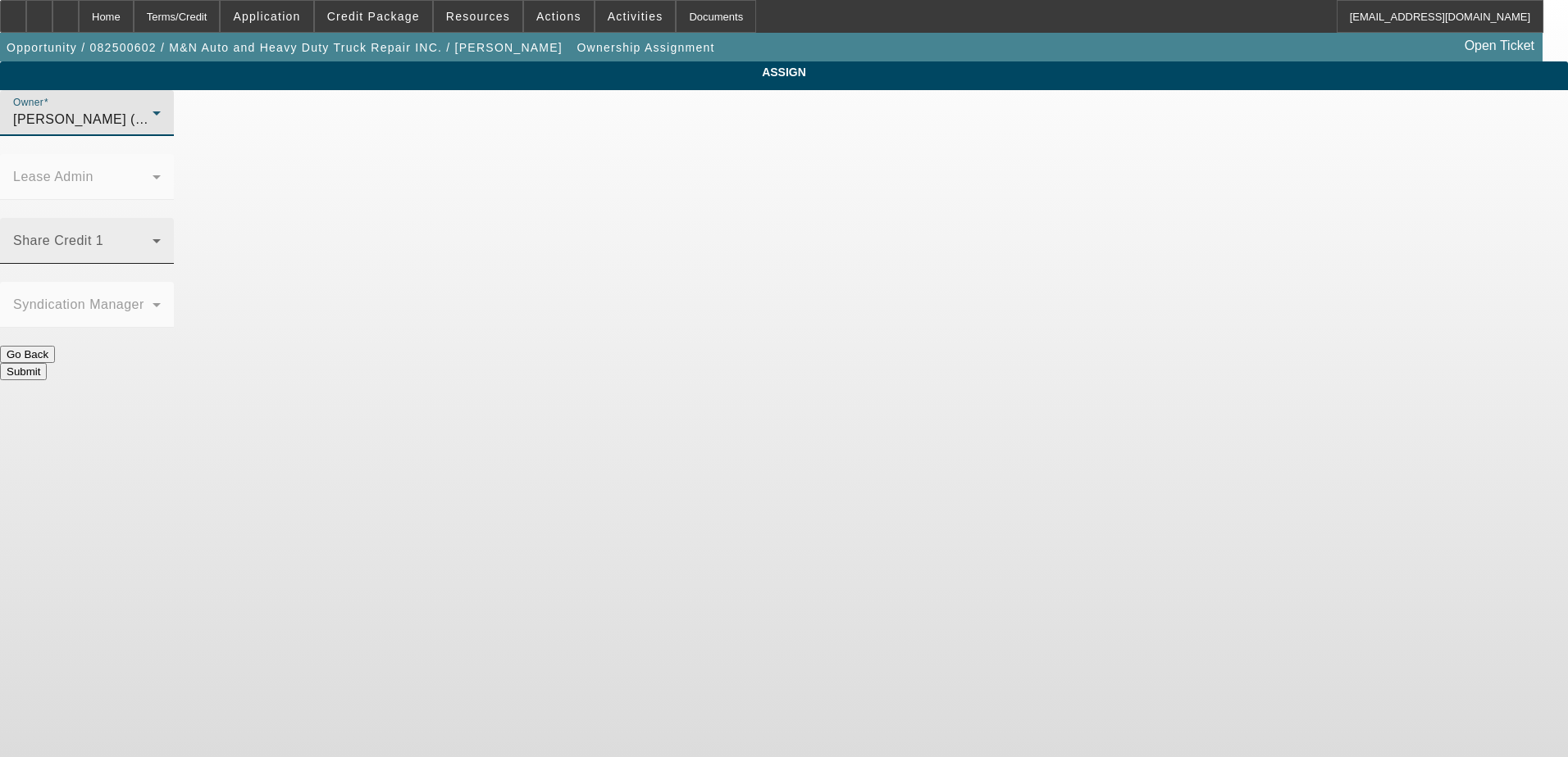
click at [153, 238] on span at bounding box center [82, 247] width 139 height 19
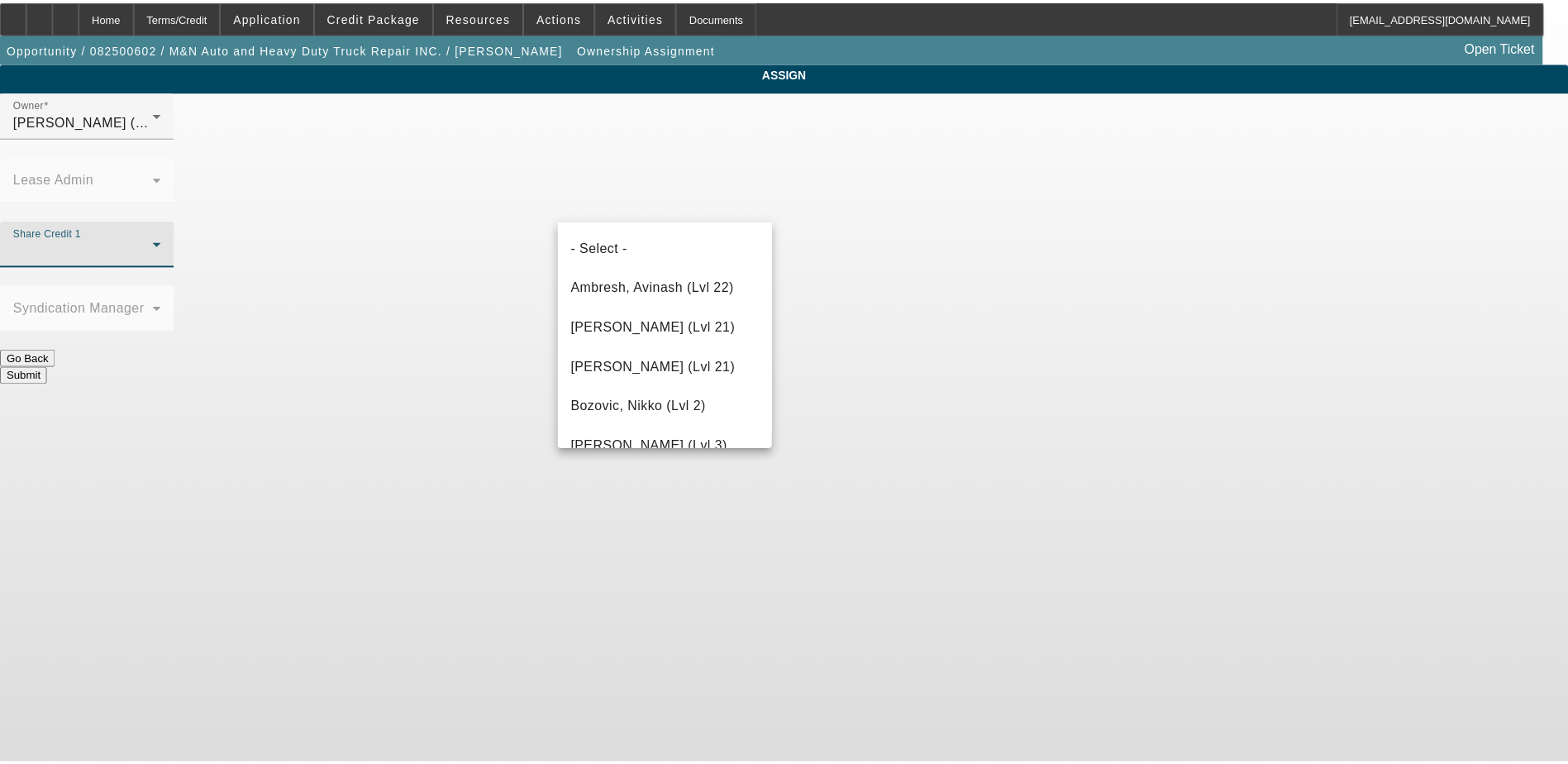
scroll to position [573, 0]
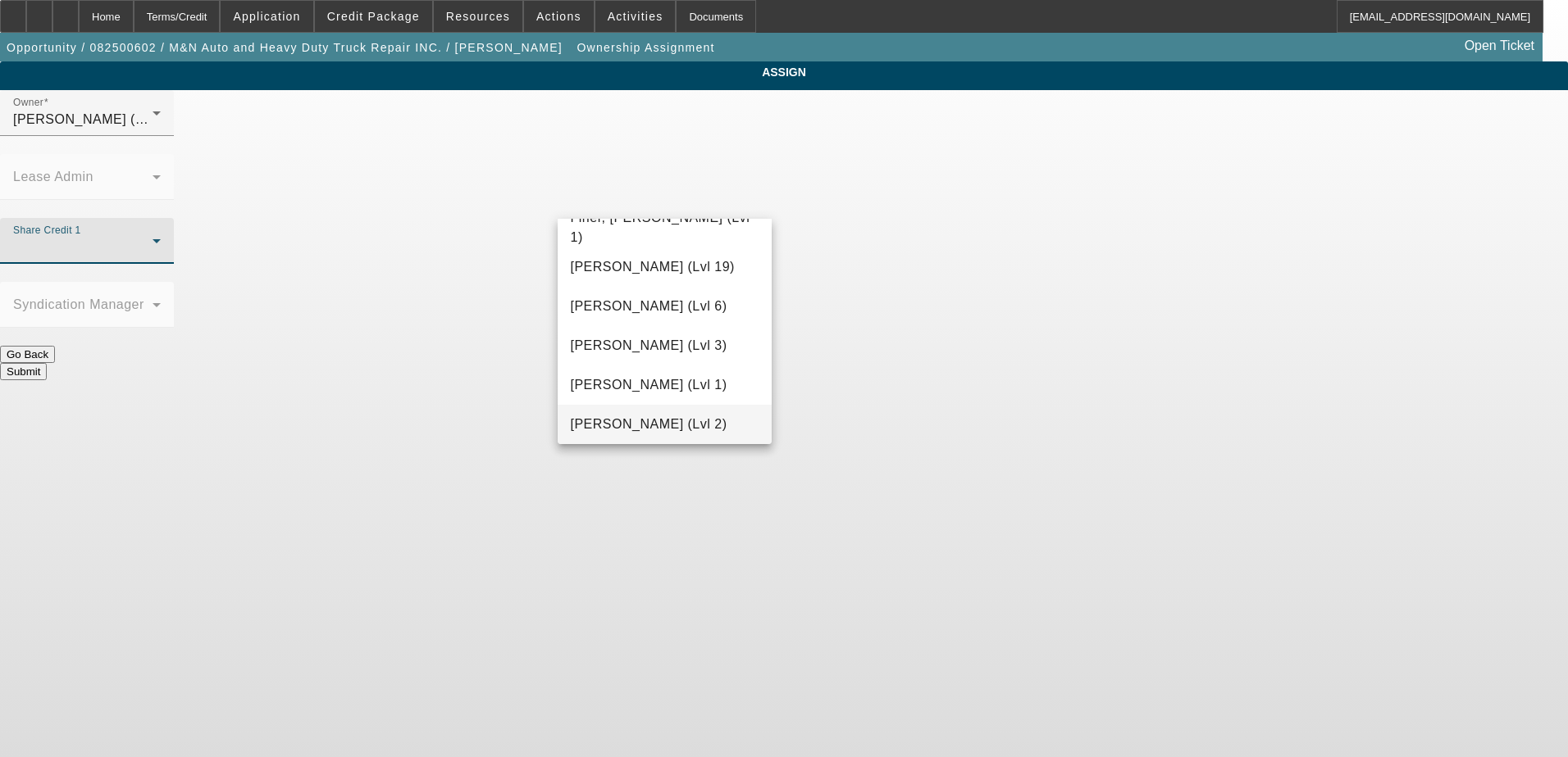
click at [659, 416] on span "Gaizutis, Lucas (Lvl 2)" at bounding box center [648, 424] width 157 height 19
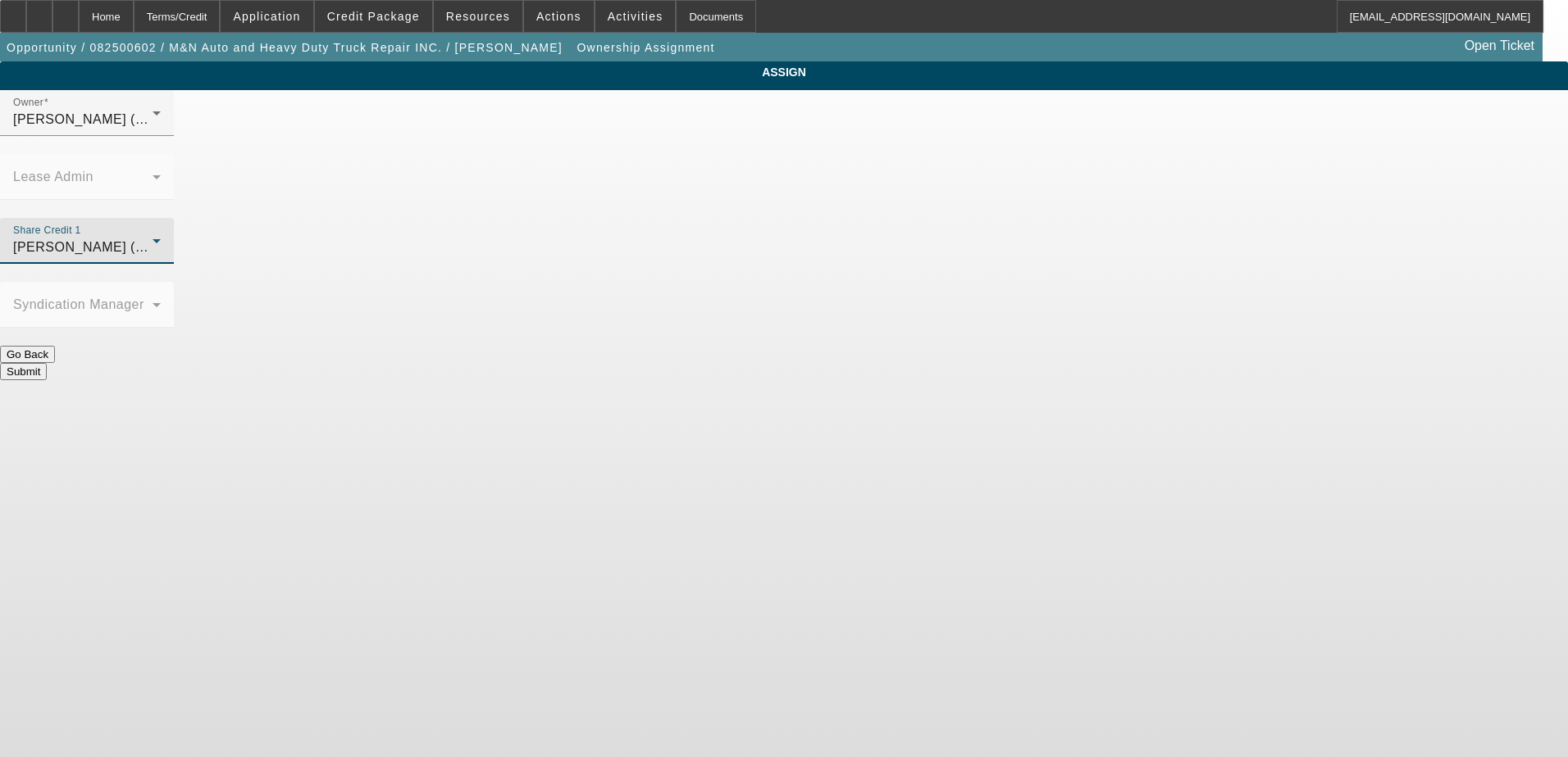
click at [47, 363] on button "Submit" at bounding box center [23, 372] width 47 height 17
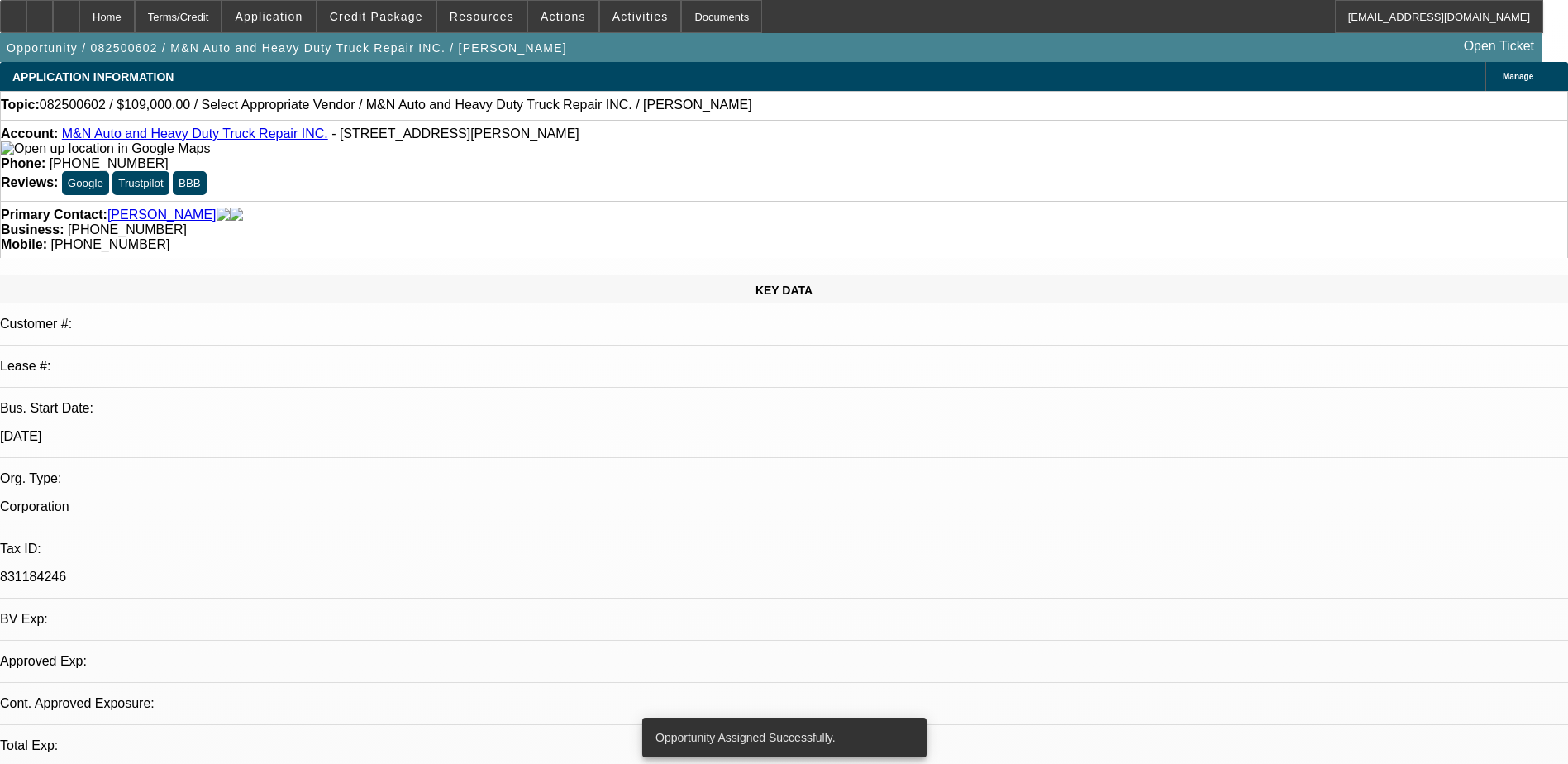
select select "0"
select select "2"
select select "0.1"
select select "4"
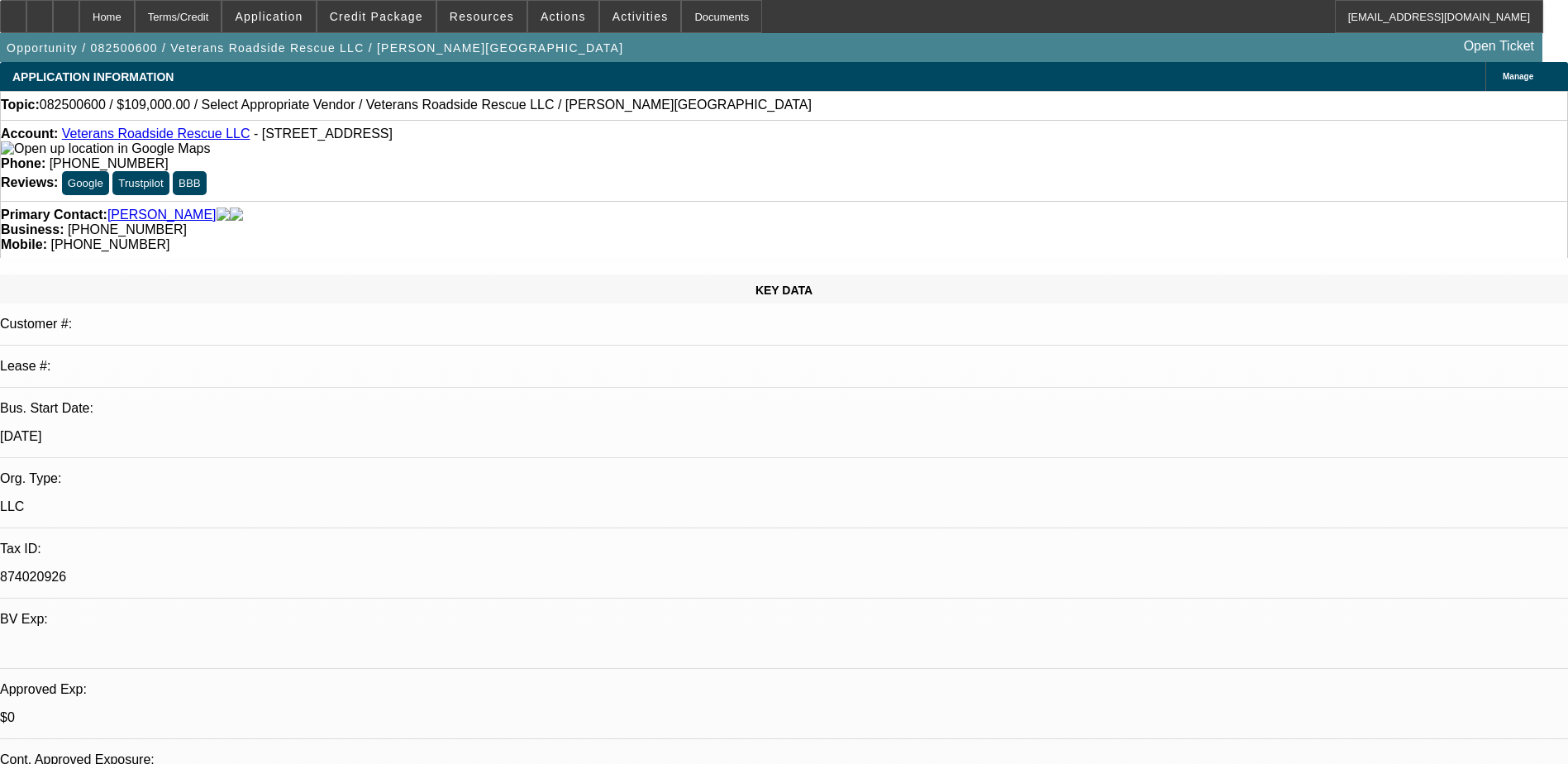
select select "0"
select select "2"
select select "0.1"
select select "4"
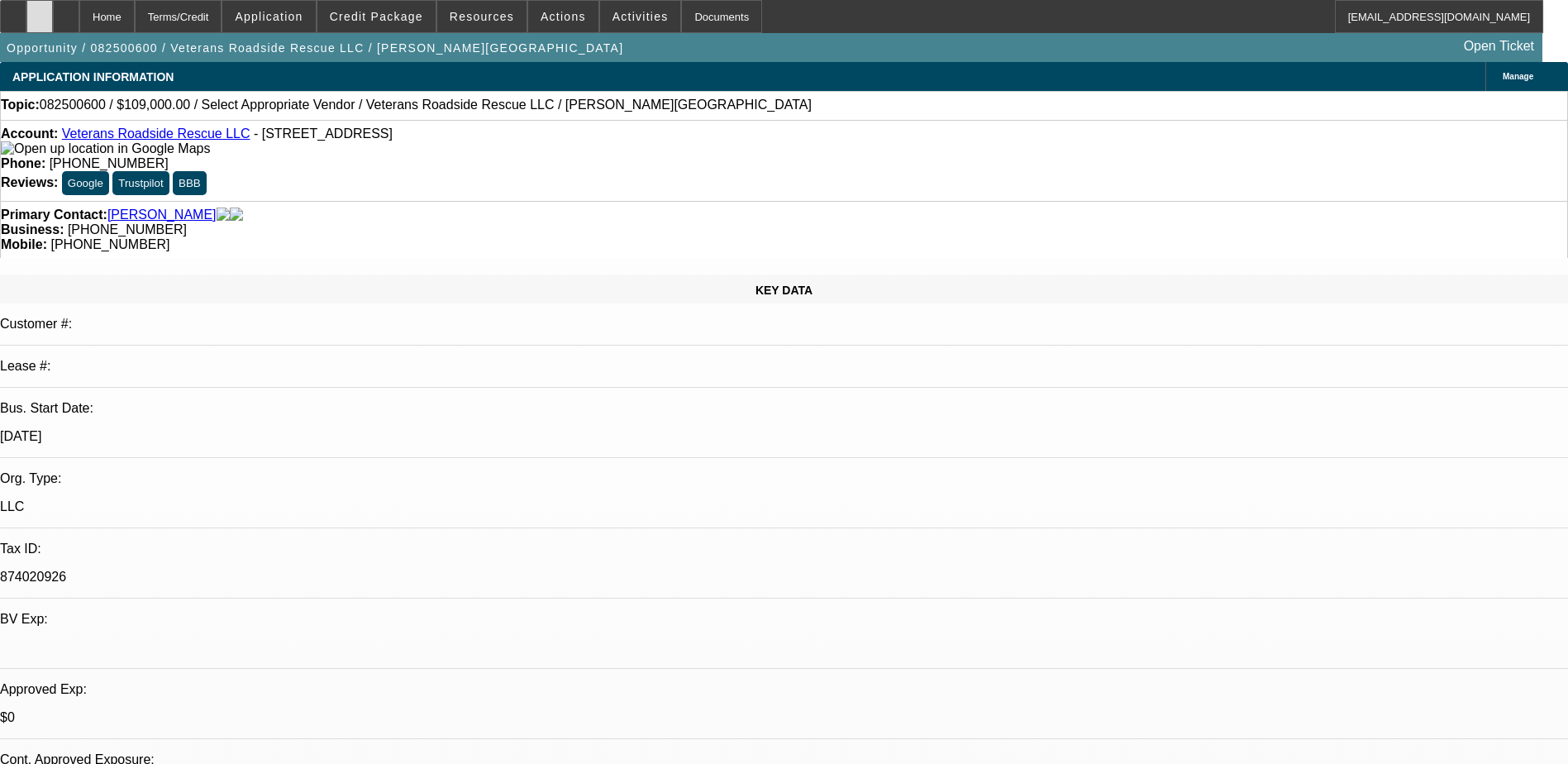
click at [53, 14] on div at bounding box center [40, 17] width 27 height 33
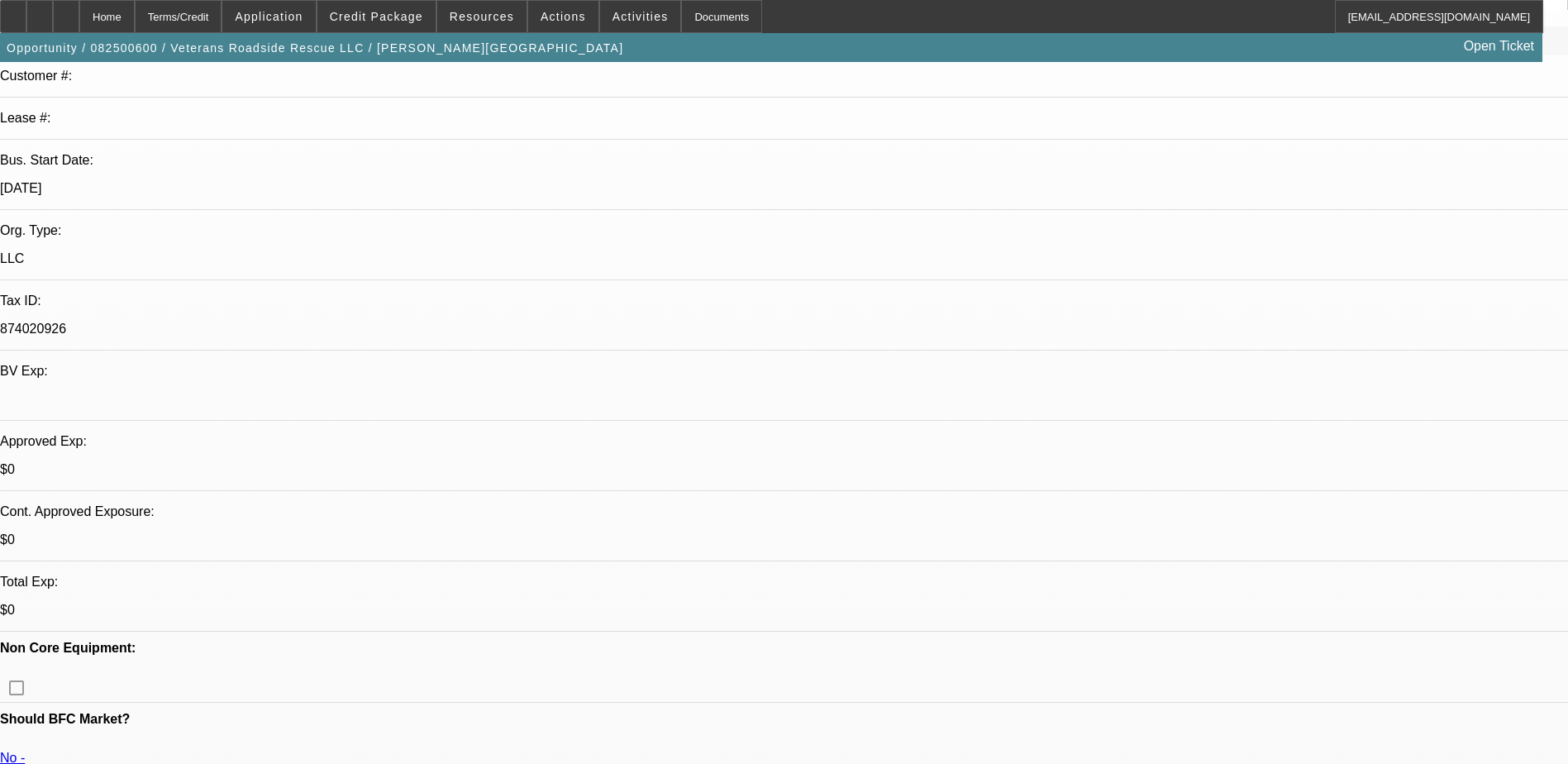
scroll to position [165, 0]
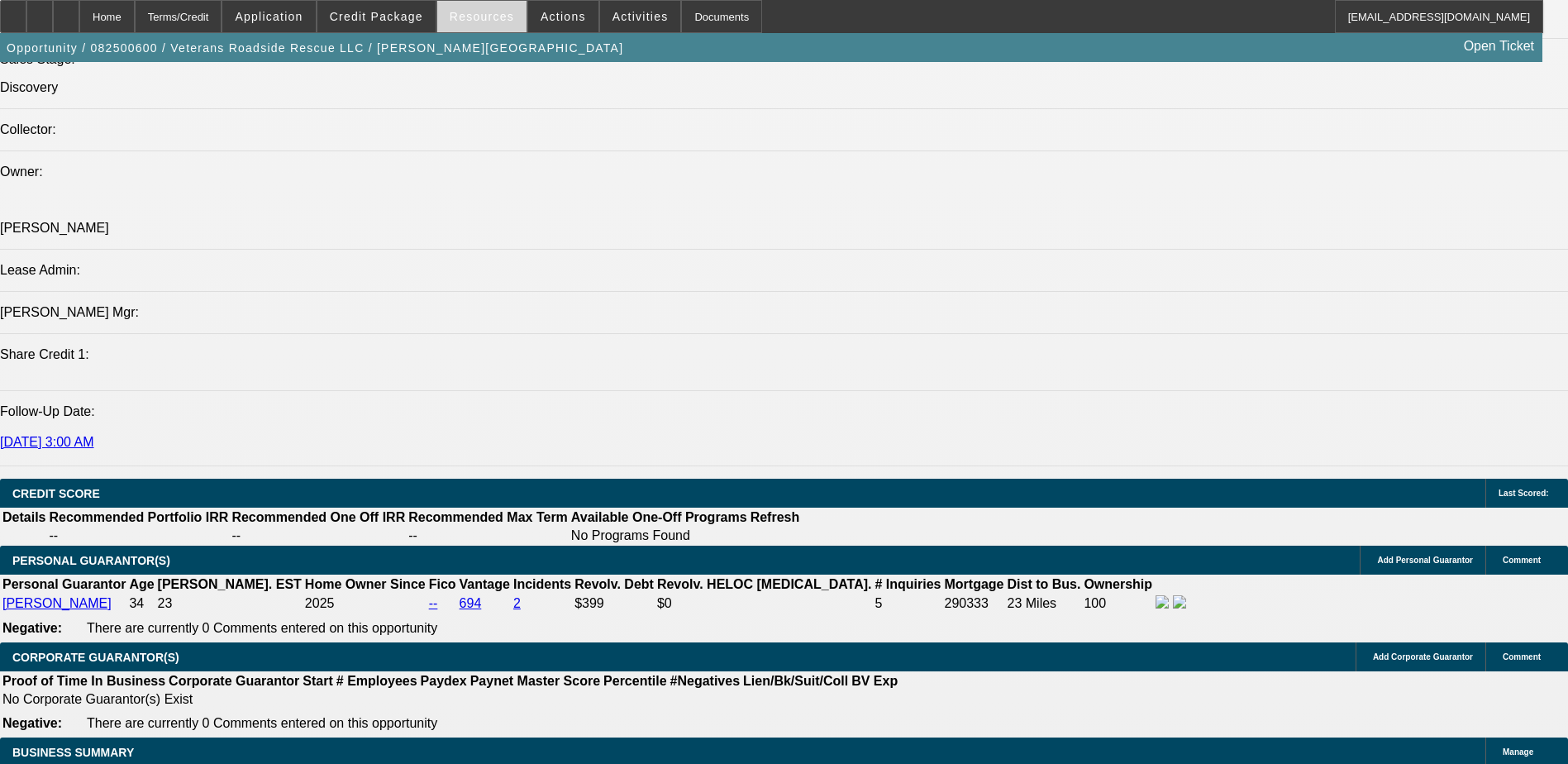
scroll to position [1902, 0]
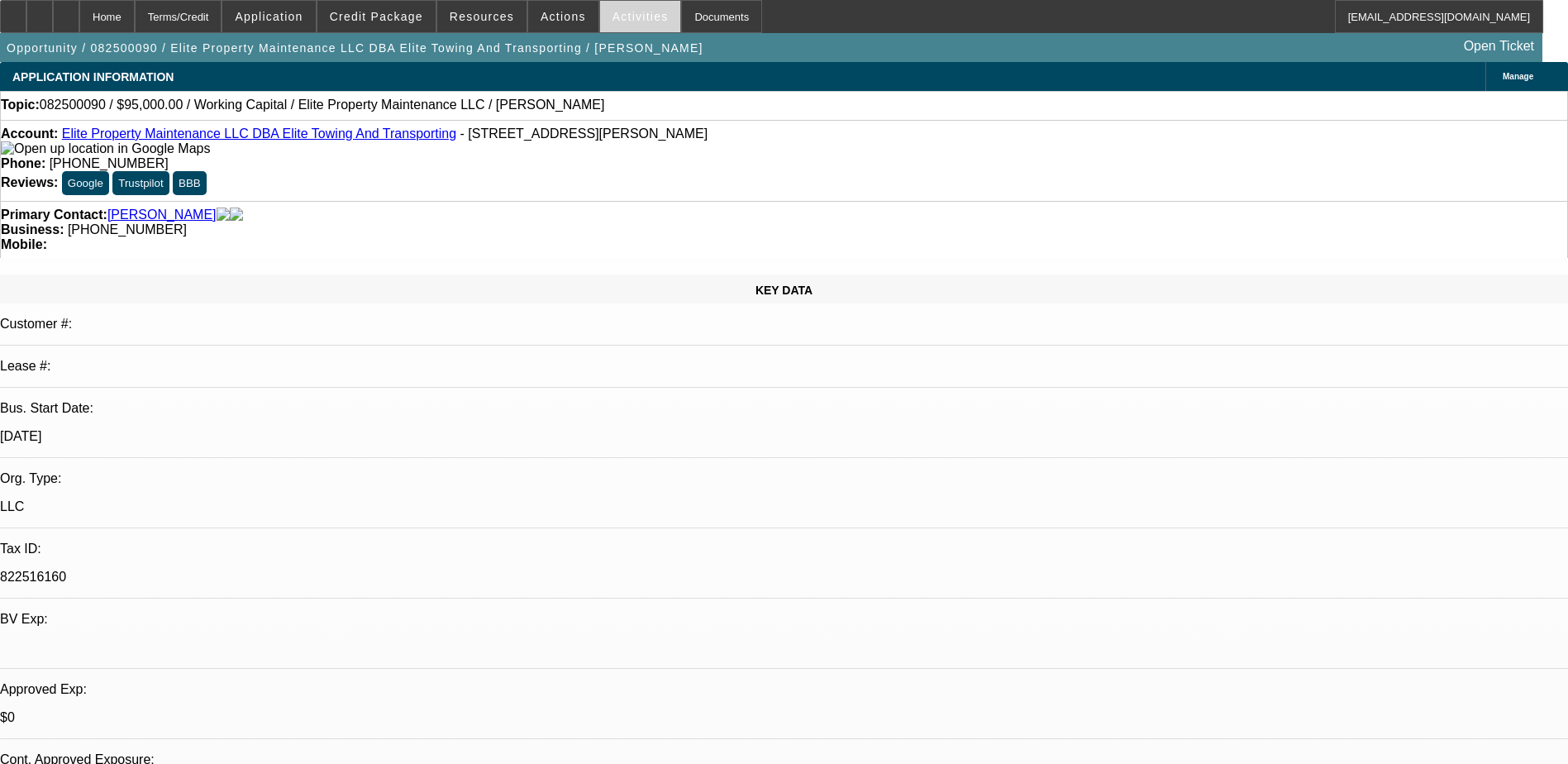
select select "0"
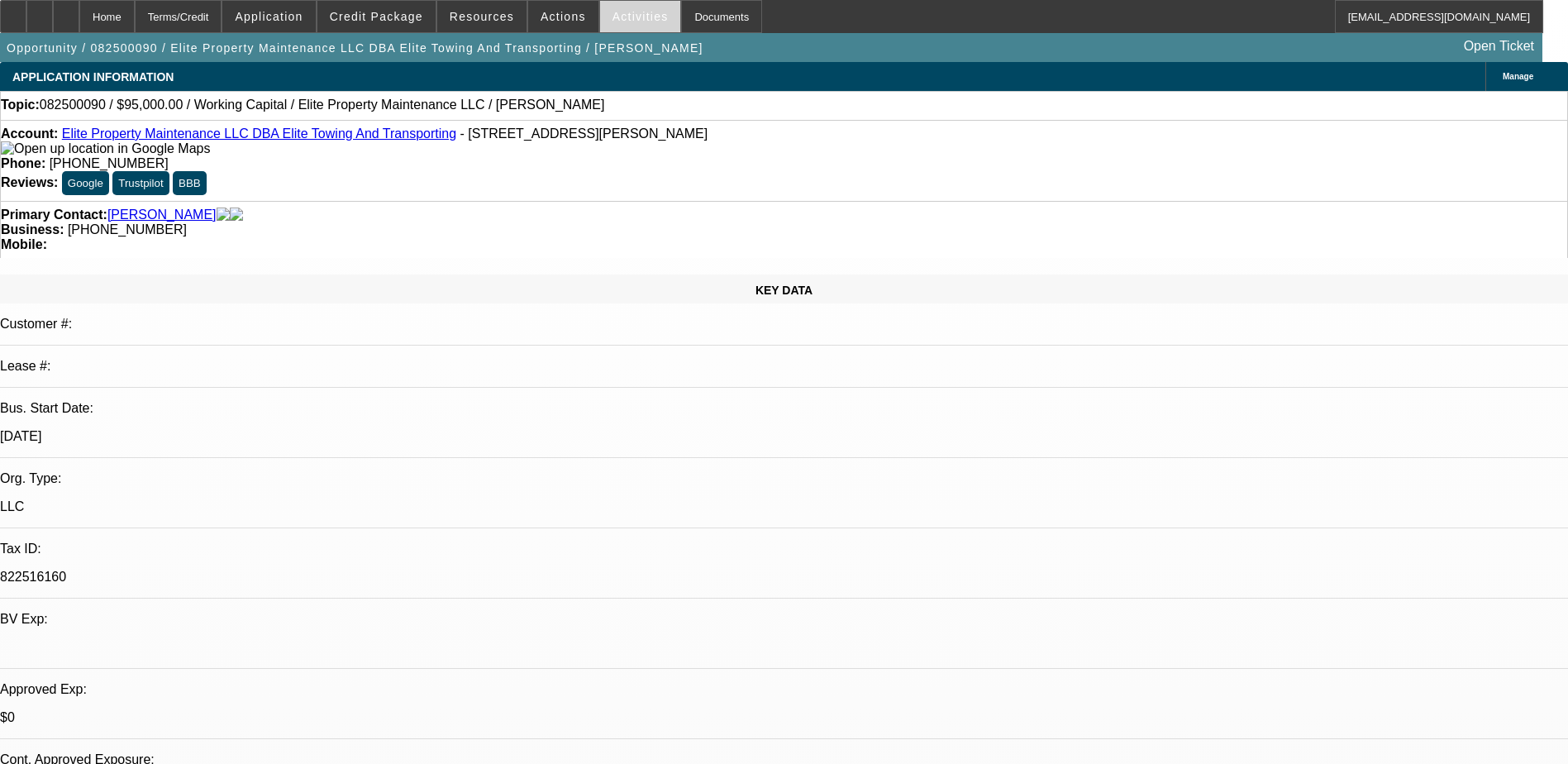
select select "0"
select select "1"
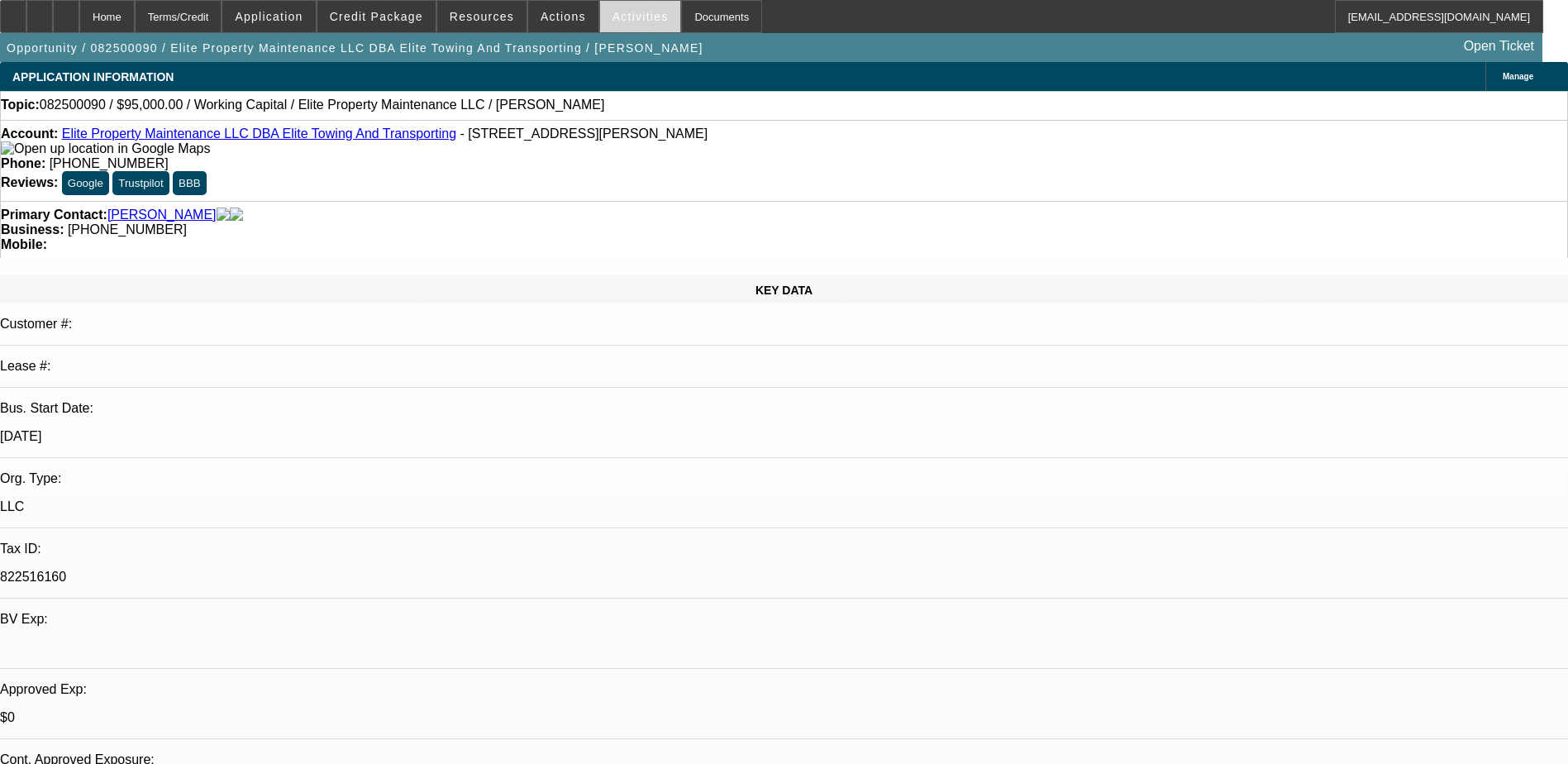
select select "2"
select select "6"
select select "1"
select select "2"
select select "6"
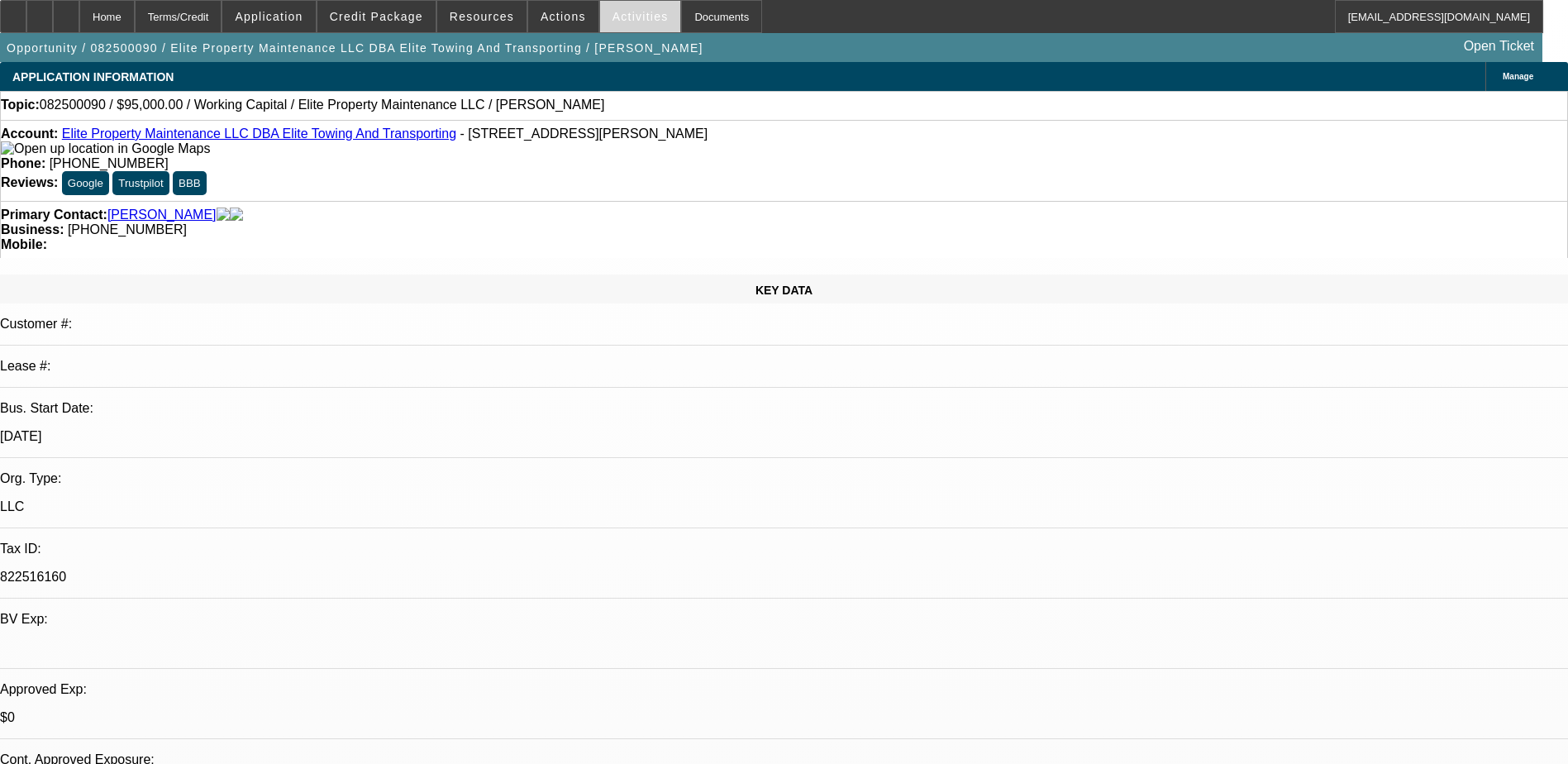
select select "1"
select select "2"
select select "6"
click at [563, 19] on span "Actions" at bounding box center [562, 17] width 45 height 13
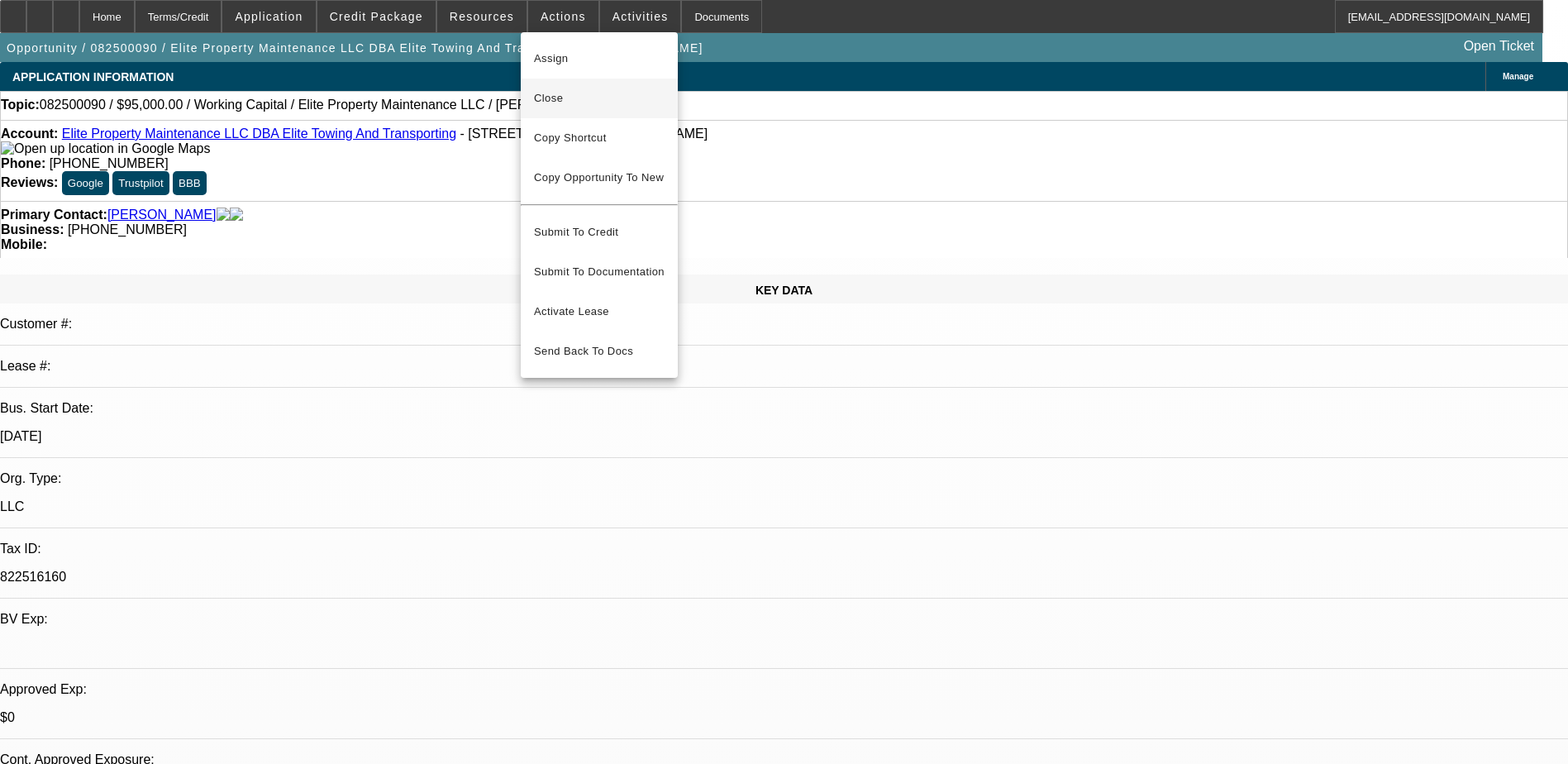
click at [581, 94] on span "Close" at bounding box center [598, 98] width 130 height 19
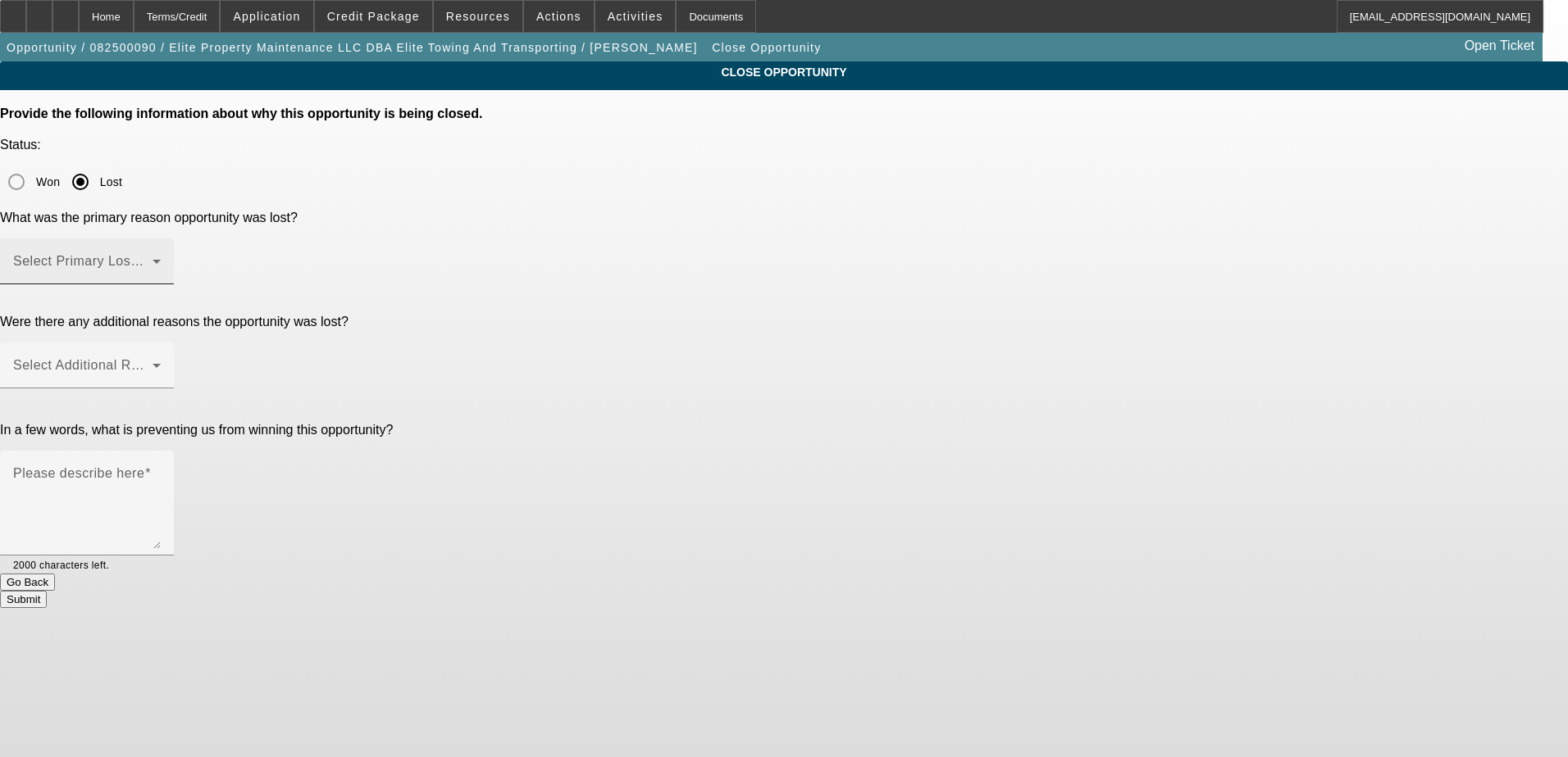
click at [186, 254] on mat-label "Select Primary Lost Reason" at bounding box center [99, 261] width 173 height 14
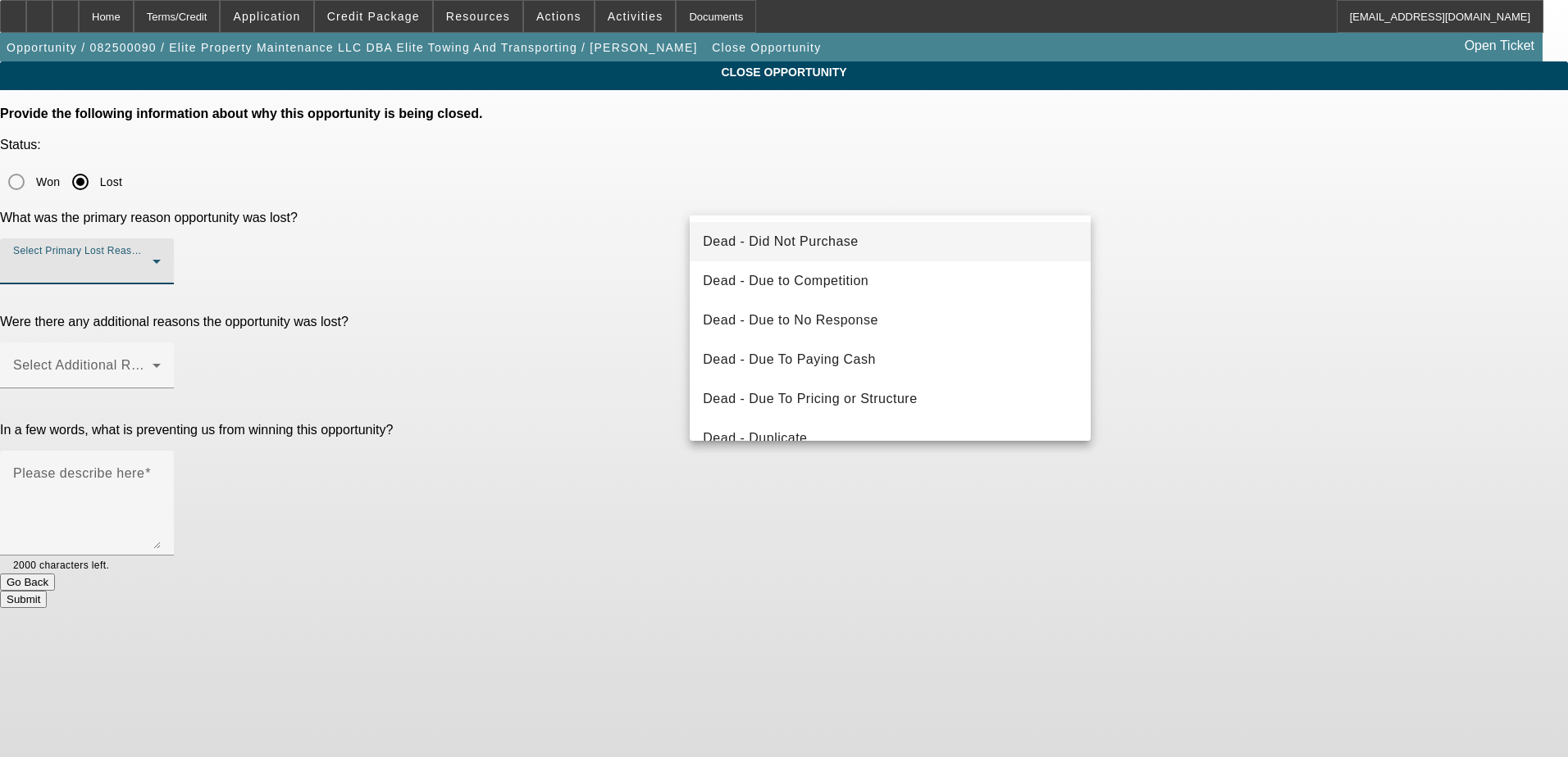
click at [934, 250] on mat-option "Dead - Did Not Purchase" at bounding box center [890, 242] width 401 height 39
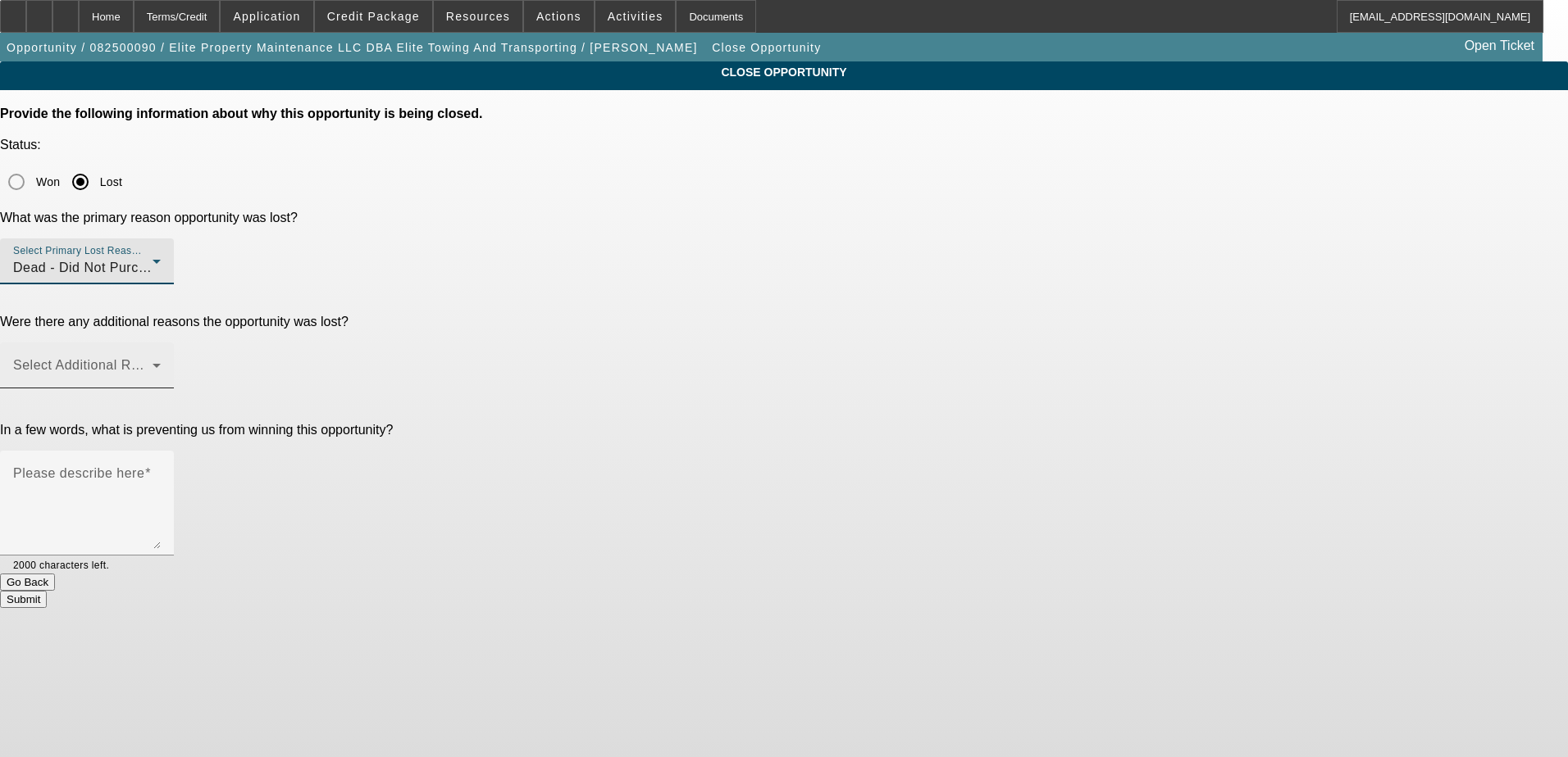
click at [153, 362] on span at bounding box center [82, 372] width 139 height 19
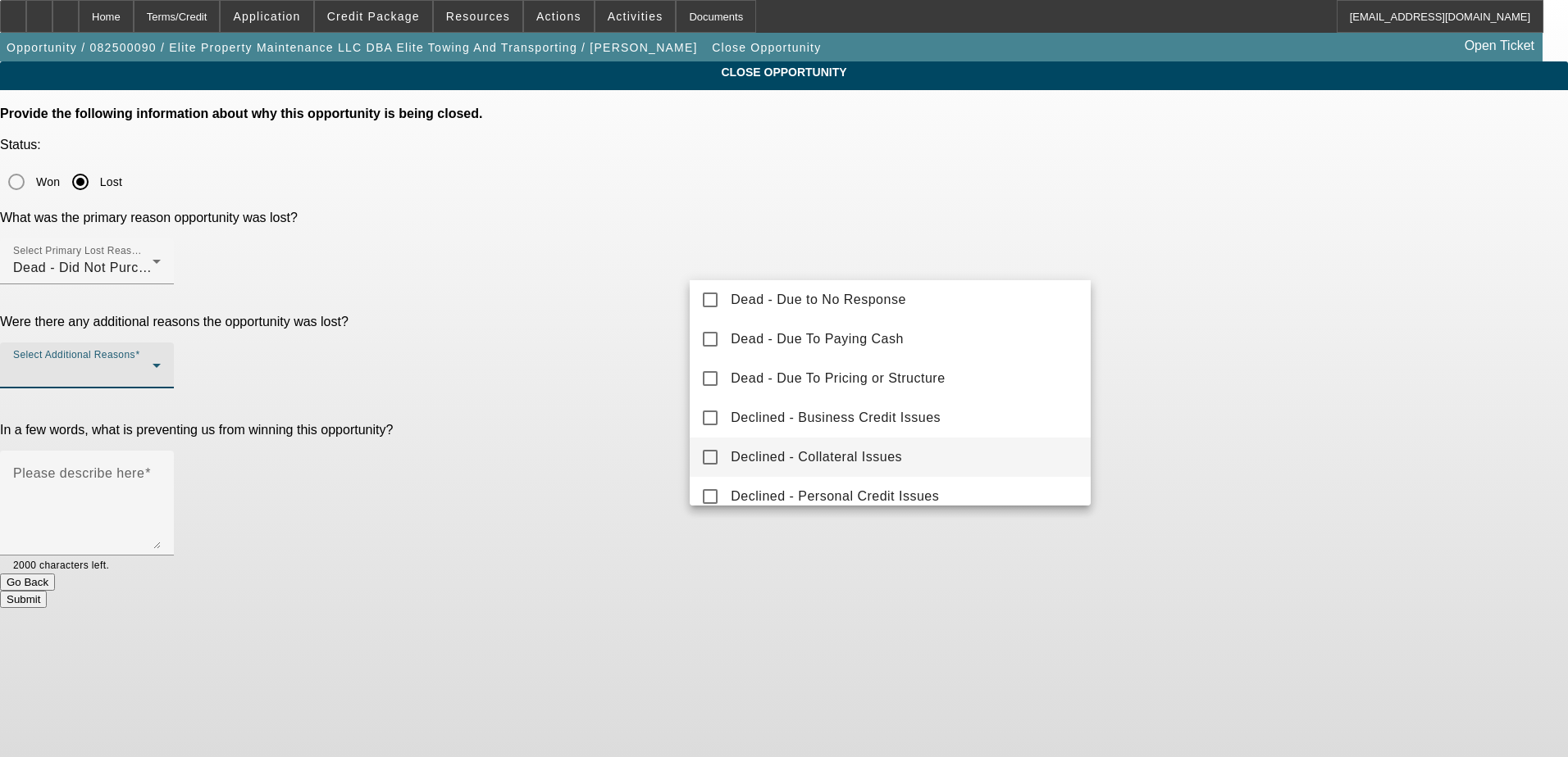
scroll to position [164, 0]
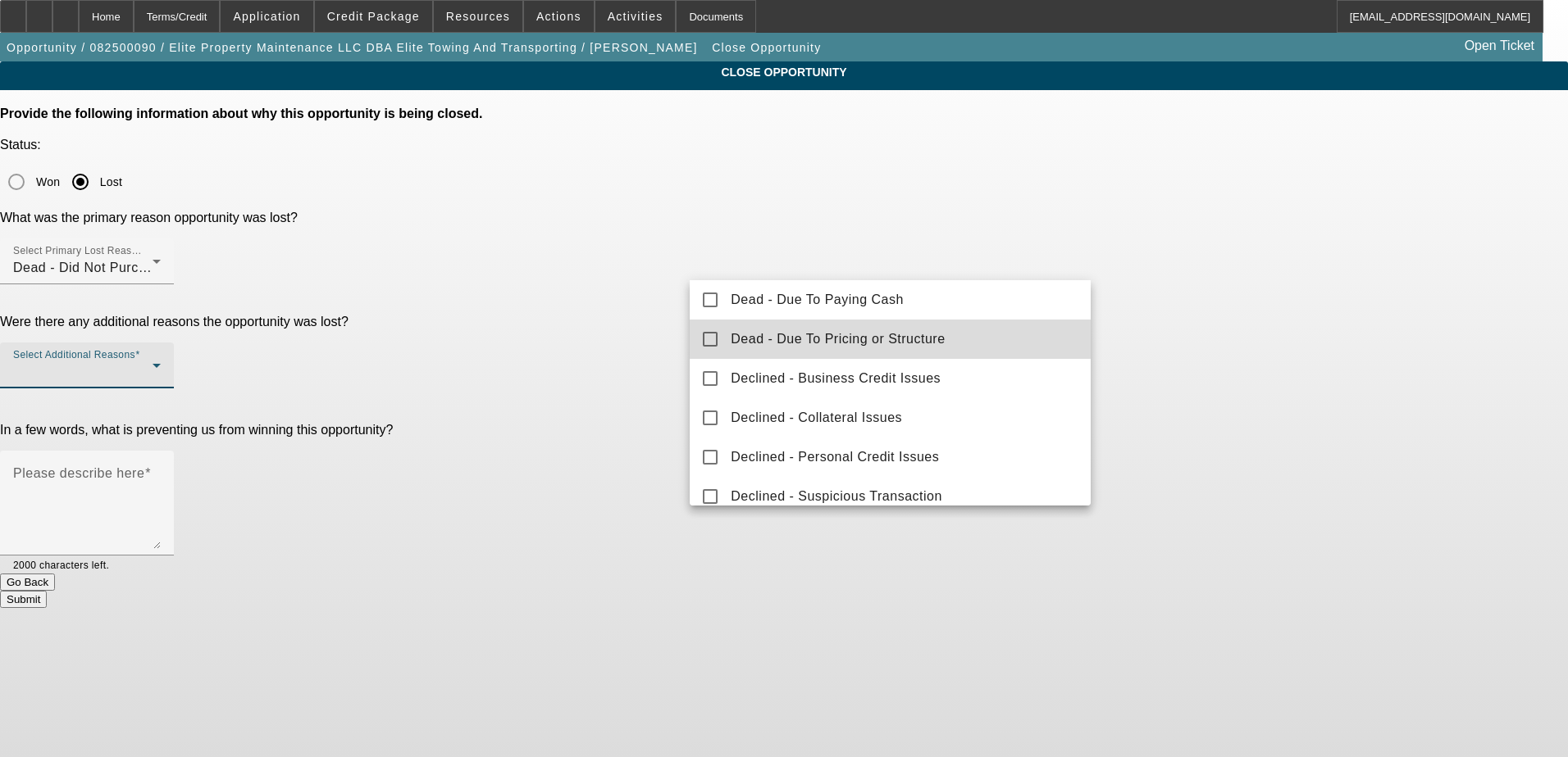
click at [939, 331] on span "Dead - Due To Pricing or Structure" at bounding box center [838, 339] width 214 height 19
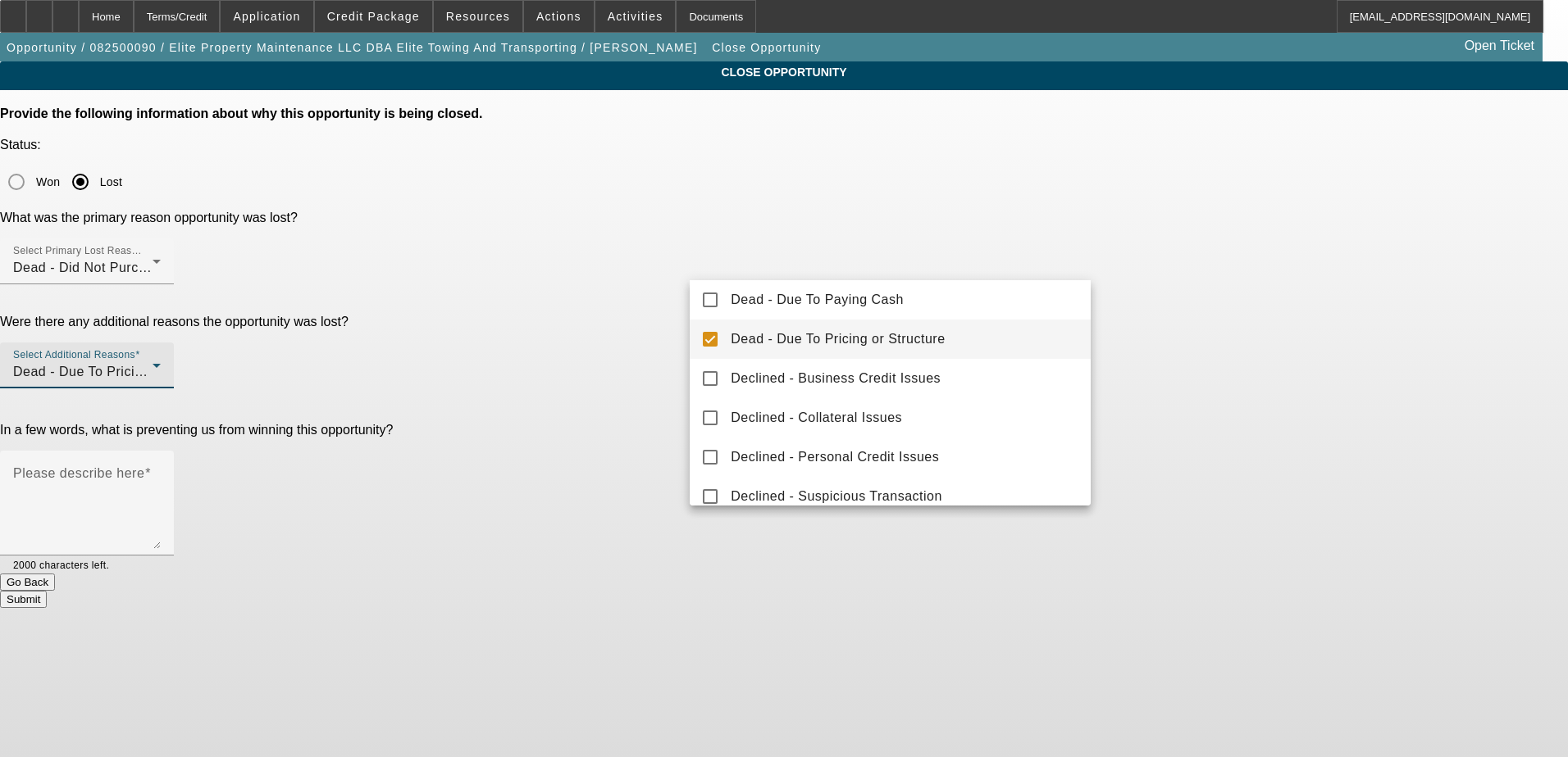
drag, startPoint x: 614, startPoint y: 357, endPoint x: 628, endPoint y: 357, distance: 14.0
click at [612, 357] on div at bounding box center [784, 378] width 1568 height 757
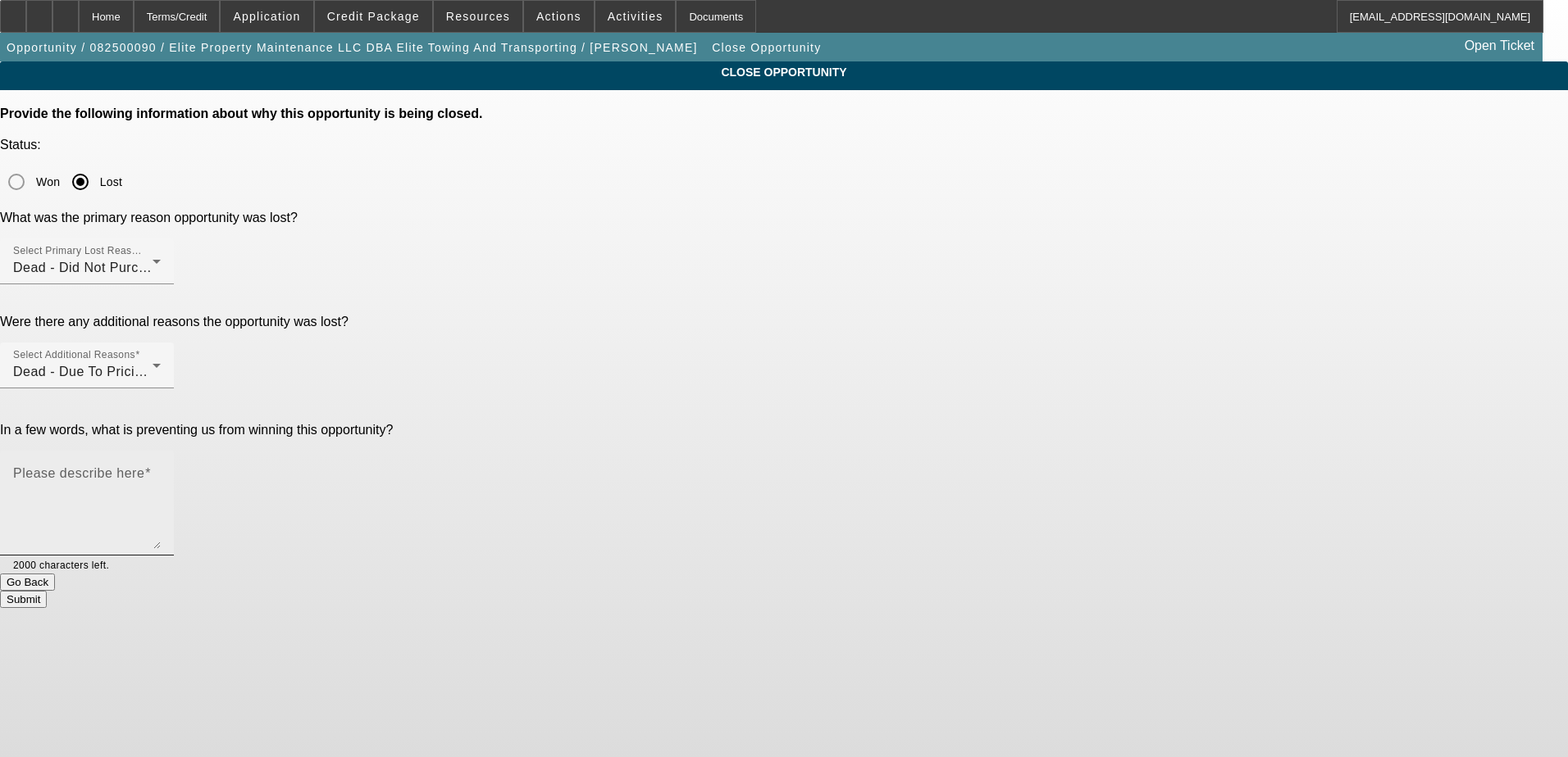
click at [160, 470] on textarea "Please describe here" at bounding box center [86, 510] width 147 height 79
type textarea "Working cap too short term for him"
click at [47, 590] on button "Submit" at bounding box center [23, 599] width 47 height 17
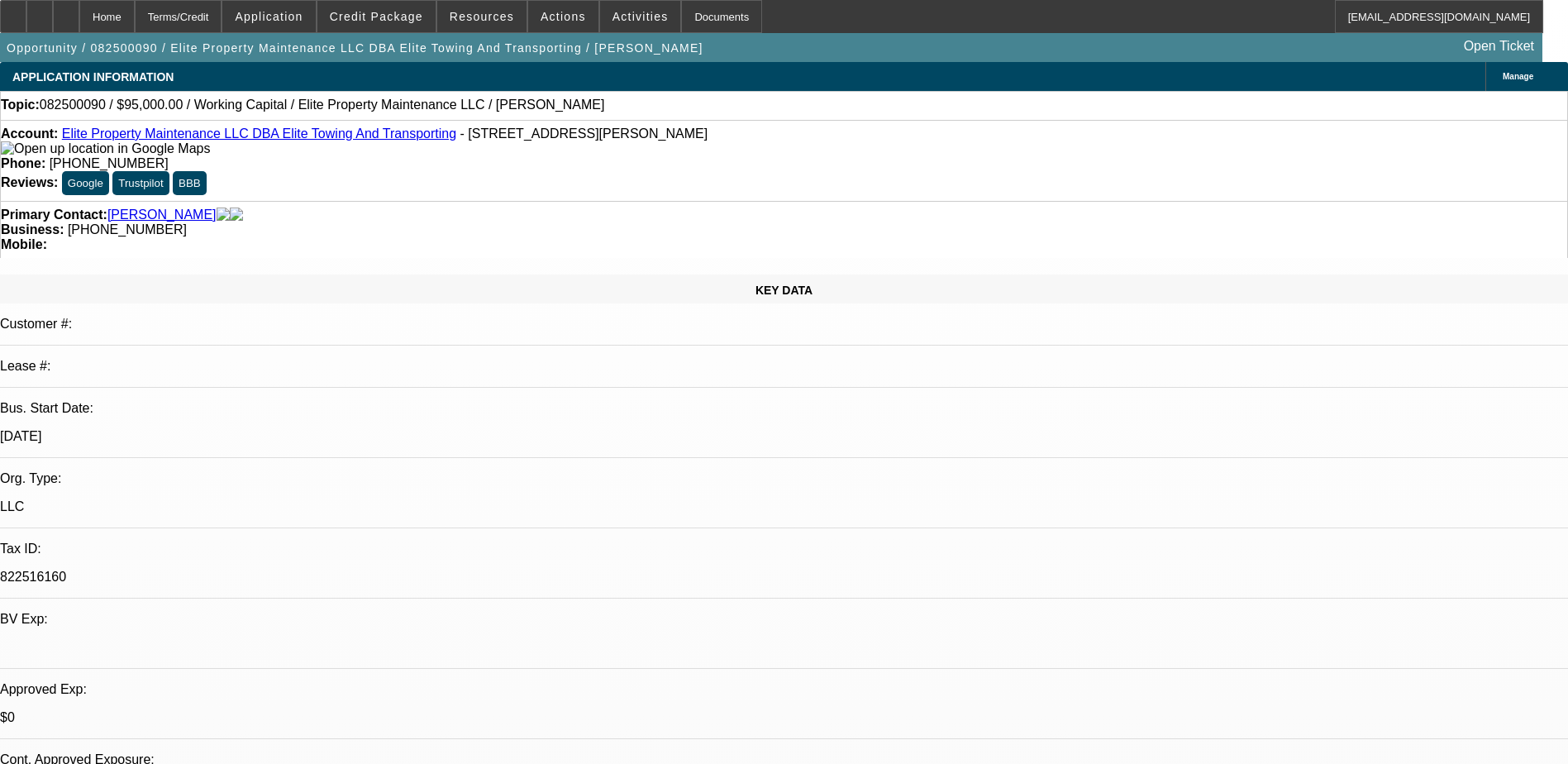
select select "0"
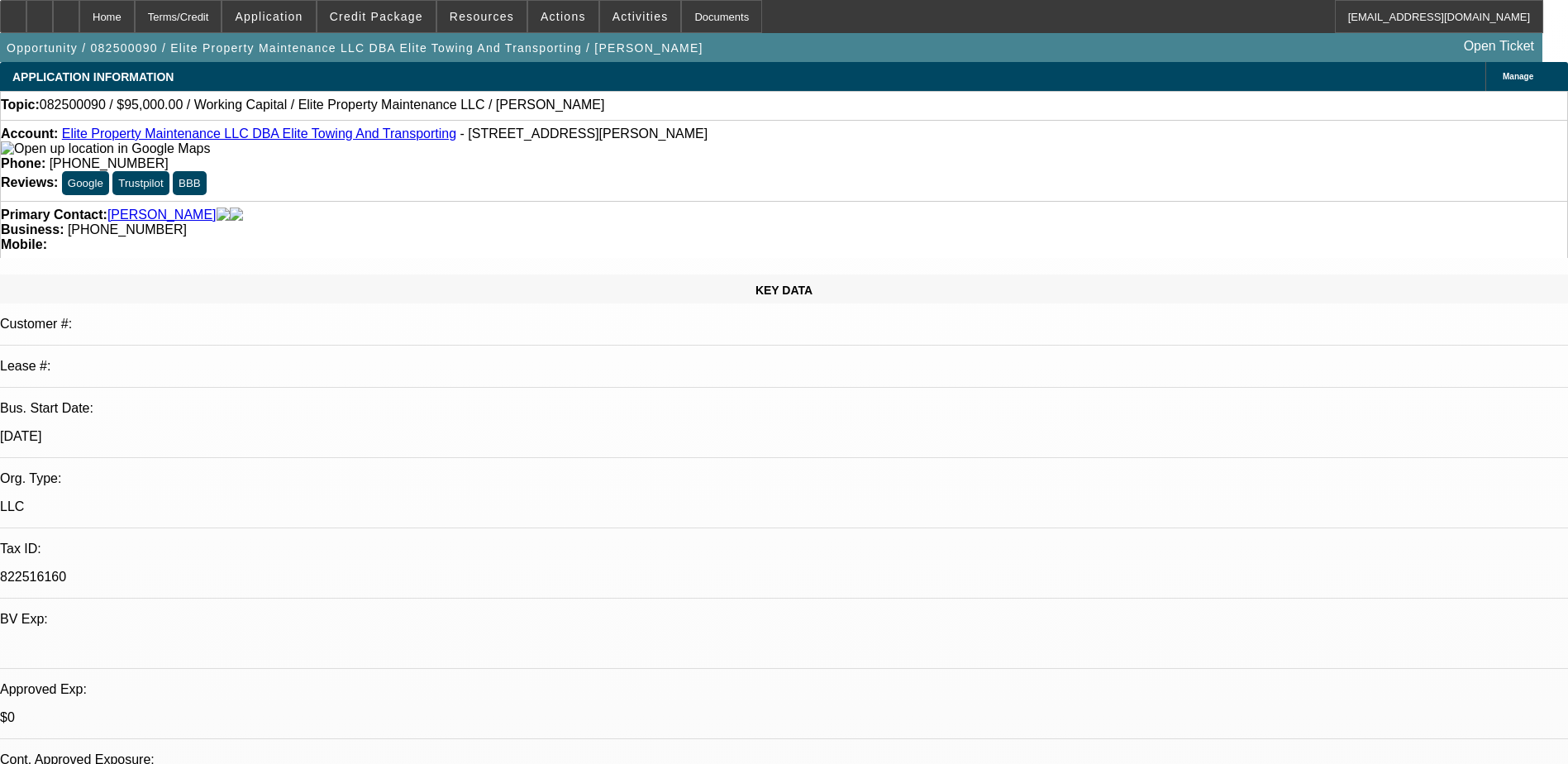
select select "0"
select select "1"
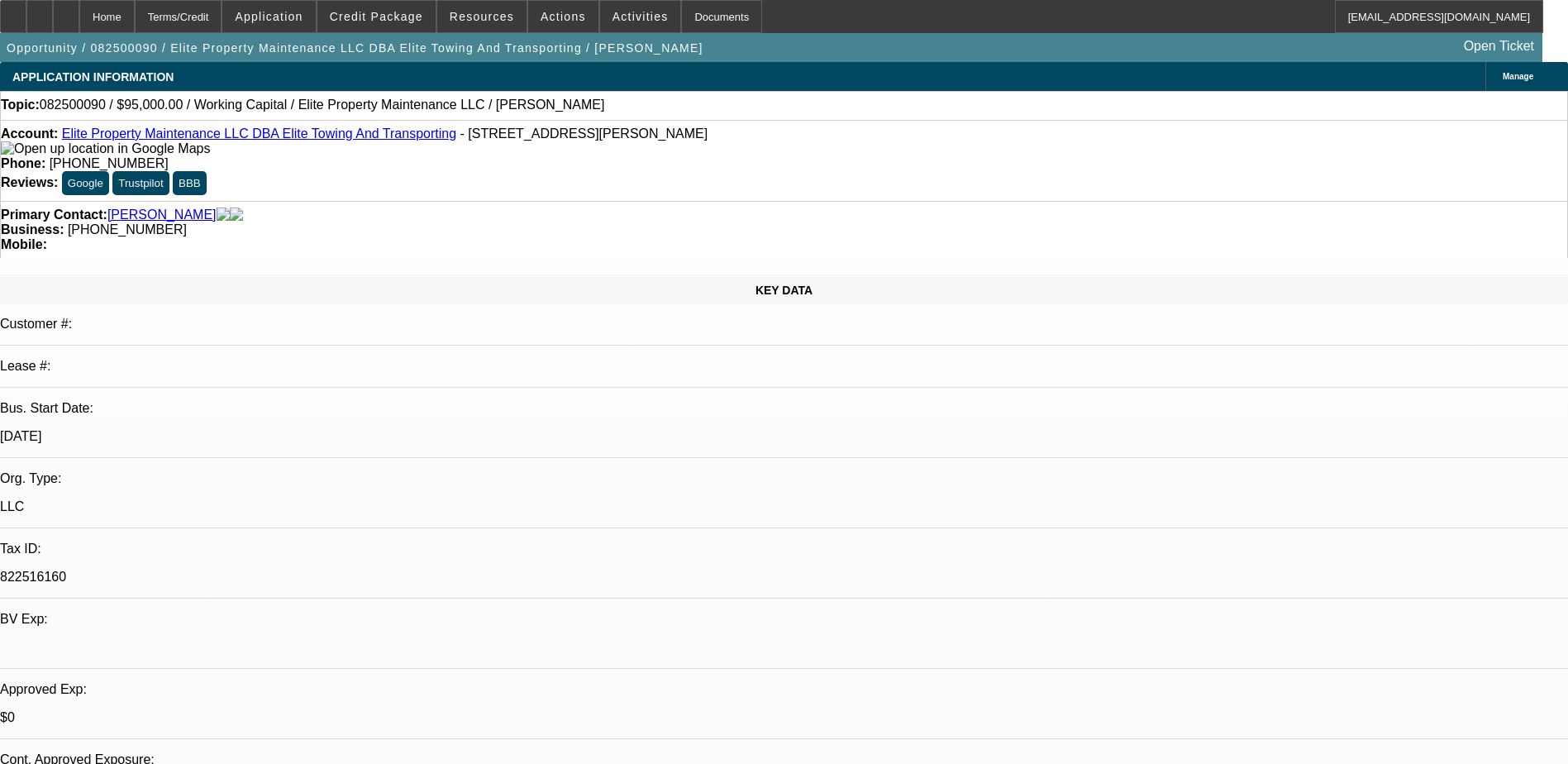
select select "2"
select select "6"
select select "1"
select select "2"
select select "6"
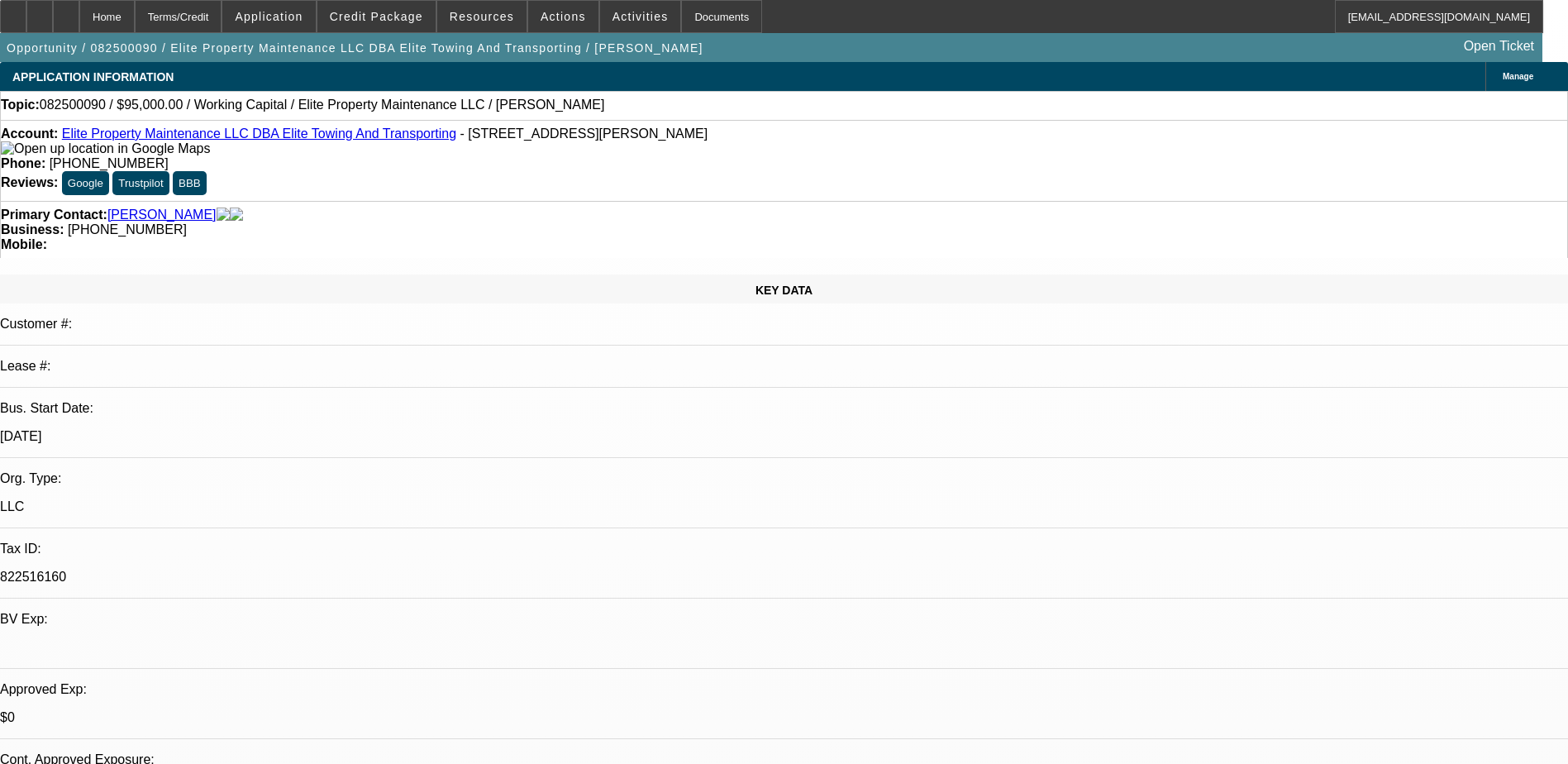
select select "1"
select select "2"
select select "6"
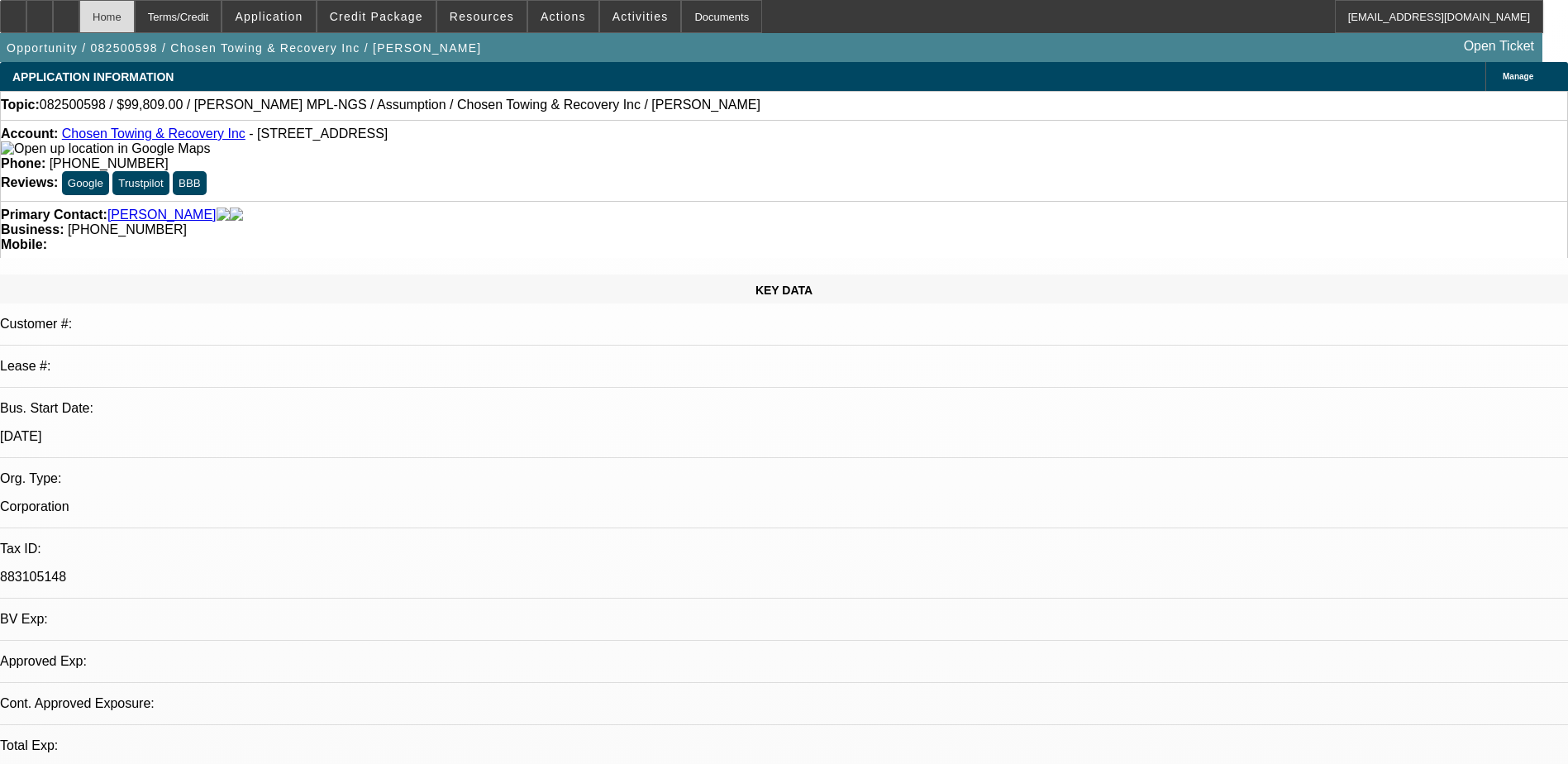
select select "0"
select select "2"
select select "0.1"
select select "4"
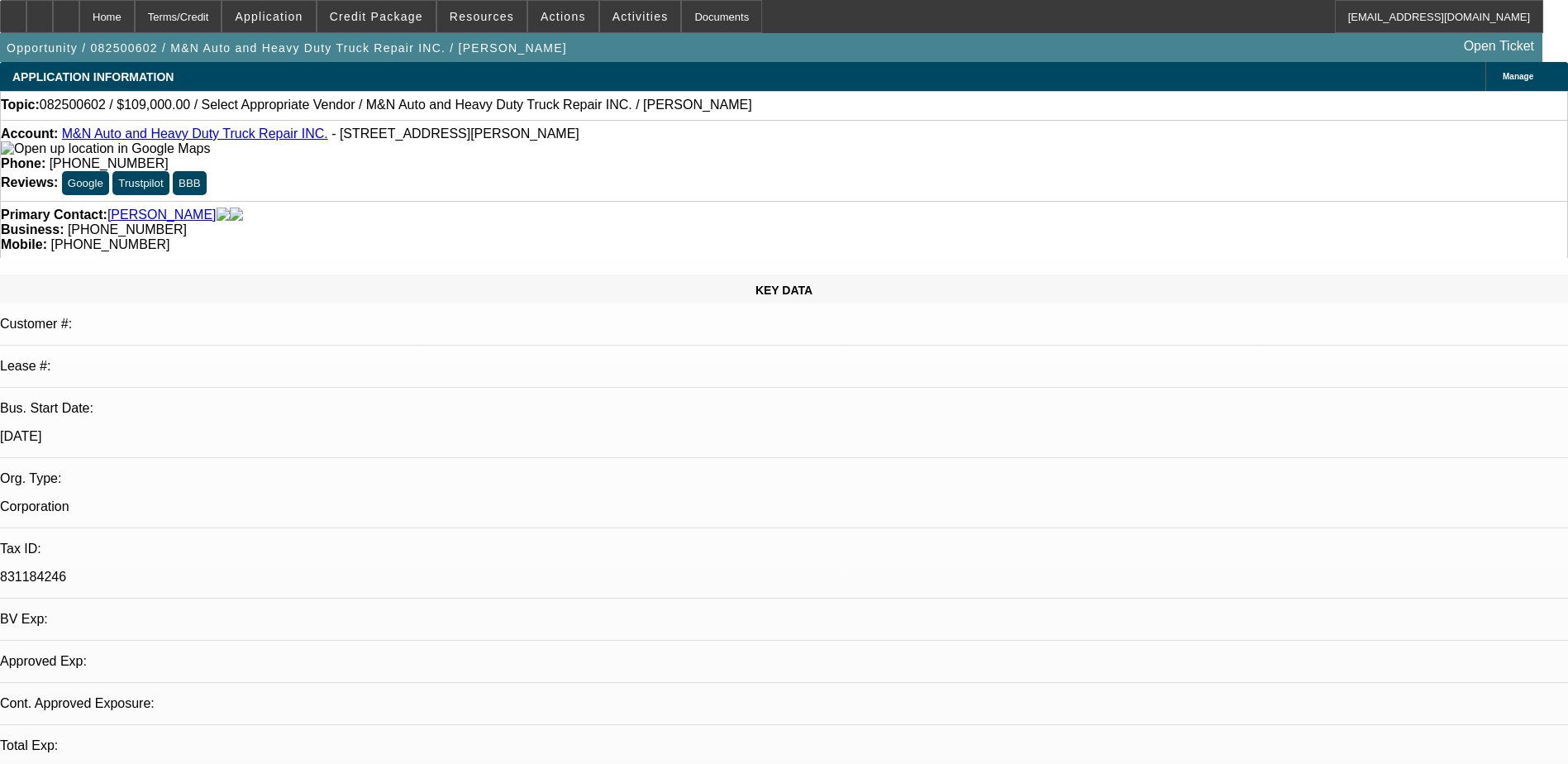
select select "0"
select select "2"
select select "0.1"
select select "1"
select select "2"
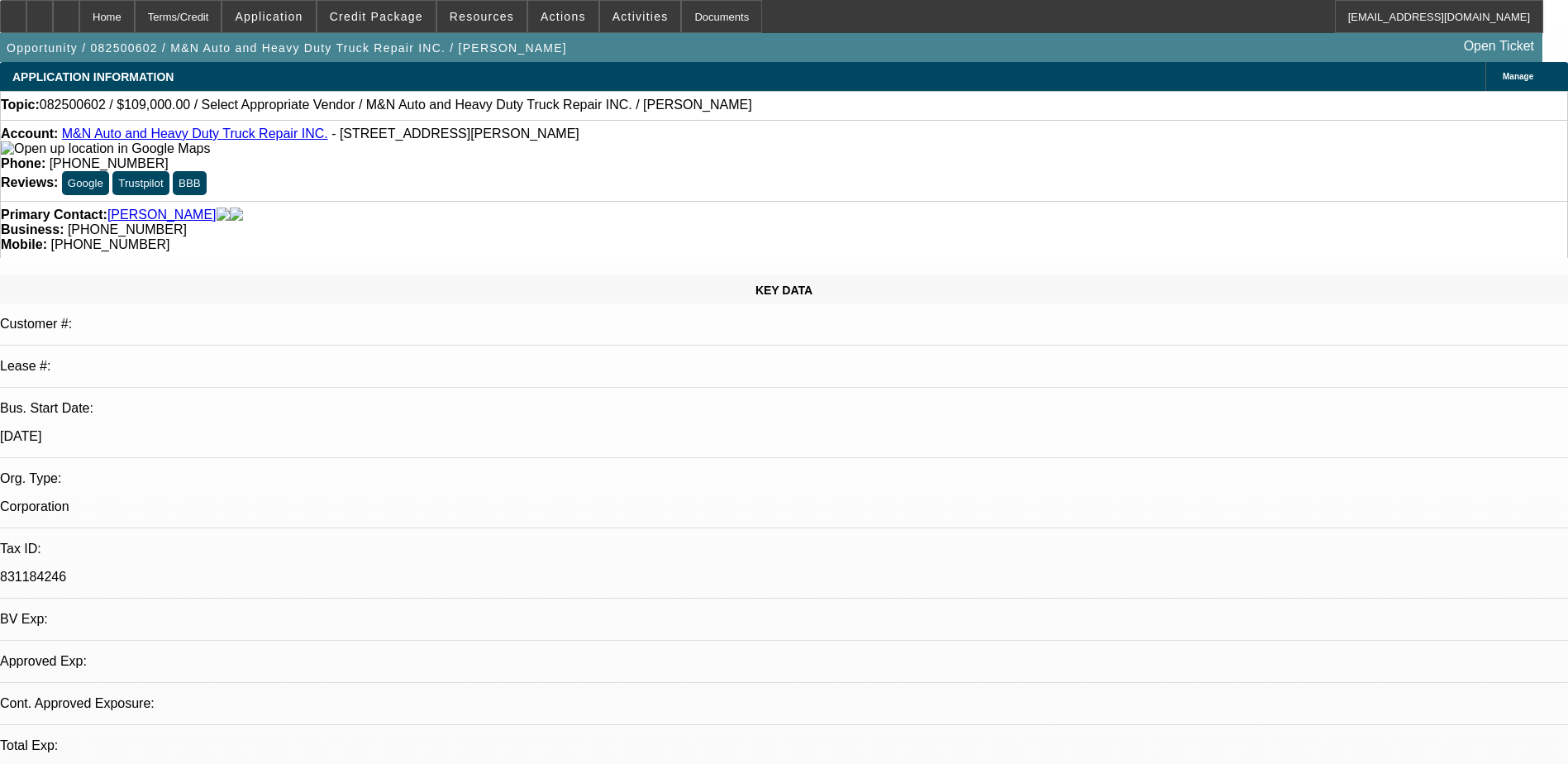
select select "4"
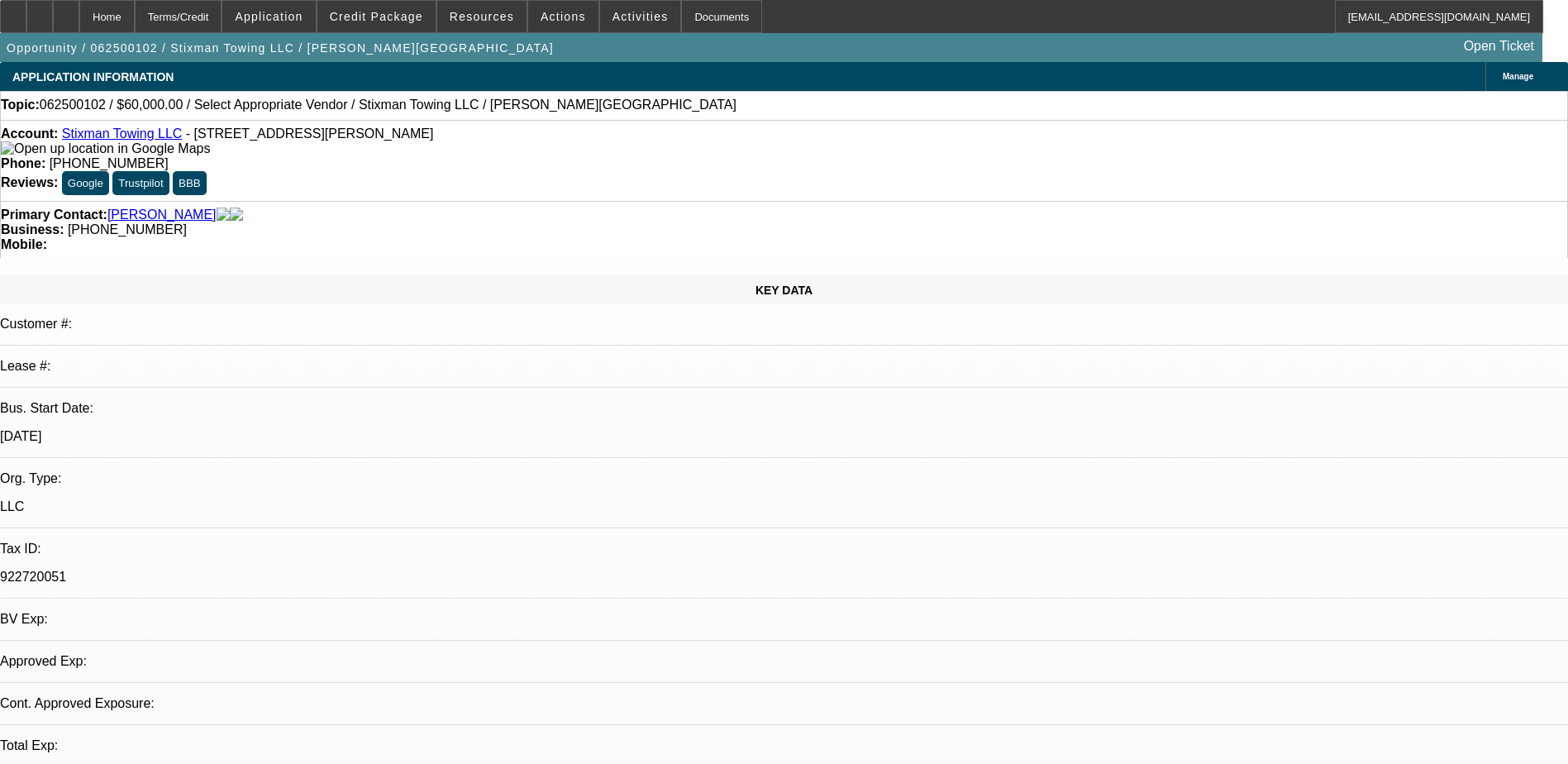
select select "0"
select select "2"
select select "0.1"
select select "1"
select select "2"
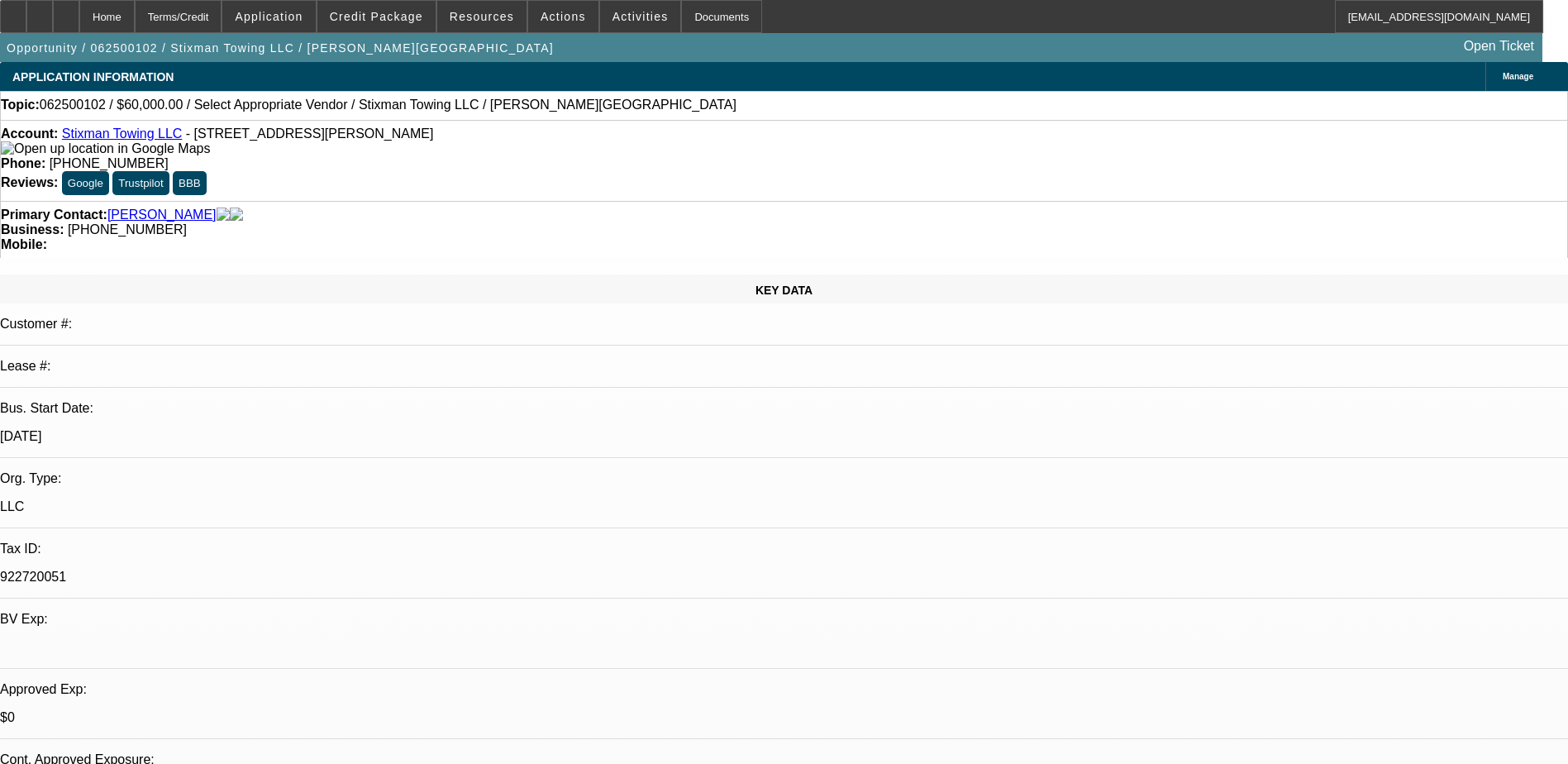
select select "4"
drag, startPoint x: 654, startPoint y: 136, endPoint x: 575, endPoint y: 140, distance: 79.1
click at [575, 156] on div "Phone: [PHONE_NUMBER]" at bounding box center [784, 164] width 1566 height 15
drag, startPoint x: 575, startPoint y: 140, endPoint x: 598, endPoint y: 139, distance: 23.0
copy span "[PHONE_NUMBER]"
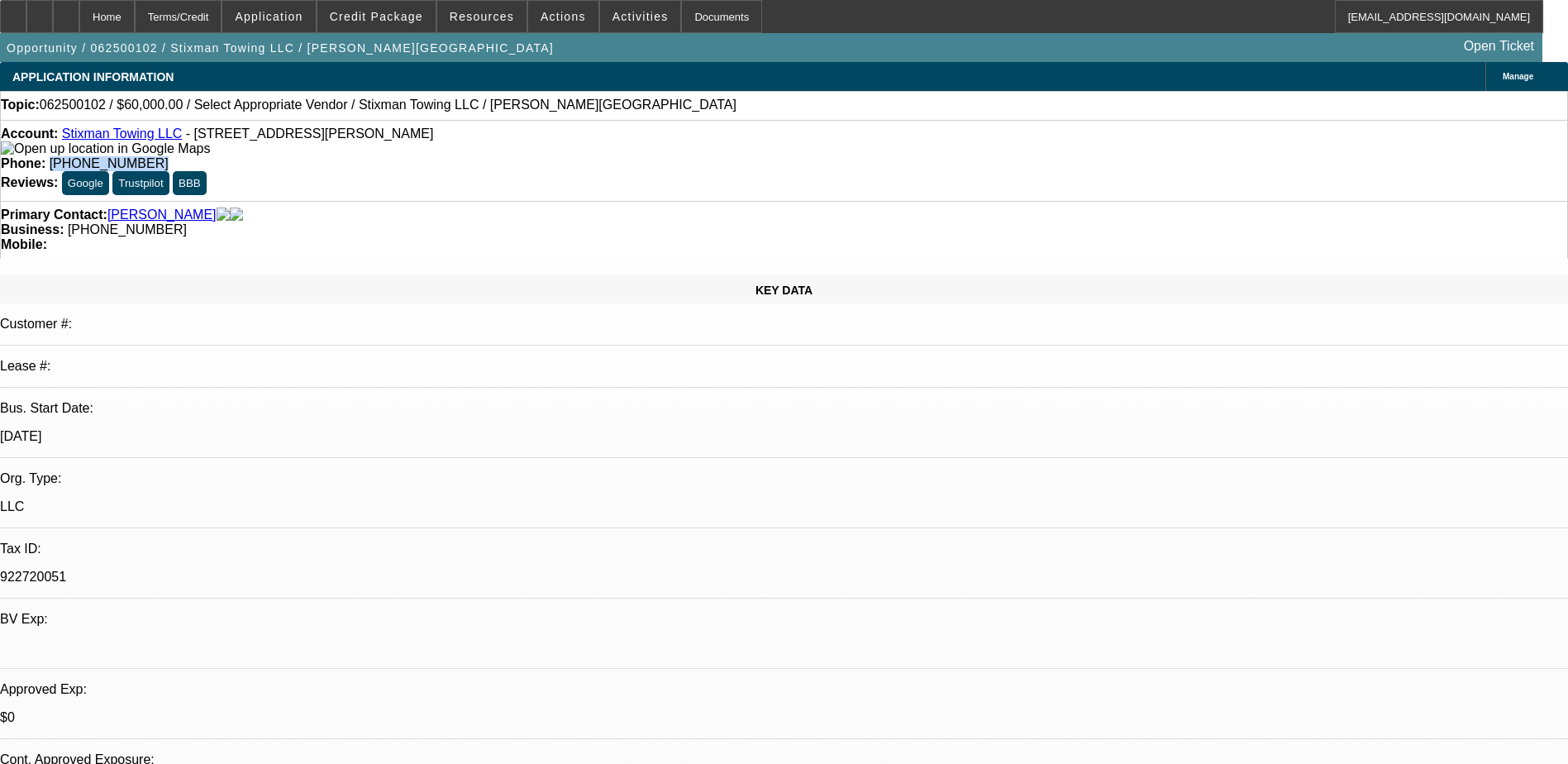
radio input "true"
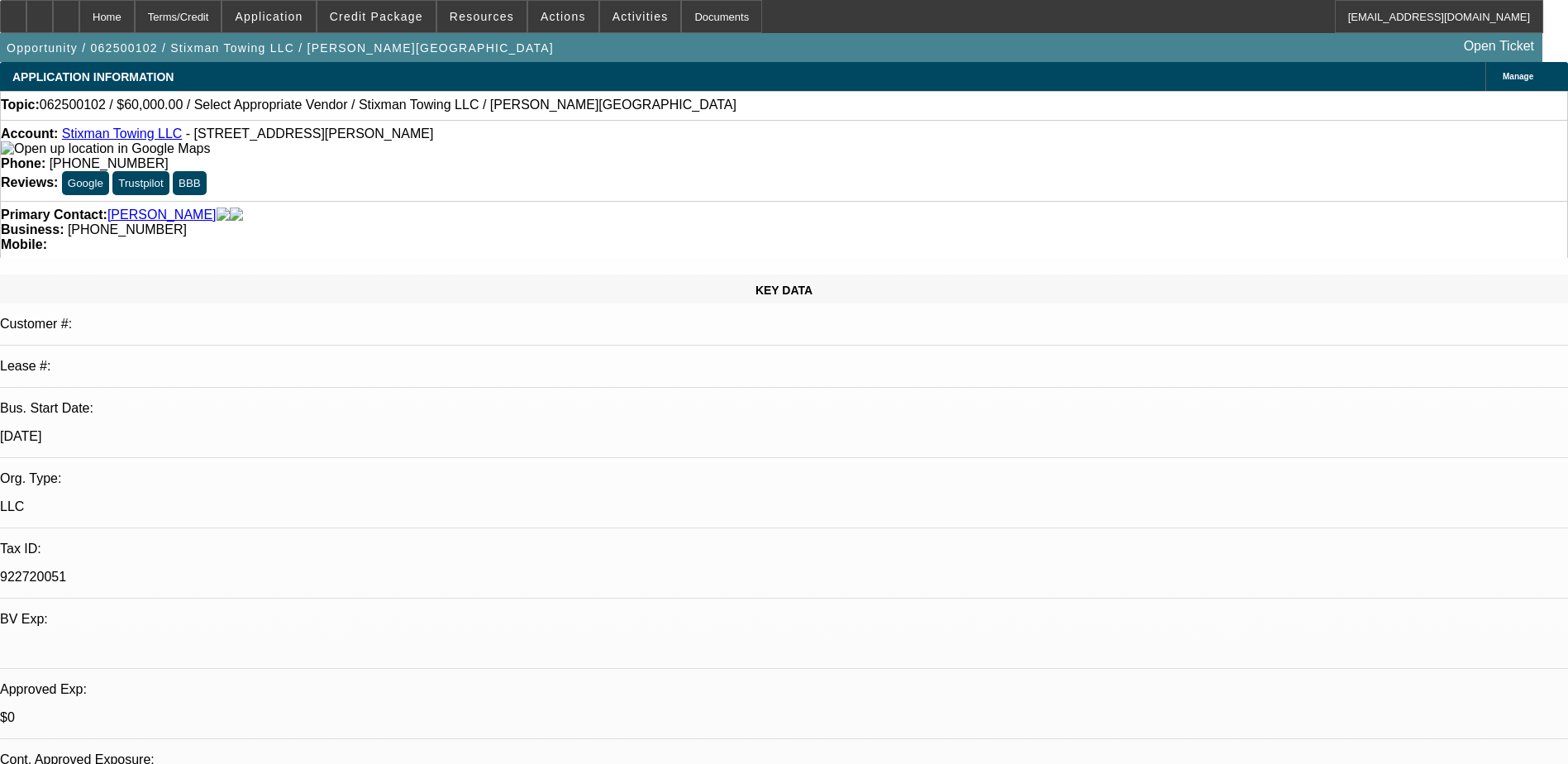
type textarea "Looking at Mid size wrecker, third party sale. Requested banks and truck info"
radio input "true"
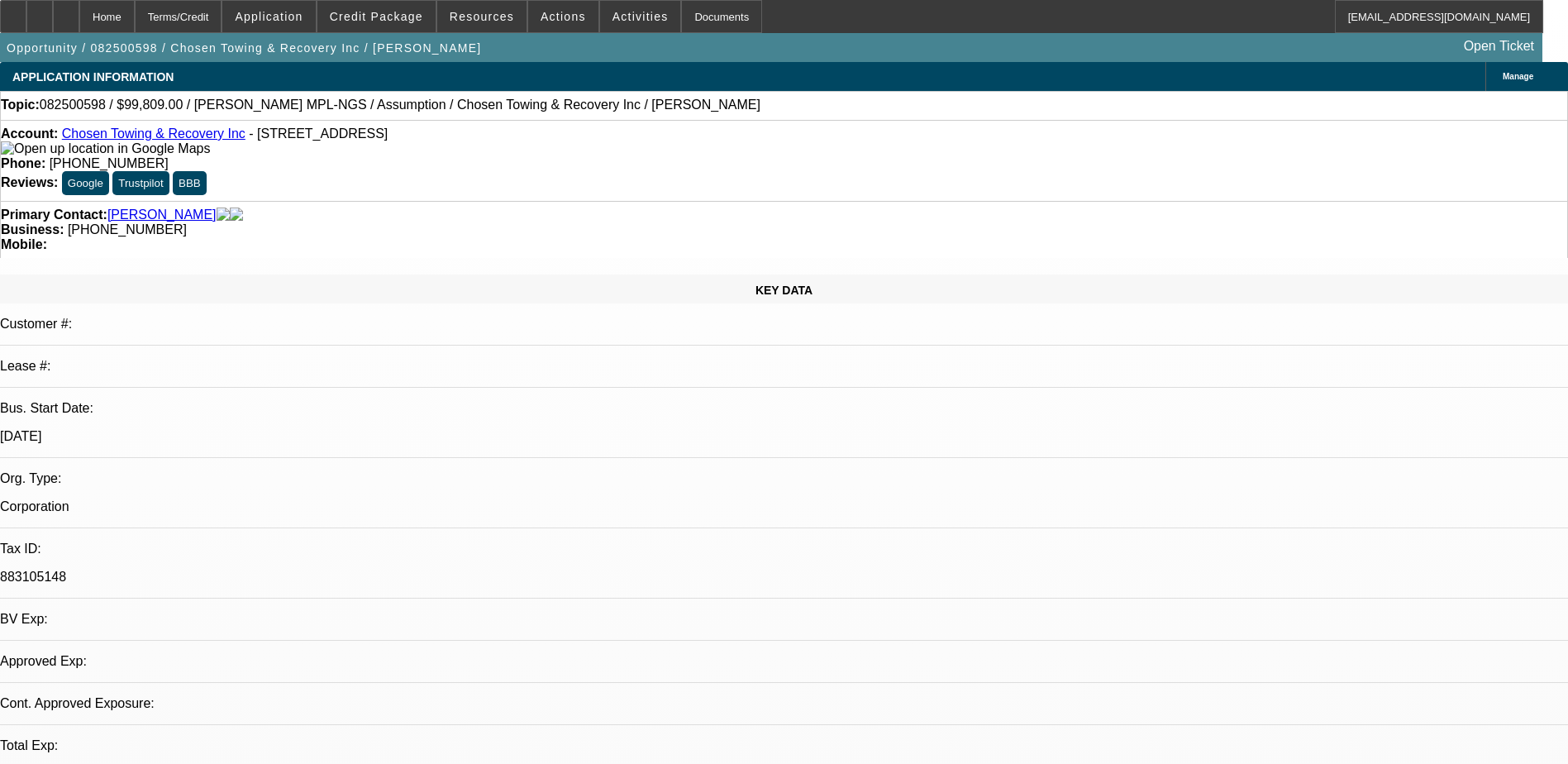
select select "0"
select select "2"
select select "0.1"
select select "4"
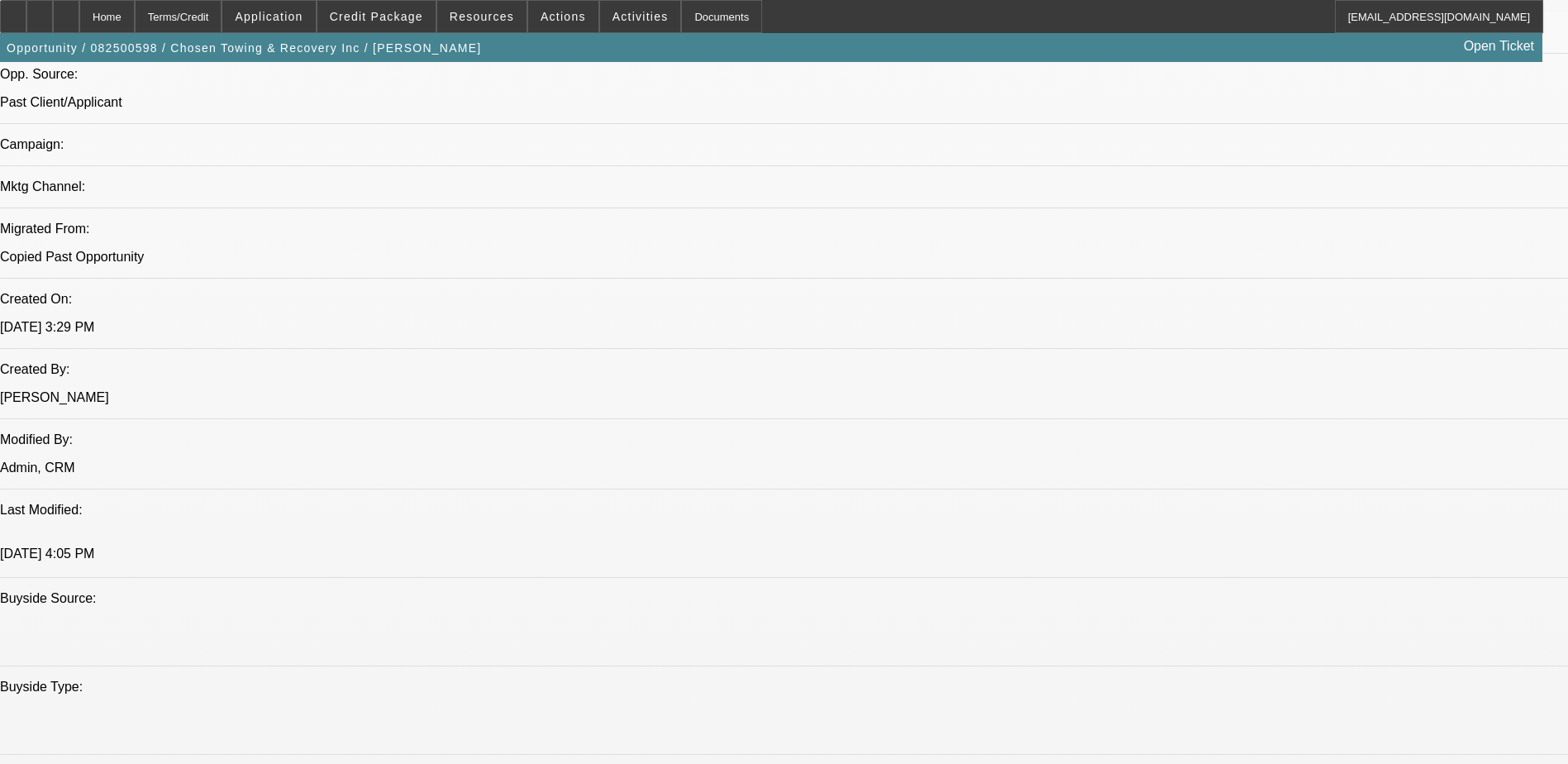
scroll to position [1075, 0]
click at [53, 11] on div at bounding box center [40, 17] width 27 height 33
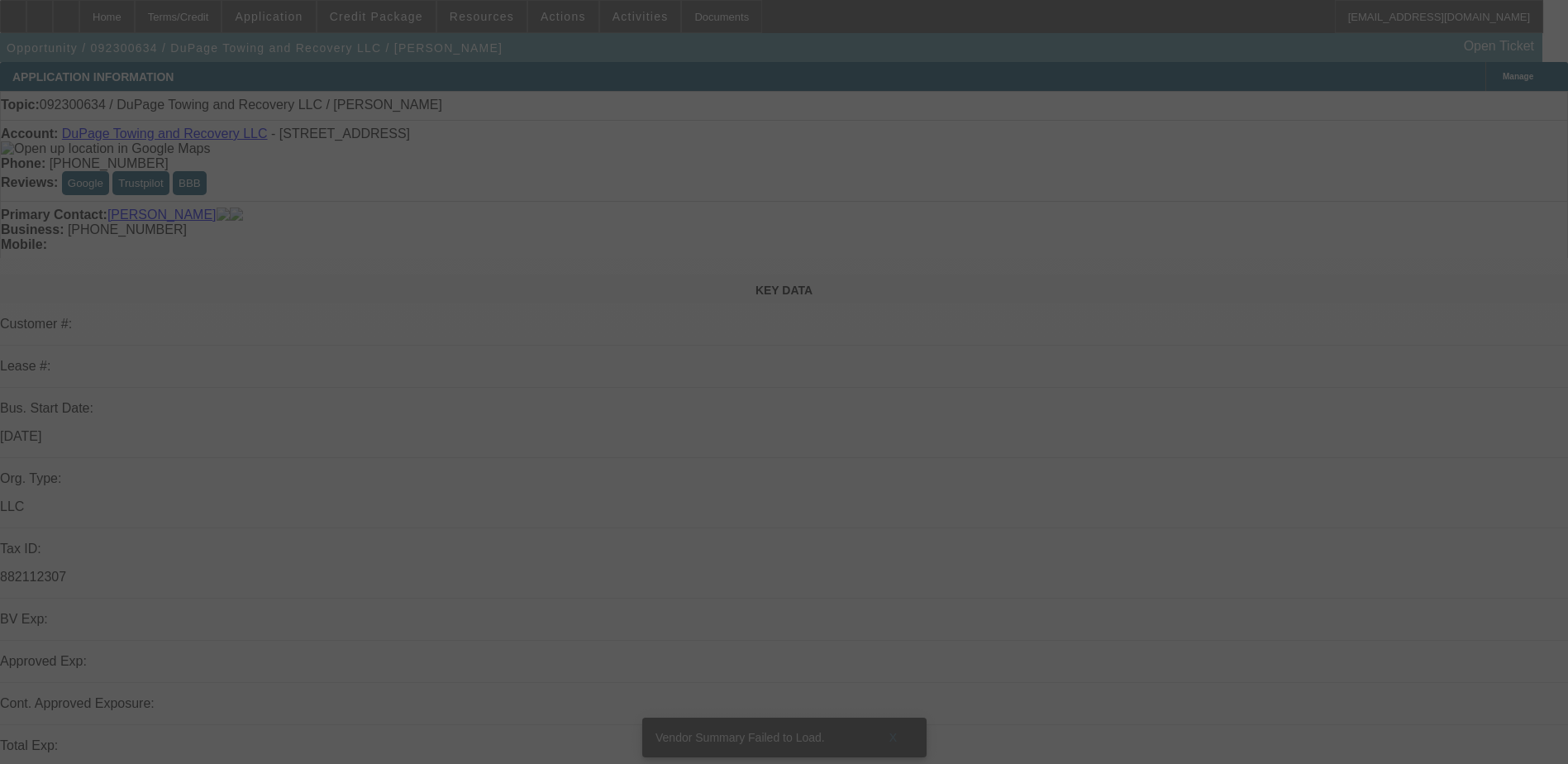
scroll to position [83, 0]
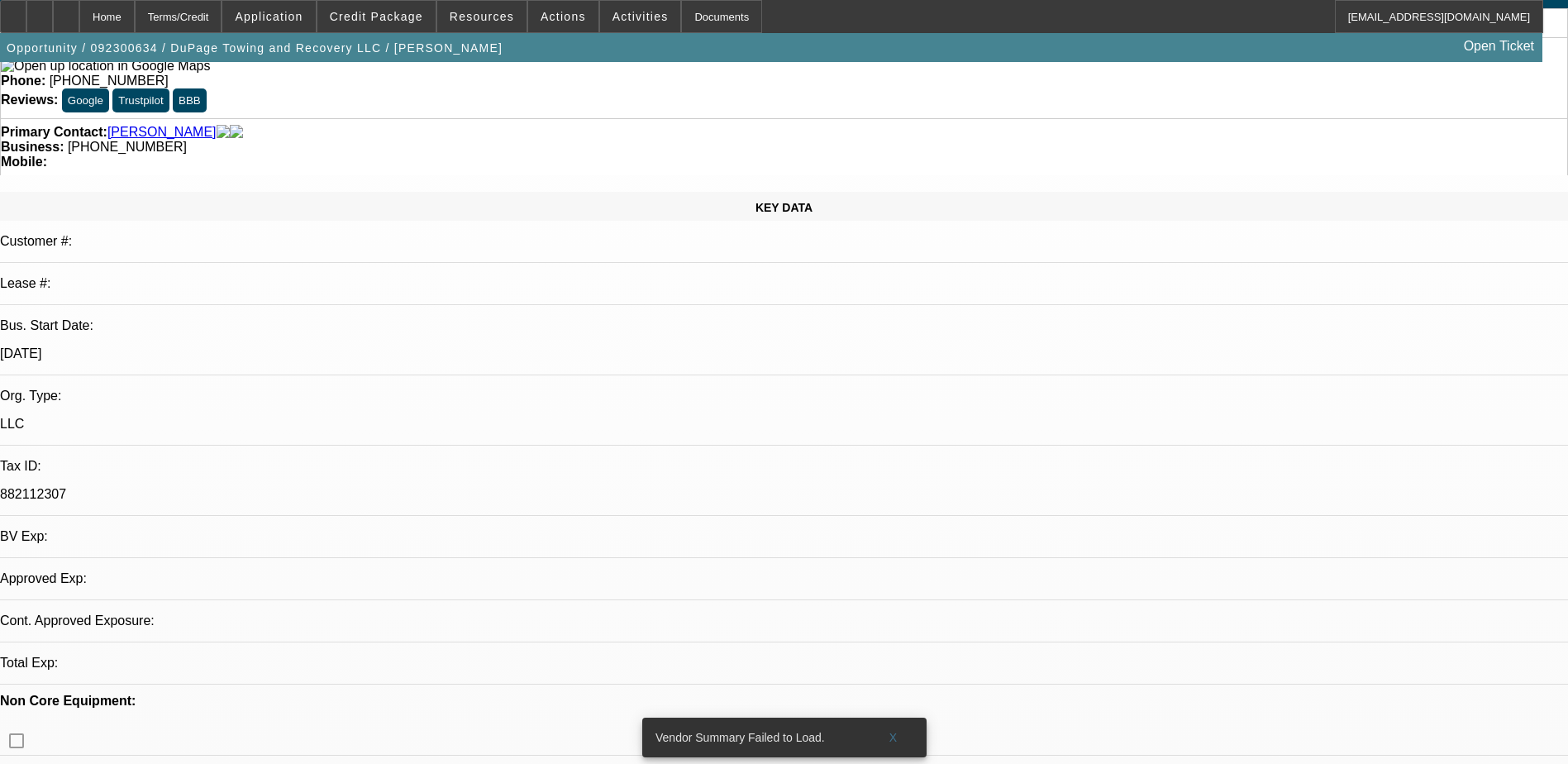
select select "0"
select select "2"
select select "0.1"
select select "4"
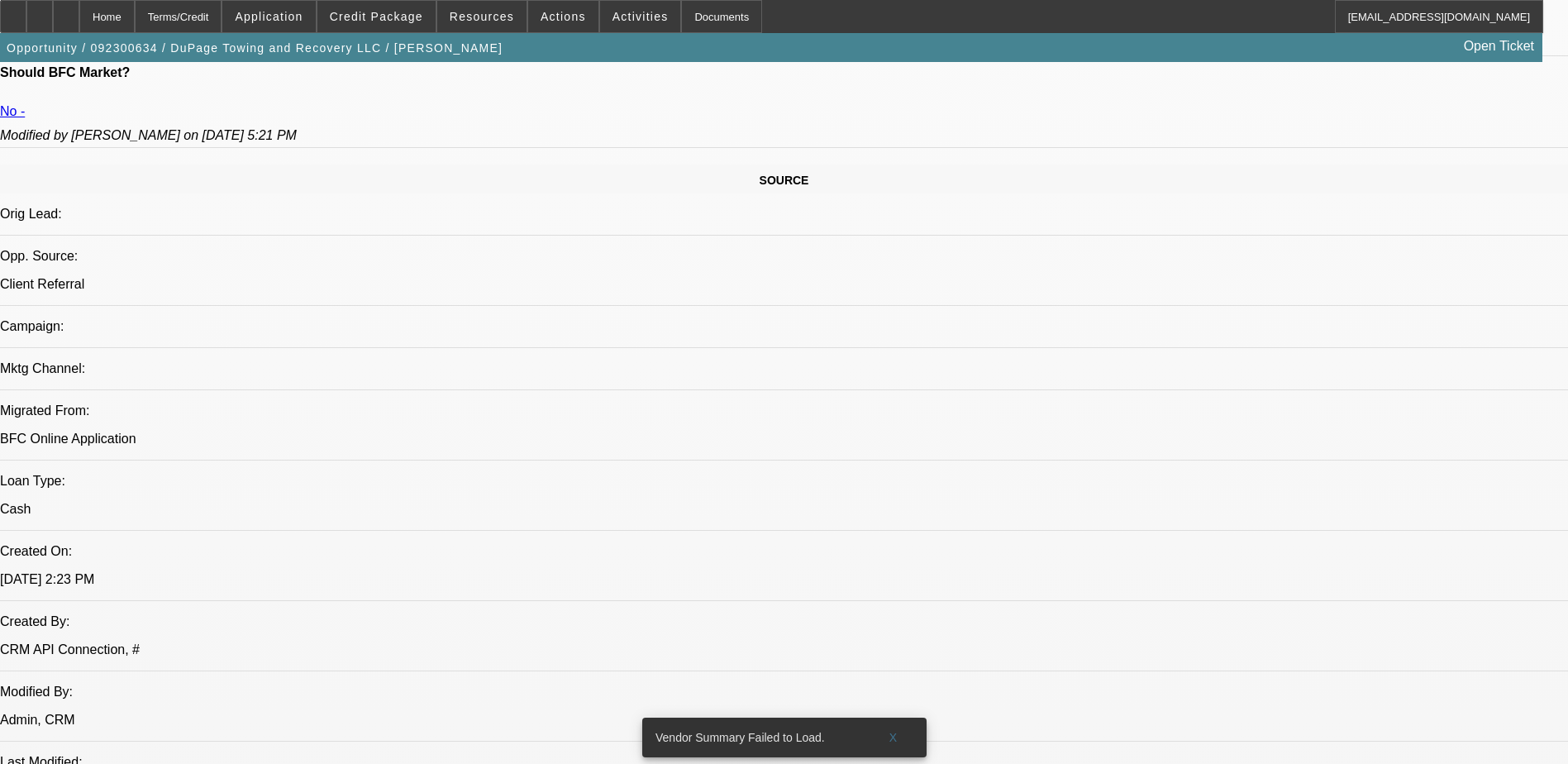
scroll to position [910, 0]
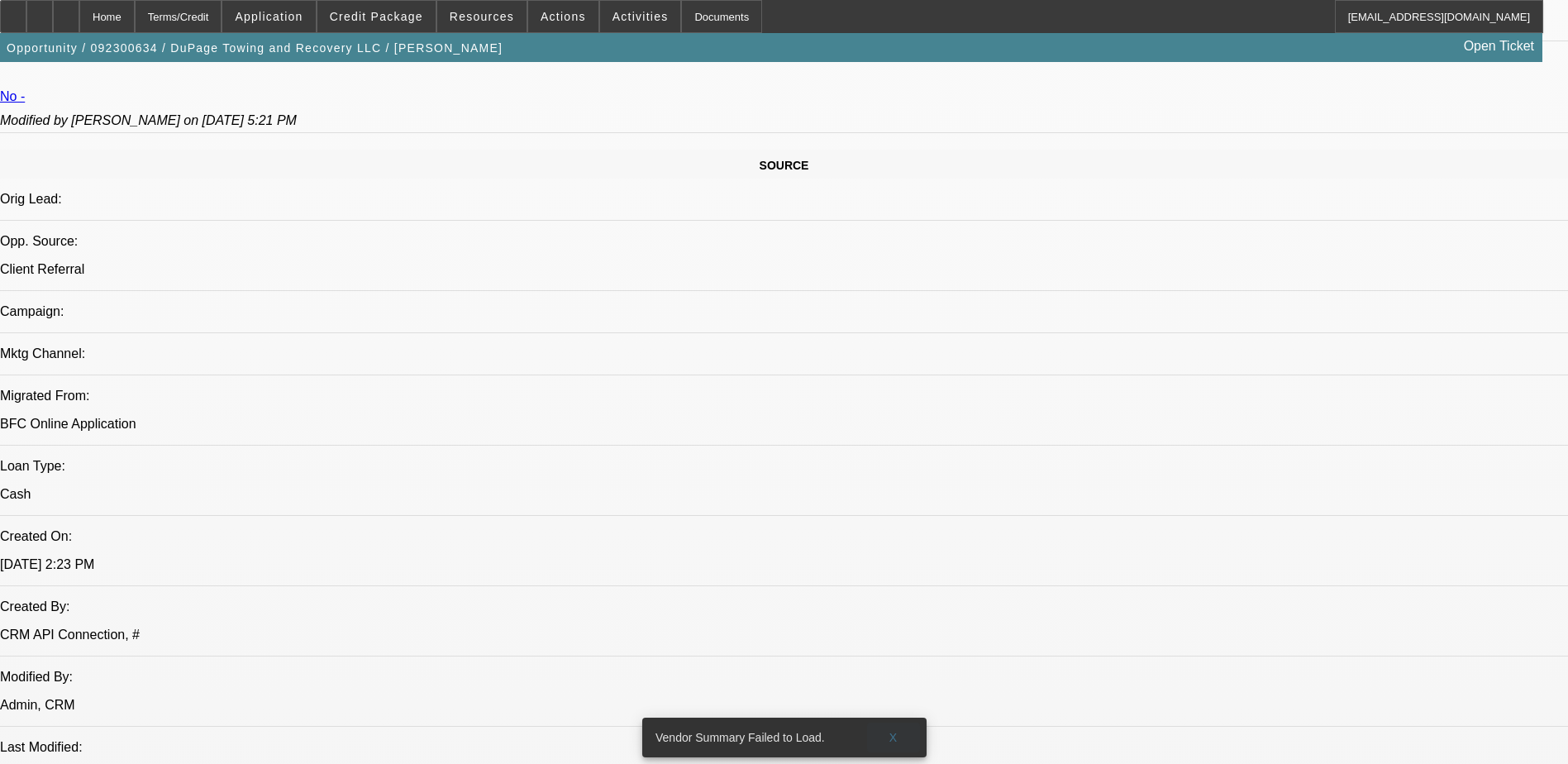
click at [892, 731] on span "X" at bounding box center [893, 737] width 9 height 13
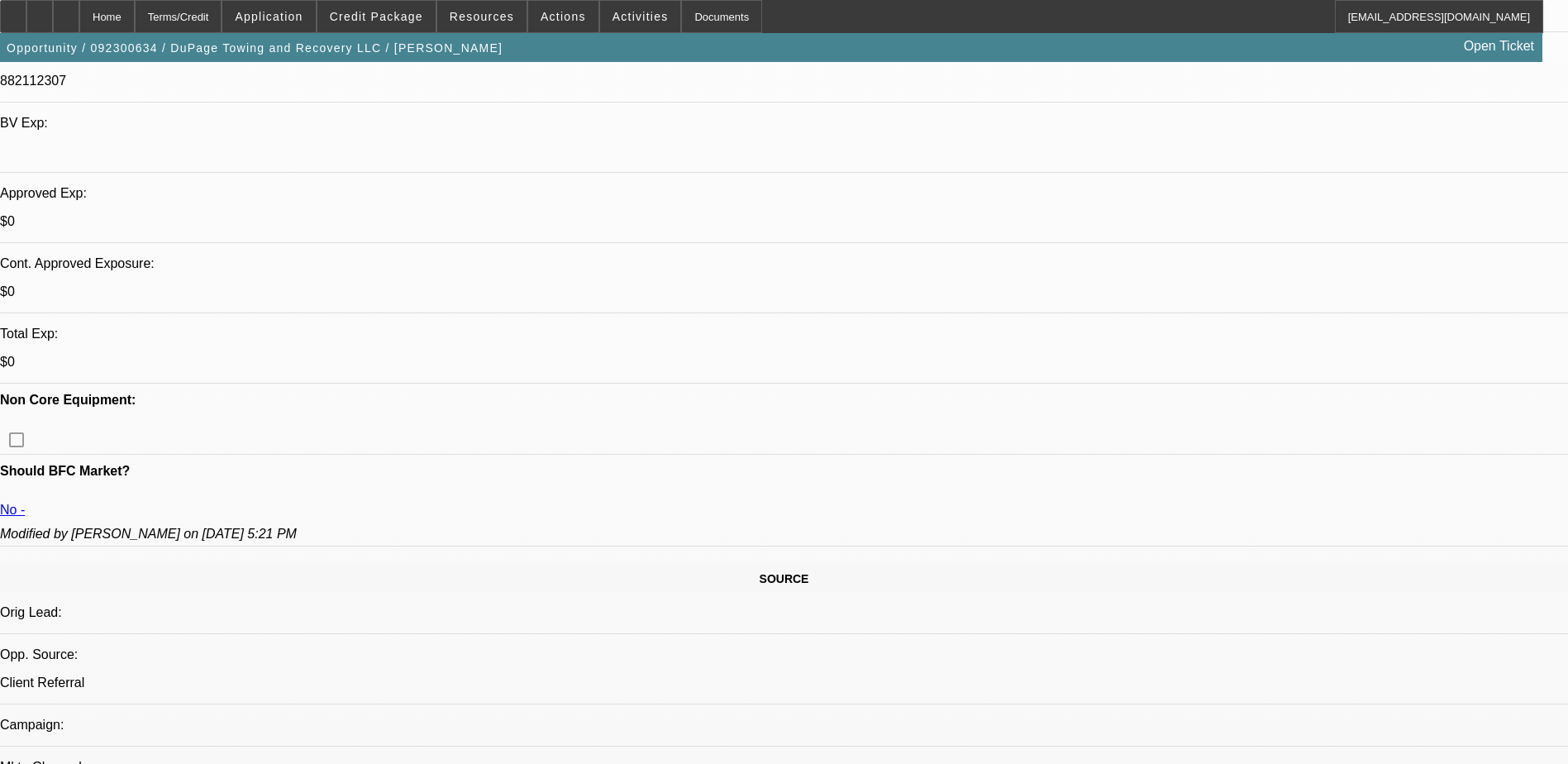
scroll to position [249, 0]
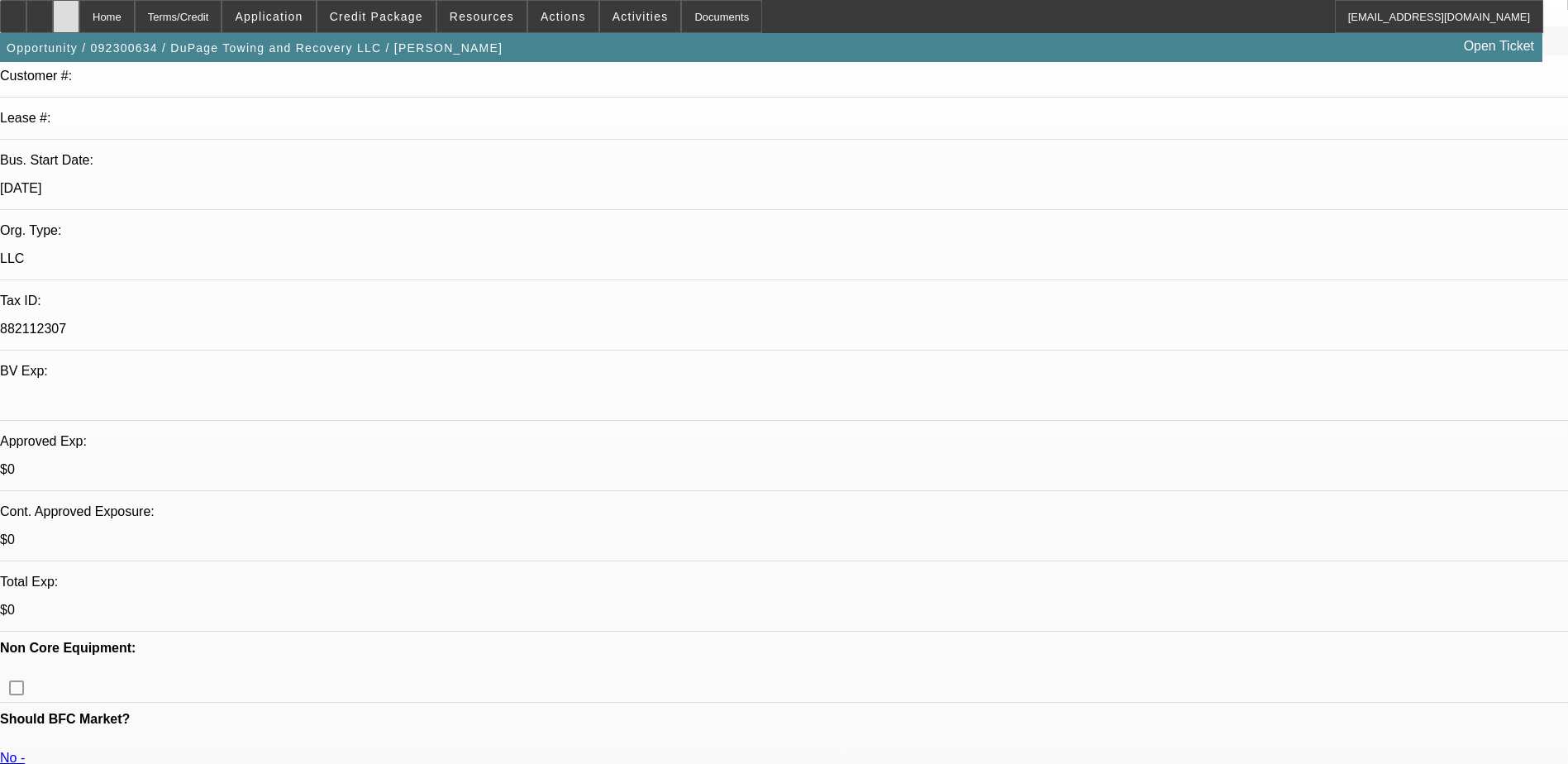
click at [79, 13] on div at bounding box center [66, 17] width 27 height 33
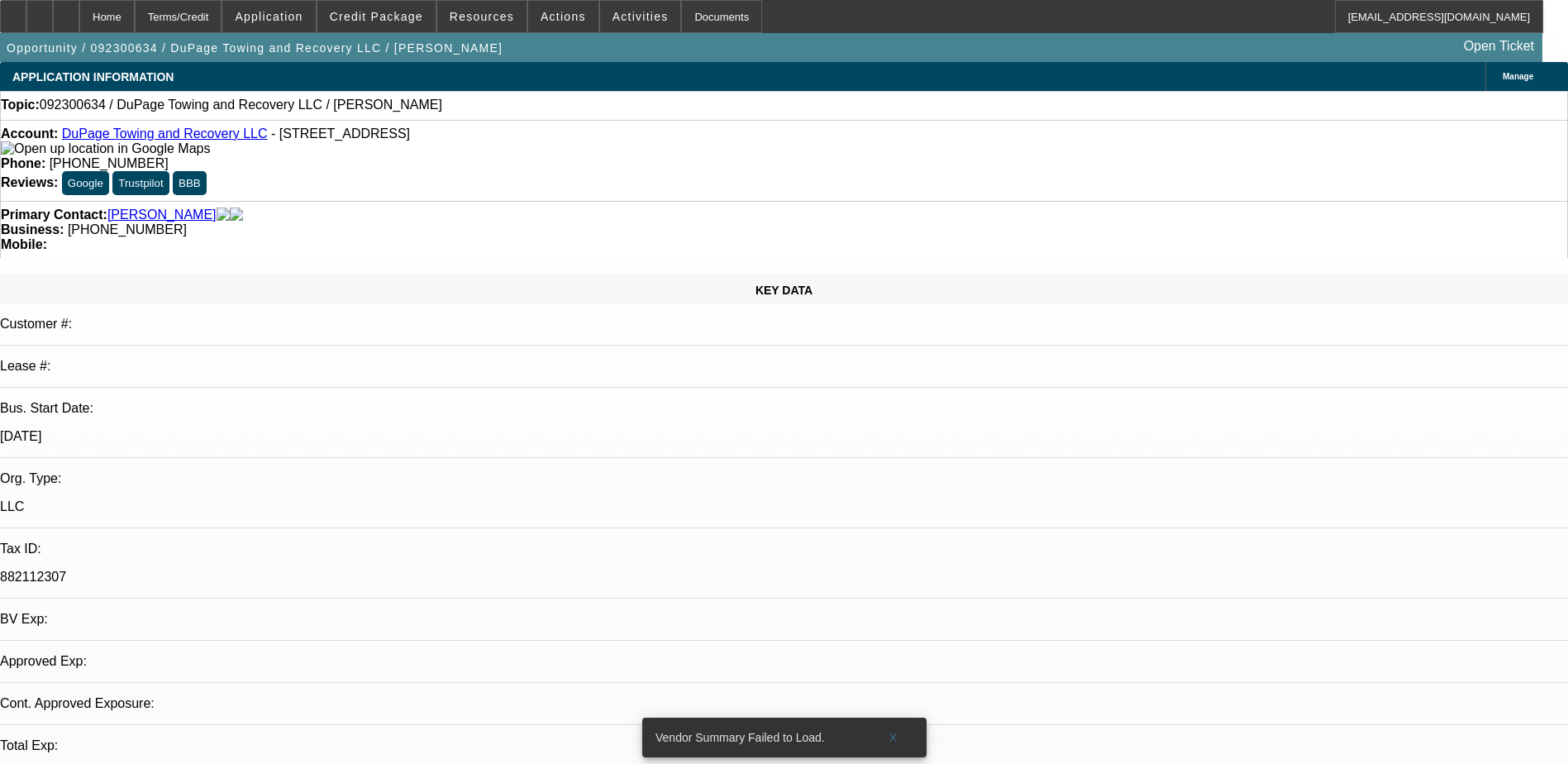
select select "0"
select select "2"
select select "0.1"
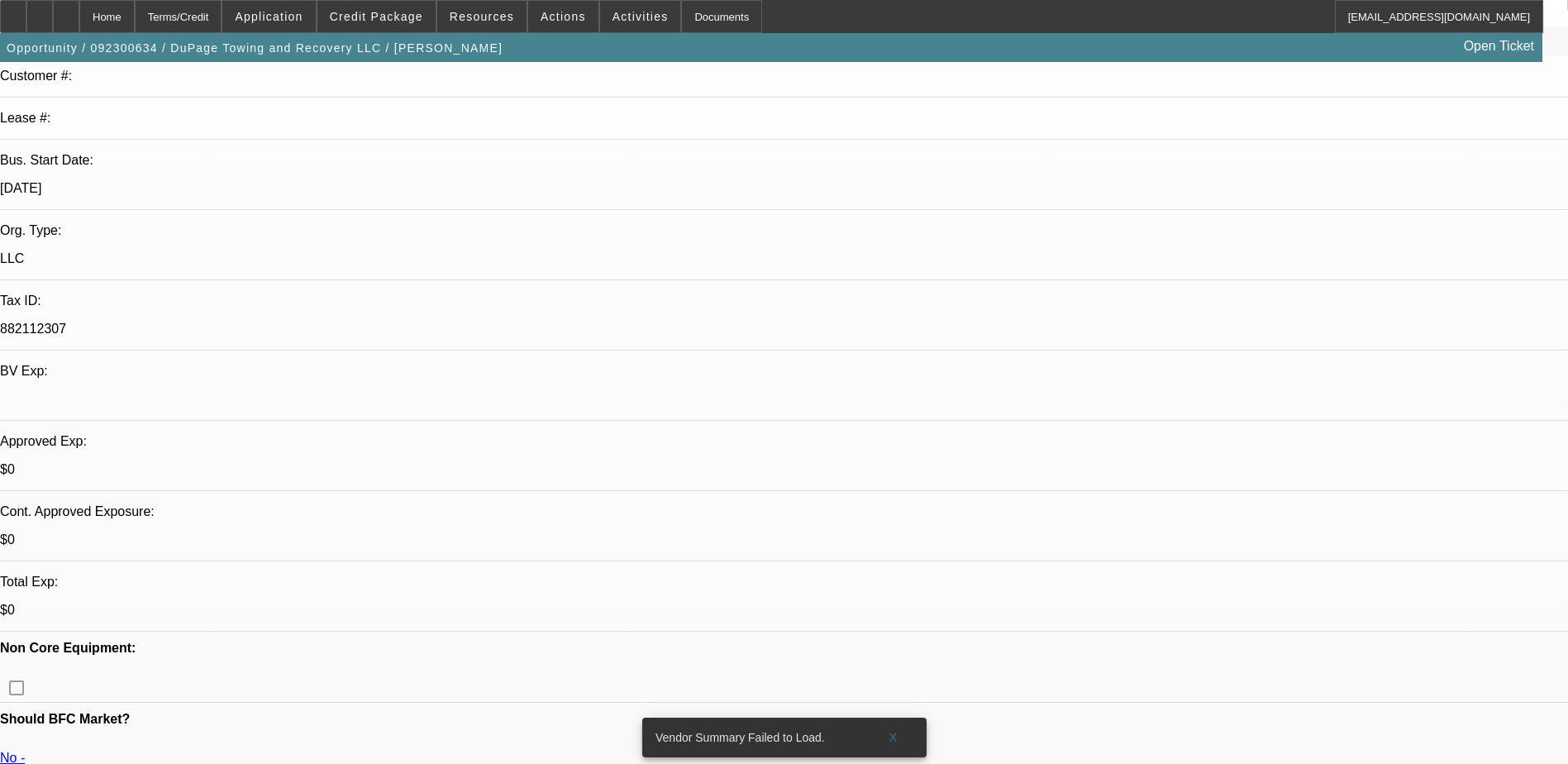
select select "1"
select select "2"
select select "4"
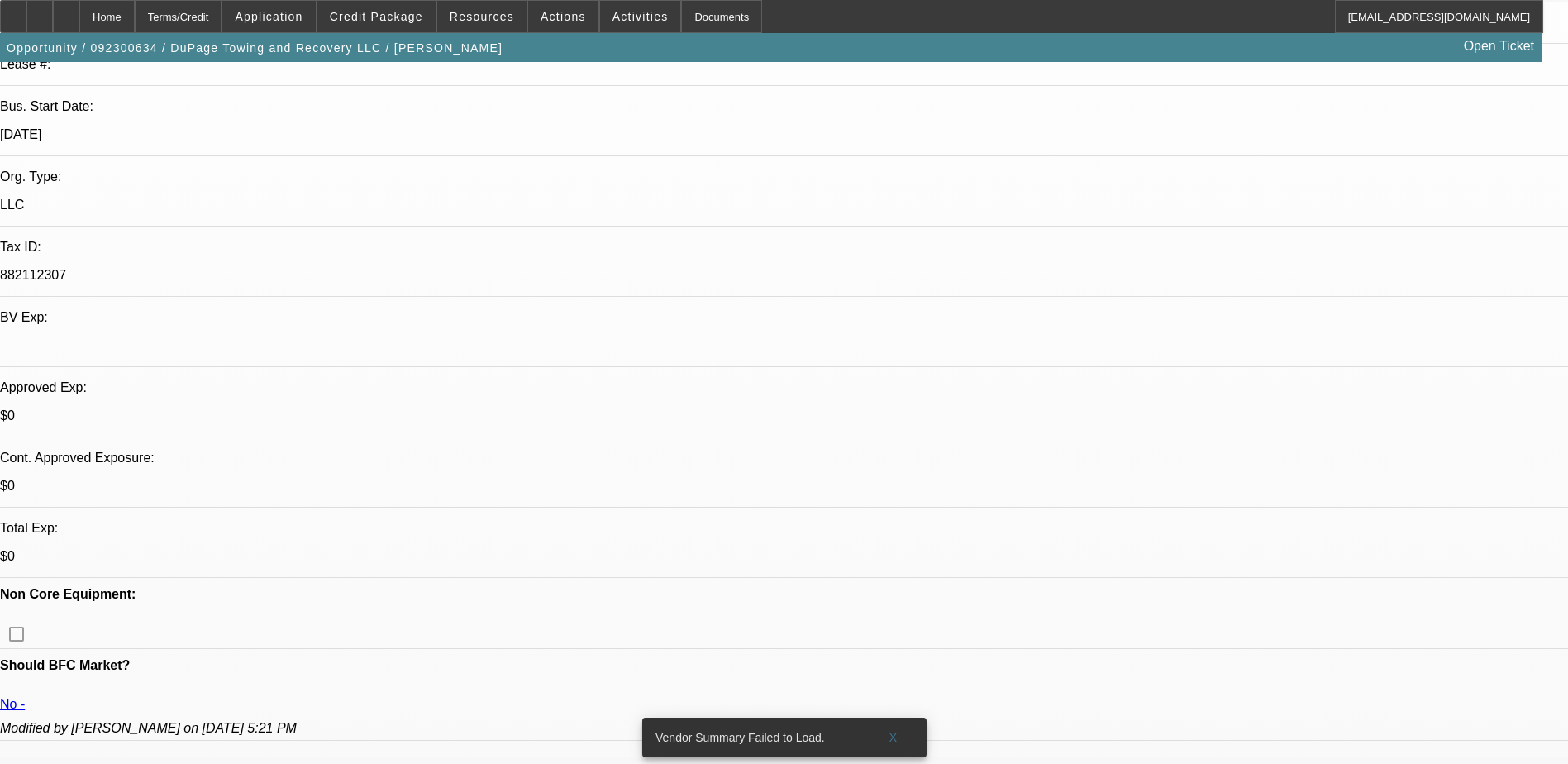
scroll to position [331, 0]
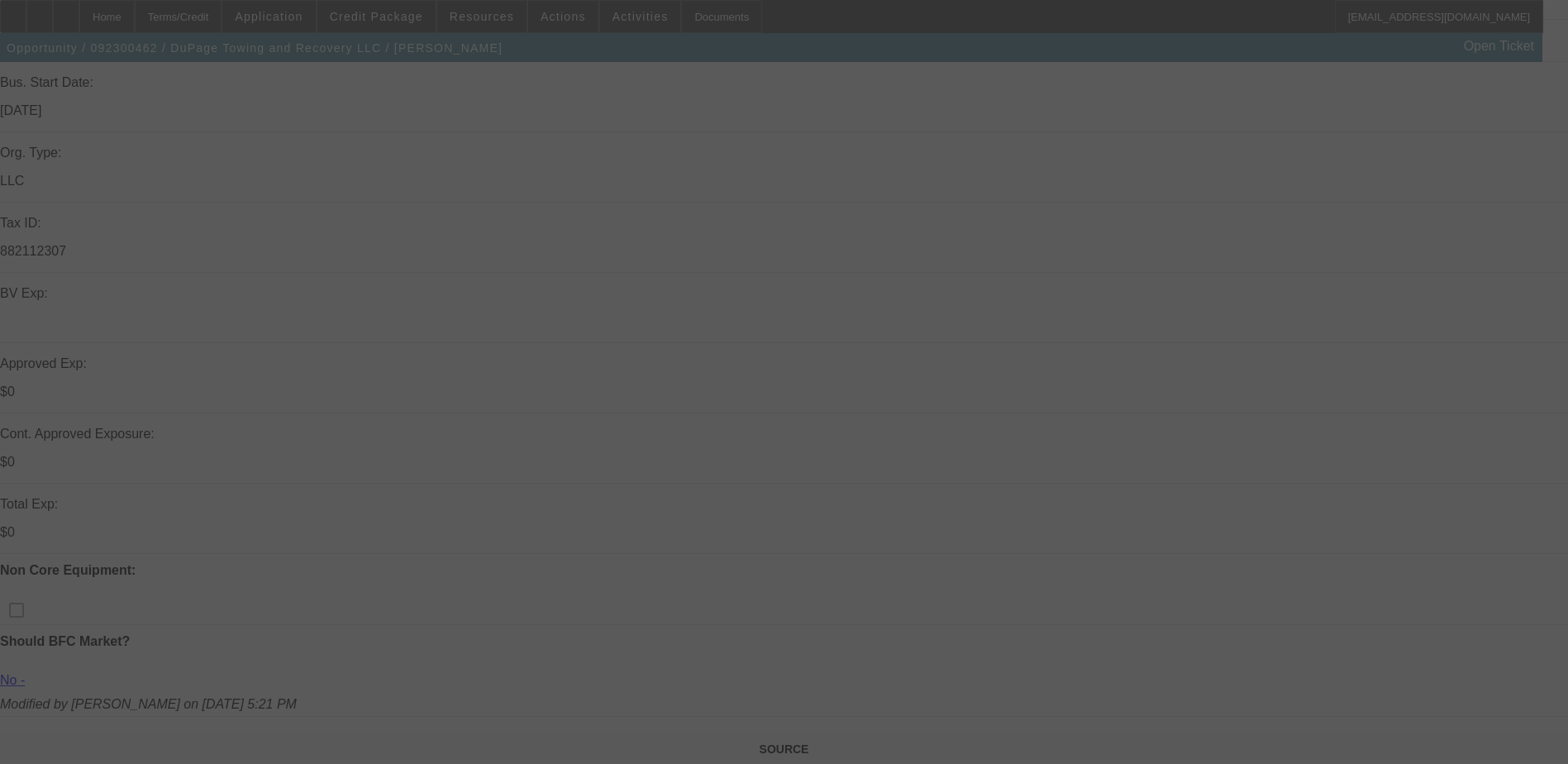
scroll to position [297, 0]
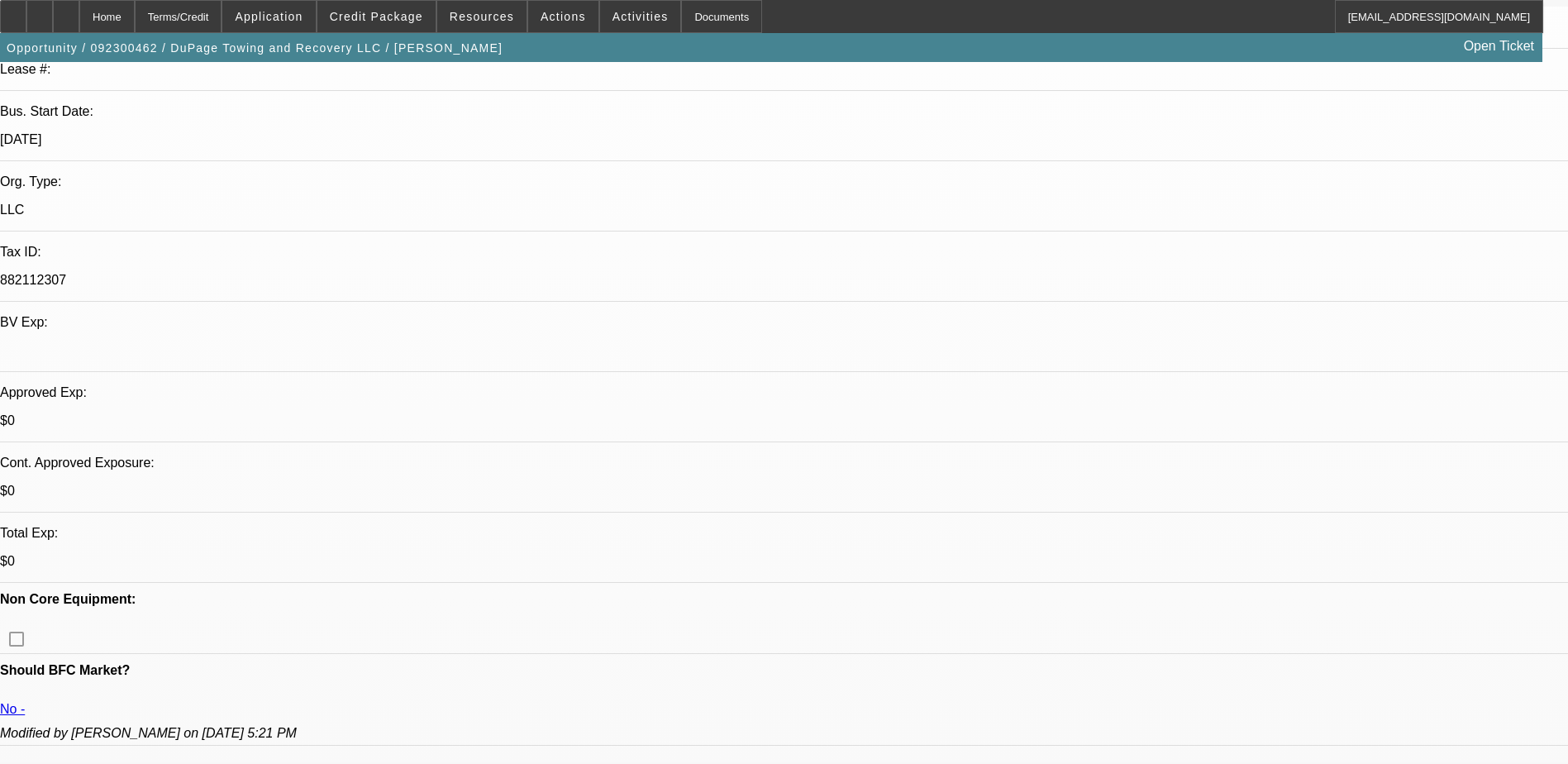
select select "0"
select select "0.1"
select select "0"
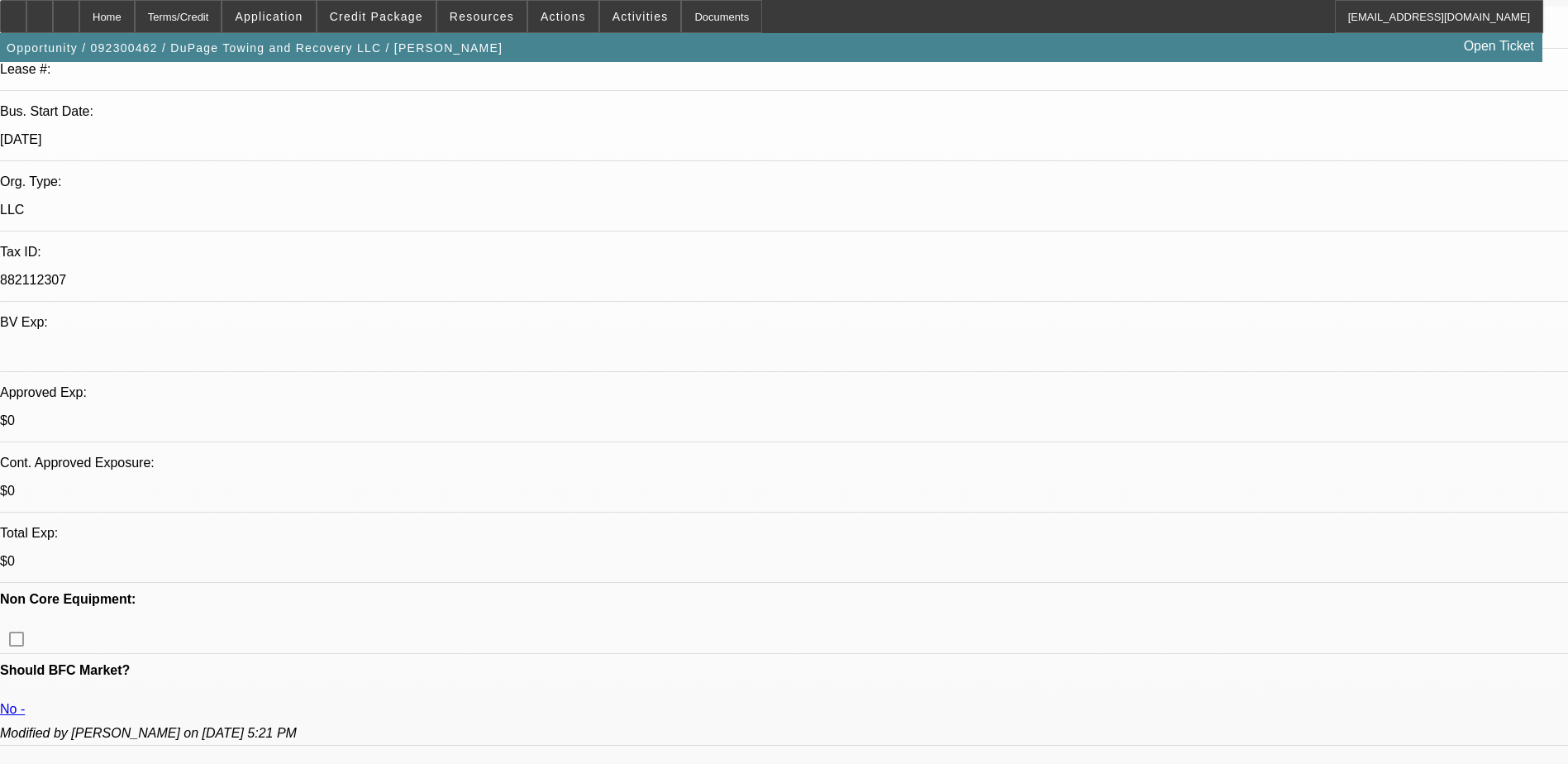
select select "0.1"
select select "0"
select select "0.1"
select select "0"
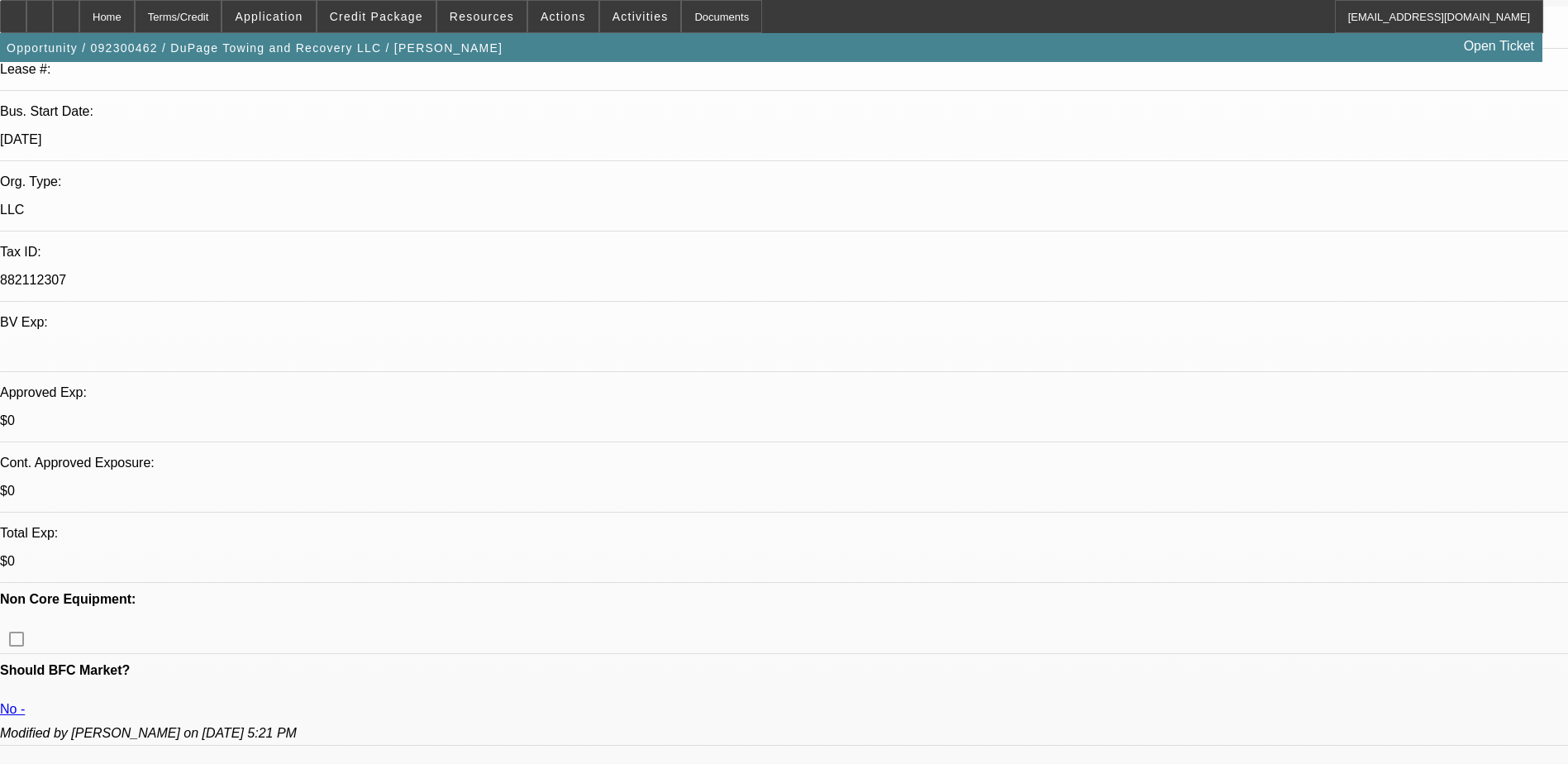
select select "0"
select select "0.1"
select select "1"
select select "4"
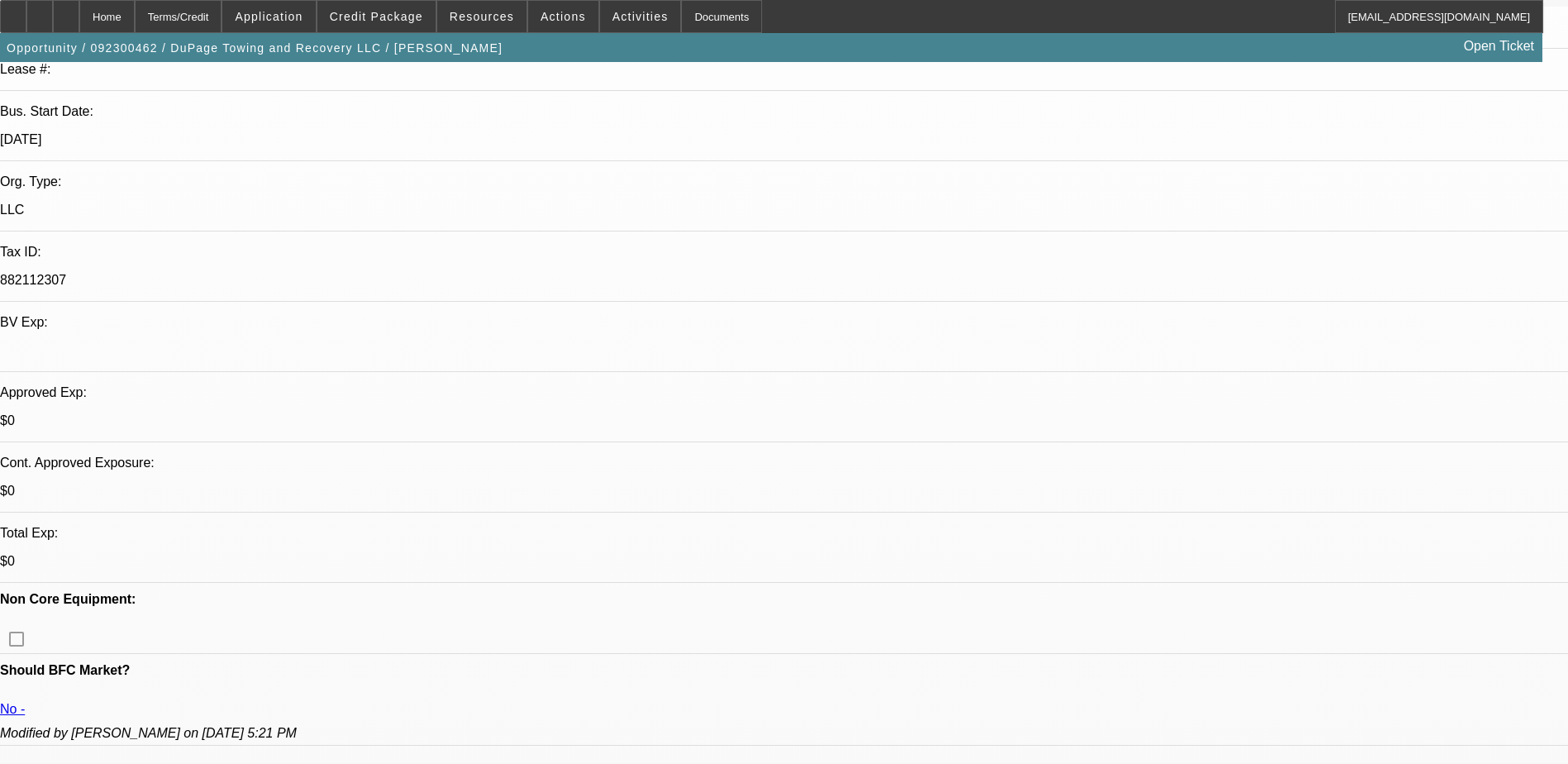
select select "1"
select select "4"
select select "1"
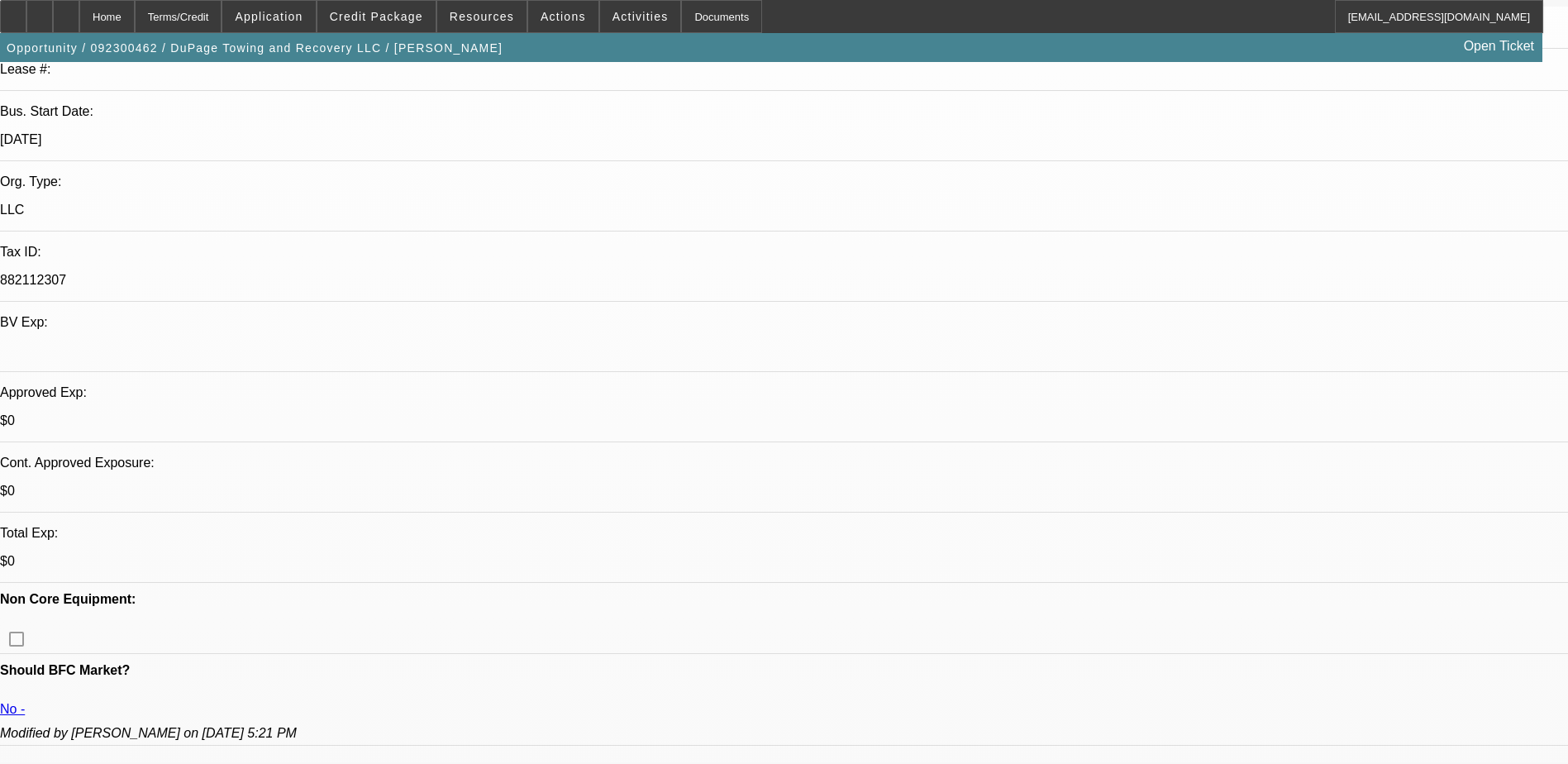
select select "4"
select select "1"
select select "4"
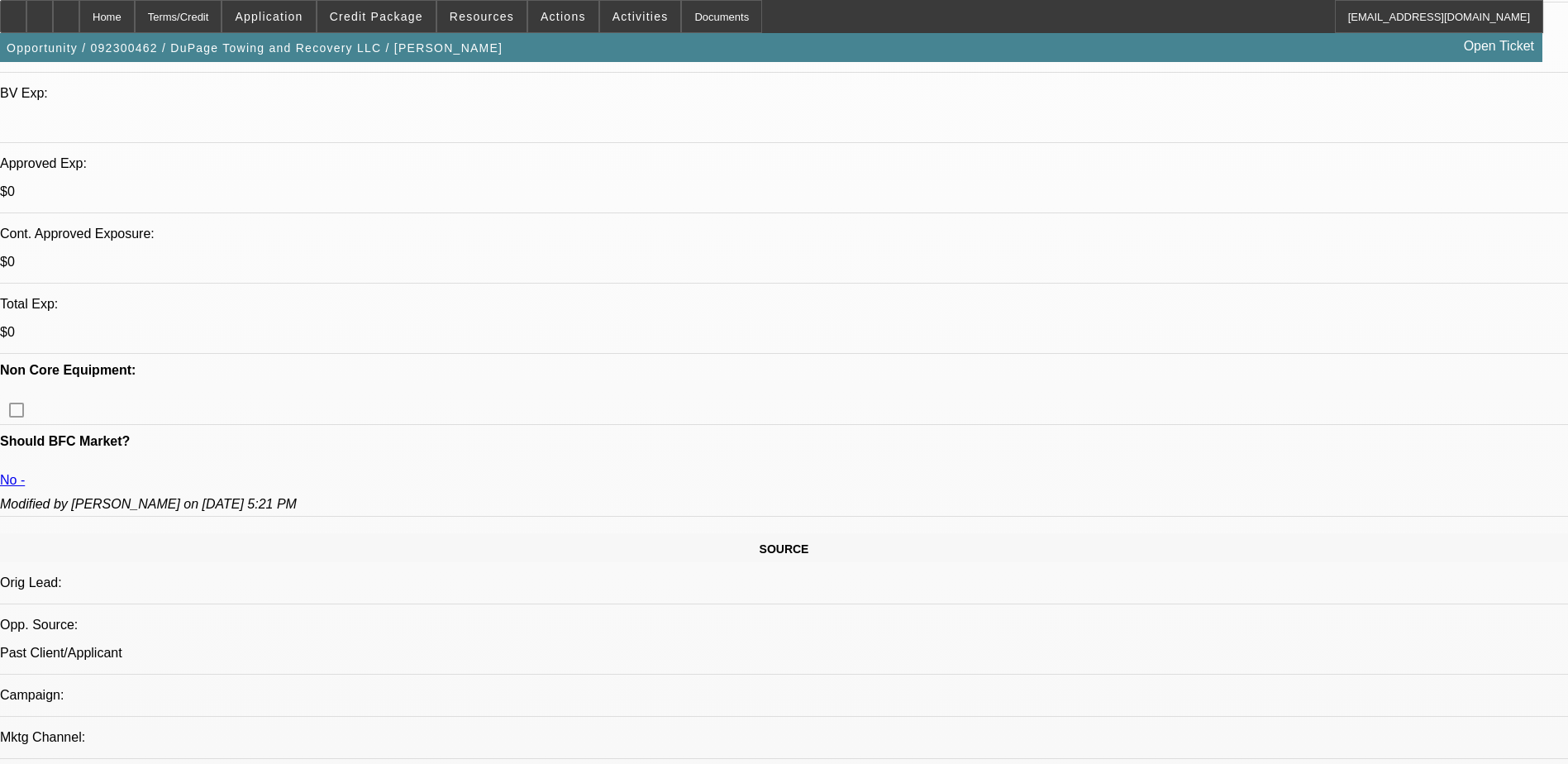
scroll to position [496, 0]
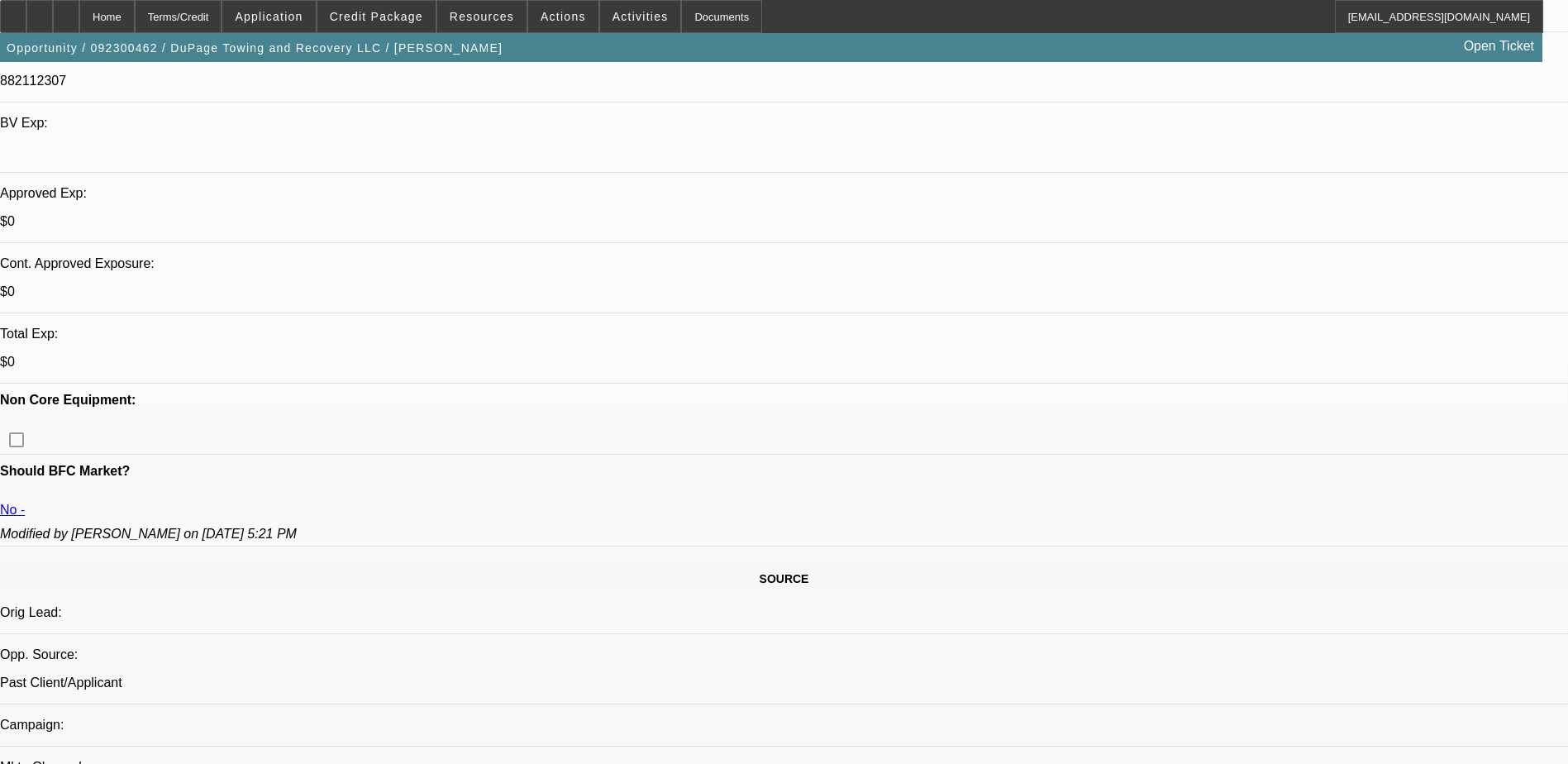
drag, startPoint x: 400, startPoint y: 424, endPoint x: 424, endPoint y: 424, distance: 24.0
drag, startPoint x: 424, startPoint y: 424, endPoint x: 397, endPoint y: 423, distance: 27.0
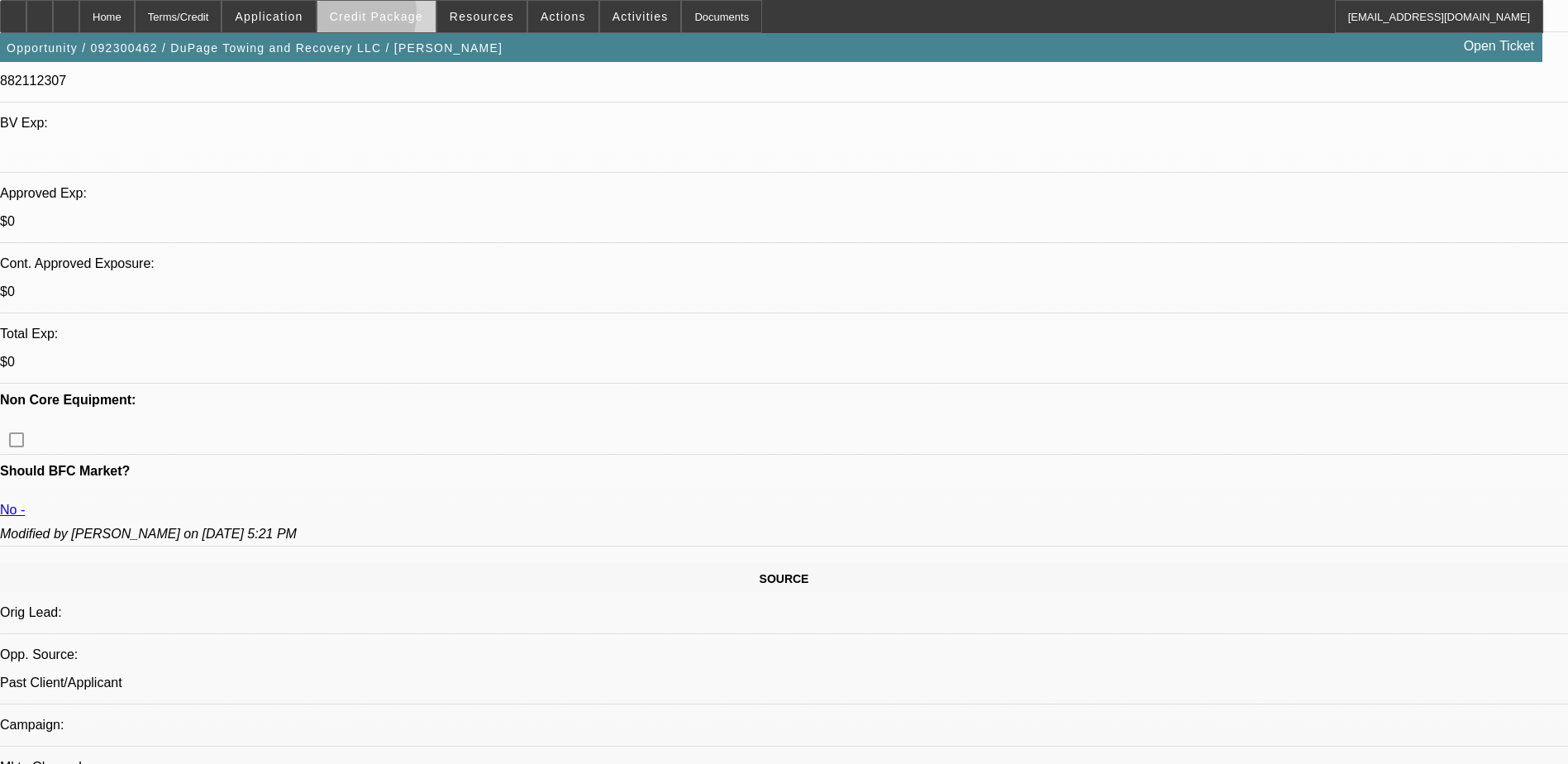
click at [375, 18] on span "Credit Package" at bounding box center [376, 17] width 93 height 13
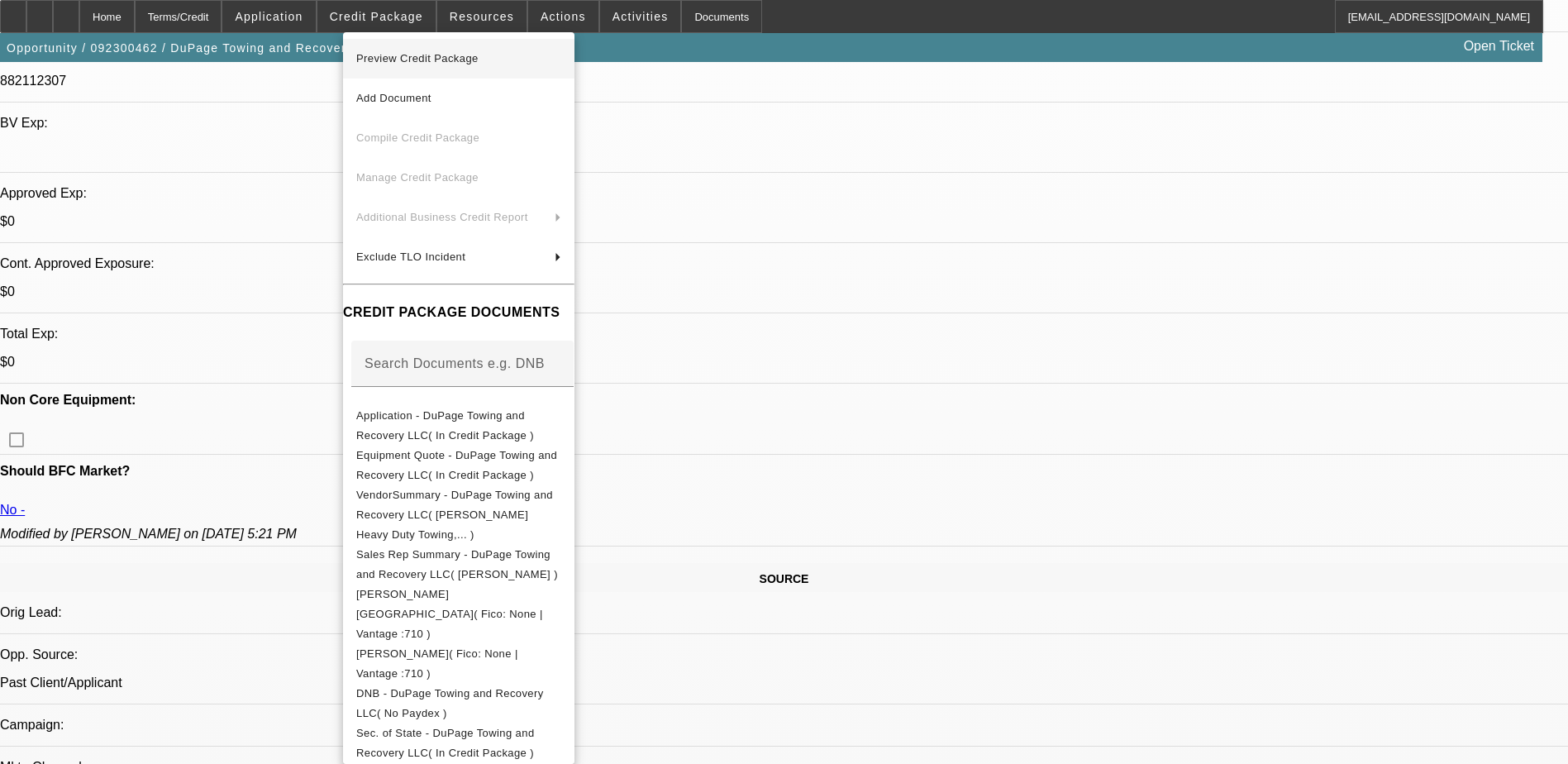
click at [497, 56] on span "Preview Credit Package" at bounding box center [459, 58] width 205 height 19
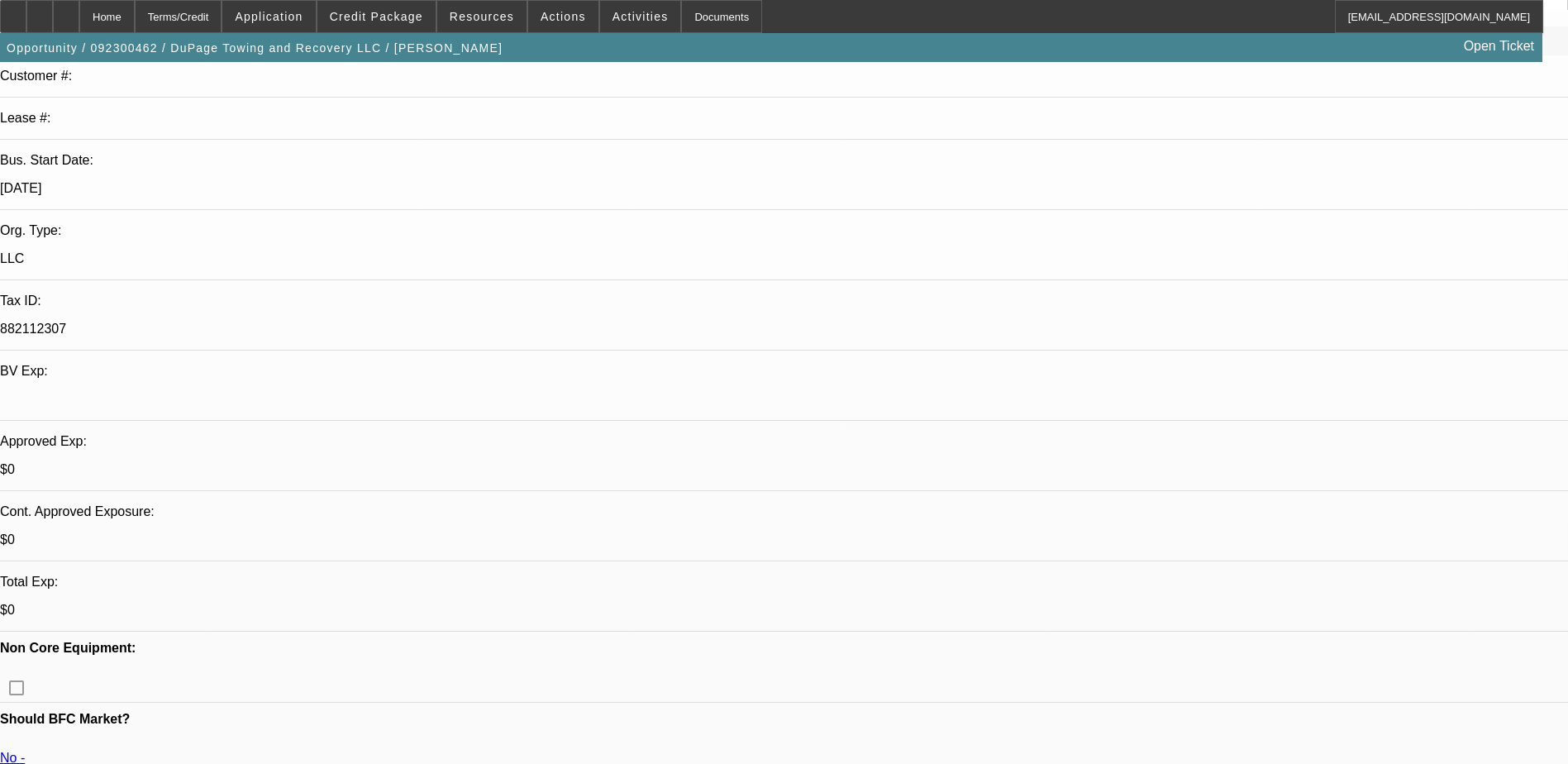
scroll to position [0, 0]
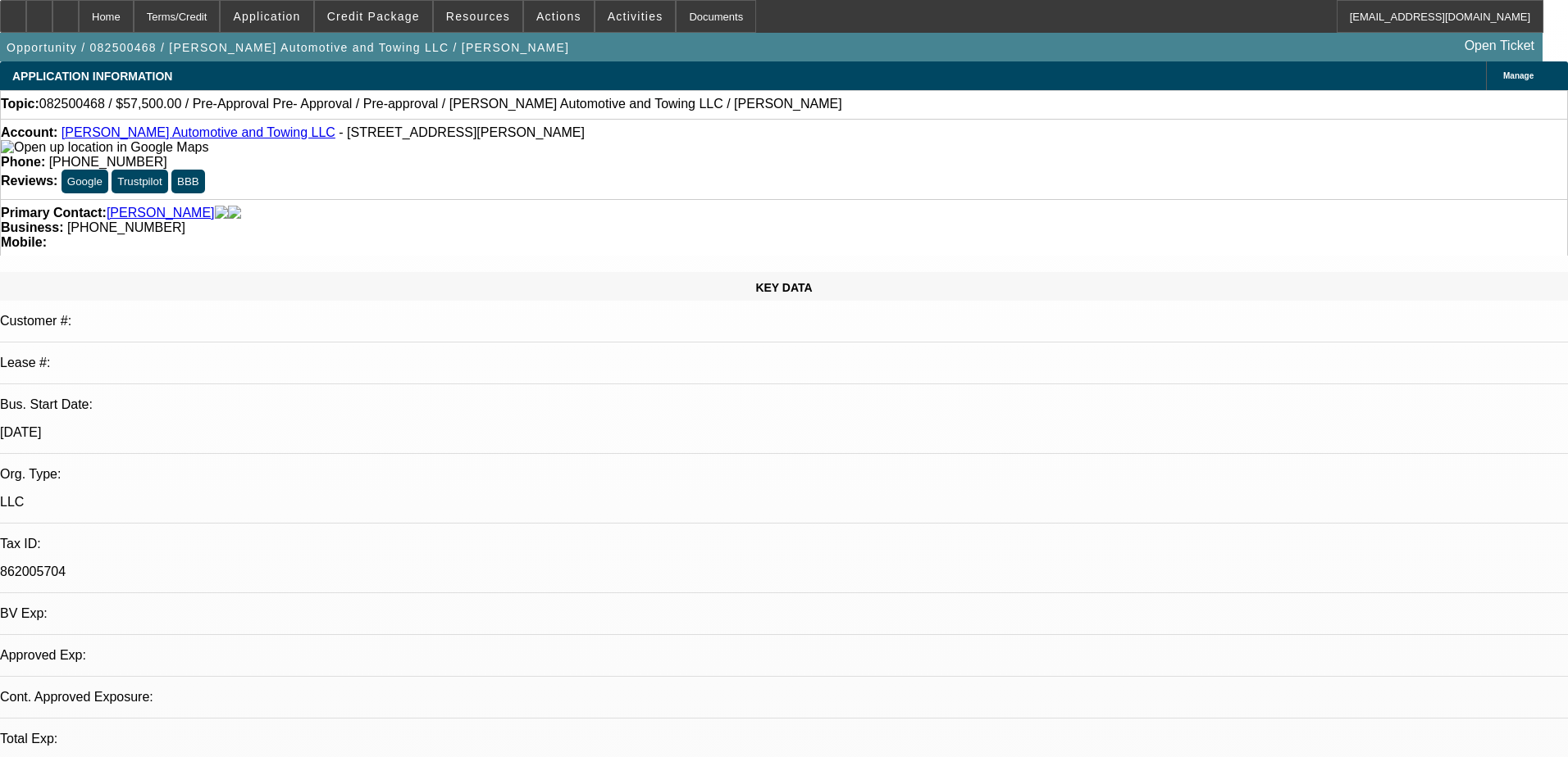
select select "0"
select select "2"
select select "0.1"
select select "4"
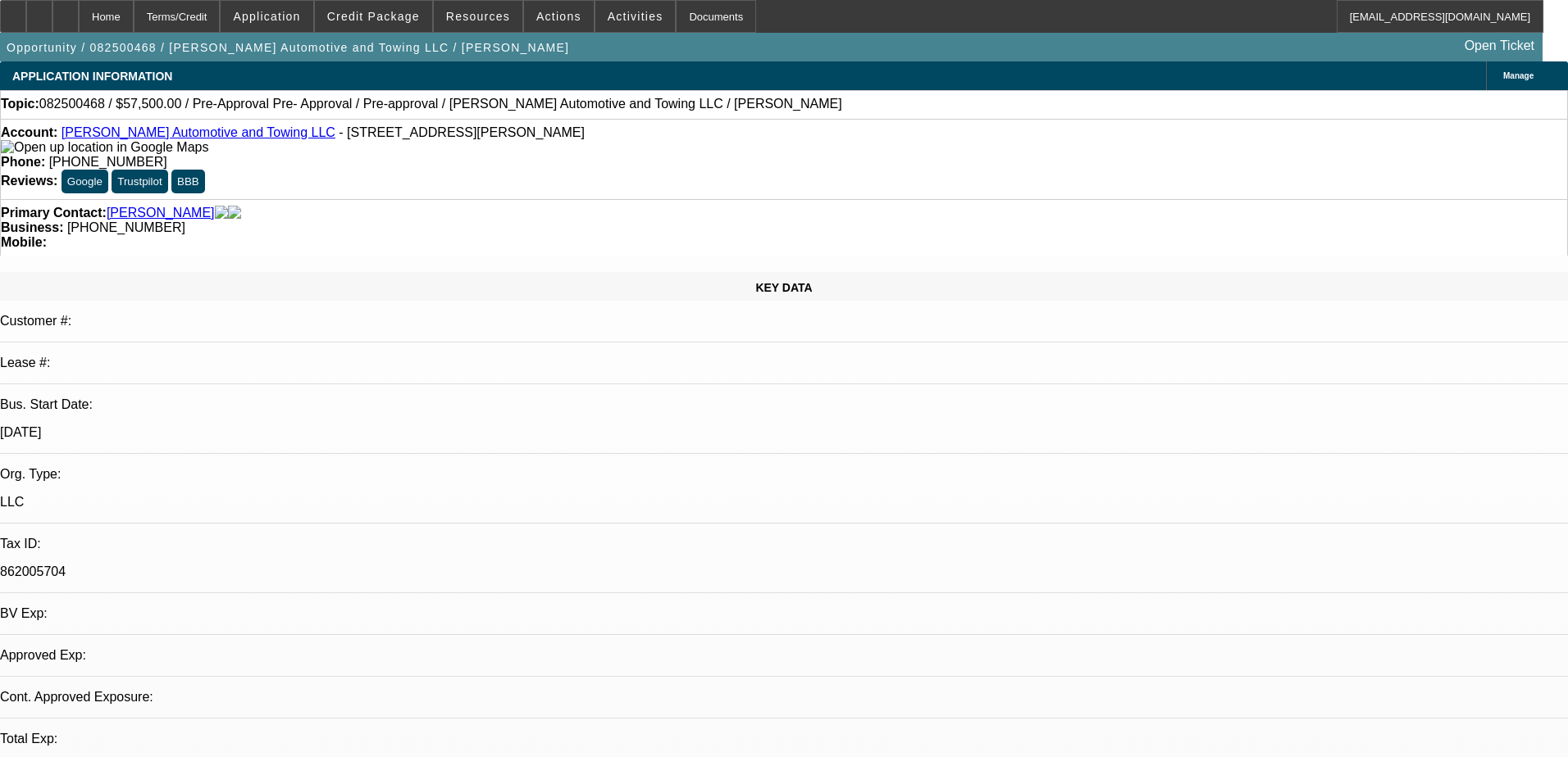
select select "0.2"
select select "2"
select select "0.1"
select select "4"
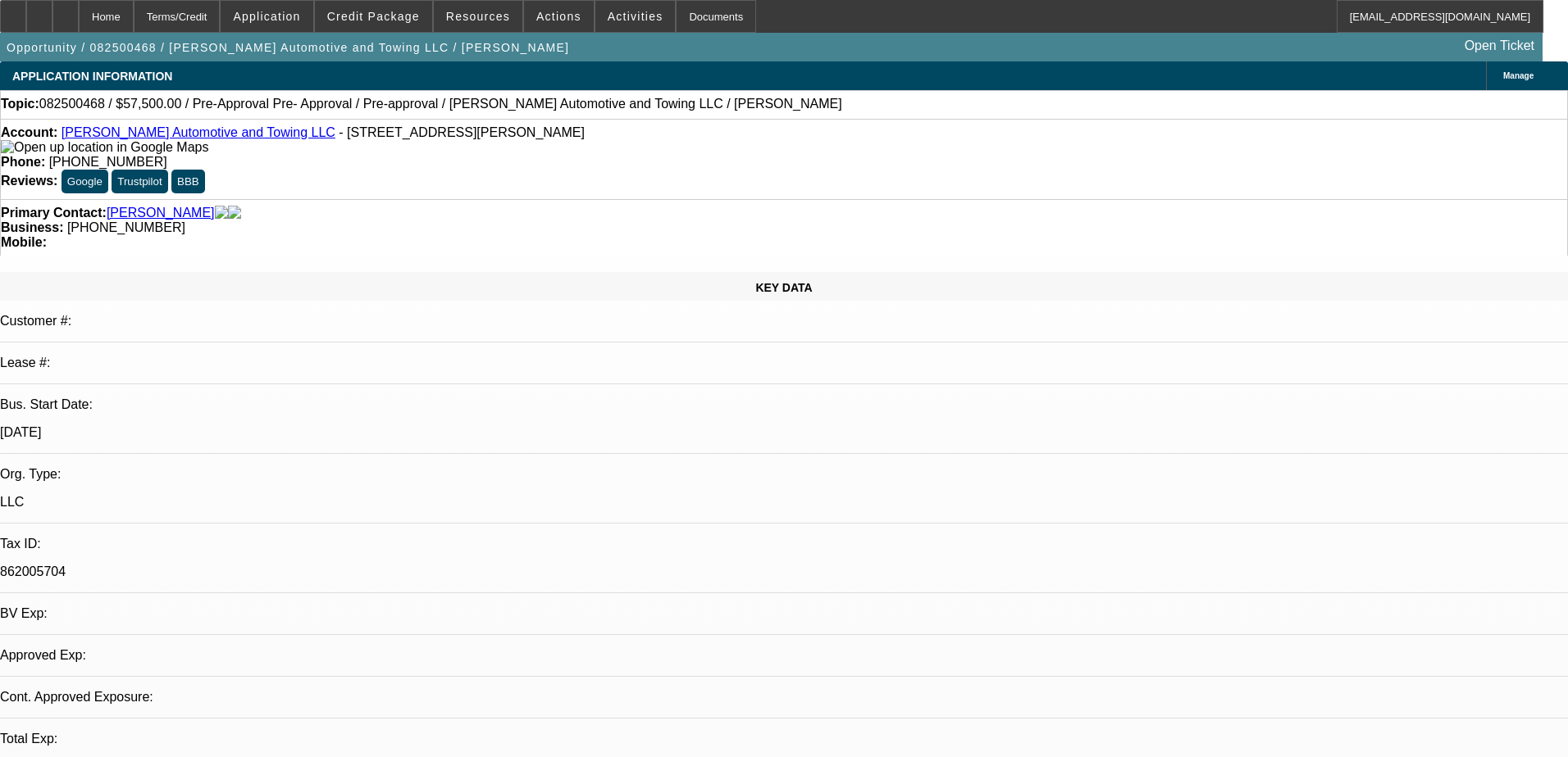
select select "0"
select select "2"
select select "0.1"
select select "4"
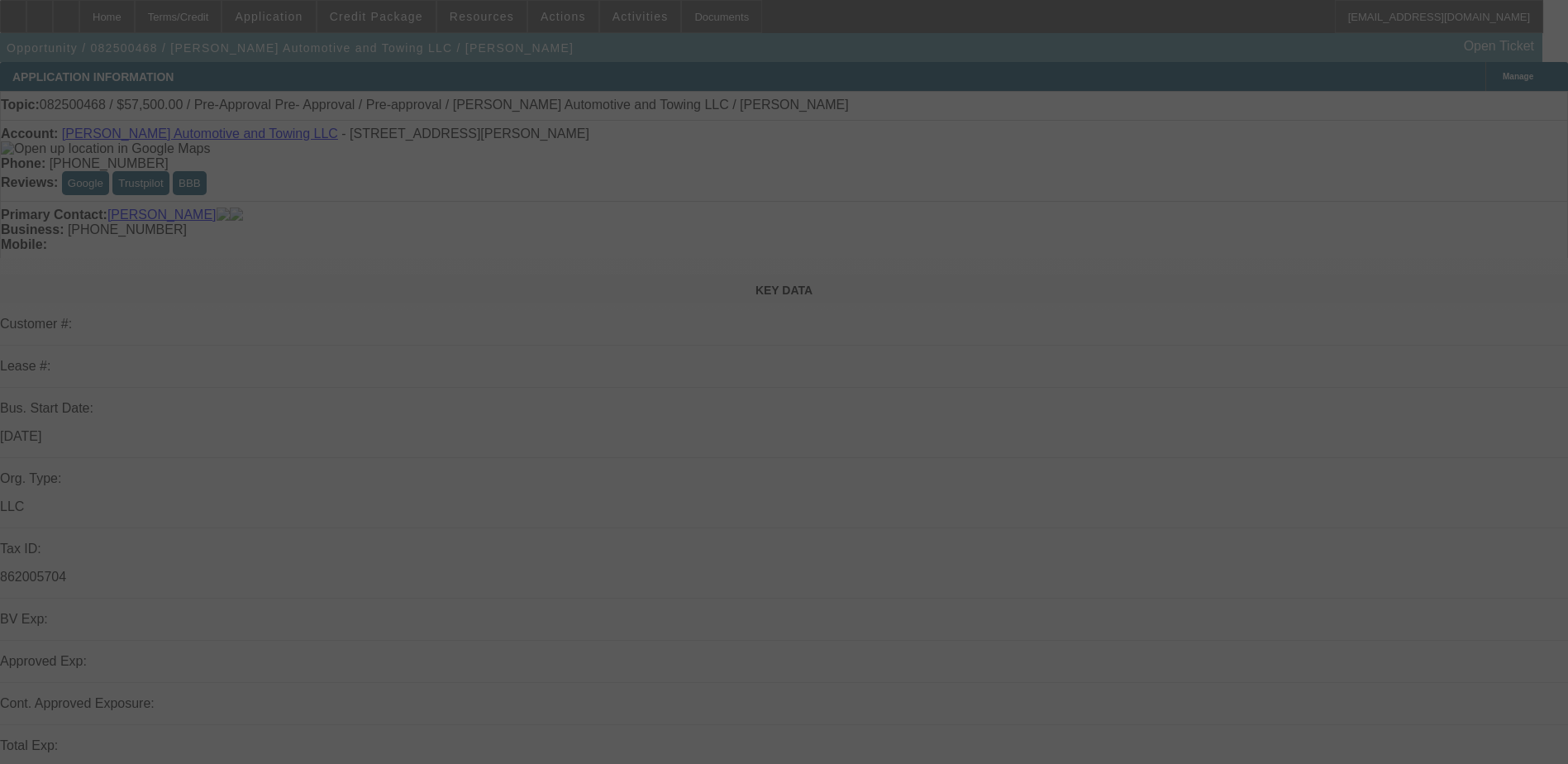
select select "0"
select select "2"
select select "0.1"
select select "0.2"
select select "2"
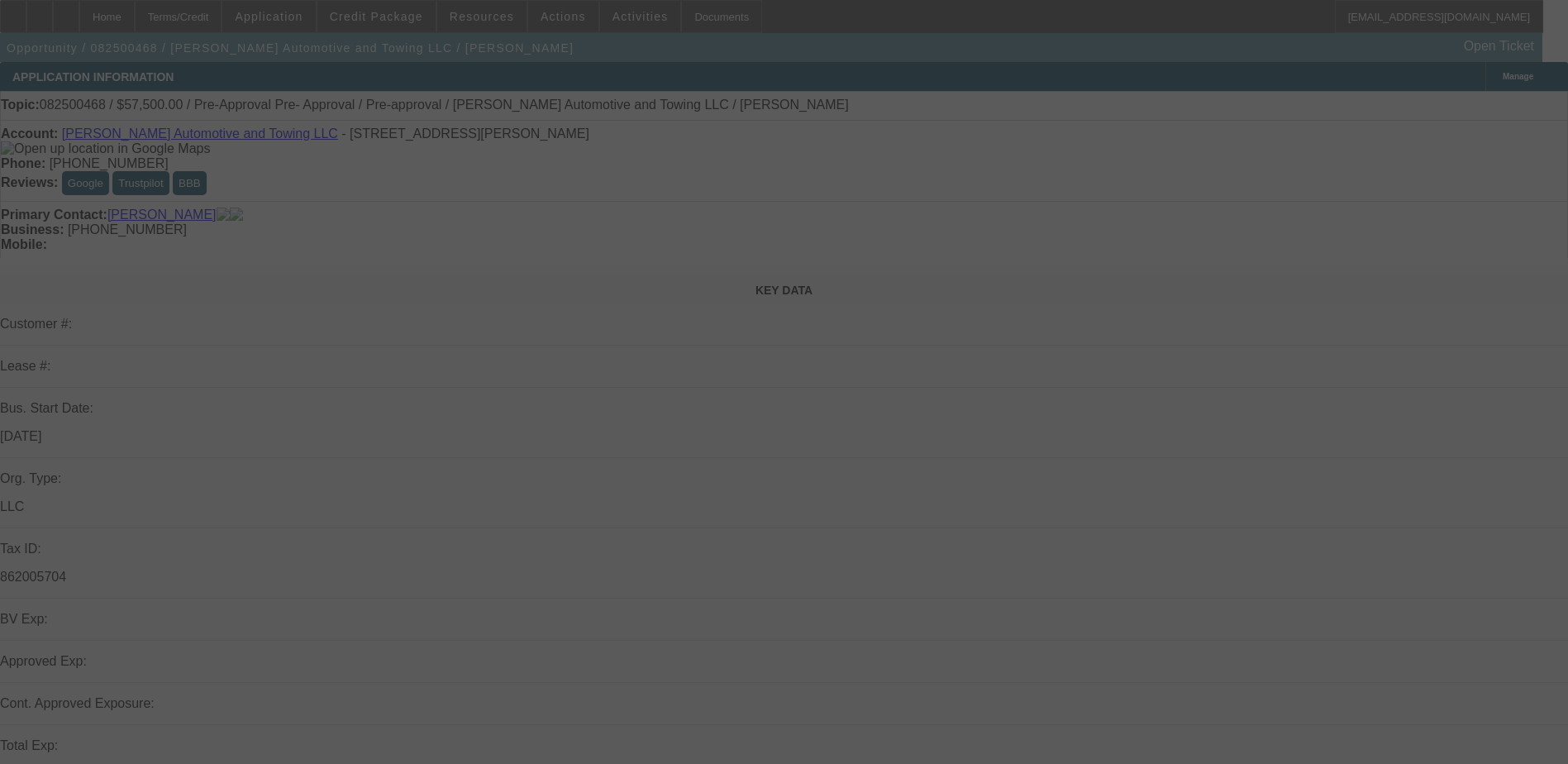
select select "0.1"
select select "0"
select select "2"
select select "0.1"
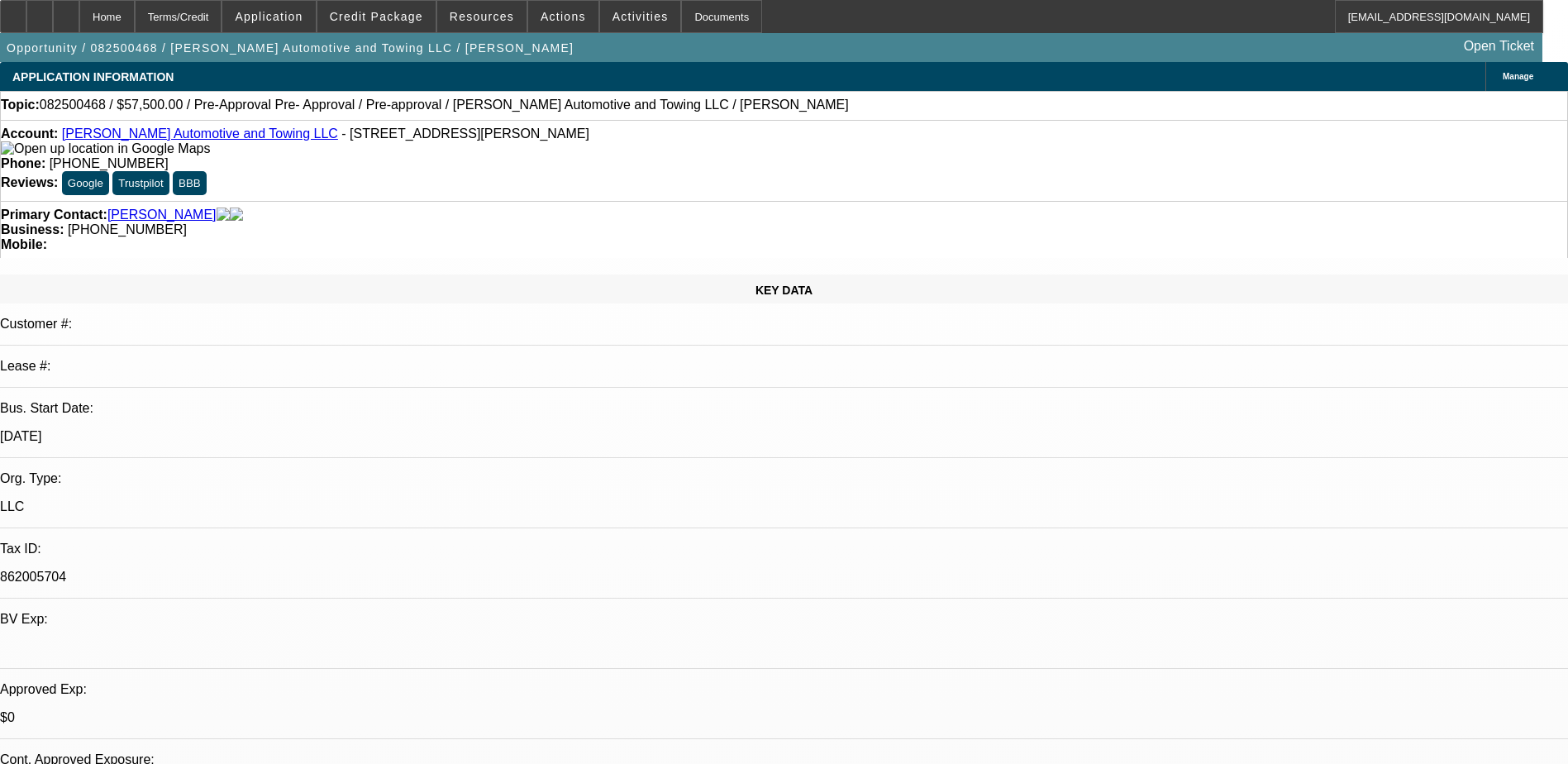
select select "1"
select select "2"
select select "4"
select select "1"
select select "2"
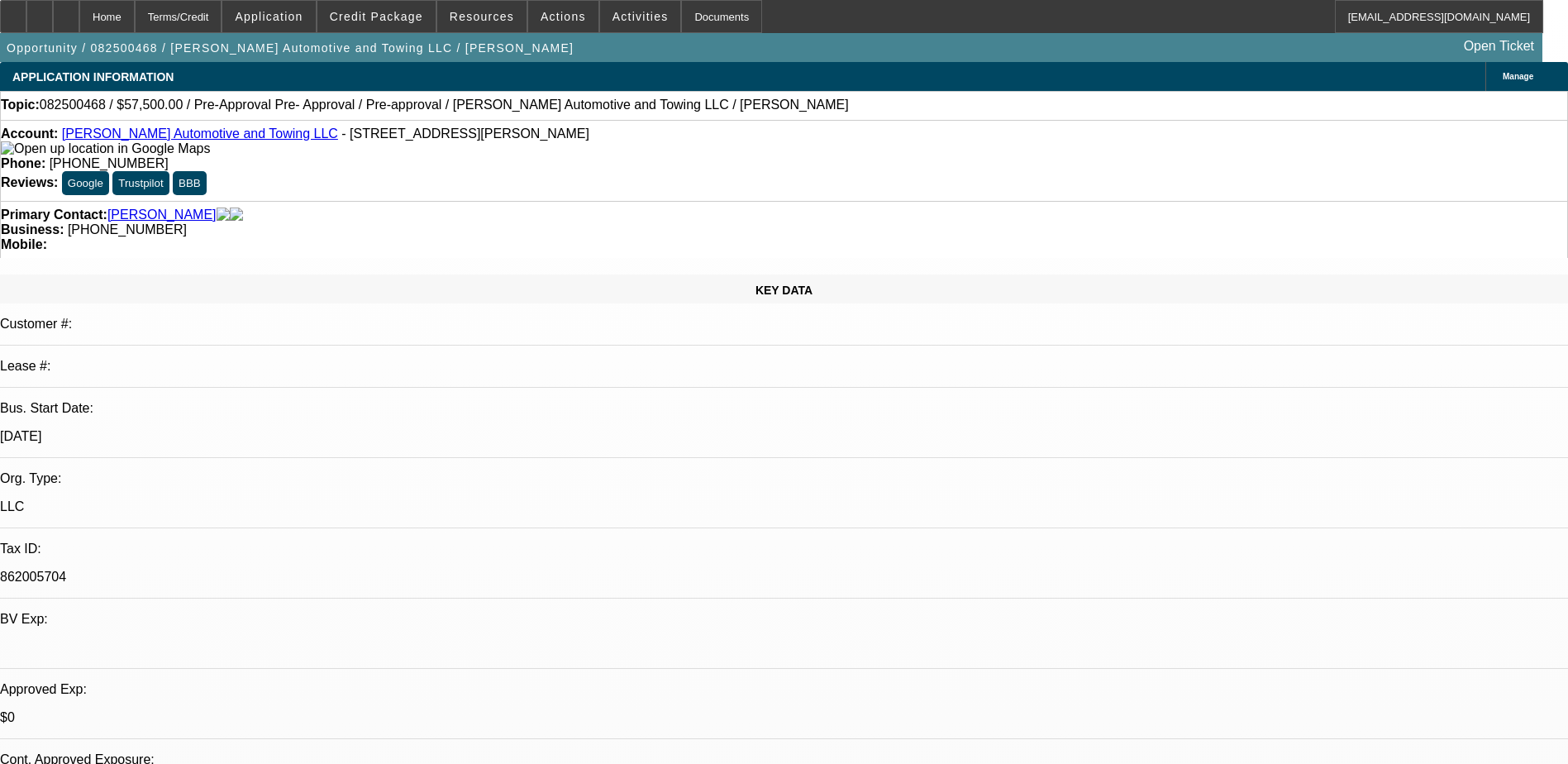
select select "4"
select select "1"
select select "2"
select select "4"
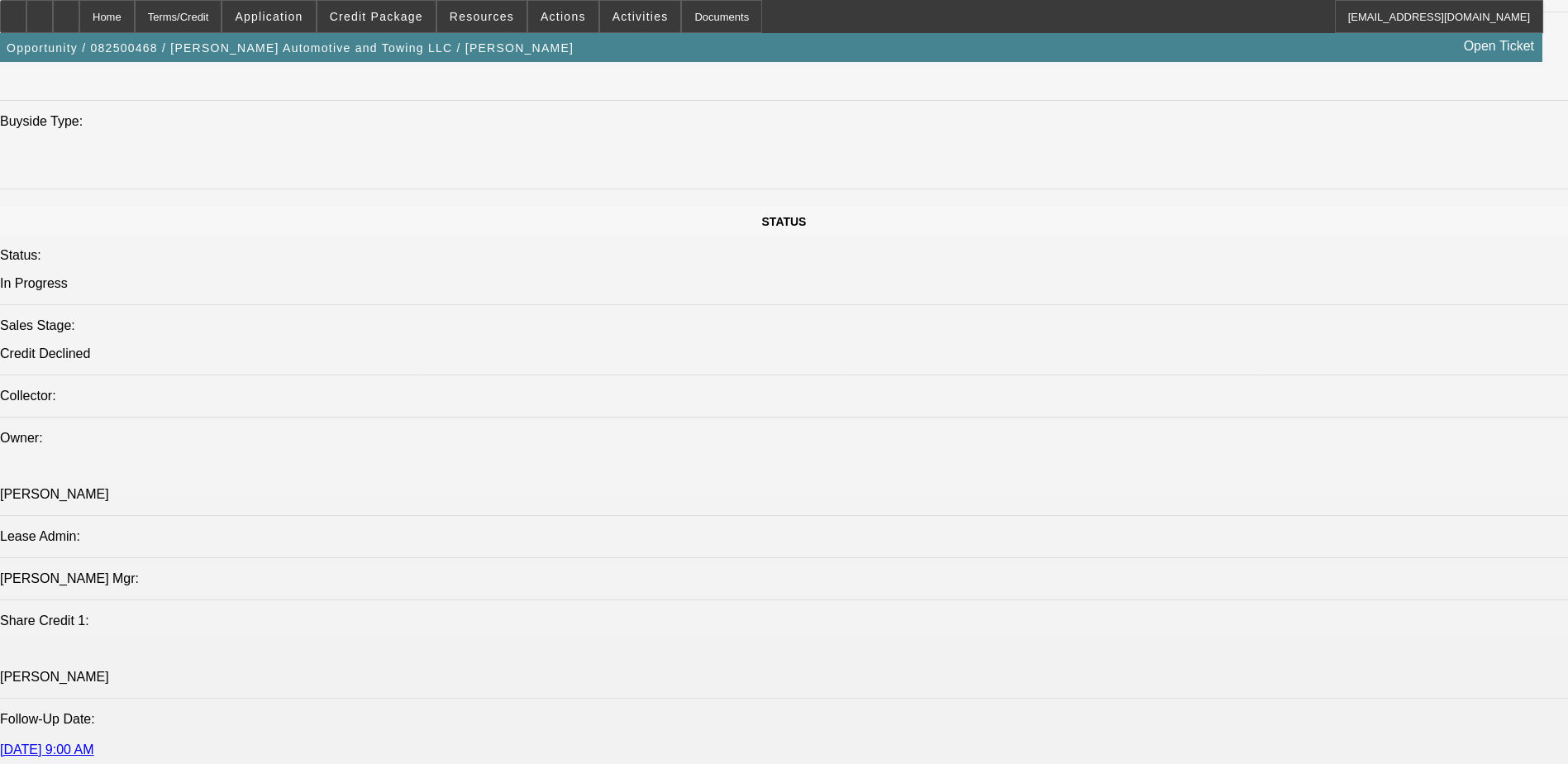
scroll to position [1737, 0]
